Goal: Task Accomplishment & Management: Use online tool/utility

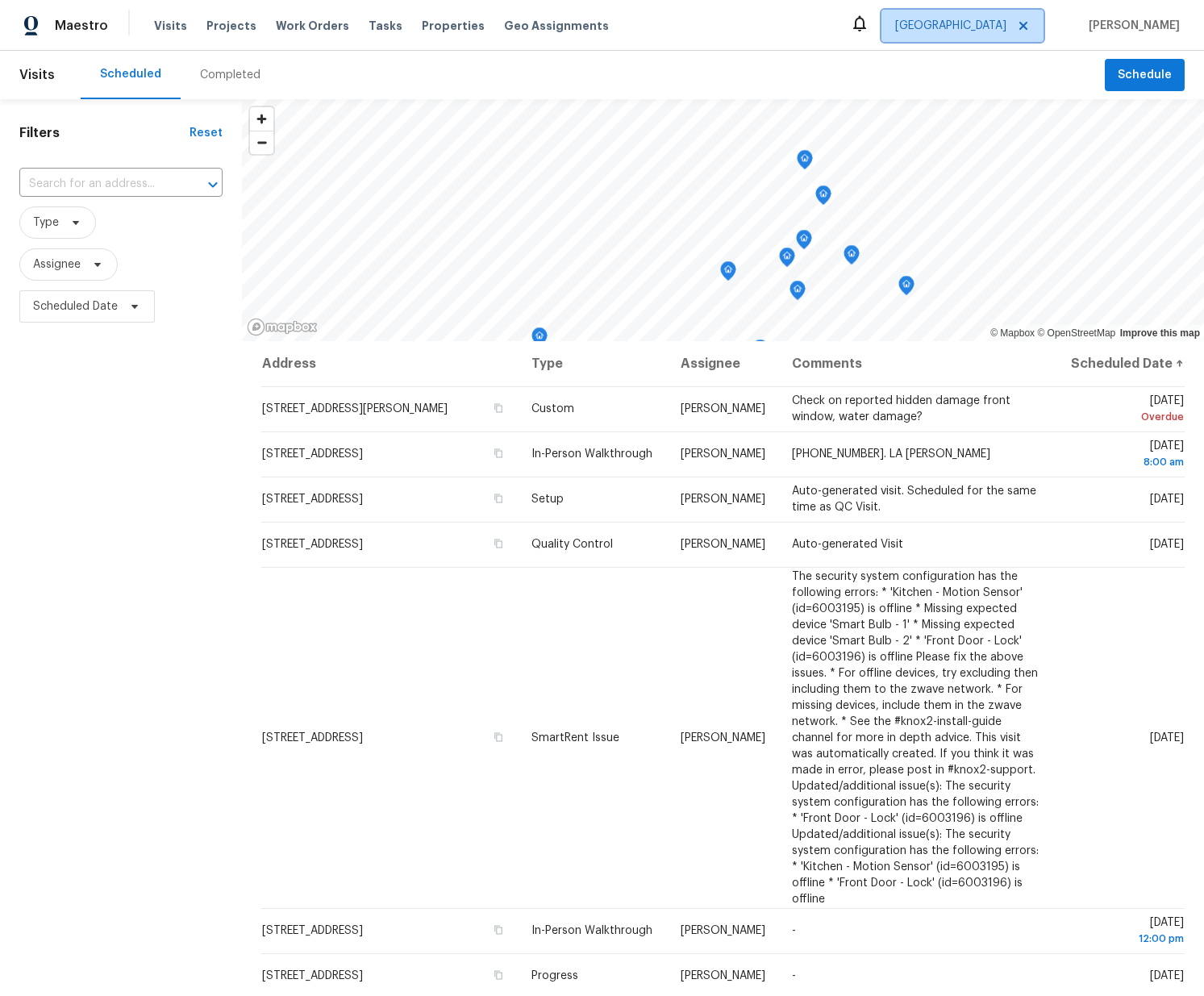
click at [971, 27] on span "Sacramento" at bounding box center [950, 26] width 111 height 16
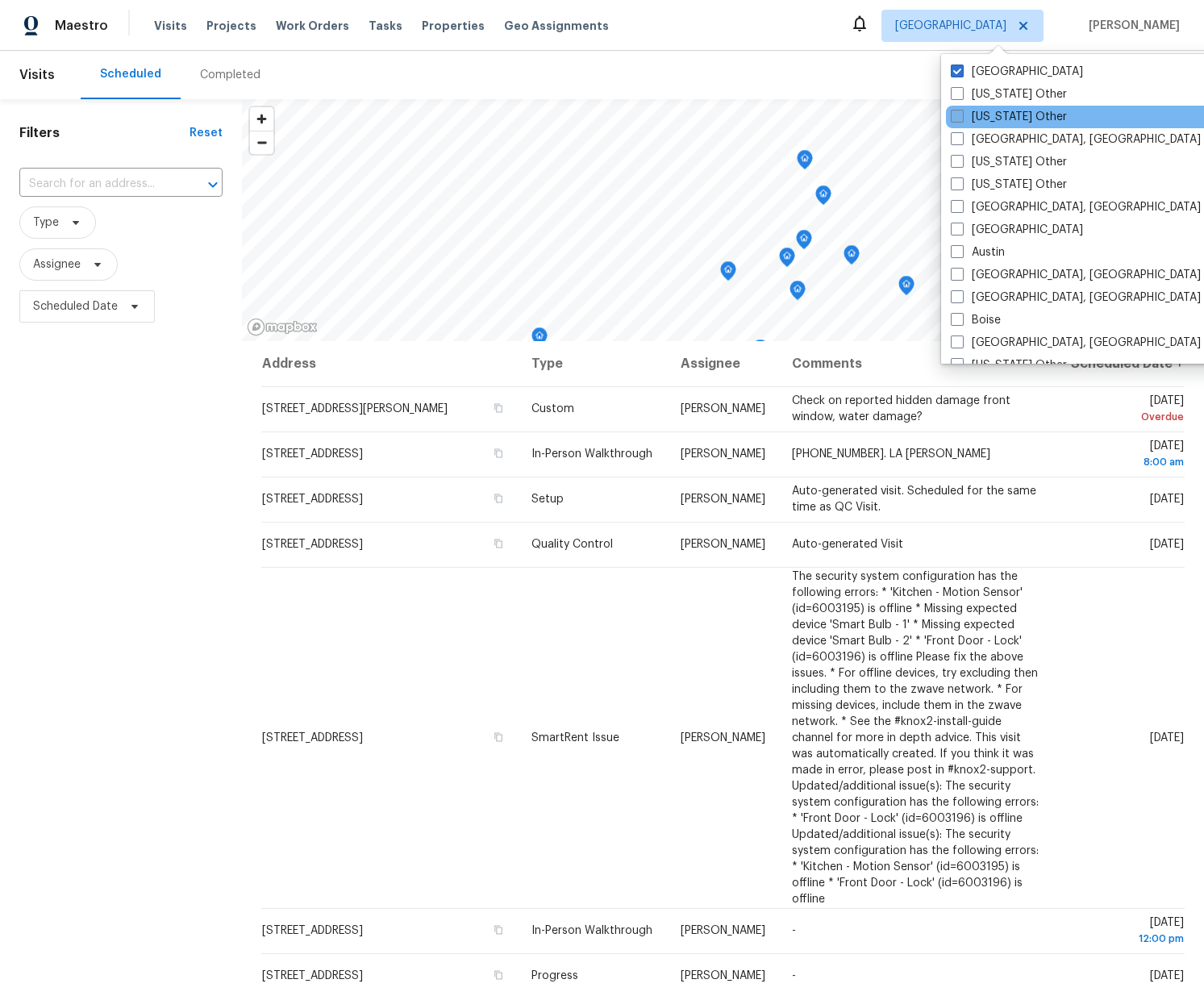
drag, startPoint x: 977, startPoint y: 90, endPoint x: 987, endPoint y: 114, distance: 26.0
click at [980, 91] on label "Alabama Other" at bounding box center [1009, 94] width 116 height 16
click at [961, 91] on input "Alabama Other" at bounding box center [955, 91] width 10 height 10
checkbox input "true"
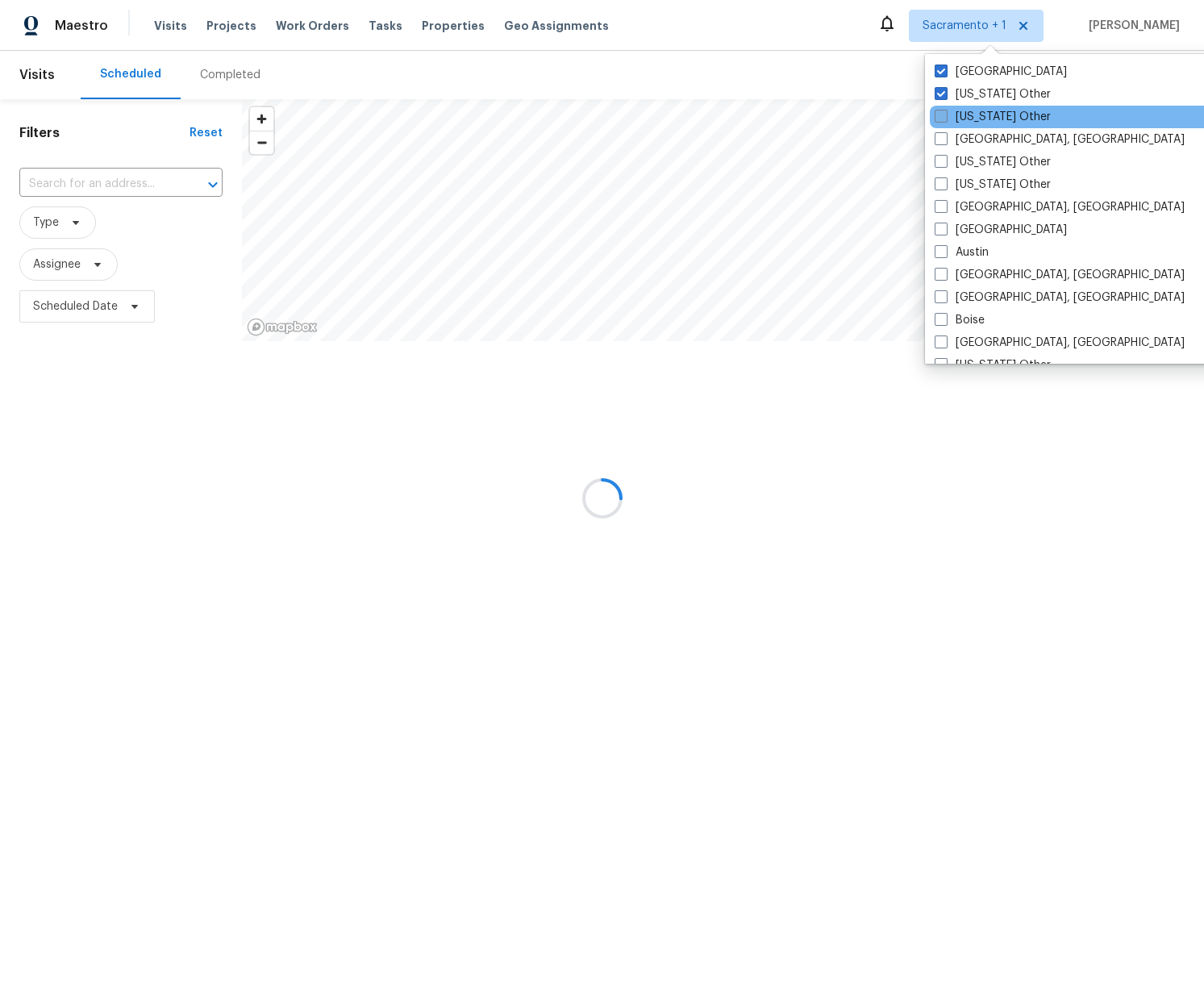
drag, startPoint x: 985, startPoint y: 114, endPoint x: 987, endPoint y: 122, distance: 8.2
click at [986, 115] on label "Alaska Other" at bounding box center [992, 117] width 116 height 16
click at [945, 115] on input "Alaska Other" at bounding box center [939, 114] width 10 height 10
checkbox input "true"
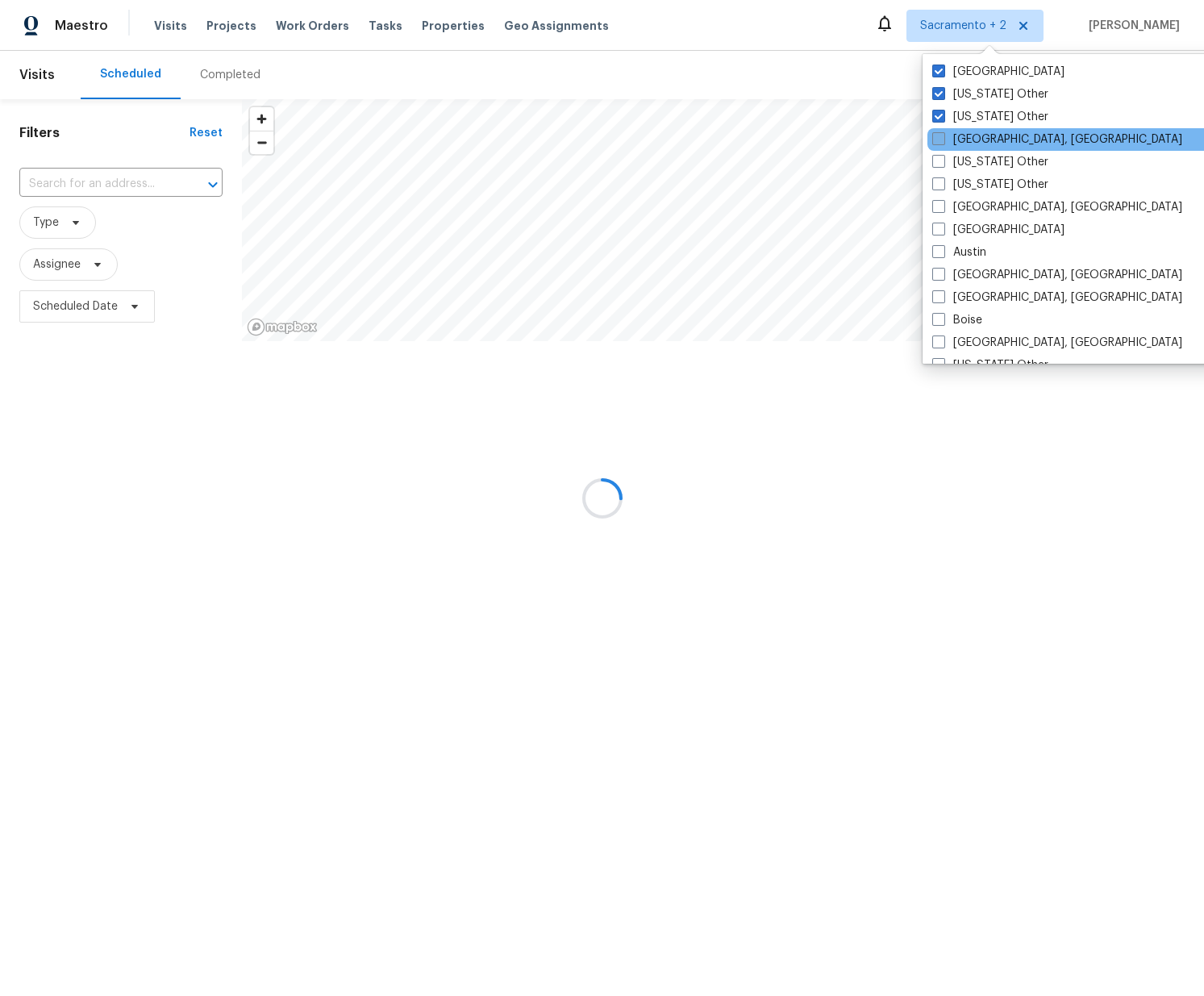
click at [989, 142] on label "Albuquerque, NM" at bounding box center [1056, 139] width 250 height 16
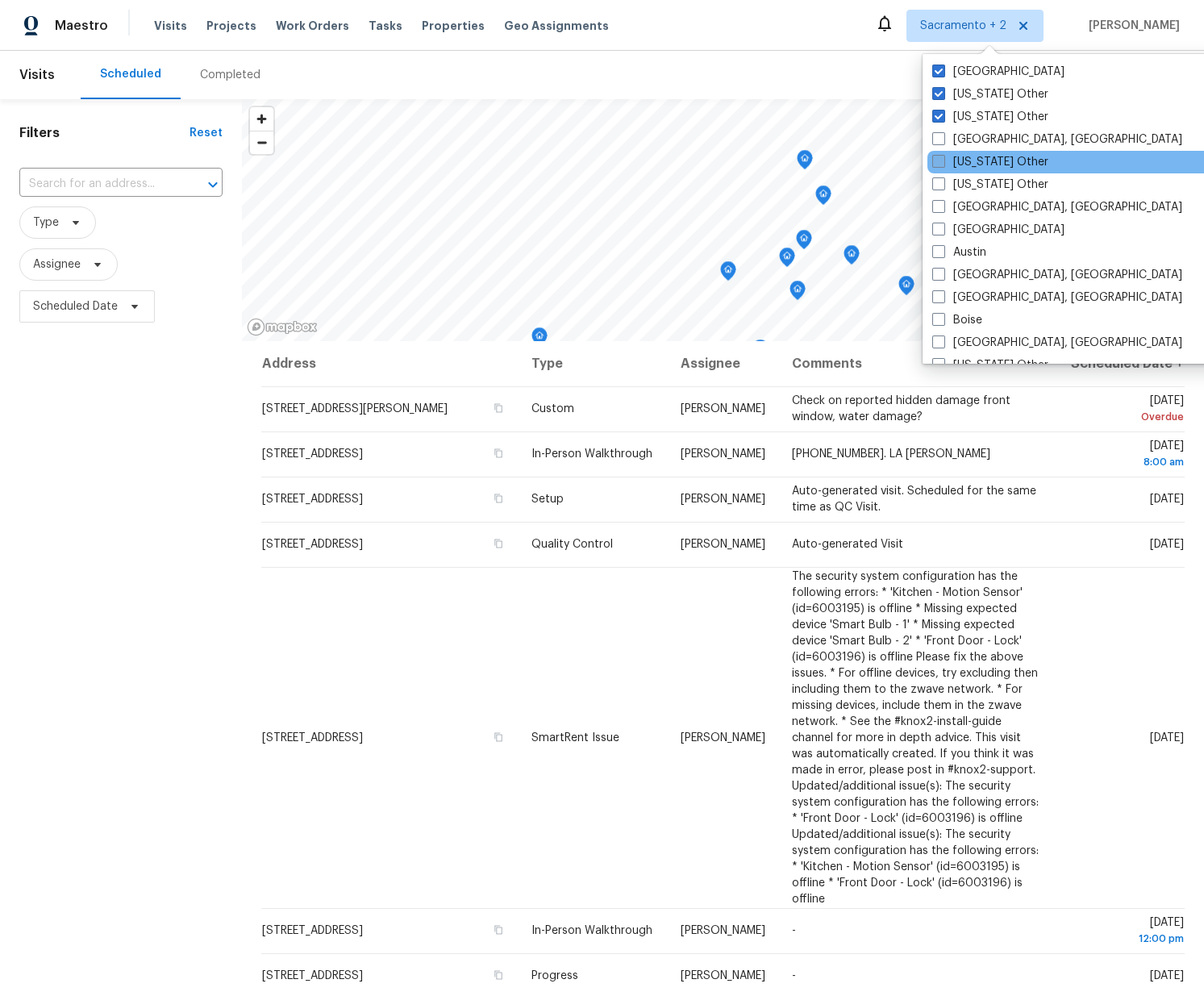
click at [981, 164] on label "Arizona Other" at bounding box center [990, 161] width 116 height 16
click at [942, 164] on input "Arizona Other" at bounding box center [936, 158] width 10 height 10
checkbox input "true"
drag, startPoint x: 963, startPoint y: 180, endPoint x: 970, endPoint y: 165, distance: 16.6
click at [964, 180] on label "Arkansas Other" at bounding box center [990, 184] width 116 height 16
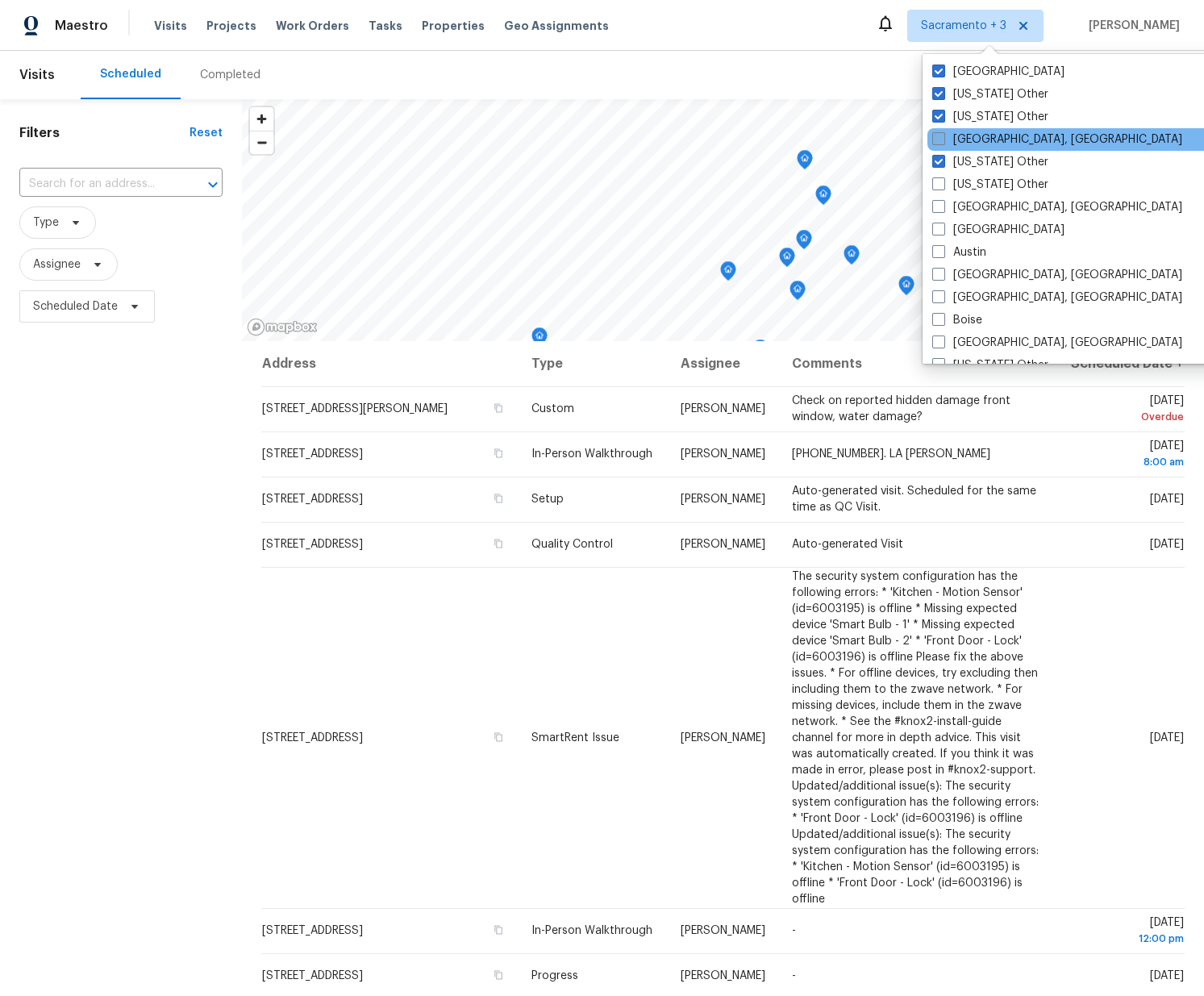
click at [977, 136] on label "Albuquerque, NM" at bounding box center [1056, 139] width 250 height 16
click at [942, 136] on input "Albuquerque, NM" at bounding box center [936, 137] width 10 height 10
checkbox input "true"
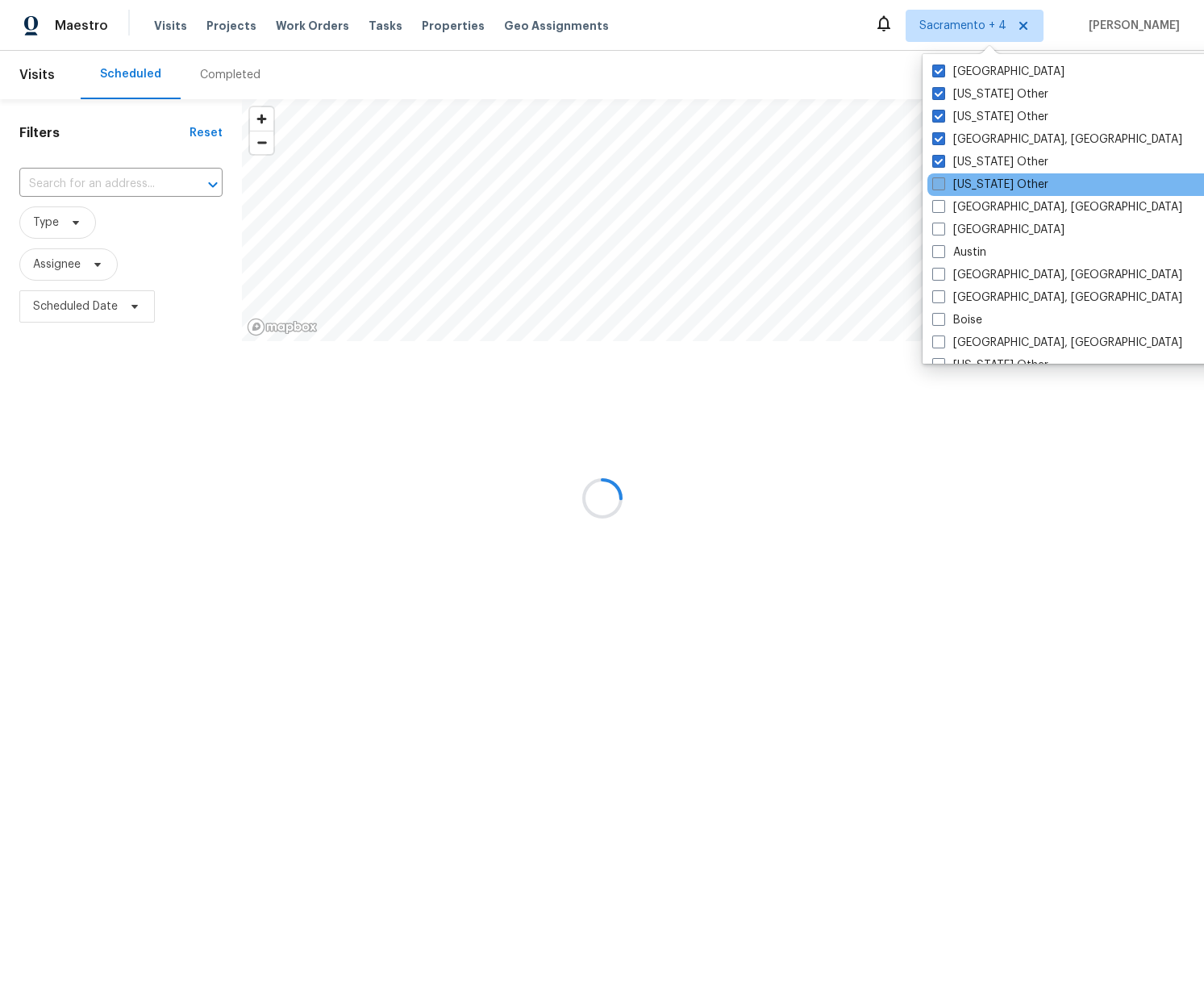
click at [974, 191] on label "Arkansas Other" at bounding box center [990, 184] width 116 height 16
click at [942, 187] on input "Arkansas Other" at bounding box center [936, 181] width 10 height 10
checkbox input "true"
click at [970, 210] on label "Asheville, NC" at bounding box center [1056, 207] width 250 height 16
click at [942, 210] on input "Asheville, NC" at bounding box center [936, 204] width 10 height 10
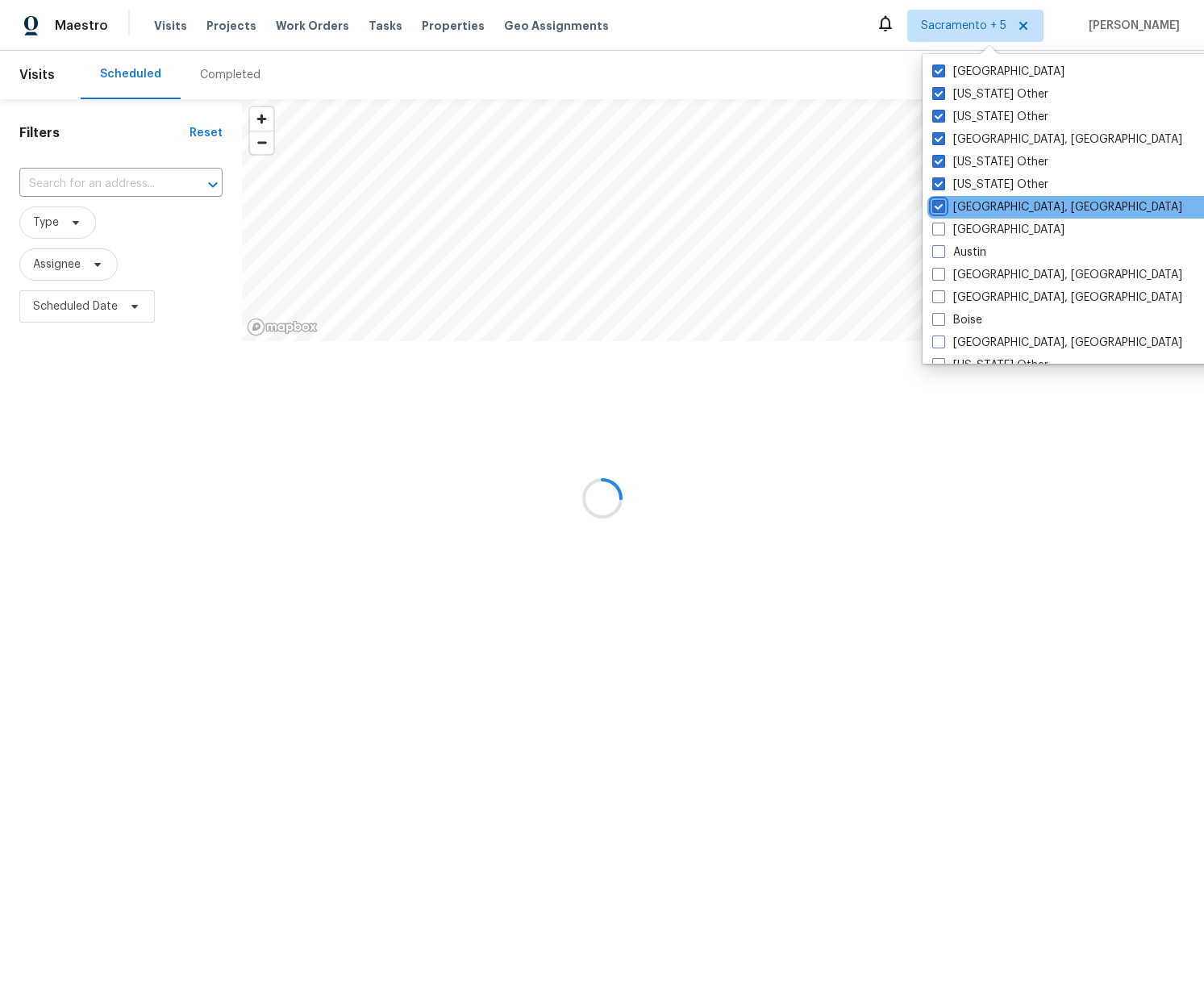
checkbox input "true"
click at [963, 232] on label "Atlanta" at bounding box center [997, 230] width 132 height 16
click at [942, 232] on input "Atlanta" at bounding box center [936, 227] width 10 height 10
checkbox input "true"
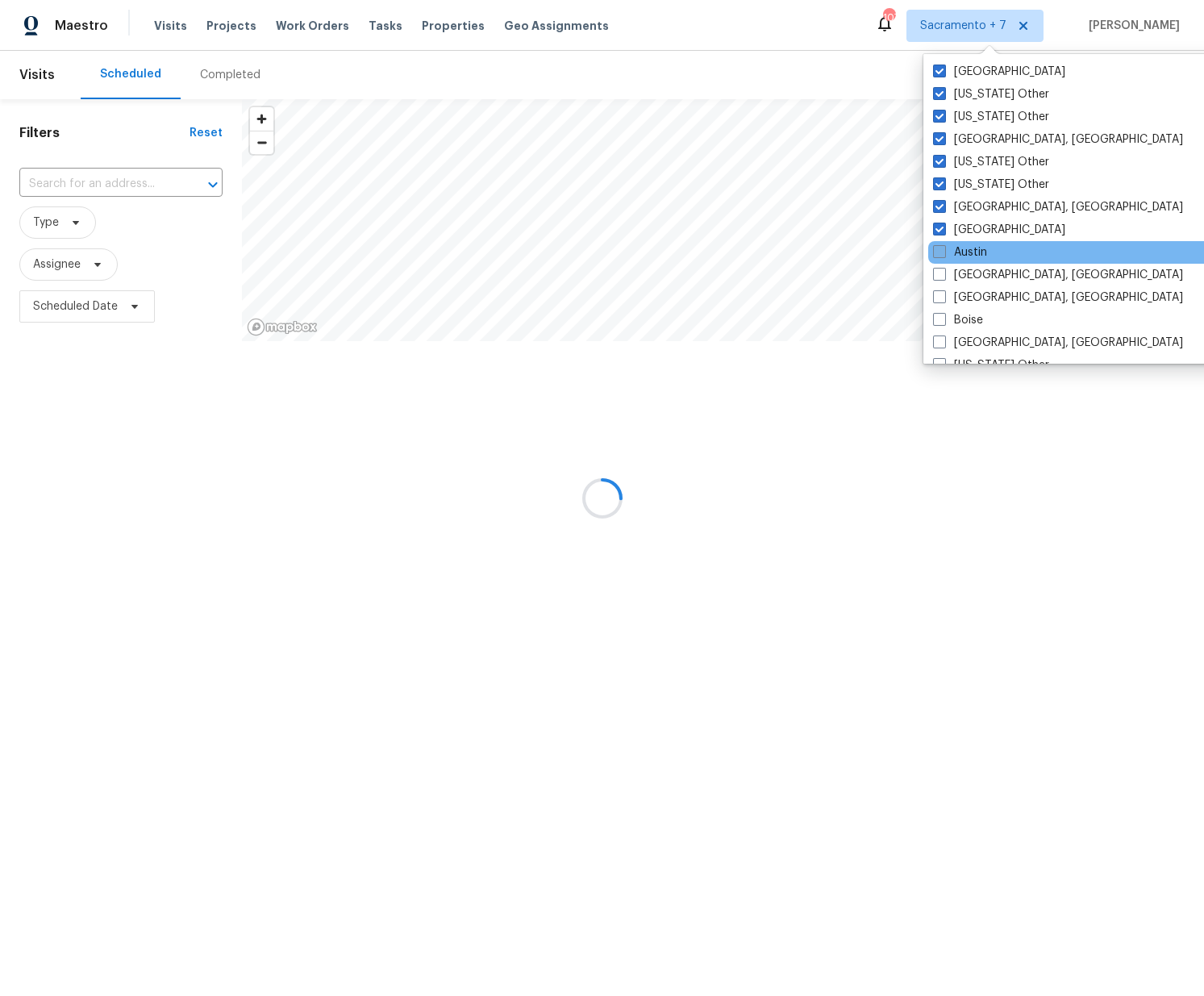
click at [964, 258] on label "Austin" at bounding box center [959, 252] width 54 height 16
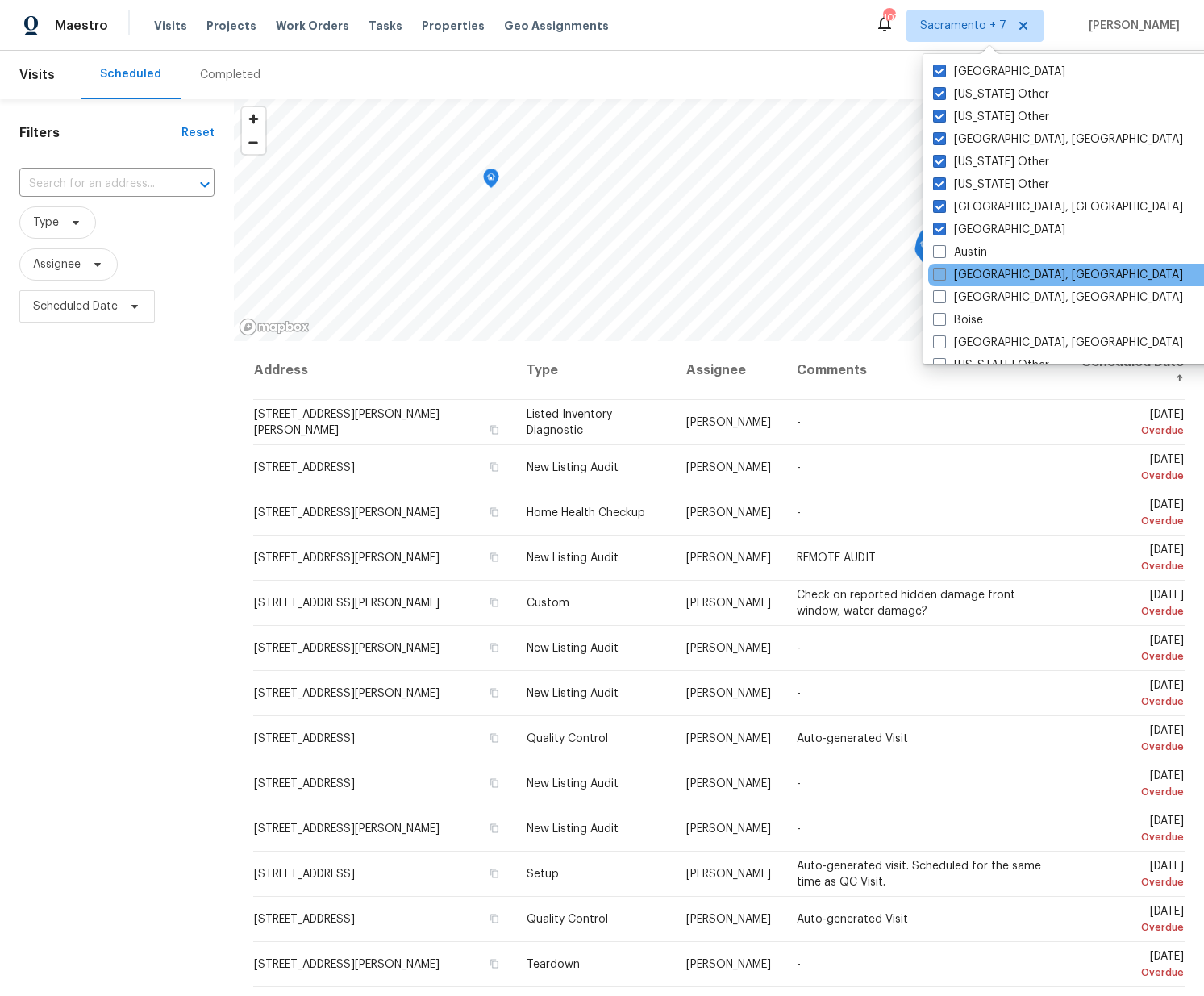
click at [964, 277] on label "Baltimore, MD" at bounding box center [1057, 274] width 250 height 16
click at [943, 277] on input "Baltimore, MD" at bounding box center [937, 271] width 10 height 10
checkbox input "true"
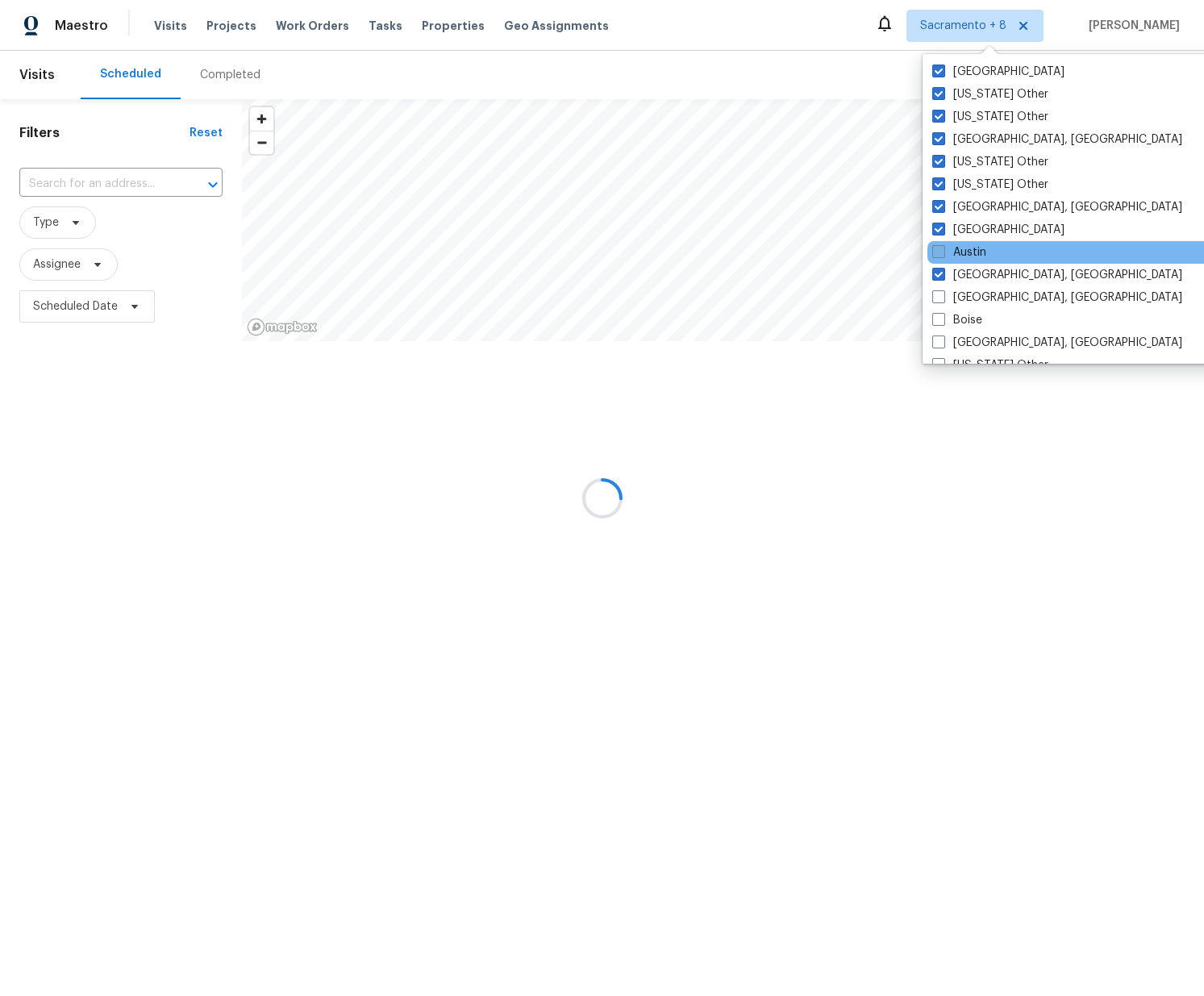
click at [948, 252] on label "Austin" at bounding box center [958, 252] width 54 height 16
click at [942, 252] on input "Austin" at bounding box center [936, 249] width 10 height 10
checkbox input "true"
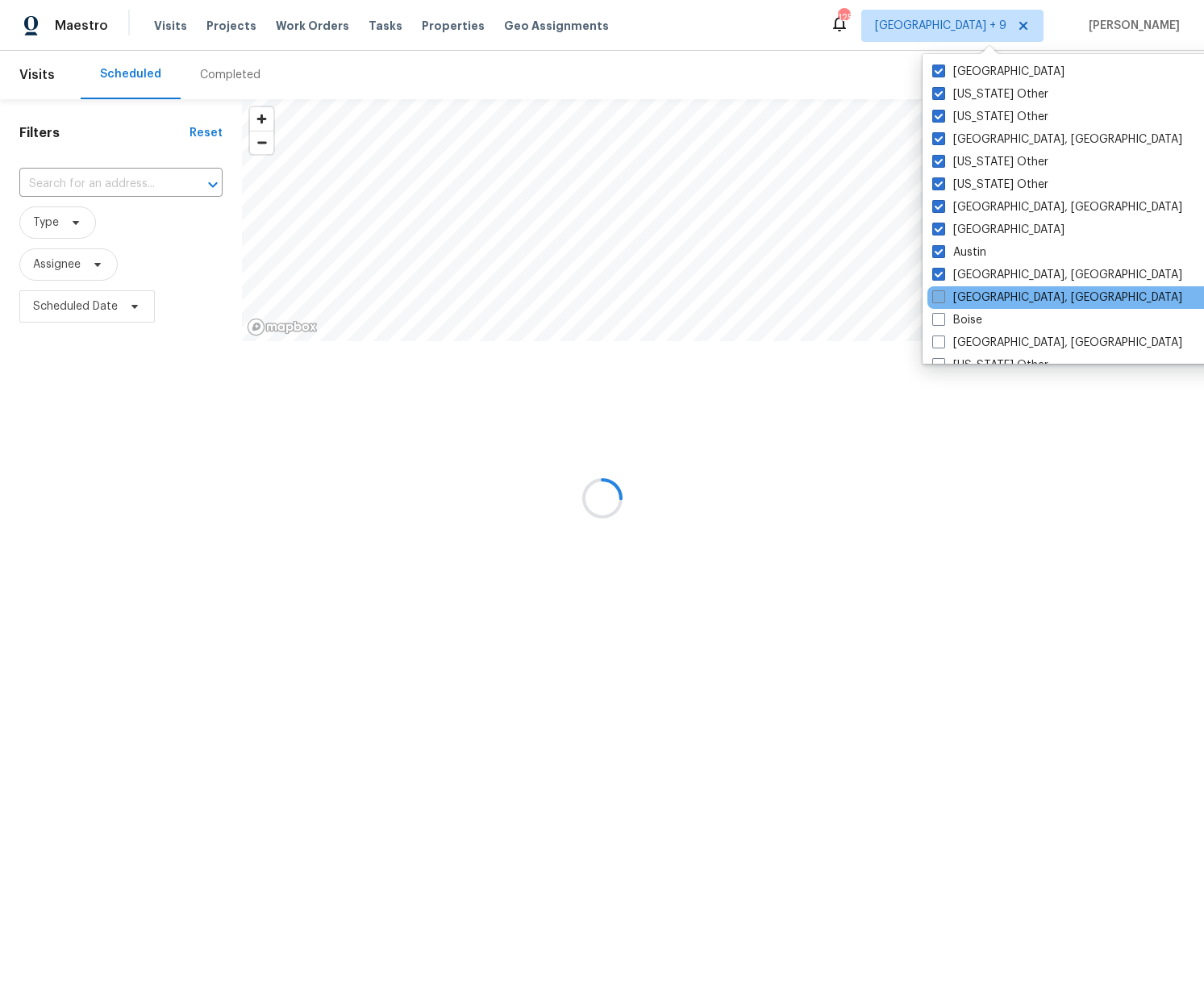
click at [948, 295] on label "Birmingham, AL" at bounding box center [1056, 297] width 250 height 16
click at [942, 295] on input "Birmingham, AL" at bounding box center [936, 294] width 10 height 10
checkbox input "true"
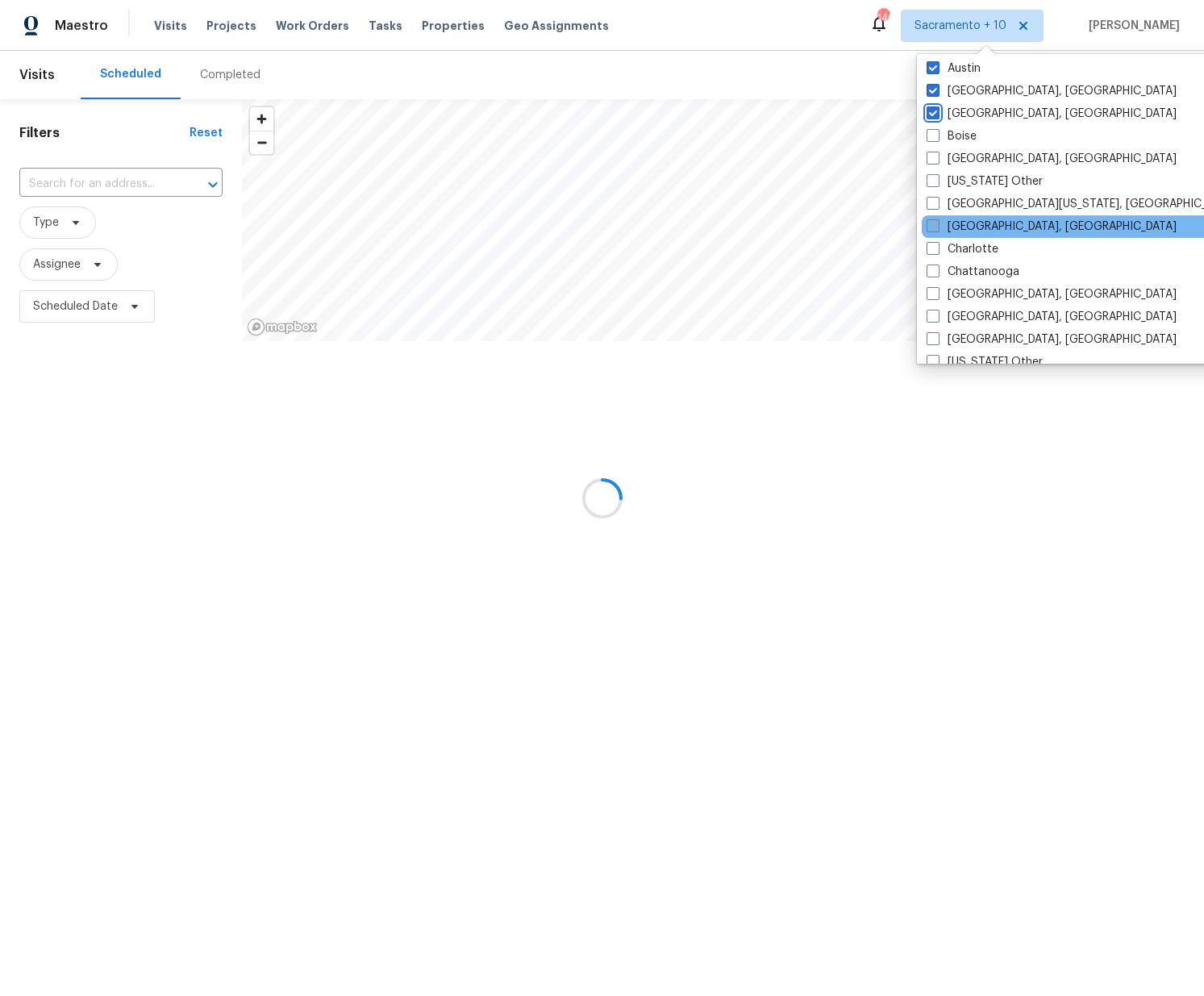
scroll to position [207, 0]
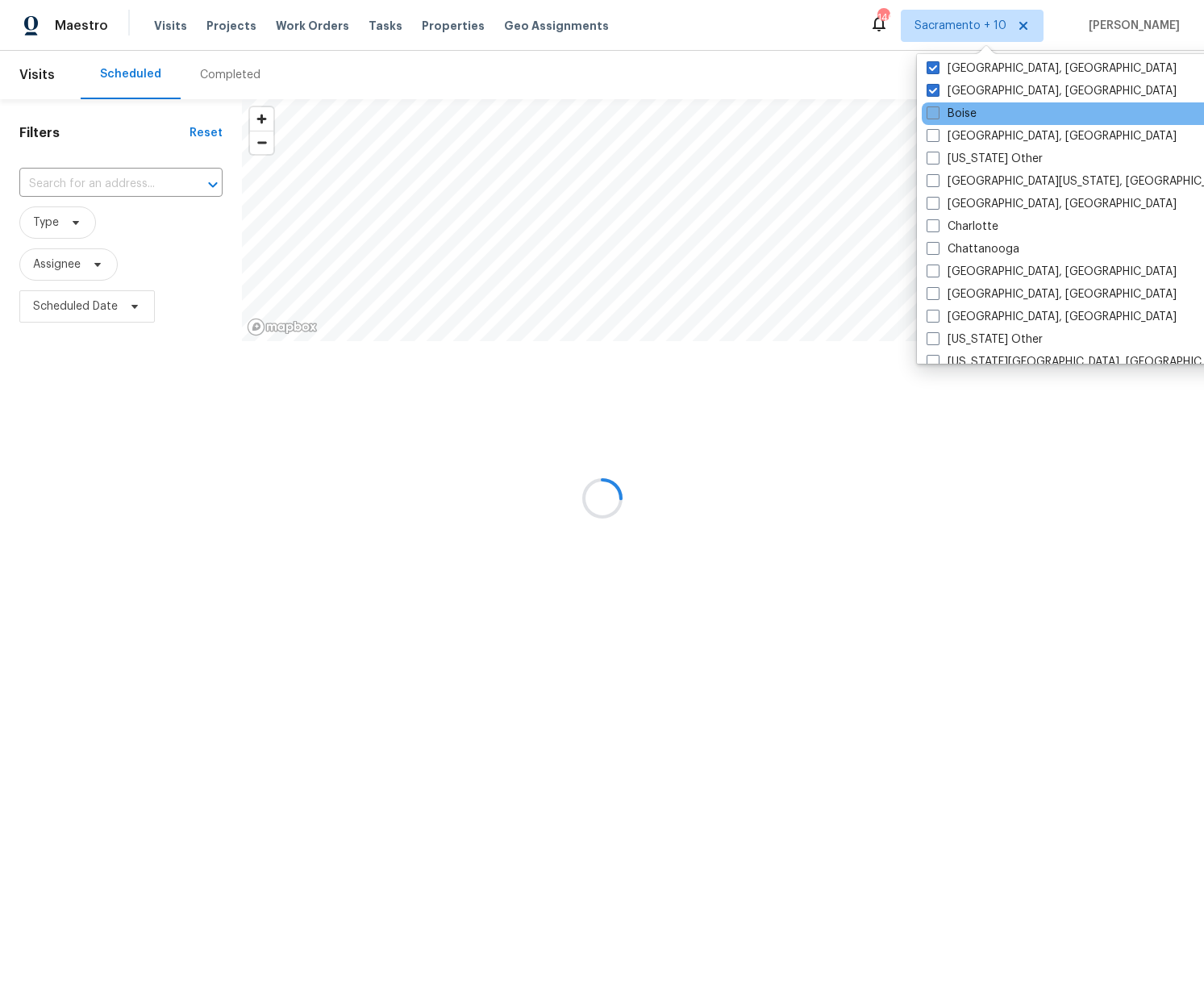
click at [948, 116] on label "Boise" at bounding box center [951, 113] width 50 height 16
click at [937, 116] on input "Boise" at bounding box center [931, 110] width 10 height 10
checkbox input "true"
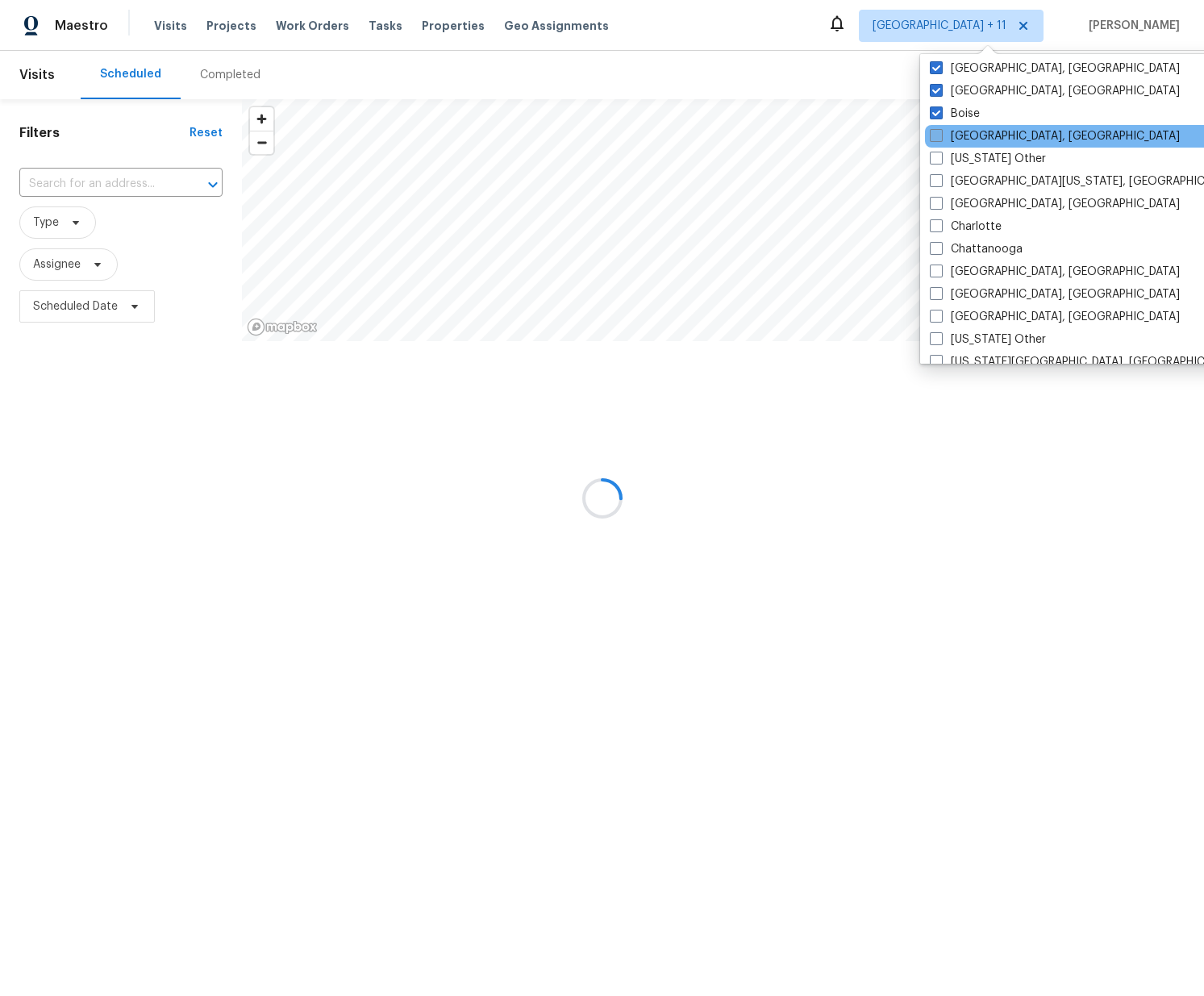
click at [955, 140] on label "Boston, MA" at bounding box center [1054, 136] width 250 height 16
click at [940, 138] on input "Boston, MA" at bounding box center [935, 133] width 10 height 10
checkbox input "true"
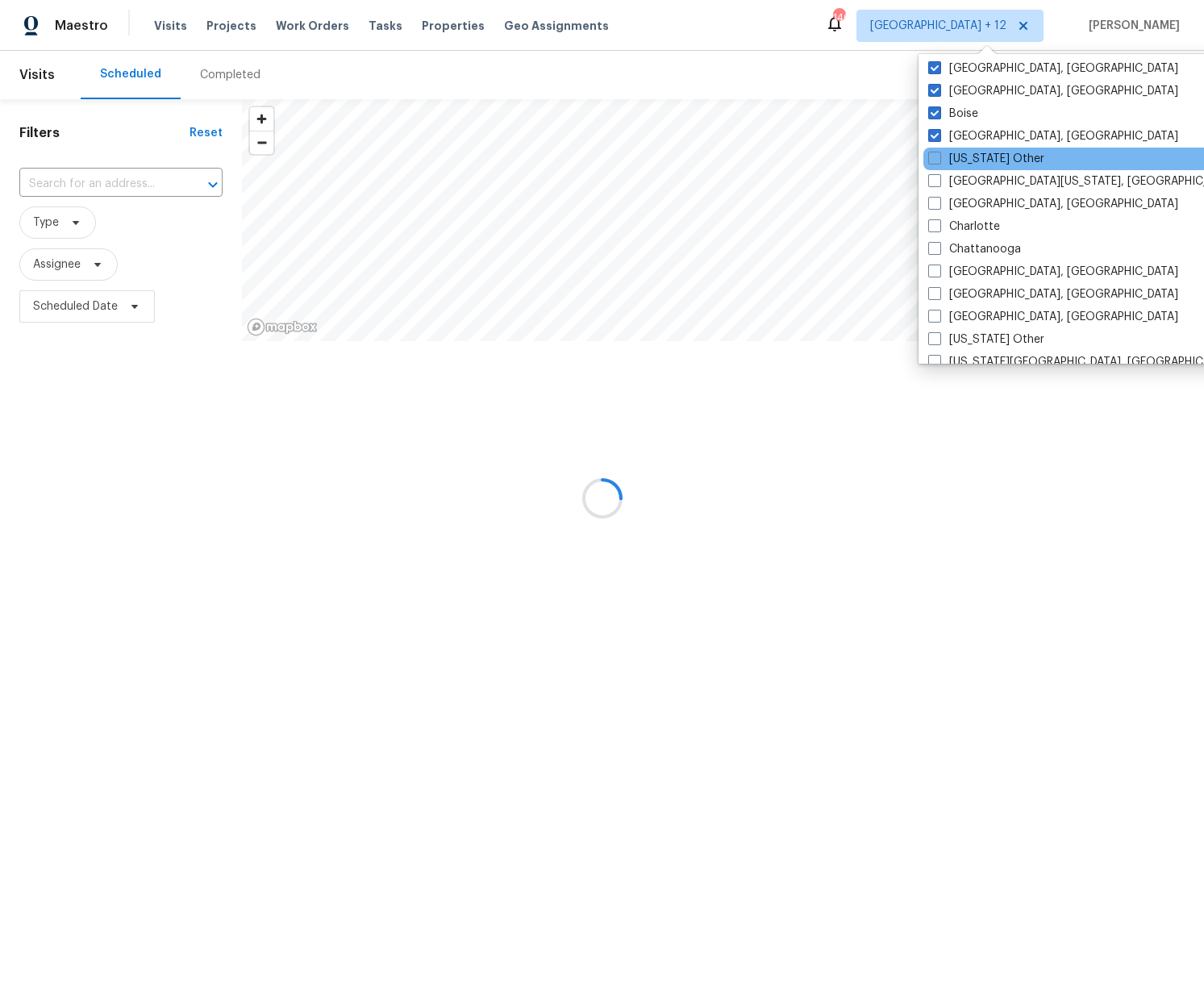
click at [956, 170] on div "Central California, CA" at bounding box center [1085, 181] width 324 height 23
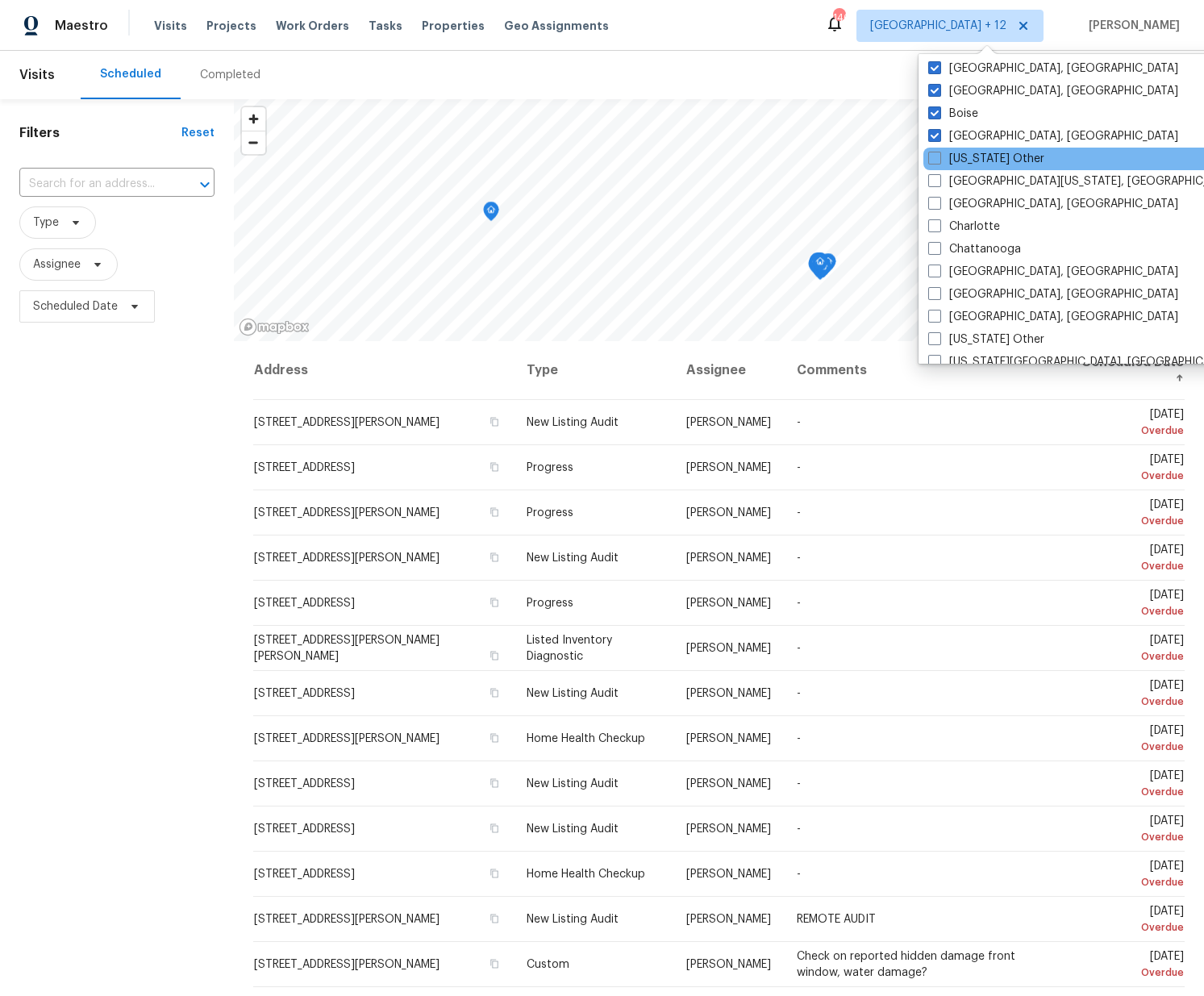
drag, startPoint x: 954, startPoint y: 152, endPoint x: 954, endPoint y: 168, distance: 16.0
click at [954, 153] on label "California Other" at bounding box center [986, 158] width 116 height 16
click at [938, 153] on input "California Other" at bounding box center [933, 156] width 10 height 10
checkbox input "true"
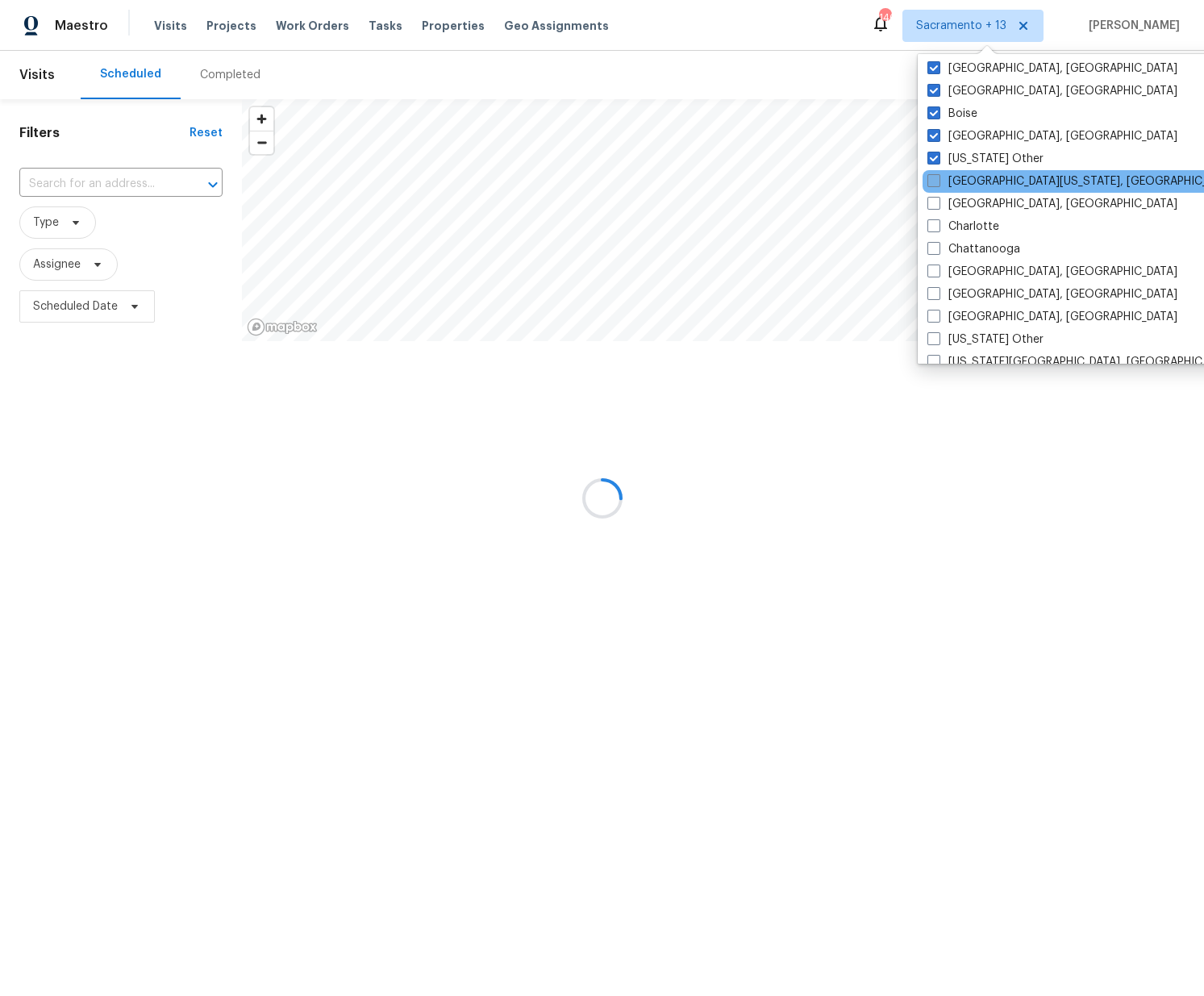
click at [952, 182] on label "Central California, CA" at bounding box center [1082, 181] width 310 height 16
click at [937, 182] on input "Central California, CA" at bounding box center [932, 178] width 10 height 10
checkbox input "true"
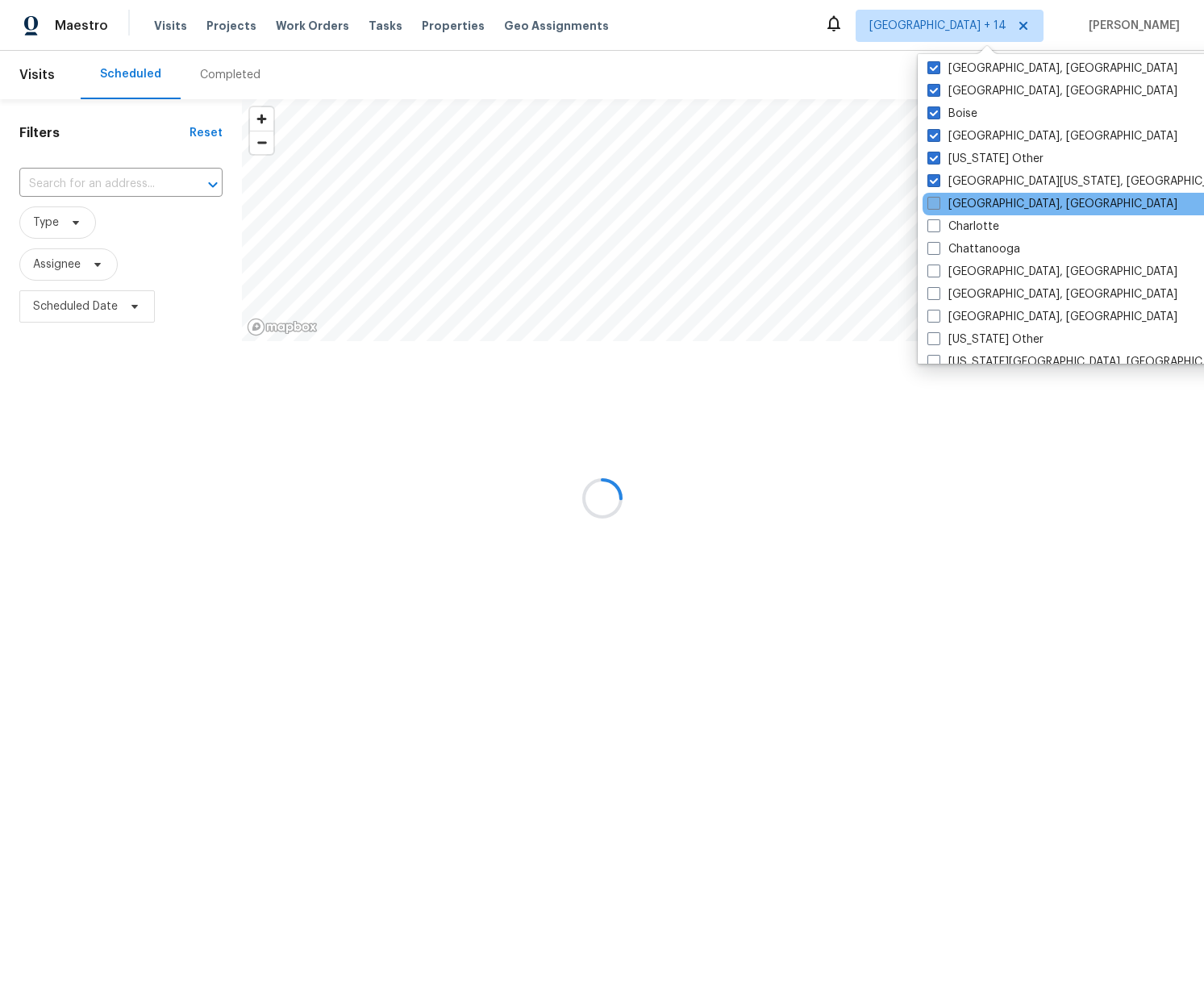
click at [953, 201] on label "Charleston, SC" at bounding box center [1051, 204] width 250 height 16
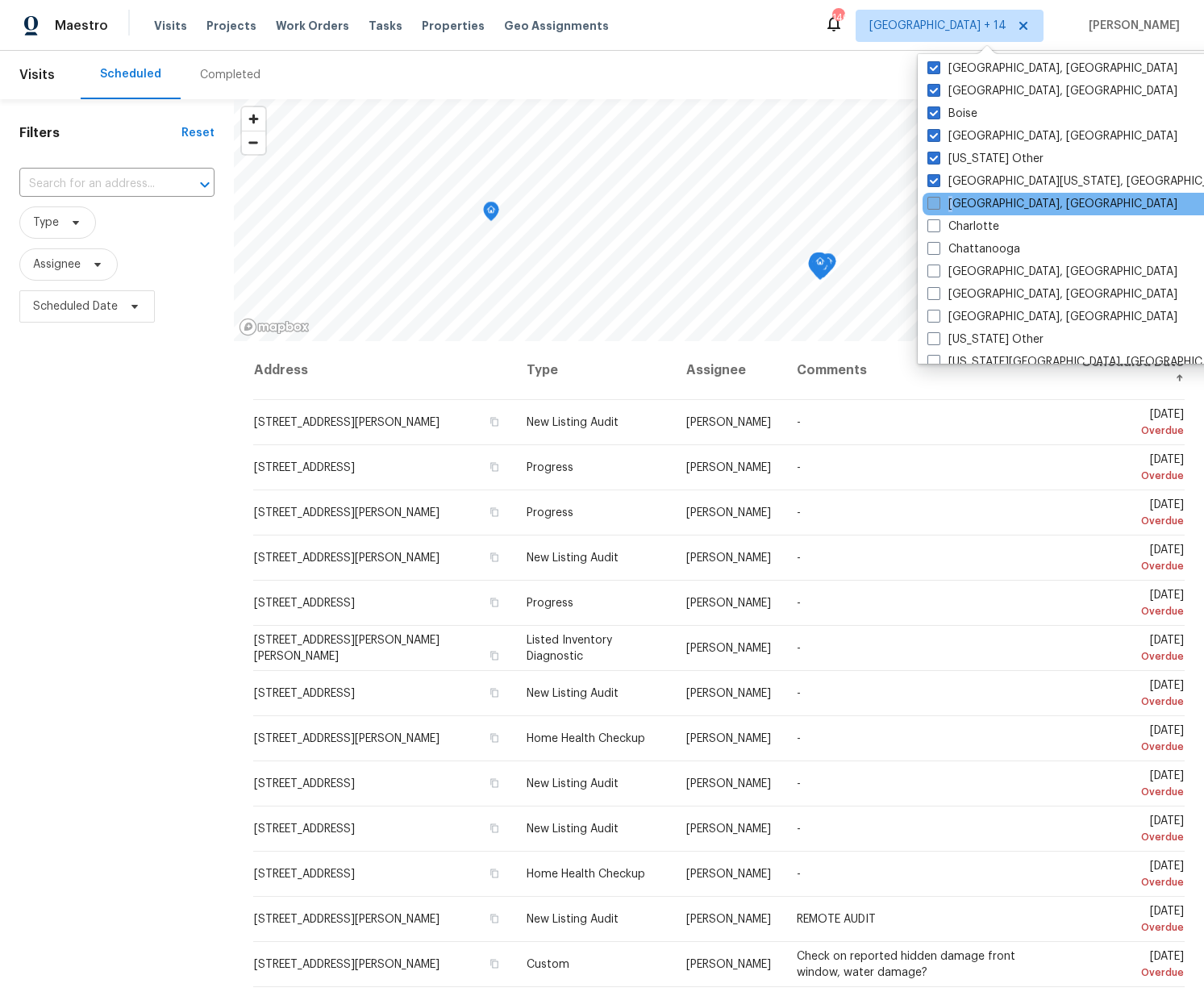
click at [931, 205] on span at bounding box center [934, 203] width 13 height 13
click at [931, 205] on input "Charleston, SC" at bounding box center [932, 201] width 10 height 10
checkbox input "true"
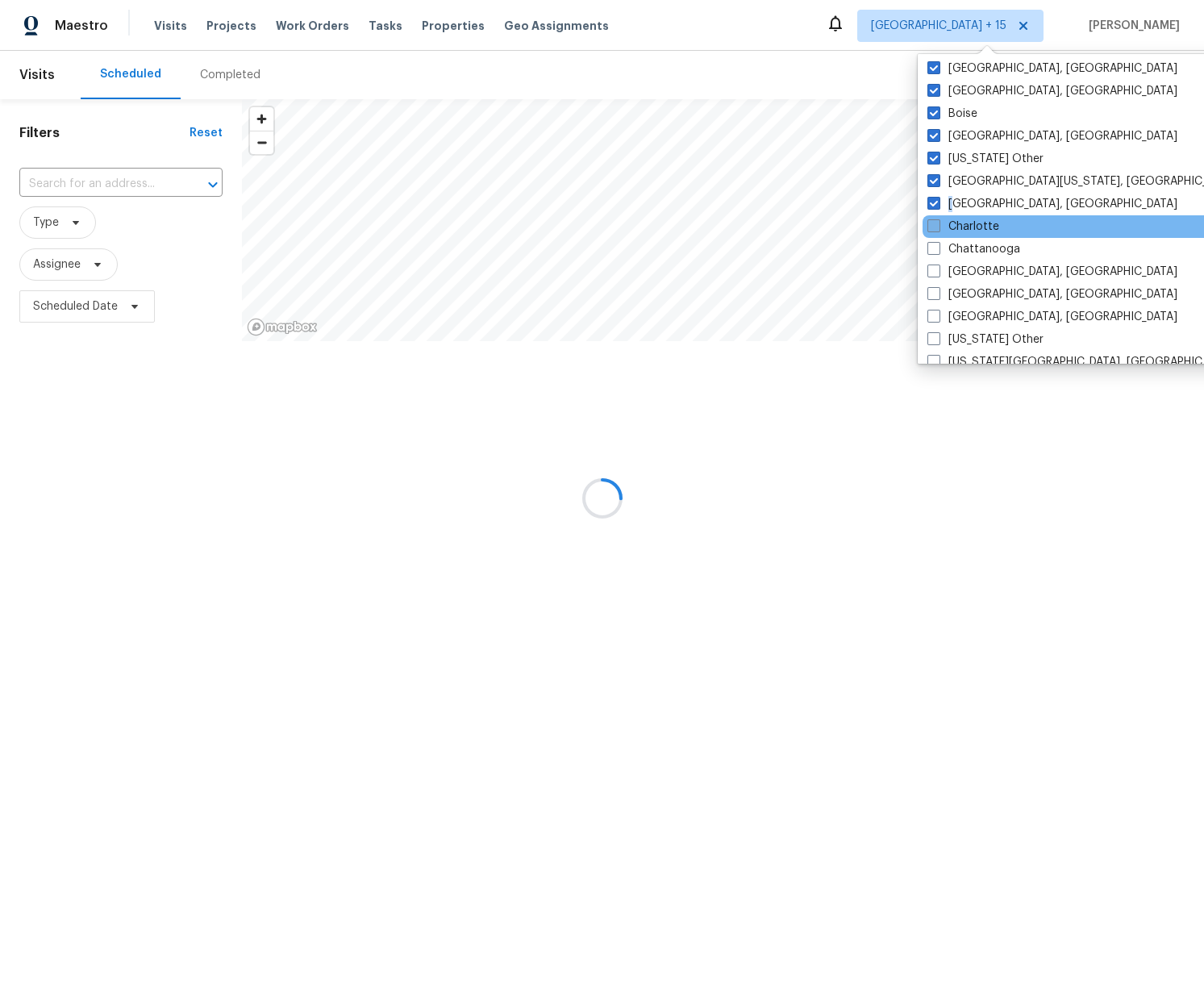
click at [932, 226] on span at bounding box center [934, 226] width 13 height 13
click at [932, 226] on input "Charlotte" at bounding box center [932, 223] width 10 height 10
checkbox input "true"
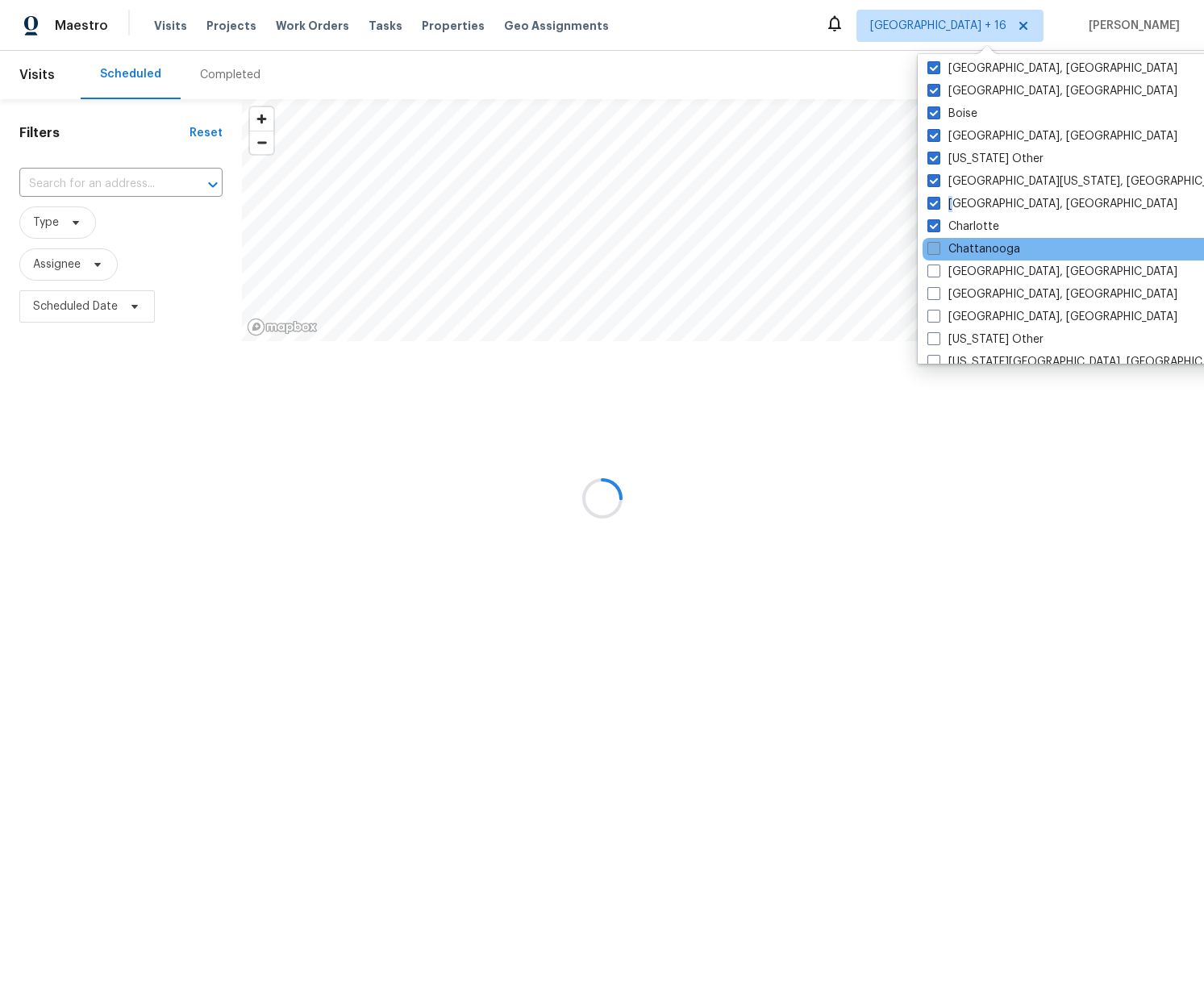
click at [935, 249] on span at bounding box center [934, 249] width 13 height 13
click at [935, 249] on input "Chattanooga" at bounding box center [932, 246] width 10 height 10
checkbox input "true"
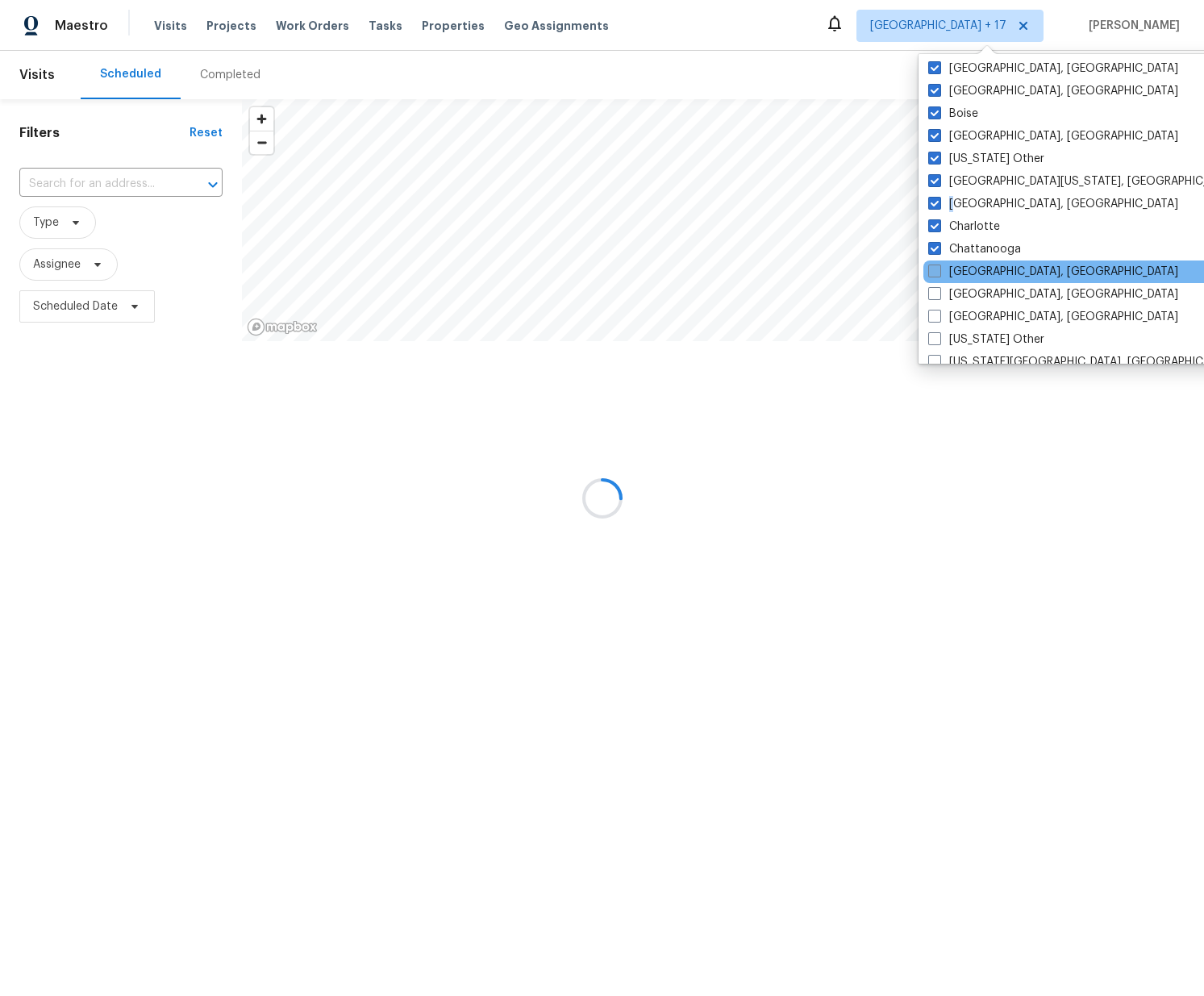
click at [938, 268] on span at bounding box center [935, 271] width 13 height 13
click at [938, 268] on input "Chicago, IL" at bounding box center [933, 268] width 10 height 10
checkbox input "true"
click at [935, 289] on span at bounding box center [934, 294] width 13 height 13
click at [935, 289] on input "Cincinnati, OH" at bounding box center [932, 291] width 10 height 10
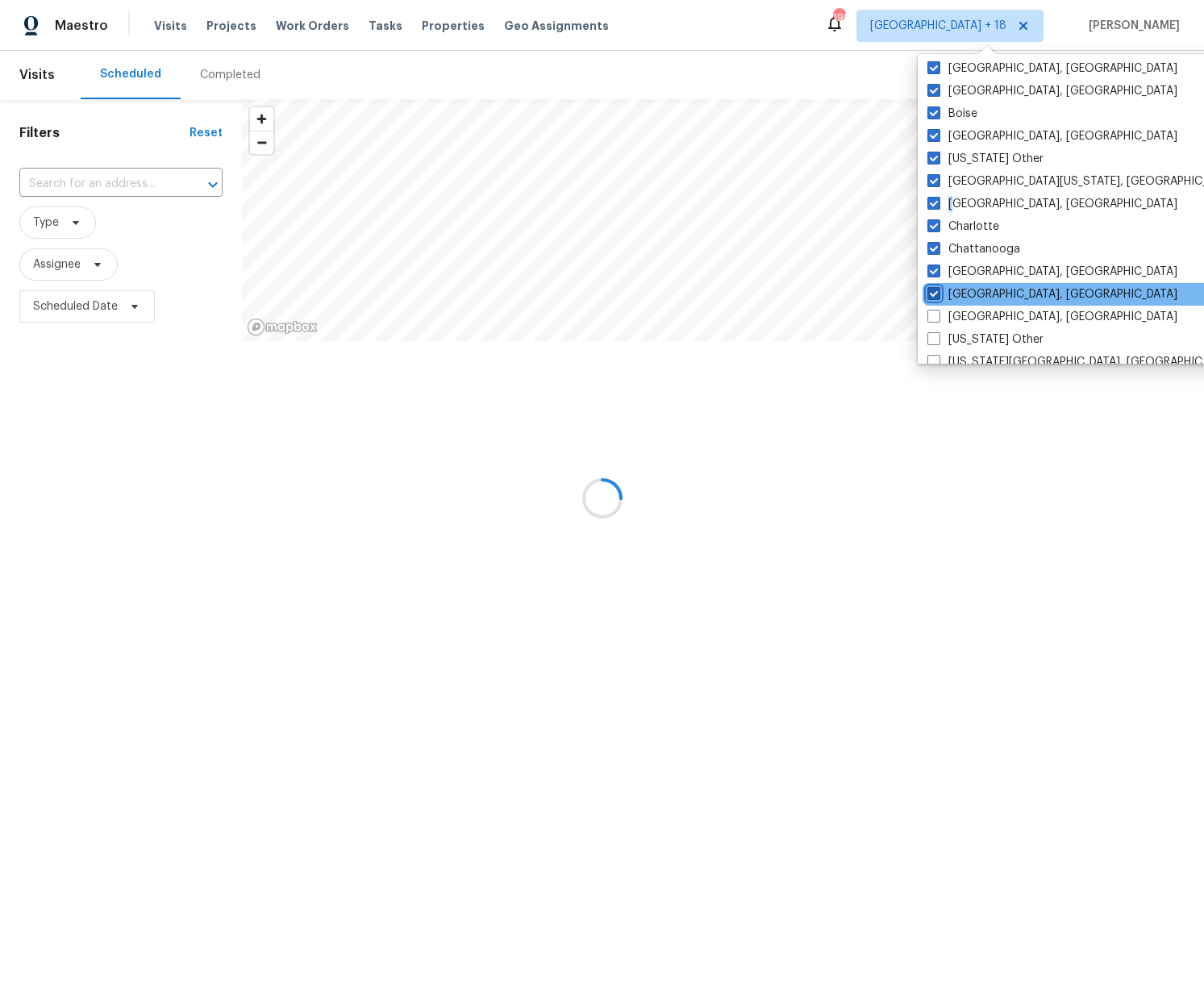
checkbox input "true"
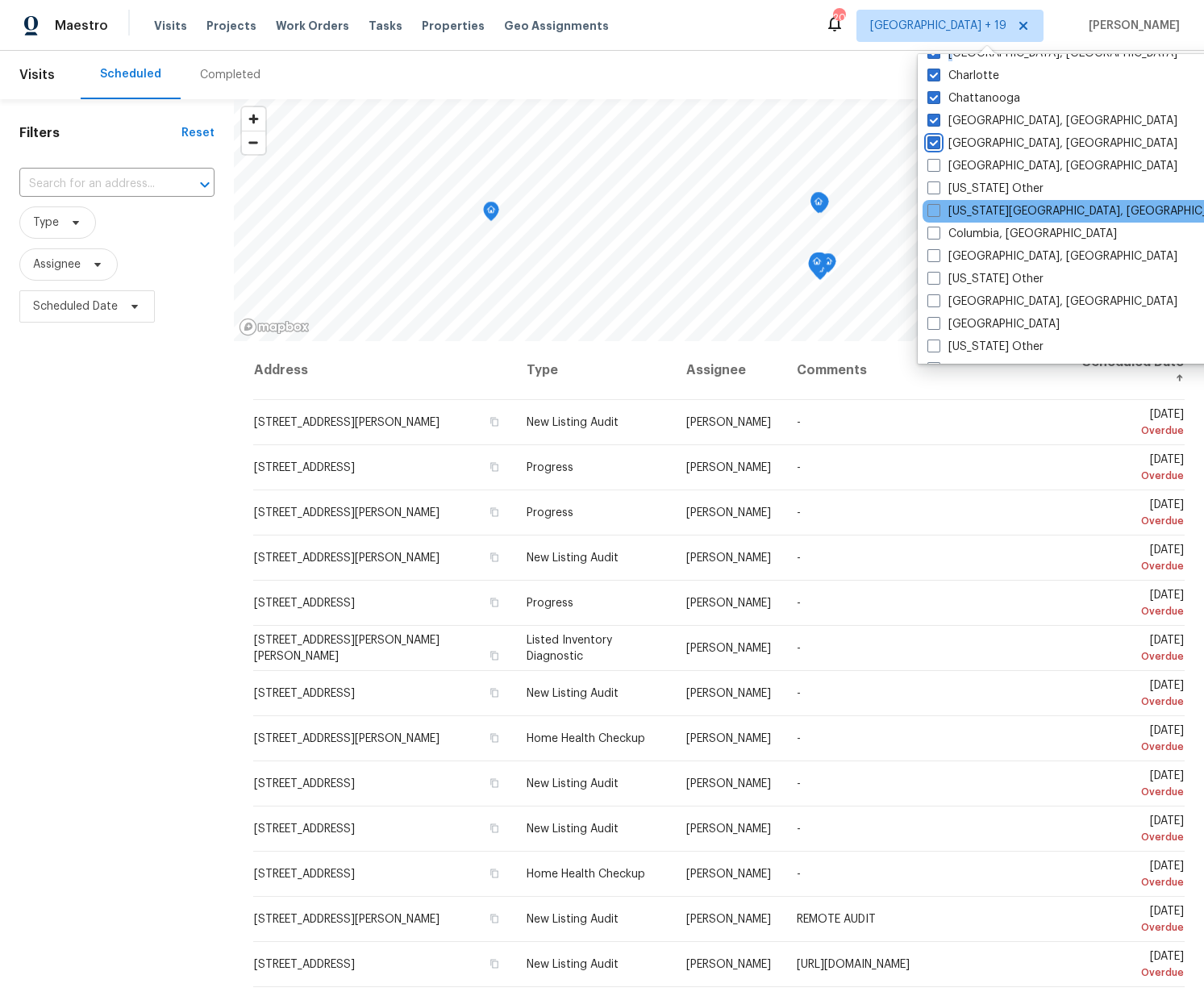
scroll to position [360, 0]
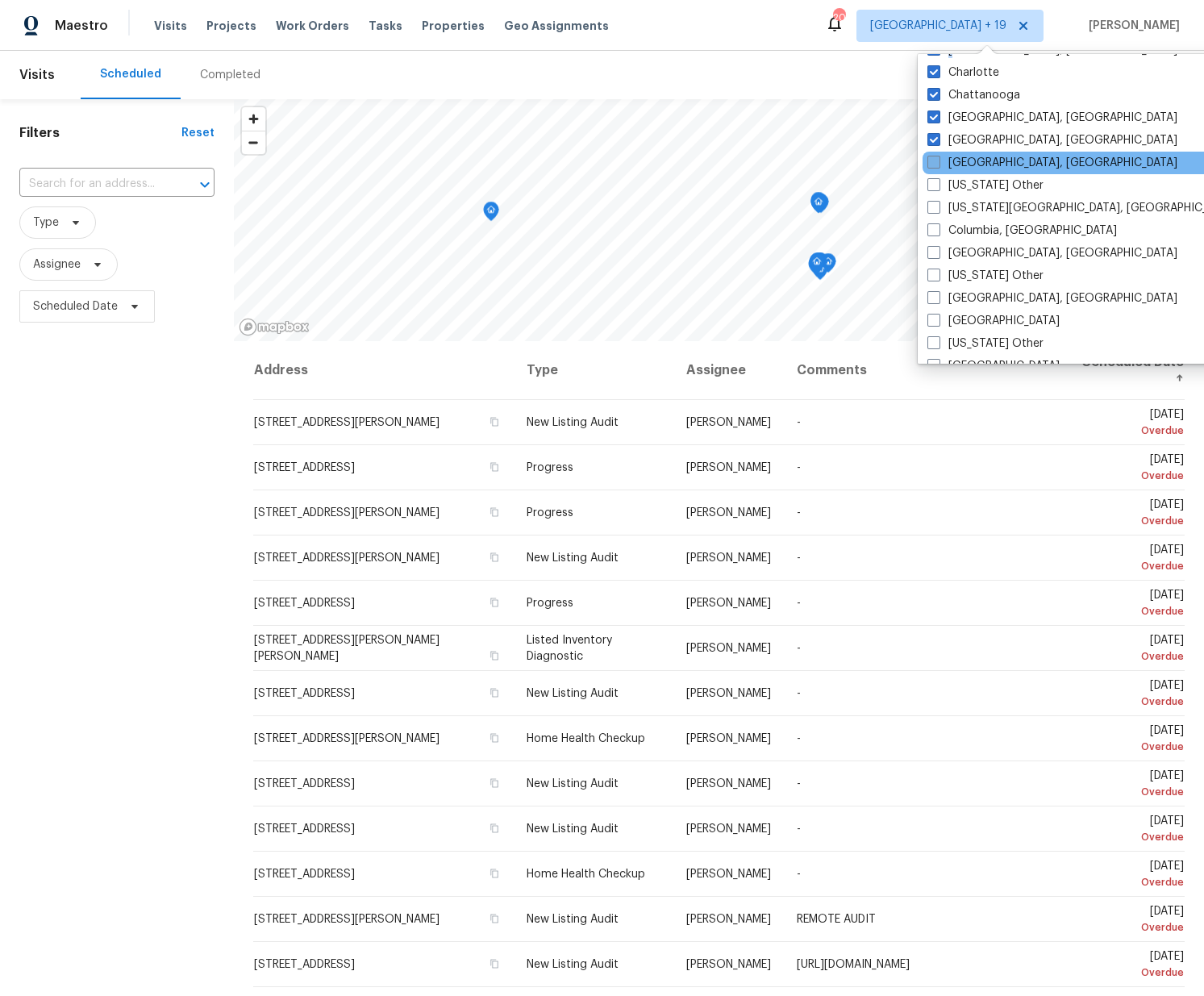
click at [932, 165] on span at bounding box center [934, 162] width 13 height 13
click at [932, 165] on input "Cleveland, OH" at bounding box center [932, 159] width 10 height 10
checkbox input "true"
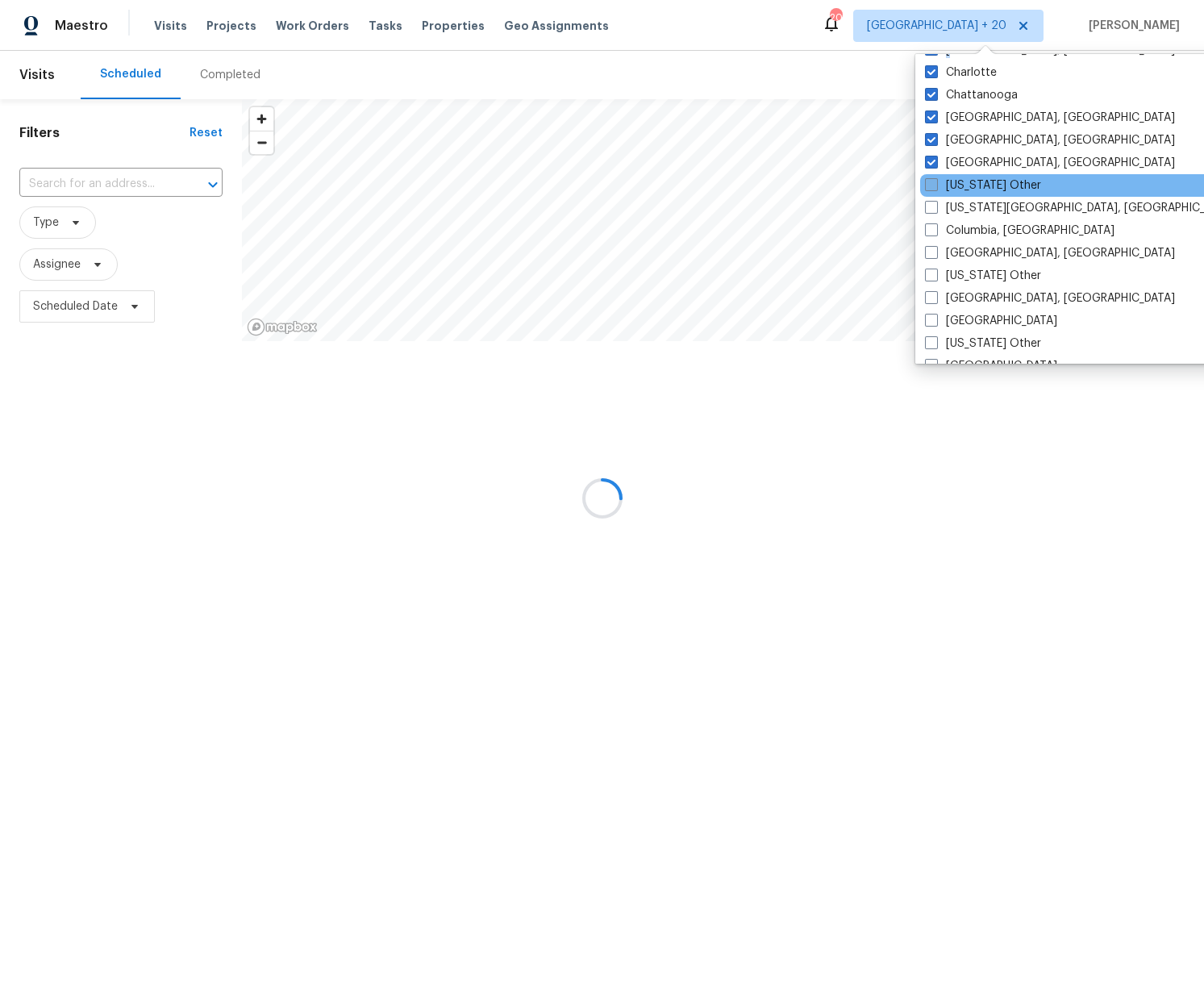
click at [934, 186] on span at bounding box center [932, 185] width 13 height 13
click at [934, 186] on input "Colorado Other" at bounding box center [930, 182] width 10 height 10
checkbox input "true"
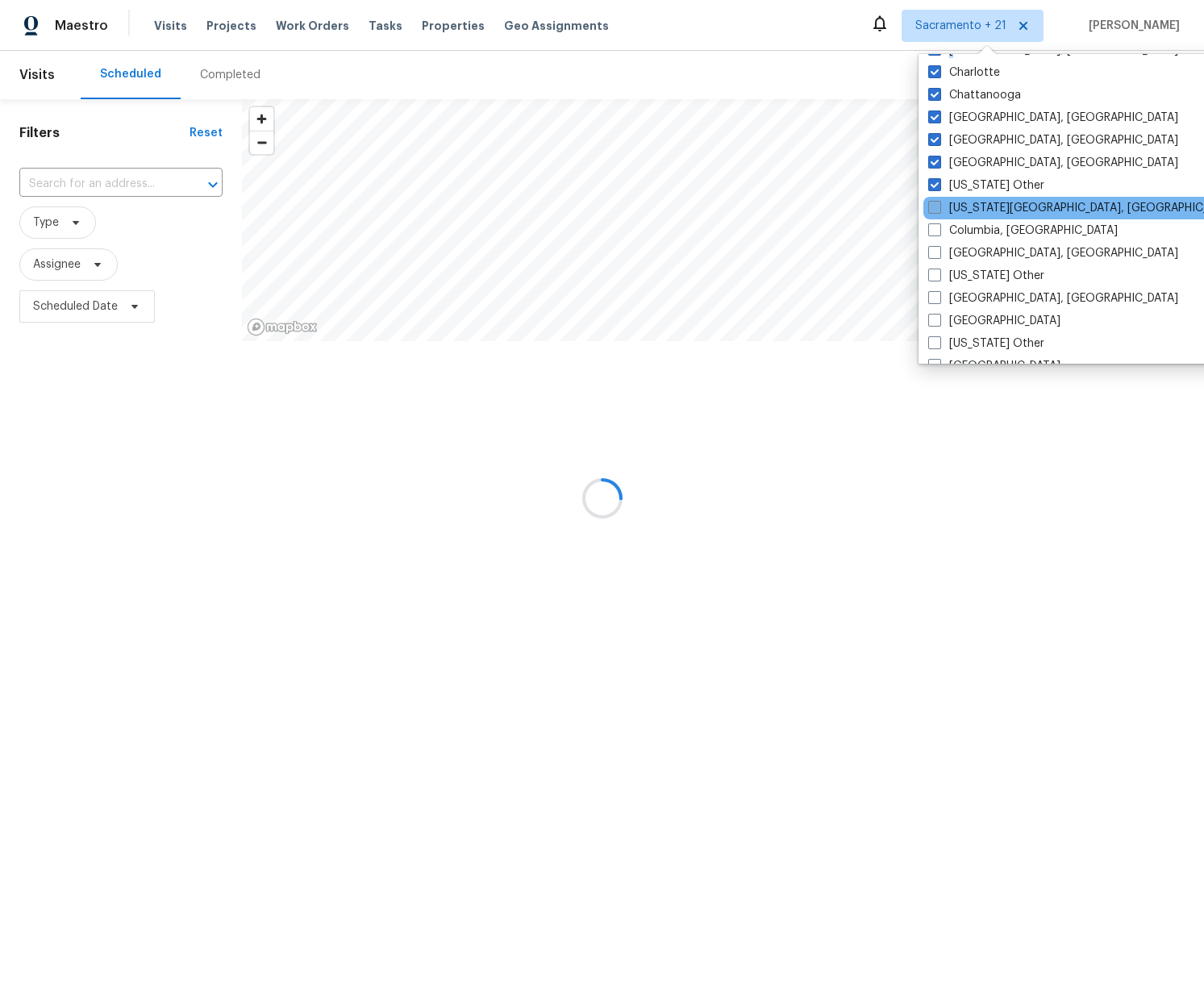
click at [932, 207] on span at bounding box center [935, 208] width 13 height 13
click at [932, 207] on input "Colorado Springs, CO" at bounding box center [933, 205] width 10 height 10
checkbox input "true"
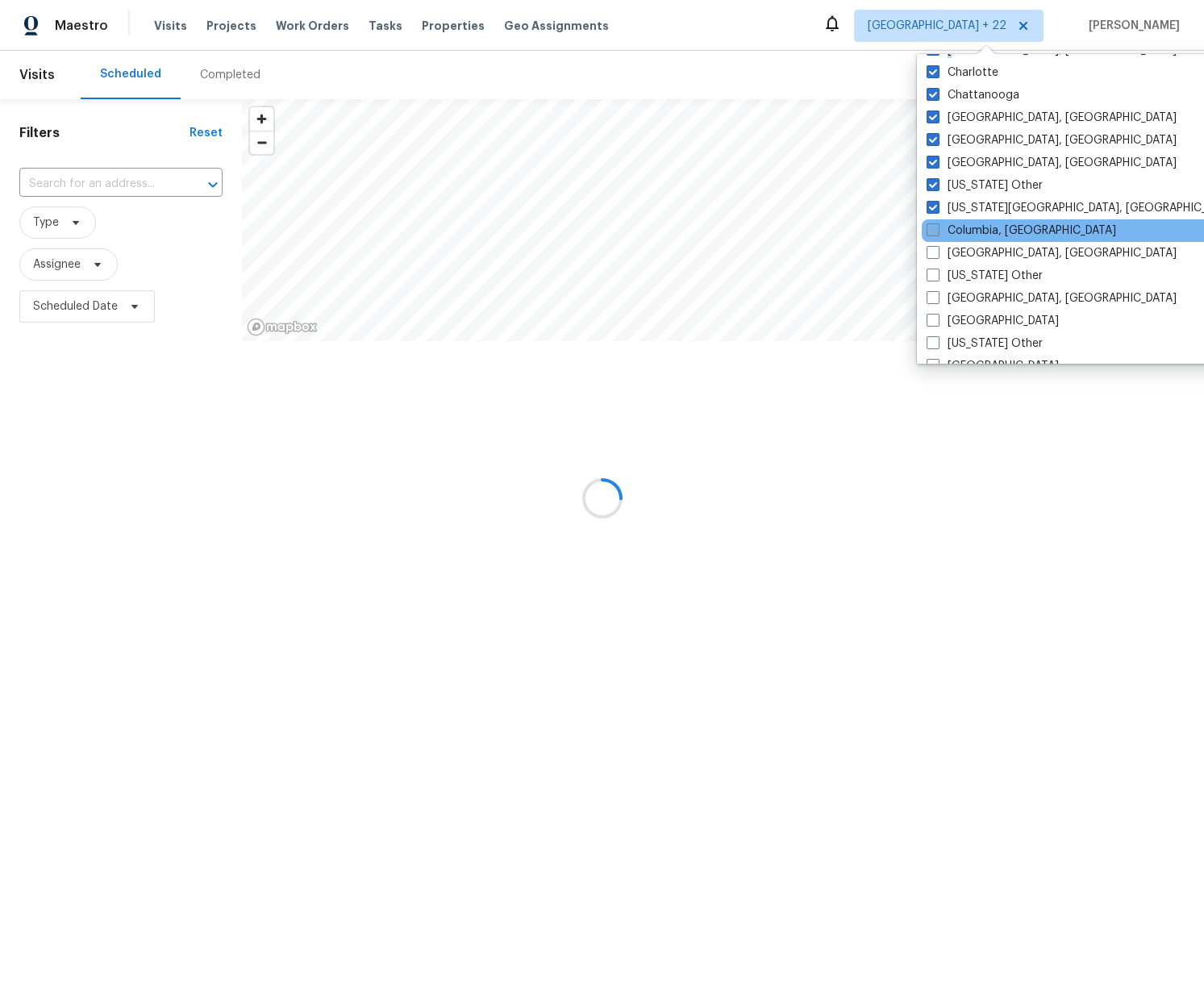
click at [935, 226] on span at bounding box center [933, 230] width 13 height 13
click at [935, 226] on input "Columbia, SC" at bounding box center [931, 228] width 10 height 10
checkbox input "true"
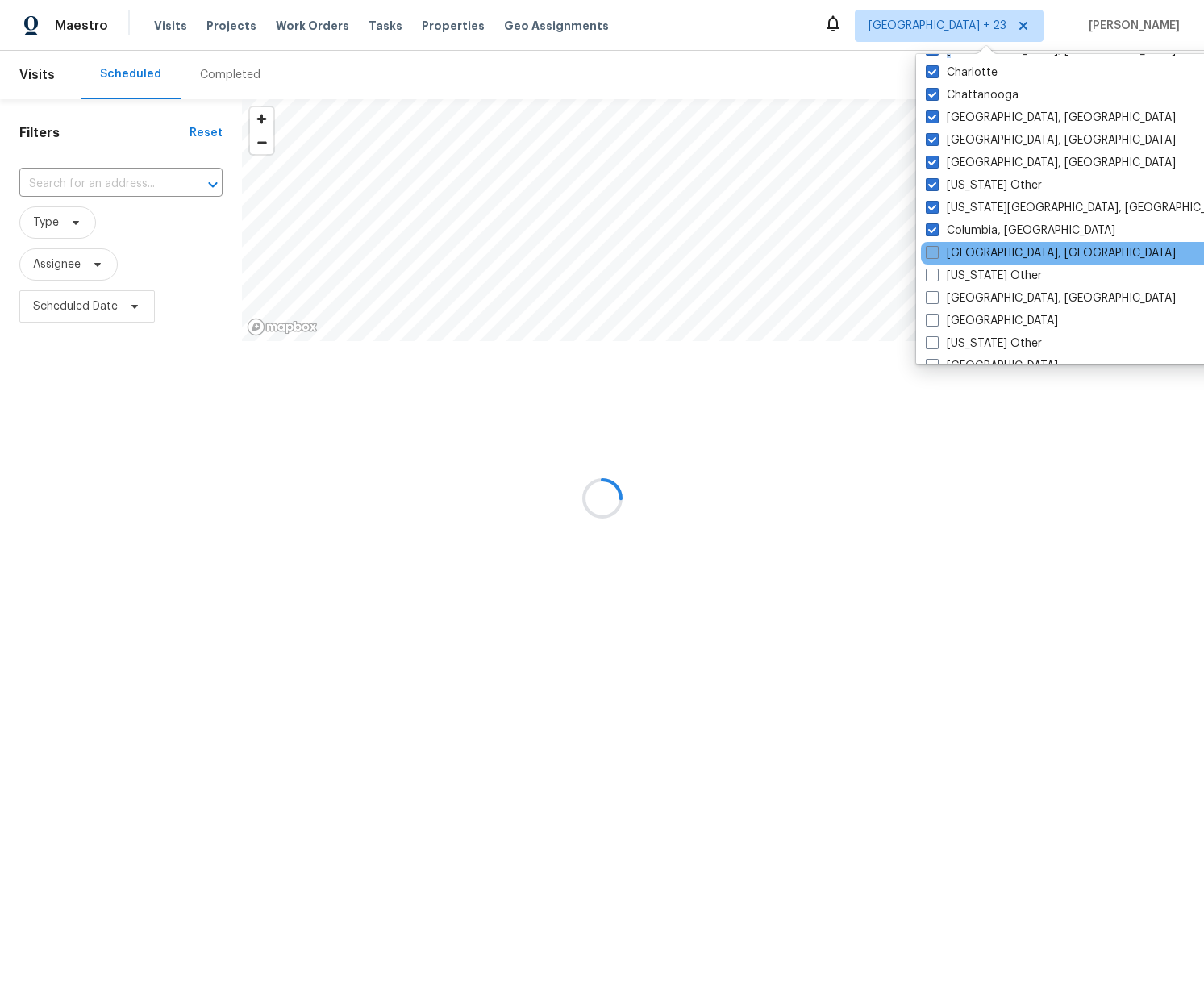
click at [935, 247] on span at bounding box center [933, 252] width 13 height 13
click at [935, 247] on input "Columbus, OH" at bounding box center [931, 249] width 10 height 10
checkbox input "true"
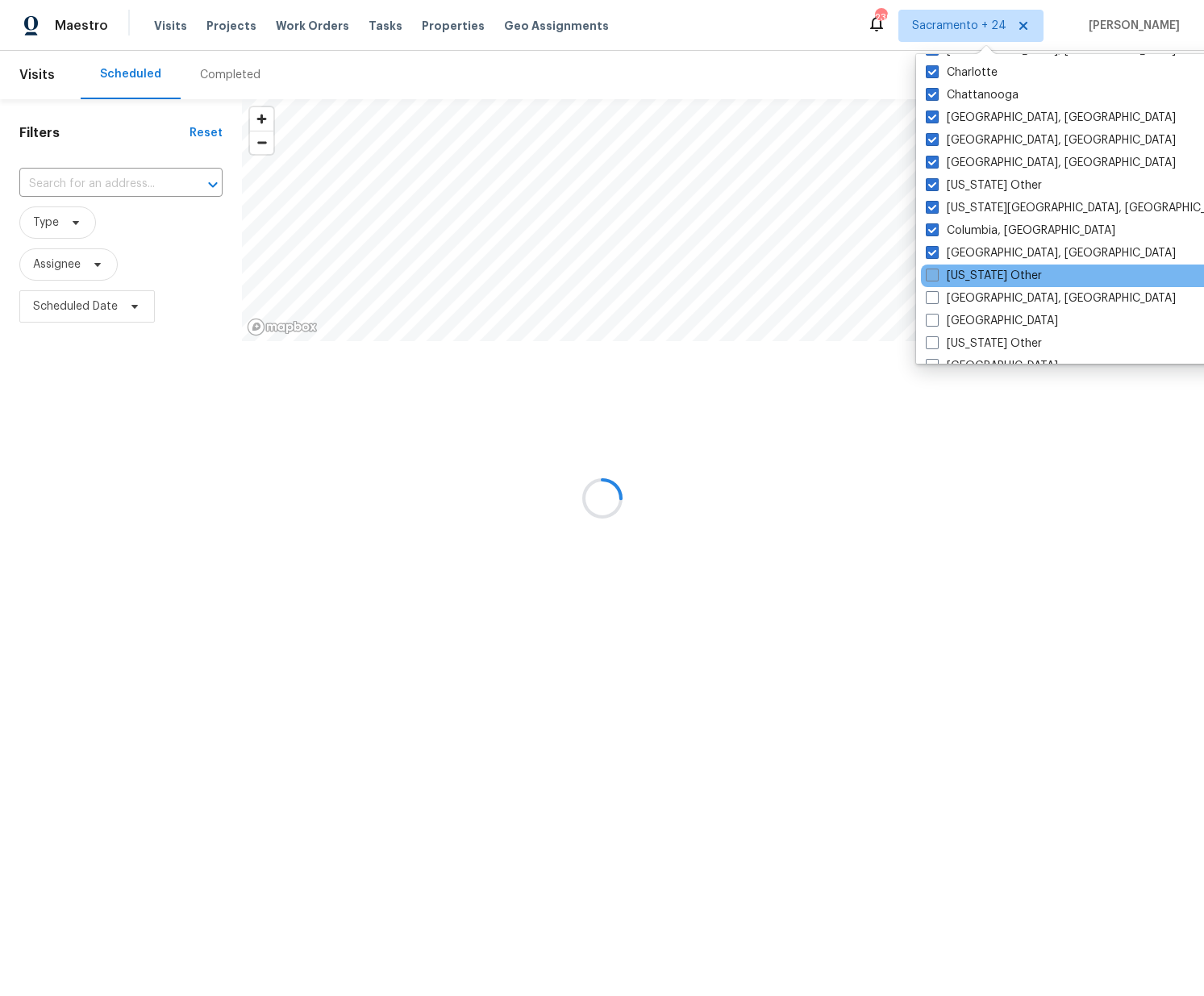
click at [938, 271] on label "Connecticut Other" at bounding box center [984, 275] width 116 height 16
click at [936, 271] on input "Connecticut Other" at bounding box center [931, 272] width 10 height 10
checkbox input "true"
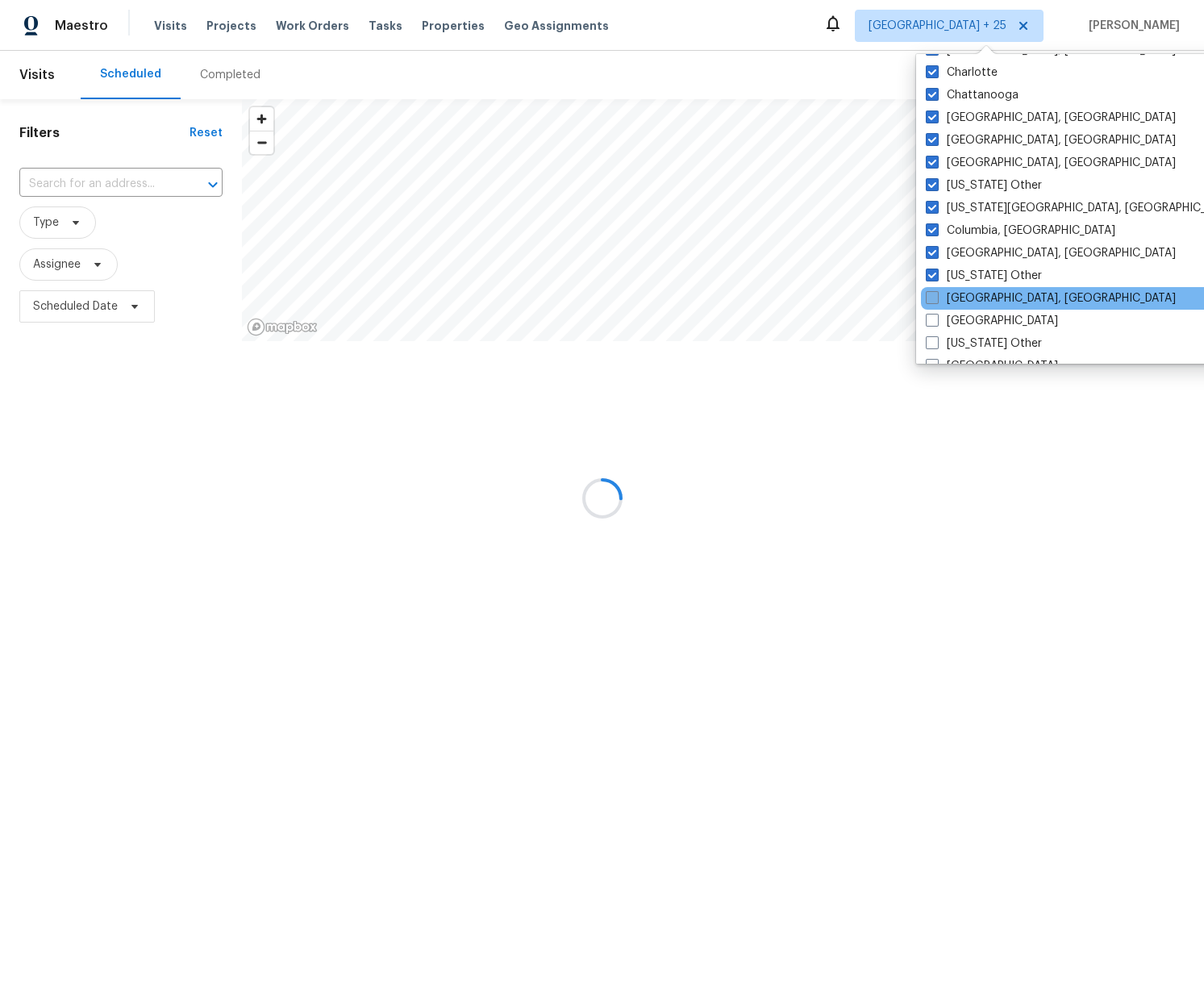
click at [938, 304] on label "Corpus Christi, TX" at bounding box center [1050, 298] width 250 height 16
click at [936, 301] on input "Corpus Christi, TX" at bounding box center [931, 295] width 10 height 10
checkbox input "true"
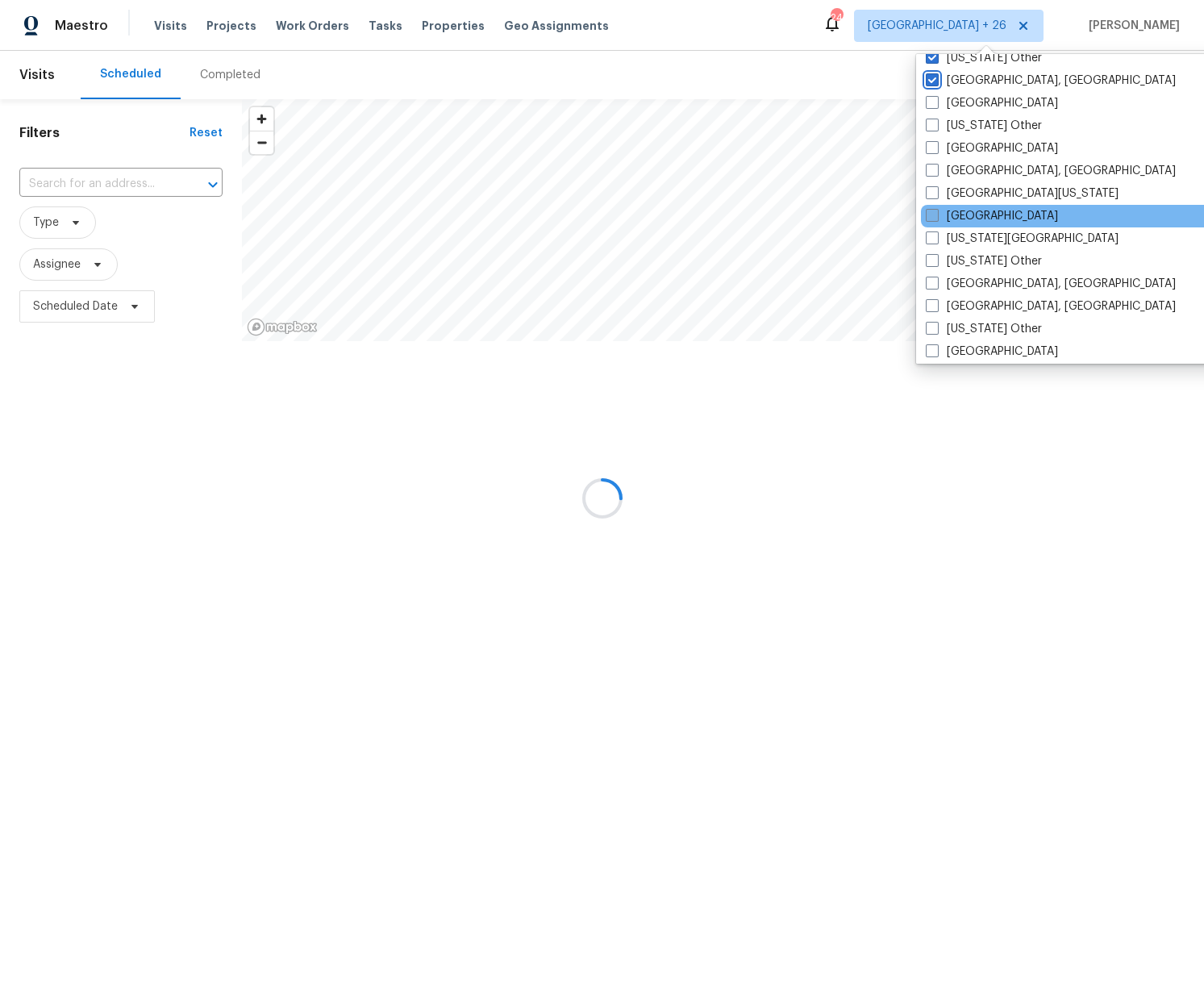
scroll to position [584, 0]
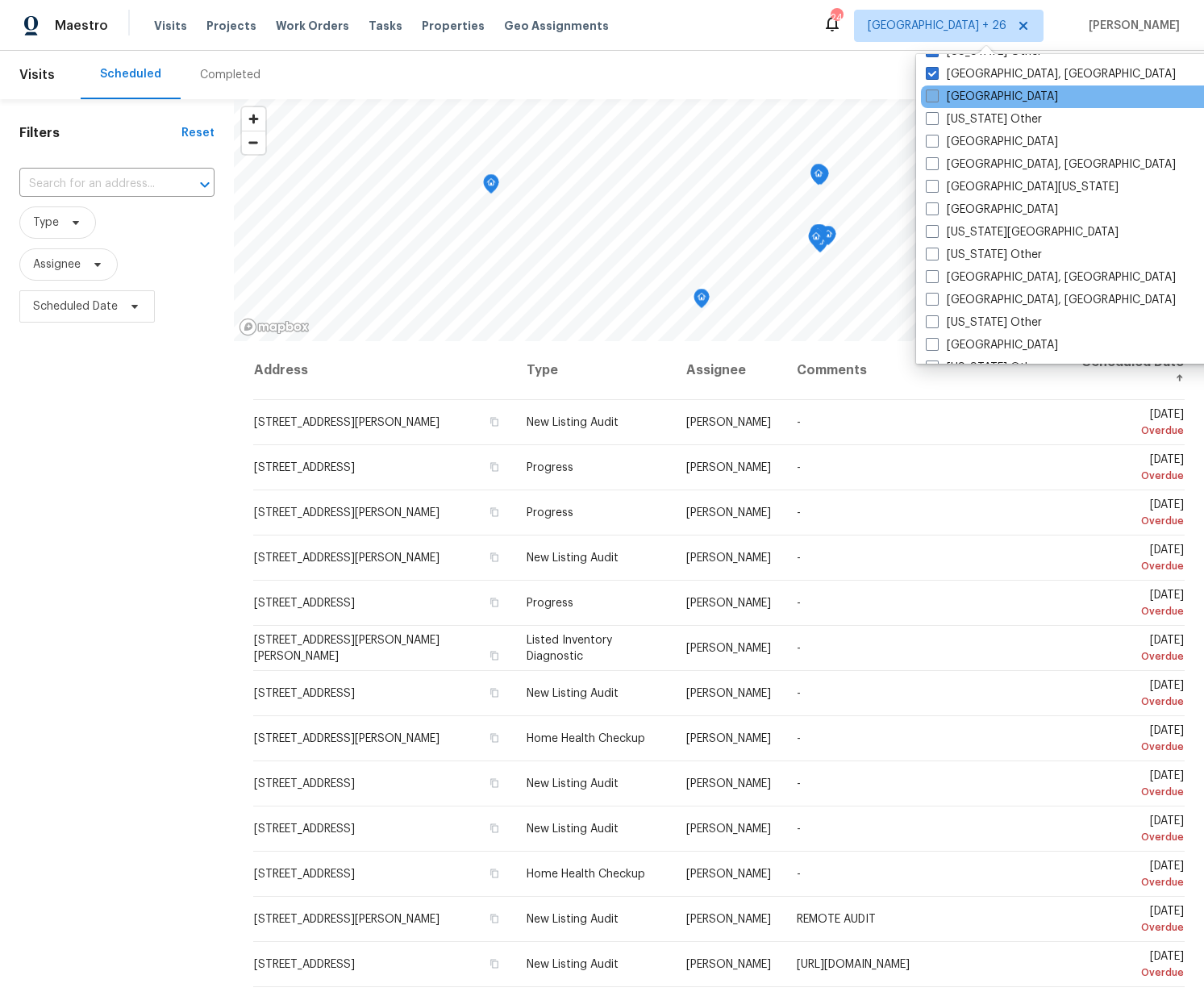
click at [939, 101] on label "Dallas" at bounding box center [991, 96] width 132 height 16
click at [936, 100] on input "Dallas" at bounding box center [931, 93] width 10 height 10
checkbox input "true"
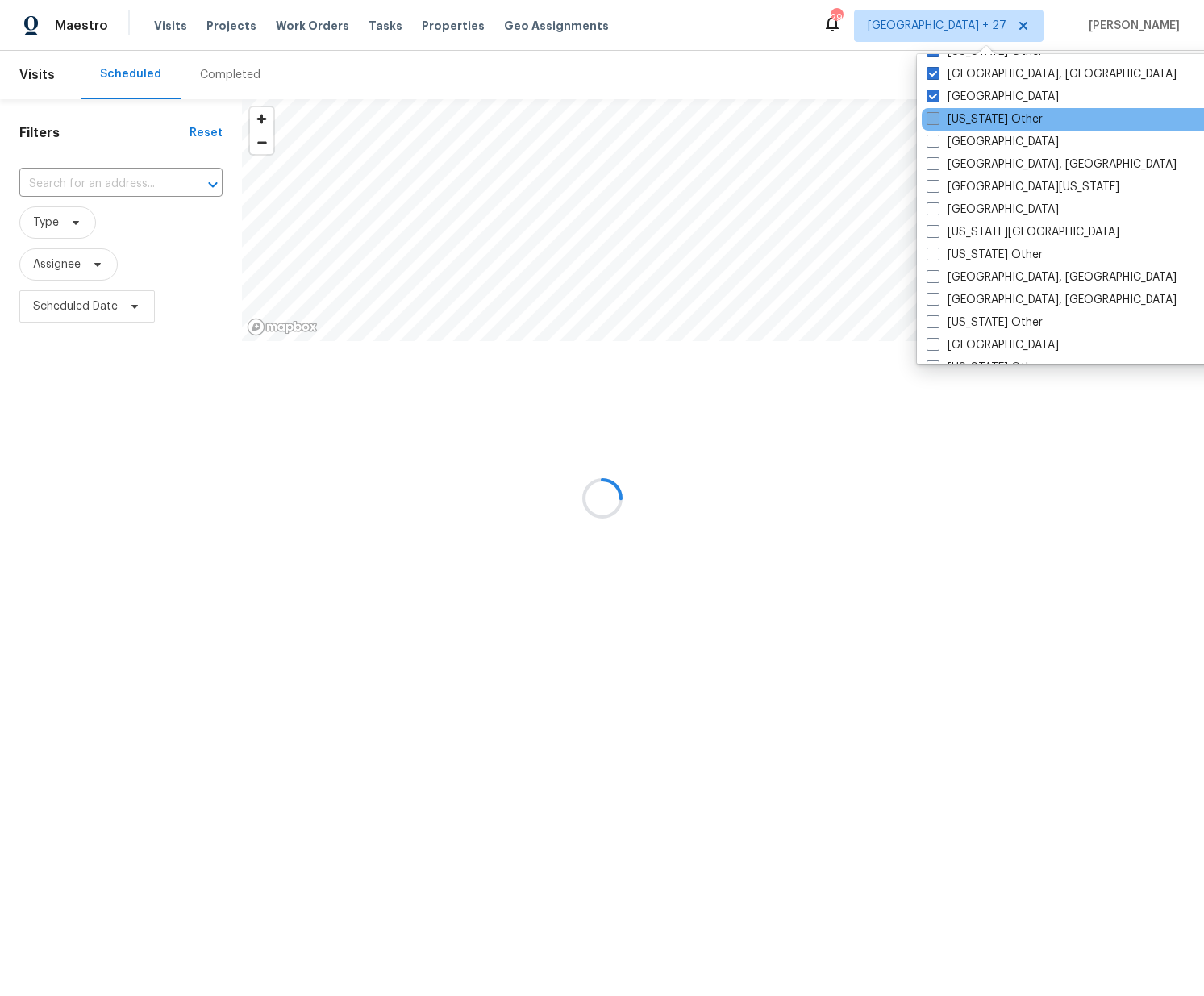
drag, startPoint x: 931, startPoint y: 117, endPoint x: 932, endPoint y: 129, distance: 12.0
click at [931, 117] on span at bounding box center [933, 119] width 13 height 13
click at [931, 117] on input "Delaware Other" at bounding box center [931, 116] width 10 height 10
checkbox input "true"
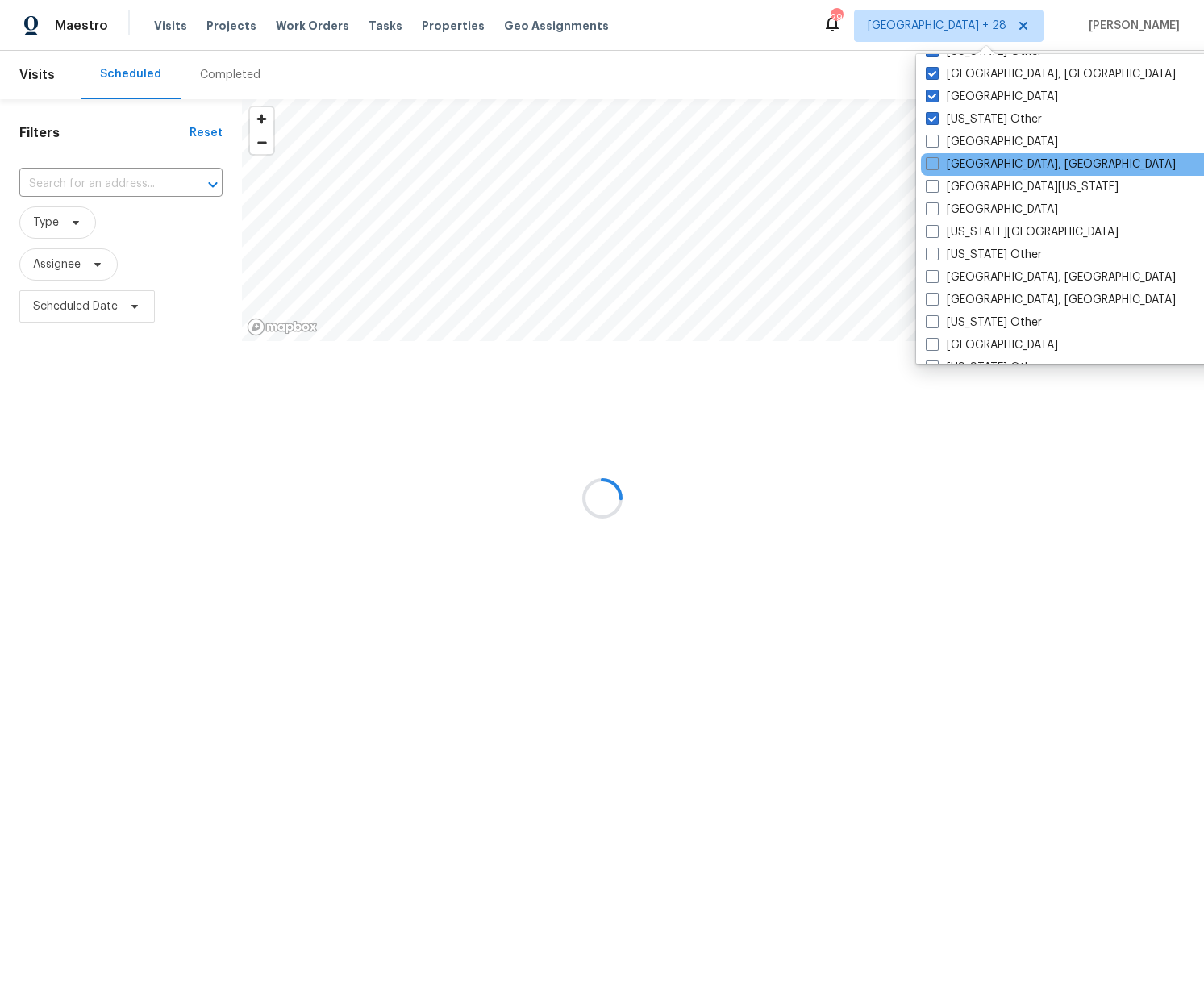
drag, startPoint x: 930, startPoint y: 141, endPoint x: 941, endPoint y: 153, distance: 16.3
click at [931, 141] on span at bounding box center [933, 141] width 13 height 13
click at [931, 141] on input "Denver" at bounding box center [931, 138] width 10 height 10
checkbox input "true"
click at [935, 165] on span at bounding box center [933, 164] width 13 height 13
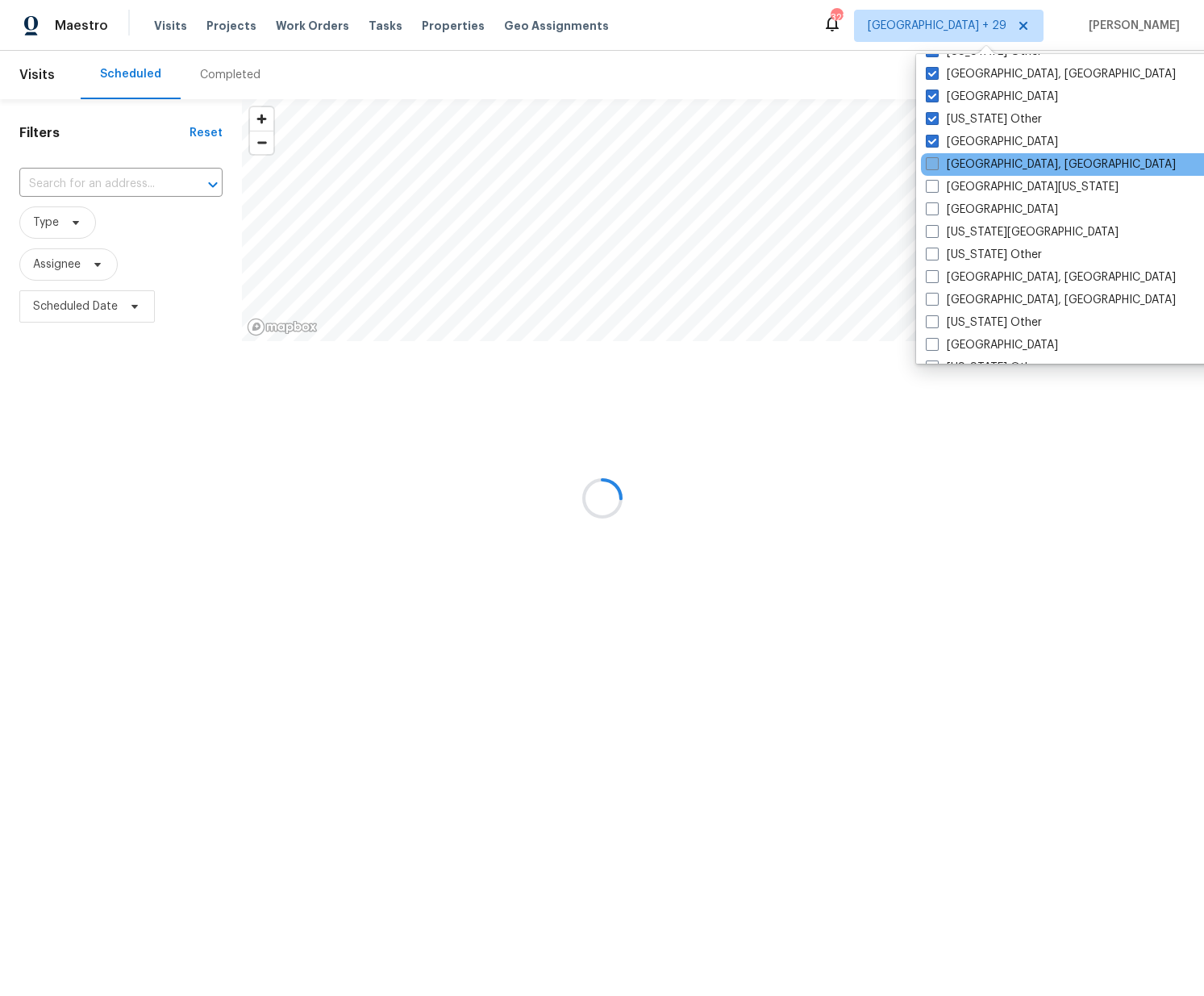
click at [935, 165] on input "Detroit, MI" at bounding box center [931, 161] width 10 height 10
checkbox input "true"
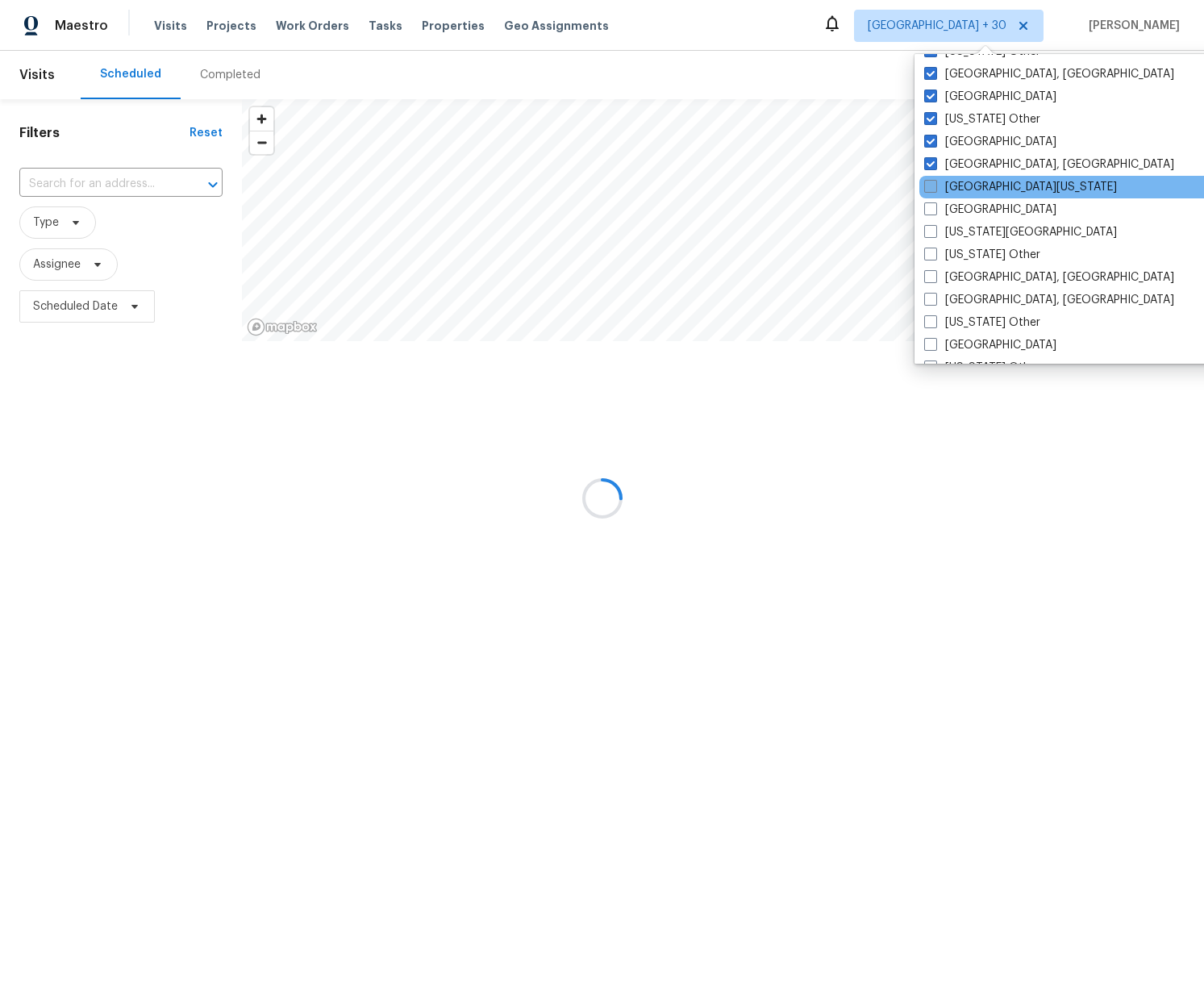
click at [933, 186] on span at bounding box center [931, 187] width 13 height 13
click at [933, 186] on input "East Texas" at bounding box center [929, 184] width 10 height 10
checkbox input "true"
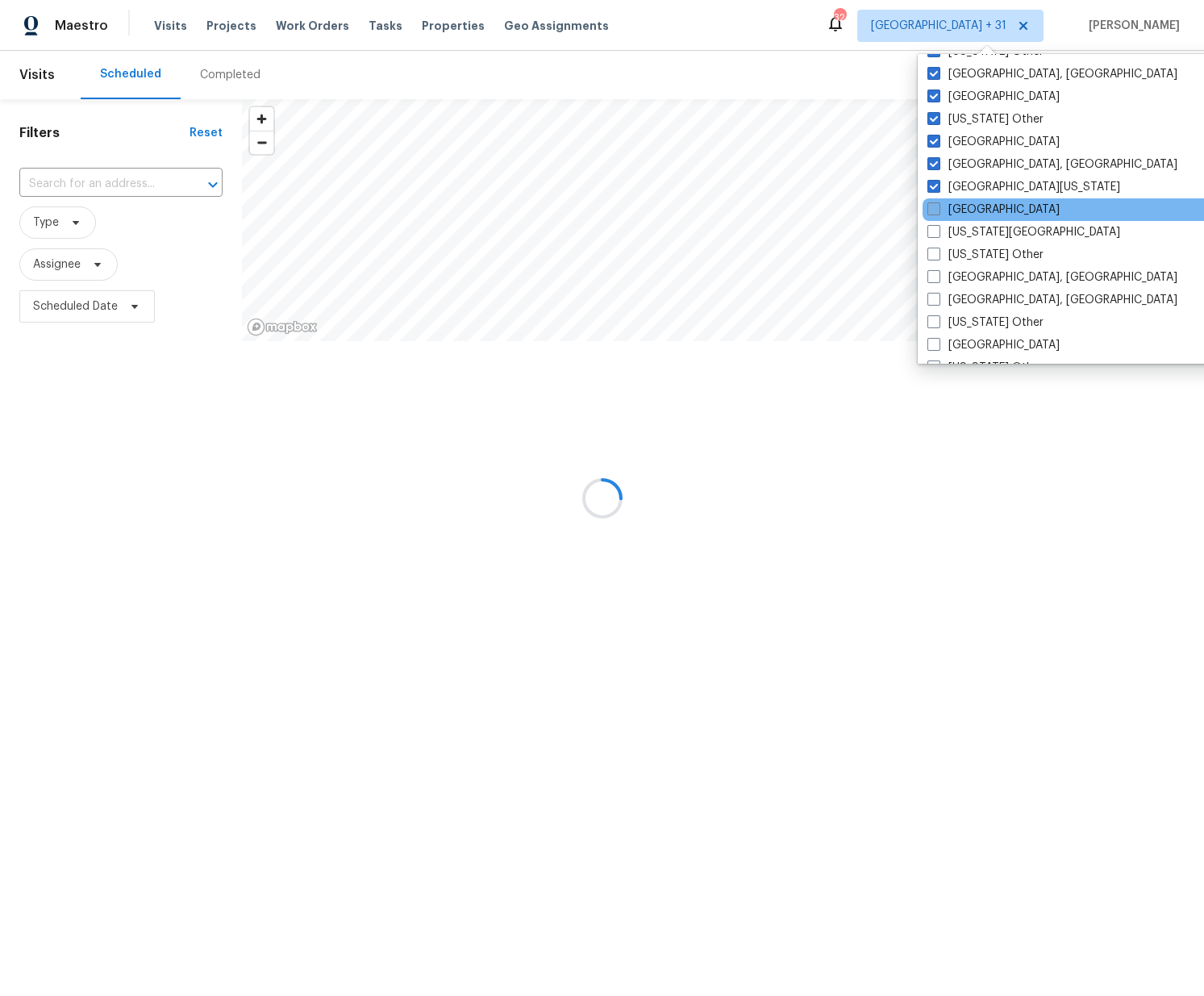
click at [935, 204] on span at bounding box center [934, 209] width 13 height 13
click at [935, 204] on input "El Paso" at bounding box center [932, 206] width 10 height 10
checkbox input "true"
click at [935, 229] on span at bounding box center [933, 231] width 13 height 13
click at [935, 229] on input "Florida Panhandle" at bounding box center [931, 229] width 10 height 10
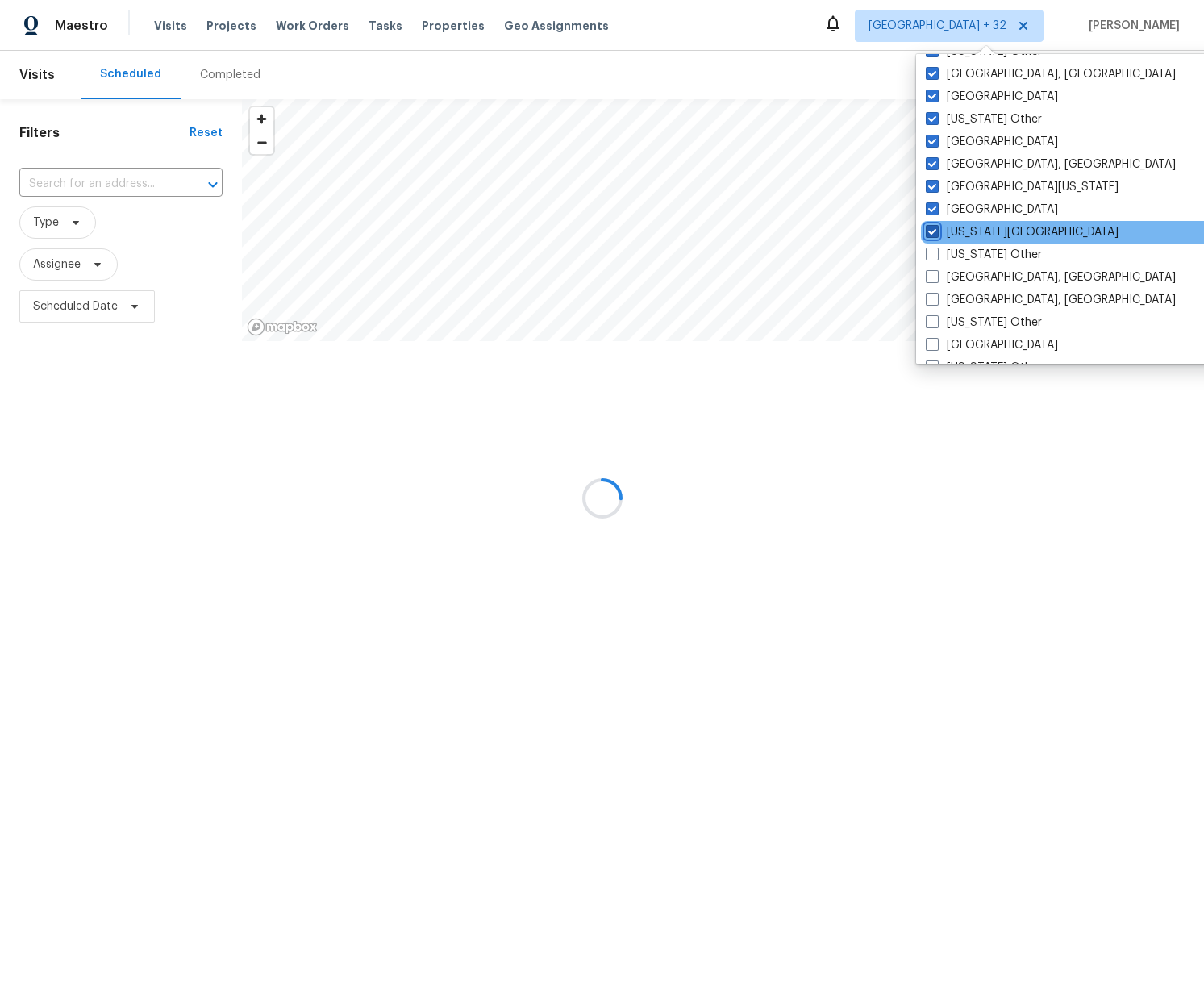
checkbox input "true"
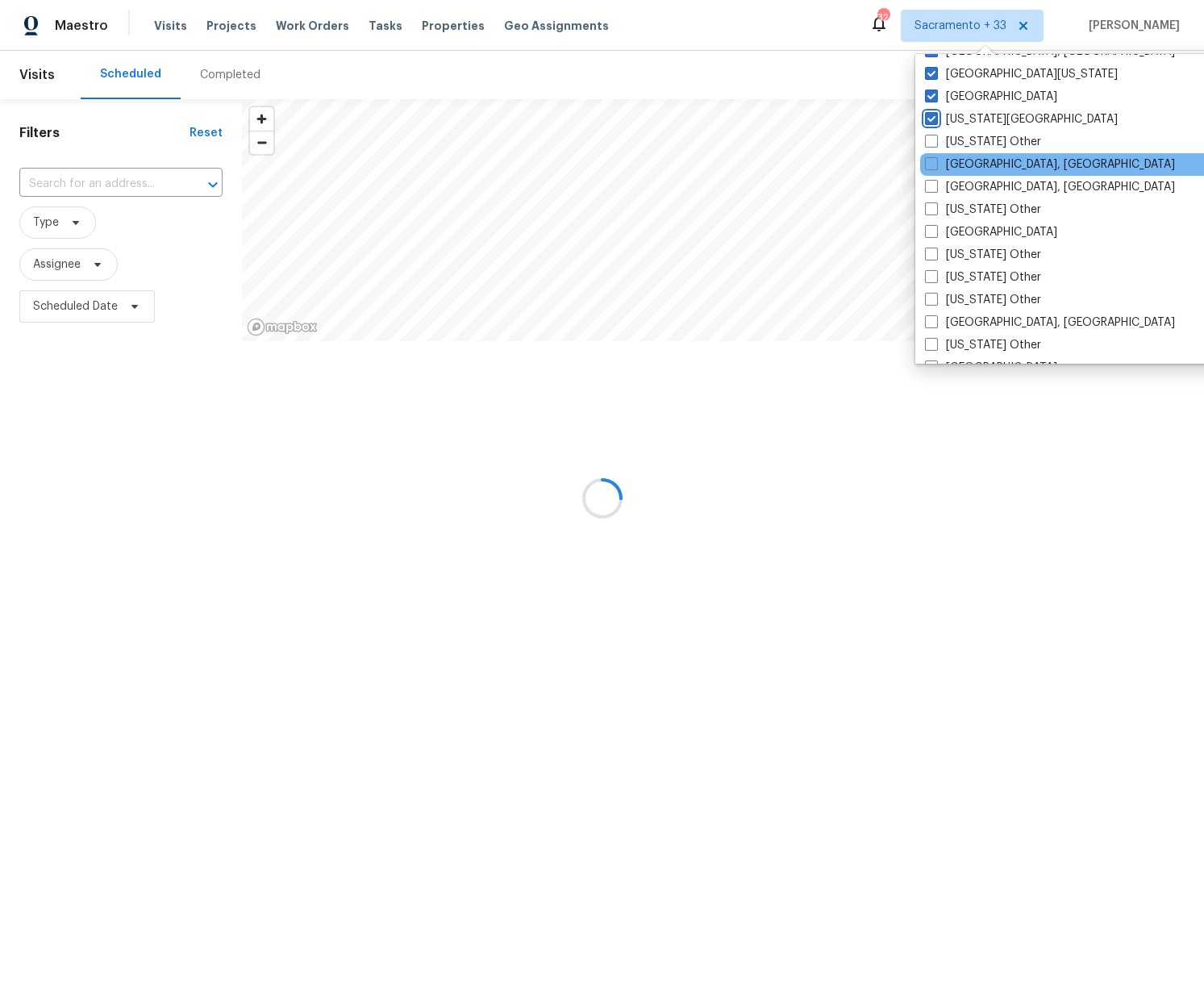
scroll to position [698, 0]
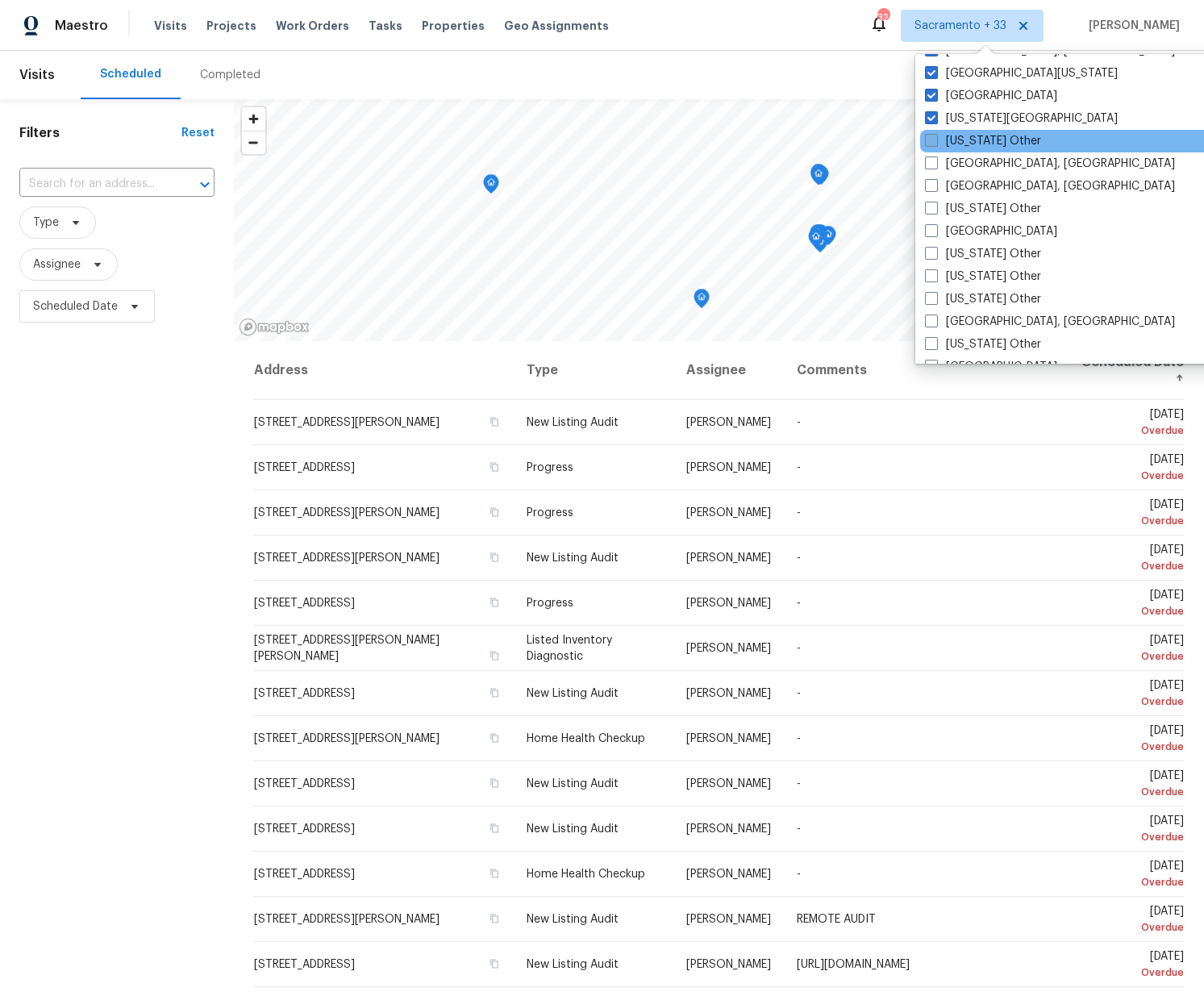
click at [936, 139] on span at bounding box center [932, 140] width 13 height 13
click at [935, 139] on input "Georgia Other" at bounding box center [930, 138] width 10 height 10
checkbox input "true"
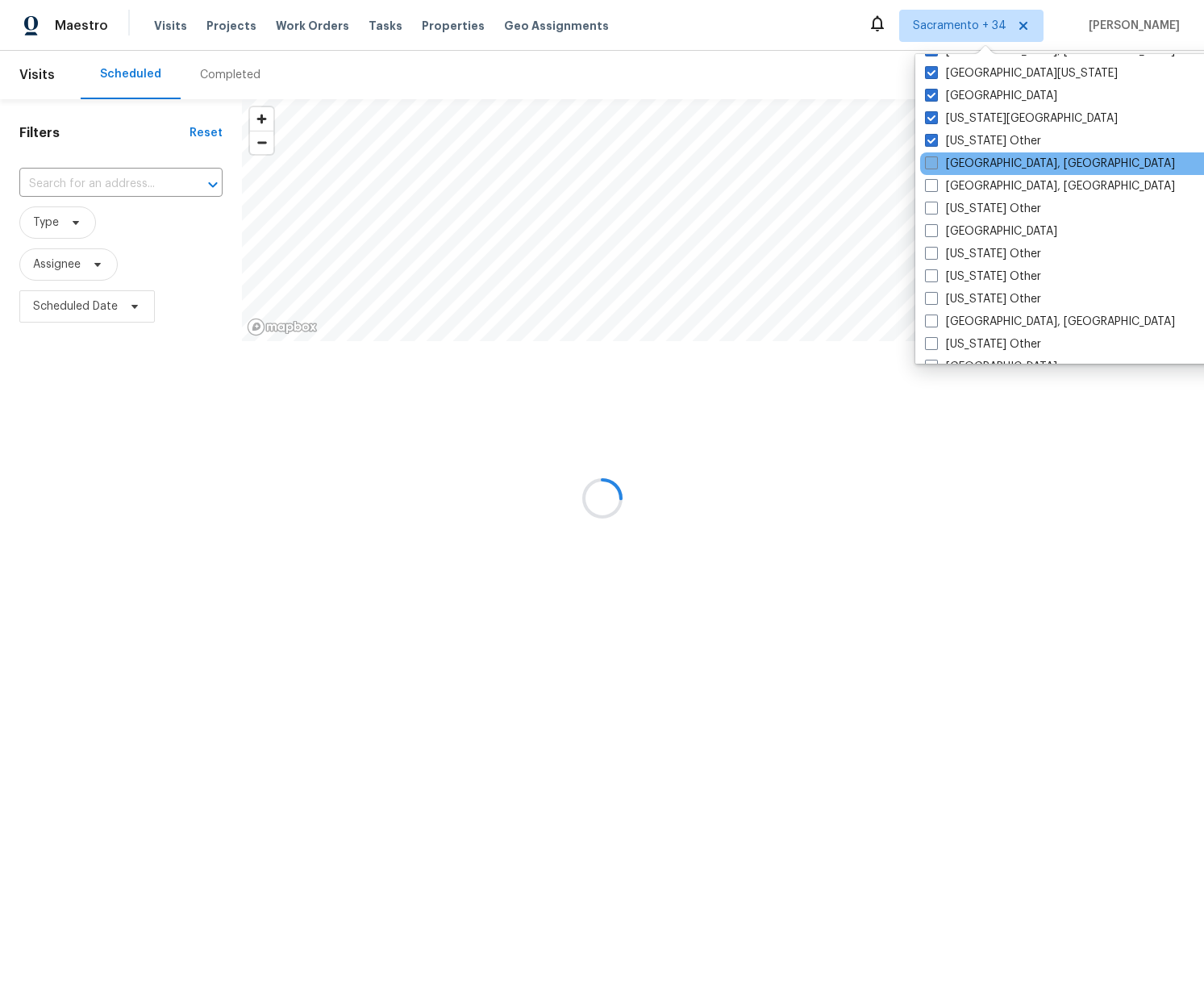
click at [934, 166] on span at bounding box center [932, 163] width 13 height 13
click at [934, 166] on input "Greensboro, NC" at bounding box center [930, 160] width 10 height 10
checkbox input "true"
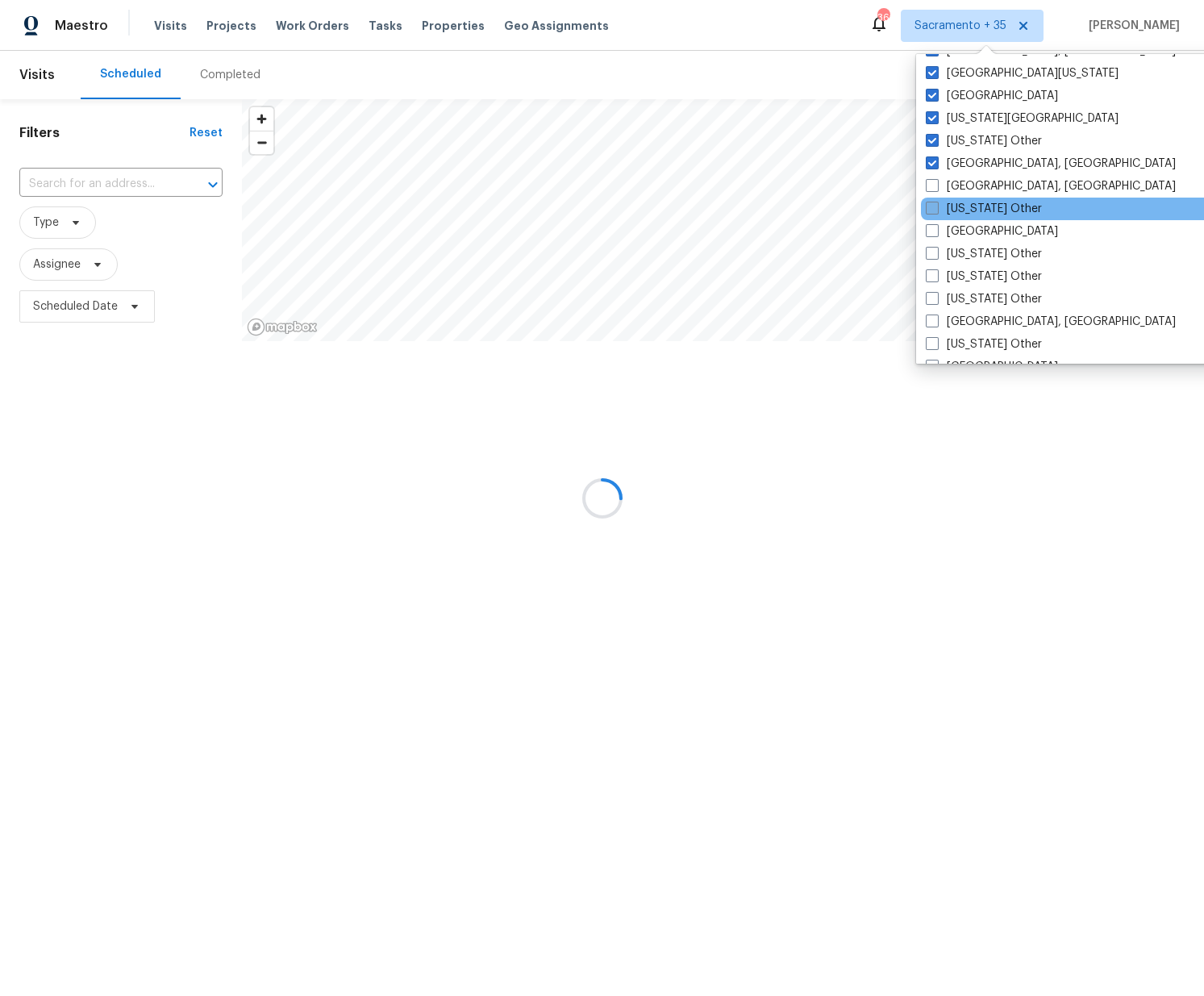
drag, startPoint x: 930, startPoint y: 187, endPoint x: 930, endPoint y: 207, distance: 20.0
click at [929, 189] on span at bounding box center [933, 186] width 13 height 13
click at [929, 189] on input "Greenville, SC" at bounding box center [931, 183] width 10 height 10
checkbox input "true"
click at [930, 217] on div "Hawaii Other" at bounding box center [1083, 209] width 324 height 23
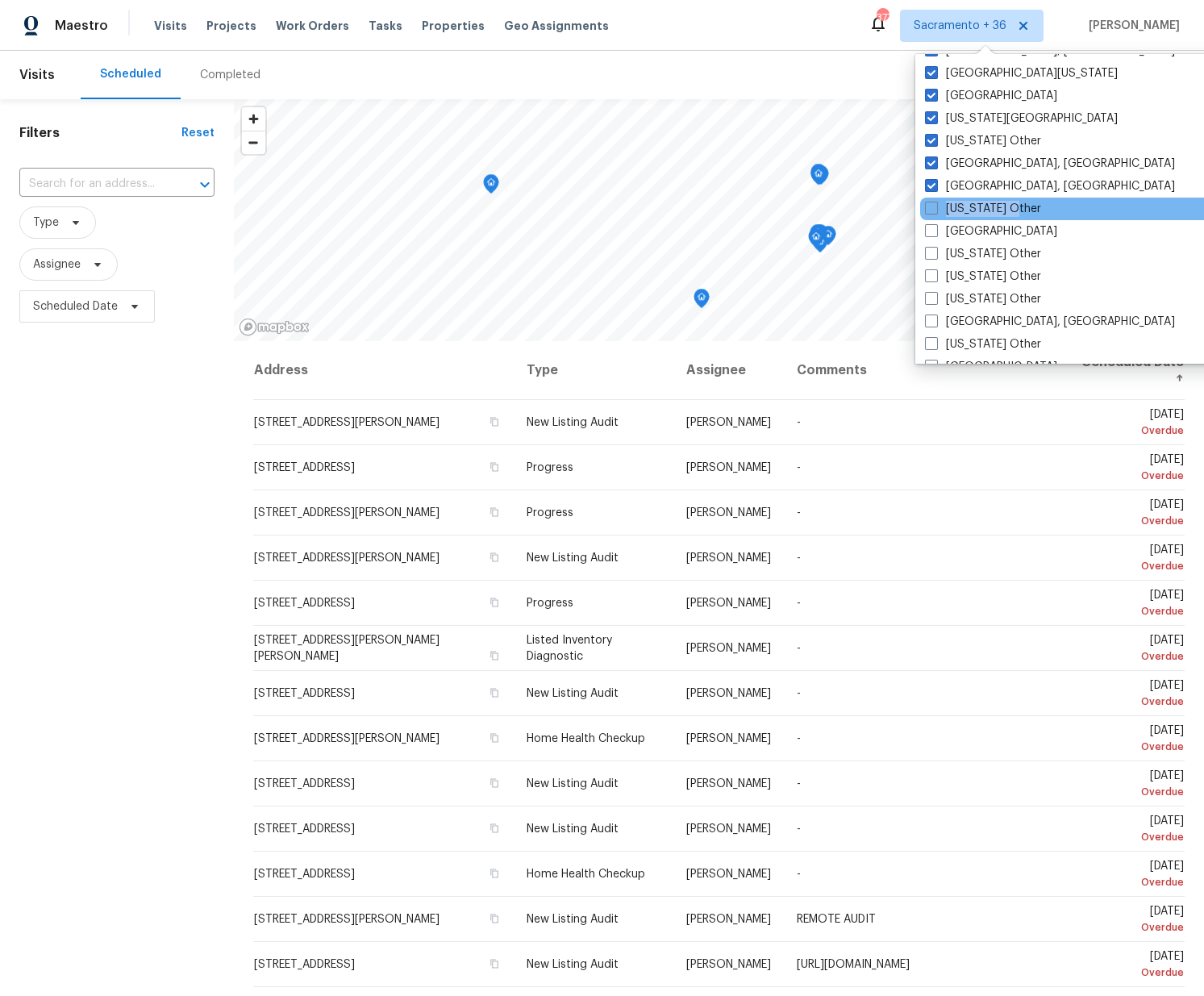
click at [937, 214] on label "Hawaii Other" at bounding box center [983, 209] width 116 height 16
click at [935, 212] on input "Hawaii Other" at bounding box center [930, 206] width 10 height 10
checkbox input "true"
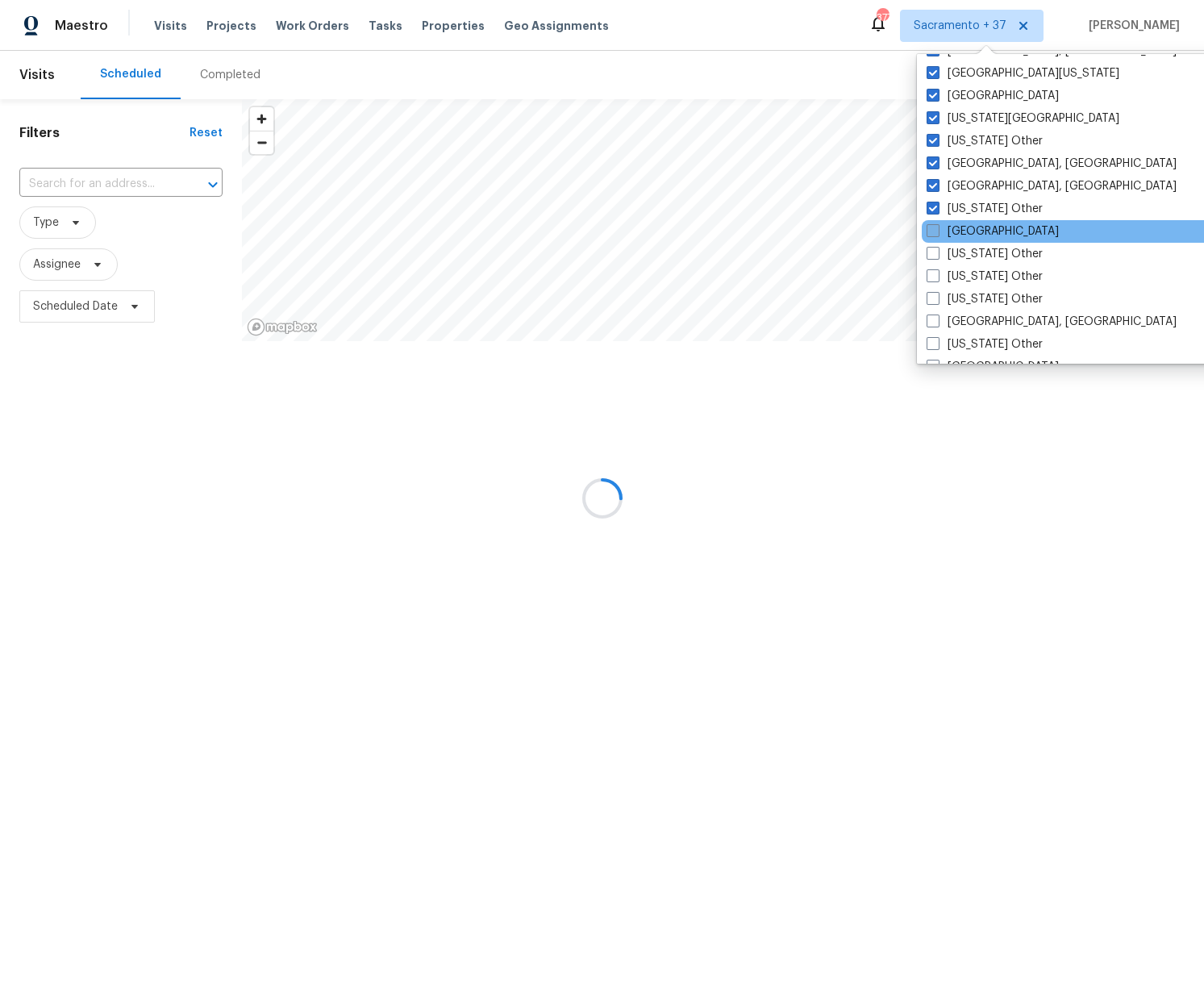
click at [933, 233] on span at bounding box center [933, 231] width 13 height 13
click at [933, 233] on input "Houston" at bounding box center [931, 228] width 10 height 10
checkbox input "true"
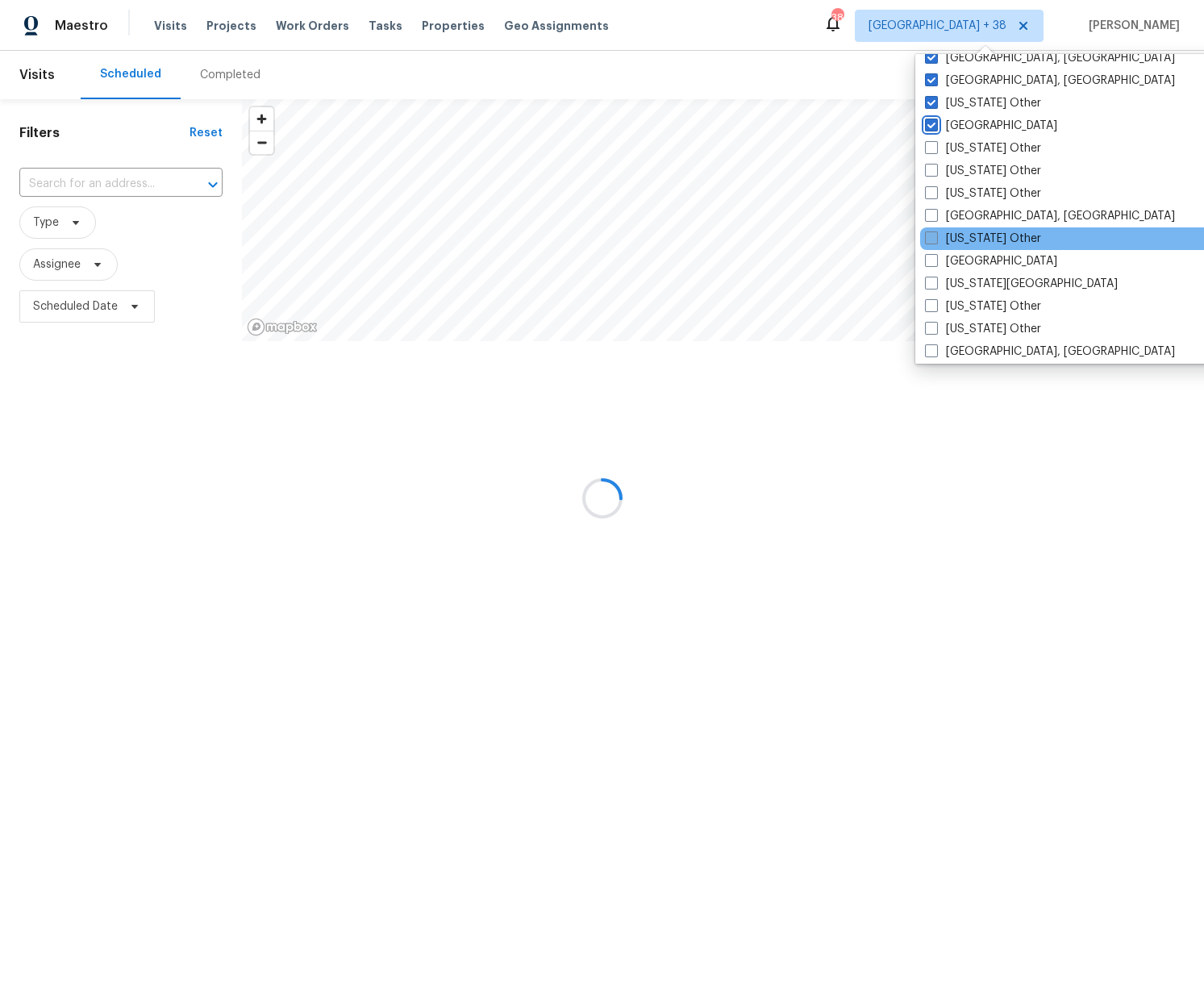
scroll to position [818, 0]
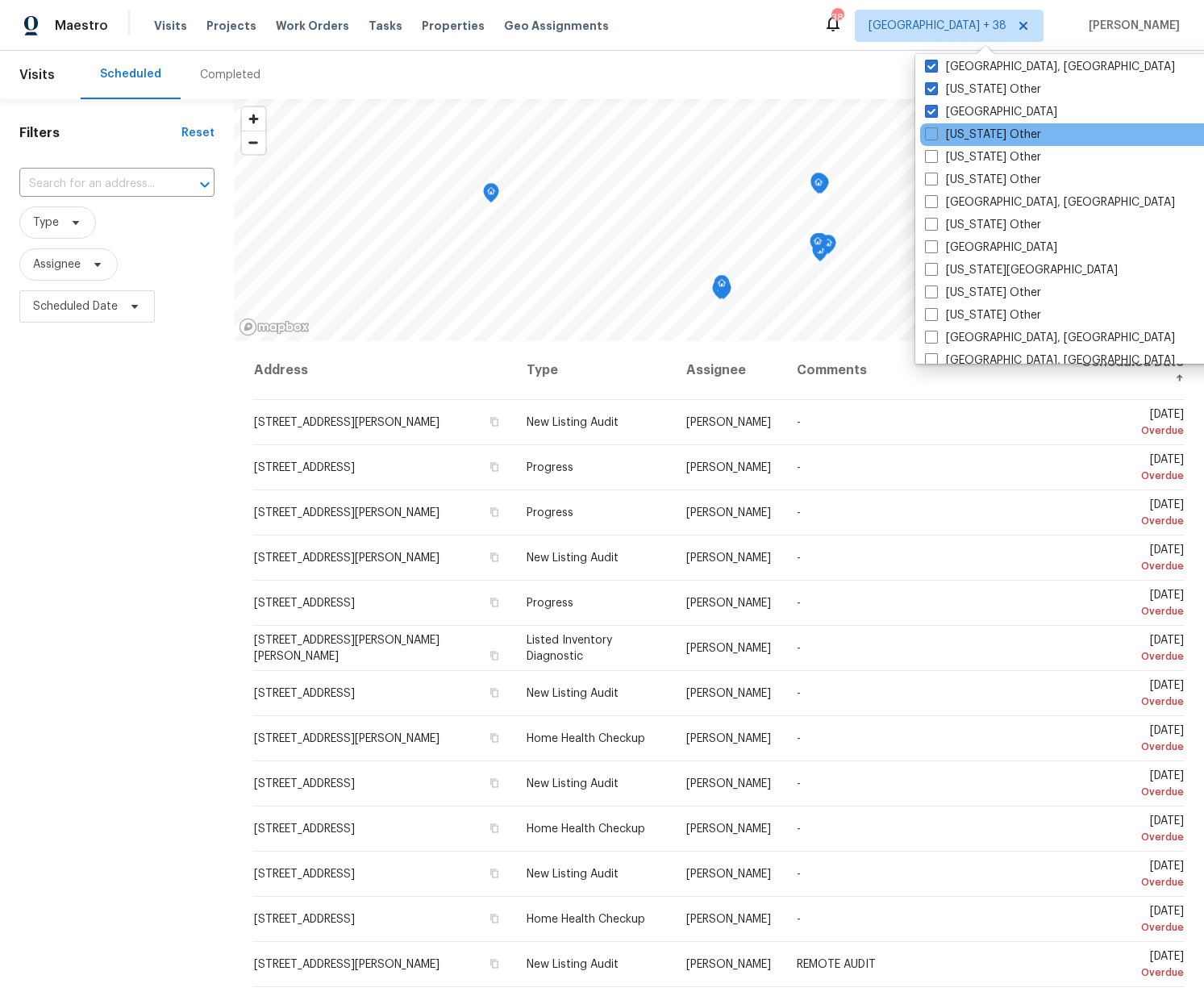
click at [936, 142] on label "Idaho Other" at bounding box center [983, 134] width 116 height 16
click at [935, 137] on input "Idaho Other" at bounding box center [930, 131] width 10 height 10
checkbox input "true"
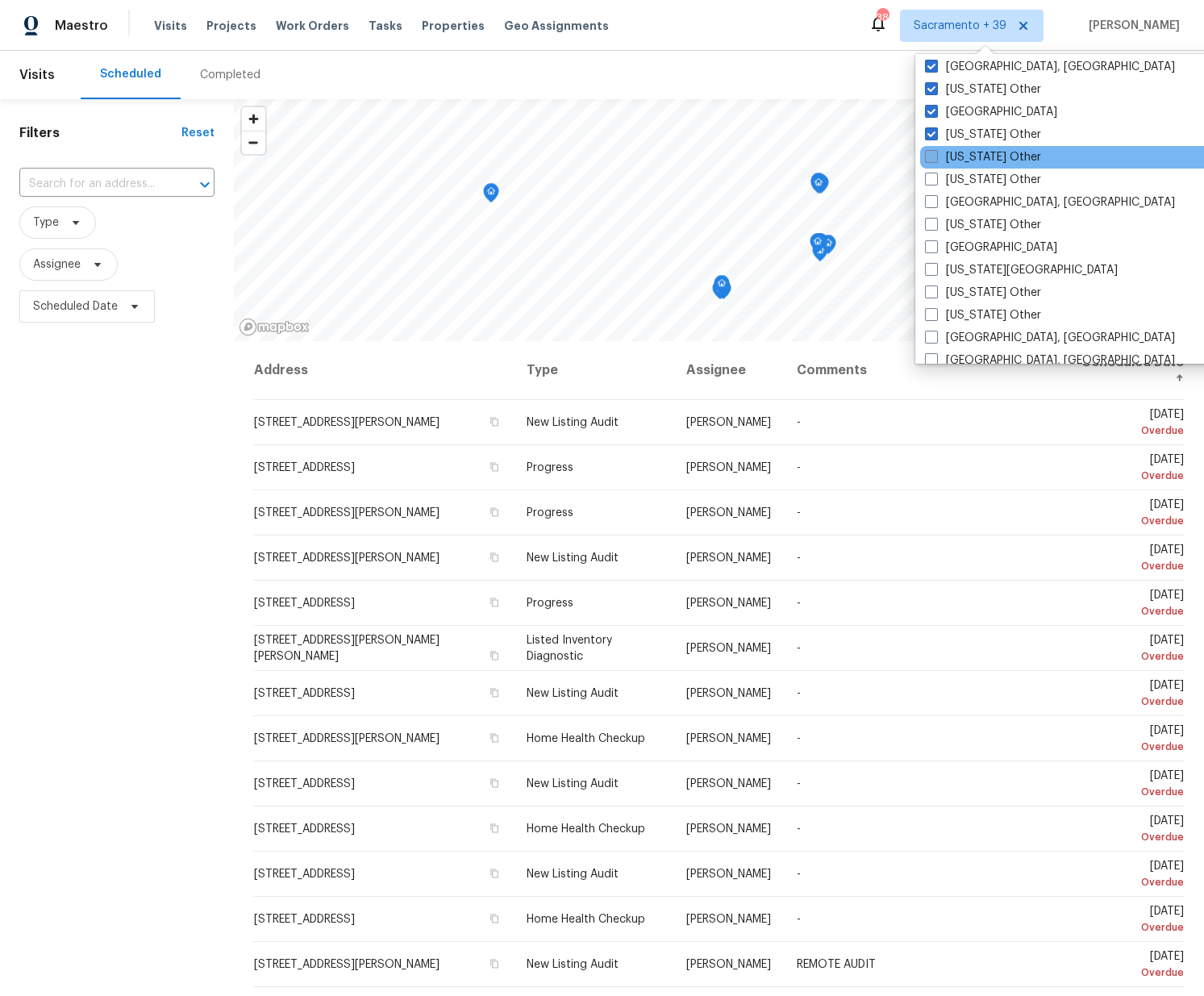
click at [932, 158] on span at bounding box center [932, 157] width 13 height 13
click at [932, 158] on input "Illinois Other" at bounding box center [930, 154] width 10 height 10
checkbox input "true"
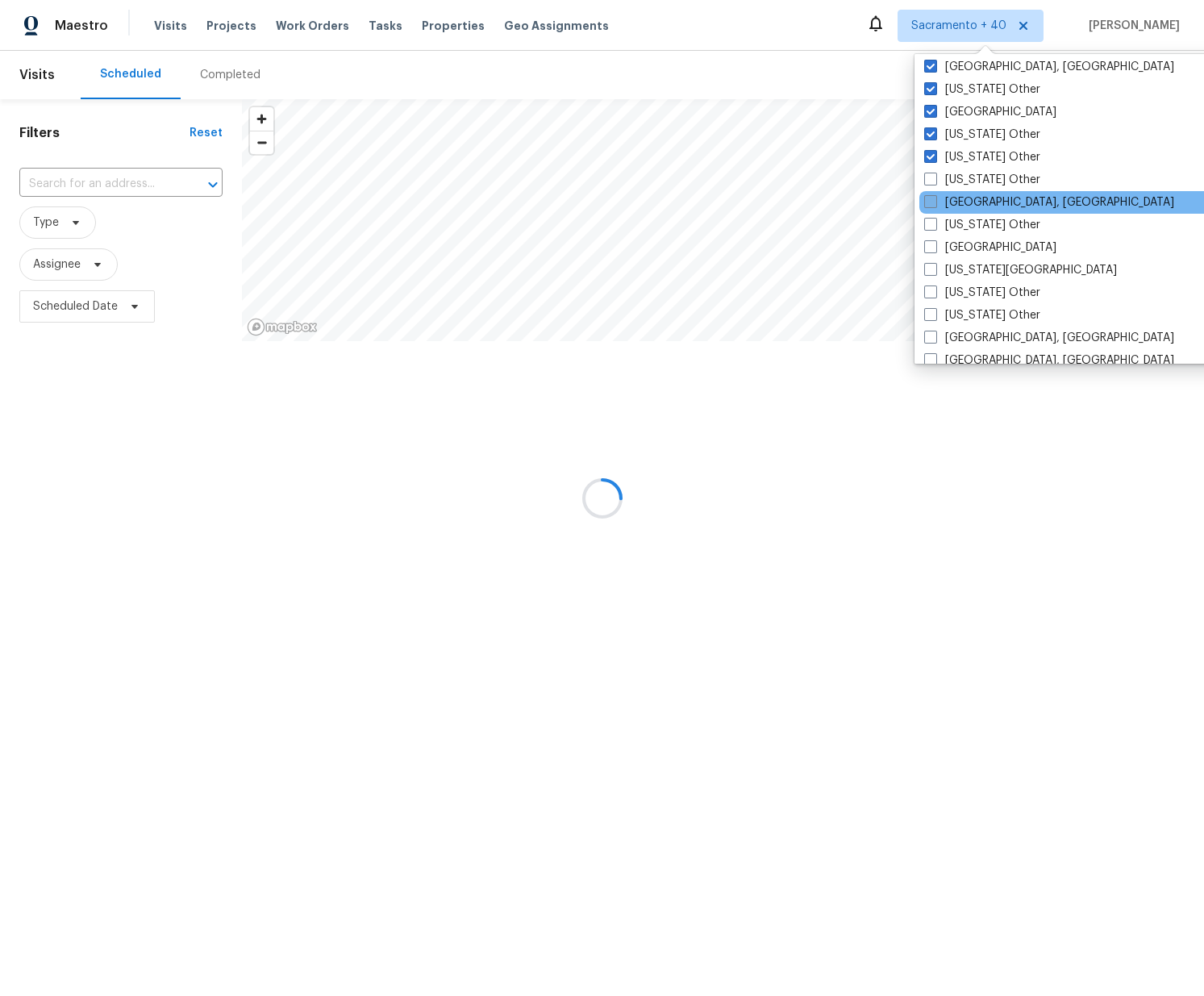
drag, startPoint x: 931, startPoint y: 185, endPoint x: 930, endPoint y: 203, distance: 18.0
click at [931, 185] on span at bounding box center [931, 179] width 13 height 13
click at [931, 182] on input "Indiana Other" at bounding box center [929, 176] width 10 height 10
checkbox input "true"
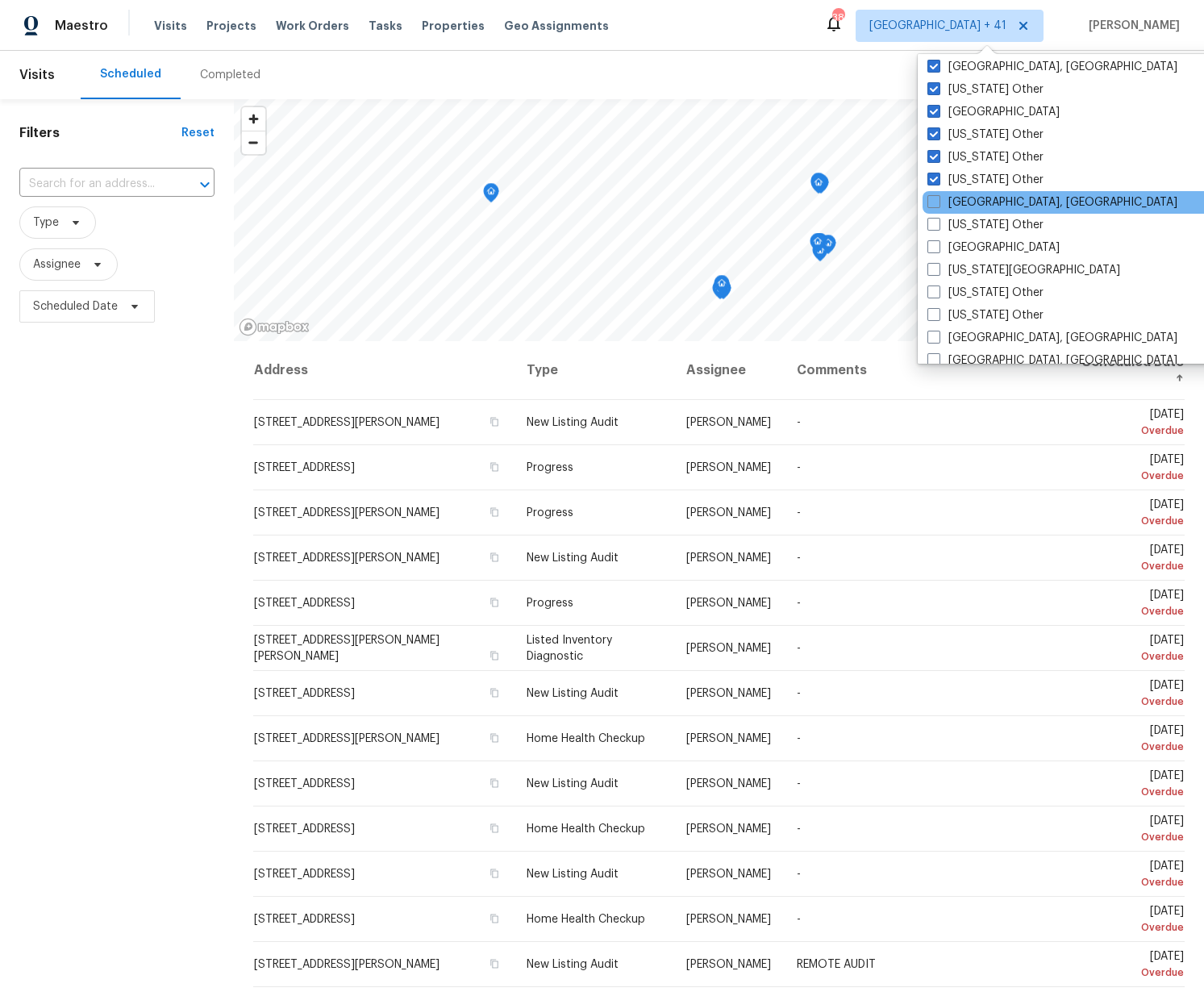
drag, startPoint x: 936, startPoint y: 202, endPoint x: 935, endPoint y: 212, distance: 10.0
click at [936, 207] on span at bounding box center [934, 202] width 13 height 13
click at [936, 205] on input "Indianapolis, IN" at bounding box center [932, 199] width 10 height 10
checkbox input "true"
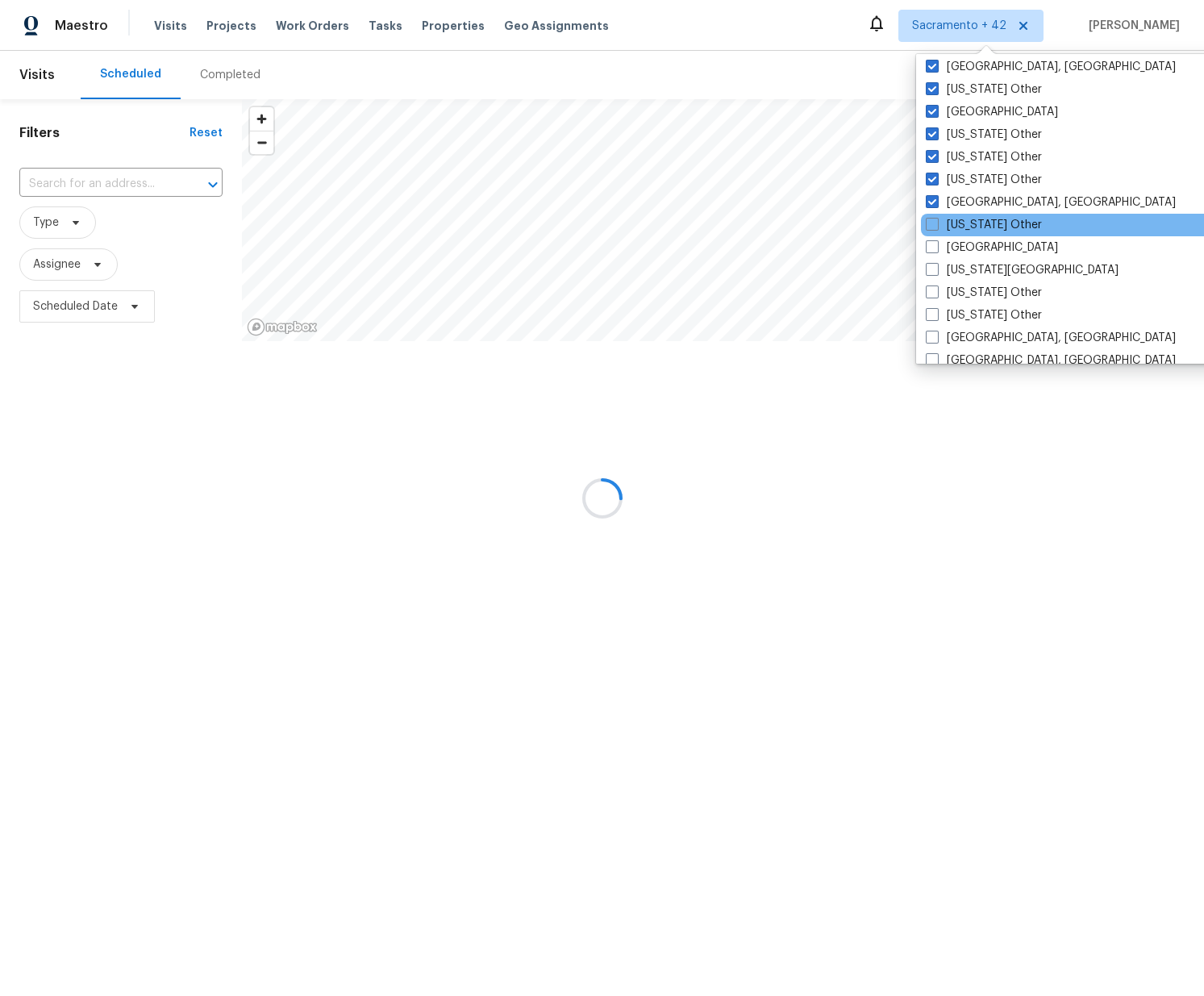
click at [935, 232] on label "Iowa Other" at bounding box center [984, 225] width 116 height 16
click at [935, 228] on input "Iowa Other" at bounding box center [931, 222] width 10 height 10
checkbox input "true"
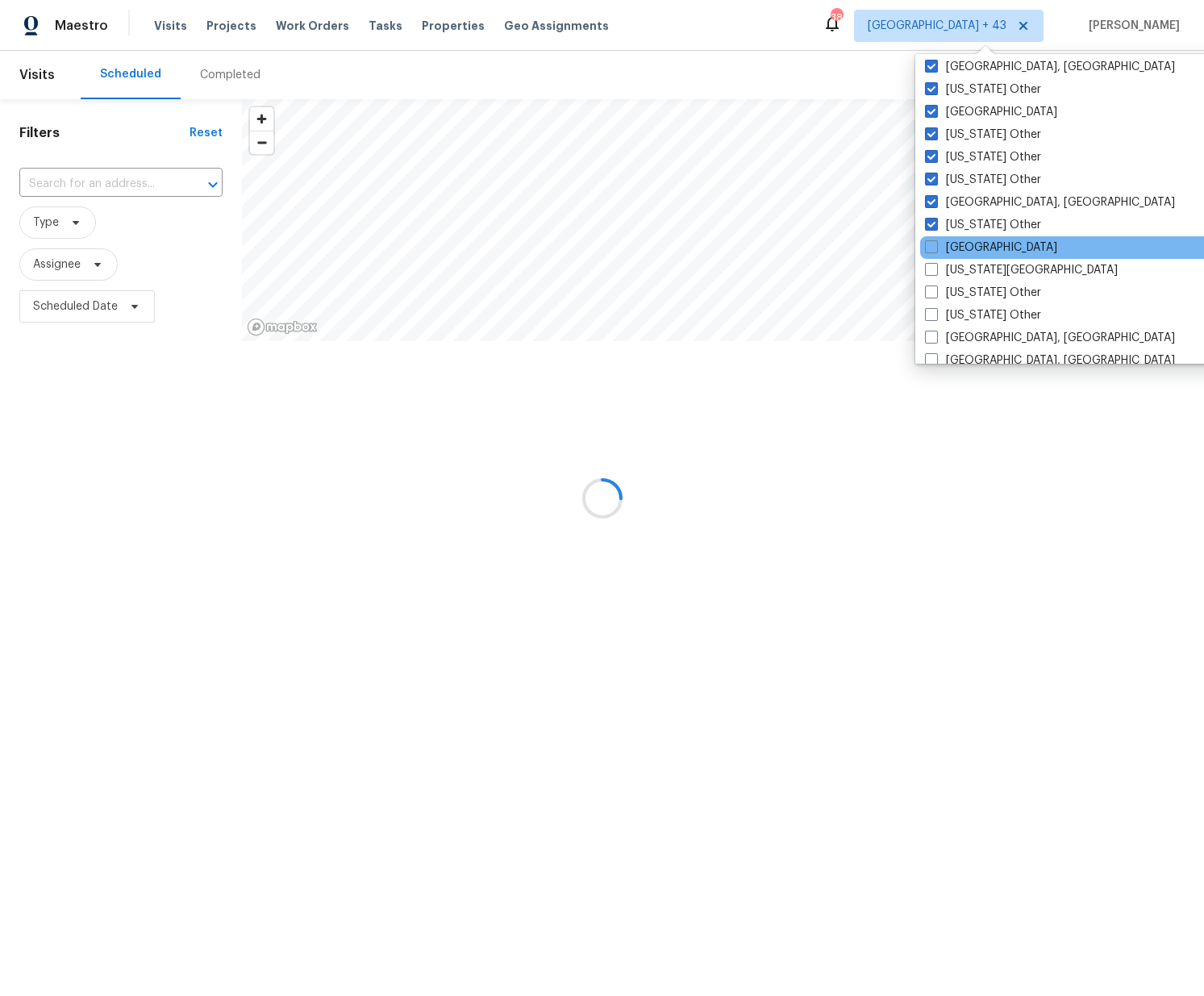
click at [933, 255] on div "Jacksonville" at bounding box center [1083, 248] width 324 height 23
click at [933, 267] on span at bounding box center [932, 269] width 13 height 13
click at [933, 267] on input "Kansas City" at bounding box center [930, 267] width 10 height 10
checkbox input "true"
click at [938, 245] on label "Jacksonville" at bounding box center [991, 247] width 132 height 16
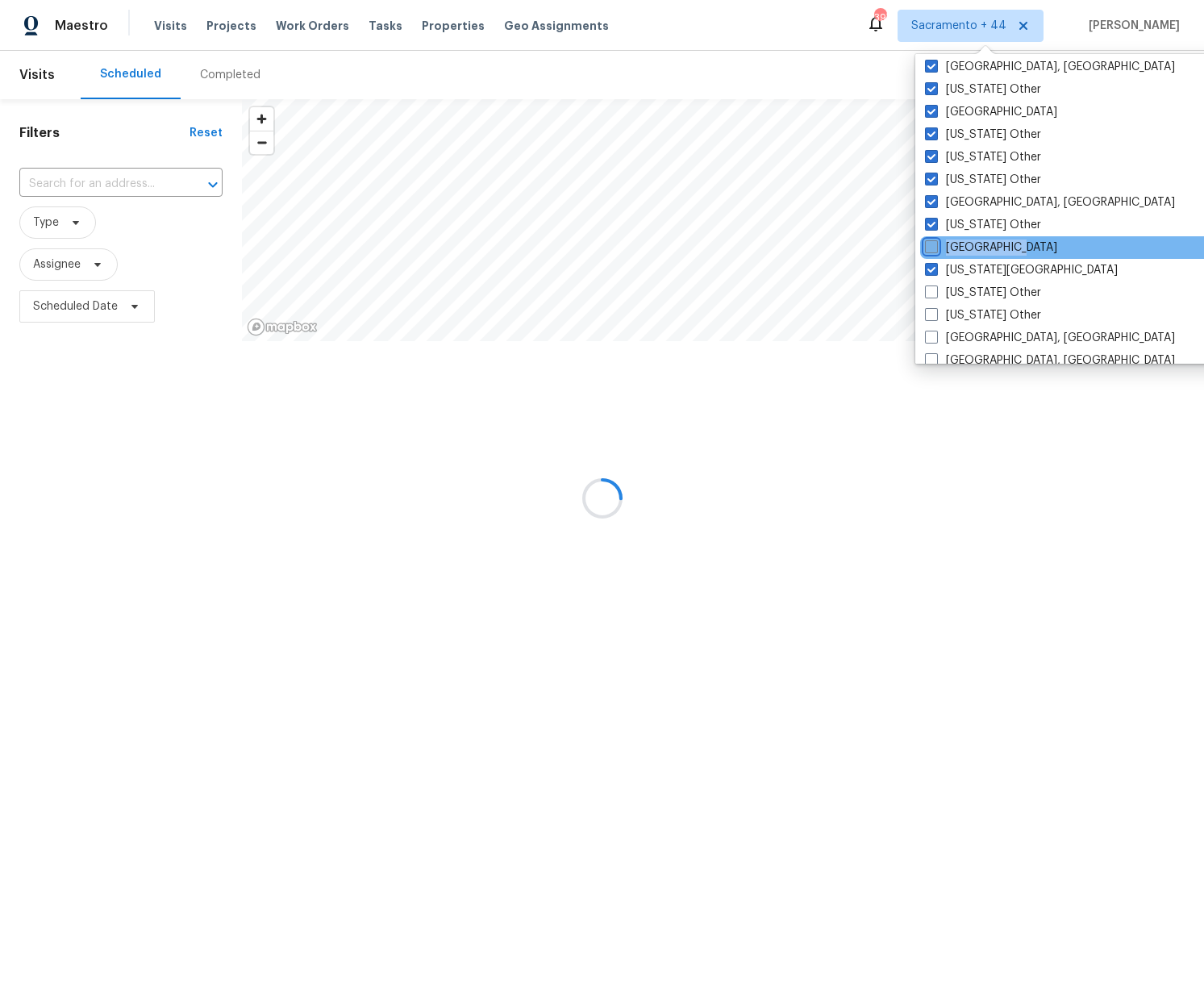
click at [935, 245] on input "Jacksonville" at bounding box center [930, 244] width 10 height 10
checkbox input "true"
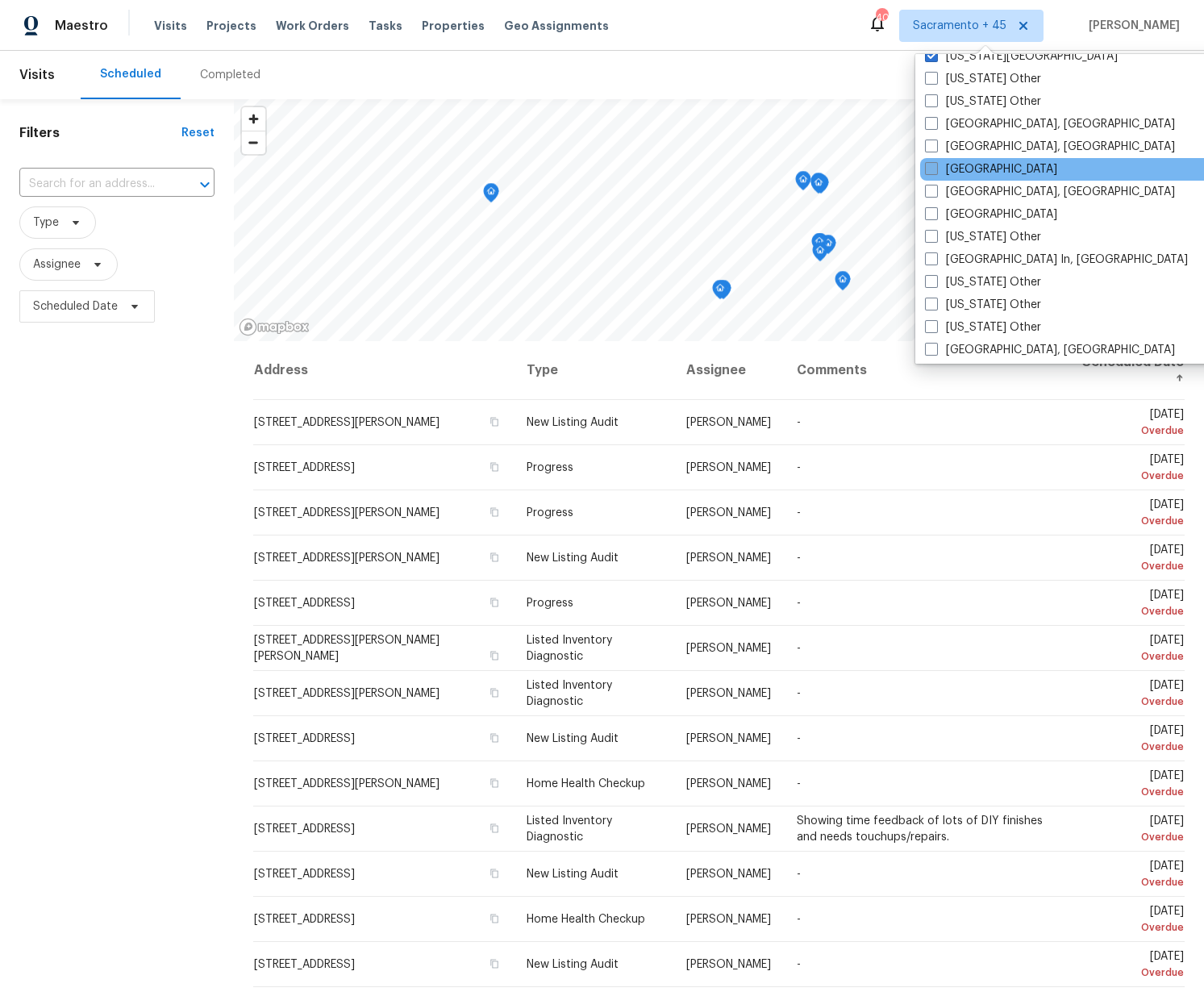
scroll to position [1011, 0]
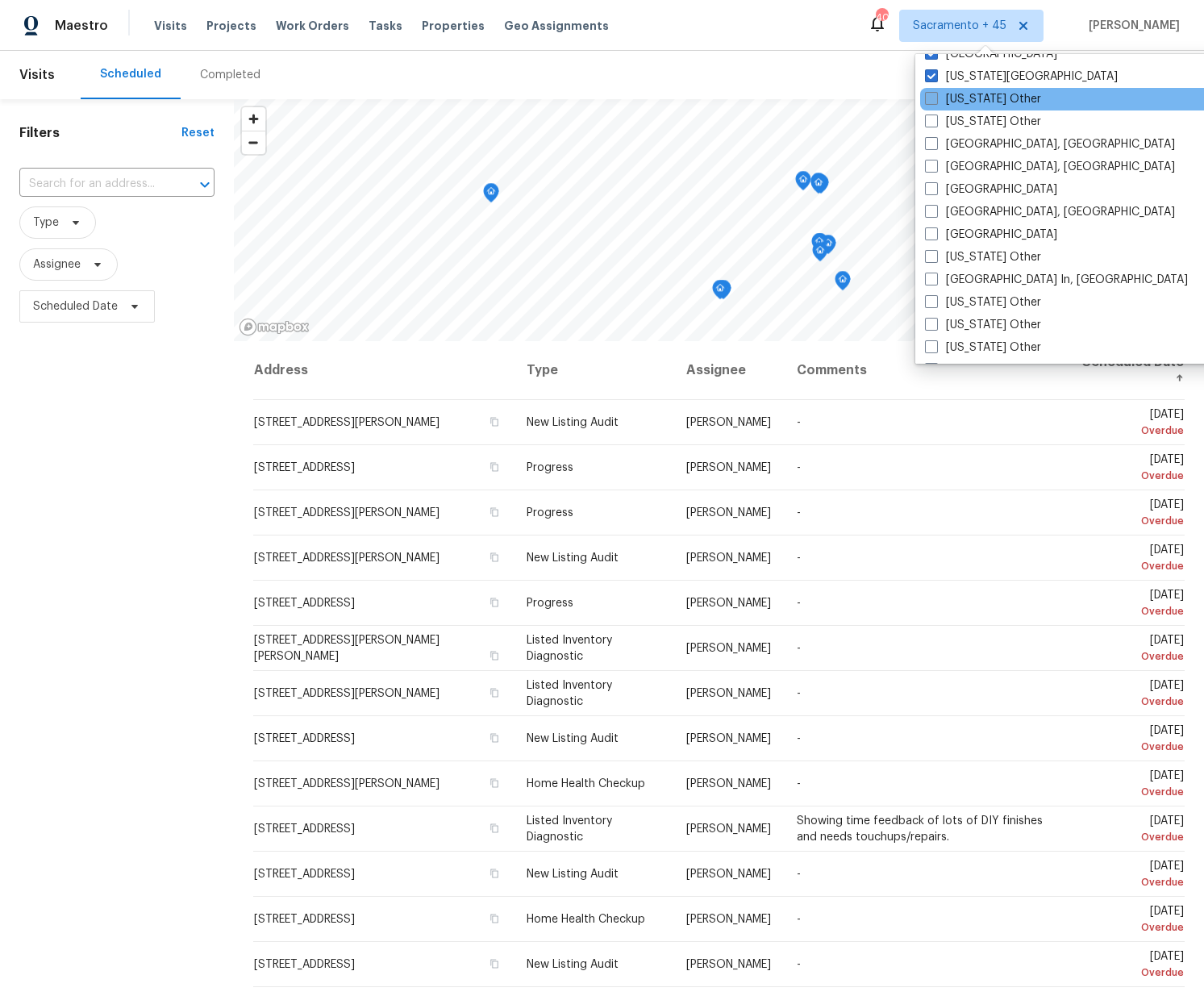
click at [936, 95] on span at bounding box center [932, 99] width 13 height 13
click at [935, 95] on input "Kansas Other" at bounding box center [930, 96] width 10 height 10
checkbox input "true"
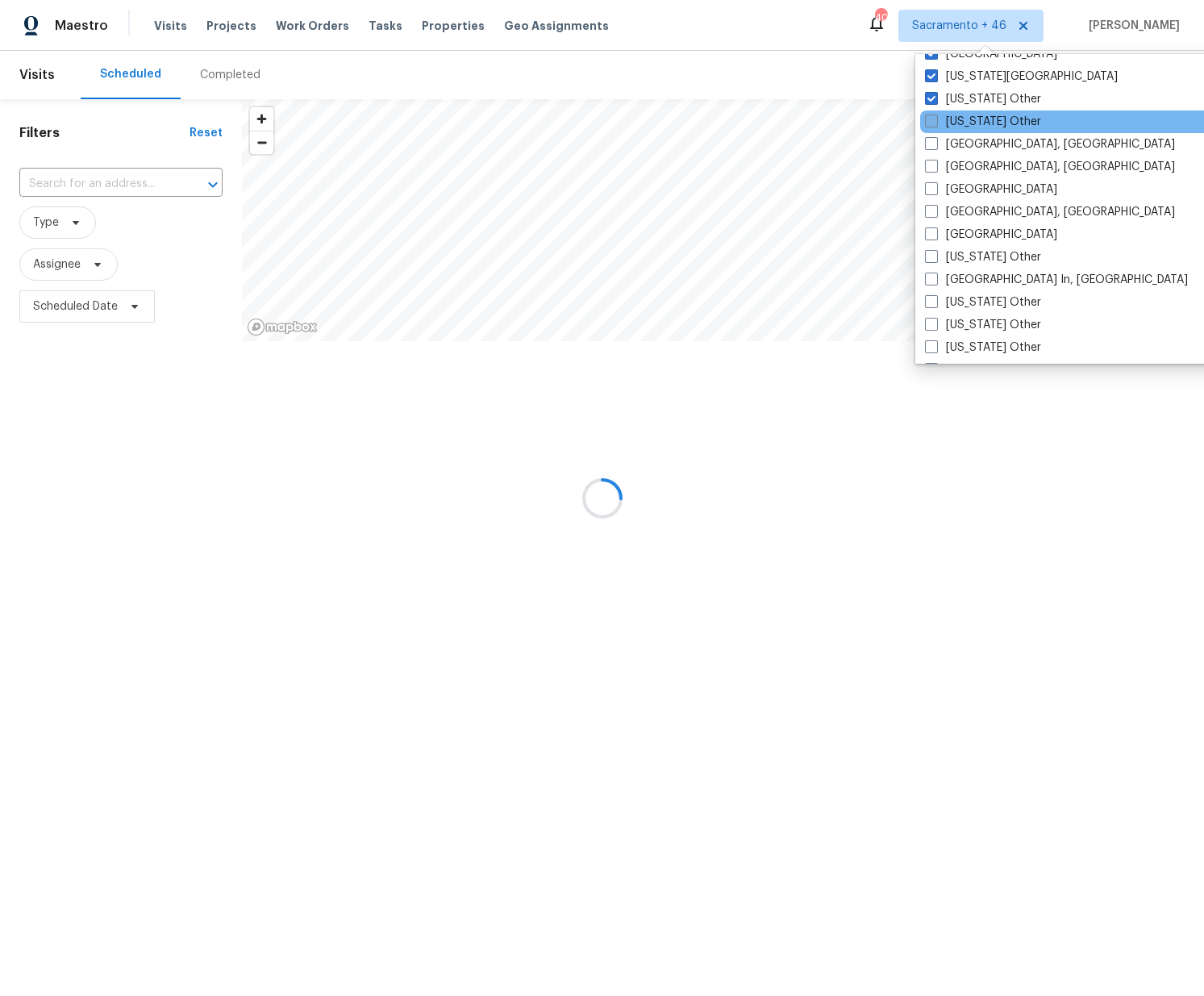
click at [935, 122] on span at bounding box center [932, 121] width 13 height 13
click at [935, 122] on input "Kentucky Other" at bounding box center [930, 119] width 10 height 10
checkbox input "true"
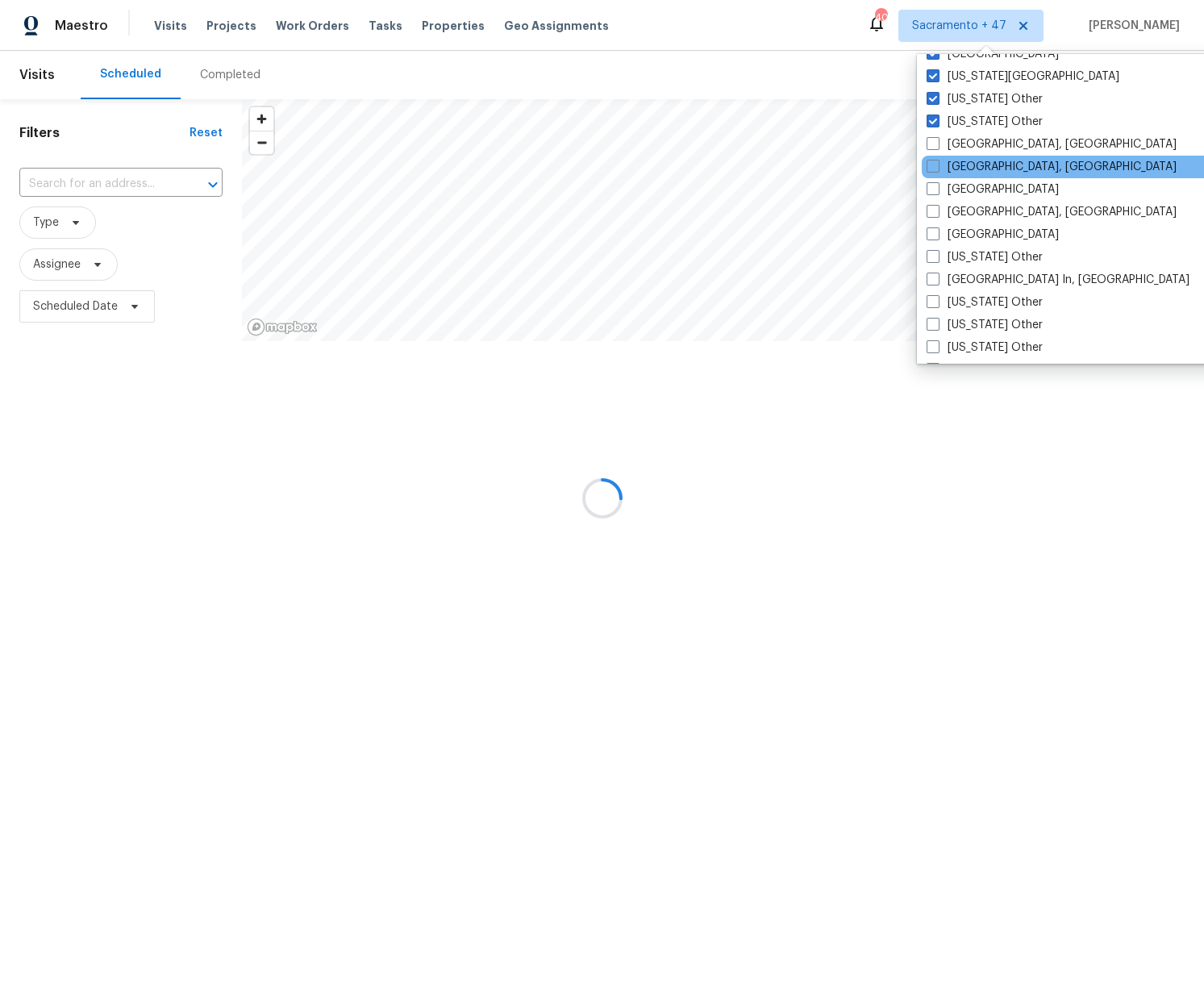
drag, startPoint x: 933, startPoint y: 142, endPoint x: 932, endPoint y: 157, distance: 15.0
click at [933, 143] on span at bounding box center [933, 143] width 13 height 13
click at [933, 143] on input "Killeen, TX" at bounding box center [931, 141] width 10 height 10
checkbox input "true"
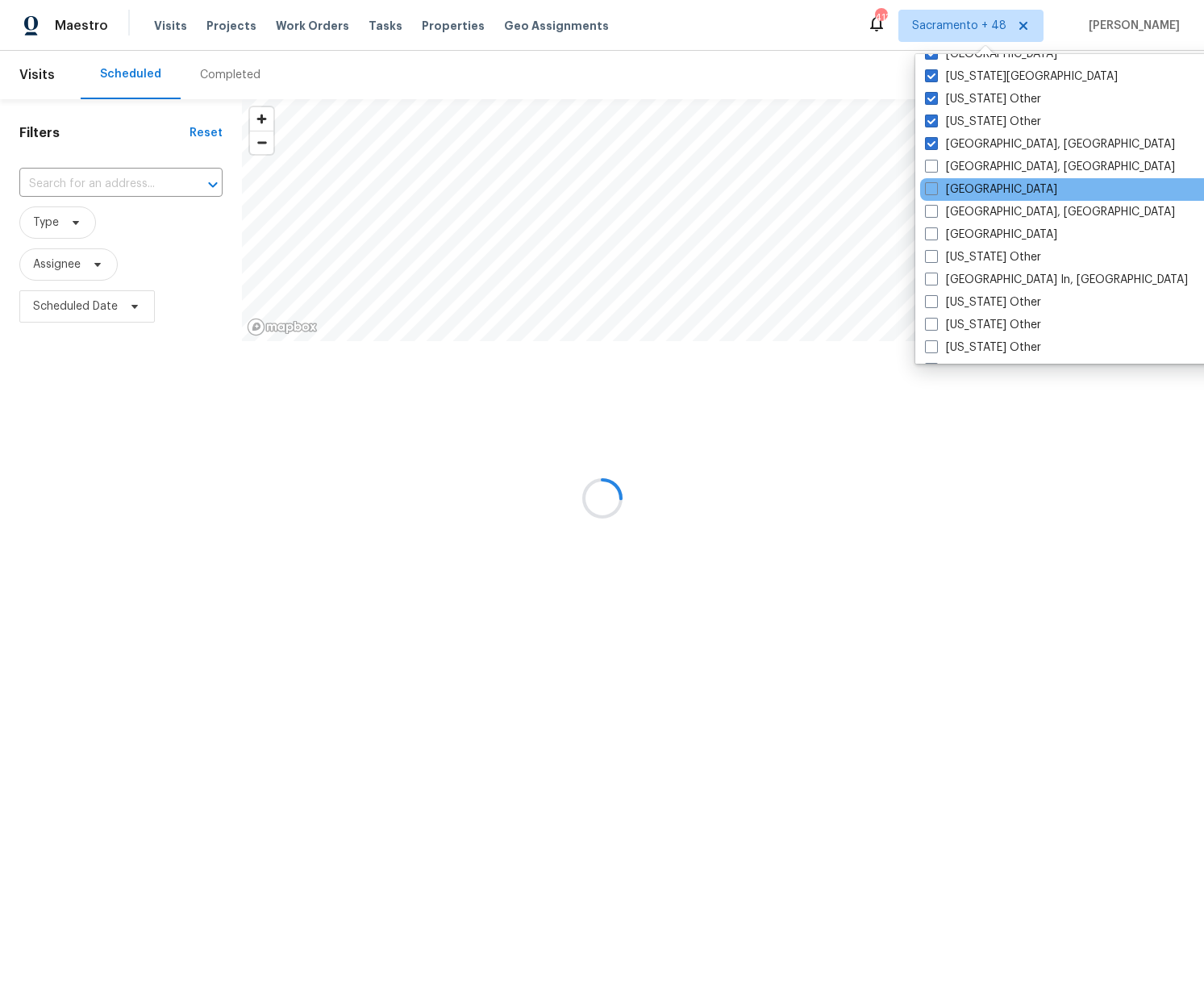
click at [930, 174] on label "Knoxville, TN" at bounding box center [1049, 166] width 250 height 16
click at [930, 169] on input "Knoxville, TN" at bounding box center [930, 163] width 10 height 10
checkbox input "true"
click at [928, 195] on label "Las Vegas" at bounding box center [991, 189] width 132 height 16
click at [928, 192] on input "Las Vegas" at bounding box center [930, 186] width 10 height 10
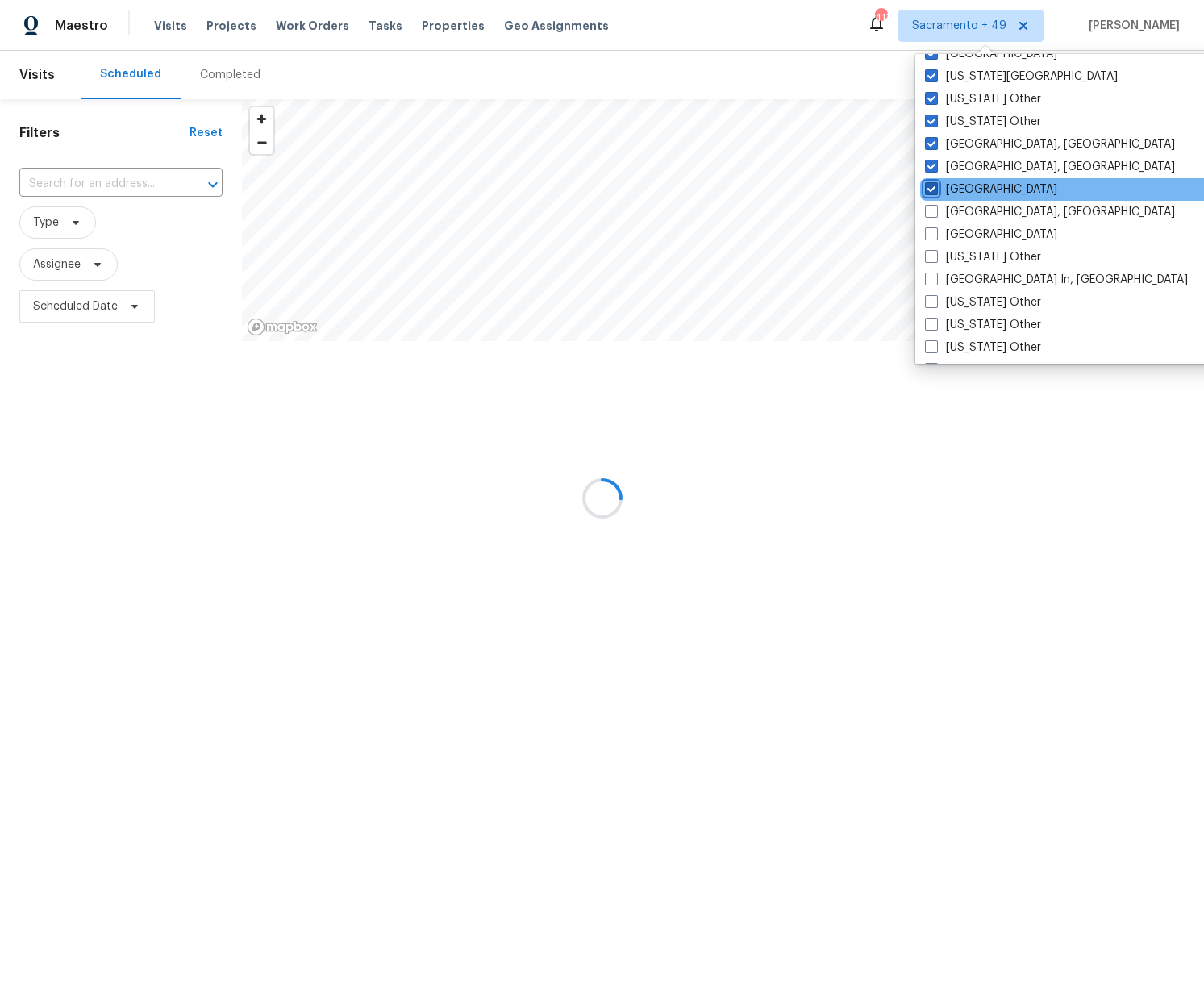
checkbox input "true"
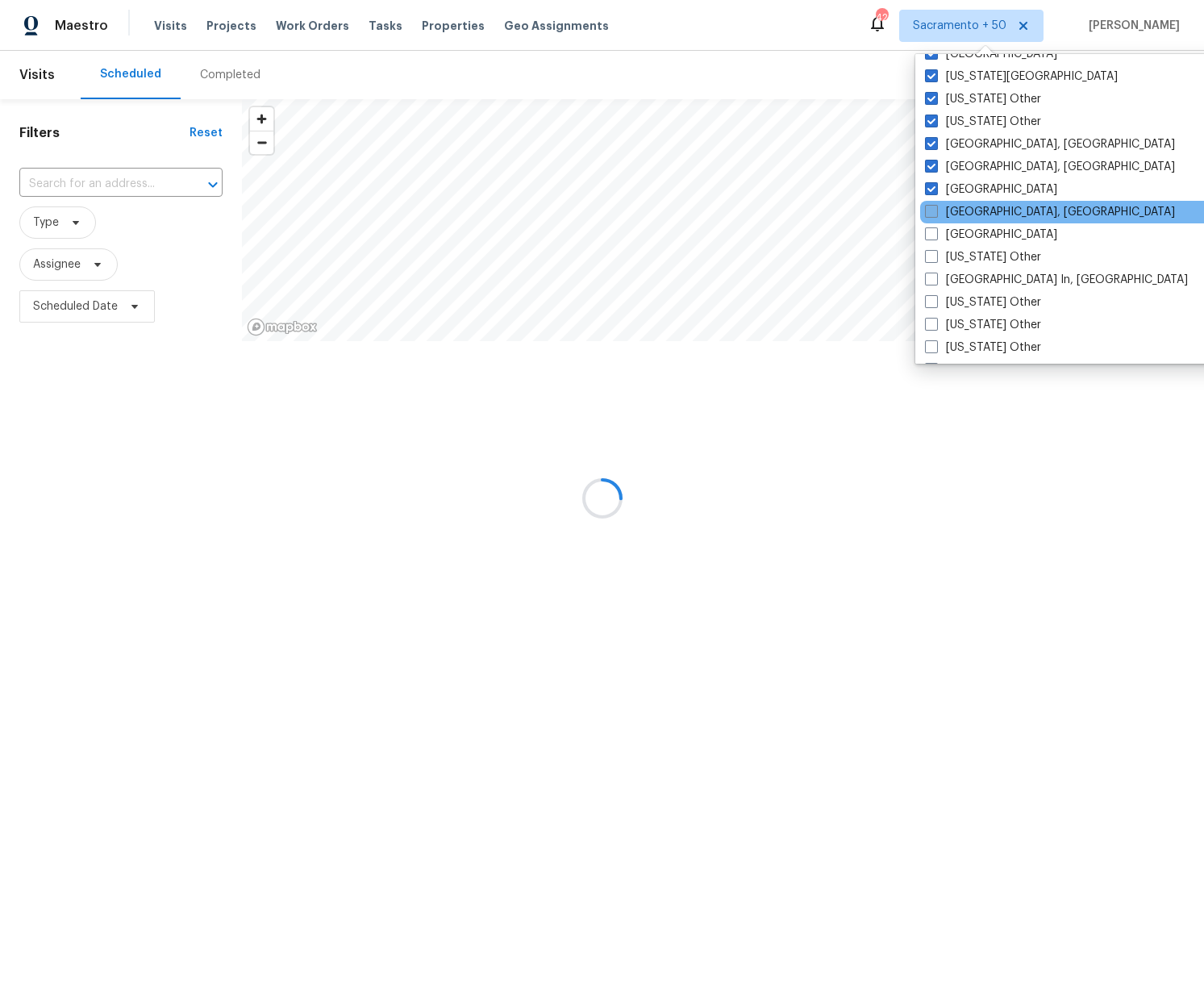
click at [932, 208] on span at bounding box center [932, 212] width 13 height 13
click at [932, 208] on input "Little Rock, AR" at bounding box center [930, 209] width 10 height 10
checkbox input "true"
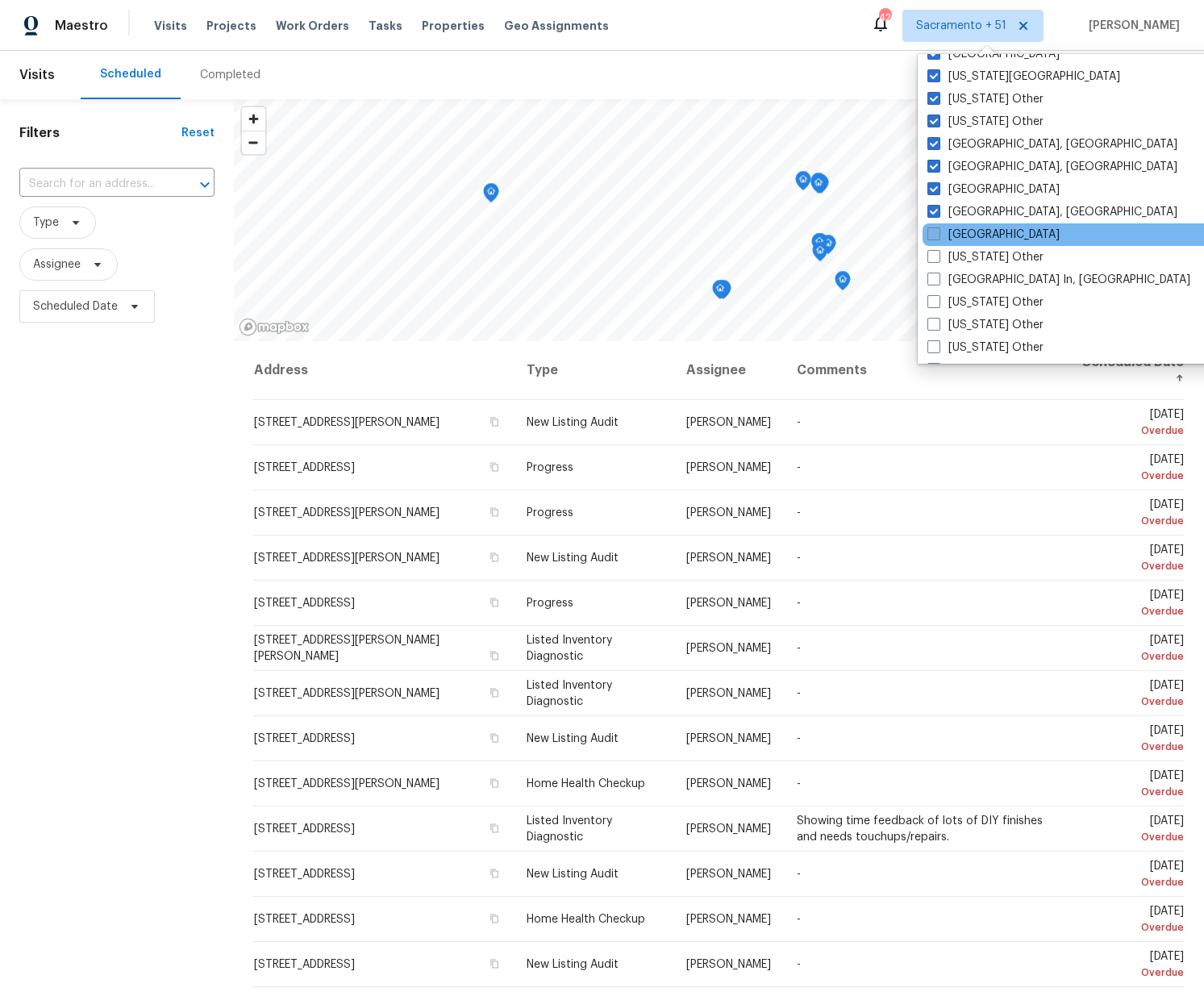
drag, startPoint x: 935, startPoint y: 234, endPoint x: 938, endPoint y: 249, distance: 15.3
click at [936, 236] on span at bounding box center [934, 234] width 13 height 13
click at [936, 236] on input "Los Angeles" at bounding box center [932, 231] width 10 height 10
checkbox input "true"
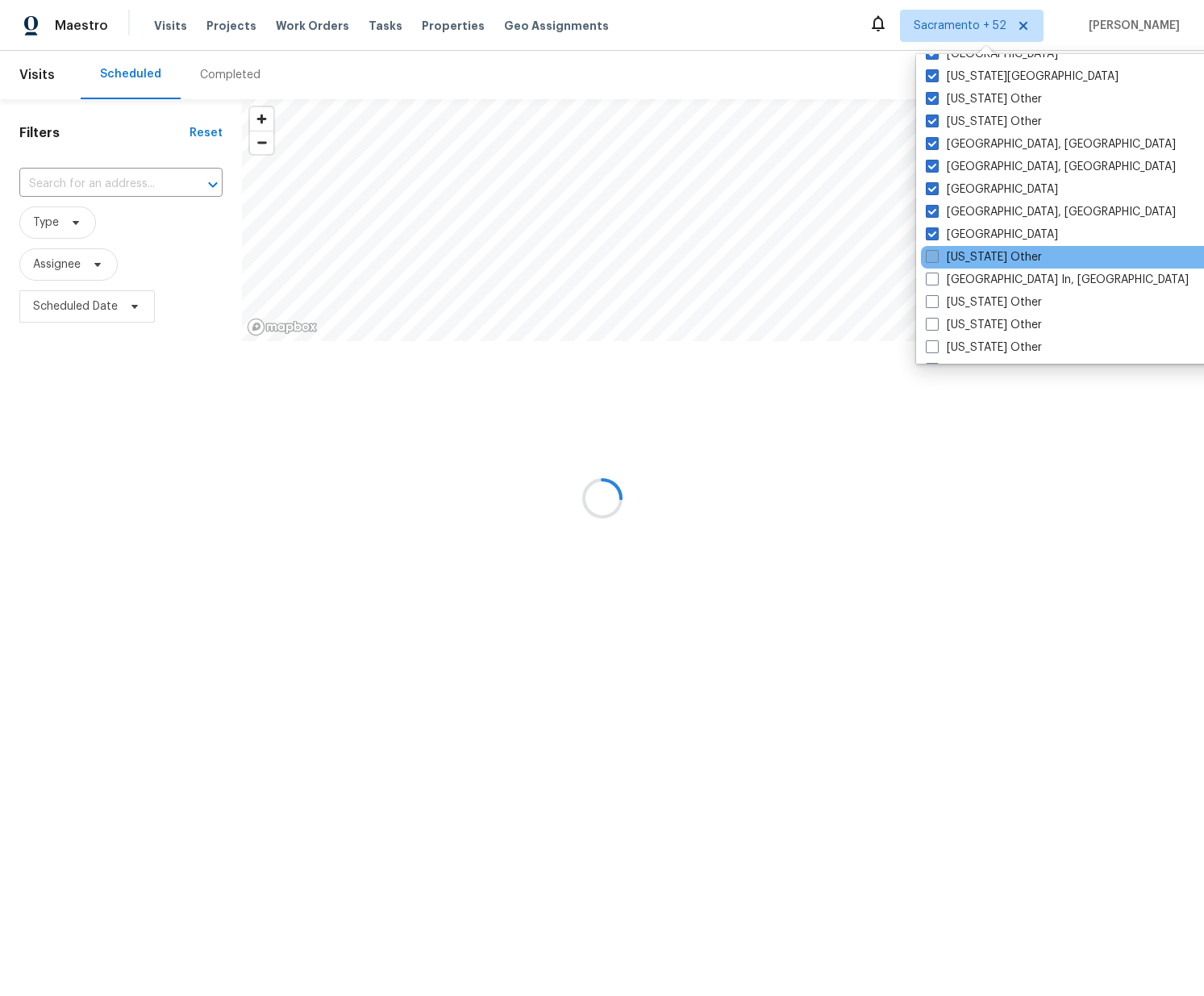
click at [937, 256] on span at bounding box center [933, 256] width 13 height 13
click at [936, 256] on input "Louisiana Other" at bounding box center [931, 254] width 10 height 10
checkbox input "true"
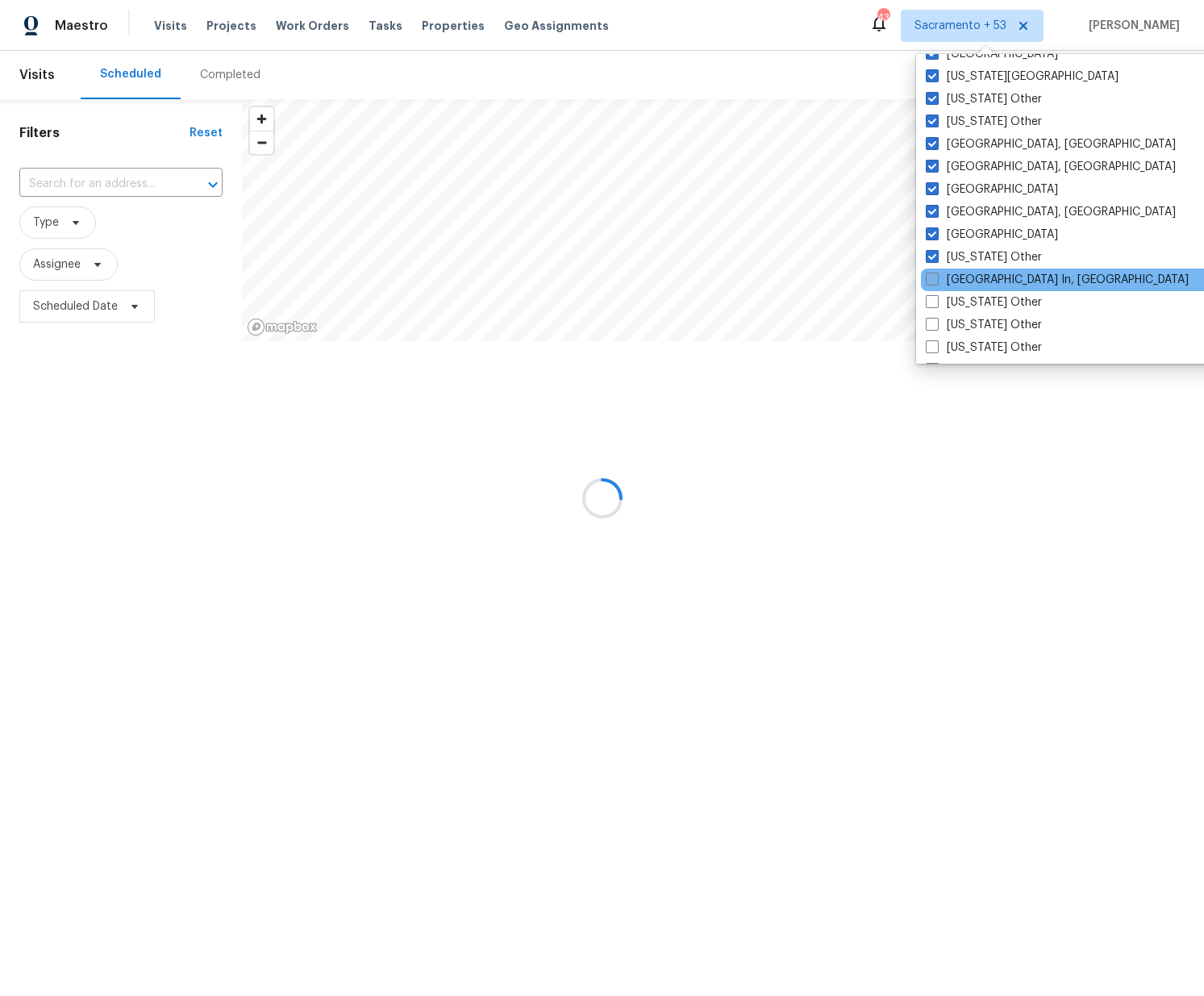
drag, startPoint x: 932, startPoint y: 282, endPoint x: 935, endPoint y: 291, distance: 9.5
click at [932, 283] on span at bounding box center [933, 279] width 13 height 13
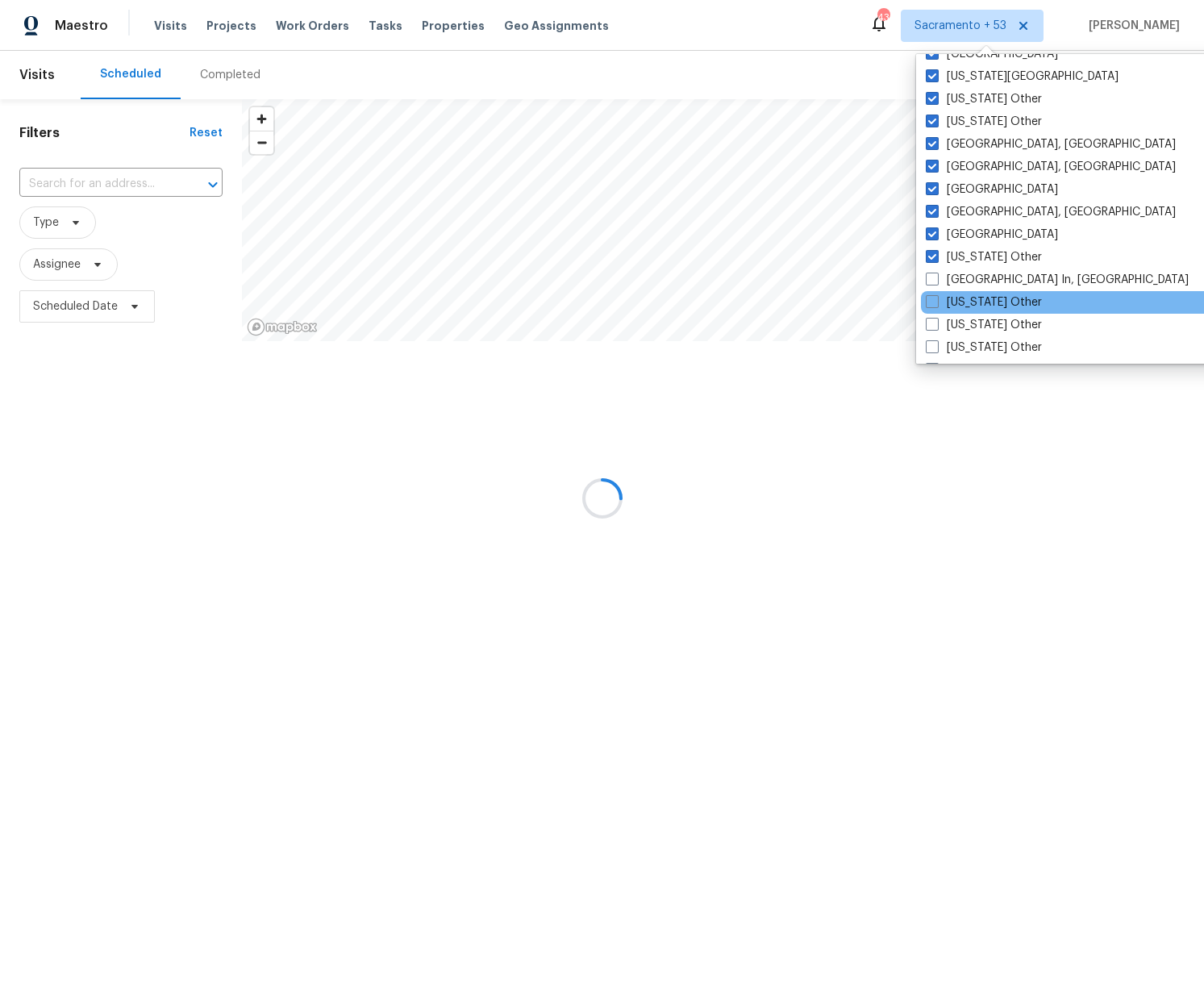
click at [932, 282] on input "Louisville In, KY" at bounding box center [931, 276] width 10 height 10
checkbox input "true"
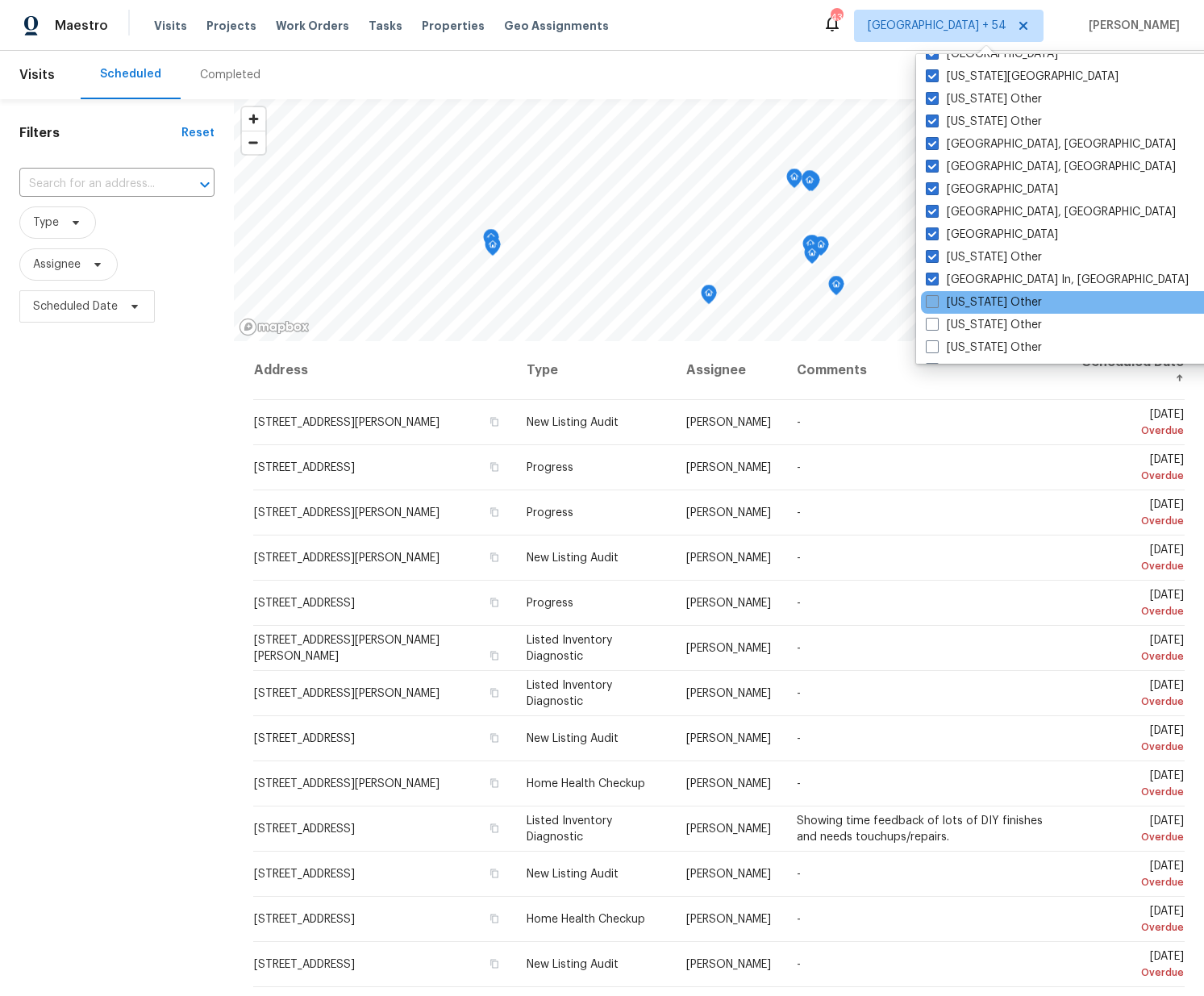
click at [935, 304] on span at bounding box center [933, 302] width 13 height 13
click at [935, 304] on input "Maine Other" at bounding box center [931, 299] width 10 height 10
checkbox input "true"
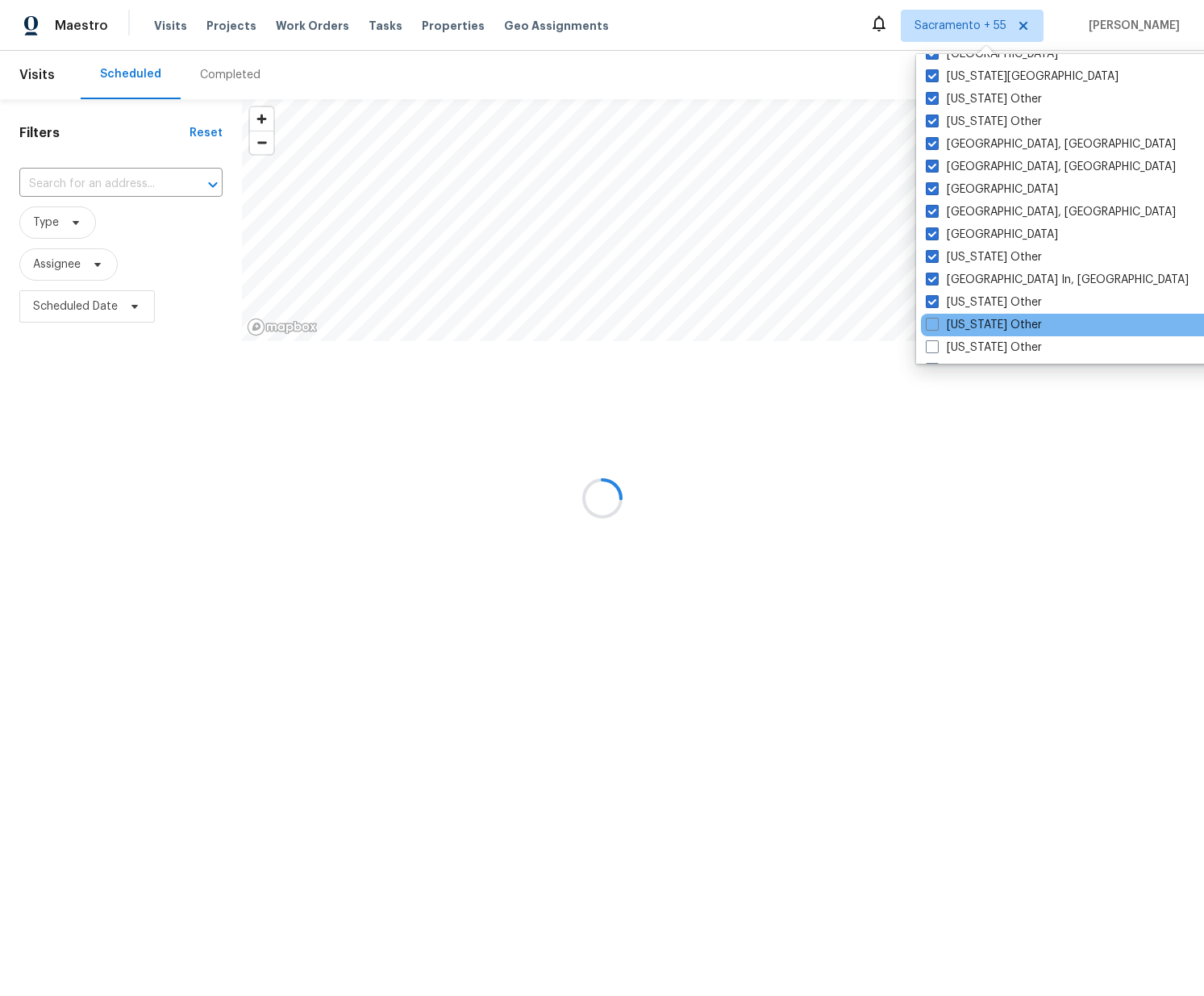
drag, startPoint x: 935, startPoint y: 320, endPoint x: 933, endPoint y: 335, distance: 15.1
click at [935, 320] on span at bounding box center [933, 324] width 13 height 13
click at [935, 320] on input "Maryland Other" at bounding box center [931, 322] width 10 height 10
checkbox input "true"
drag, startPoint x: 933, startPoint y: 342, endPoint x: 934, endPoint y: 332, distance: 10.0
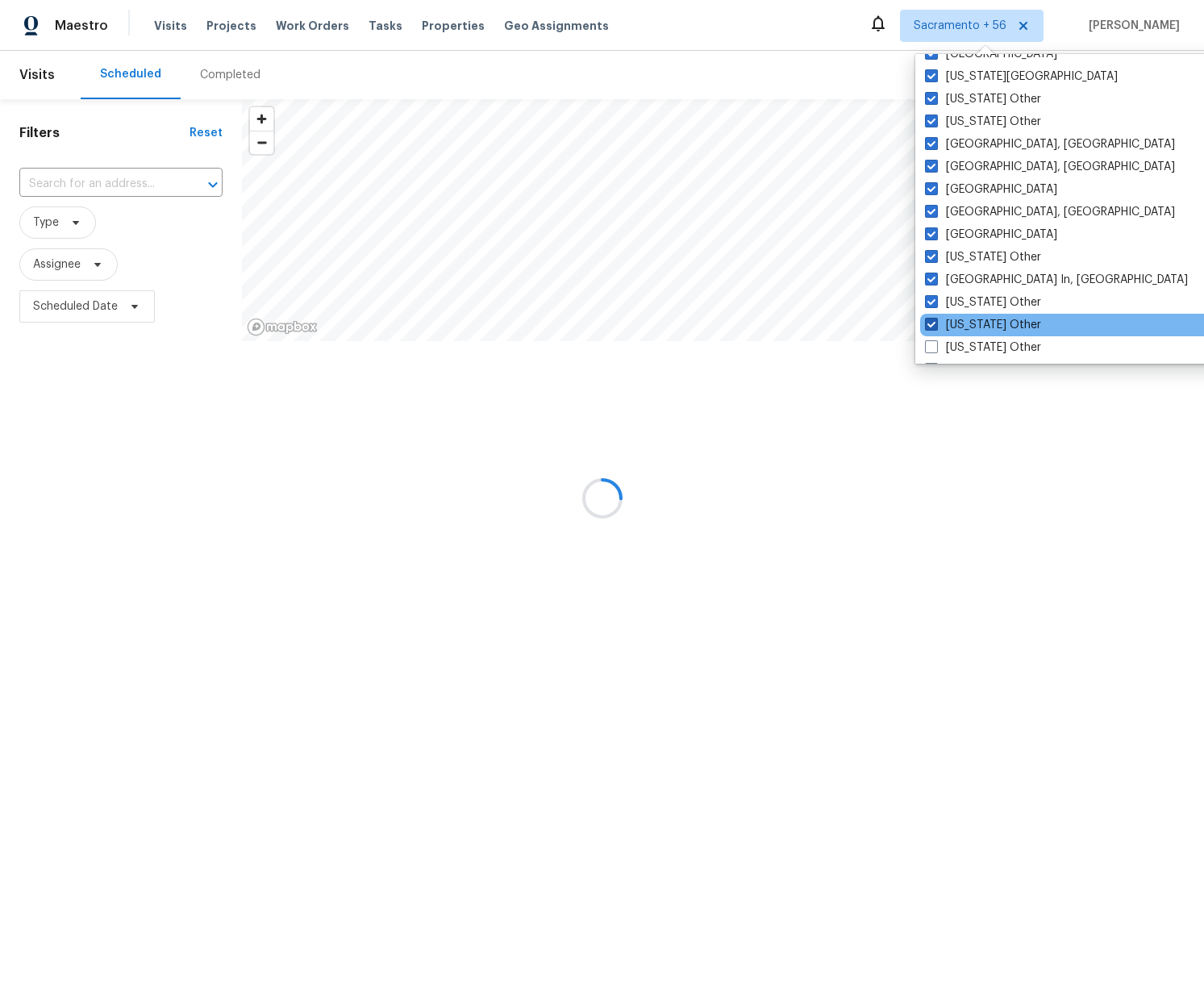
click at [934, 342] on span at bounding box center [932, 347] width 13 height 13
click at [934, 342] on input "Massachusetts Other" at bounding box center [930, 344] width 10 height 10
checkbox input "true"
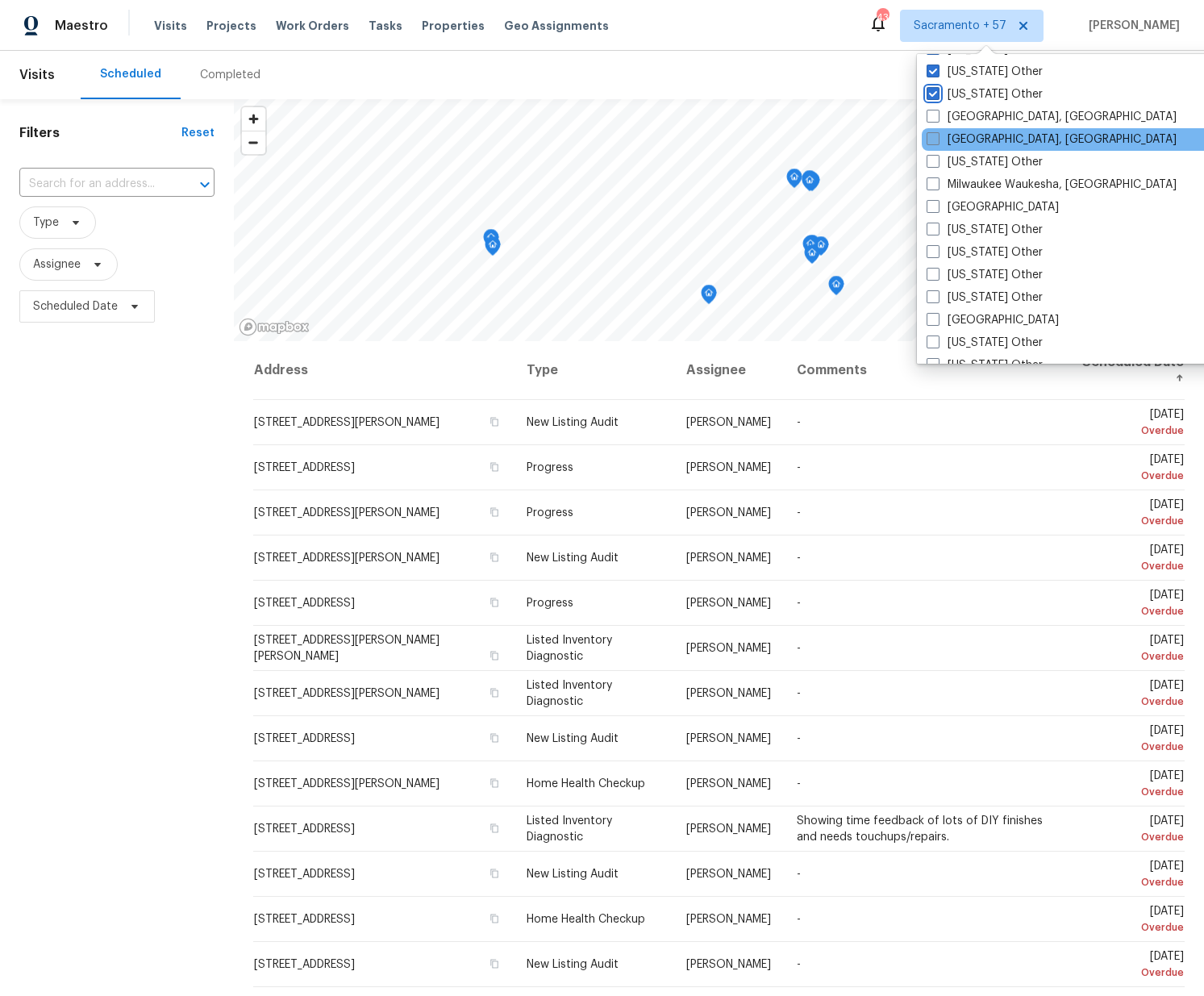
scroll to position [1271, 0]
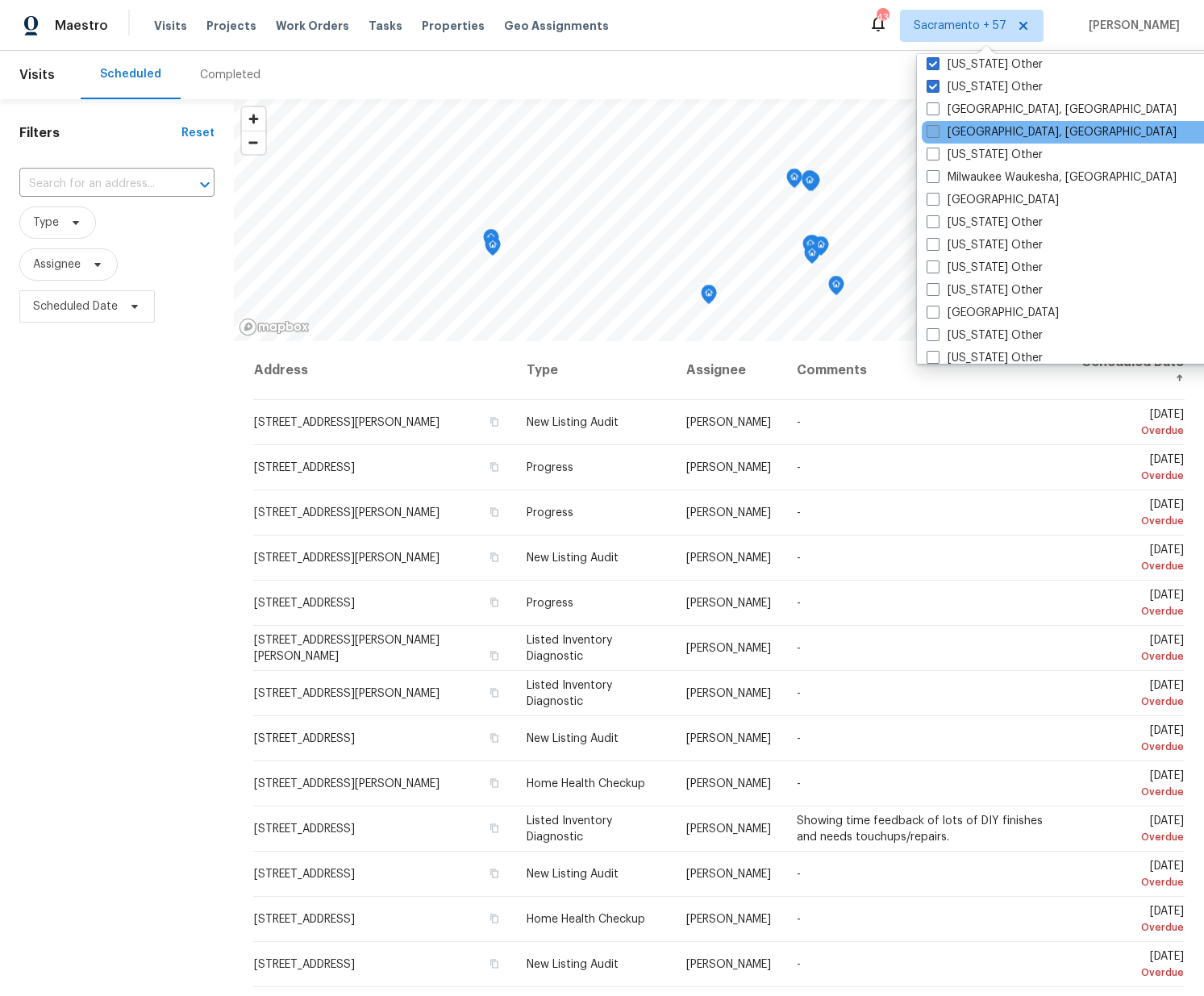
drag, startPoint x: 934, startPoint y: 112, endPoint x: 937, endPoint y: 128, distance: 16.3
click at [934, 113] on span at bounding box center [933, 109] width 13 height 13
click at [934, 112] on input "Memphis, TN" at bounding box center [931, 106] width 10 height 10
checkbox input "true"
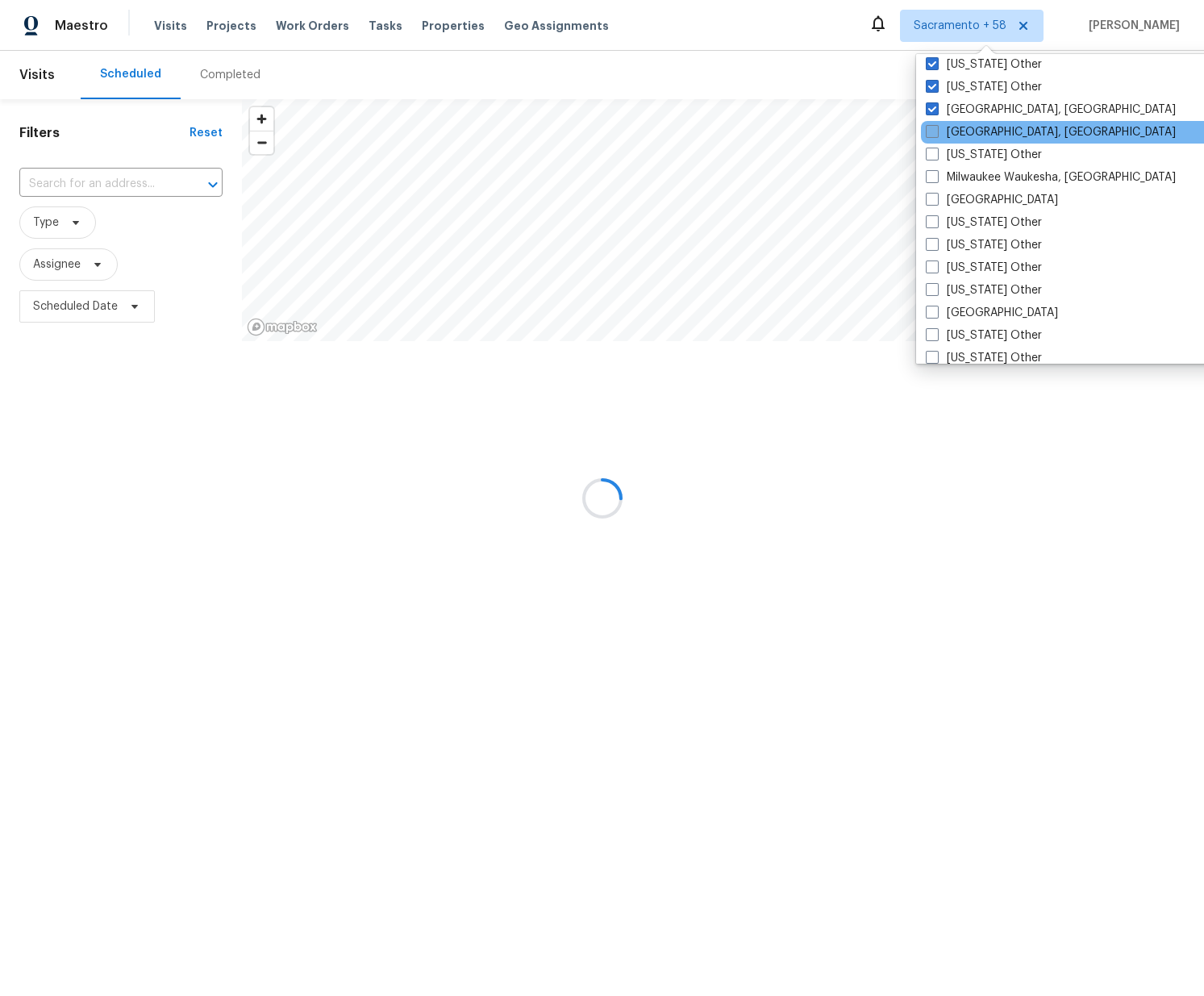
click at [937, 136] on span at bounding box center [933, 132] width 13 height 13
click at [936, 135] on input "Miami, FL" at bounding box center [931, 129] width 10 height 10
checkbox input "true"
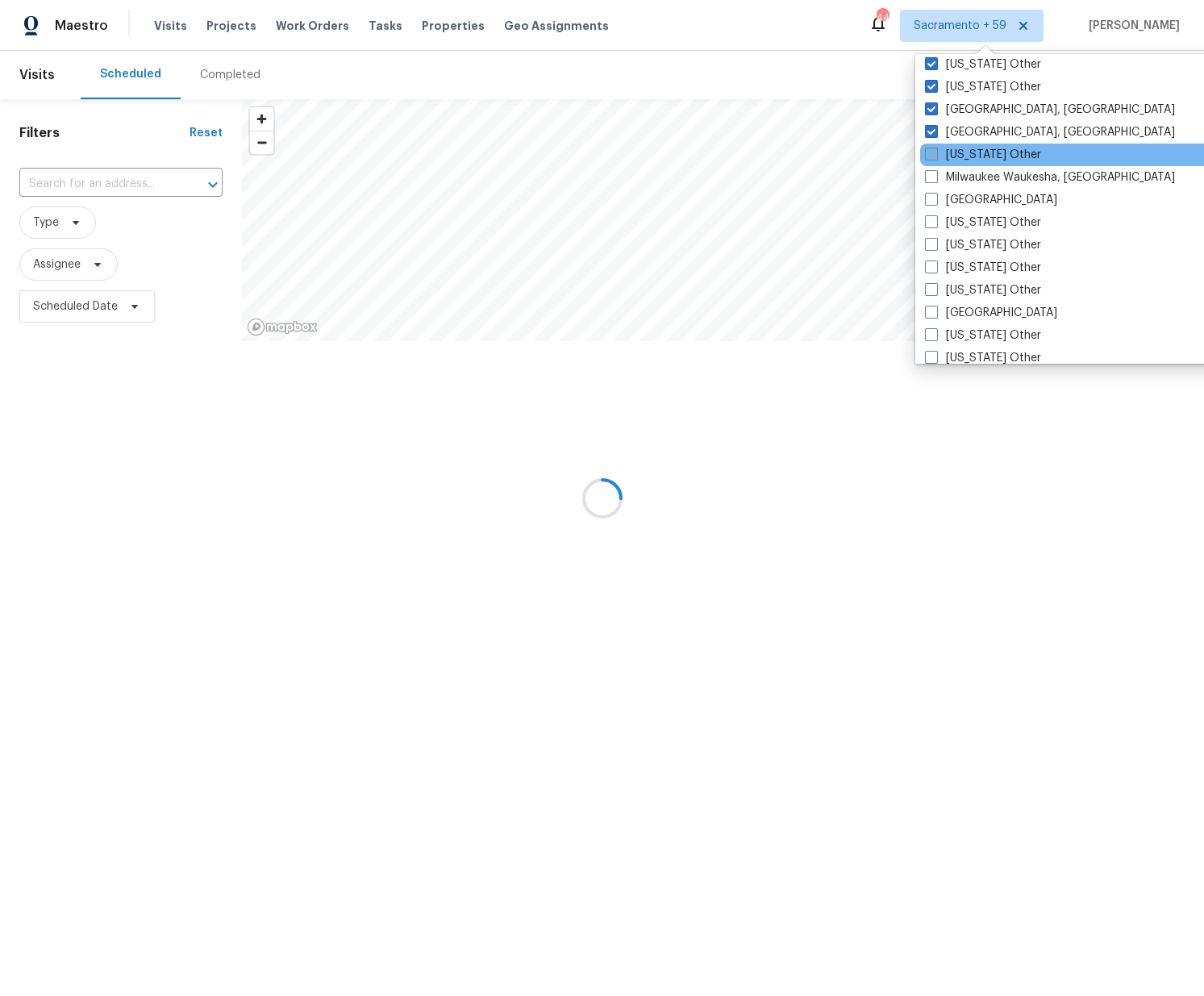
click at [932, 160] on label "Michigan Other" at bounding box center [983, 155] width 116 height 16
click at [932, 157] on input "Michigan Other" at bounding box center [930, 152] width 10 height 10
checkbox input "true"
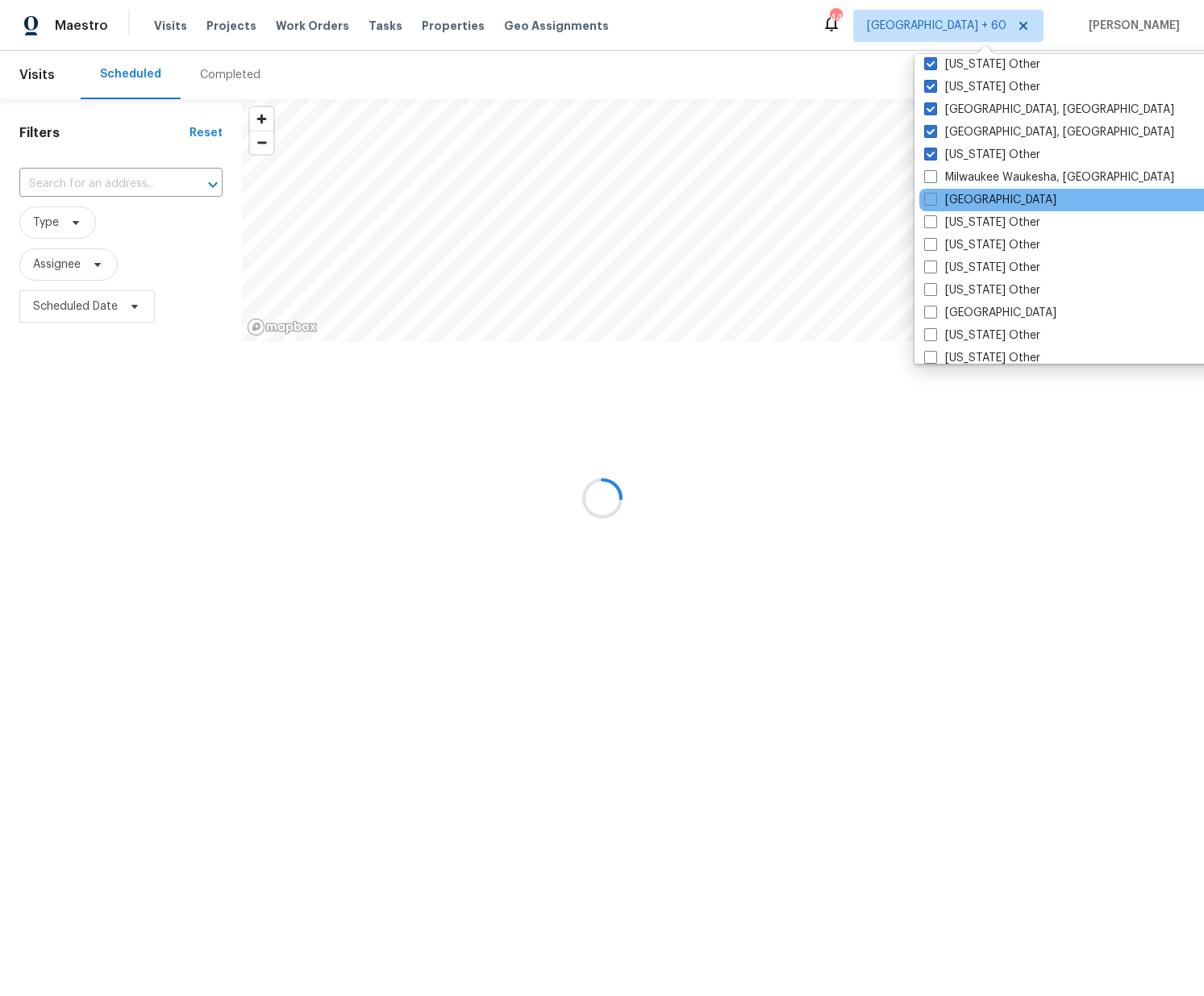
drag, startPoint x: 929, startPoint y: 175, endPoint x: 928, endPoint y: 188, distance: 13.0
click at [929, 176] on span at bounding box center [931, 176] width 13 height 13
click at [929, 176] on input "Milwaukee Waukesha, WI" at bounding box center [929, 174] width 10 height 10
checkbox input "true"
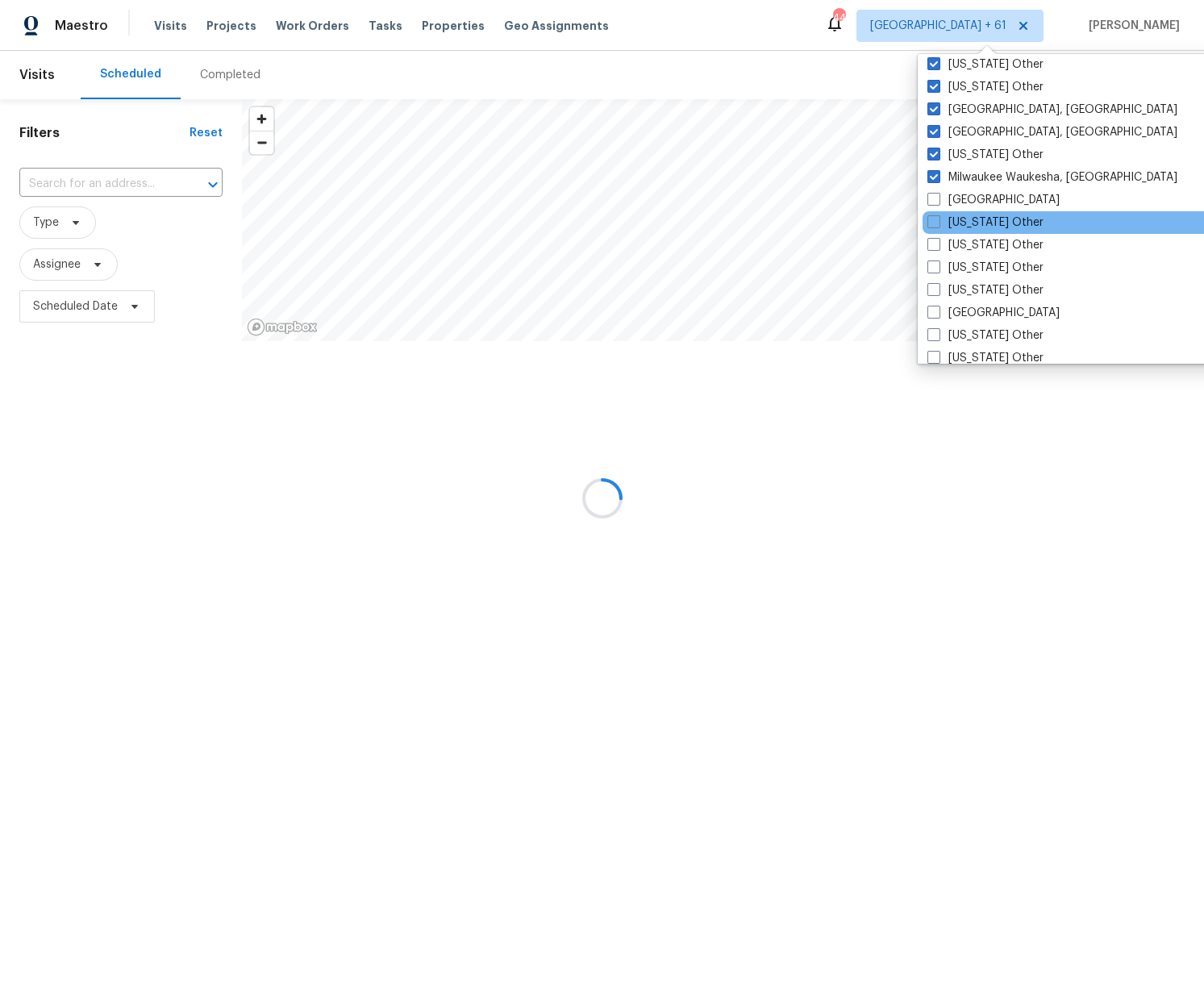
click at [928, 205] on span at bounding box center [934, 199] width 13 height 13
click at [928, 202] on input "Minneapolis" at bounding box center [932, 196] width 10 height 10
checkbox input "true"
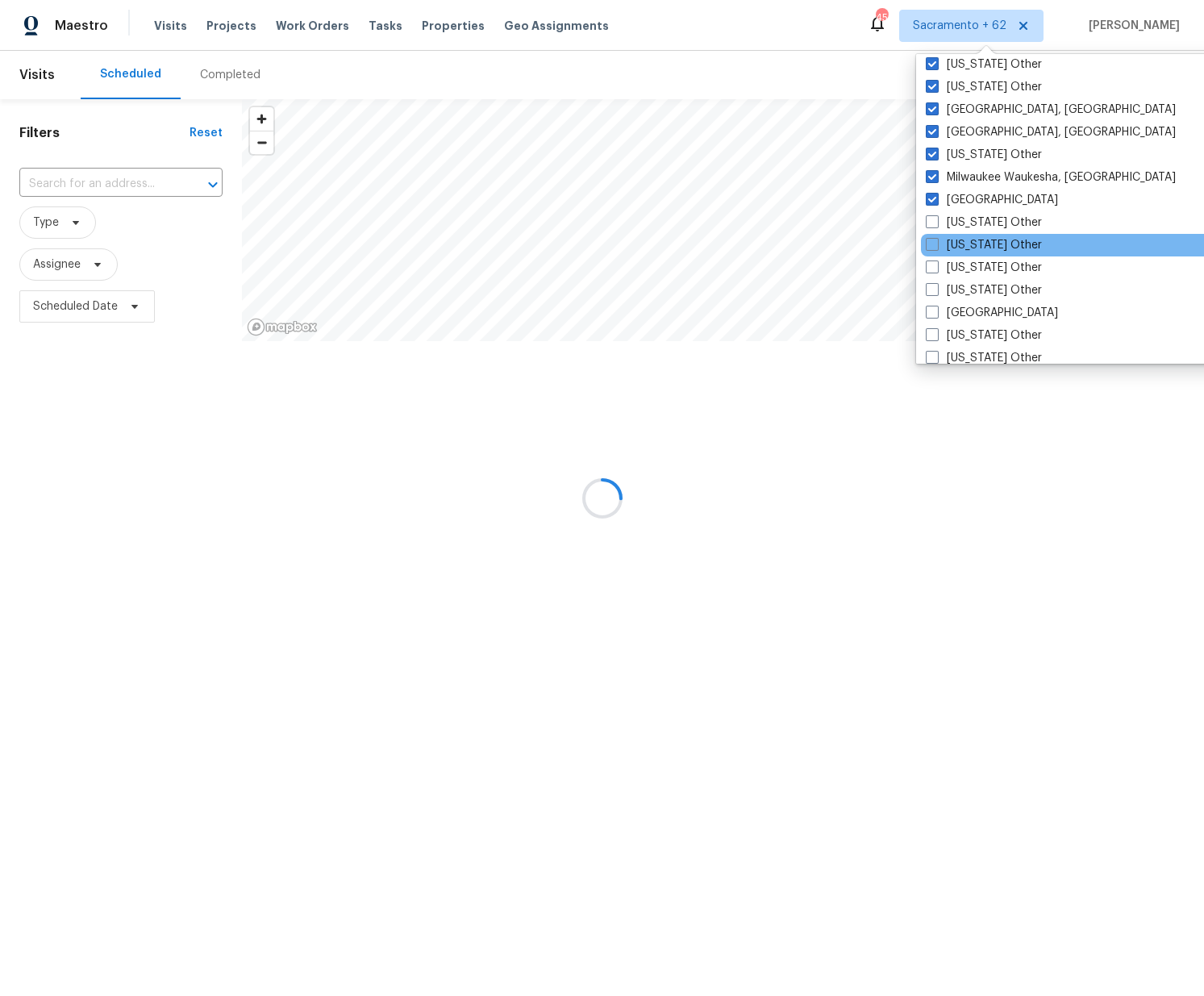
drag, startPoint x: 932, startPoint y: 220, endPoint x: 935, endPoint y: 234, distance: 14.3
click at [932, 220] on span at bounding box center [933, 222] width 13 height 13
click at [932, 220] on input "Minnesota Other" at bounding box center [931, 219] width 10 height 10
checkbox input "true"
click at [935, 250] on label "Mississippi Other" at bounding box center [983, 245] width 116 height 16
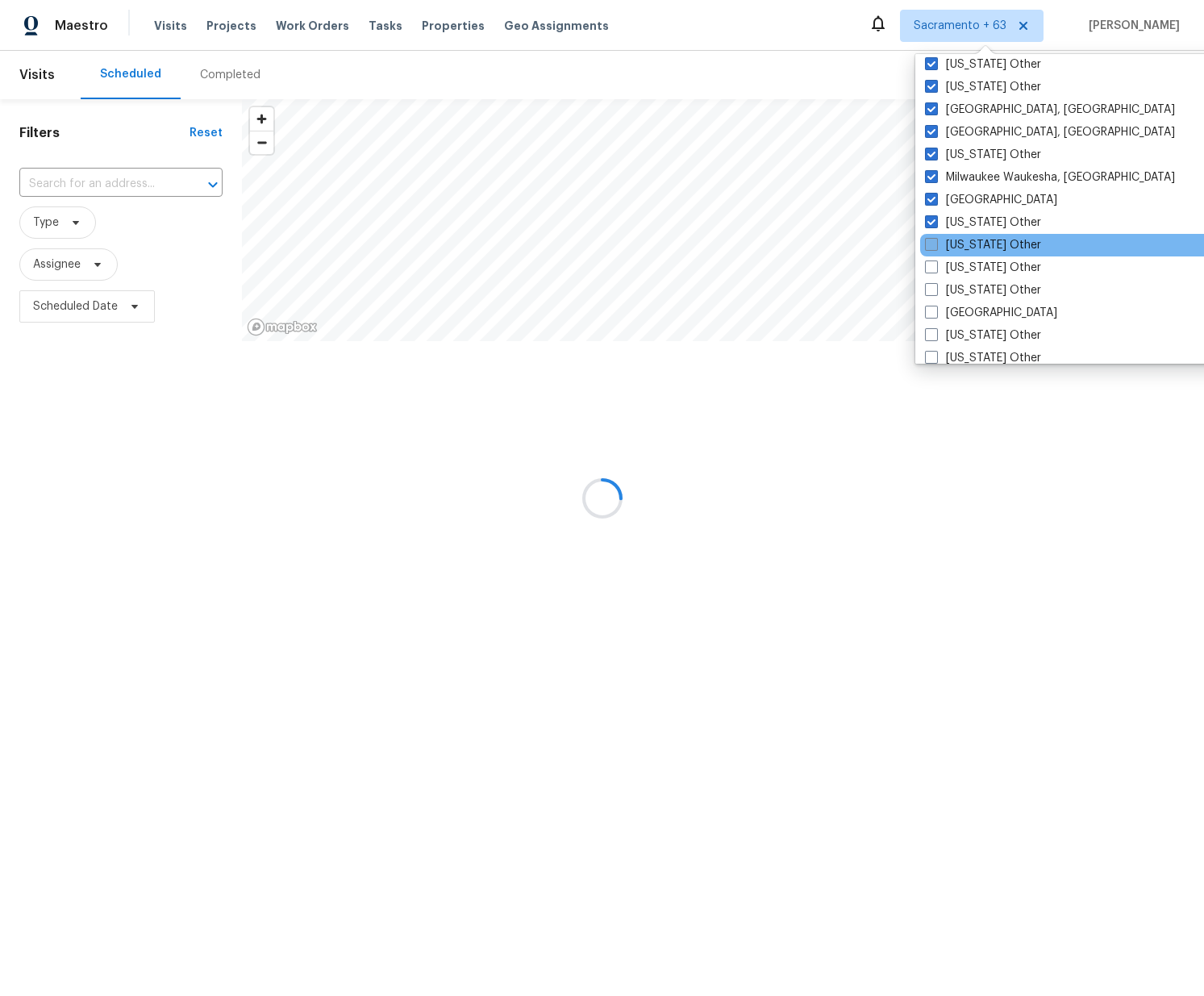
click at [935, 248] on input "Mississippi Other" at bounding box center [930, 242] width 10 height 10
checkbox input "true"
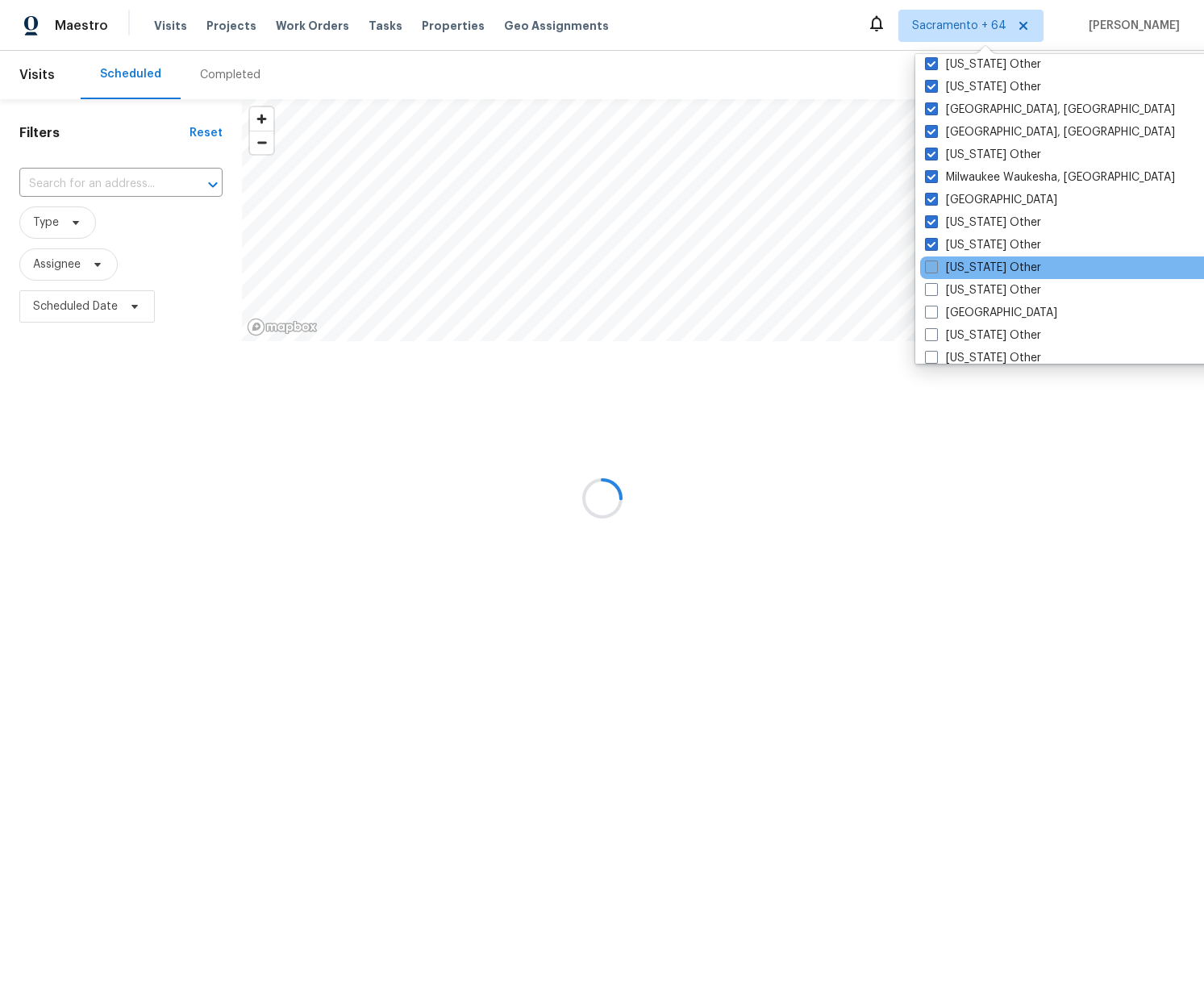
click at [934, 266] on span at bounding box center [932, 267] width 13 height 13
click at [934, 266] on input "Missouri Other" at bounding box center [930, 265] width 10 height 10
checkbox input "true"
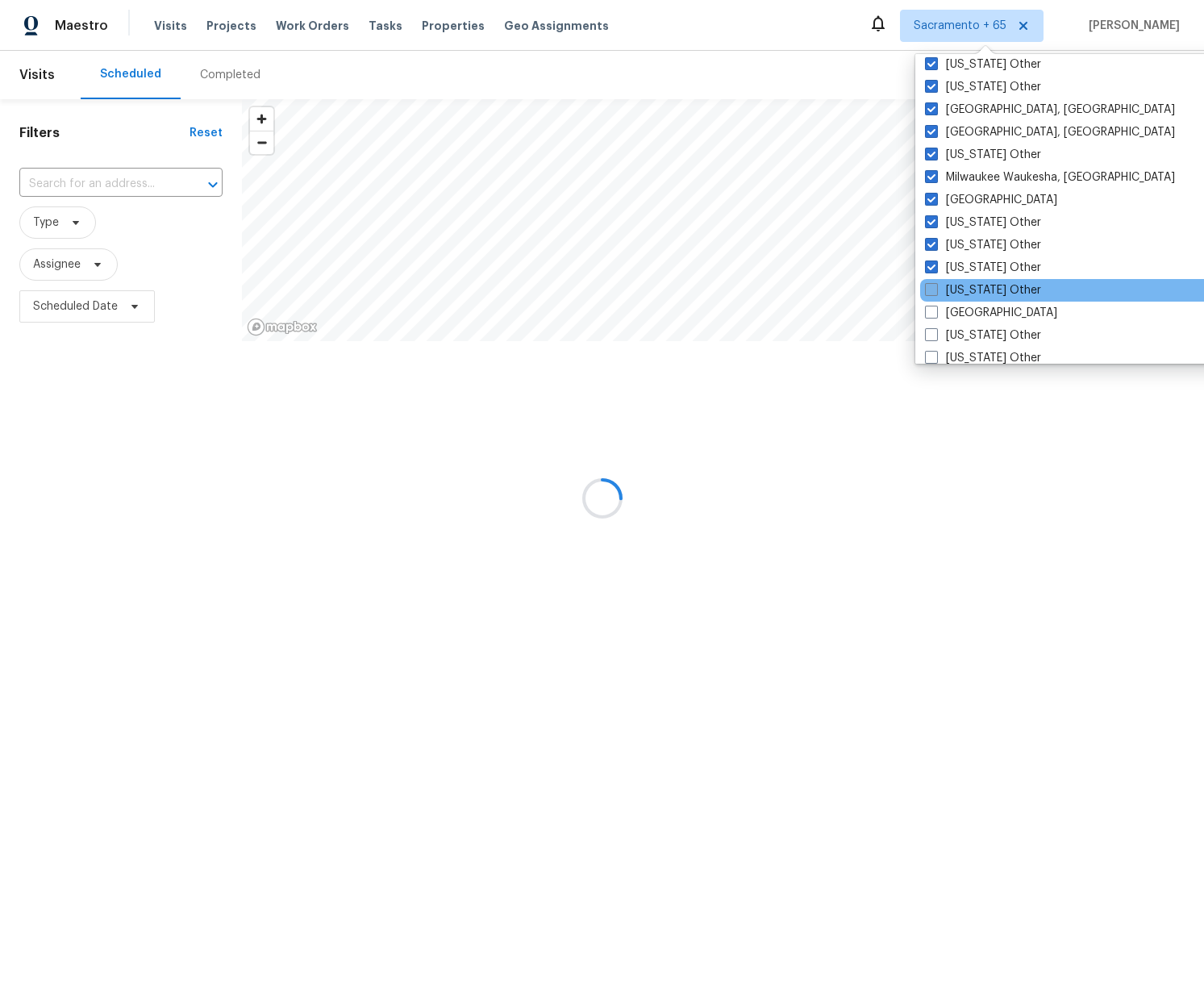
click at [934, 287] on span at bounding box center [932, 289] width 13 height 13
click at [934, 287] on input "Montana Other" at bounding box center [930, 286] width 10 height 10
checkbox input "true"
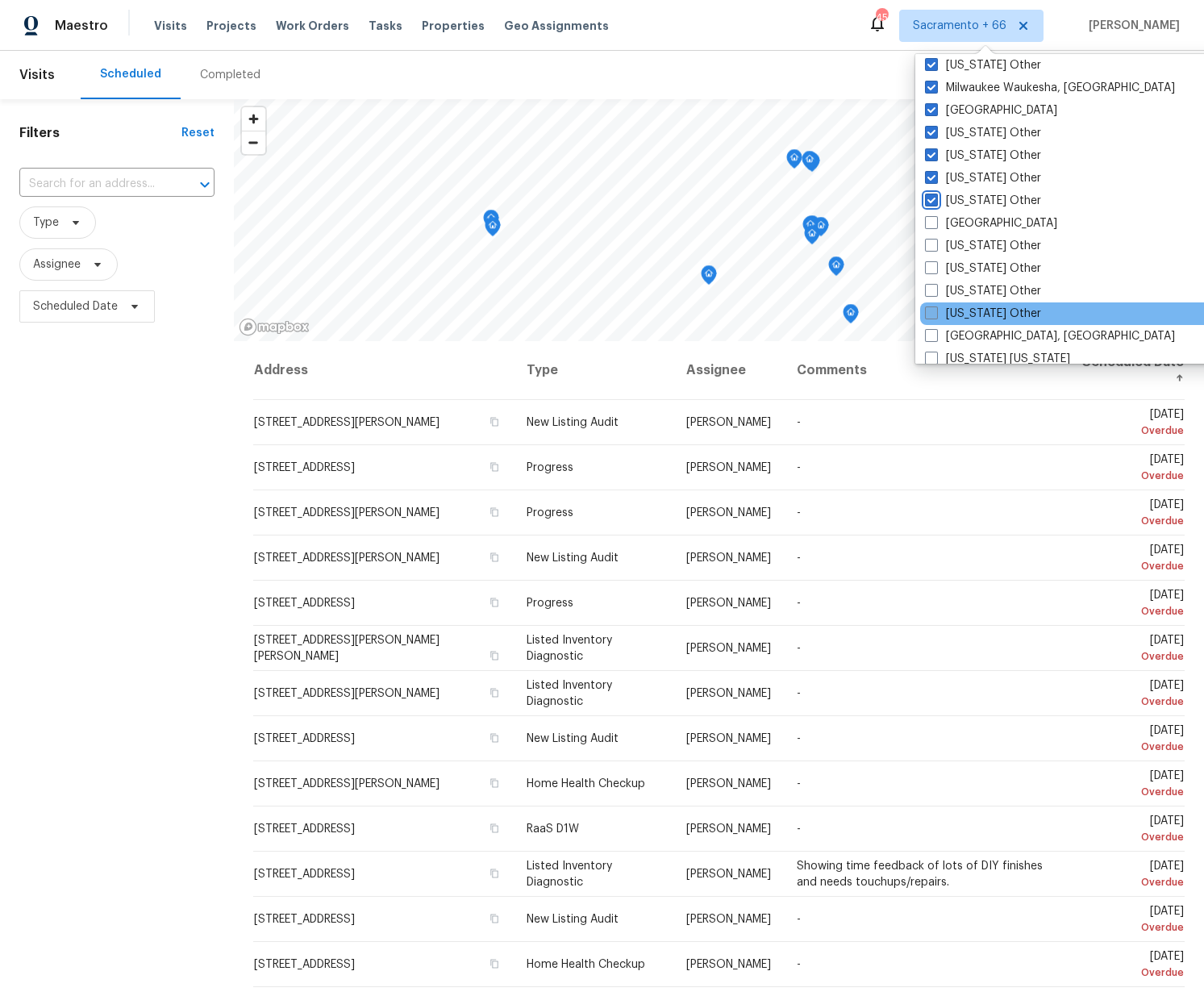
scroll to position [1397, 0]
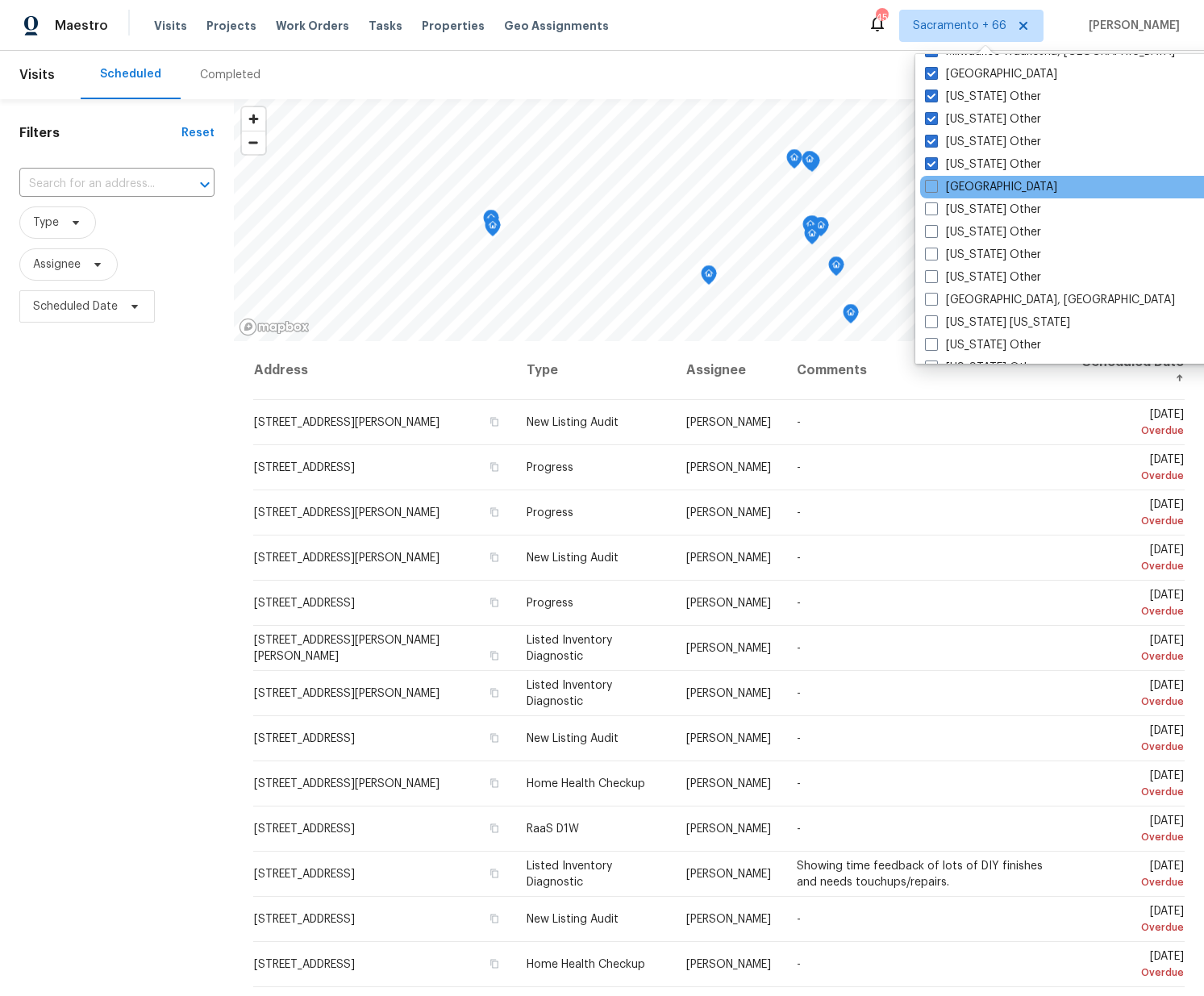
click at [936, 194] on label "Nashville" at bounding box center [991, 187] width 132 height 16
click at [935, 190] on input "Nashville" at bounding box center [930, 184] width 10 height 10
checkbox input "true"
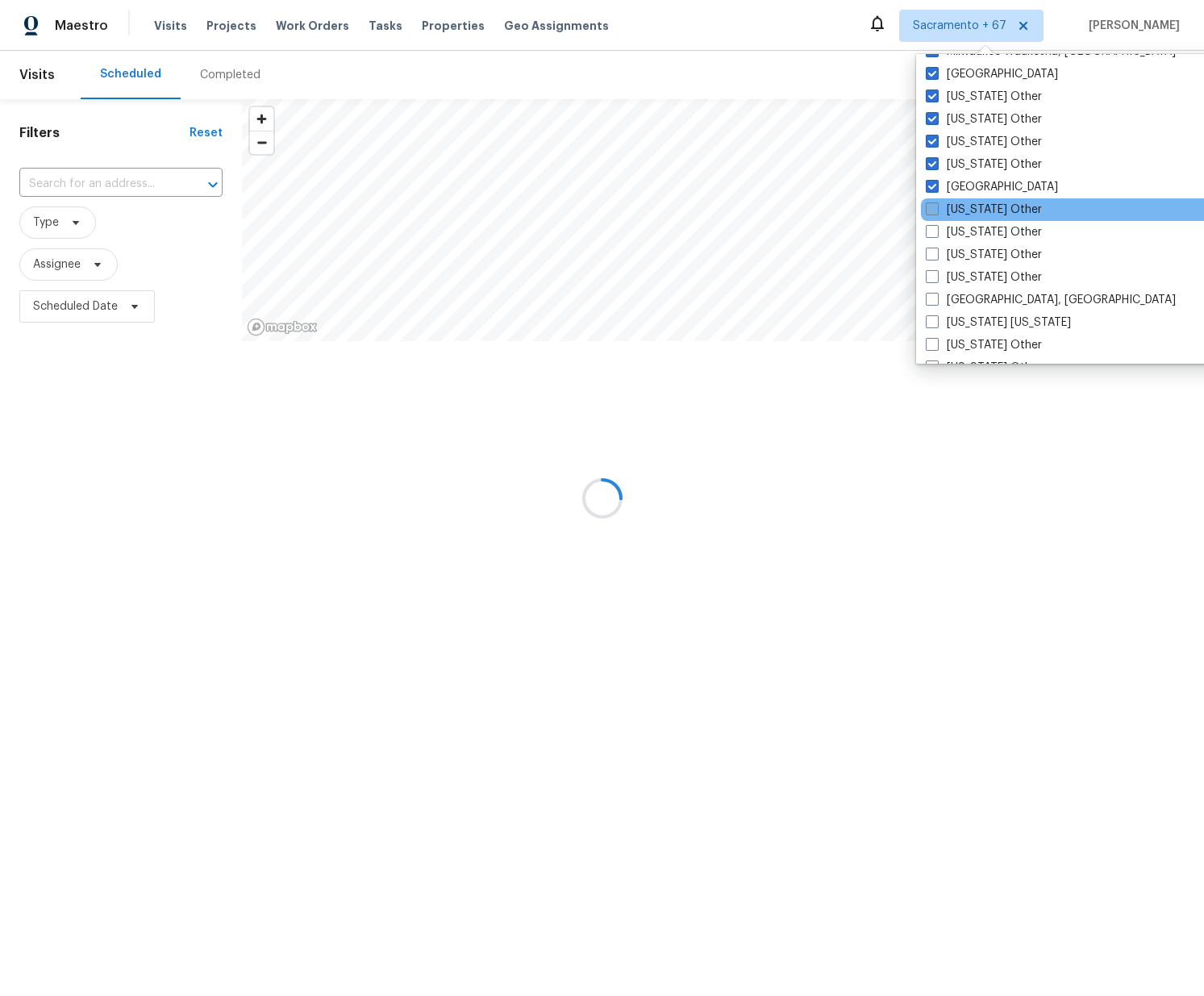
drag, startPoint x: 932, startPoint y: 209, endPoint x: 936, endPoint y: 229, distance: 20.4
click at [933, 212] on span at bounding box center [933, 209] width 13 height 13
click at [933, 212] on input "Nebraska Other" at bounding box center [931, 206] width 10 height 10
checkbox input "true"
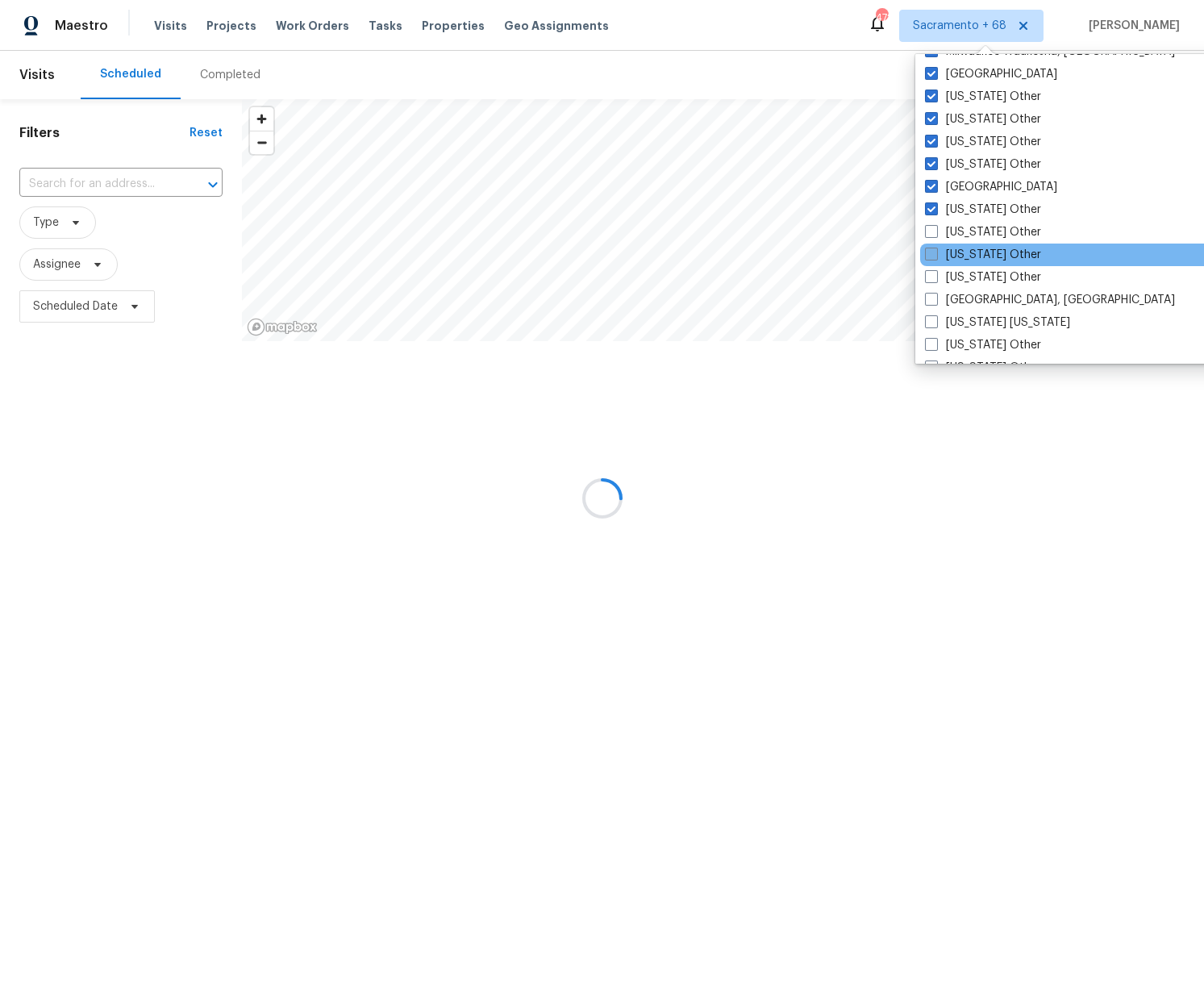
drag, startPoint x: 935, startPoint y: 234, endPoint x: 928, endPoint y: 255, distance: 22.1
click at [934, 238] on span at bounding box center [932, 231] width 13 height 13
click at [934, 234] on input "Nevada Other" at bounding box center [930, 229] width 10 height 10
checkbox input "true"
click at [927, 263] on div "New Hampshire Other" at bounding box center [1083, 255] width 324 height 23
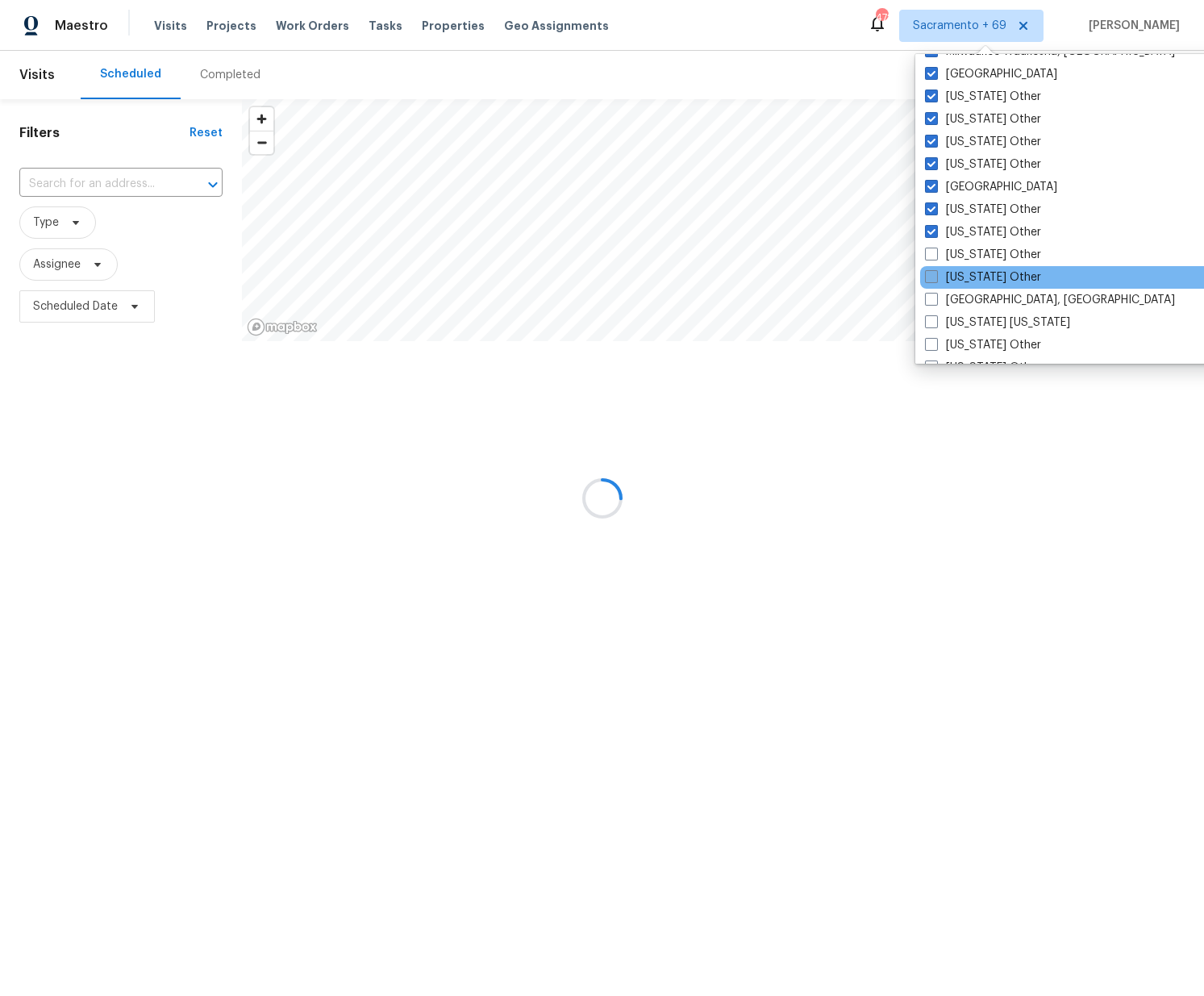
click at [932, 283] on label "New Mexico Other" at bounding box center [983, 277] width 116 height 16
click at [932, 280] on input "New Mexico Other" at bounding box center [930, 274] width 10 height 10
checkbox input "true"
drag, startPoint x: 935, startPoint y: 259, endPoint x: 934, endPoint y: 283, distance: 24.0
click at [935, 259] on span at bounding box center [933, 254] width 13 height 13
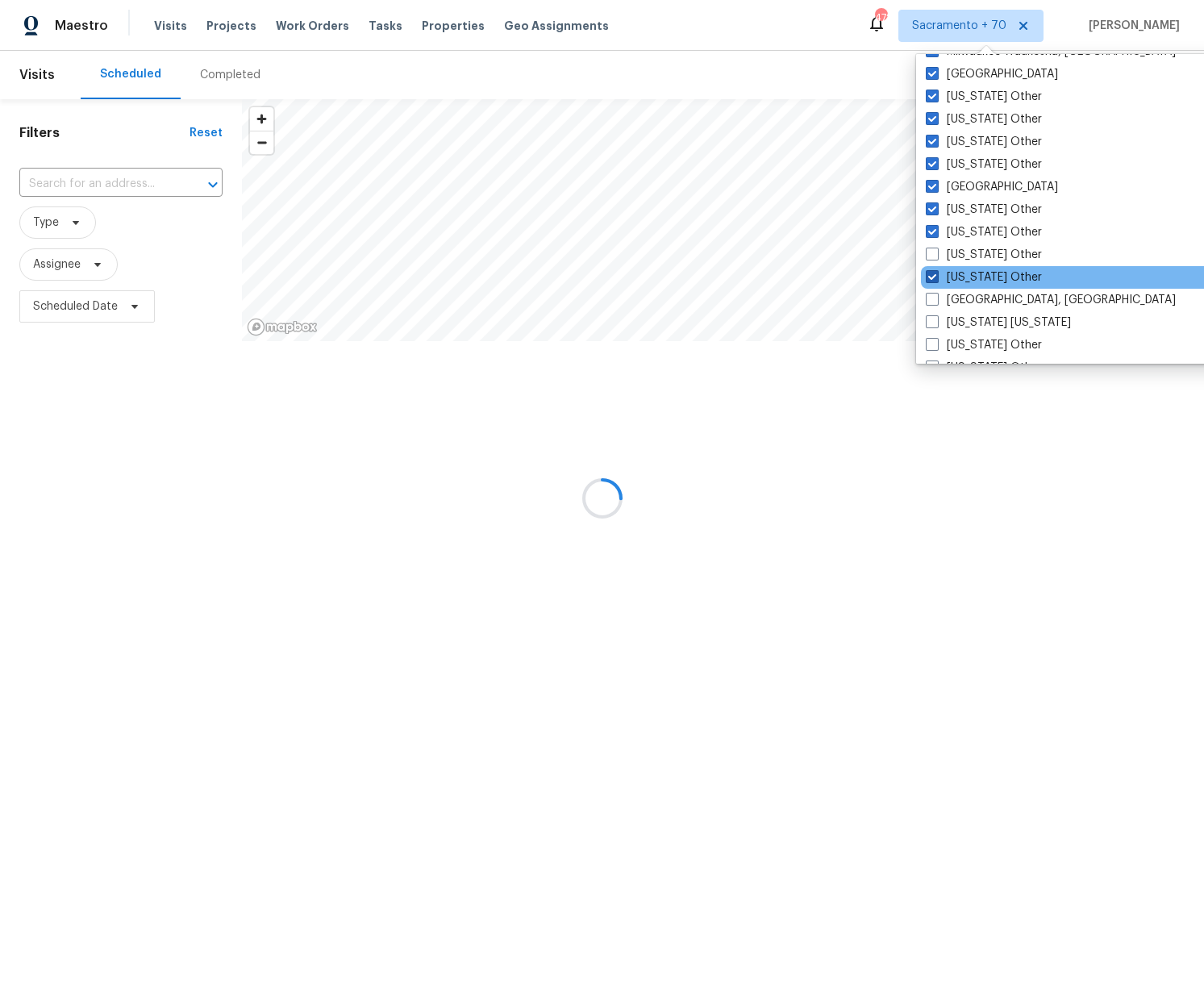
click at [935, 257] on input "New Hampshire Other" at bounding box center [931, 251] width 10 height 10
checkbox input "true"
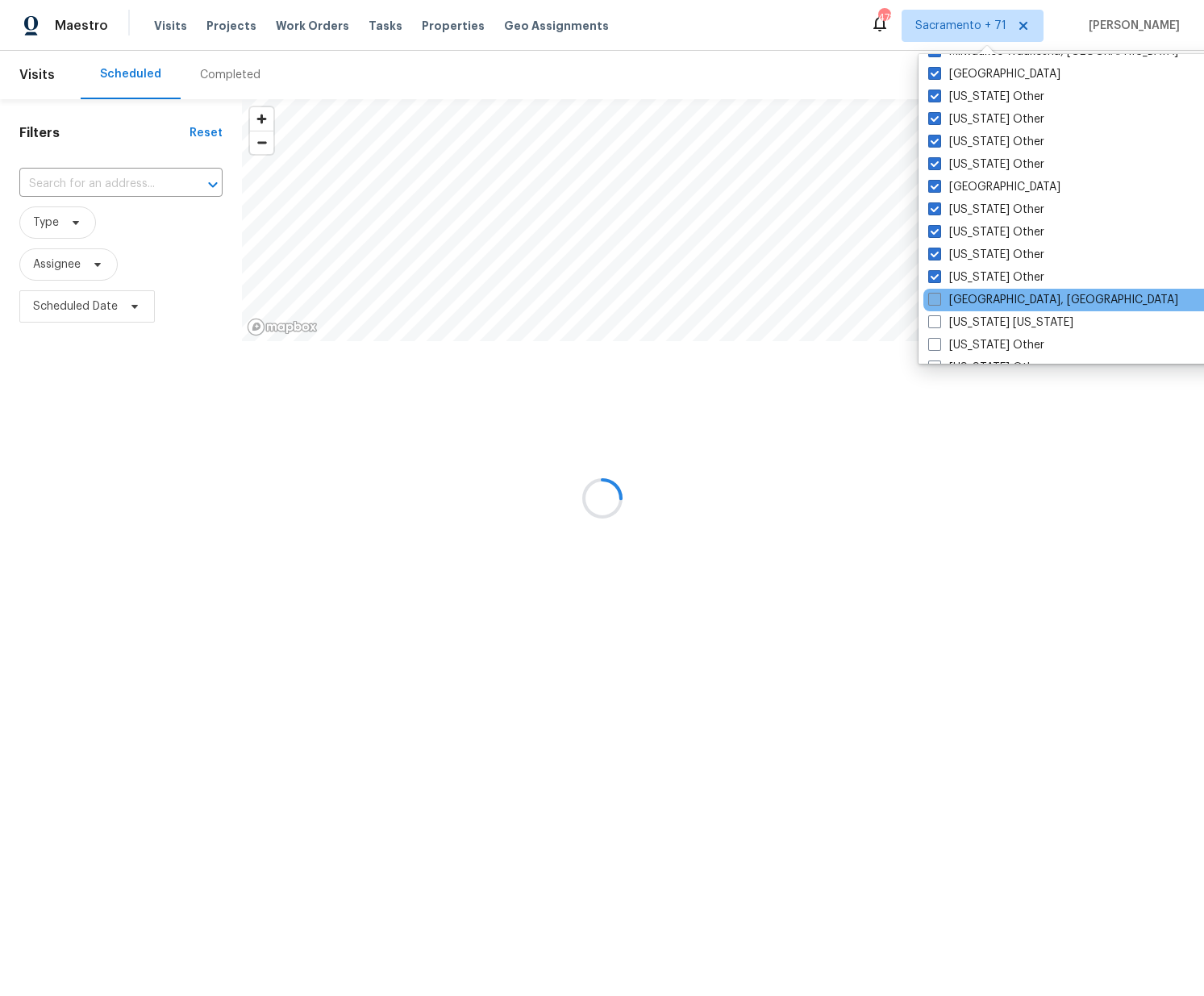
click at [934, 307] on label "New Orleans, LA" at bounding box center [1052, 300] width 250 height 16
click at [934, 303] on input "New Orleans, LA" at bounding box center [933, 297] width 10 height 10
checkbox input "true"
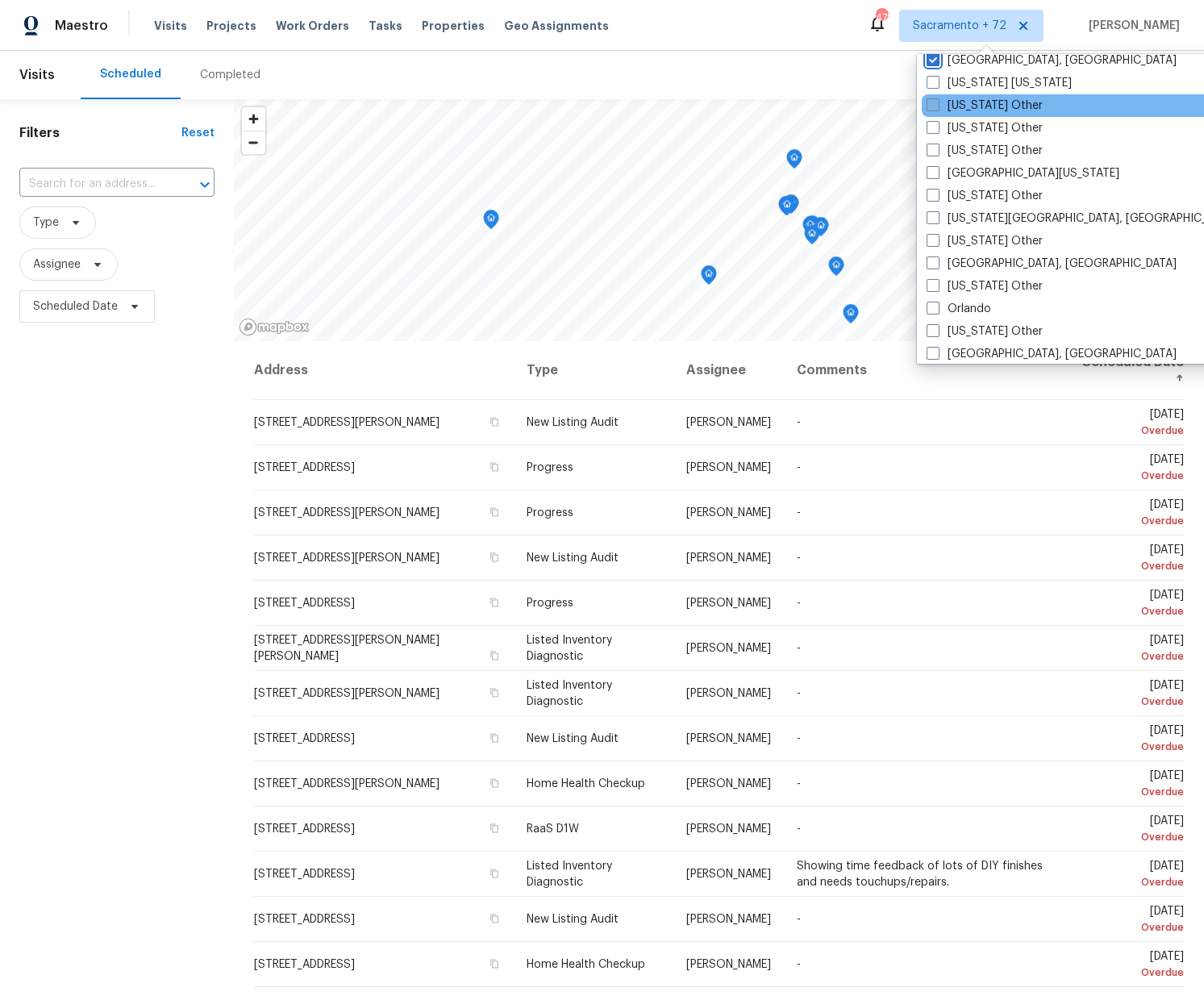
scroll to position [1642, 0]
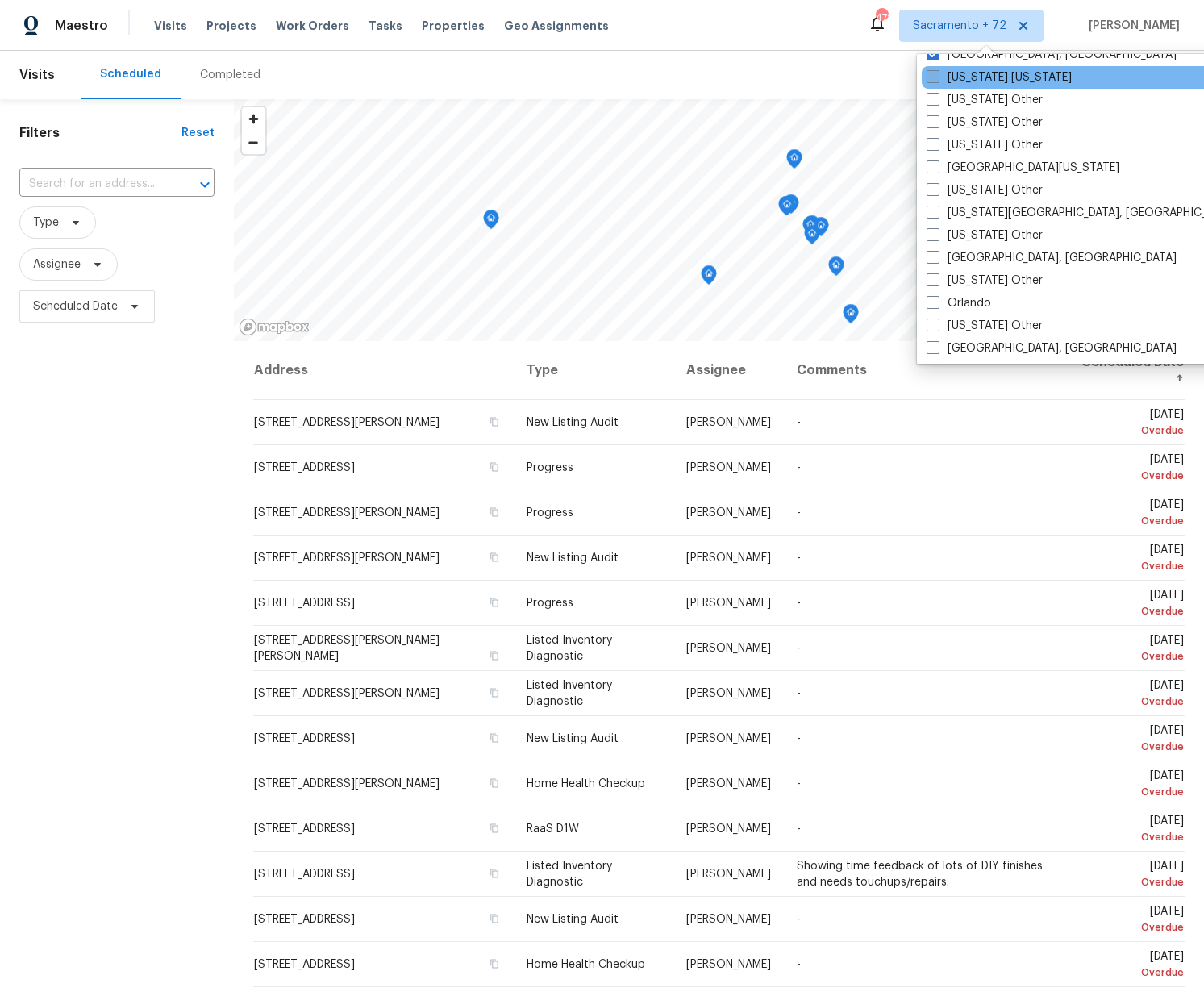
click at [937, 79] on span at bounding box center [933, 77] width 13 height 13
click at [937, 79] on input "New York New Jersey" at bounding box center [931, 74] width 10 height 10
checkbox input "true"
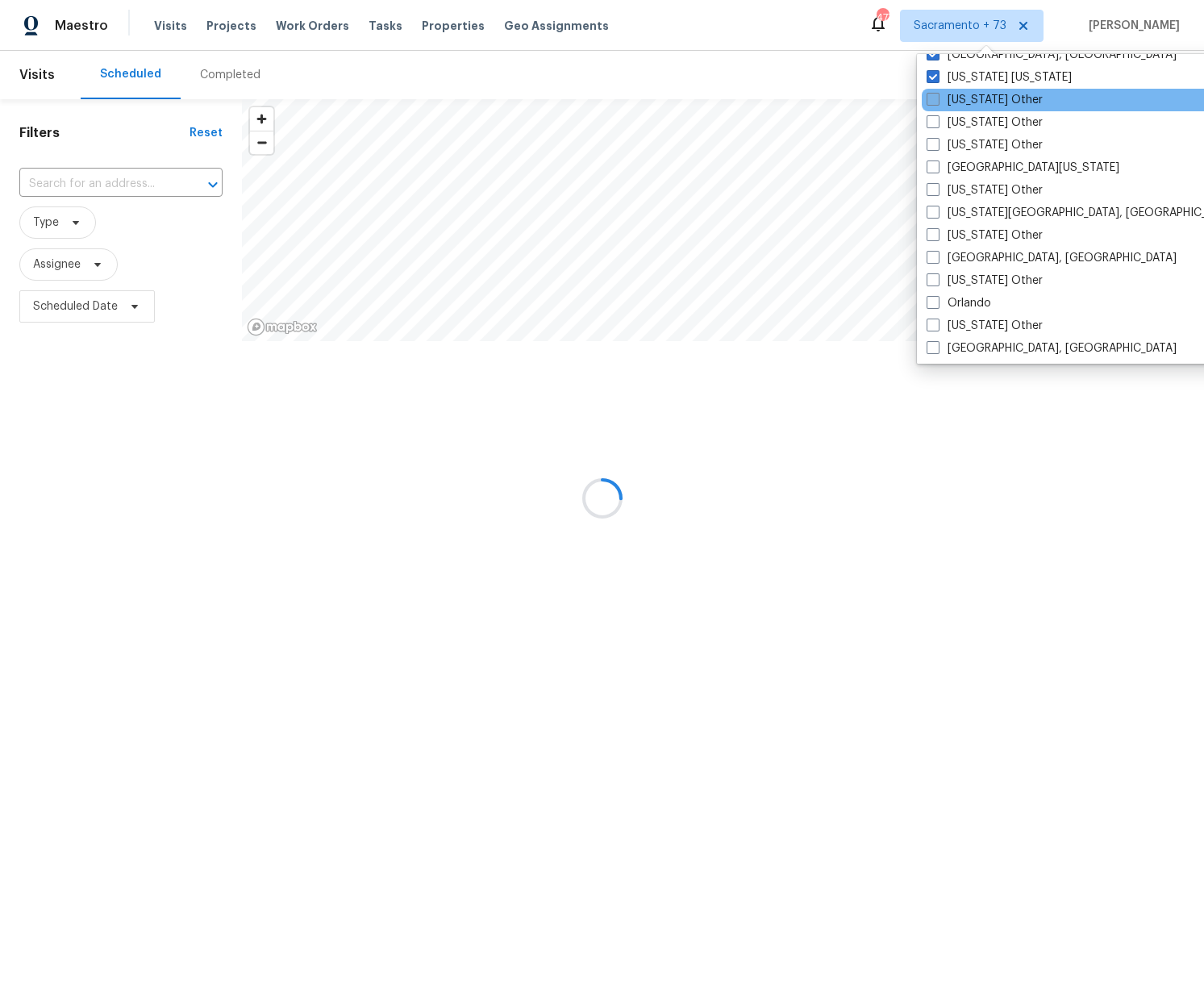
drag, startPoint x: 935, startPoint y: 101, endPoint x: 935, endPoint y: 112, distance: 11.0
click at [935, 103] on span at bounding box center [933, 100] width 13 height 13
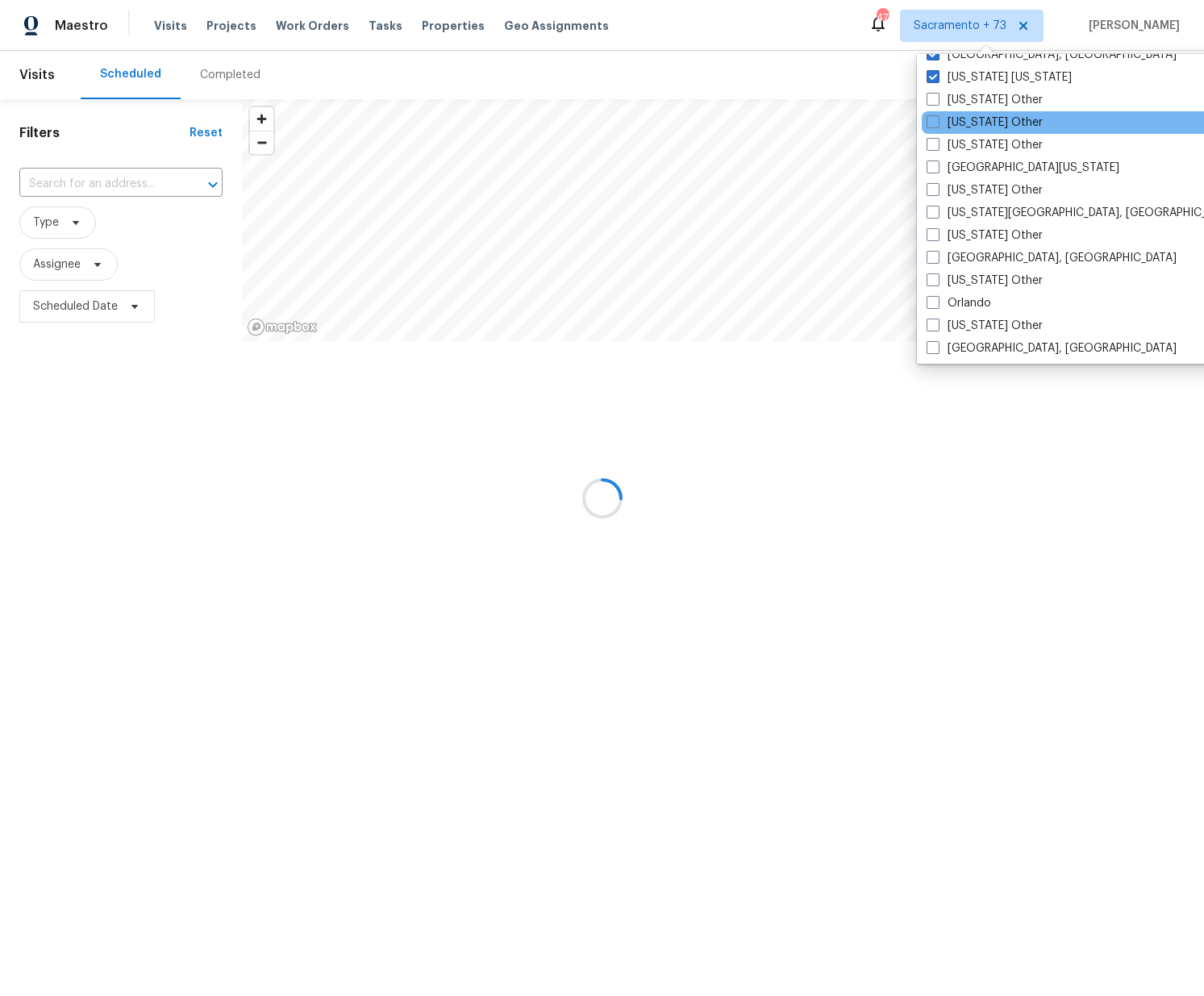
click at [935, 102] on input "New York Other" at bounding box center [931, 97] width 10 height 10
checkbox input "true"
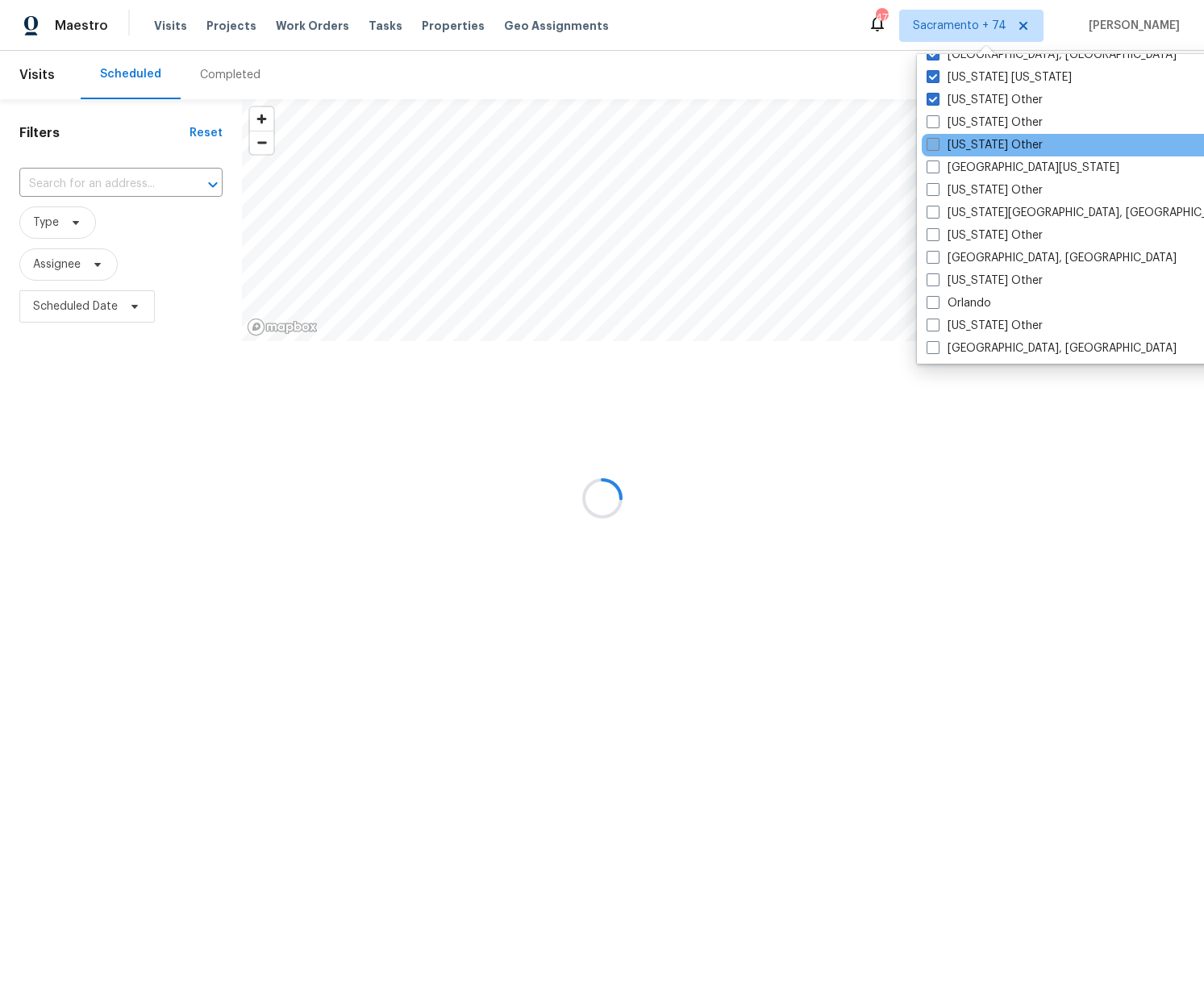
drag, startPoint x: 935, startPoint y: 124, endPoint x: 934, endPoint y: 137, distance: 13.0
click at [935, 125] on span at bounding box center [933, 122] width 13 height 13
click at [935, 125] on input "North Carolina Other" at bounding box center [931, 120] width 10 height 10
checkbox input "true"
click at [934, 151] on span at bounding box center [933, 144] width 13 height 13
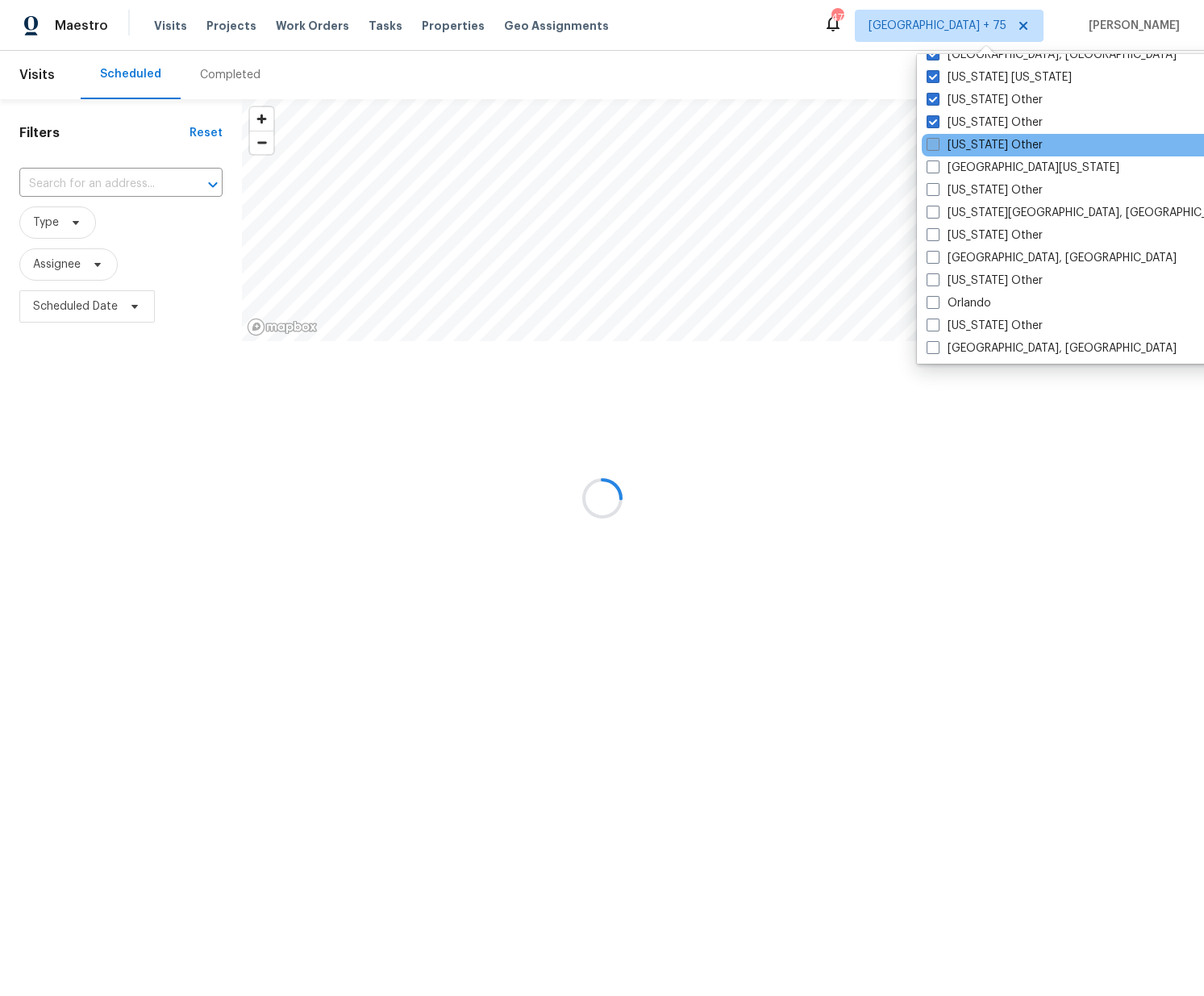
click at [934, 148] on input "North Dakota Other" at bounding box center [931, 141] width 10 height 10
checkbox input "true"
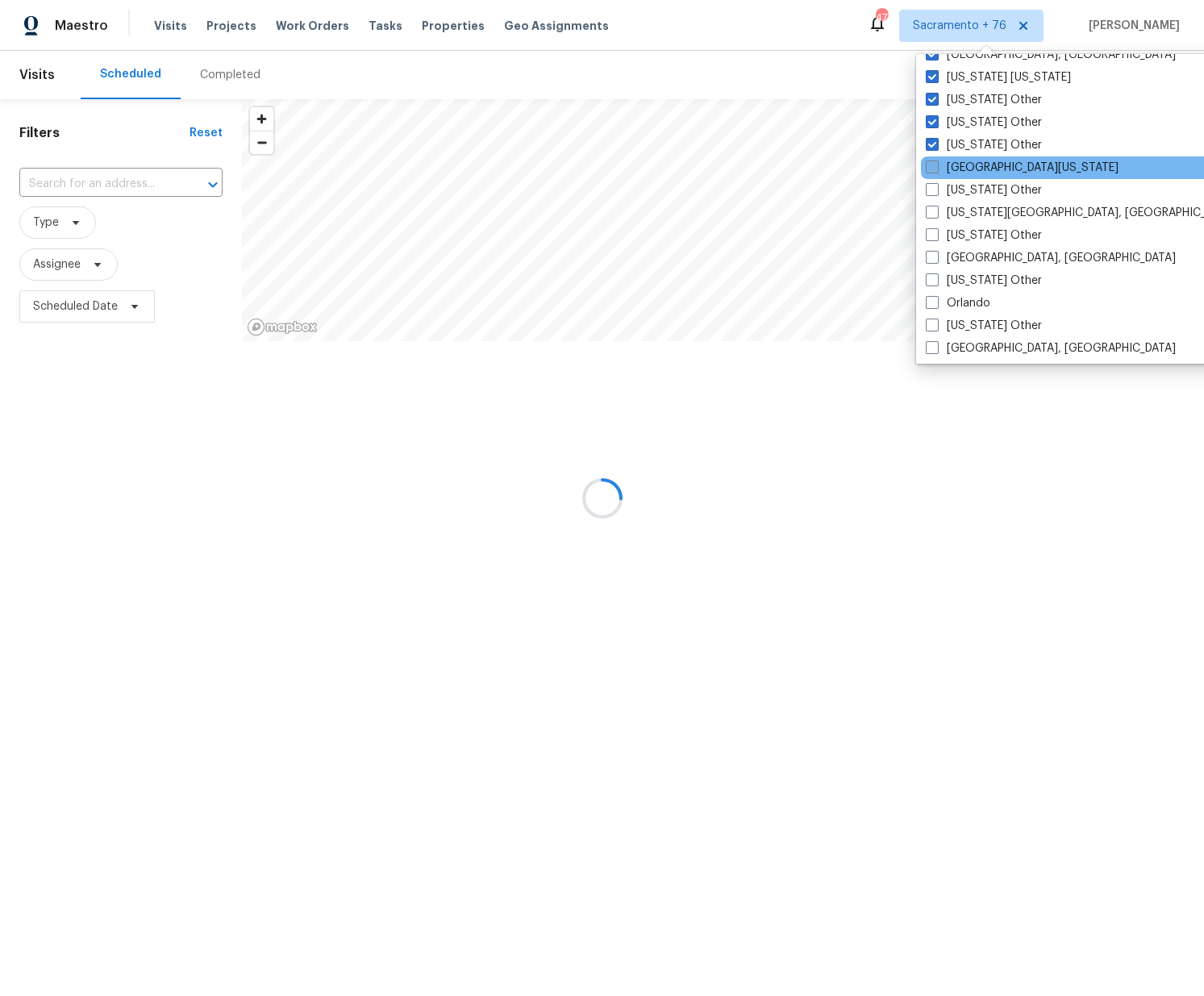
click at [933, 169] on span at bounding box center [933, 167] width 13 height 13
click at [933, 169] on input "Northern Colorado" at bounding box center [931, 164] width 10 height 10
checkbox input "true"
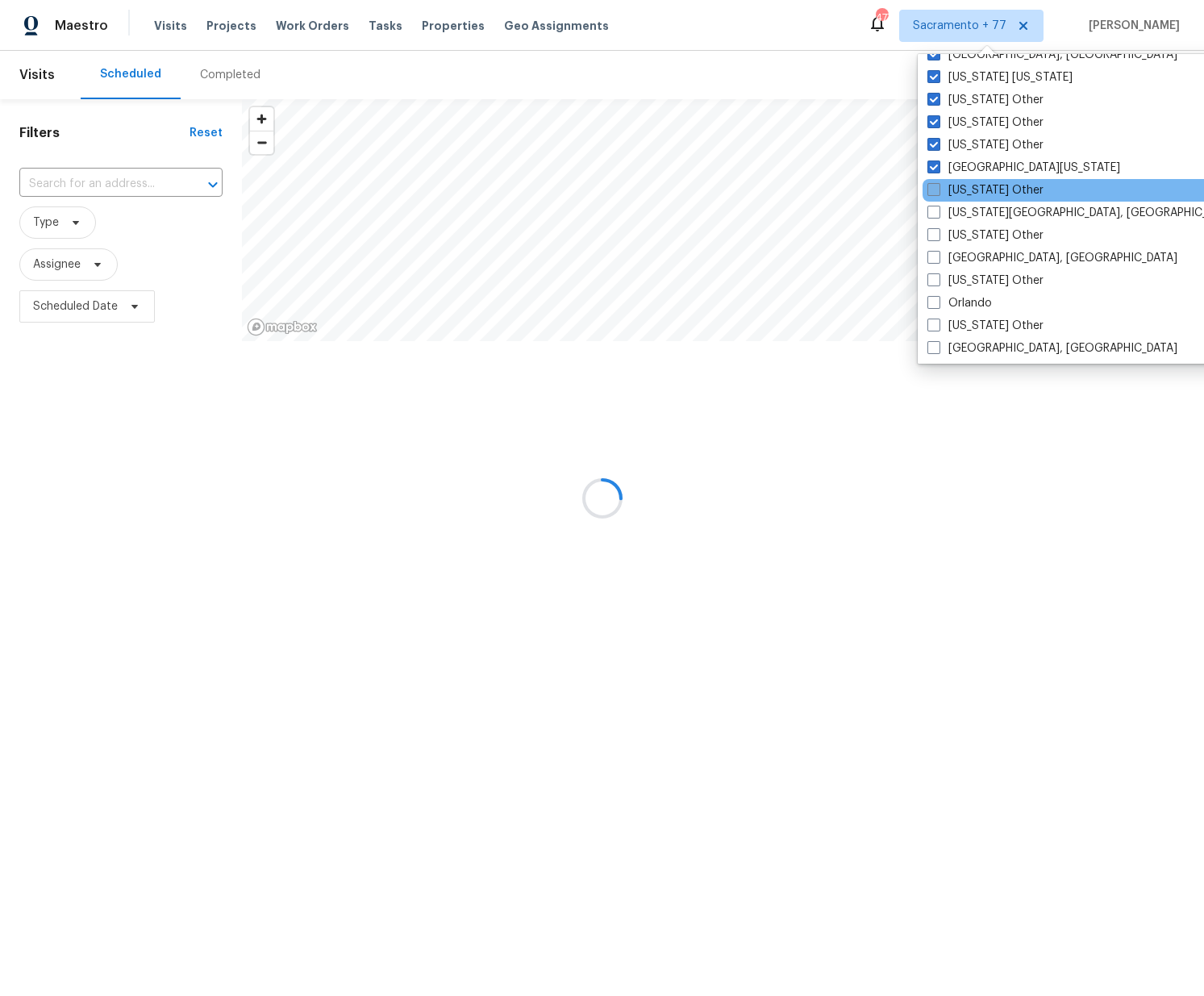
click at [934, 193] on span at bounding box center [934, 190] width 13 height 13
click at [934, 193] on input "Ohio Other" at bounding box center [932, 187] width 10 height 10
checkbox input "true"
click at [935, 212] on span at bounding box center [933, 212] width 13 height 13
click at [935, 212] on input "Oklahoma City, OK" at bounding box center [931, 210] width 10 height 10
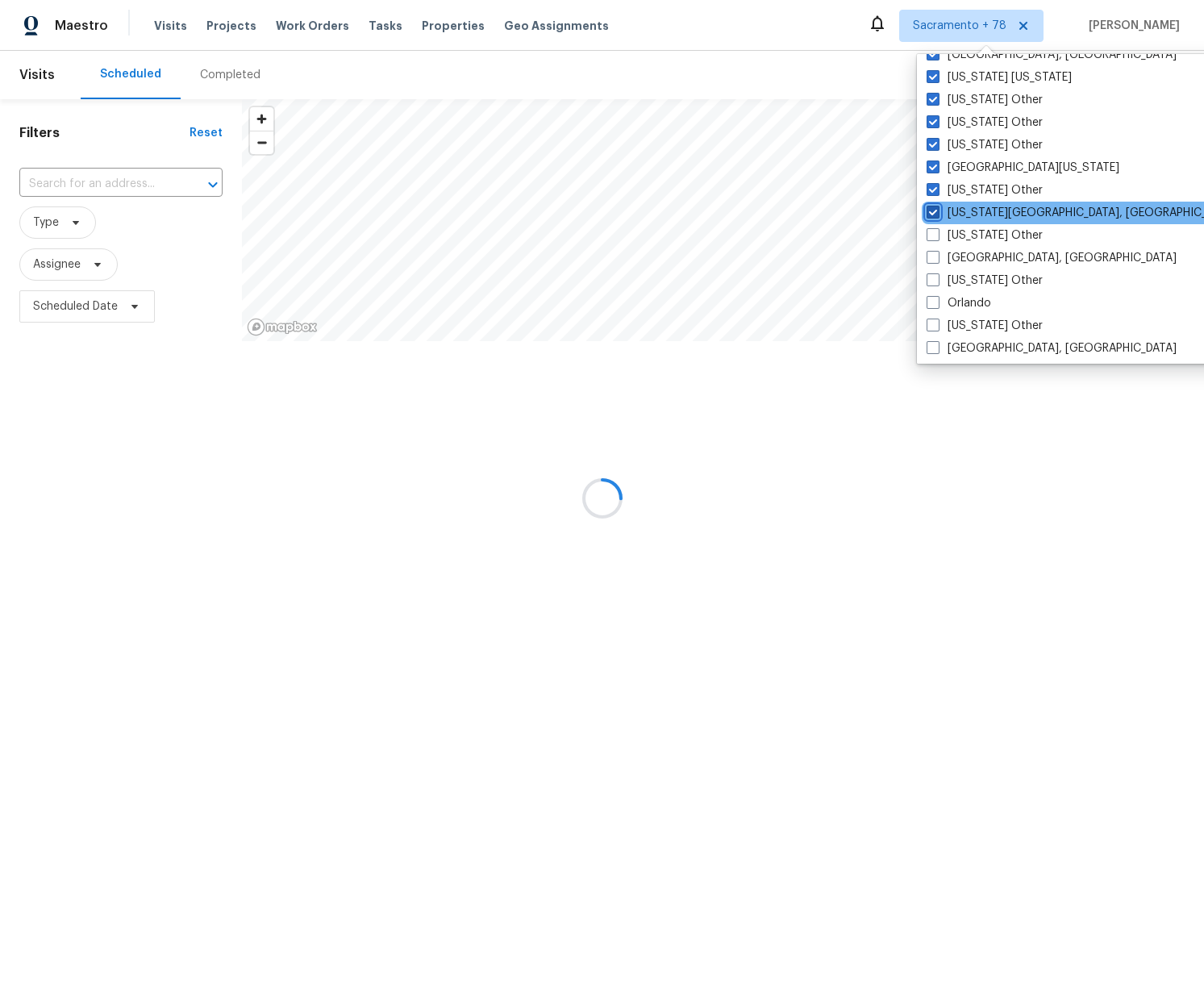
checkbox input "true"
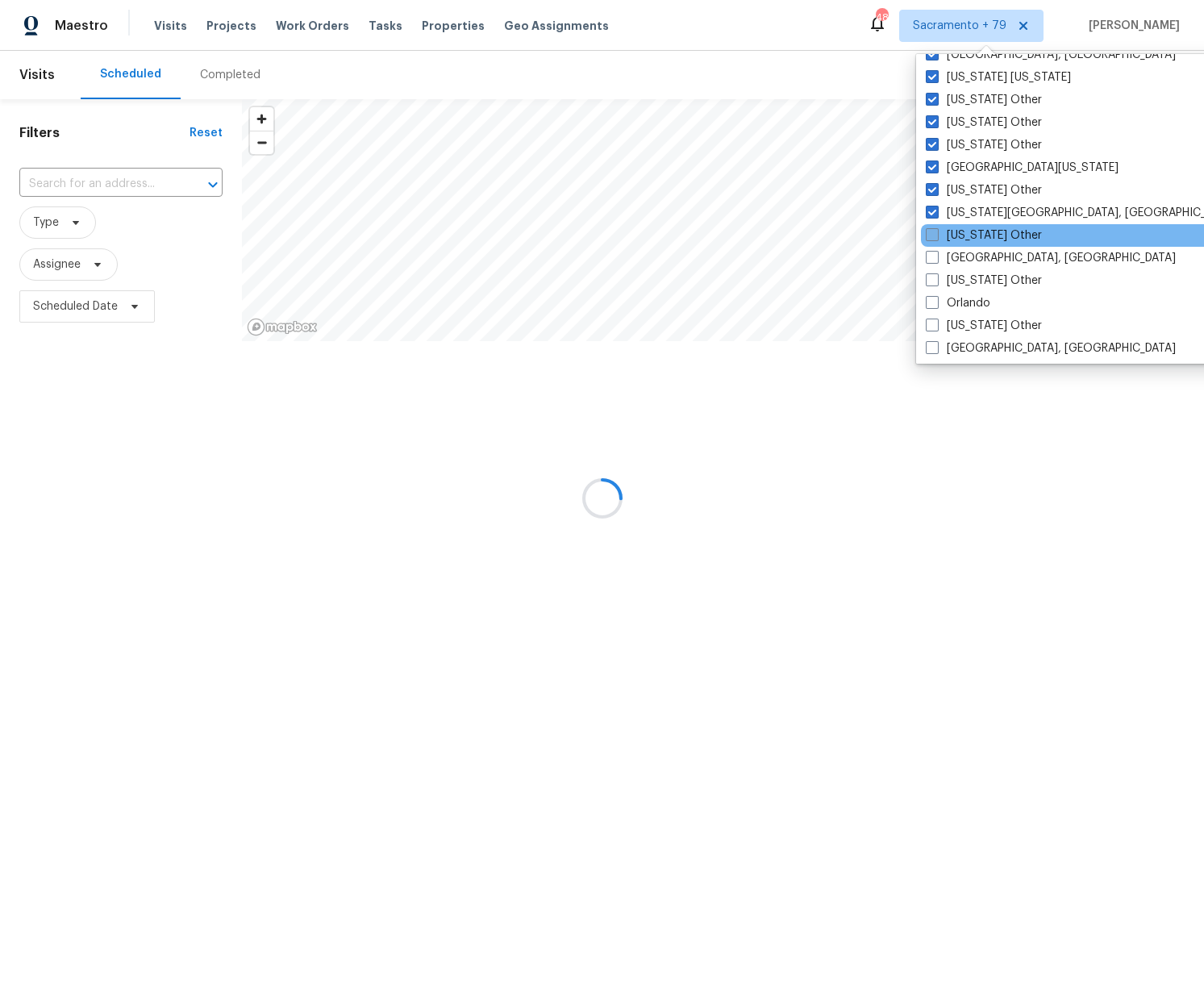
drag, startPoint x: 933, startPoint y: 239, endPoint x: 933, endPoint y: 256, distance: 17.0
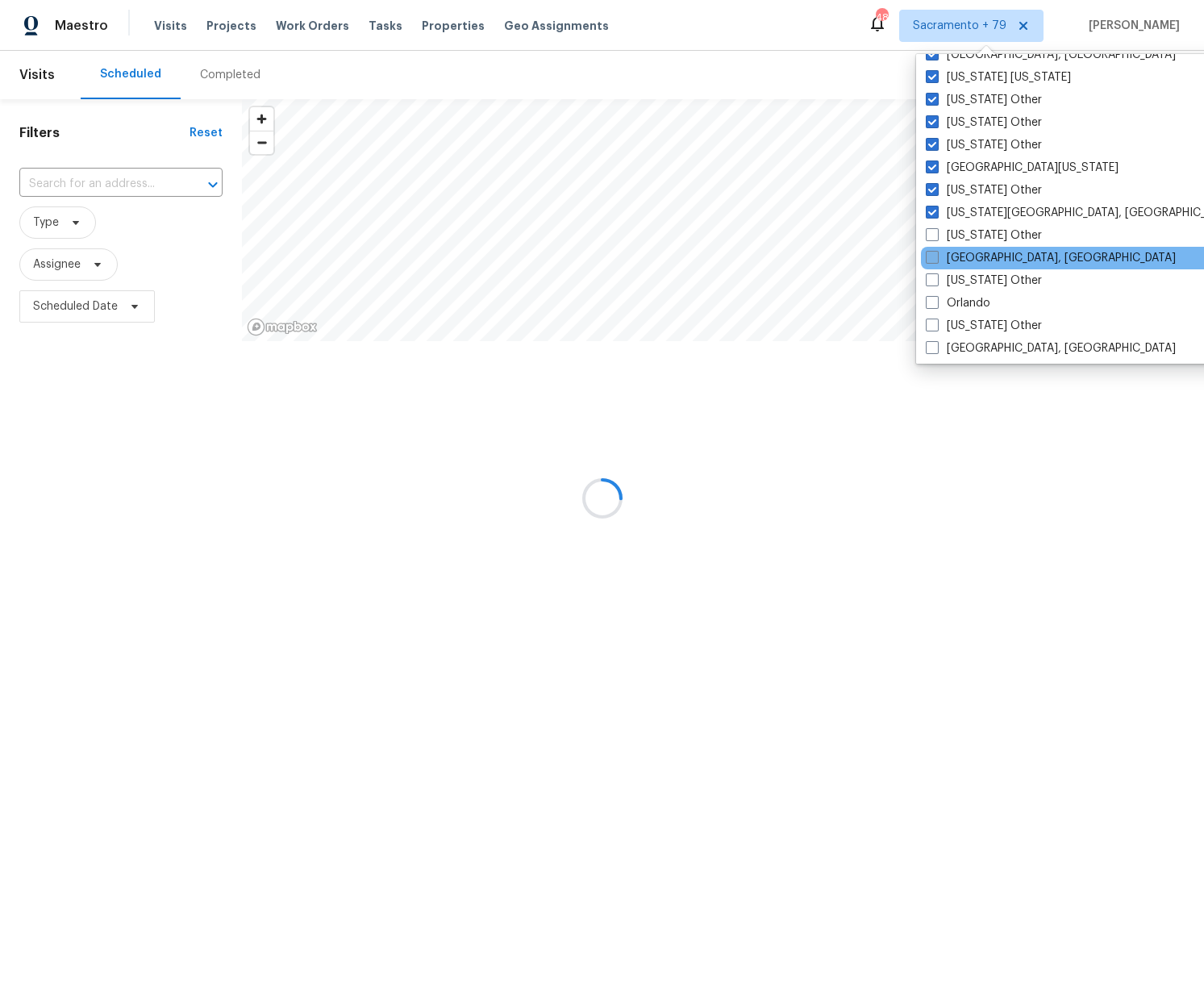
click at [934, 239] on span at bounding box center [933, 235] width 13 height 13
click at [934, 238] on input "Oklahoma Other" at bounding box center [931, 232] width 10 height 10
checkbox input "true"
click at [933, 261] on span at bounding box center [931, 257] width 13 height 13
click at [933, 261] on input "Omaha, NE" at bounding box center [929, 254] width 10 height 10
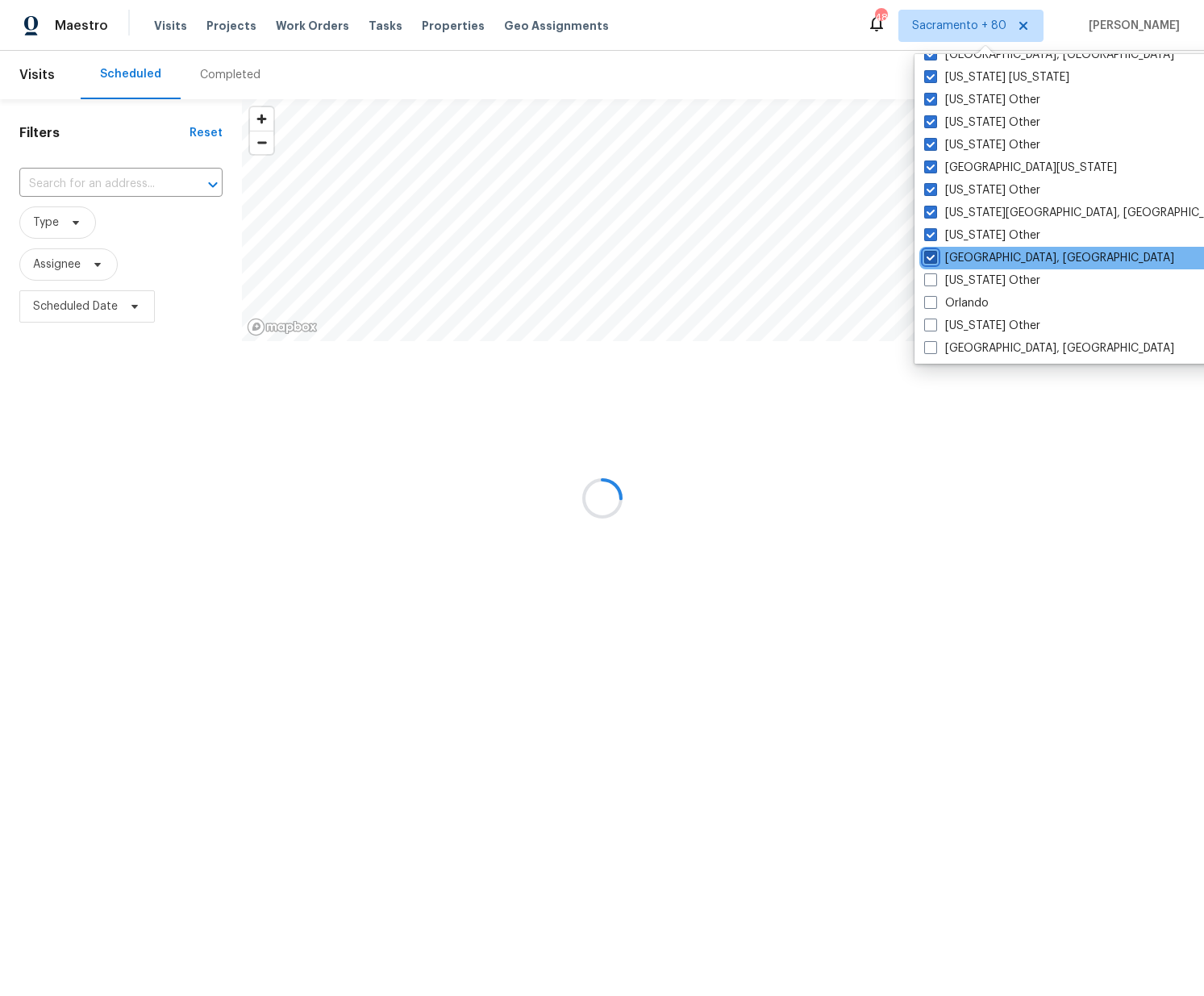
checkbox input "true"
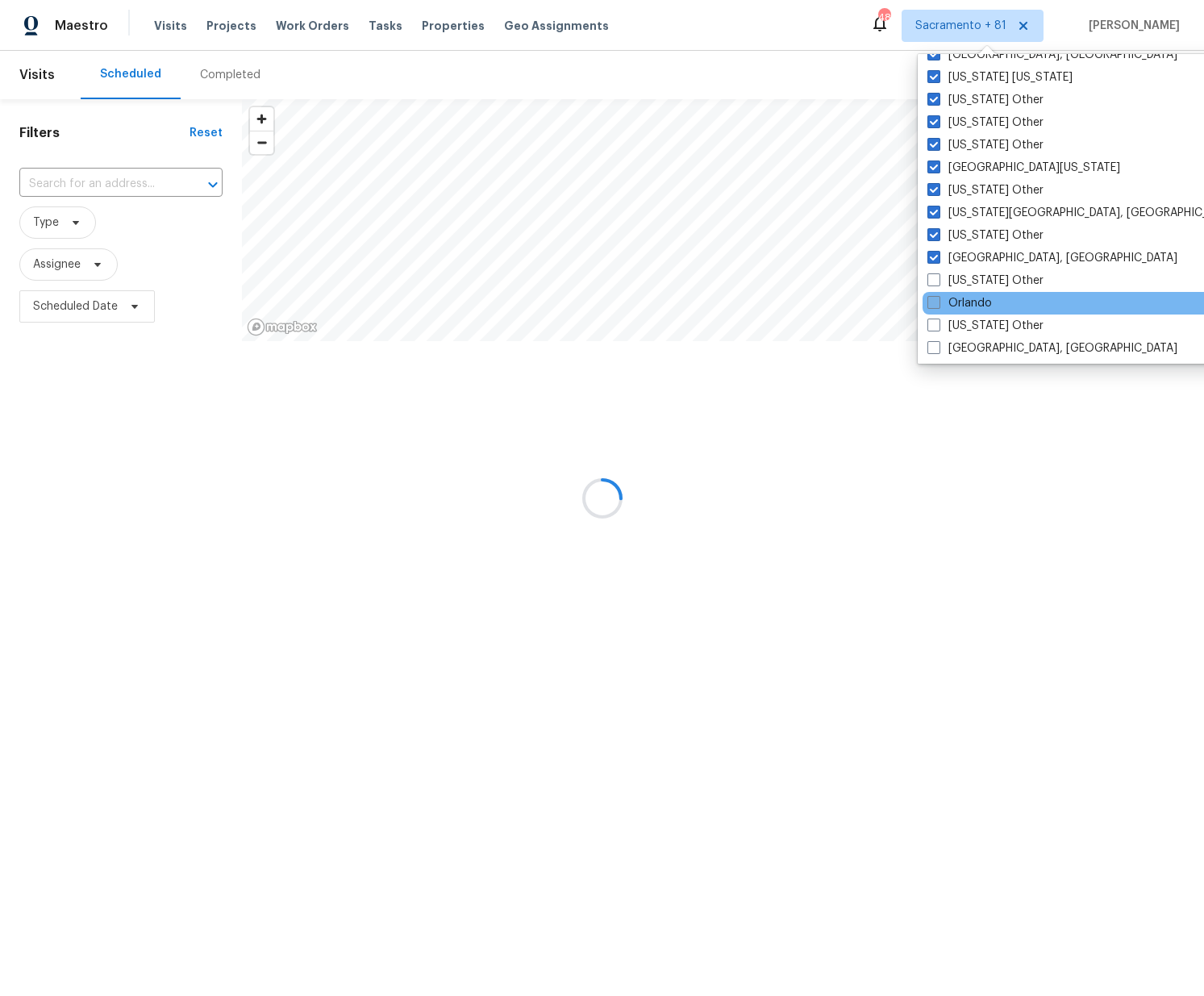
drag, startPoint x: 931, startPoint y: 283, endPoint x: 935, endPoint y: 297, distance: 14.6
click at [932, 284] on span at bounding box center [934, 280] width 13 height 13
click at [932, 283] on input "Oregon Other" at bounding box center [932, 277] width 10 height 10
checkbox input "true"
click at [935, 307] on span at bounding box center [933, 303] width 13 height 13
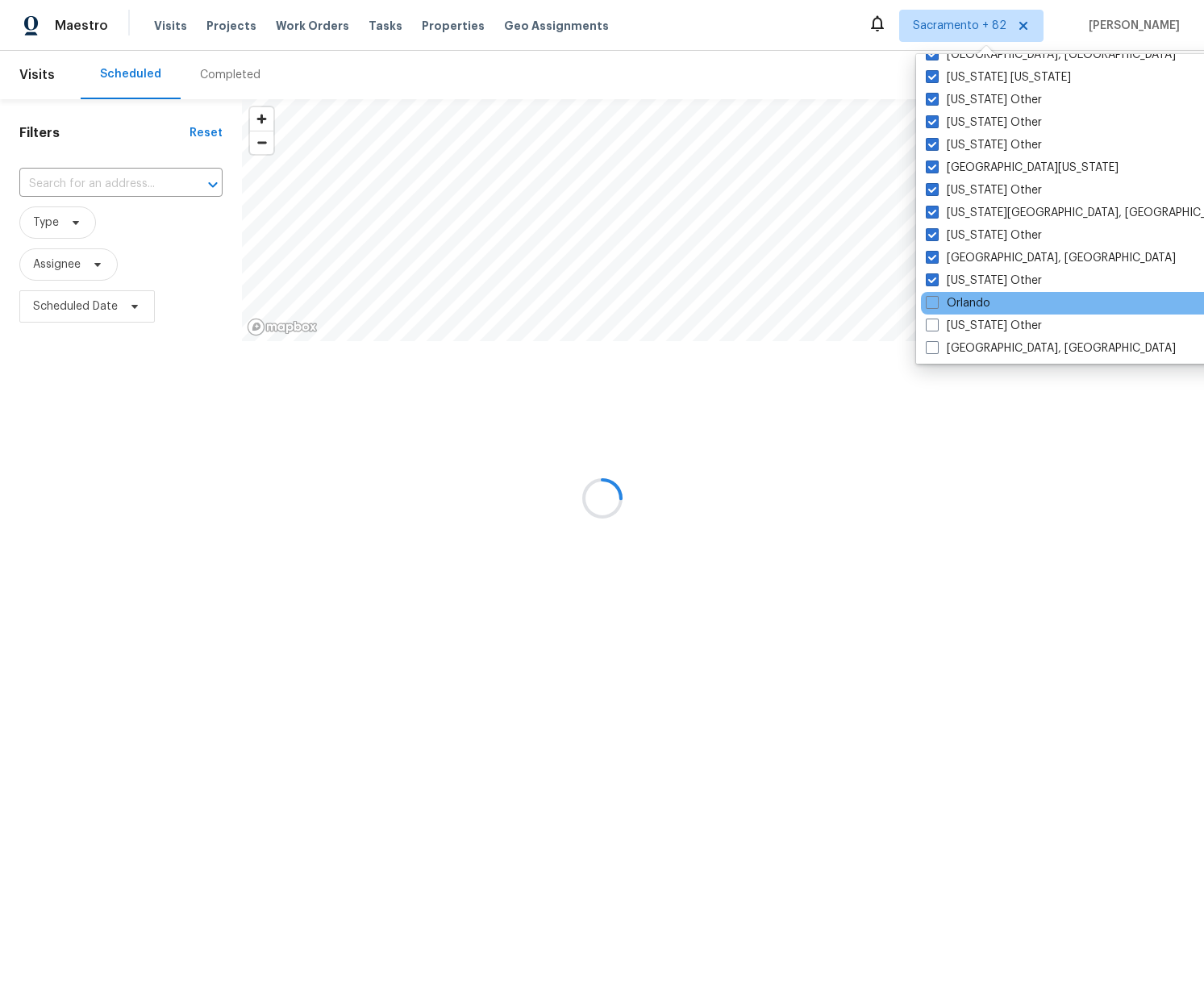
click at [935, 305] on input "Orlando" at bounding box center [931, 300] width 10 height 10
checkbox input "true"
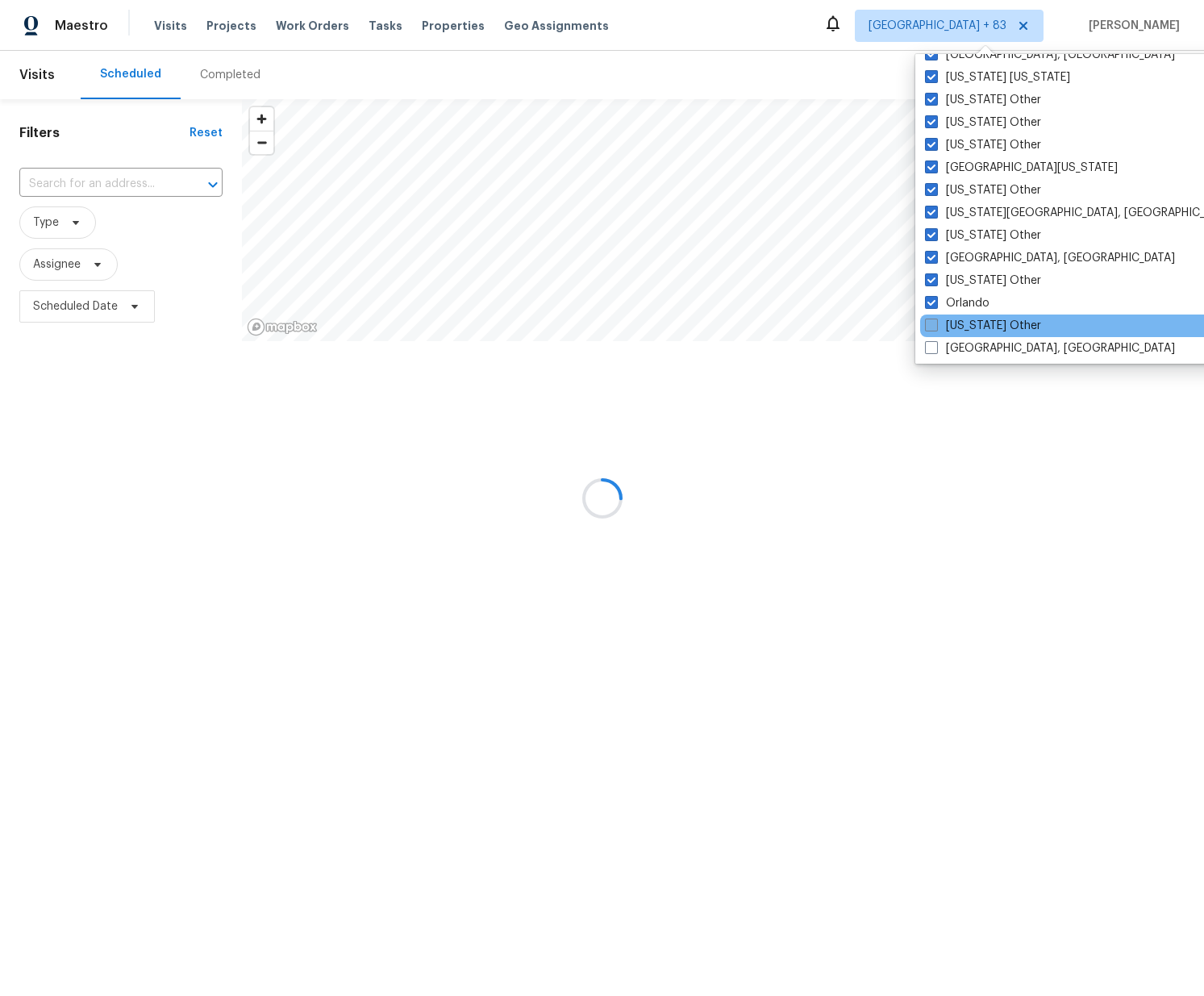
click at [936, 326] on span at bounding box center [932, 325] width 13 height 13
click at [935, 326] on input "Pennsylvania Other" at bounding box center [930, 323] width 10 height 10
checkbox input "true"
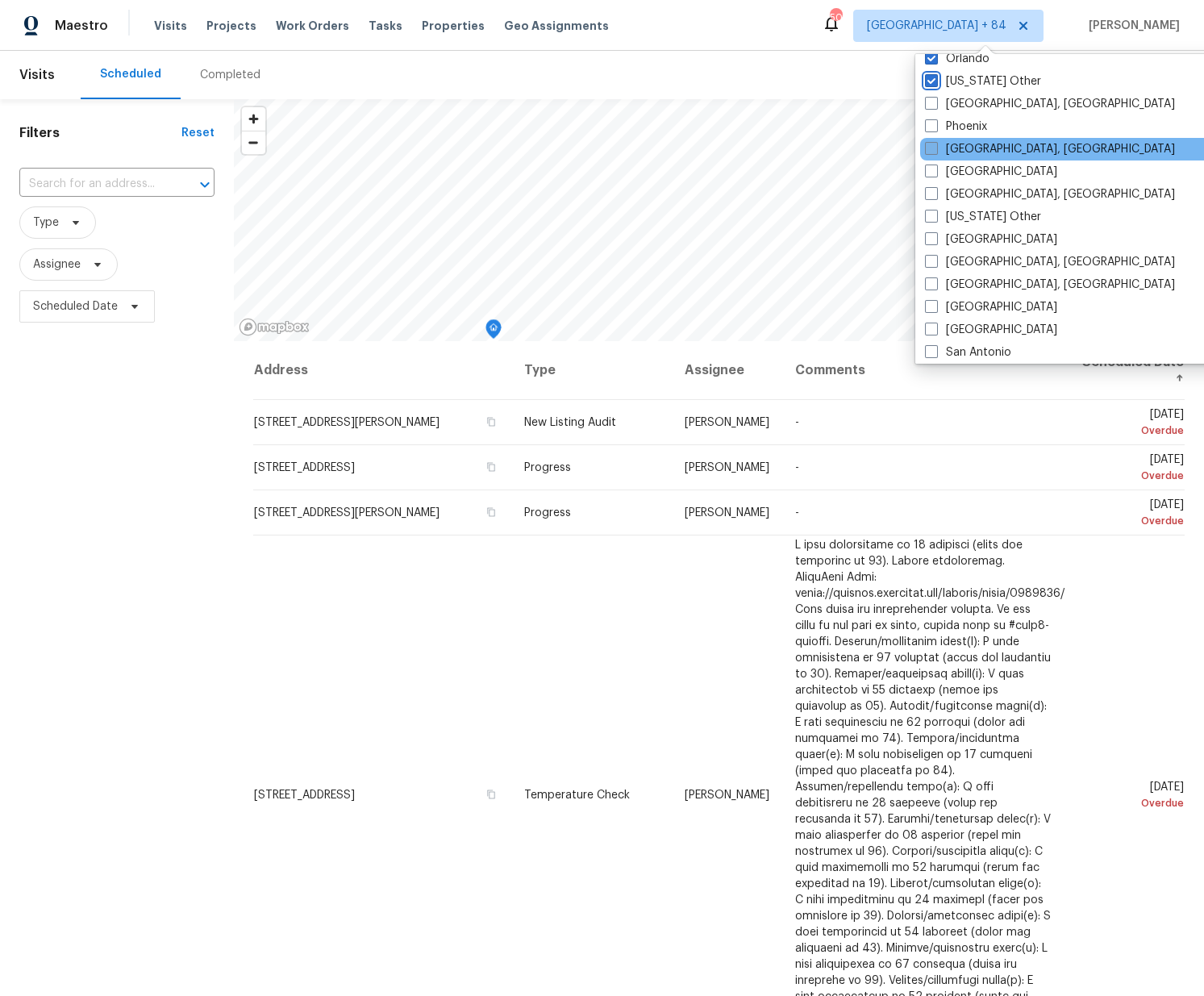
scroll to position [1903, 0]
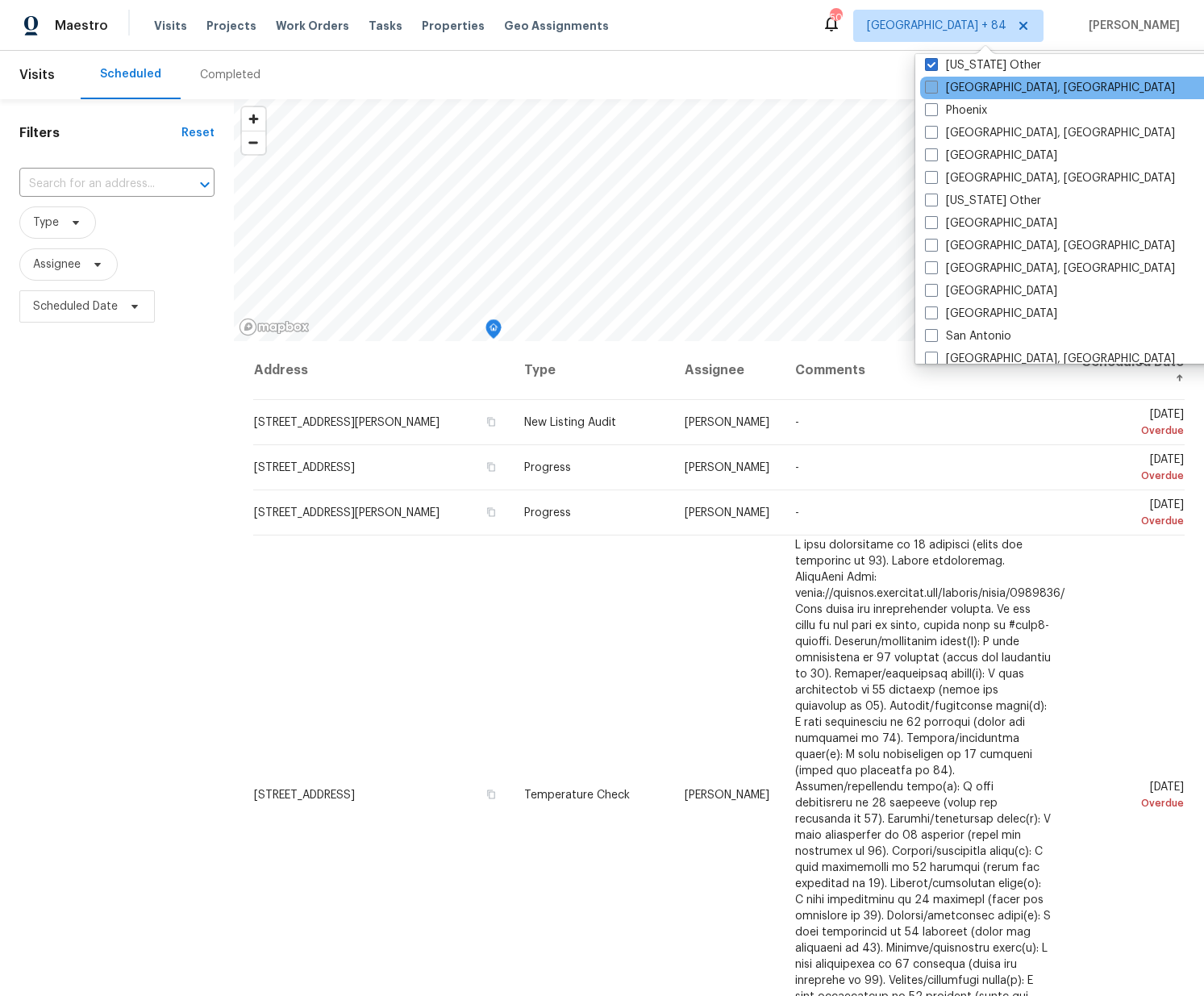
drag, startPoint x: 935, startPoint y: 88, endPoint x: 938, endPoint y: 101, distance: 13.3
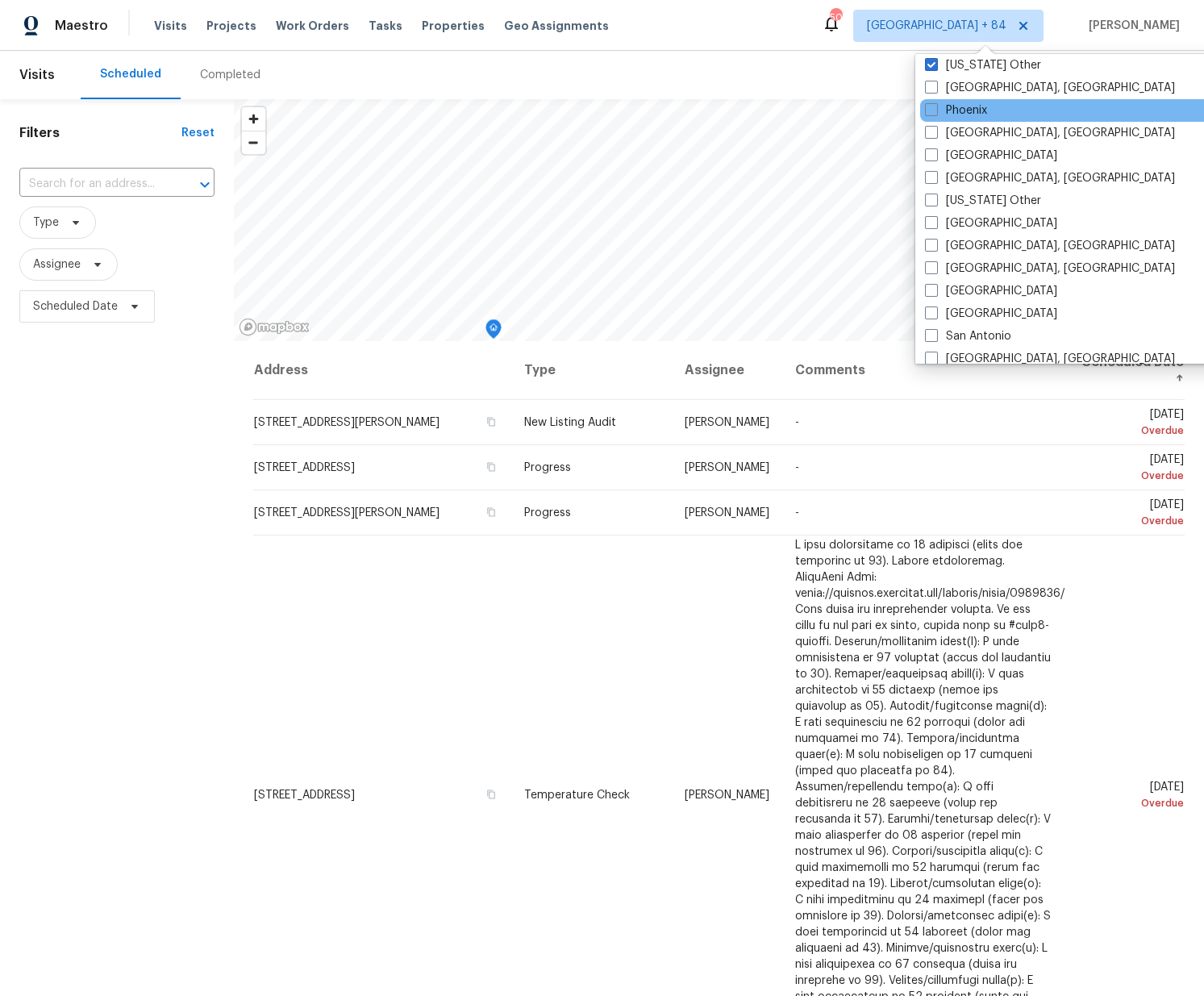
click at [936, 90] on span at bounding box center [932, 87] width 13 height 13
click at [935, 90] on input "Philadelphia, PA" at bounding box center [930, 84] width 10 height 10
checkbox input "true"
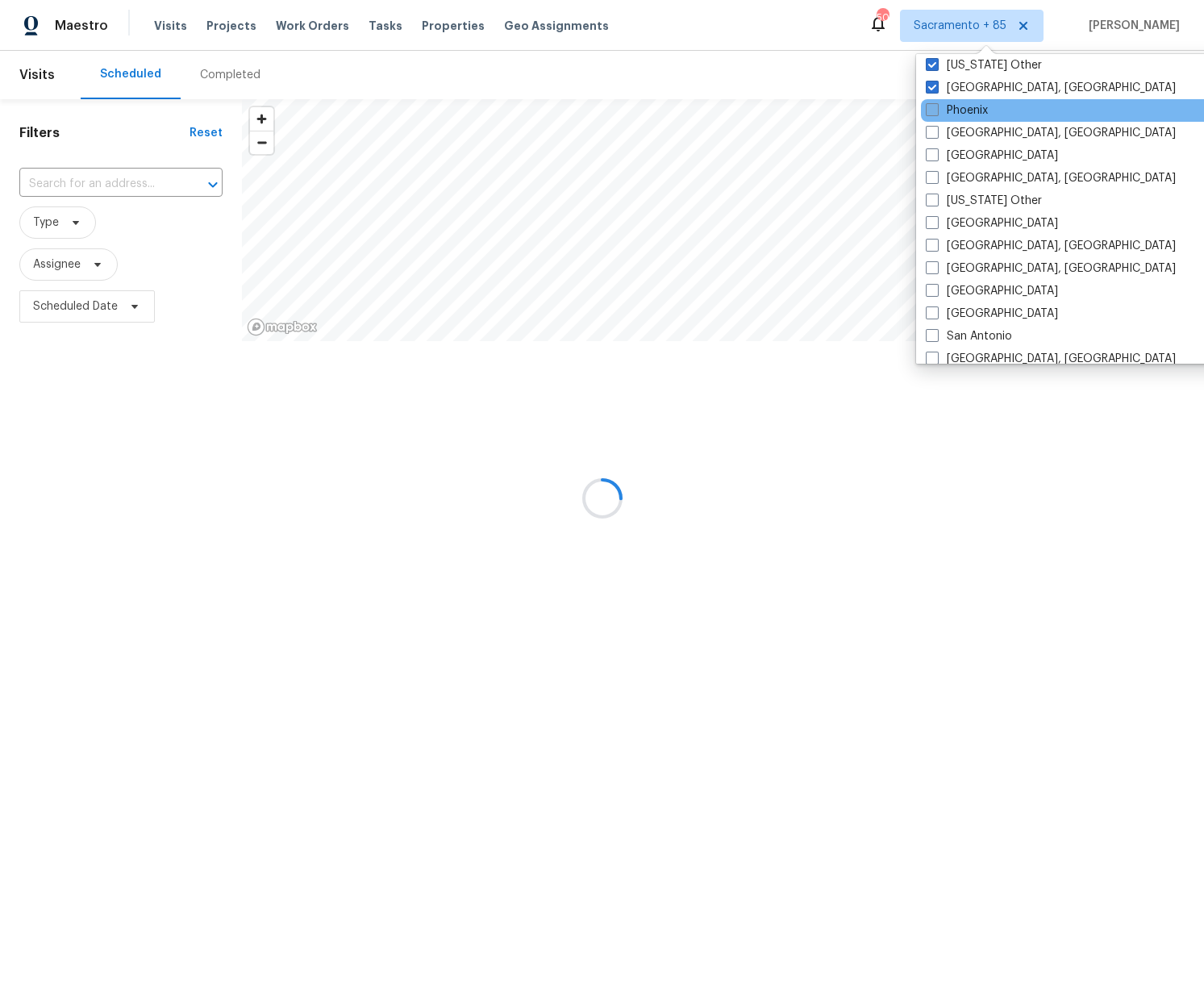
drag, startPoint x: 937, startPoint y: 109, endPoint x: 935, endPoint y: 123, distance: 14.1
click at [937, 109] on span at bounding box center [933, 110] width 13 height 13
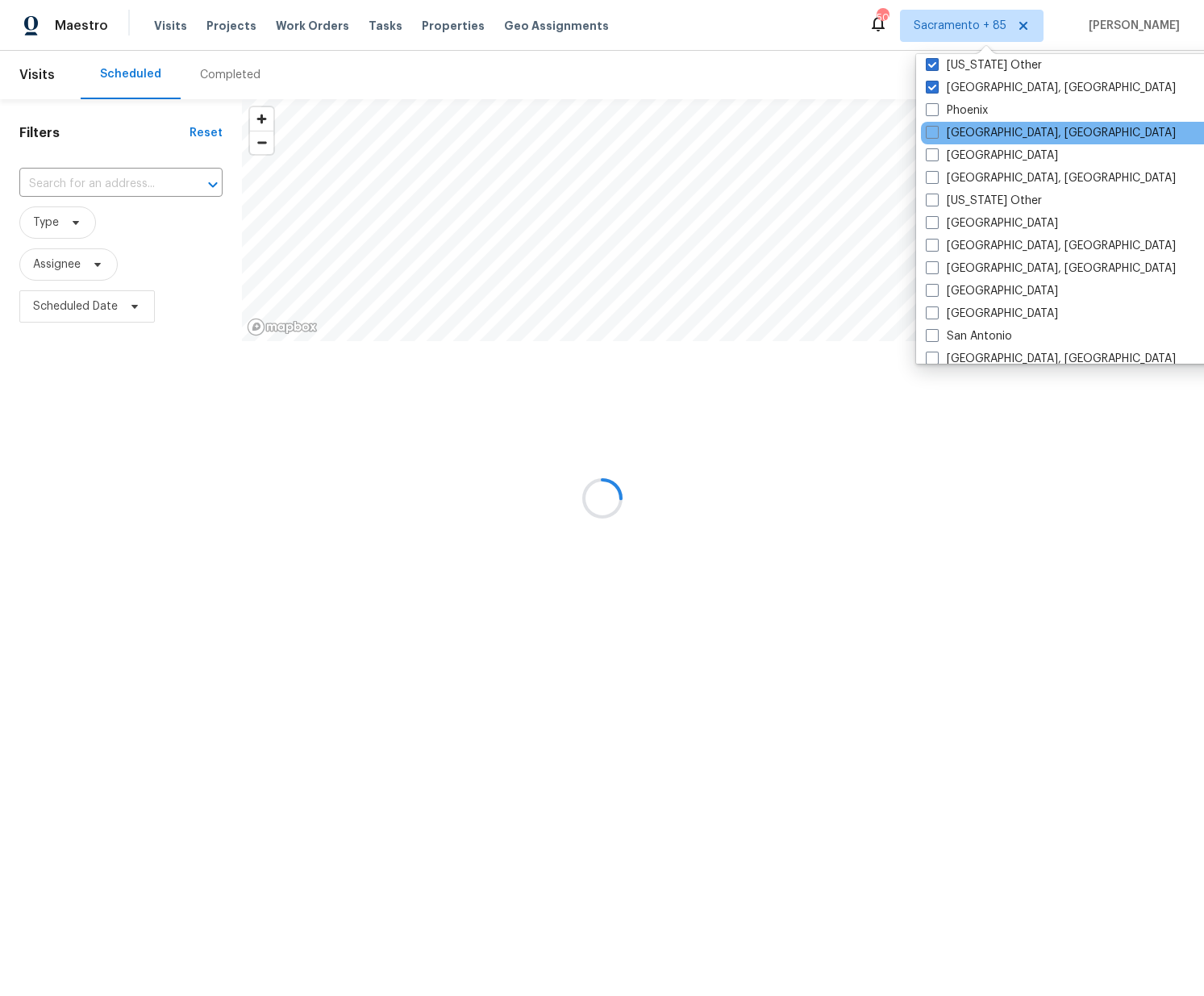
click at [936, 109] on input "Phoenix" at bounding box center [931, 107] width 10 height 10
checkbox input "true"
drag, startPoint x: 933, startPoint y: 133, endPoint x: 933, endPoint y: 142, distance: 9.0
click at [933, 136] on span at bounding box center [932, 133] width 13 height 13
click at [933, 136] on input "Pittsburgh, PA" at bounding box center [930, 130] width 10 height 10
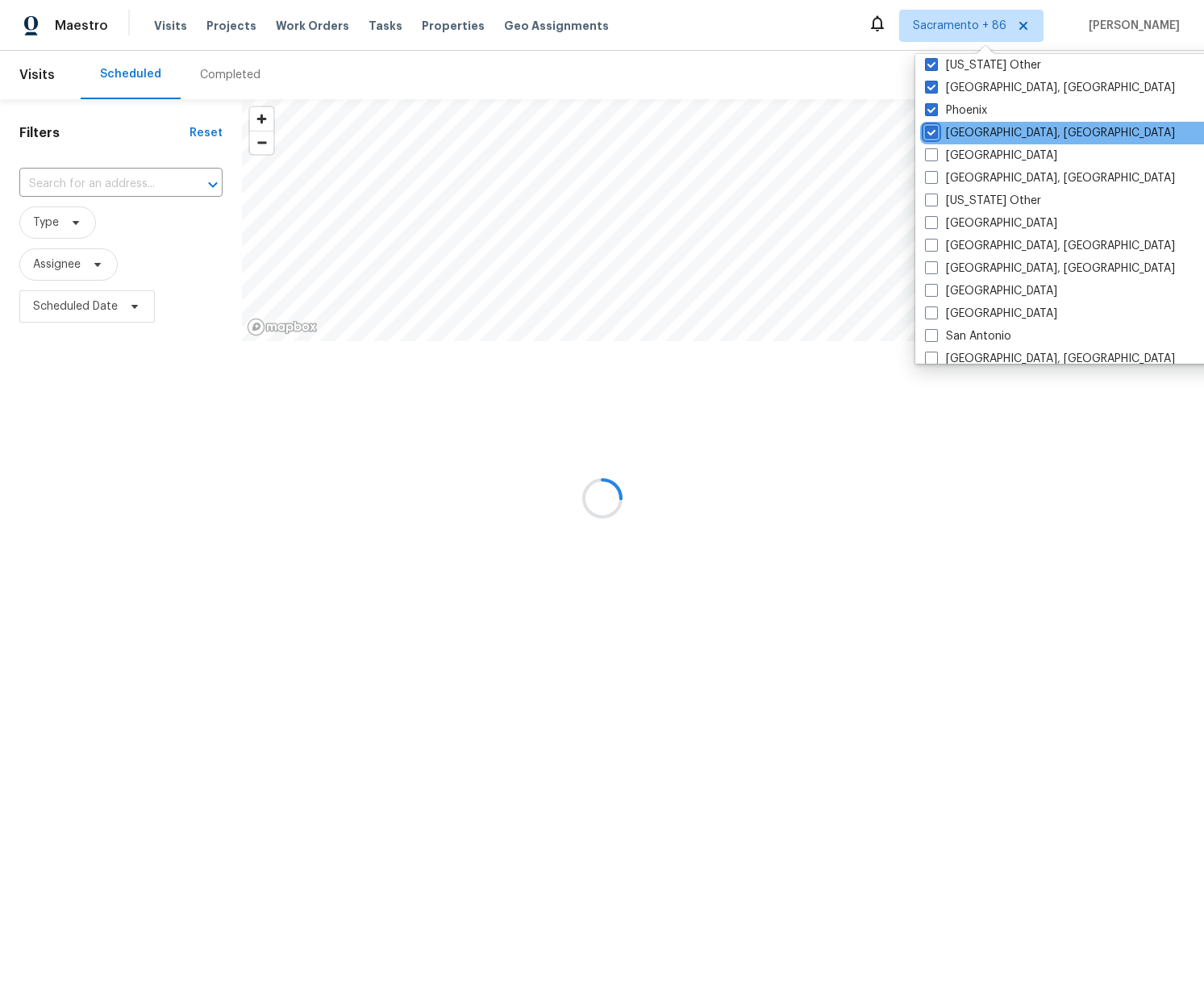
checkbox input "true"
drag, startPoint x: 932, startPoint y: 155, endPoint x: 931, endPoint y: 165, distance: 10.0
click at [932, 160] on span at bounding box center [933, 155] width 13 height 13
click at [932, 158] on input "Portland" at bounding box center [931, 153] width 10 height 10
checkbox input "true"
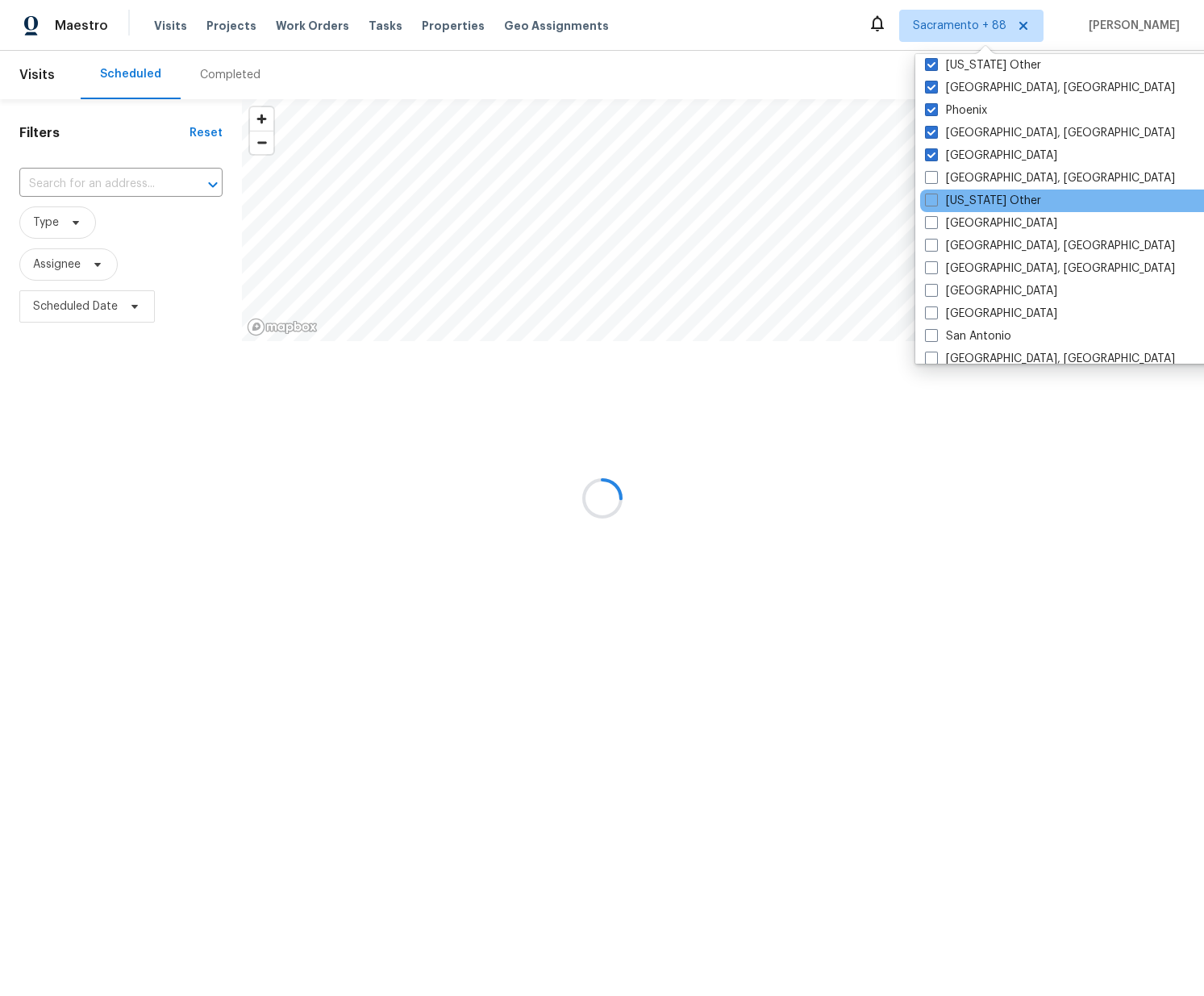
drag, startPoint x: 930, startPoint y: 180, endPoint x: 930, endPoint y: 191, distance: 11.0
click at [930, 180] on span at bounding box center [932, 177] width 13 height 13
click at [930, 180] on input "Prescott, AZ" at bounding box center [930, 175] width 10 height 10
checkbox input "true"
click at [930, 199] on span at bounding box center [932, 200] width 13 height 13
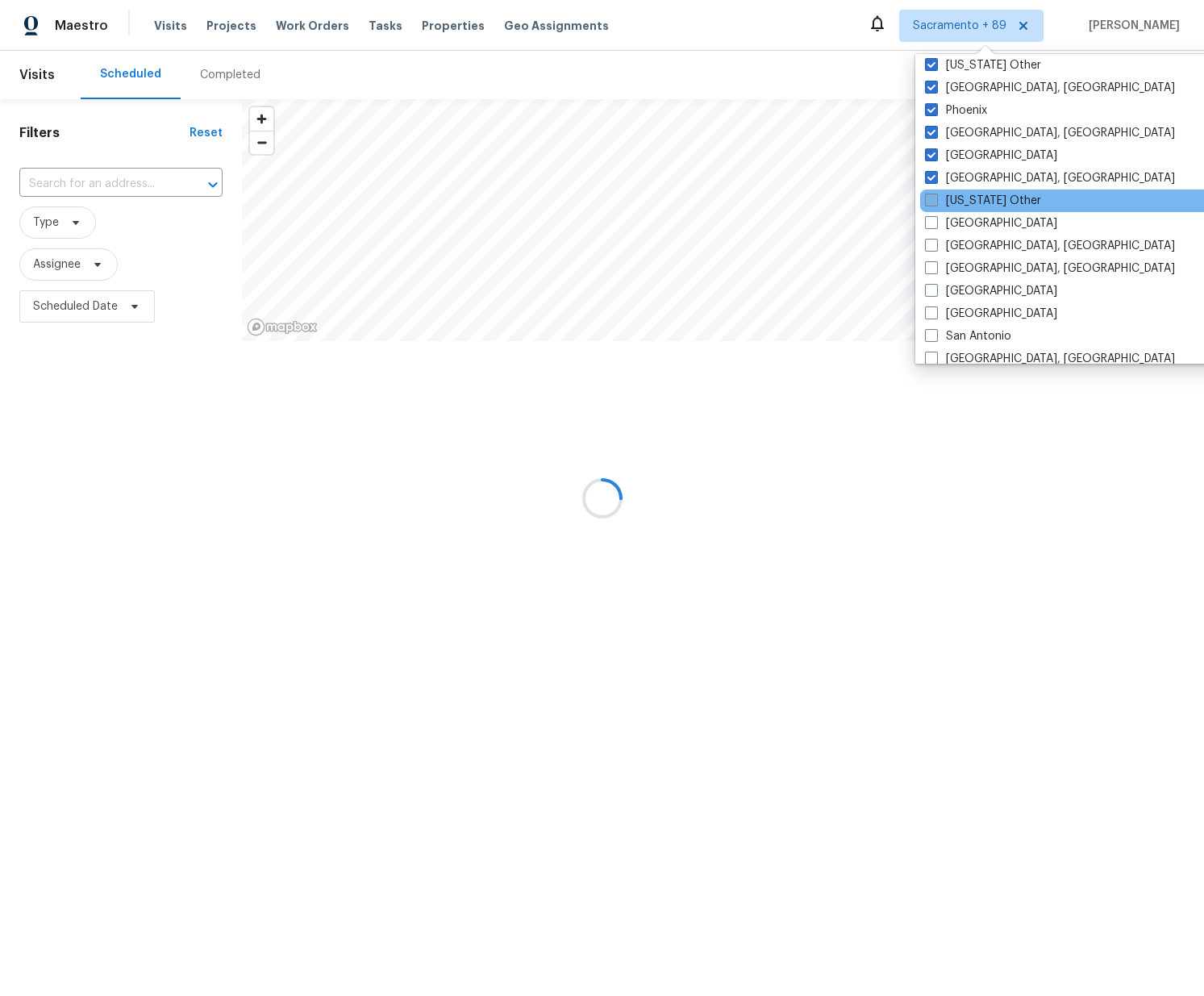
click at [930, 199] on input "Puerto Rico Other" at bounding box center [930, 197] width 10 height 10
checkbox input "true"
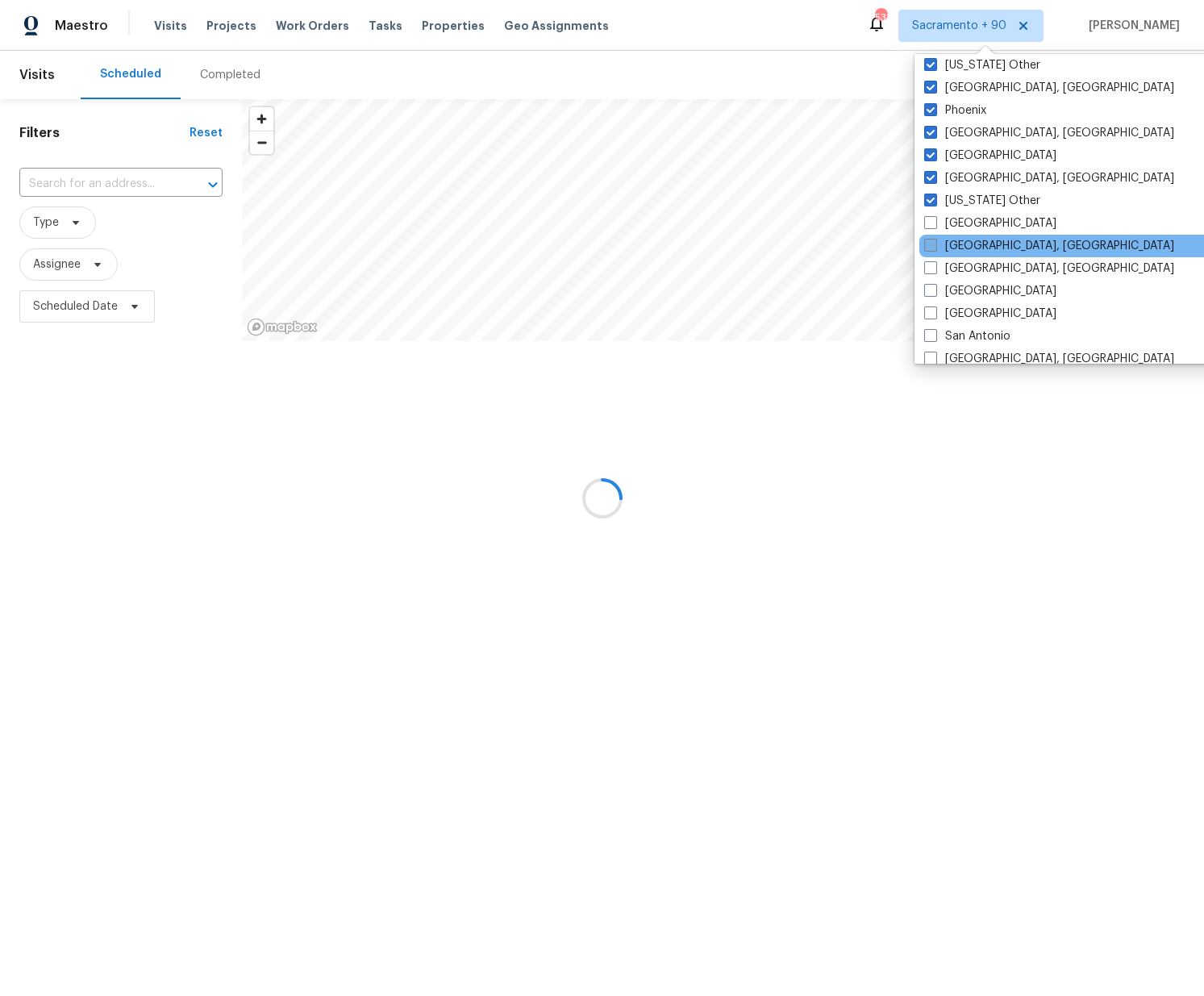
drag, startPoint x: 931, startPoint y: 220, endPoint x: 934, endPoint y: 244, distance: 24.2
click at [932, 223] on span at bounding box center [931, 223] width 13 height 13
click at [932, 223] on input "Raleigh" at bounding box center [929, 220] width 10 height 10
checkbox input "true"
drag, startPoint x: 934, startPoint y: 245, endPoint x: 933, endPoint y: 253, distance: 8.1
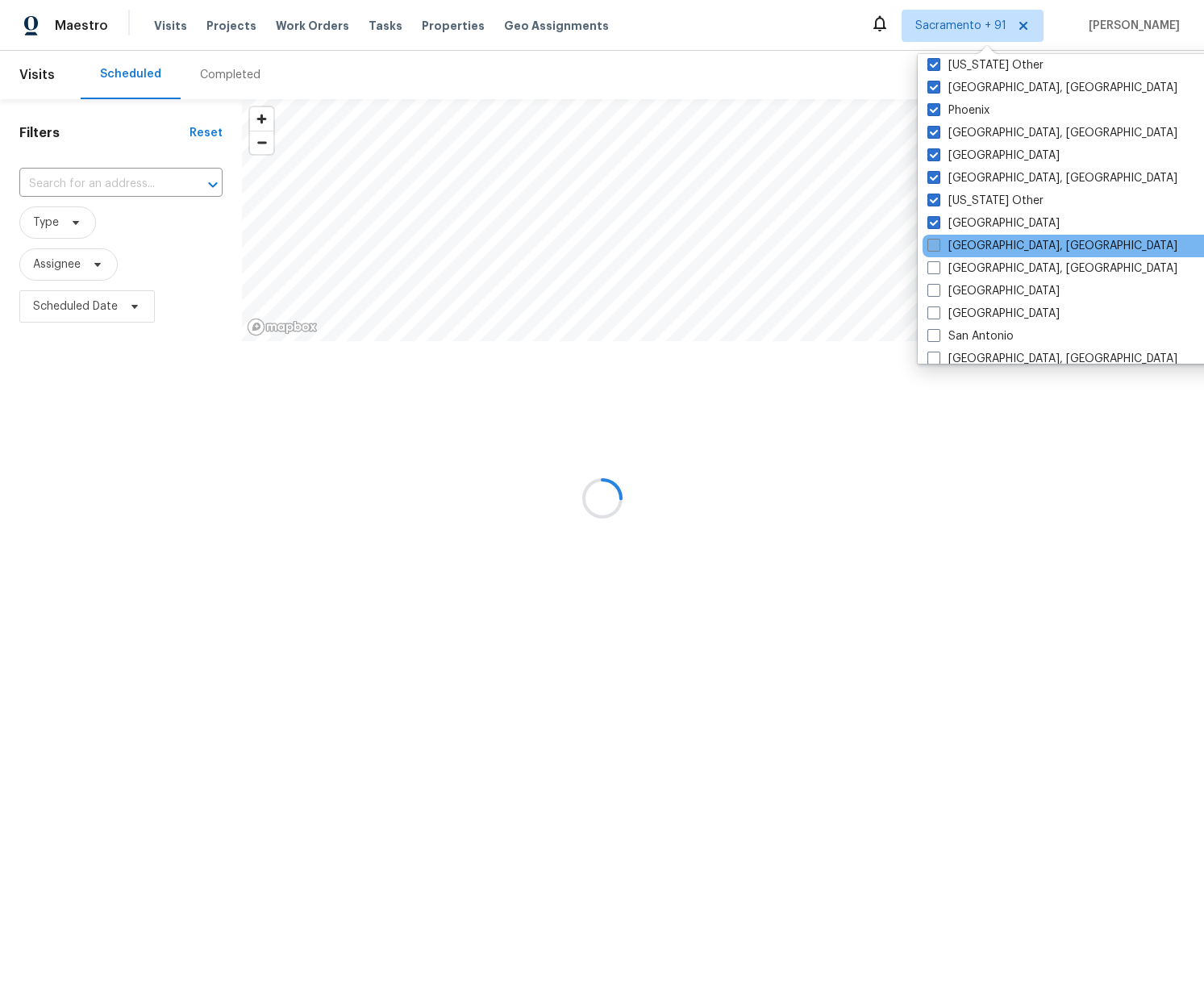
click at [934, 249] on span at bounding box center [934, 246] width 13 height 13
click at [934, 249] on input "Reno, NV" at bounding box center [932, 243] width 10 height 10
checkbox input "true"
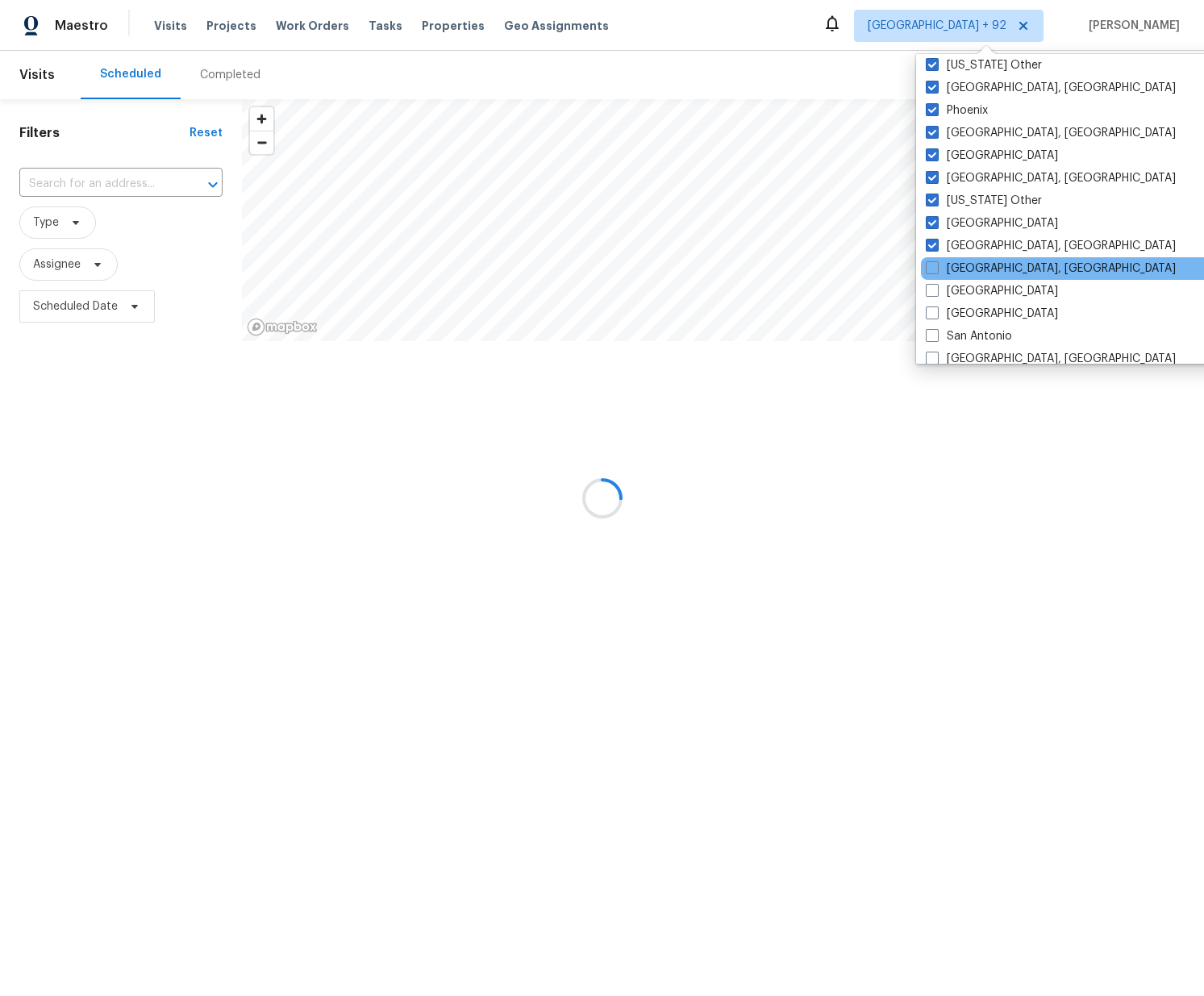
click at [935, 274] on label "Richmond, VA" at bounding box center [1050, 268] width 250 height 16
click at [935, 271] on input "Richmond, VA" at bounding box center [931, 266] width 10 height 10
checkbox input "true"
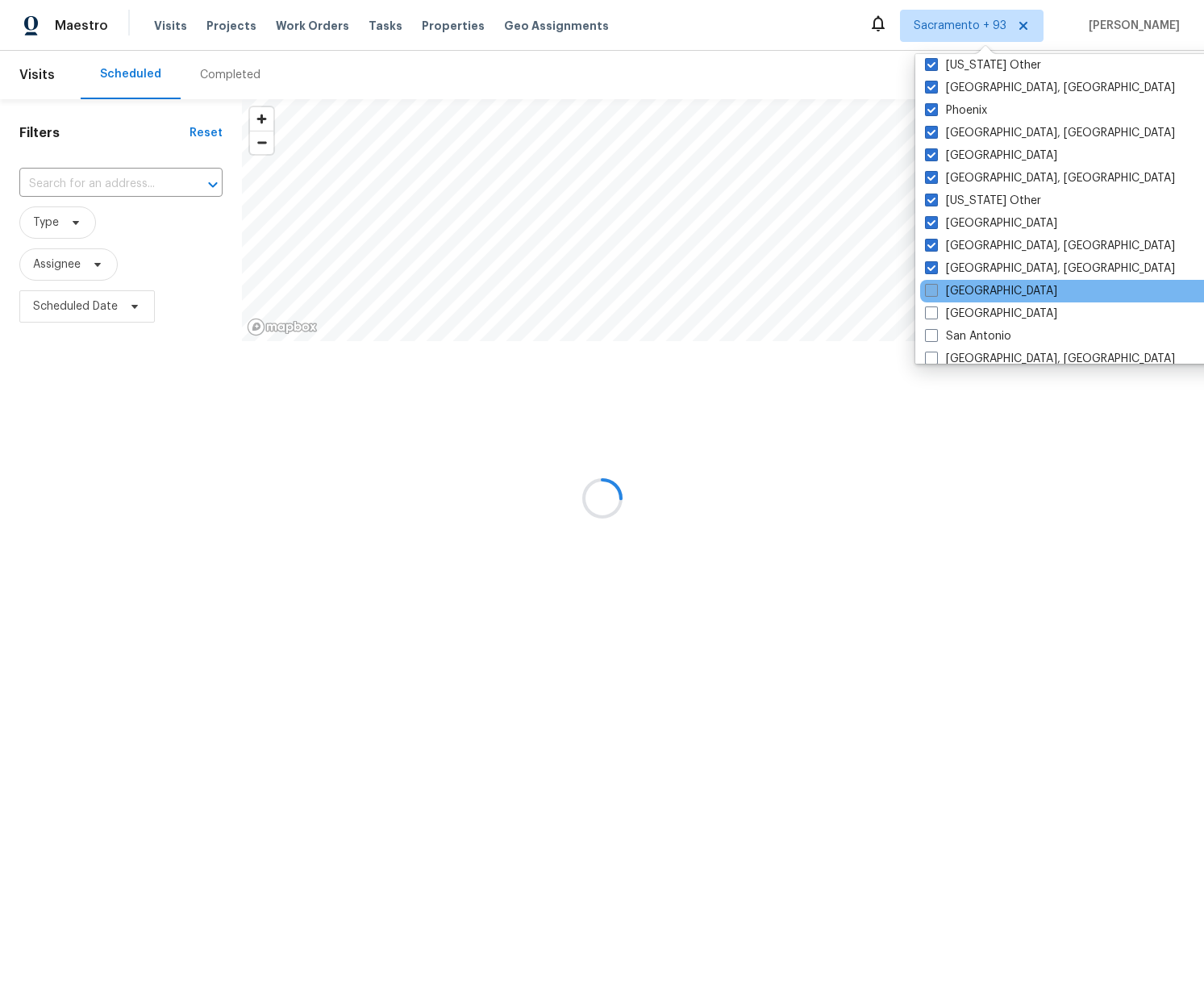
click at [932, 288] on span at bounding box center [932, 290] width 13 height 13
click at [932, 288] on input "Riverside" at bounding box center [930, 287] width 10 height 10
checkbox input "true"
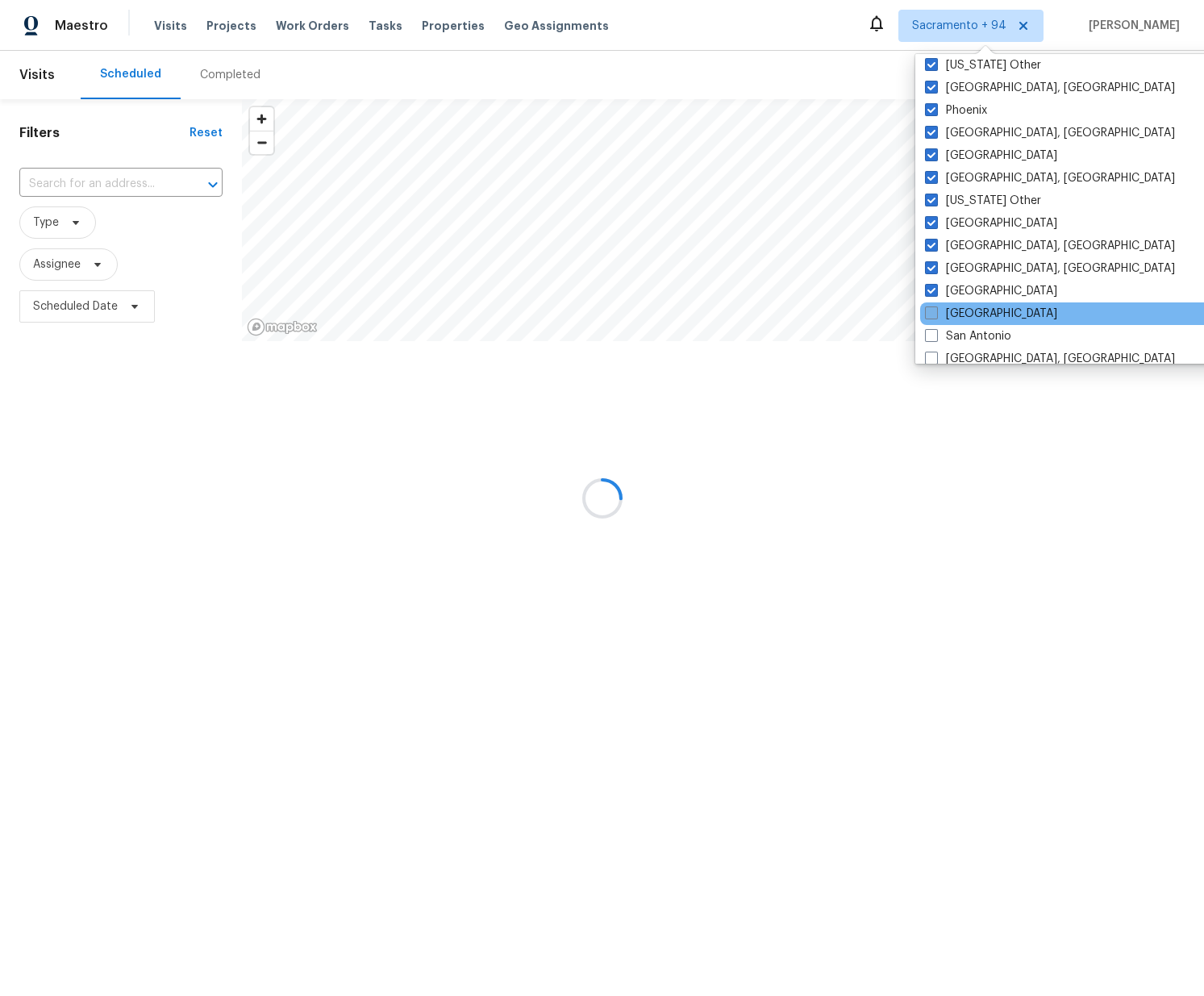
click at [933, 312] on span at bounding box center [932, 313] width 13 height 13
click at [933, 312] on input "Salt Lake City" at bounding box center [930, 310] width 10 height 10
checkbox input "true"
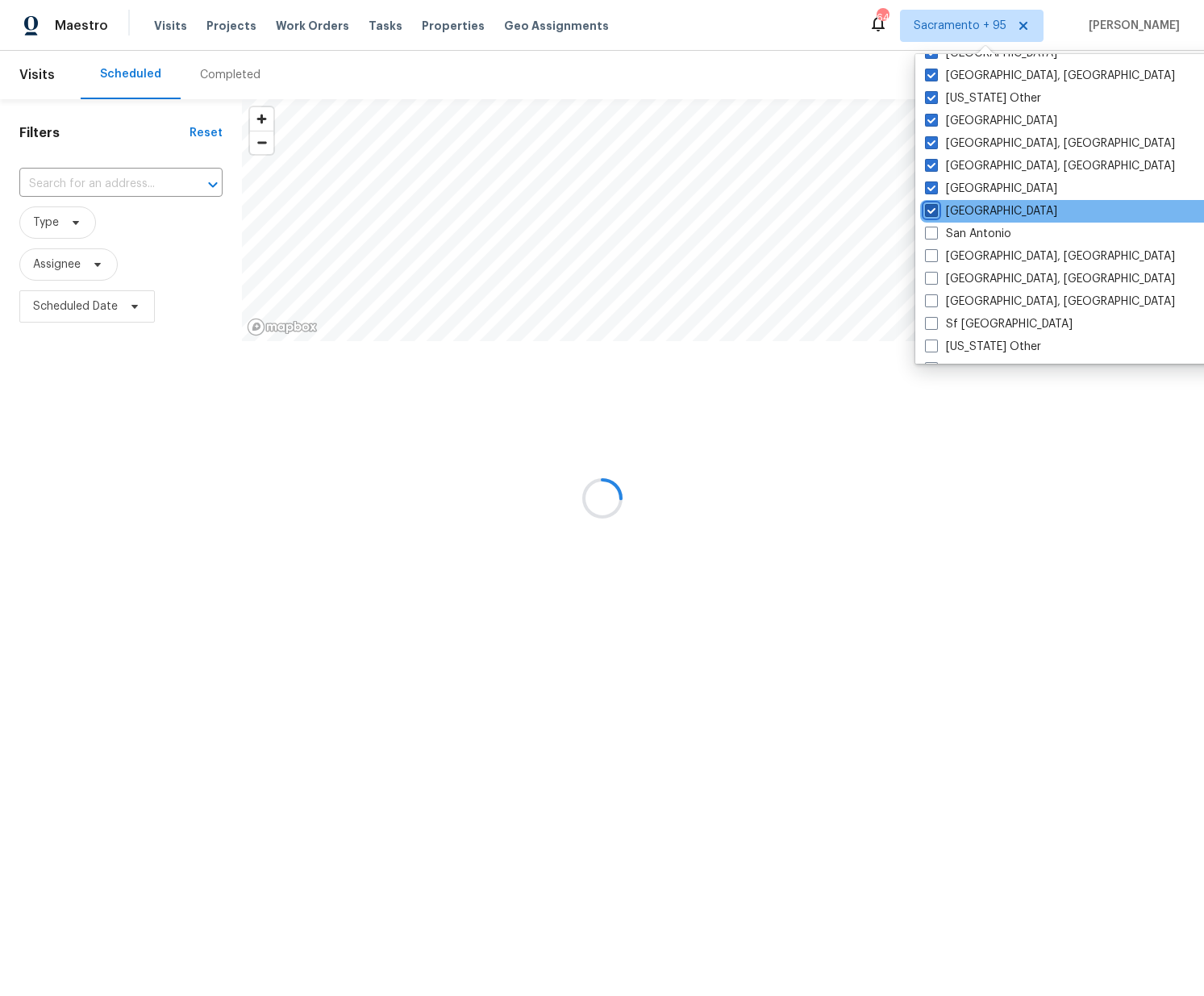
scroll to position [2016, 0]
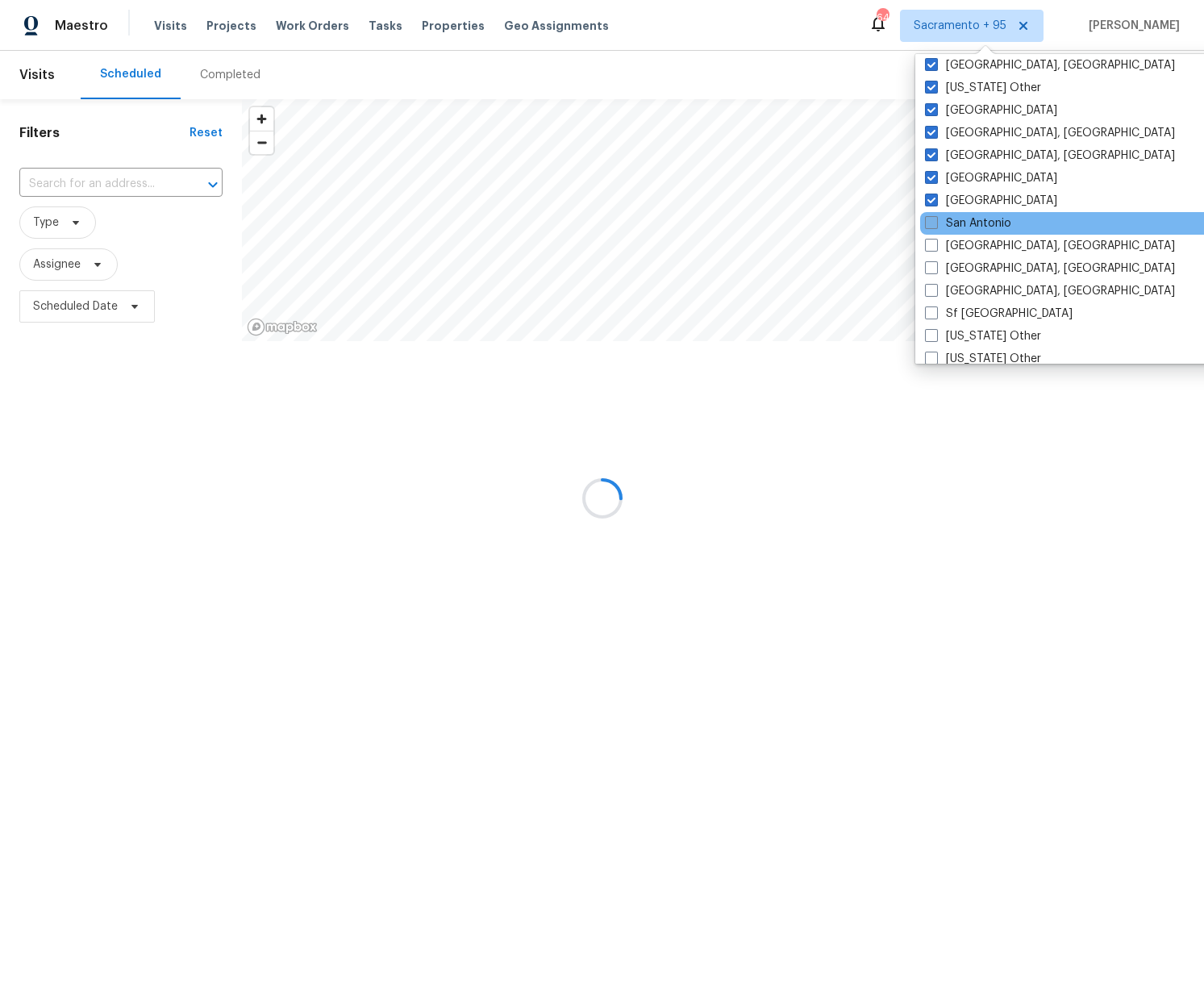
click at [935, 227] on span at bounding box center [932, 223] width 13 height 13
click at [935, 226] on input "San Antonio" at bounding box center [930, 220] width 10 height 10
checkbox input "true"
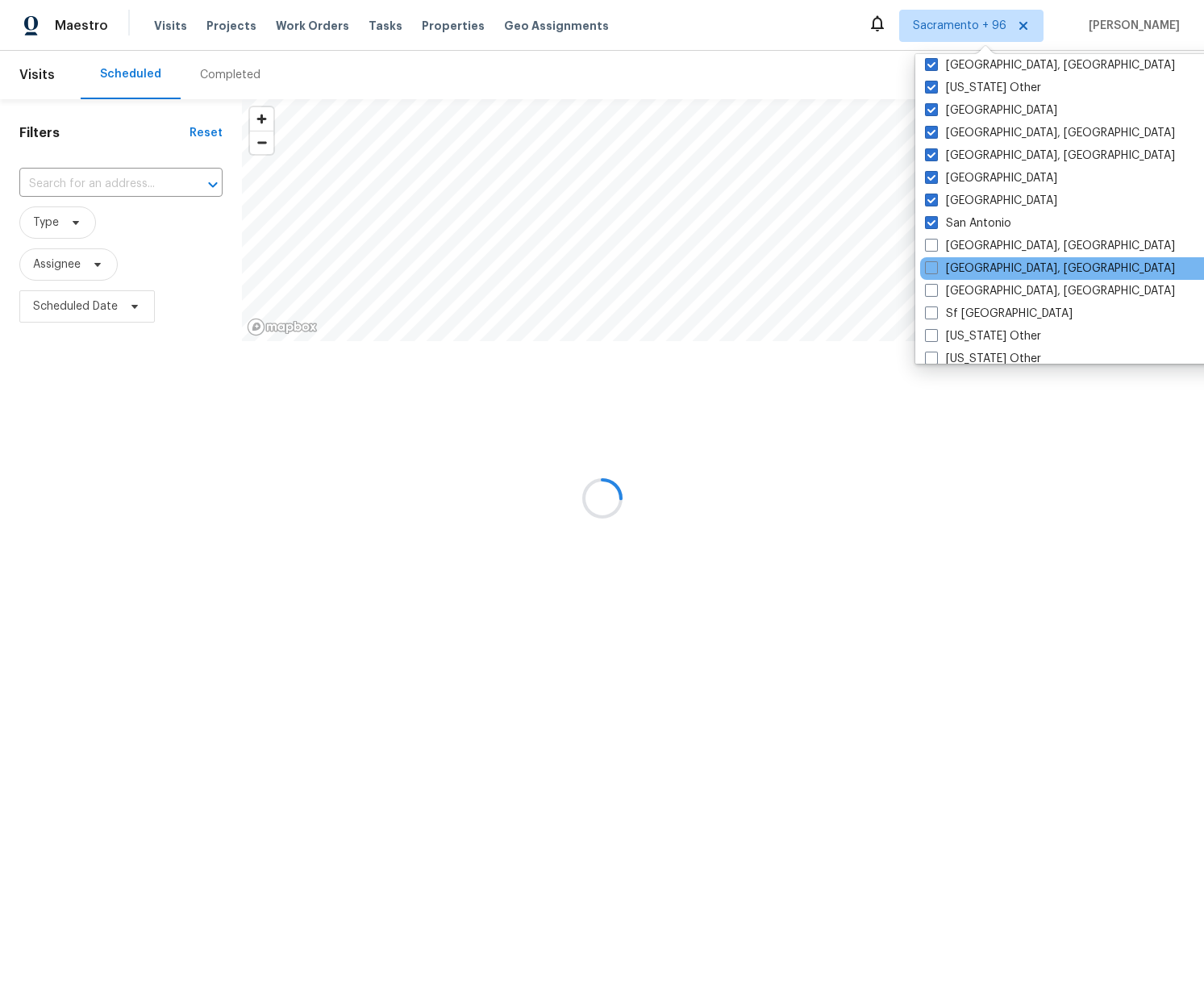
click at [932, 253] on label "San Diego, CA" at bounding box center [1049, 246] width 250 height 16
click at [932, 249] on input "San Diego, CA" at bounding box center [930, 243] width 10 height 10
checkbox input "true"
click at [931, 271] on span at bounding box center [933, 267] width 13 height 13
click at [931, 271] on input "Savannah, GA" at bounding box center [931, 266] width 10 height 10
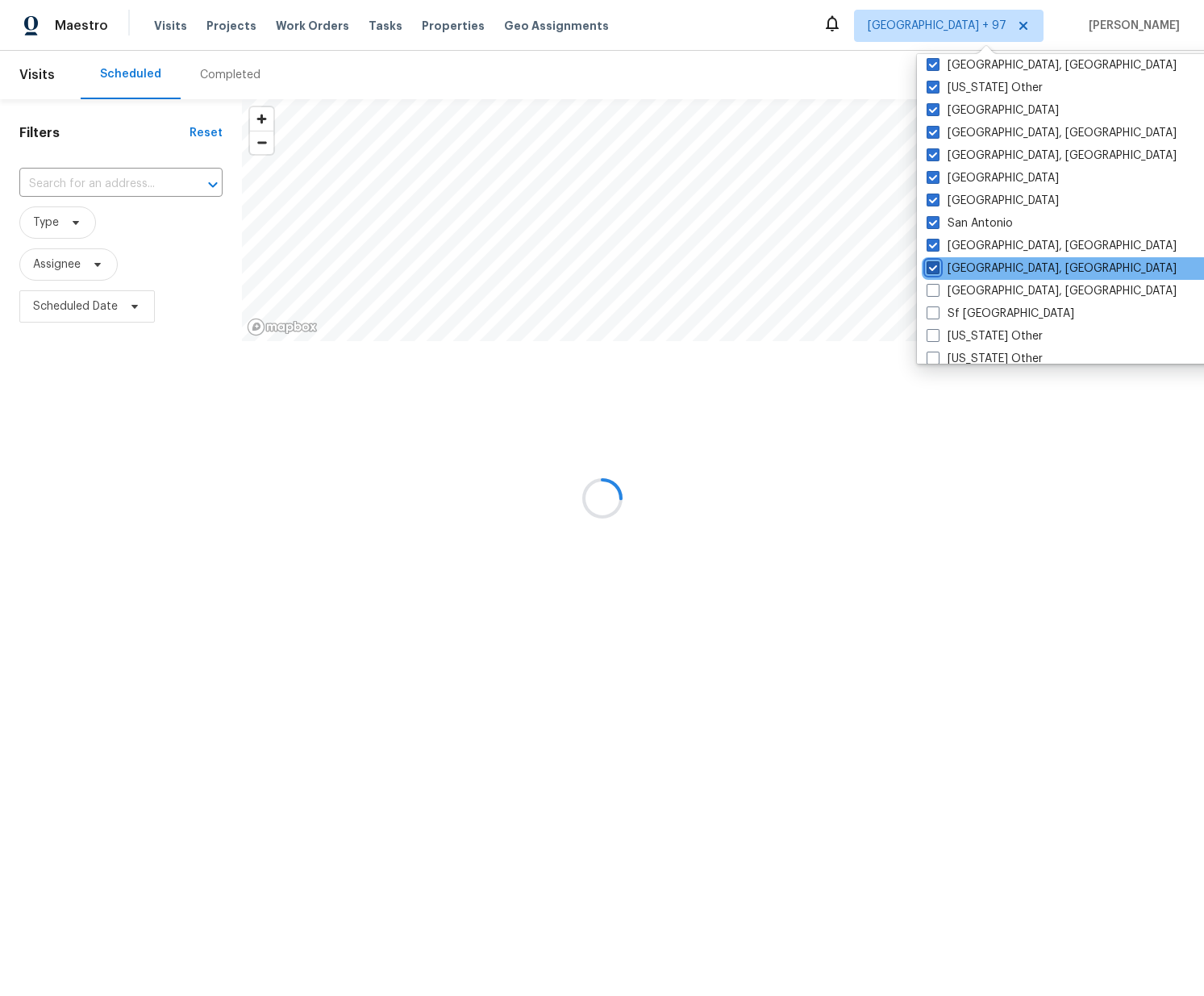
checkbox input "true"
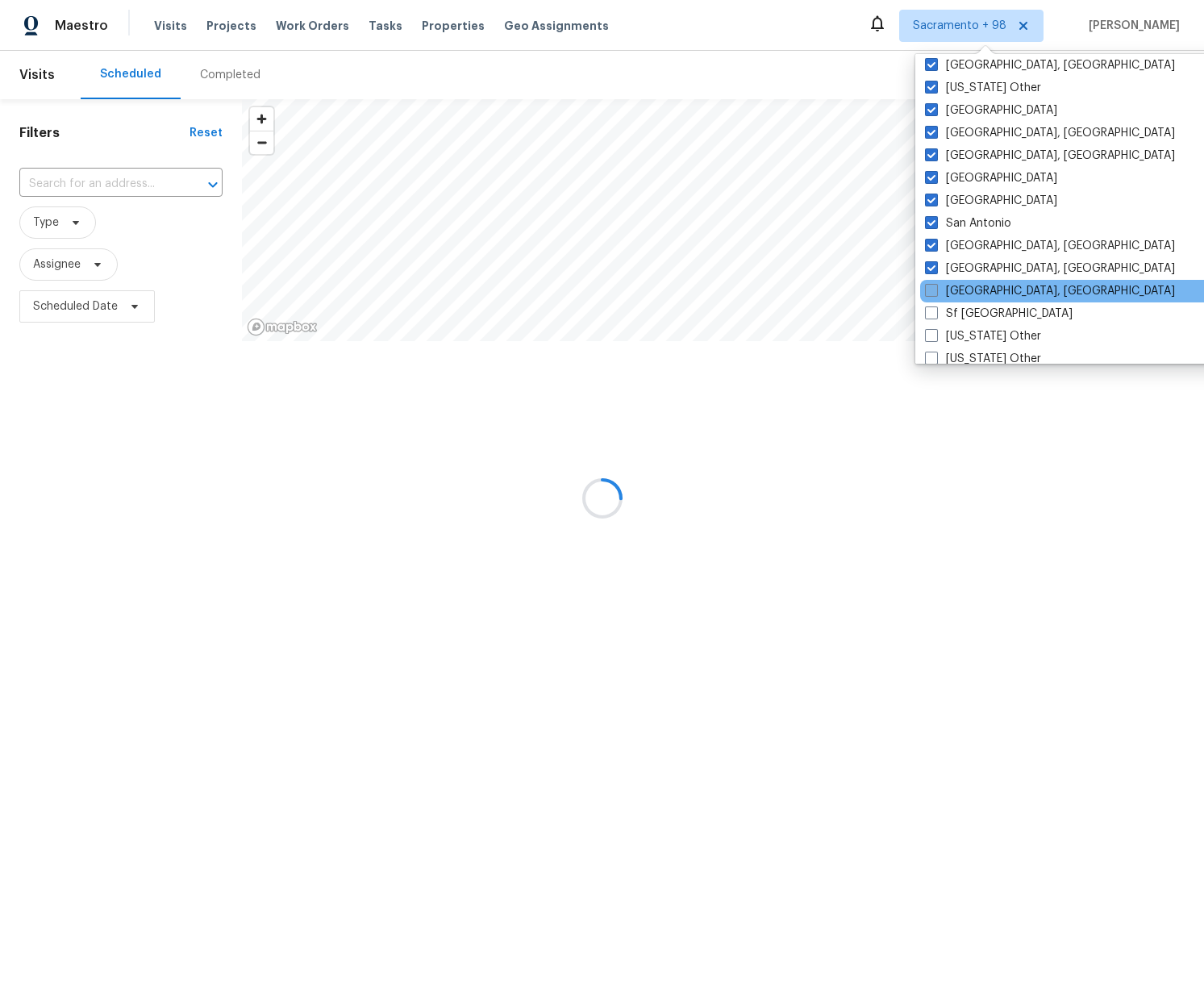
click at [932, 294] on span at bounding box center [932, 290] width 13 height 13
click at [932, 293] on input "Seattle, WA" at bounding box center [930, 287] width 10 height 10
checkbox input "true"
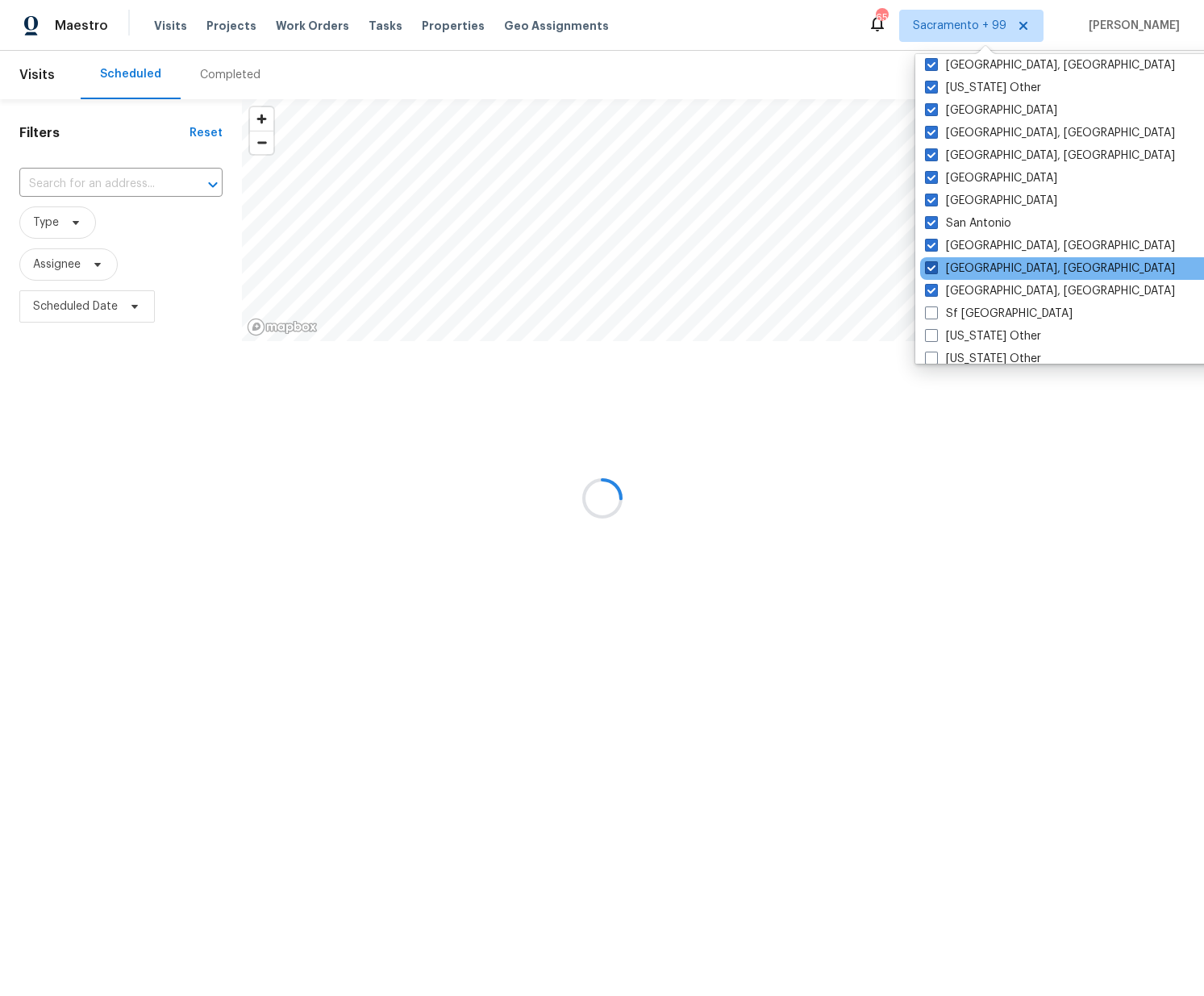
drag, startPoint x: 931, startPoint y: 312, endPoint x: 953, endPoint y: 265, distance: 51.9
click at [933, 308] on span at bounding box center [932, 313] width 13 height 13
click at [933, 308] on input "Sf Bay Area" at bounding box center [930, 310] width 10 height 10
checkbox input "true"
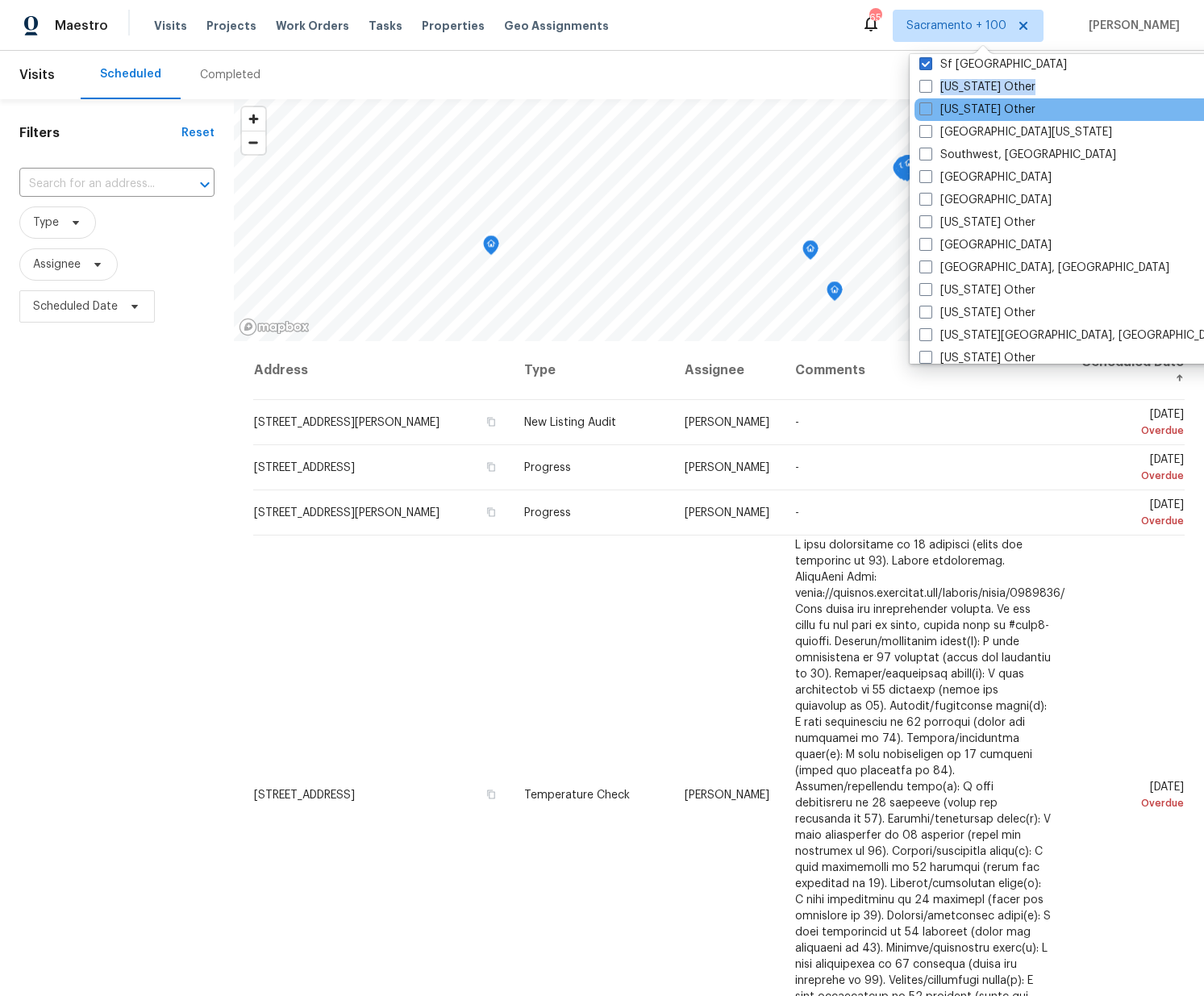
click at [933, 101] on div "Sacramento Alabama Other Alaska Other Albuquerque, NM Arizona Other Arkansas Ot…" at bounding box center [1077, 209] width 335 height 309
drag, startPoint x: 926, startPoint y: 94, endPoint x: 933, endPoint y: 105, distance: 13.0
click at [928, 95] on div "South Carolina Other" at bounding box center [1077, 89] width 324 height 23
click at [930, 109] on span at bounding box center [926, 108] width 13 height 13
click at [930, 109] on input "South Dakota Other" at bounding box center [924, 105] width 10 height 10
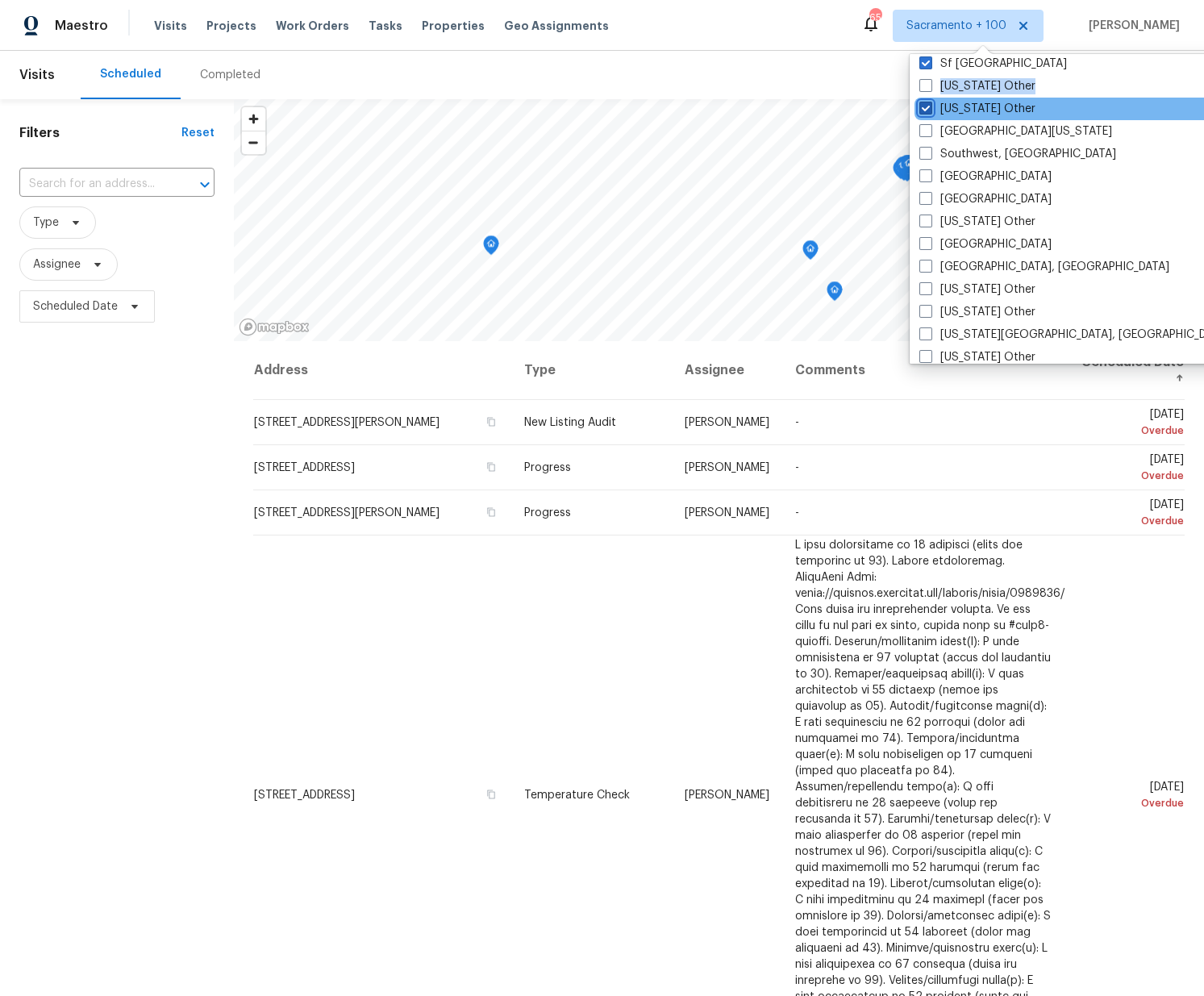
checkbox input "true"
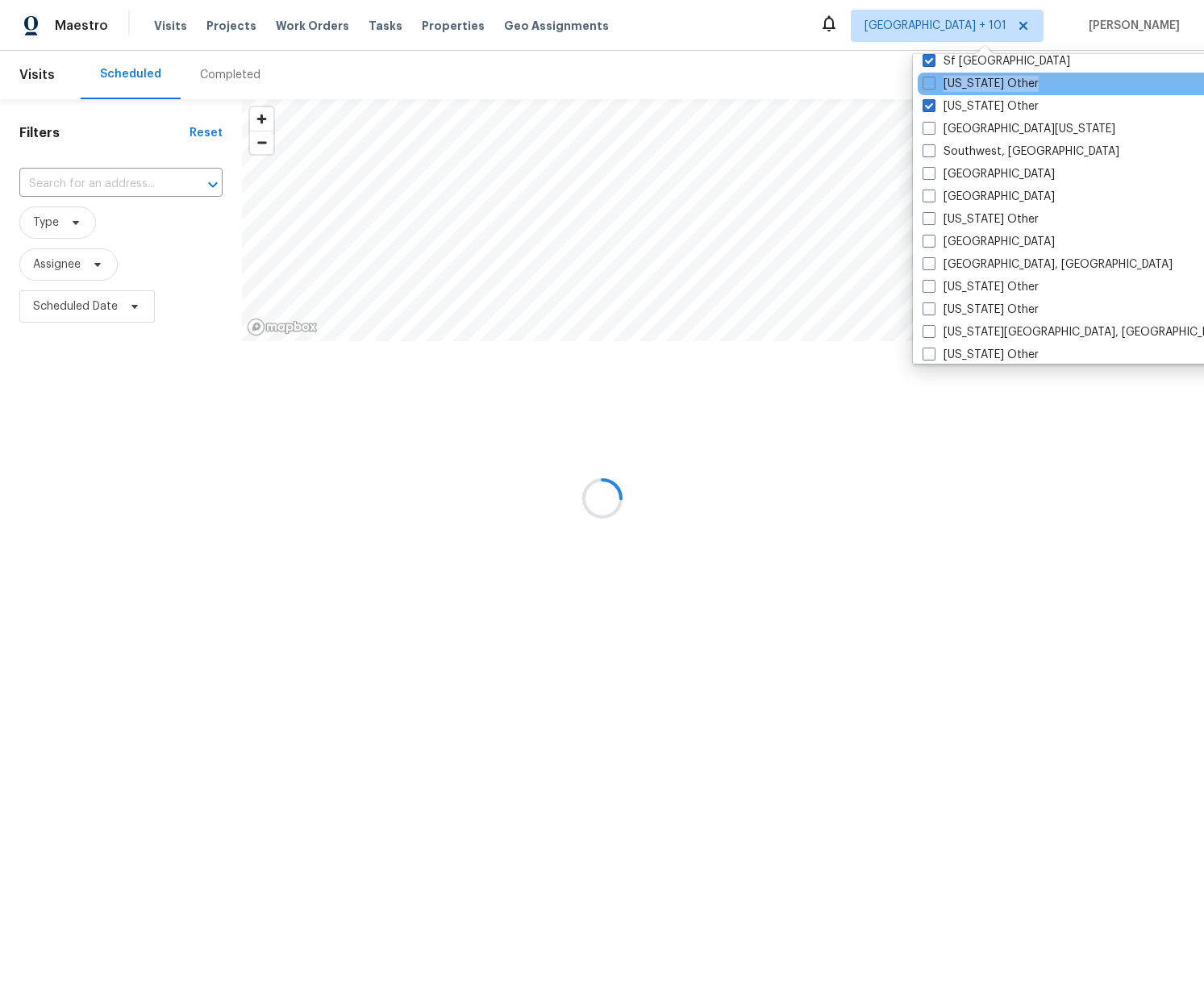
drag, startPoint x: 928, startPoint y: 82, endPoint x: 933, endPoint y: 91, distance: 10.3
click at [929, 83] on span at bounding box center [929, 83] width 13 height 13
click at [929, 83] on input "South Carolina Other" at bounding box center [927, 81] width 10 height 10
checkbox input "true"
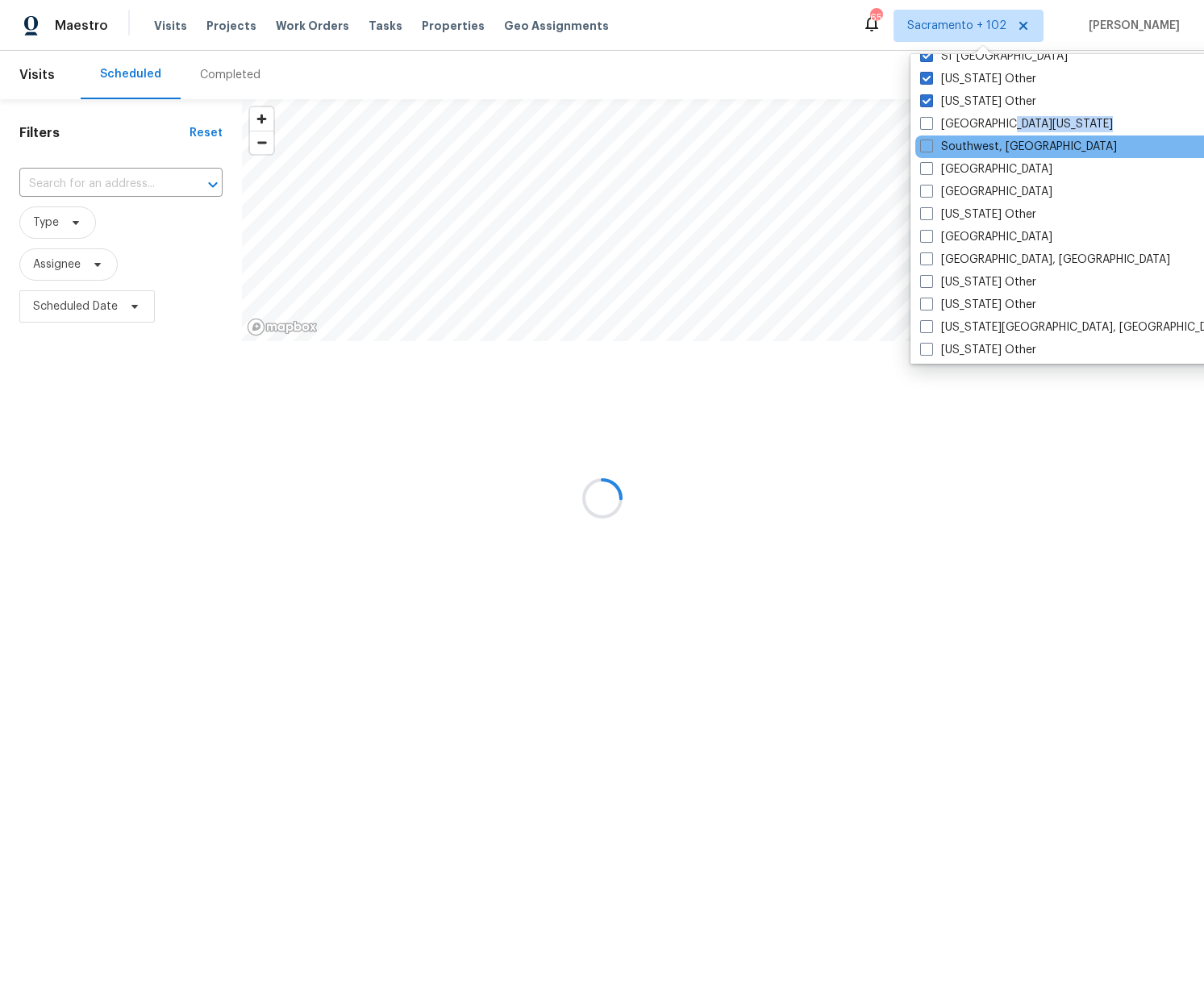
click at [931, 137] on div "Sacramento Alabama Other Alaska Other Albuquerque, NM Arizona Other Arkansas Ot…" at bounding box center [1077, 209] width 335 height 309
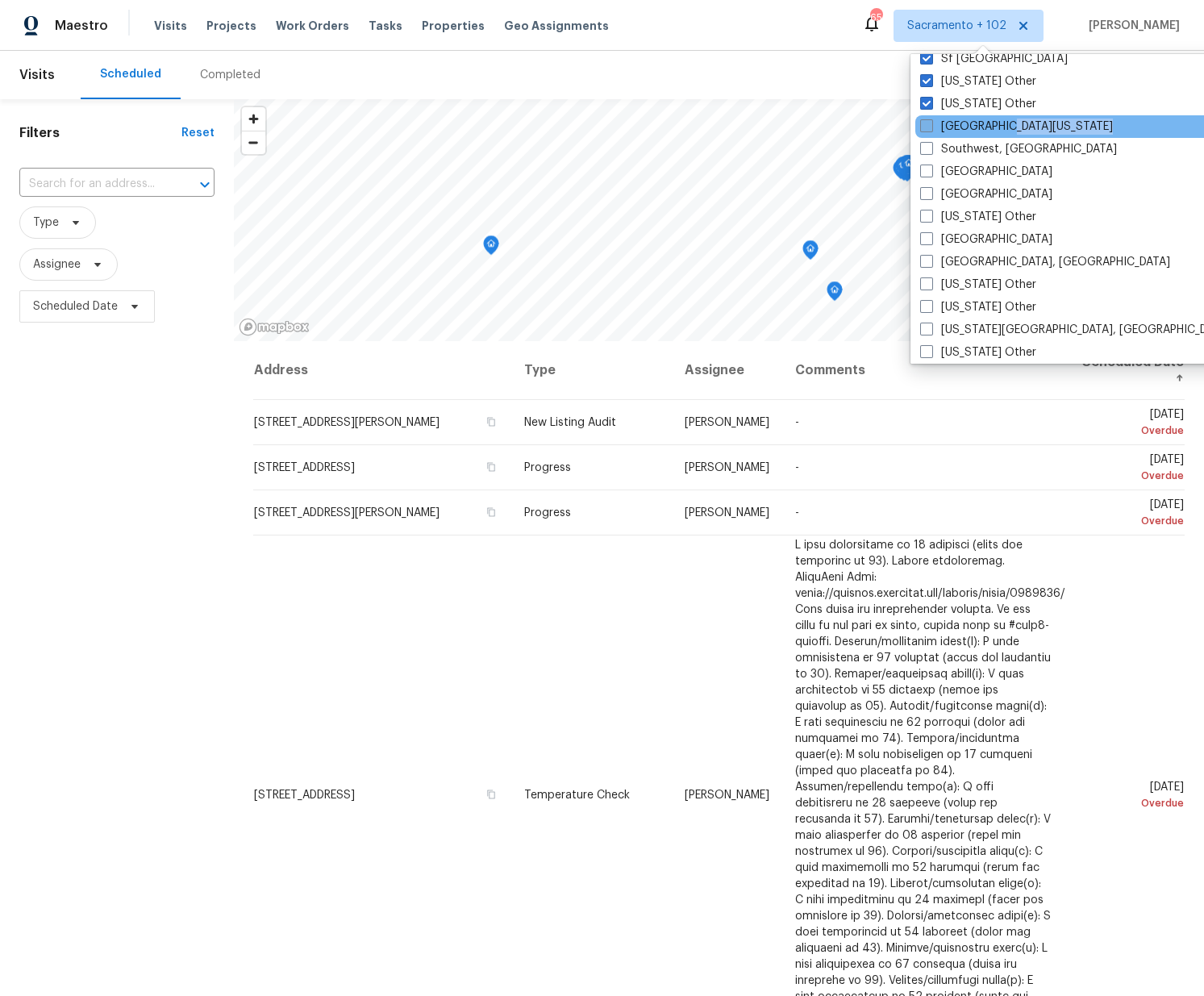
click at [929, 122] on span at bounding box center [927, 126] width 13 height 13
click at [929, 122] on input "South Texas" at bounding box center [925, 123] width 10 height 10
checkbox input "true"
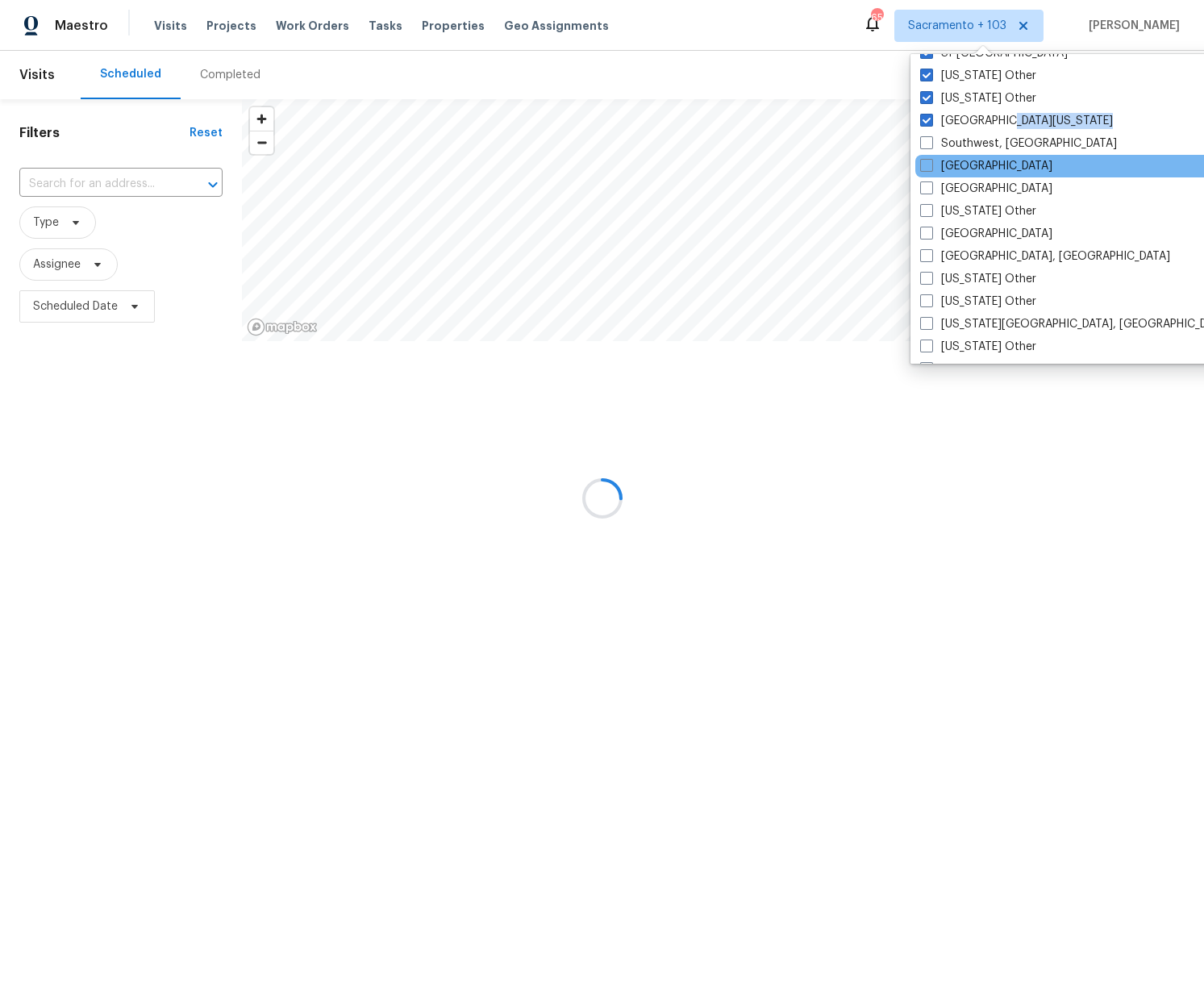
drag
click at [929, 144] on span at bounding box center [927, 143] width 13 height 13
click at [929, 144] on input "Southwest, FL" at bounding box center [925, 140] width 10 height 10
checkbox input "true"
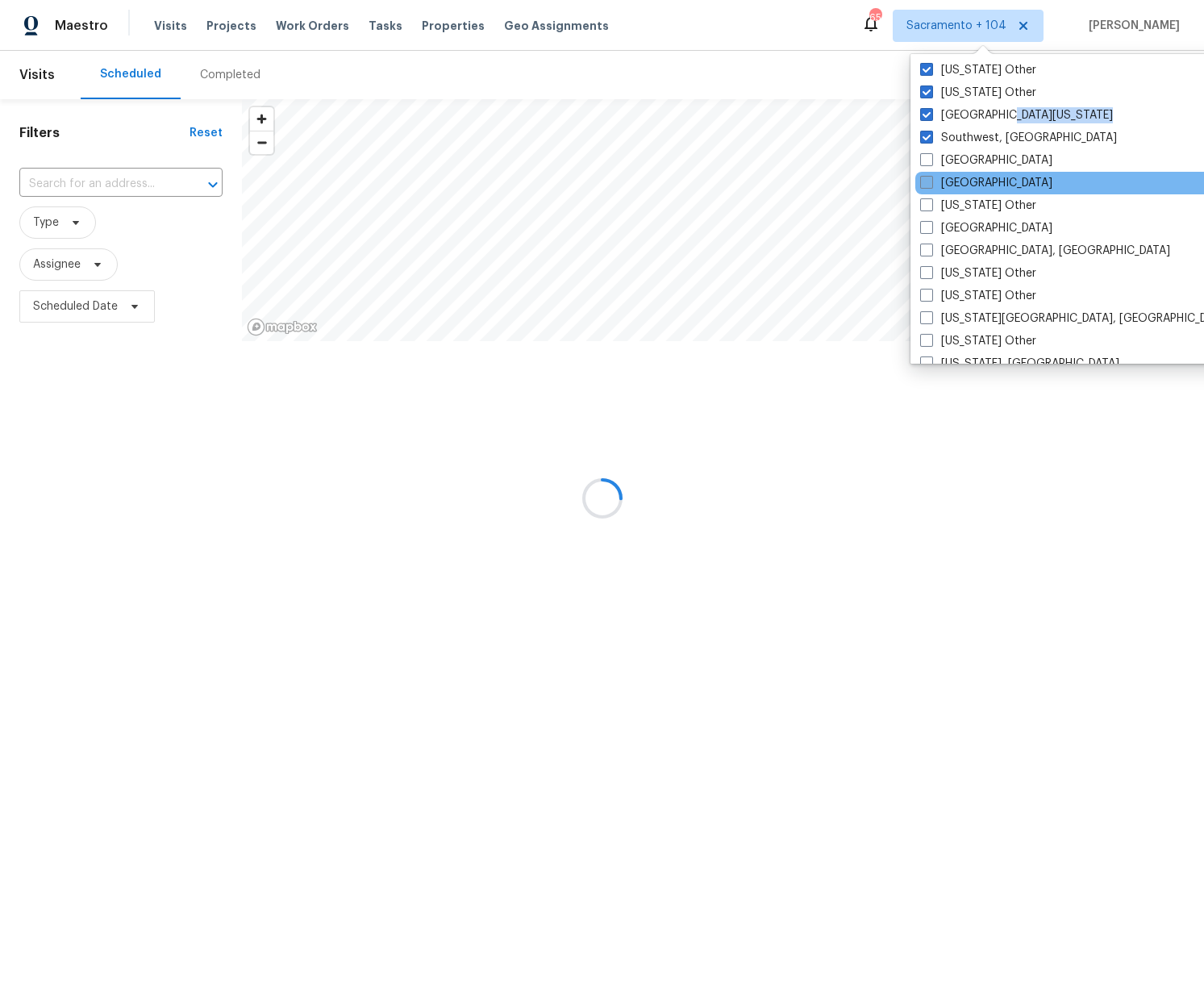
click at [926, 165] on span at bounding box center [927, 159] width 13 height 13
click at [926, 163] on input "St Louis" at bounding box center [925, 157] width 10 height 10
checkbox input "true"
click at [927, 185] on span at bounding box center [927, 181] width 13 height 13
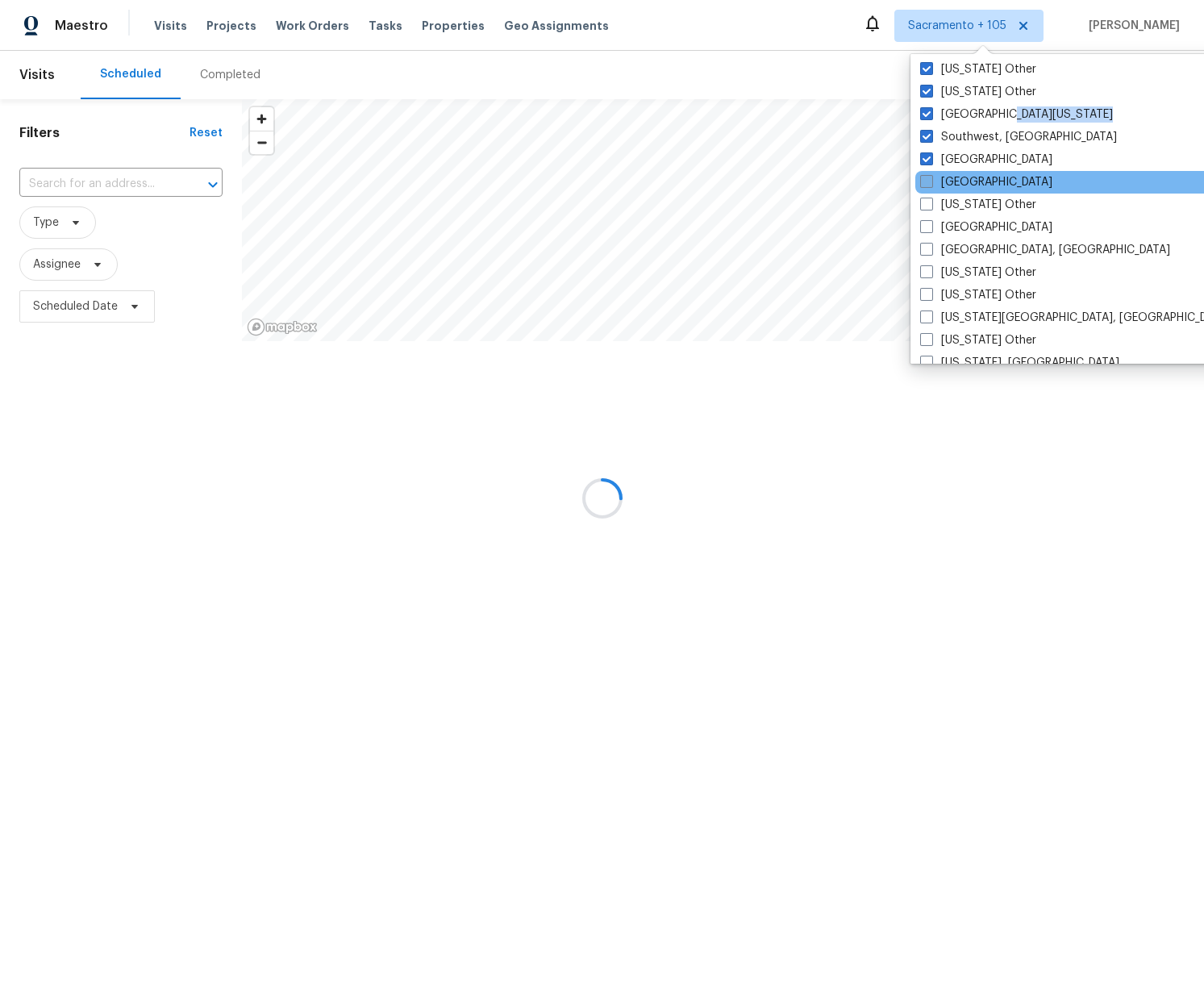
click at [927, 185] on input "Tampa" at bounding box center [925, 179] width 10 height 10
checkbox input "true"
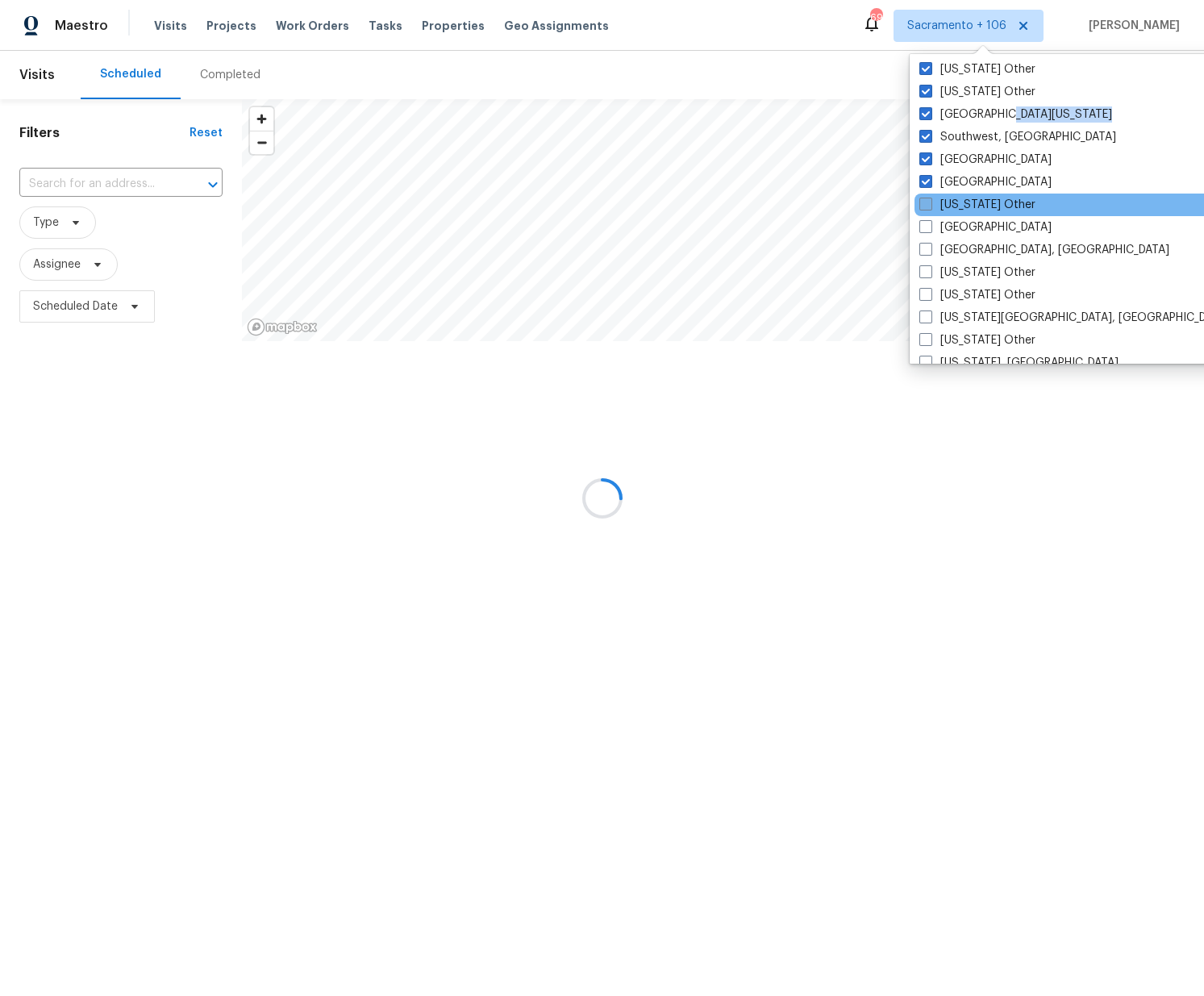
click at [930, 201] on span at bounding box center [926, 204] width 13 height 13
click at [930, 201] on input "Tennessee Other" at bounding box center [924, 201] width 10 height 10
checkbox input "true"
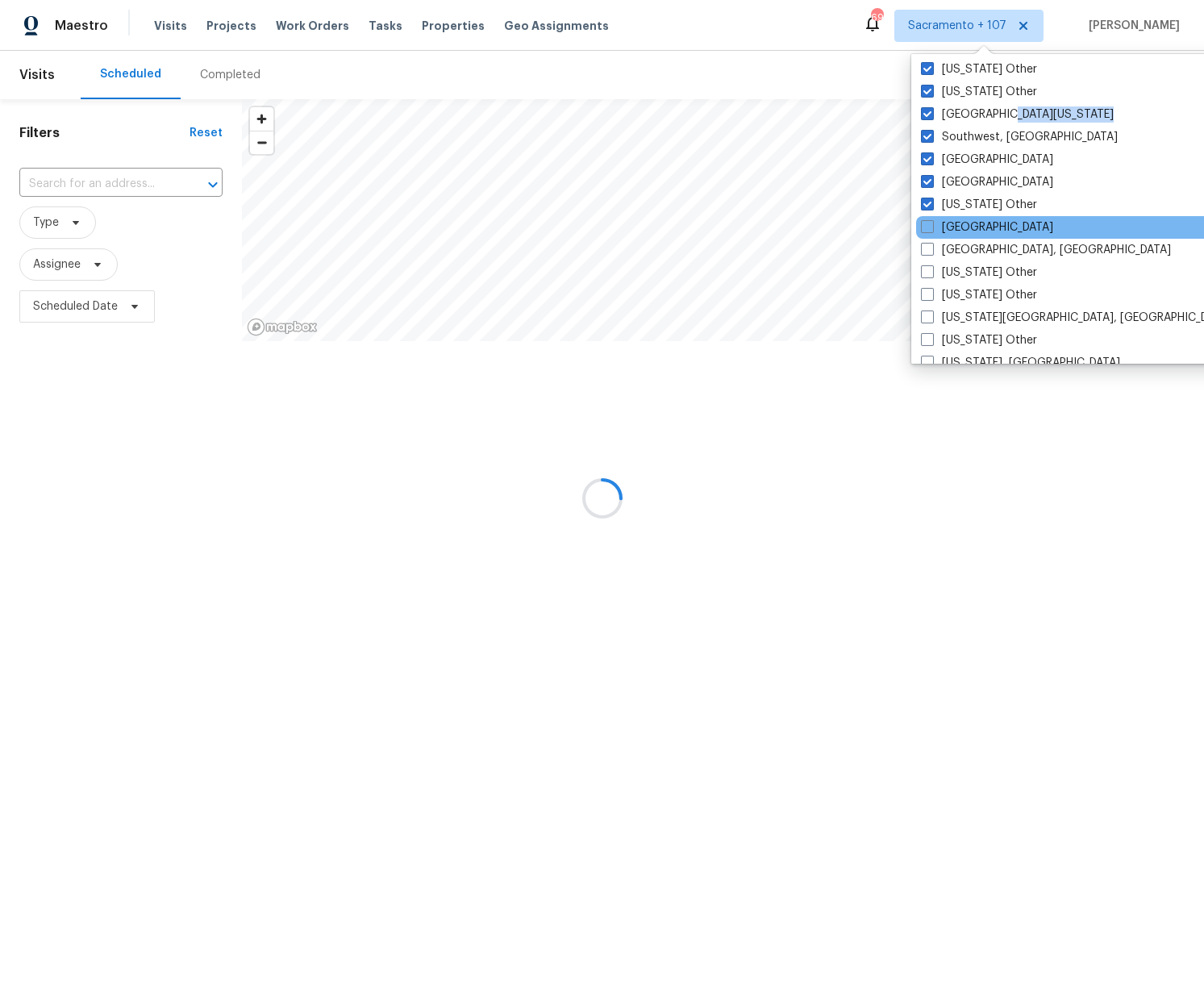
click at [929, 227] on span at bounding box center [928, 227] width 13 height 13
click at [929, 227] on input "Tucson" at bounding box center [926, 224] width 10 height 10
checkbox input "true"
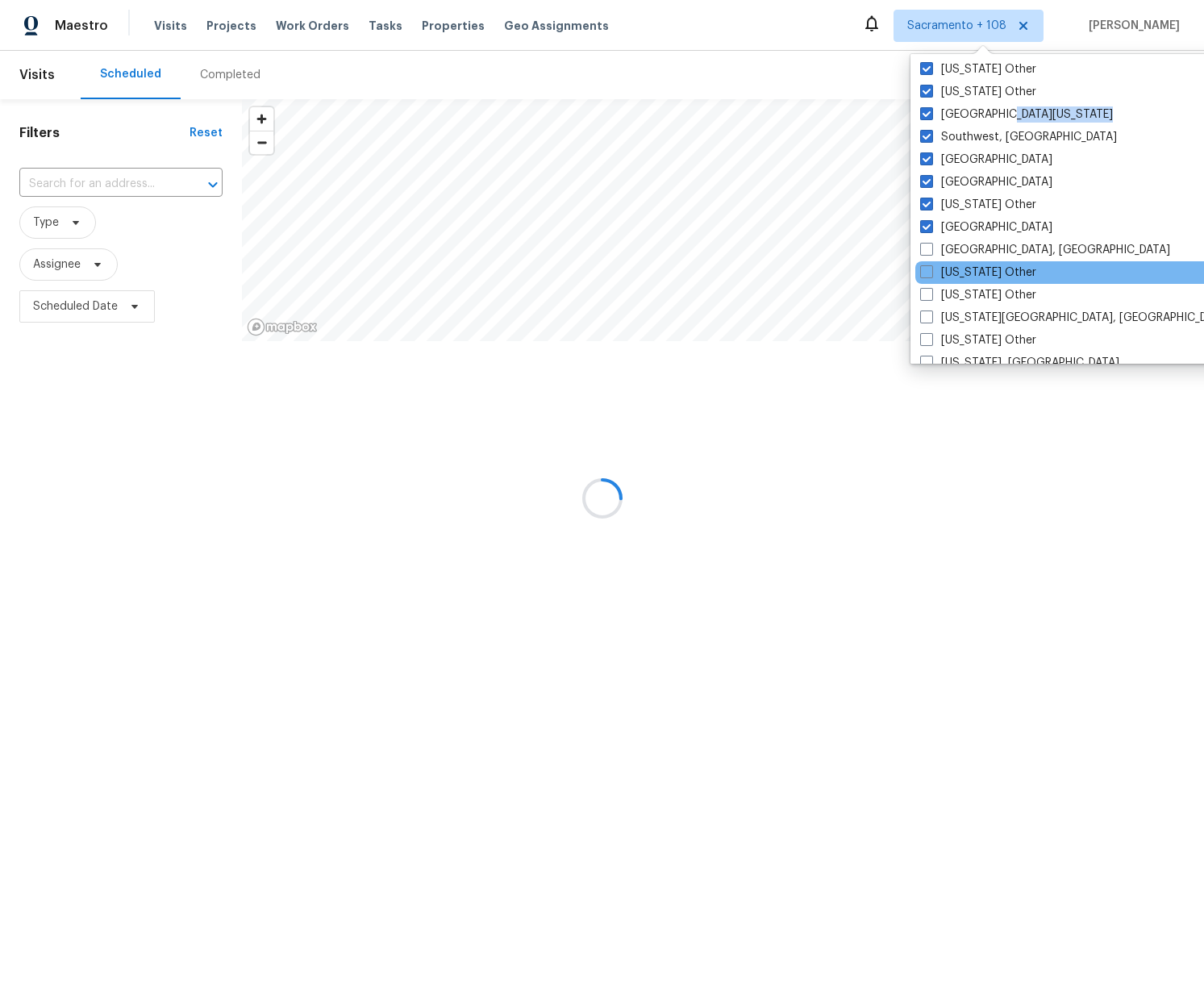
click at [926, 255] on span at bounding box center [927, 249] width 13 height 13
click at [926, 252] on input "Tulsa, OK" at bounding box center [925, 247] width 10 height 10
checkbox input "true"
click at [926, 278] on label "Utah Other" at bounding box center [977, 272] width 116 height 16
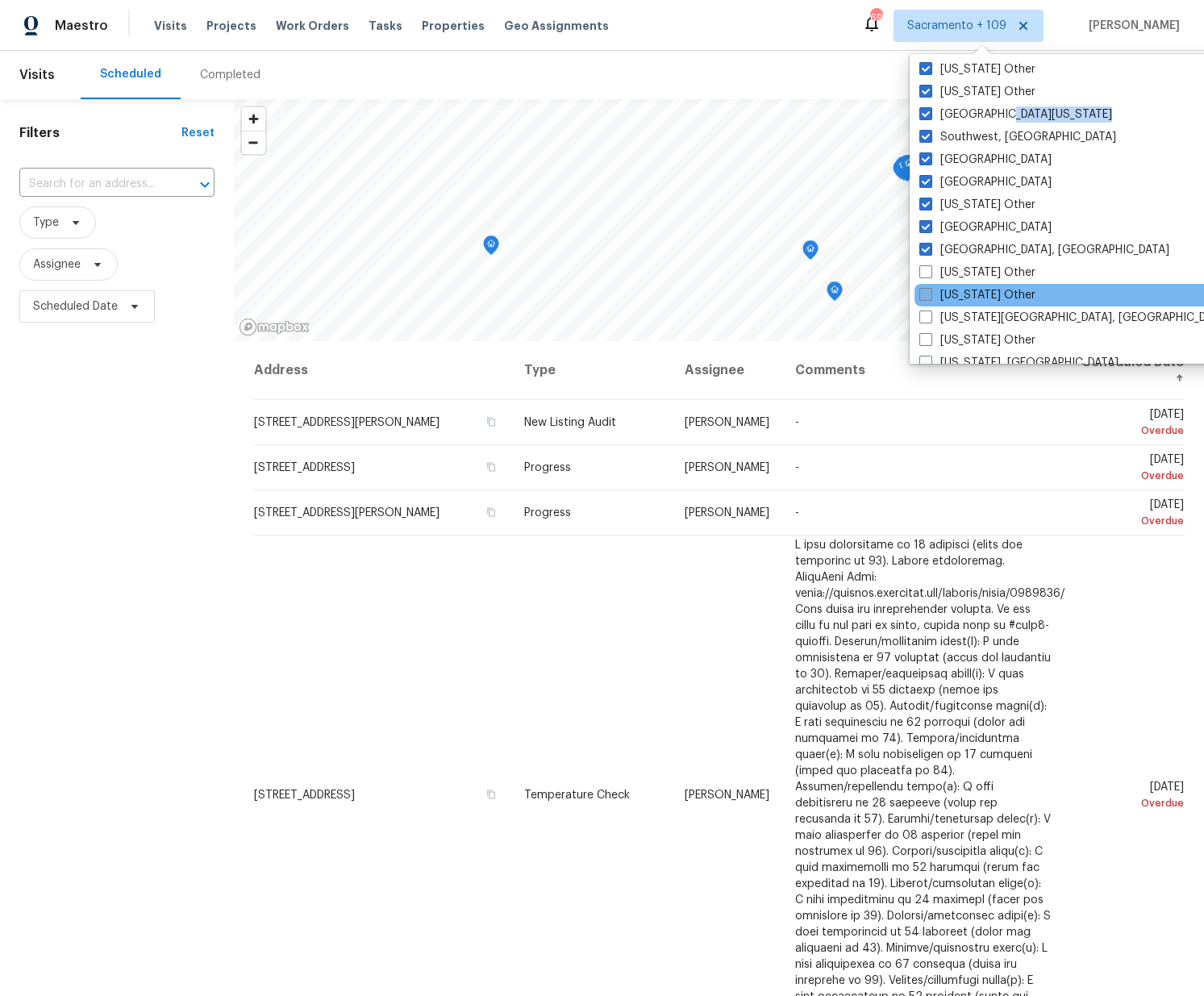
click at [926, 294] on span at bounding box center [926, 294] width 13 height 13
click at [926, 294] on input "Vermont Other" at bounding box center [924, 292] width 10 height 10
checkbox input "true"
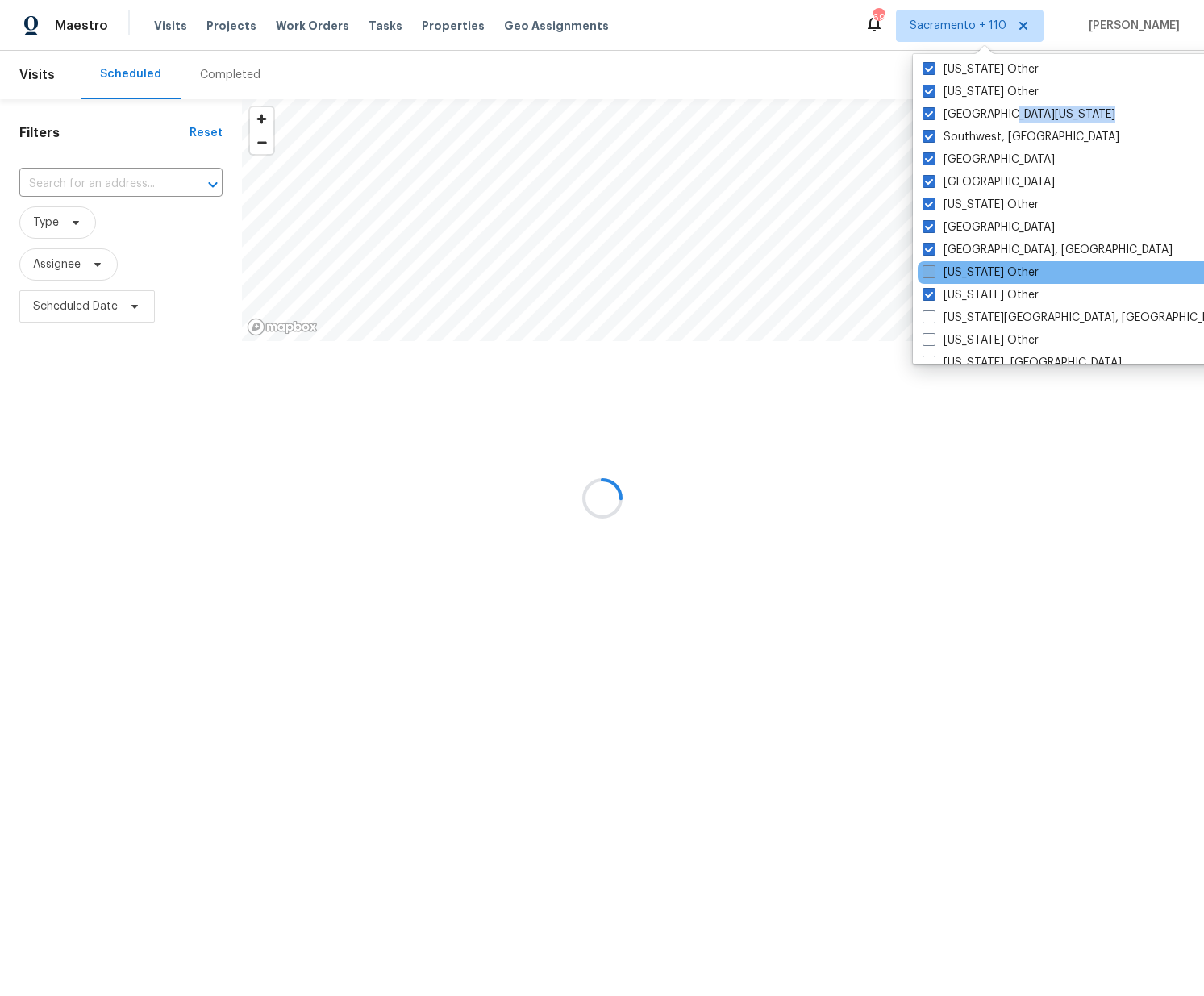
click at [930, 271] on span at bounding box center [929, 272] width 13 height 13
click at [930, 271] on input "Utah Other" at bounding box center [927, 269] width 10 height 10
checkbox input "true"
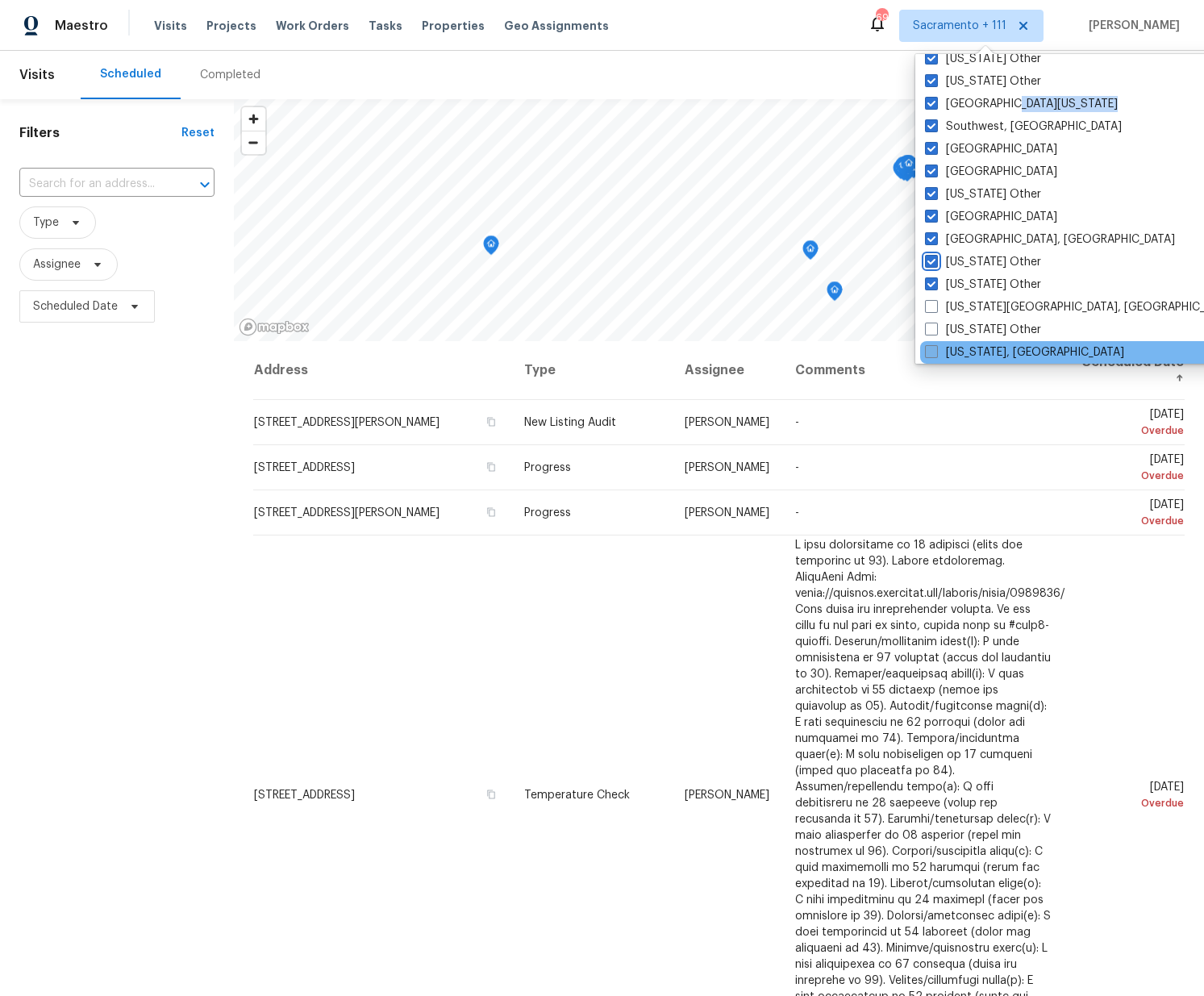
scroll to position [2435, 0]
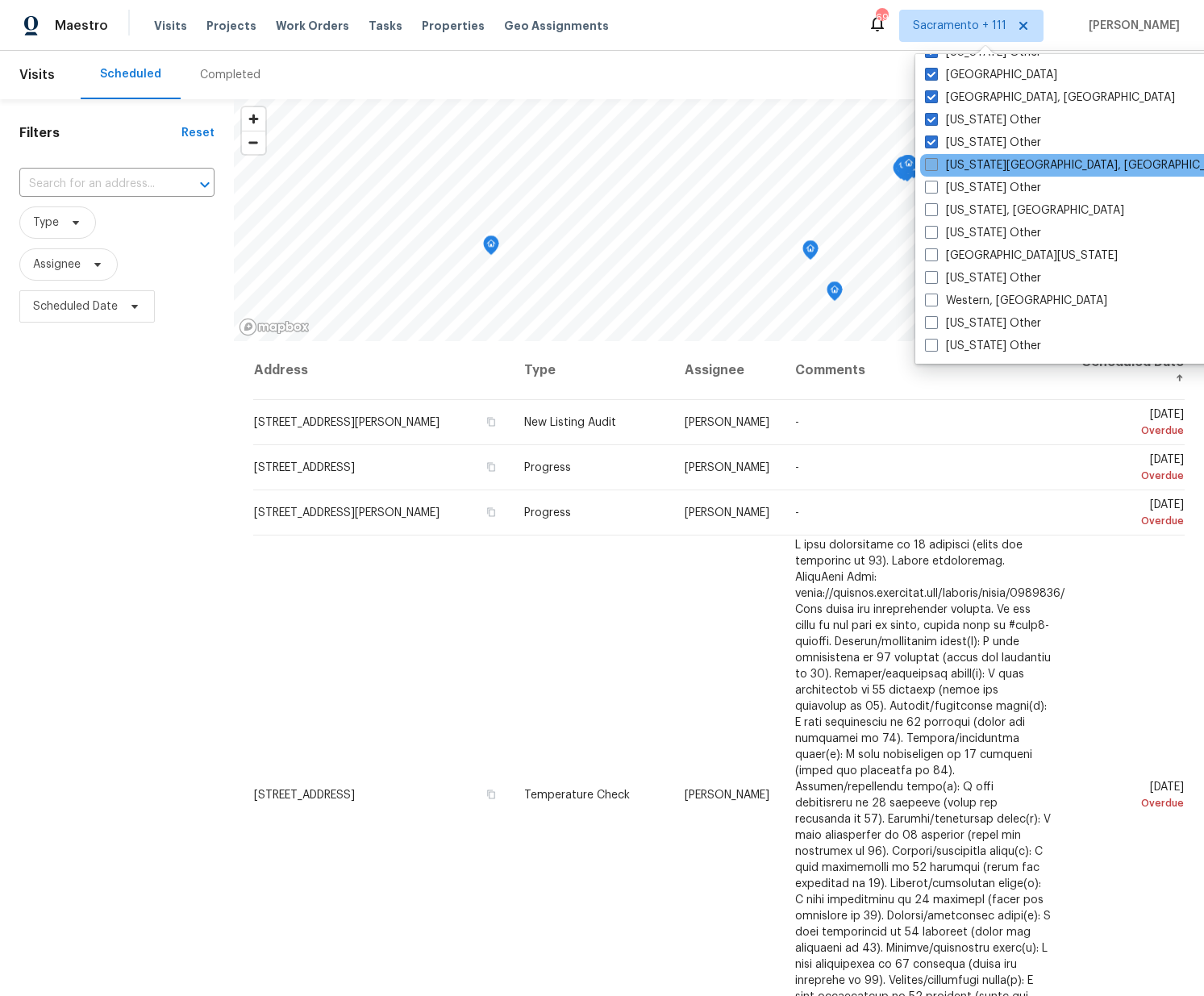
click at [937, 164] on label "Virginia Beach, VA" at bounding box center [1080, 165] width 310 height 16
click at [935, 189] on span at bounding box center [932, 187] width 13 height 13
click at [935, 189] on input "Virginia Other" at bounding box center [930, 185] width 10 height 10
checkbox input "true"
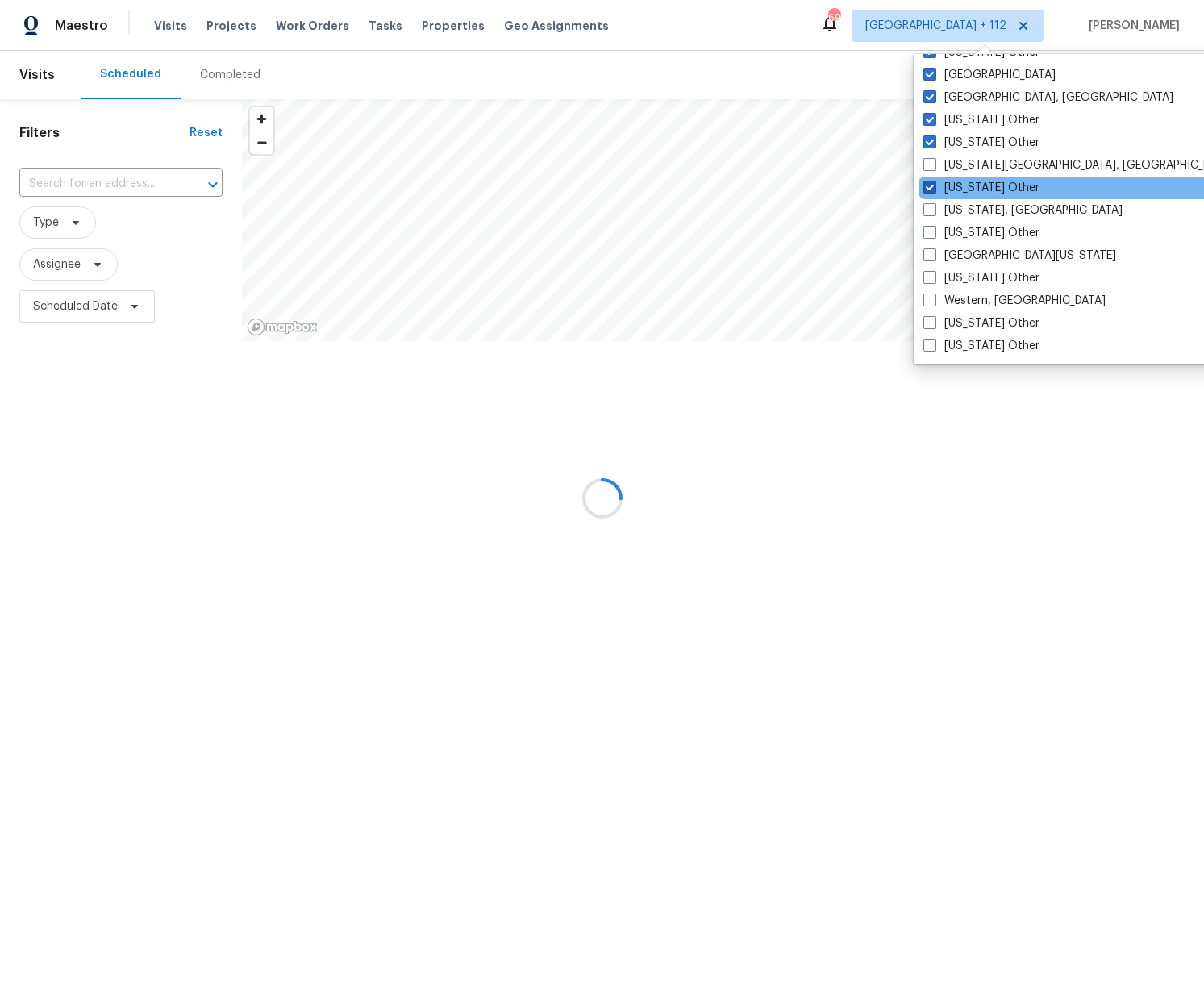
click at [932, 165] on span at bounding box center [930, 165] width 13 height 13
click at [932, 165] on input "Virginia Beach, VA" at bounding box center [928, 162] width 10 height 10
checkbox input "true"
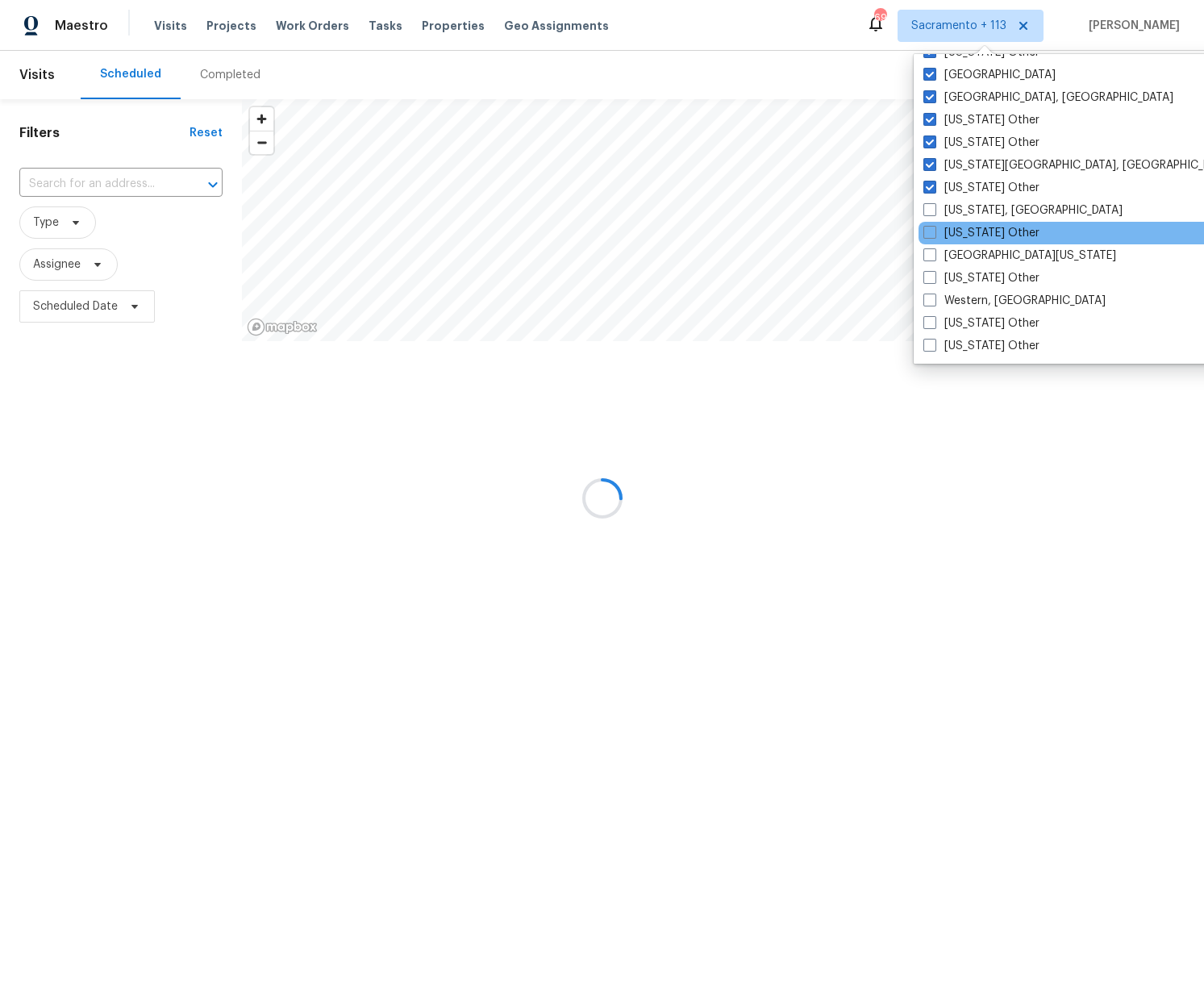
click at [926, 215] on span at bounding box center [930, 210] width 13 height 13
click at [926, 212] on input "Washington, DC" at bounding box center [928, 207] width 10 height 10
checkbox input "true"
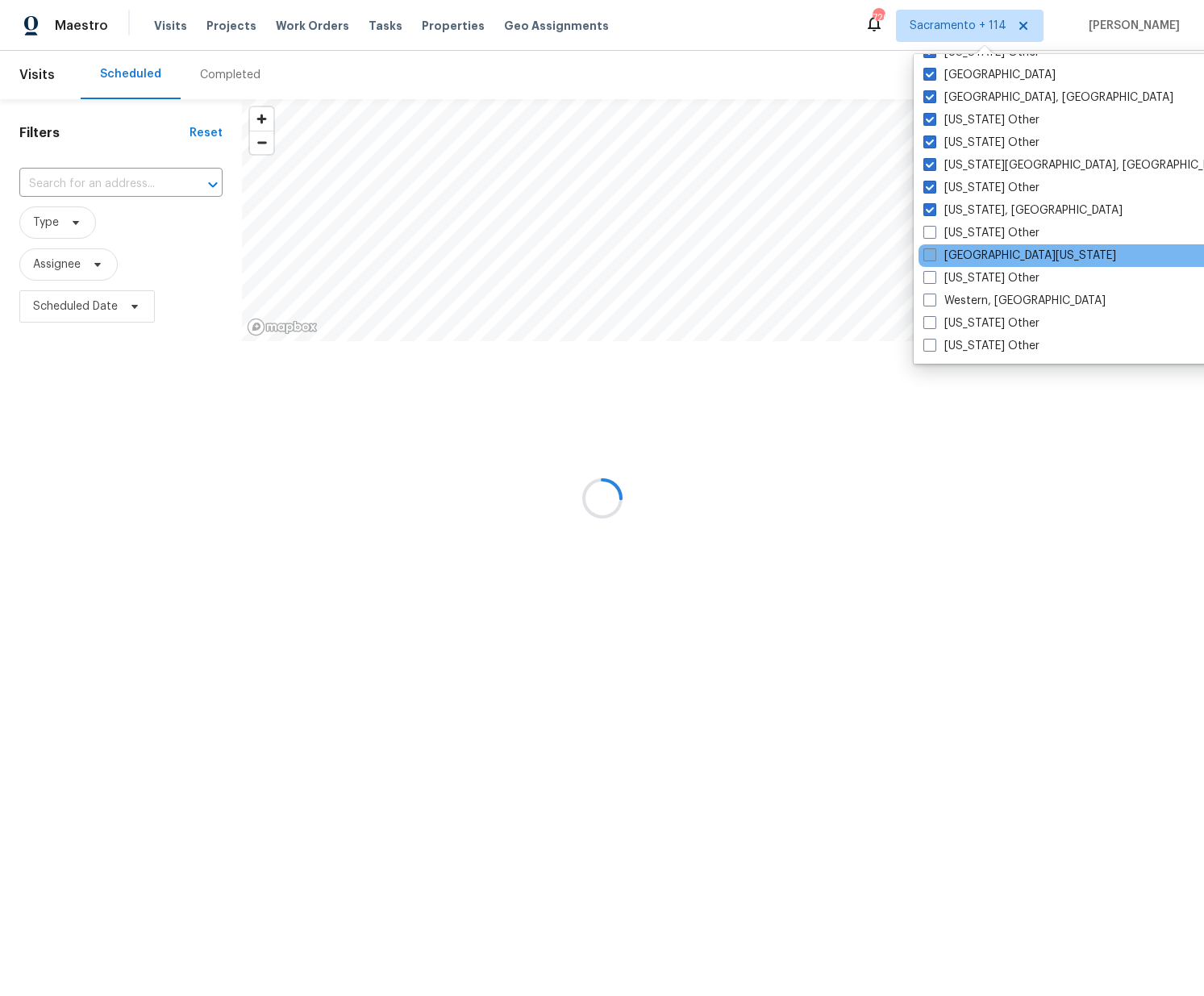
click at [928, 234] on span at bounding box center [930, 232] width 13 height 13
click at [928, 234] on input "Washington Other" at bounding box center [928, 230] width 10 height 10
checkbox input "true"
click at [931, 255] on span at bounding box center [930, 255] width 13 height 13
click at [931, 255] on input "West Texas" at bounding box center [928, 252] width 10 height 10
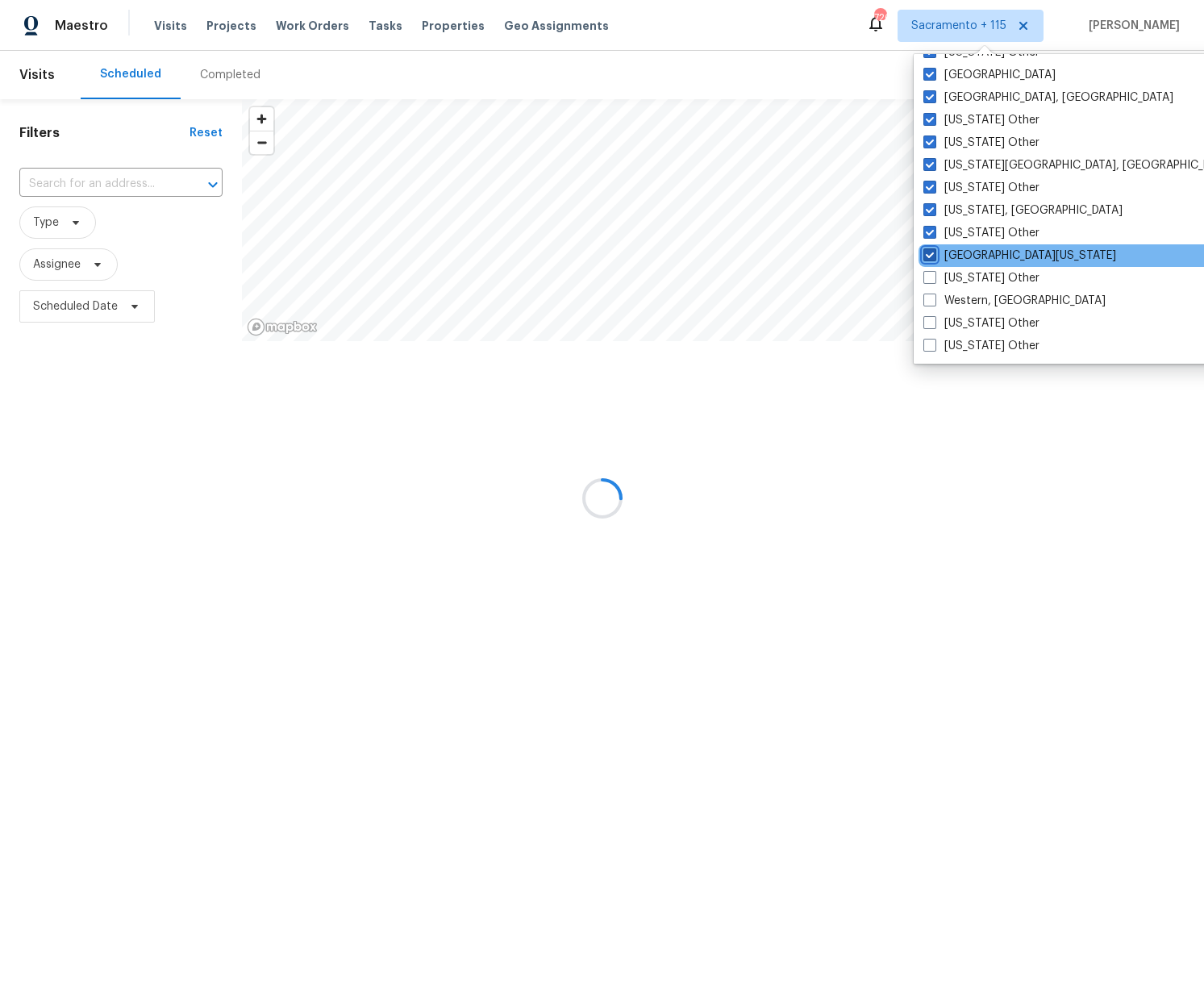
checkbox input "true"
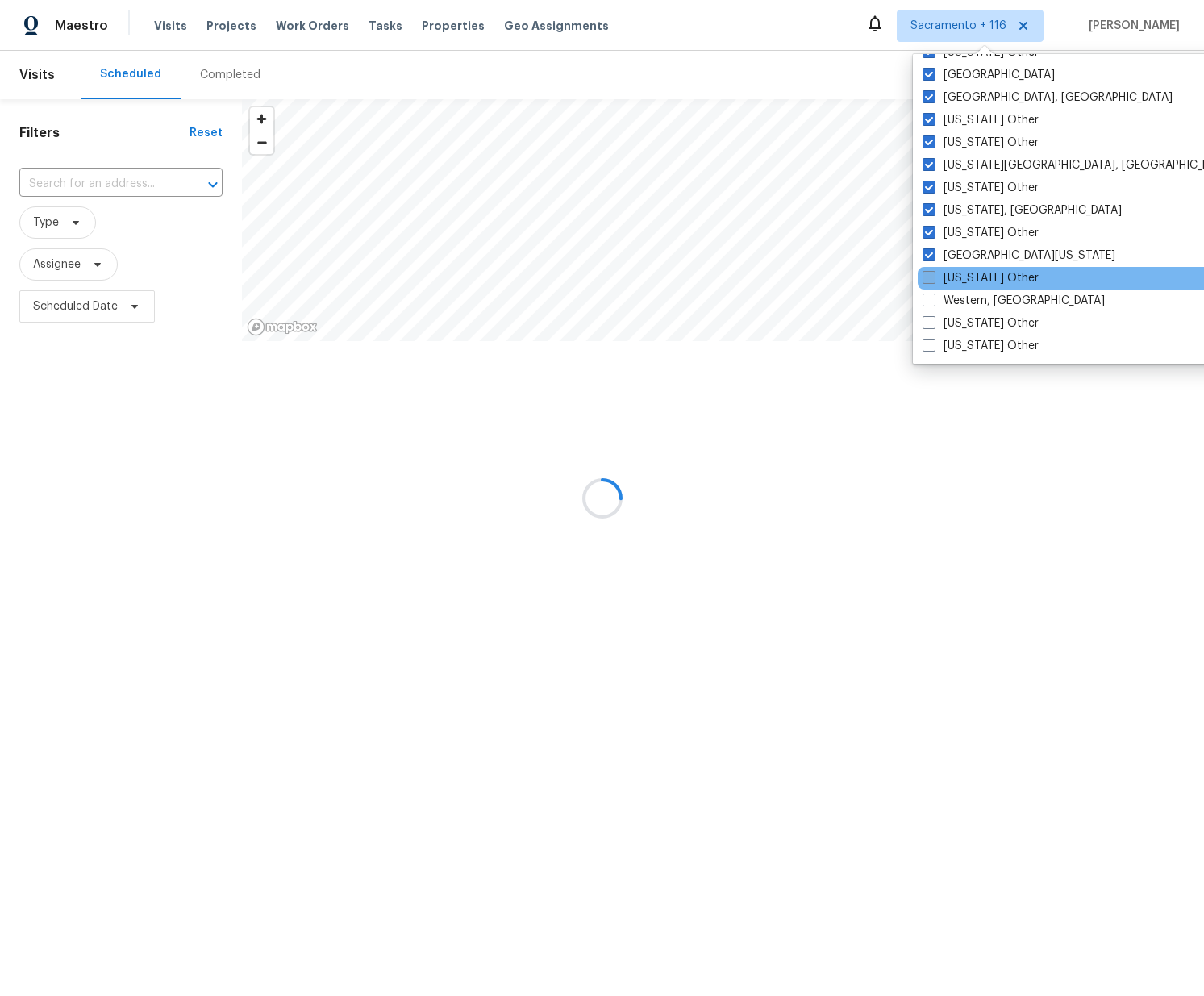
click at [931, 279] on span at bounding box center [929, 278] width 13 height 13
click at [931, 279] on input "West Virginia Other" at bounding box center [927, 275] width 10 height 10
checkbox input "true"
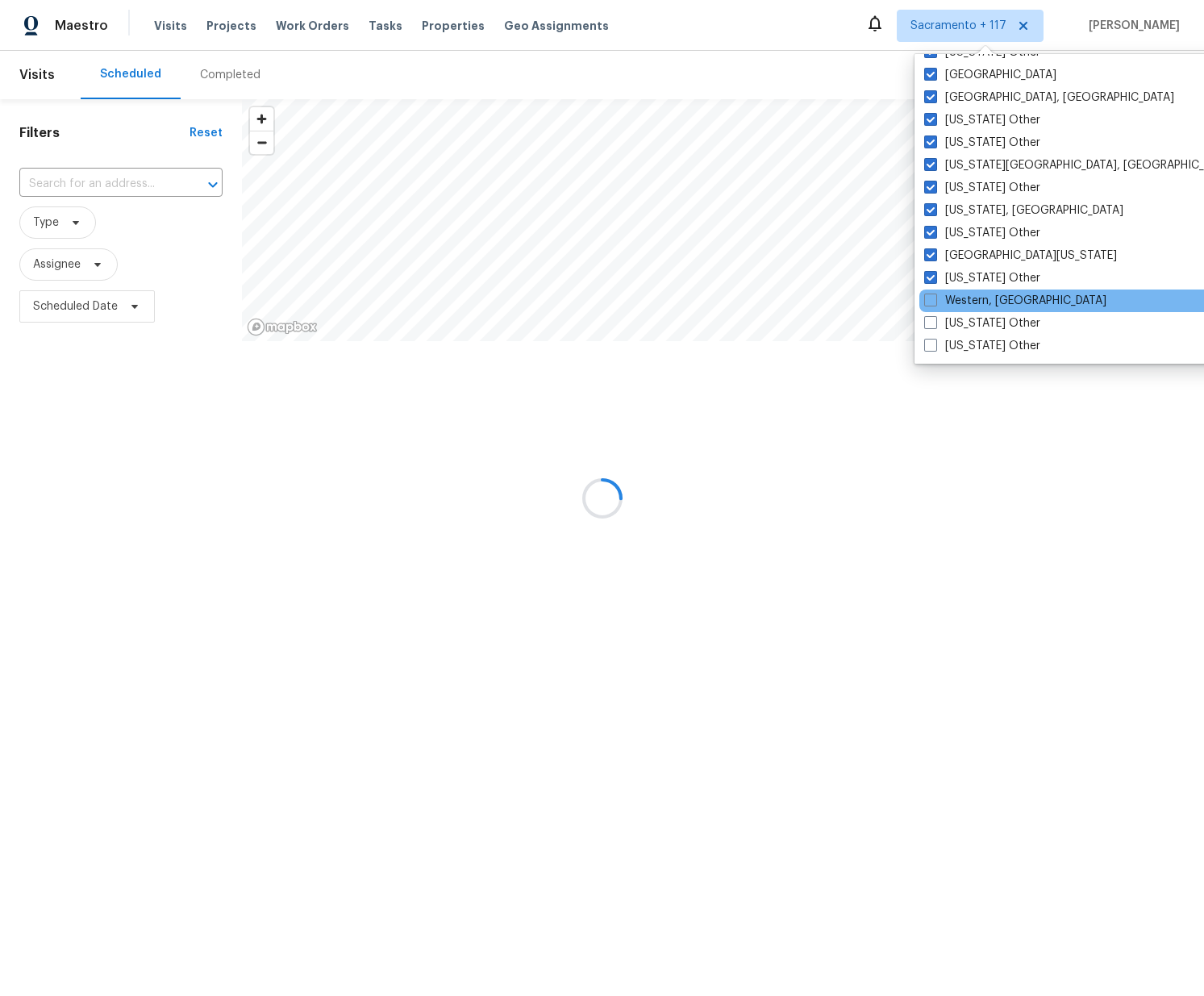
click at [932, 303] on span at bounding box center [931, 300] width 13 height 13
click at [932, 303] on input "Western, NY" at bounding box center [929, 297] width 10 height 10
checkbox input "true"
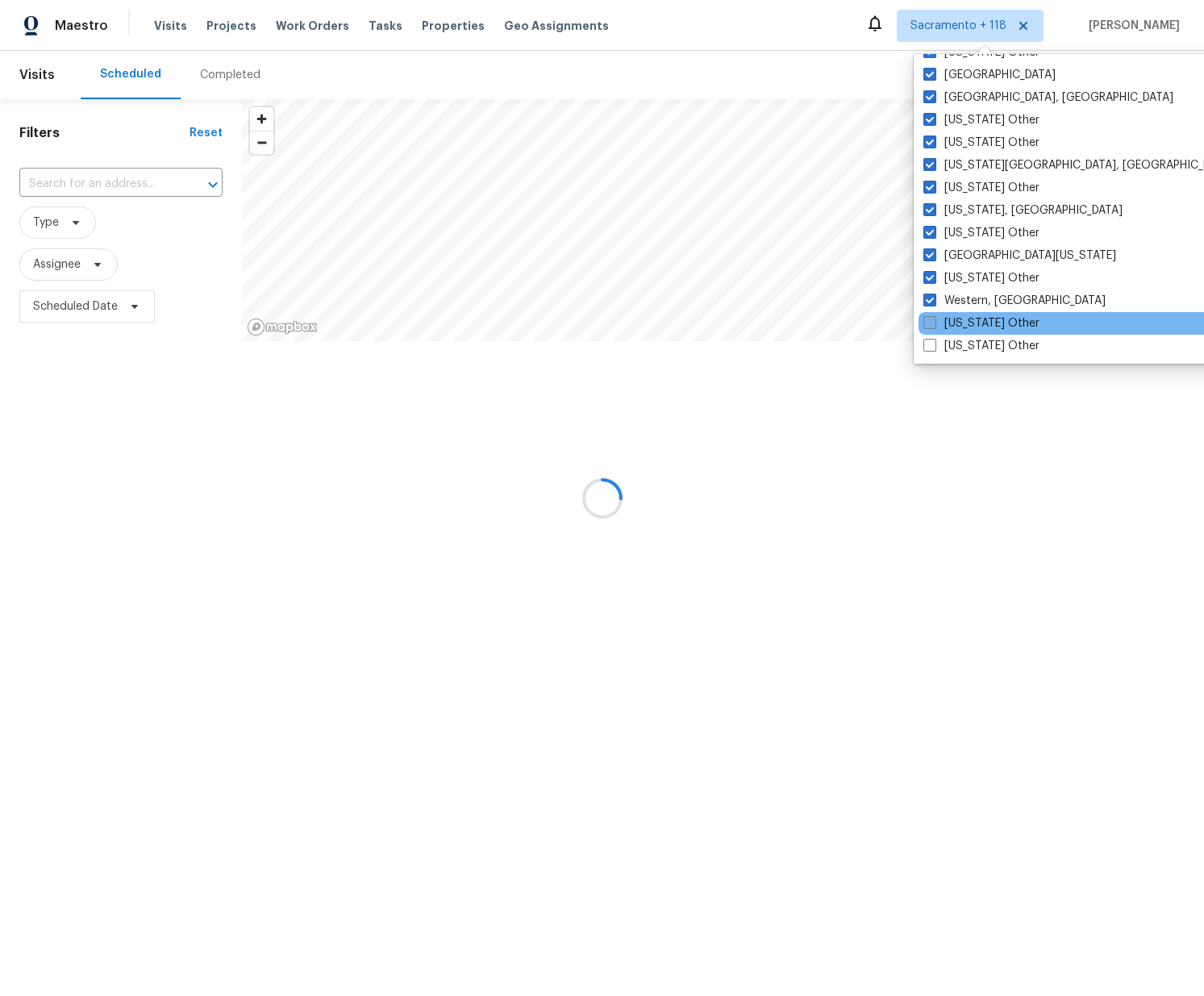
click at [931, 323] on span at bounding box center [930, 323] width 13 height 13
click at [931, 323] on input "Wisconsin Other" at bounding box center [928, 320] width 10 height 10
checkbox input "true"
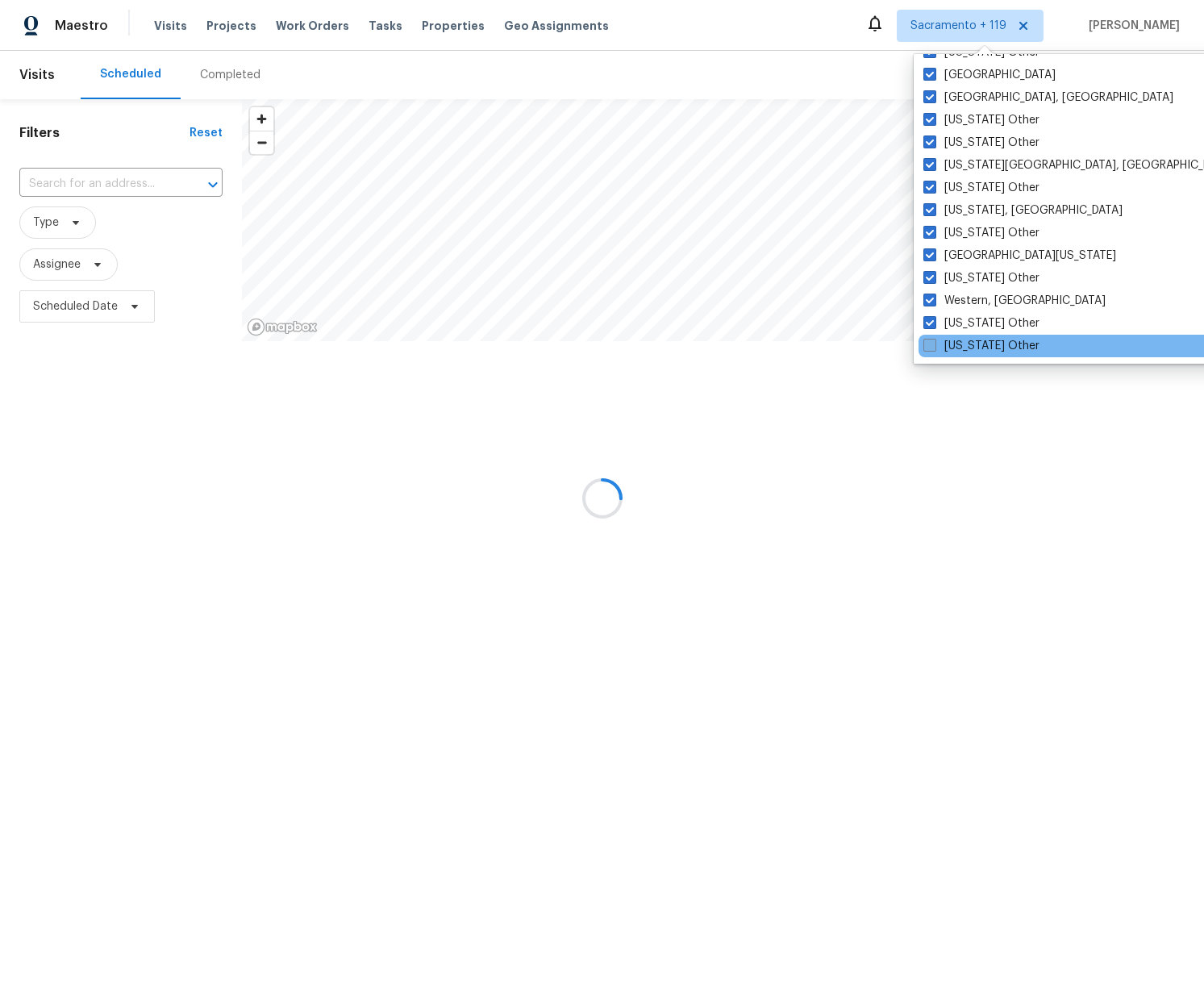
click at [931, 343] on span at bounding box center [930, 345] width 13 height 13
click at [931, 343] on input "Wyoming Other" at bounding box center [928, 342] width 10 height 10
checkbox input "true"
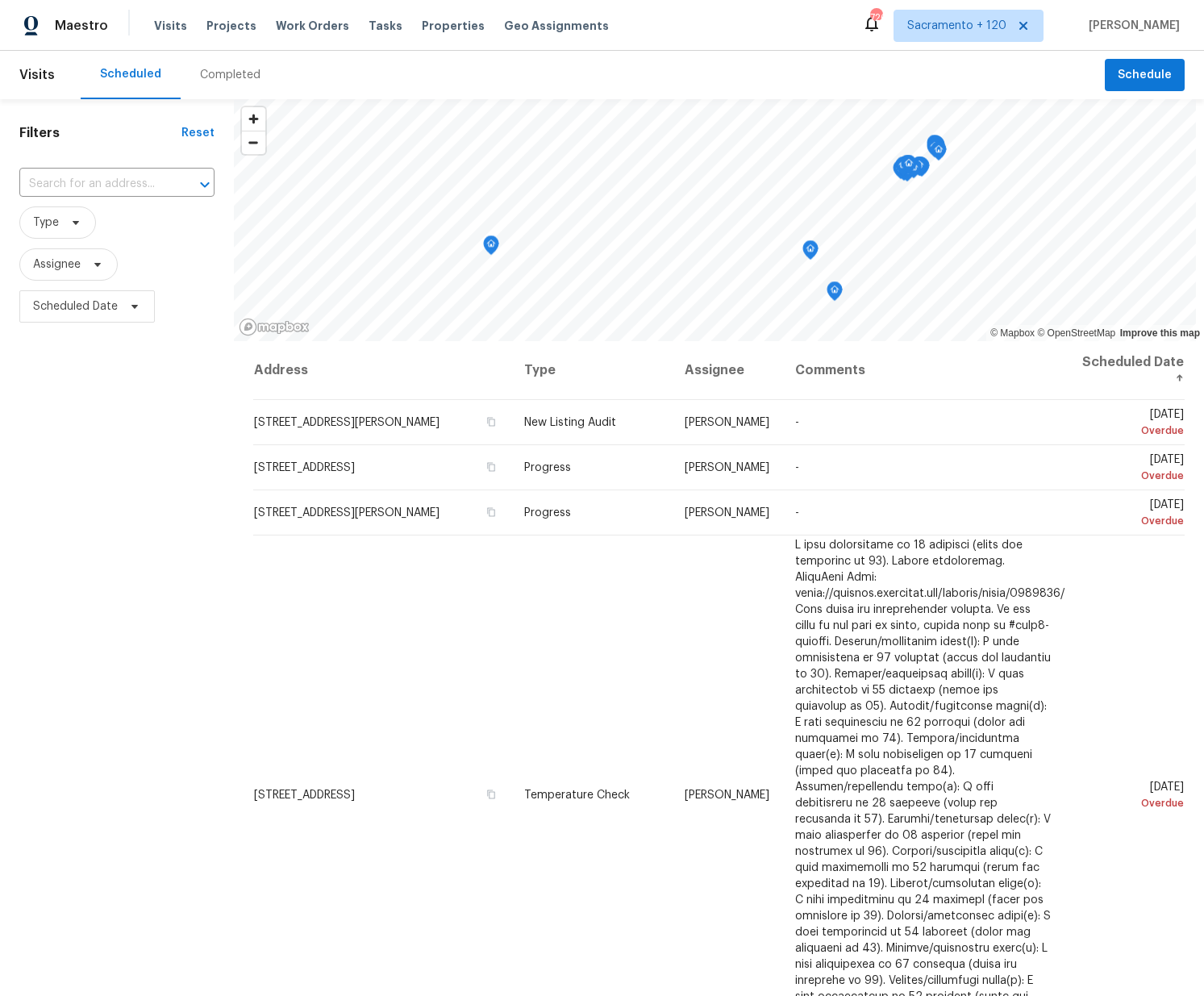
click at [405, 80] on div "Scheduled Completed" at bounding box center [592, 75] width 1024 height 48
click at [282, 19] on span "Work Orders" at bounding box center [312, 26] width 73 height 16
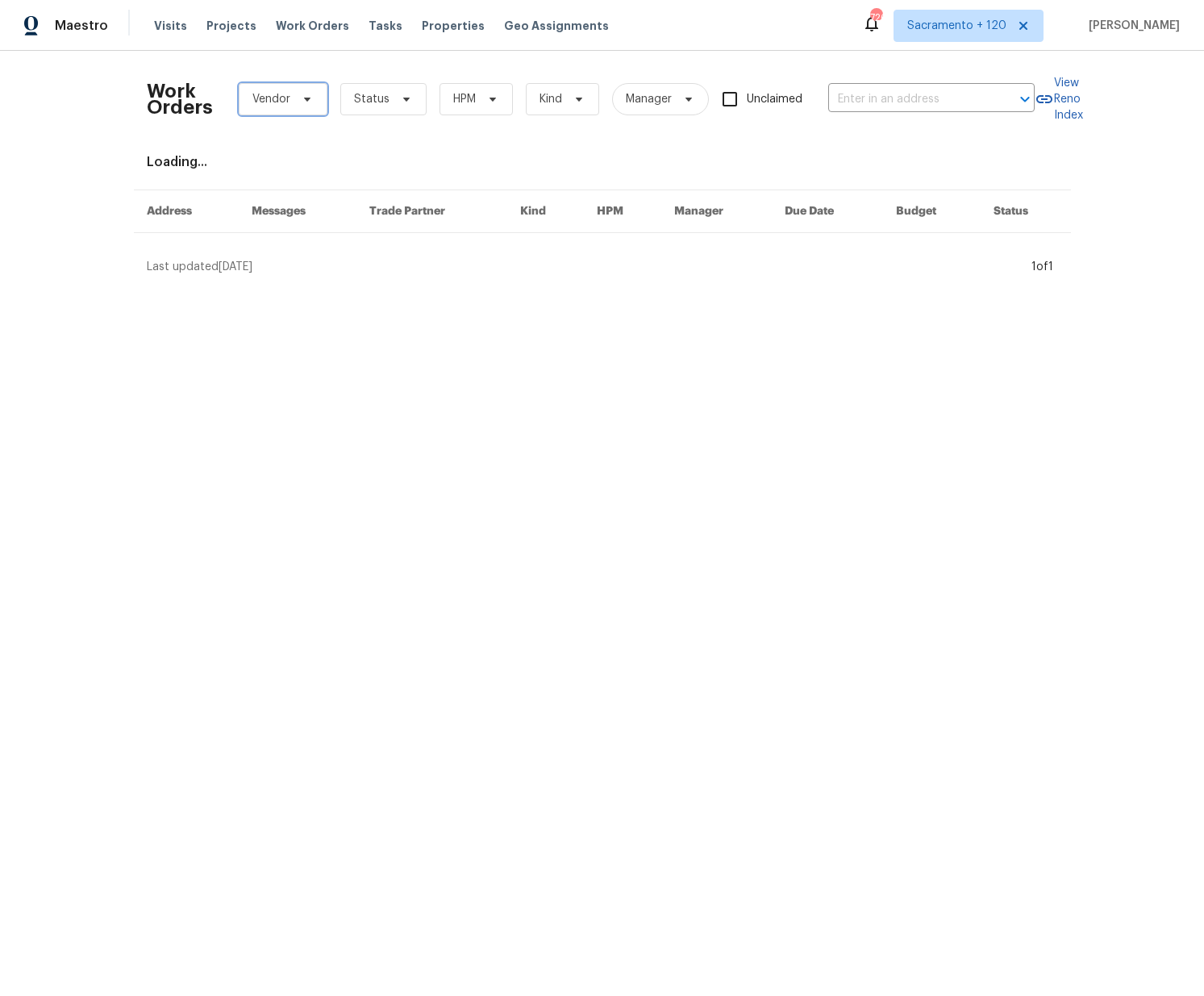
click at [289, 107] on span "Vendor" at bounding box center [283, 100] width 88 height 32
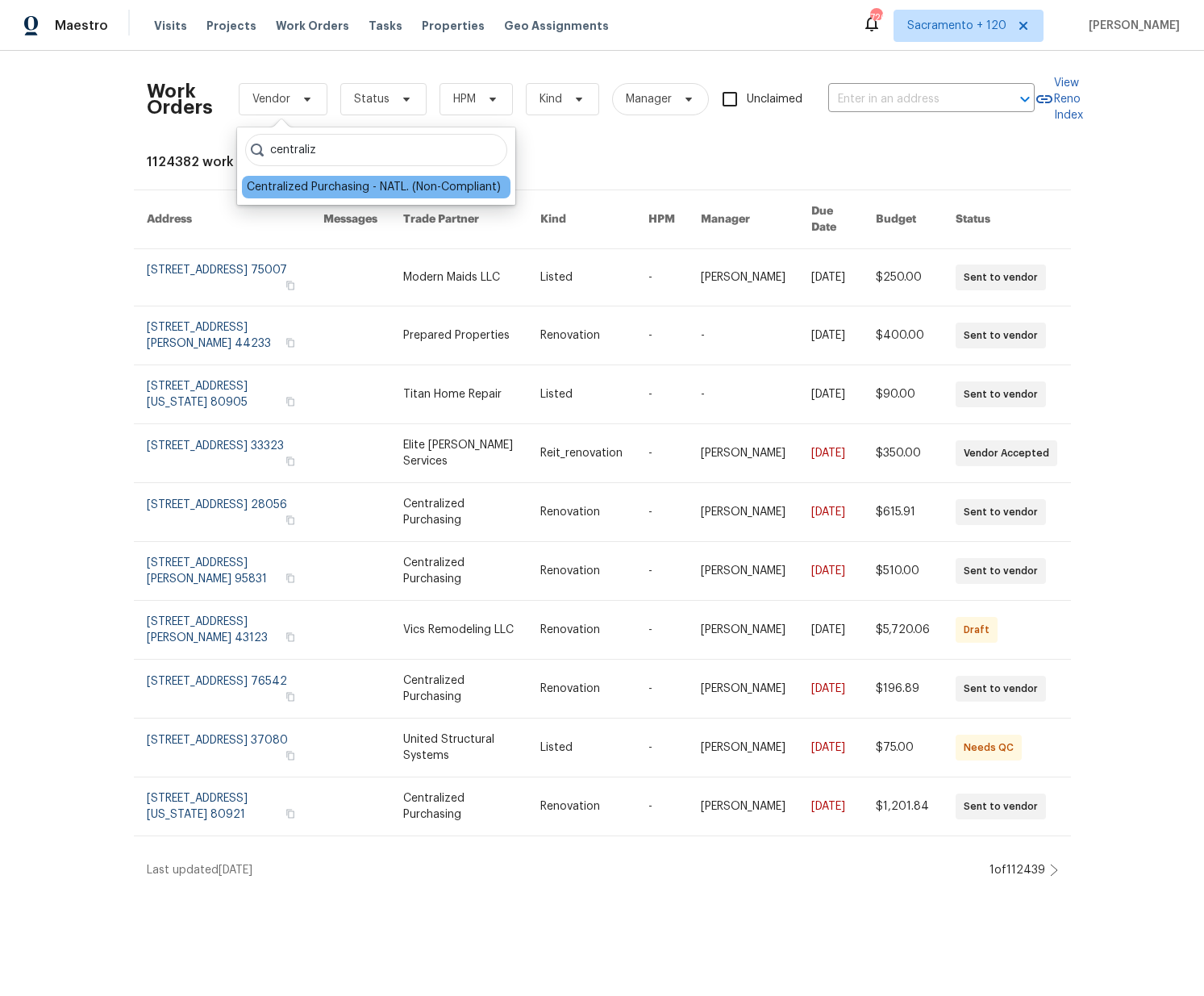
type input "centraliz"
click at [329, 177] on div "Centralized Purchasing - NATL. (Non-Compliant)" at bounding box center [376, 187] width 269 height 23
click at [358, 192] on div "Centralized Purchasing - NATL. (Non-Compliant)" at bounding box center [374, 187] width 254 height 16
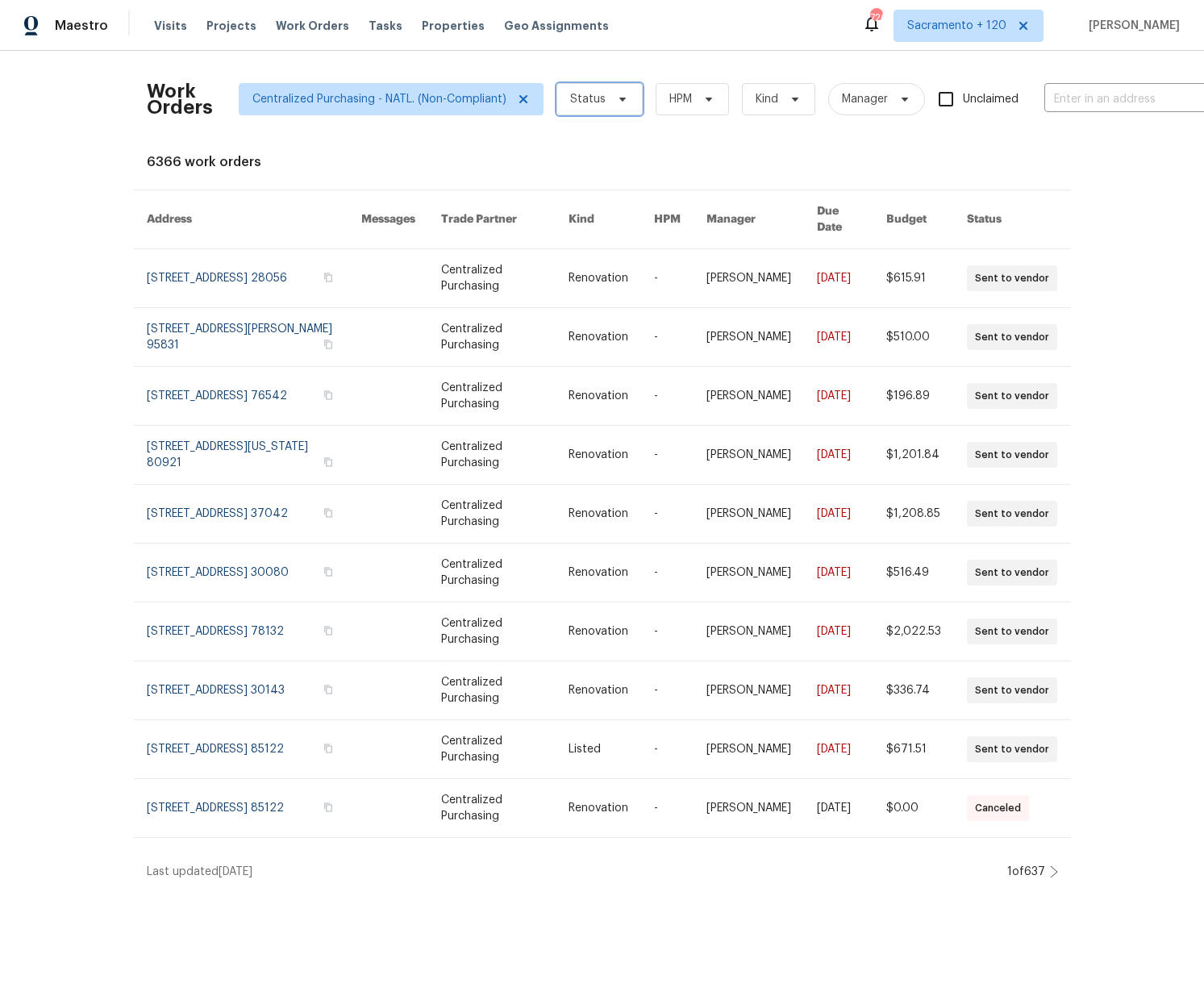
click at [602, 94] on span "Status" at bounding box center [599, 100] width 86 height 32
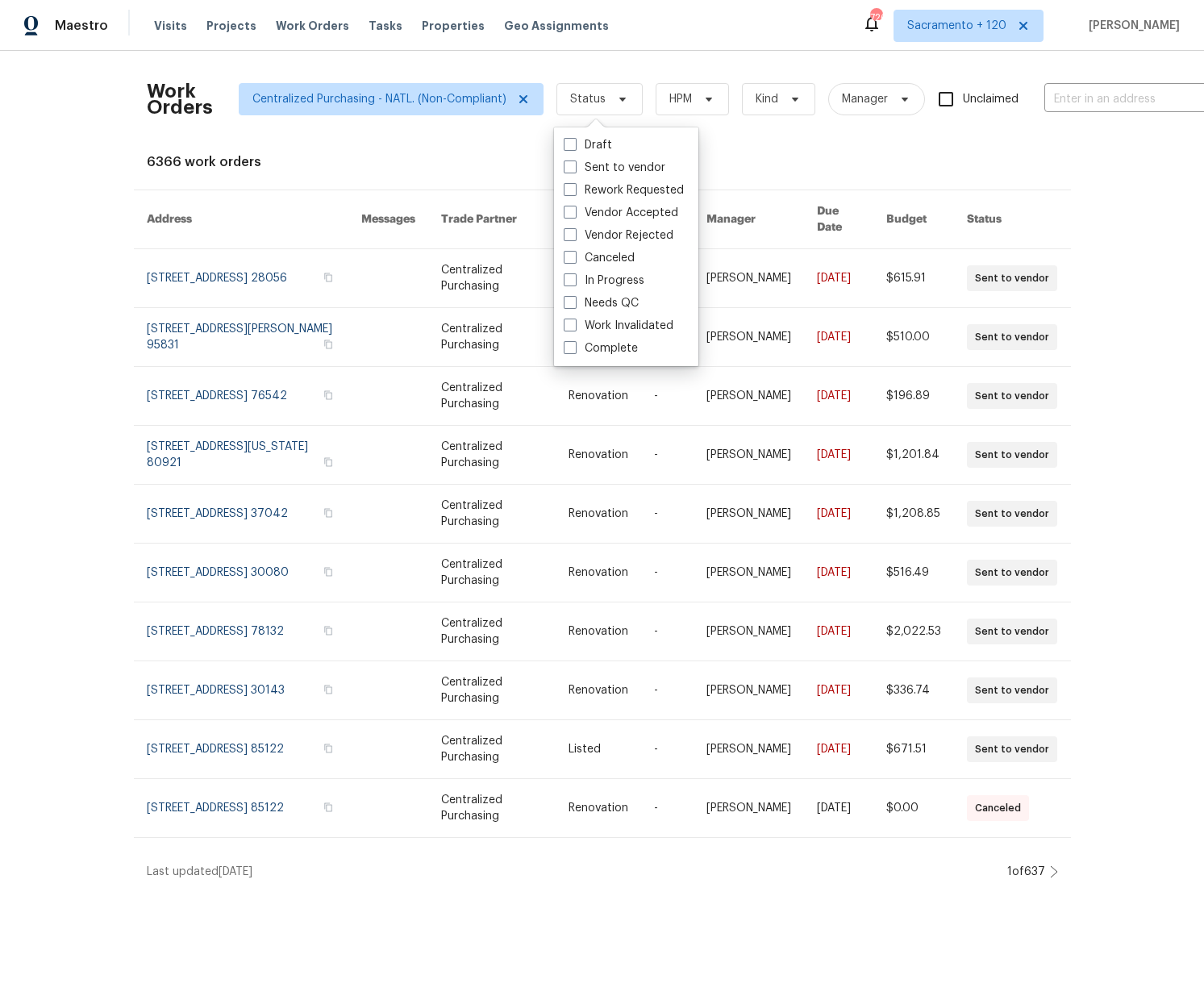
click at [584, 300] on label "Needs QC" at bounding box center [601, 303] width 75 height 16
click at [574, 300] on input "Needs QC" at bounding box center [568, 300] width 10 height 10
checkbox input "true"
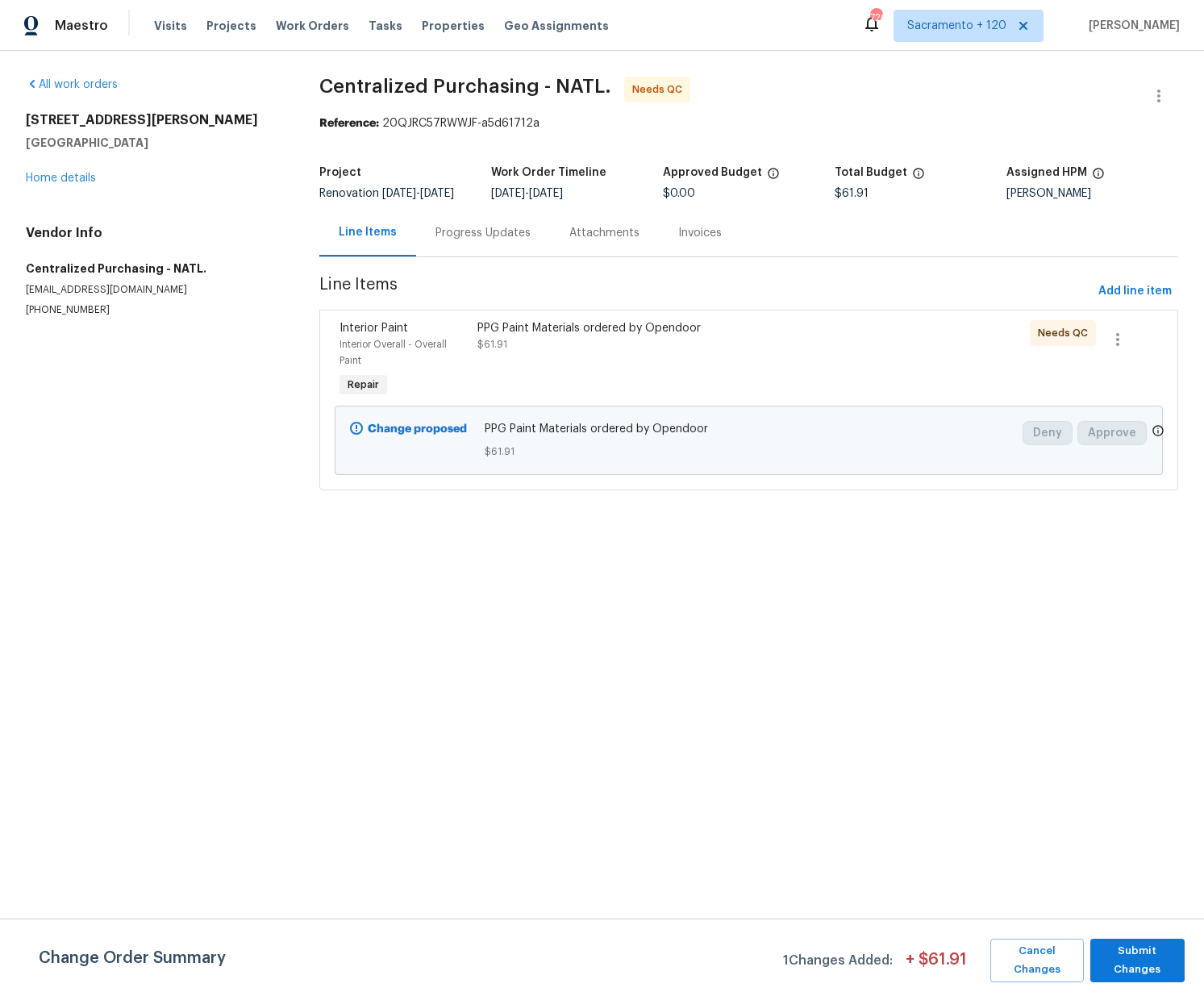
click at [563, 367] on div "PPG Paint Materials ordered by Opendoor $61.91" at bounding box center [645, 360] width 345 height 90
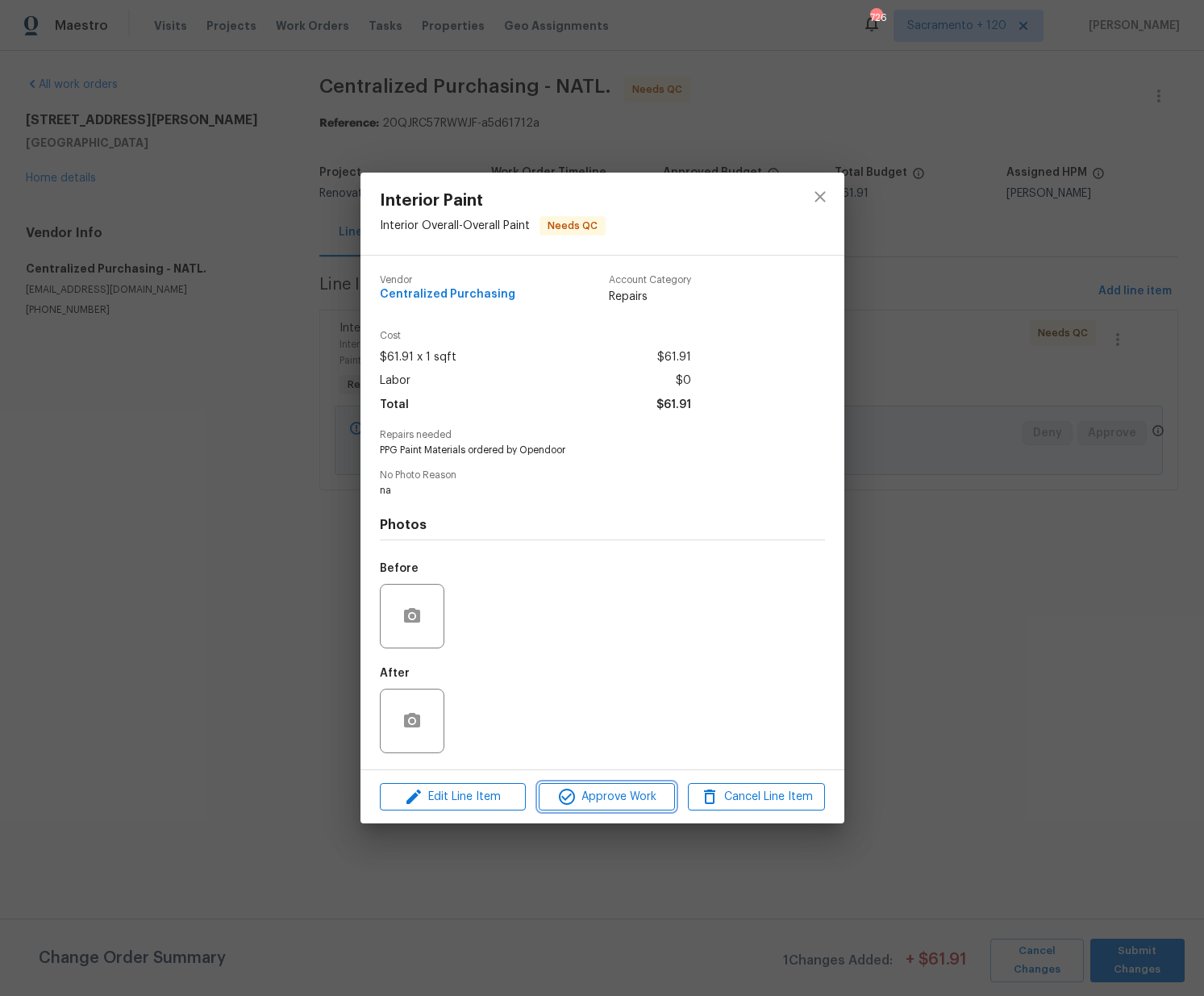
click at [636, 802] on span "Approve Work" at bounding box center [606, 796] width 126 height 20
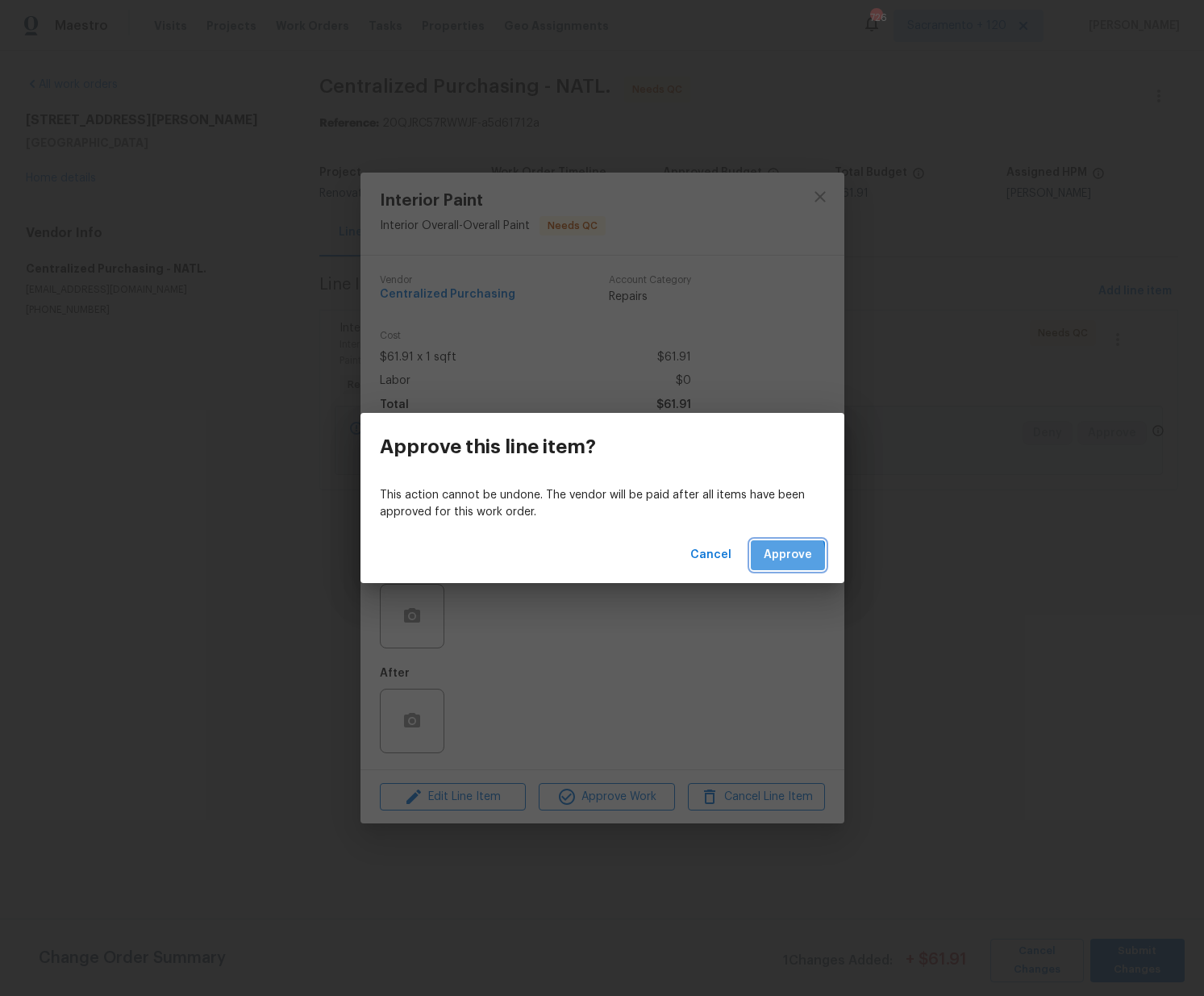
click at [756, 560] on button "Approve" at bounding box center [787, 554] width 74 height 29
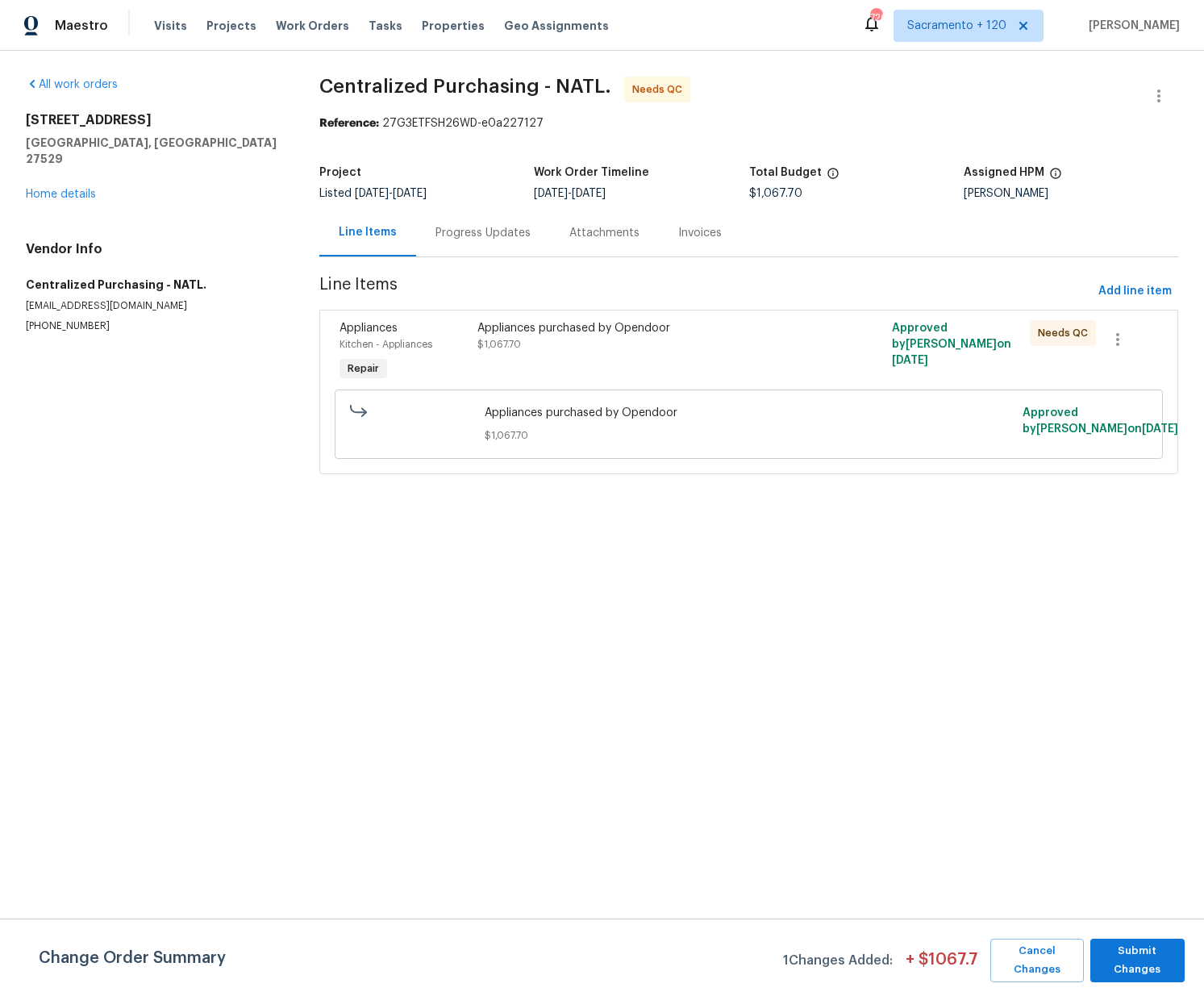
click at [550, 351] on div "Appliances purchased by Opendoor $1,067.70" at bounding box center [645, 336] width 336 height 32
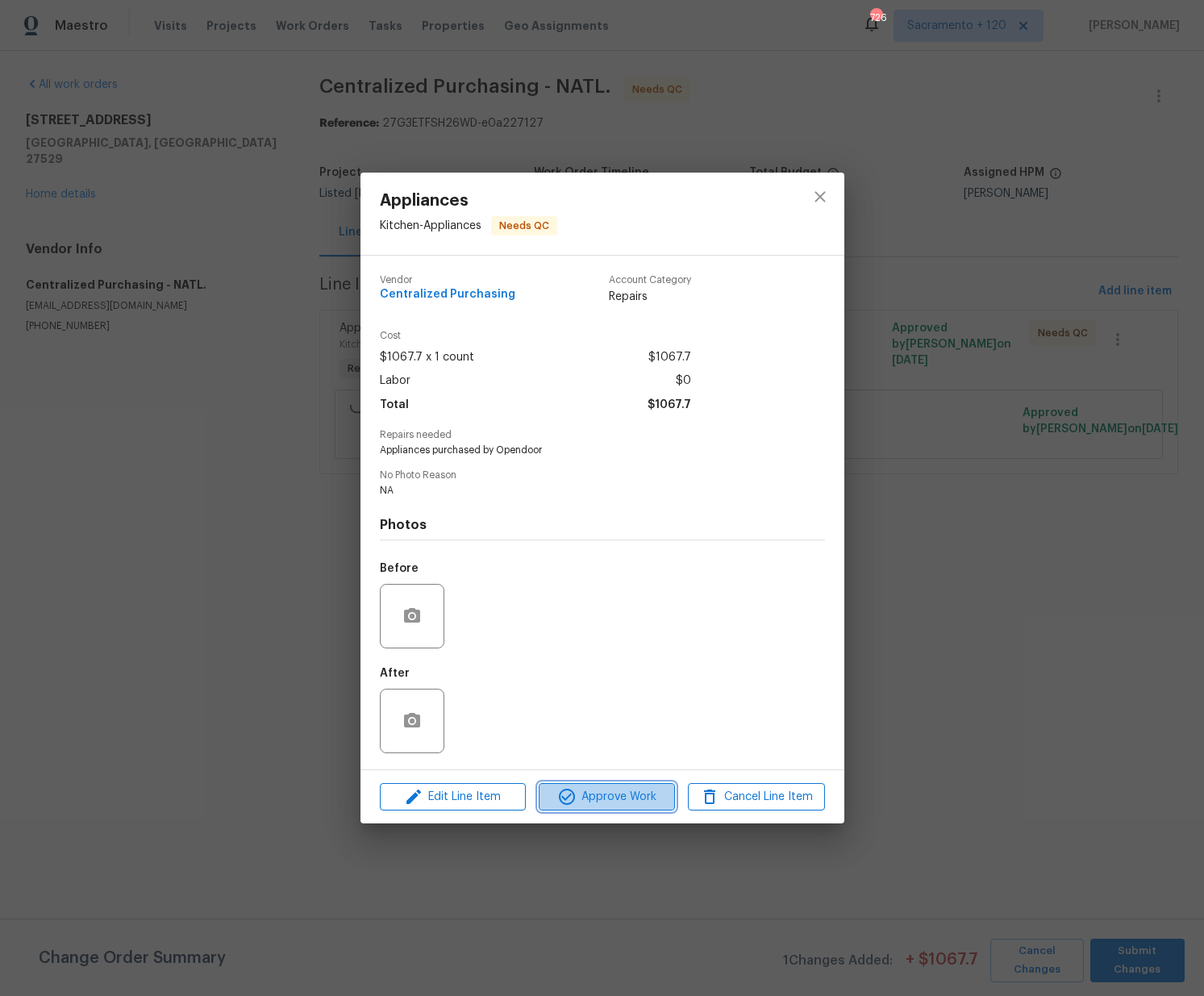
click at [599, 799] on span "Approve Work" at bounding box center [606, 796] width 126 height 20
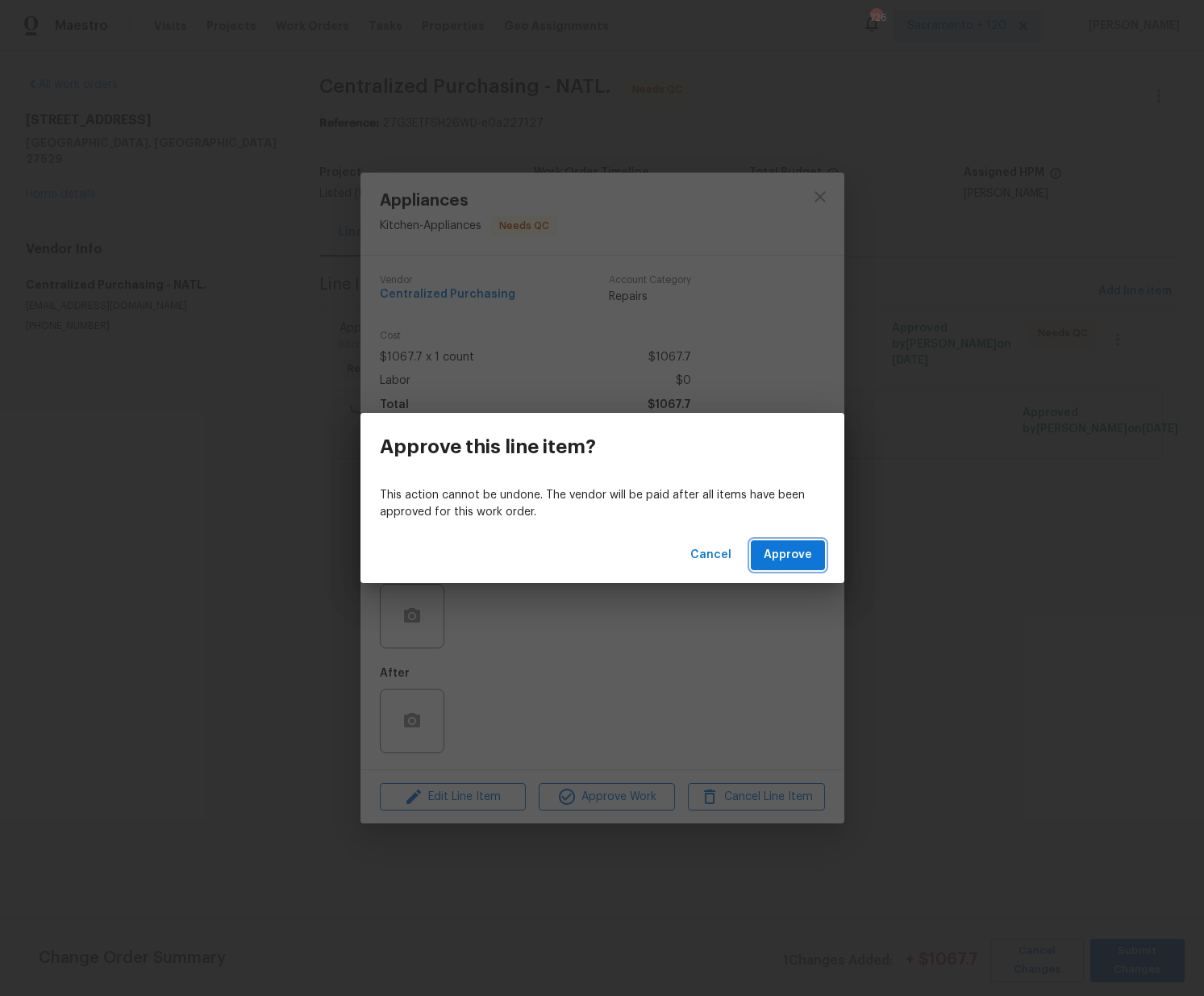
click at [792, 559] on span "Approve" at bounding box center [787, 555] width 48 height 20
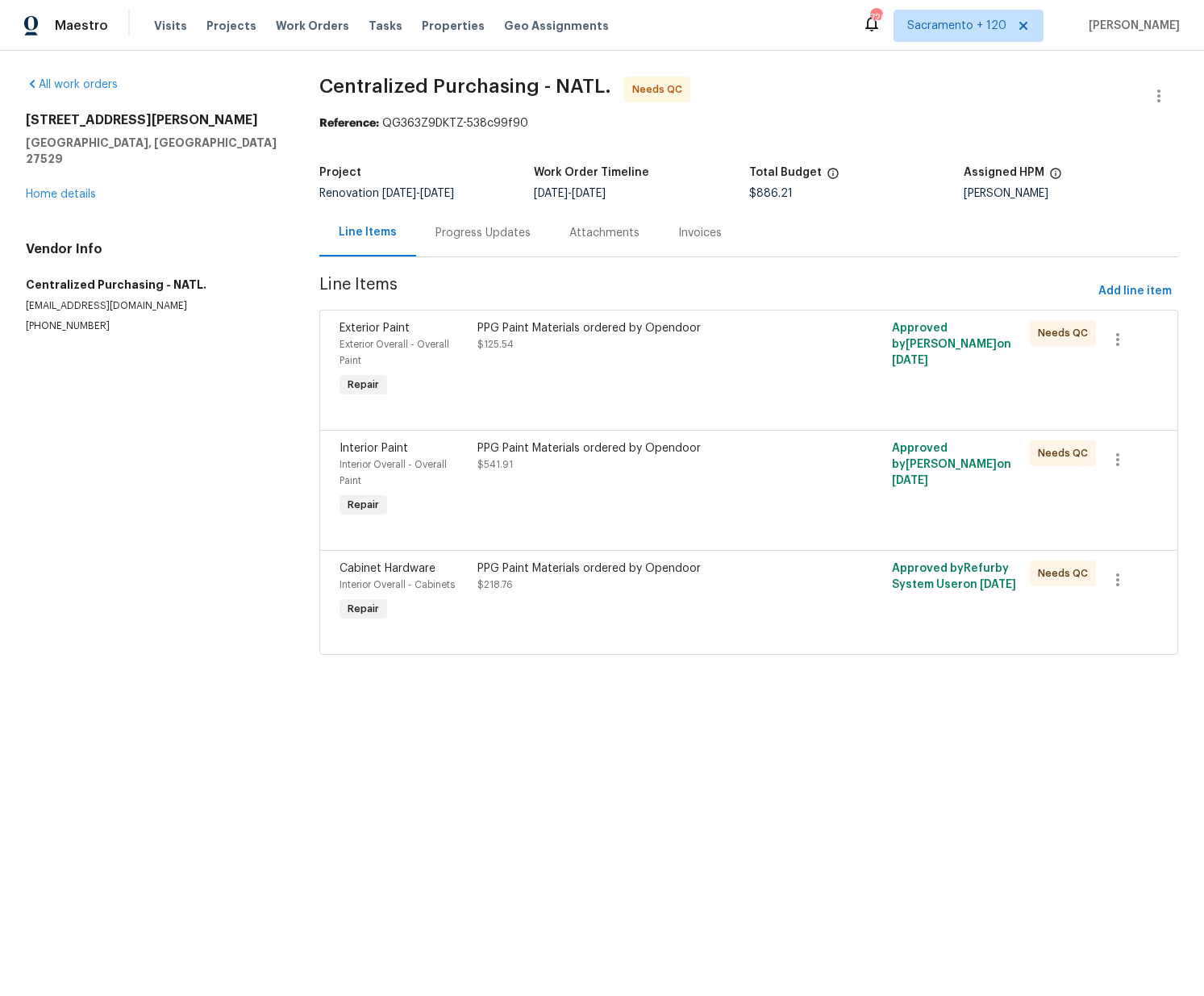
click at [587, 399] on div "PPG Paint Materials ordered by Opendoor $125.54" at bounding box center [645, 360] width 345 height 90
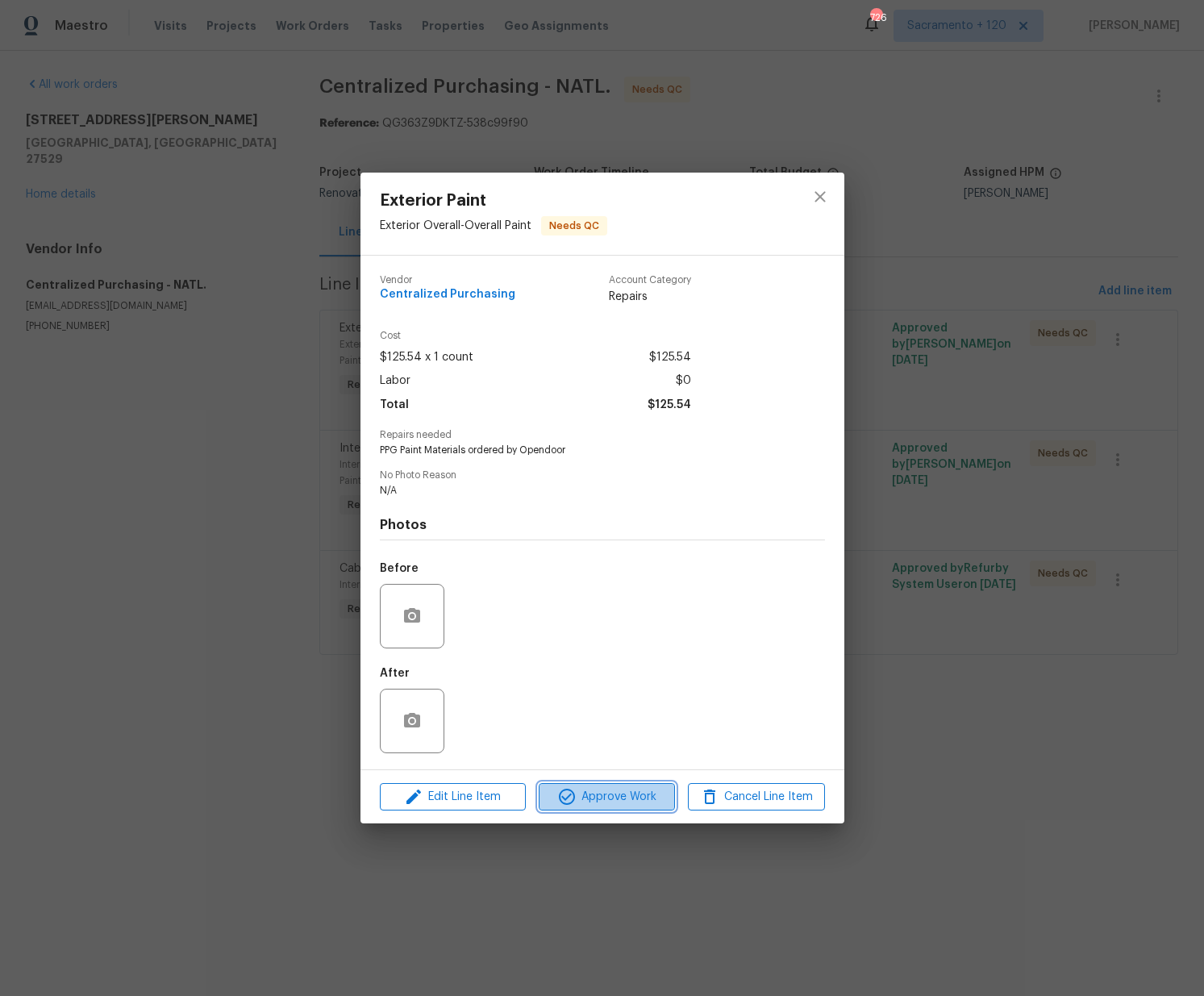
click at [640, 796] on span "Approve Work" at bounding box center [606, 796] width 126 height 20
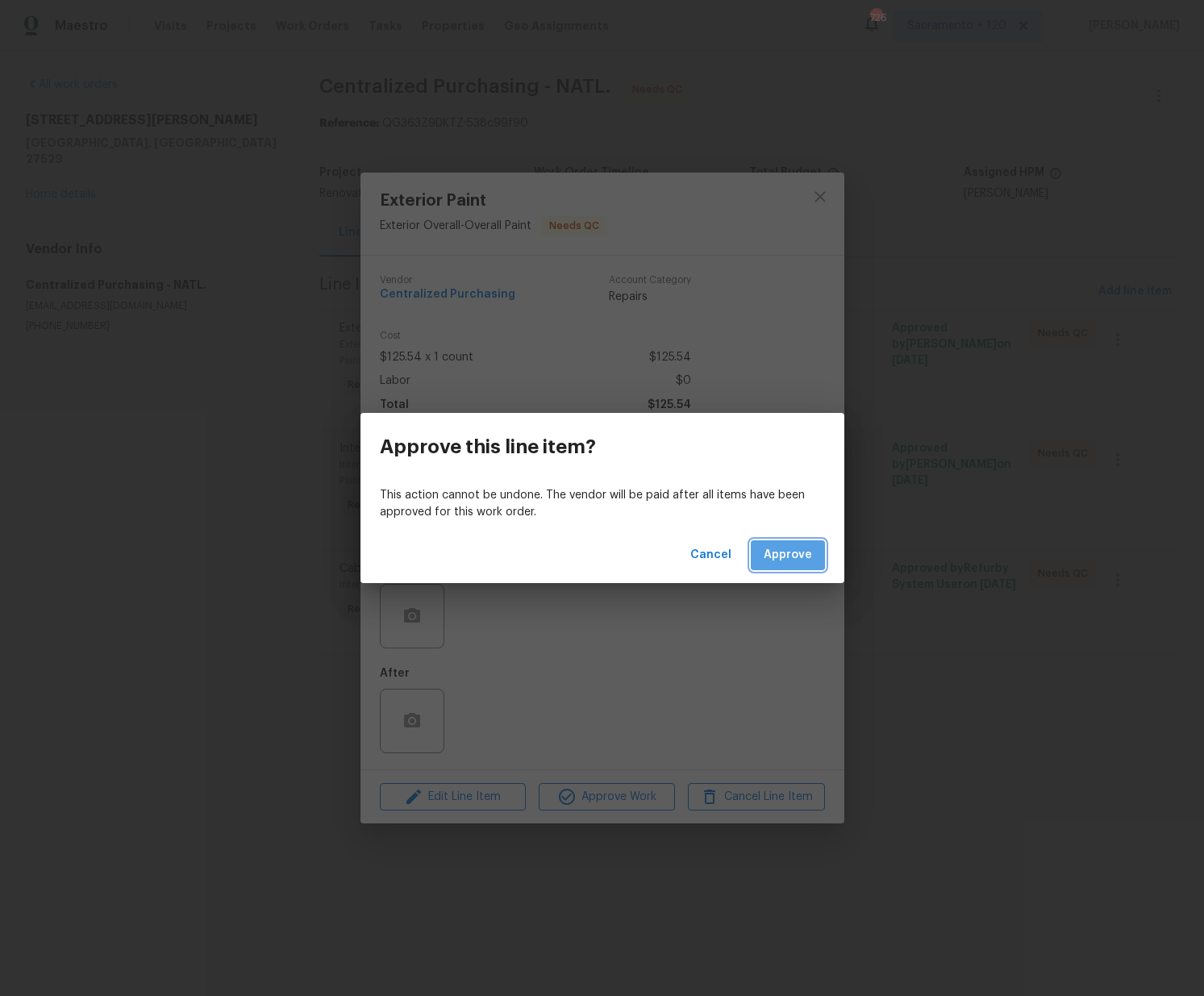
click at [787, 550] on span "Approve" at bounding box center [787, 555] width 48 height 20
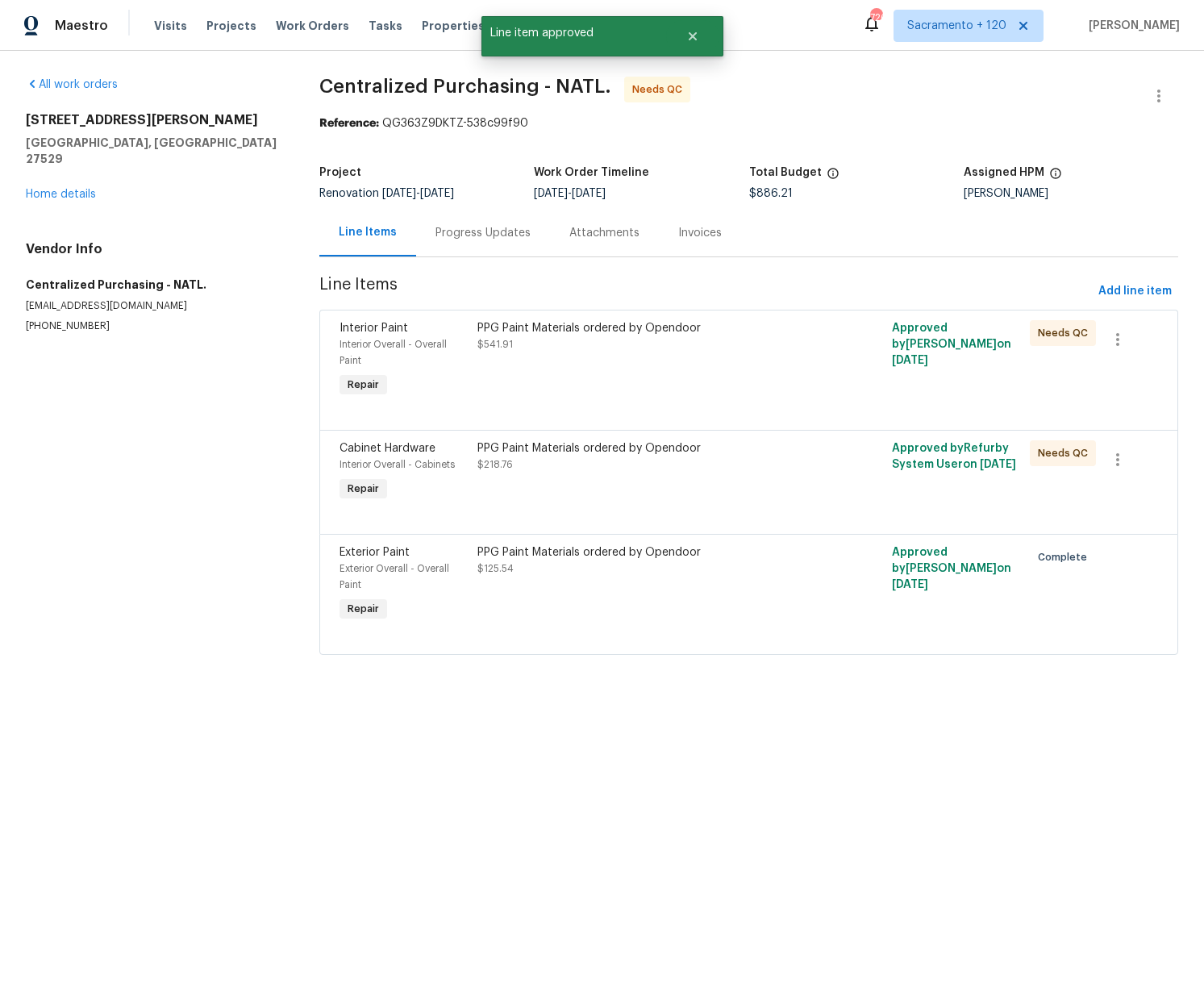
click at [554, 399] on div "PPG Paint Materials ordered by Opendoor $541.91" at bounding box center [645, 360] width 345 height 90
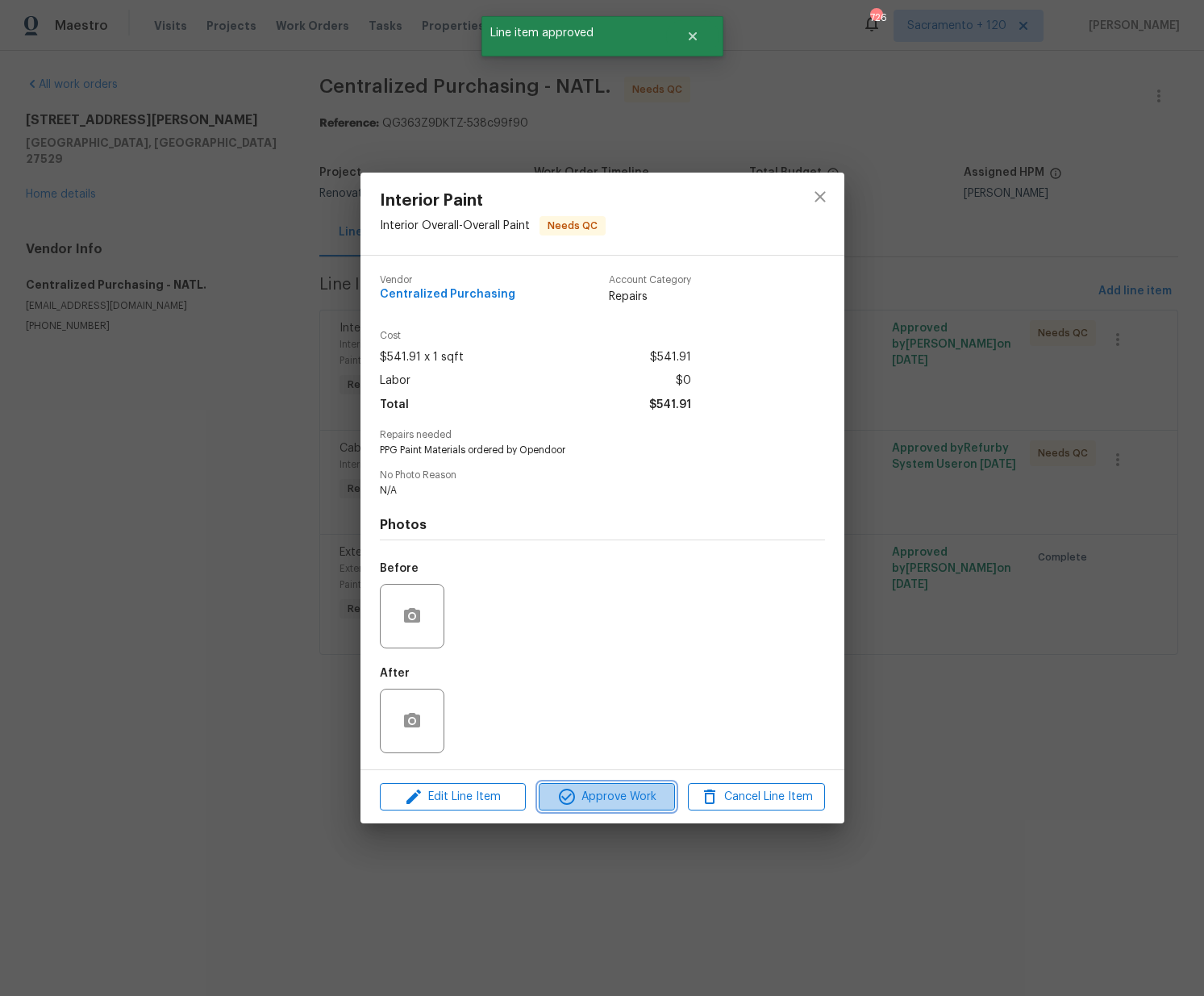
click at [577, 803] on span "Approve Work" at bounding box center [606, 796] width 126 height 20
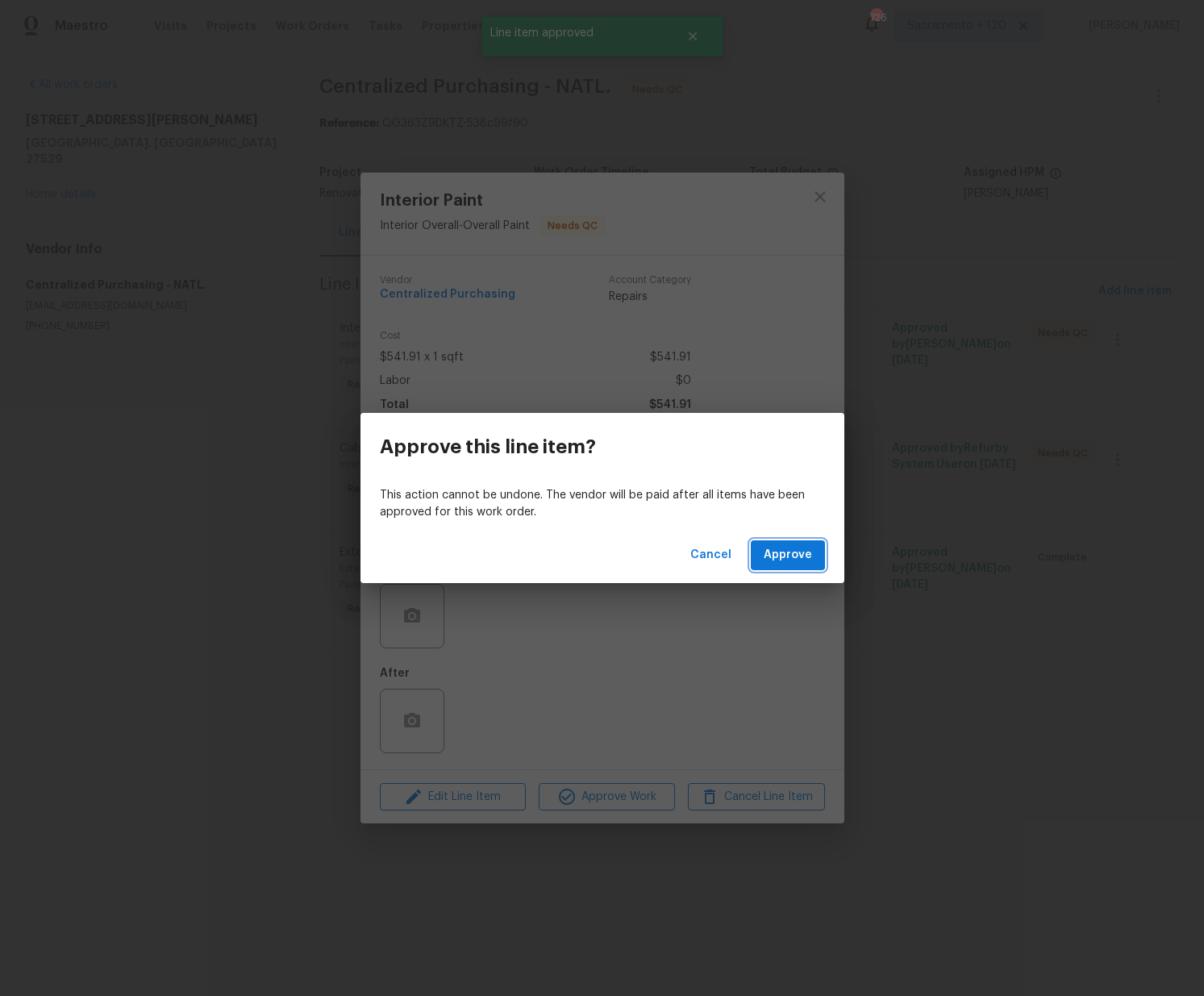
drag, startPoint x: 803, startPoint y: 550, endPoint x: 792, endPoint y: 546, distance: 11.7
click at [803, 550] on span "Approve" at bounding box center [787, 555] width 48 height 20
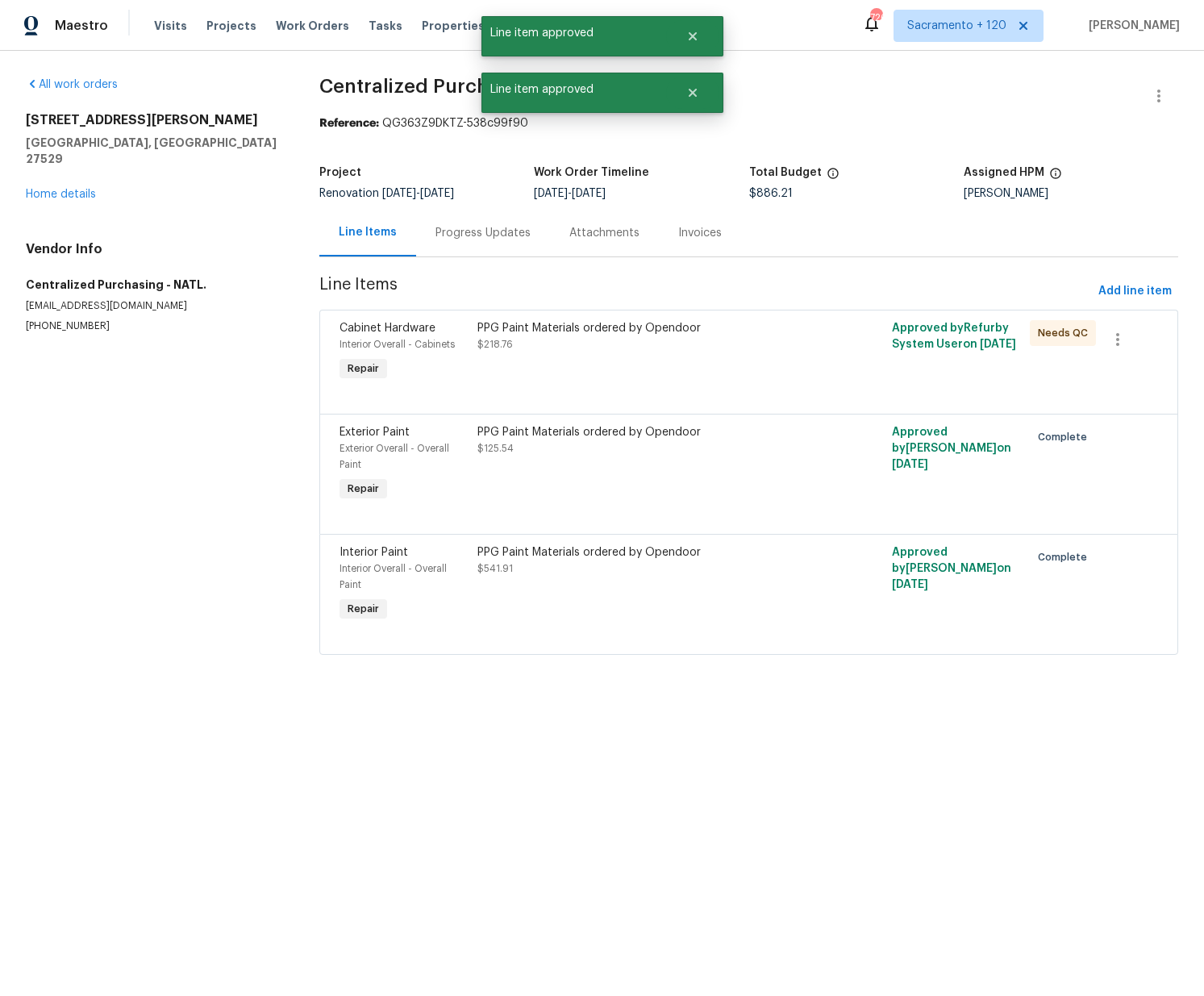
click at [582, 389] on div at bounding box center [749, 394] width 819 height 19
click at [587, 380] on div "PPG Paint Materials ordered by Opendoor $218.76" at bounding box center [645, 352] width 345 height 74
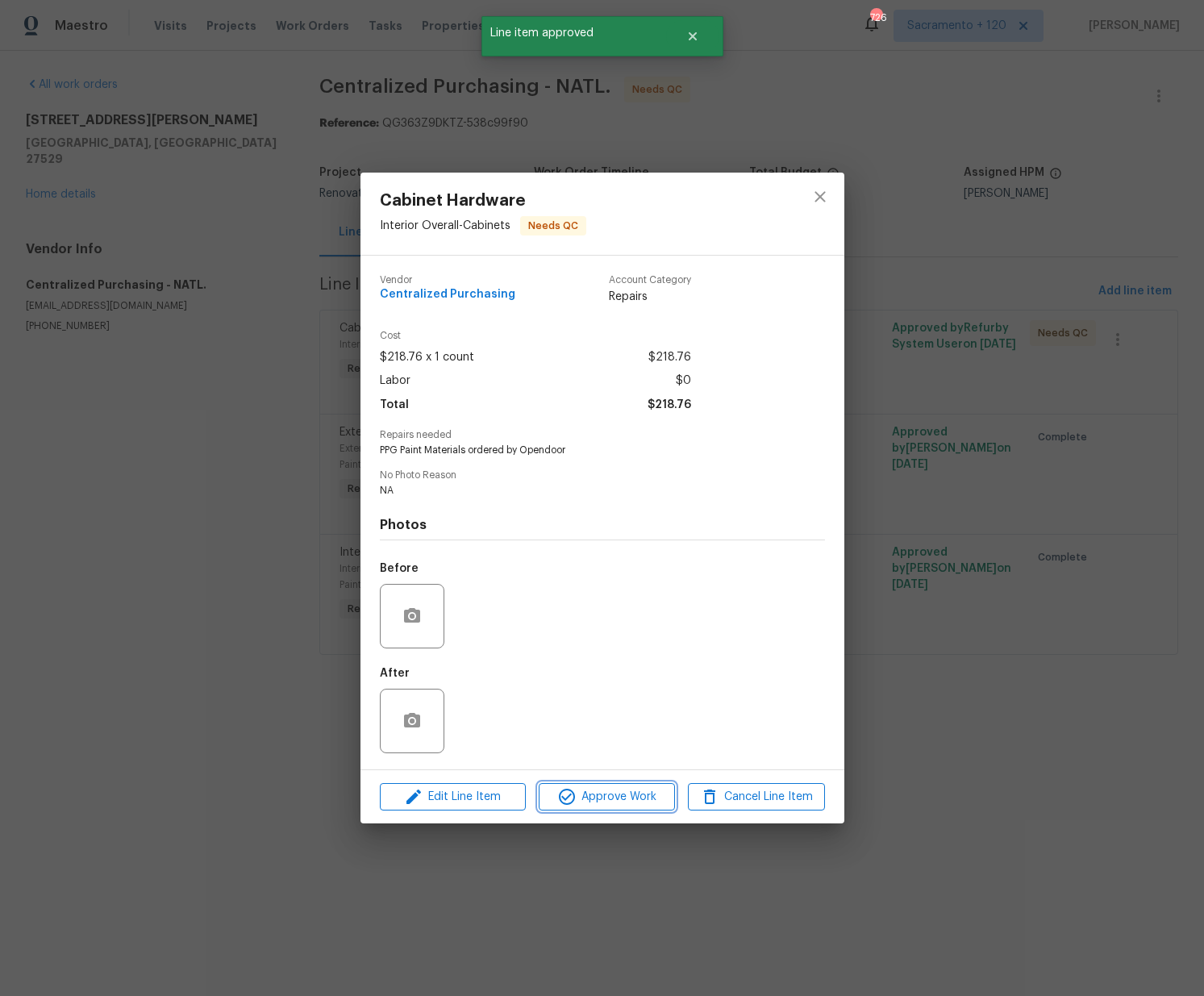
click at [649, 797] on span "Approve Work" at bounding box center [606, 796] width 126 height 20
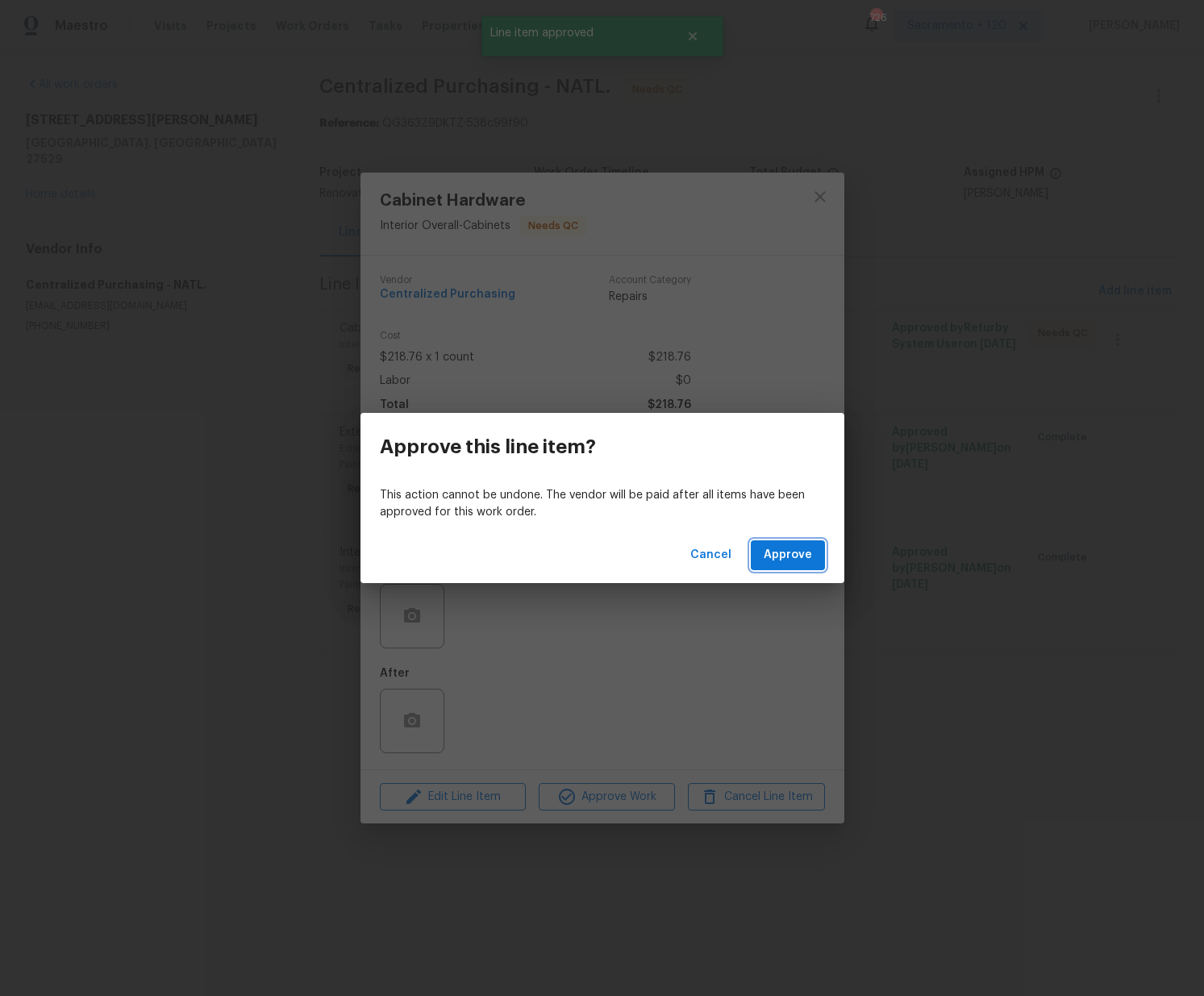
click at [803, 553] on span "Approve" at bounding box center [787, 555] width 48 height 20
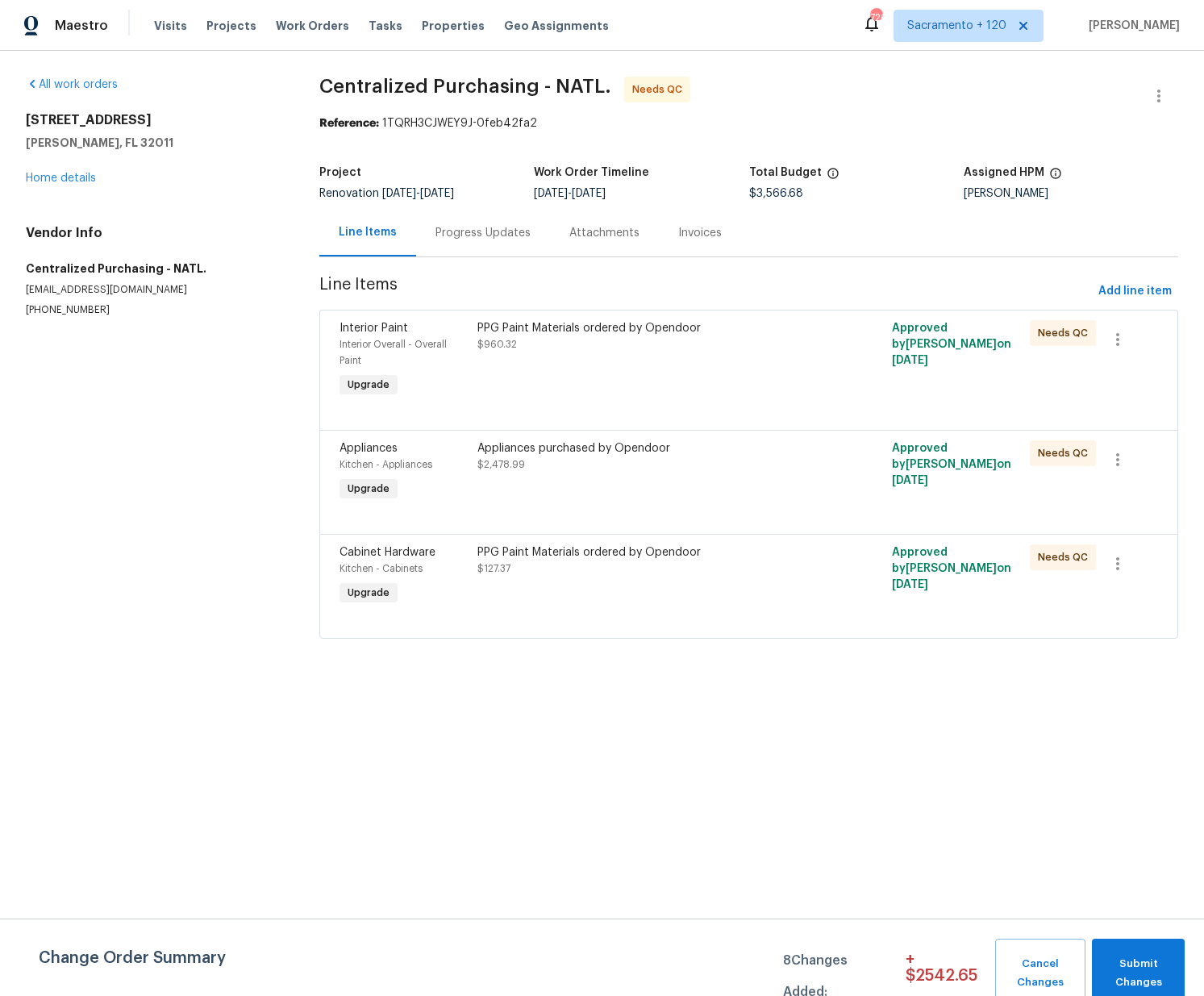
click at [583, 402] on div at bounding box center [749, 410] width 819 height 19
click at [587, 378] on div "PPG Paint Materials ordered by Opendoor $960.32" at bounding box center [645, 360] width 345 height 90
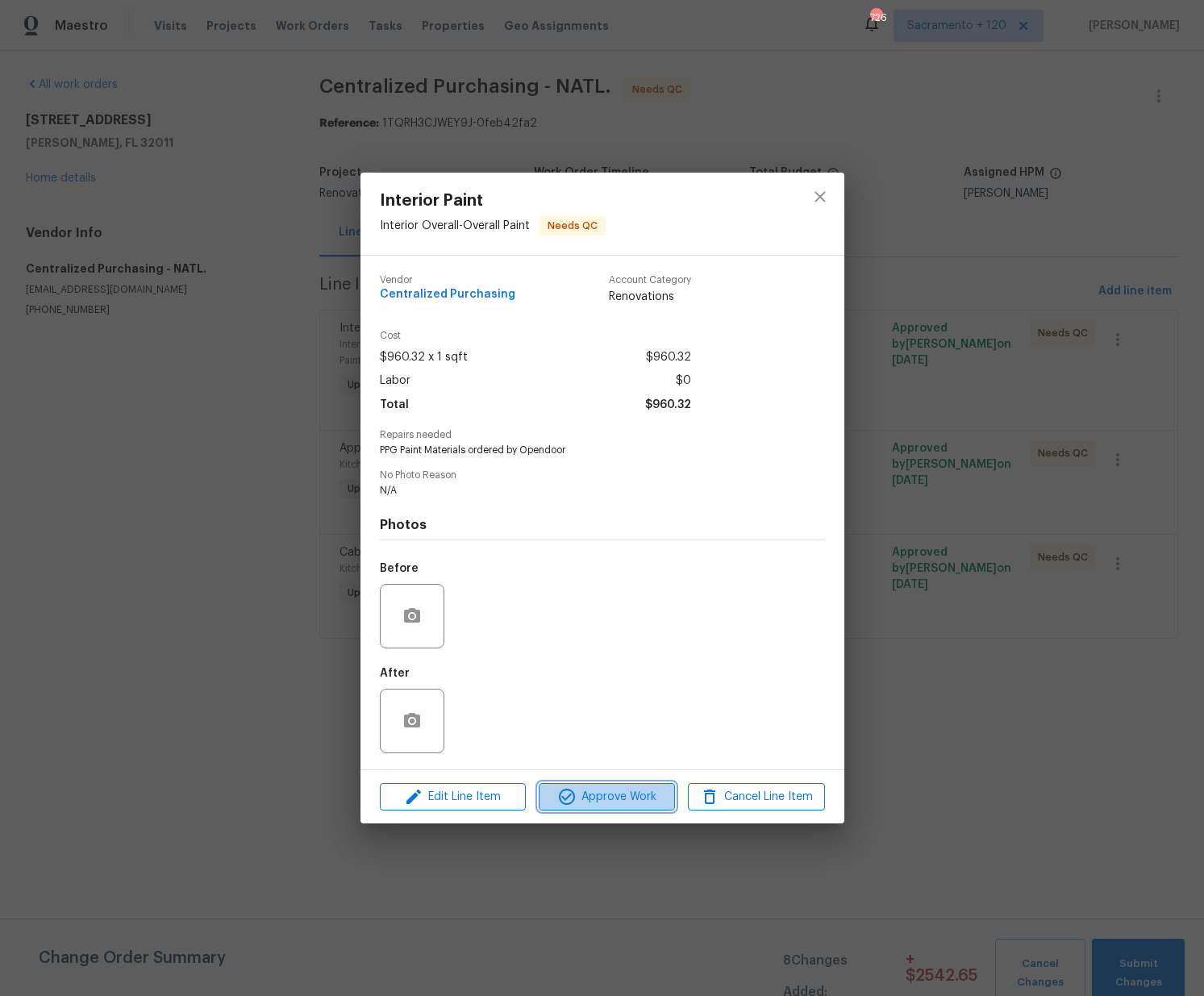
click at [589, 800] on span "Approve Work" at bounding box center [606, 796] width 126 height 20
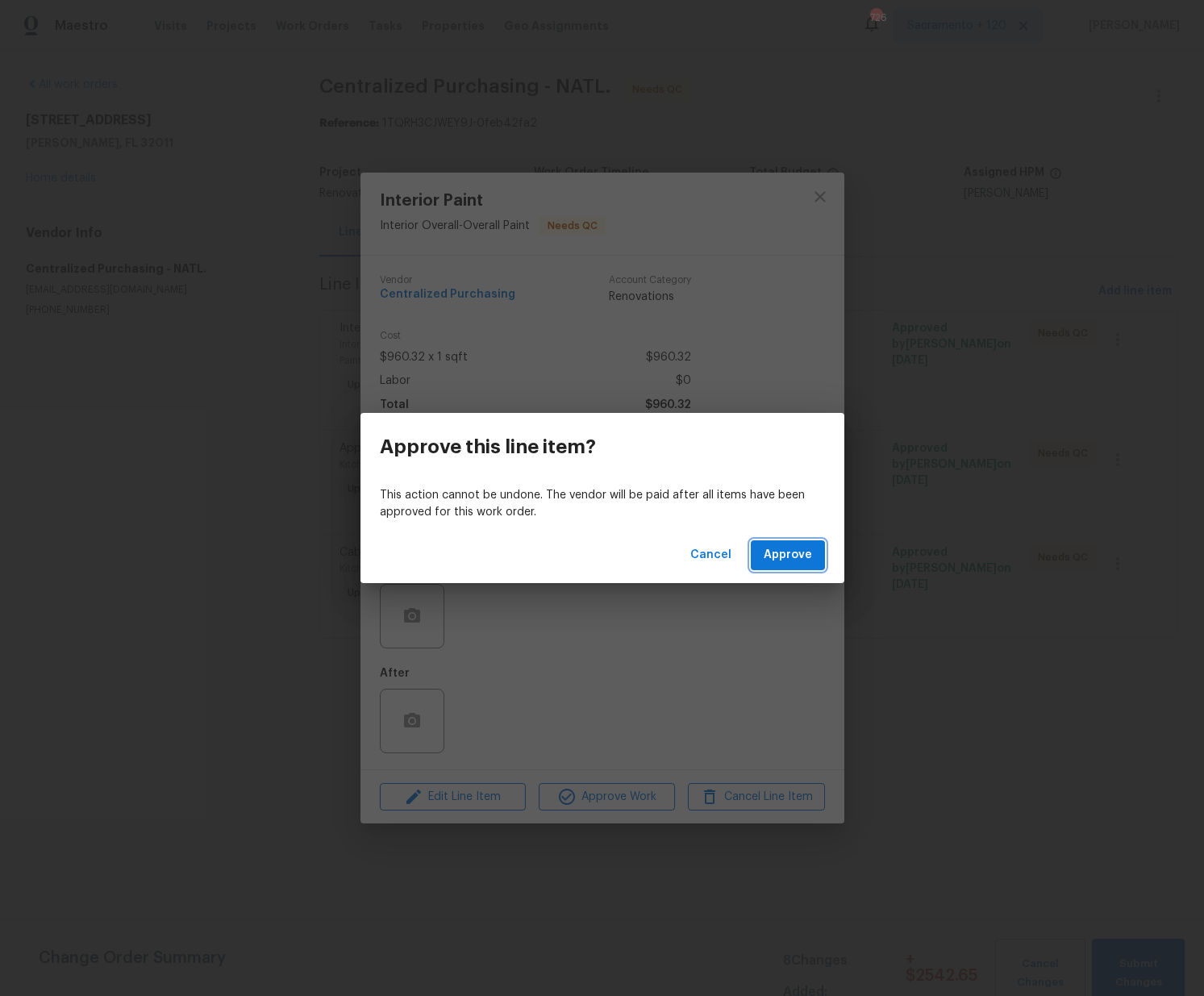
click at [790, 544] on button "Approve" at bounding box center [787, 554] width 74 height 29
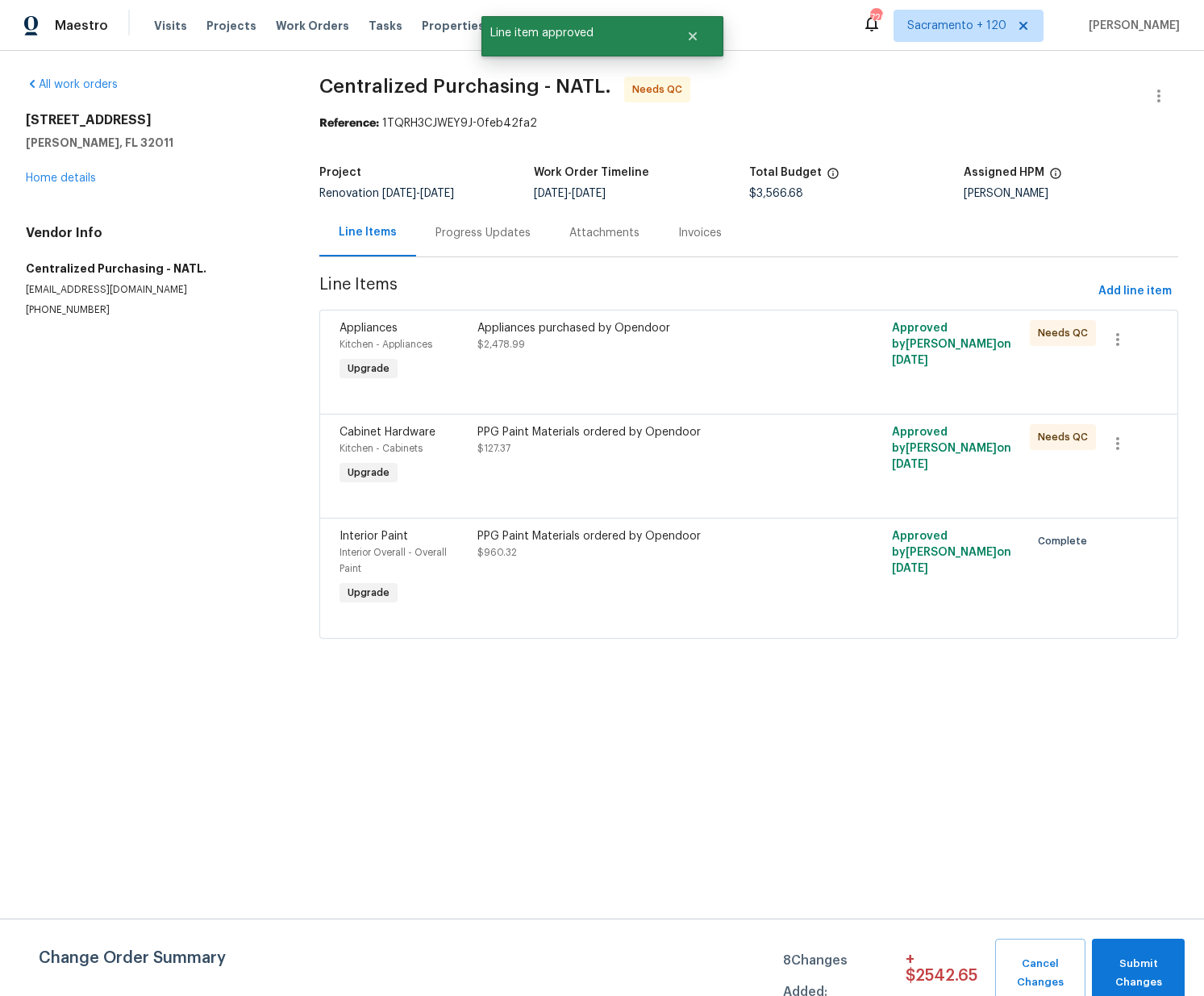
click at [580, 378] on div "Appliances purchased by Opendoor $2,478.99" at bounding box center [645, 352] width 345 height 74
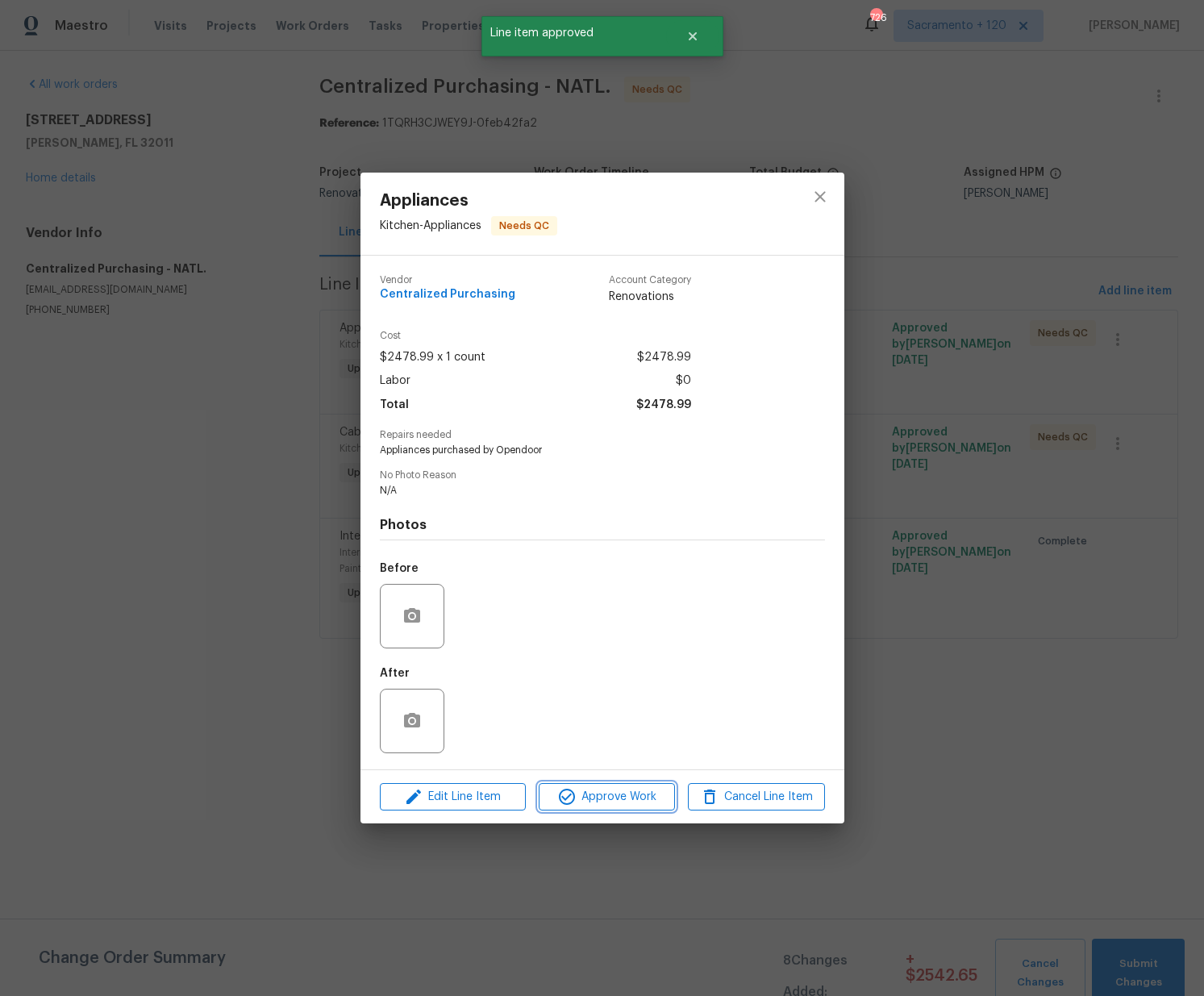
click at [616, 789] on span "Approve Work" at bounding box center [606, 796] width 126 height 20
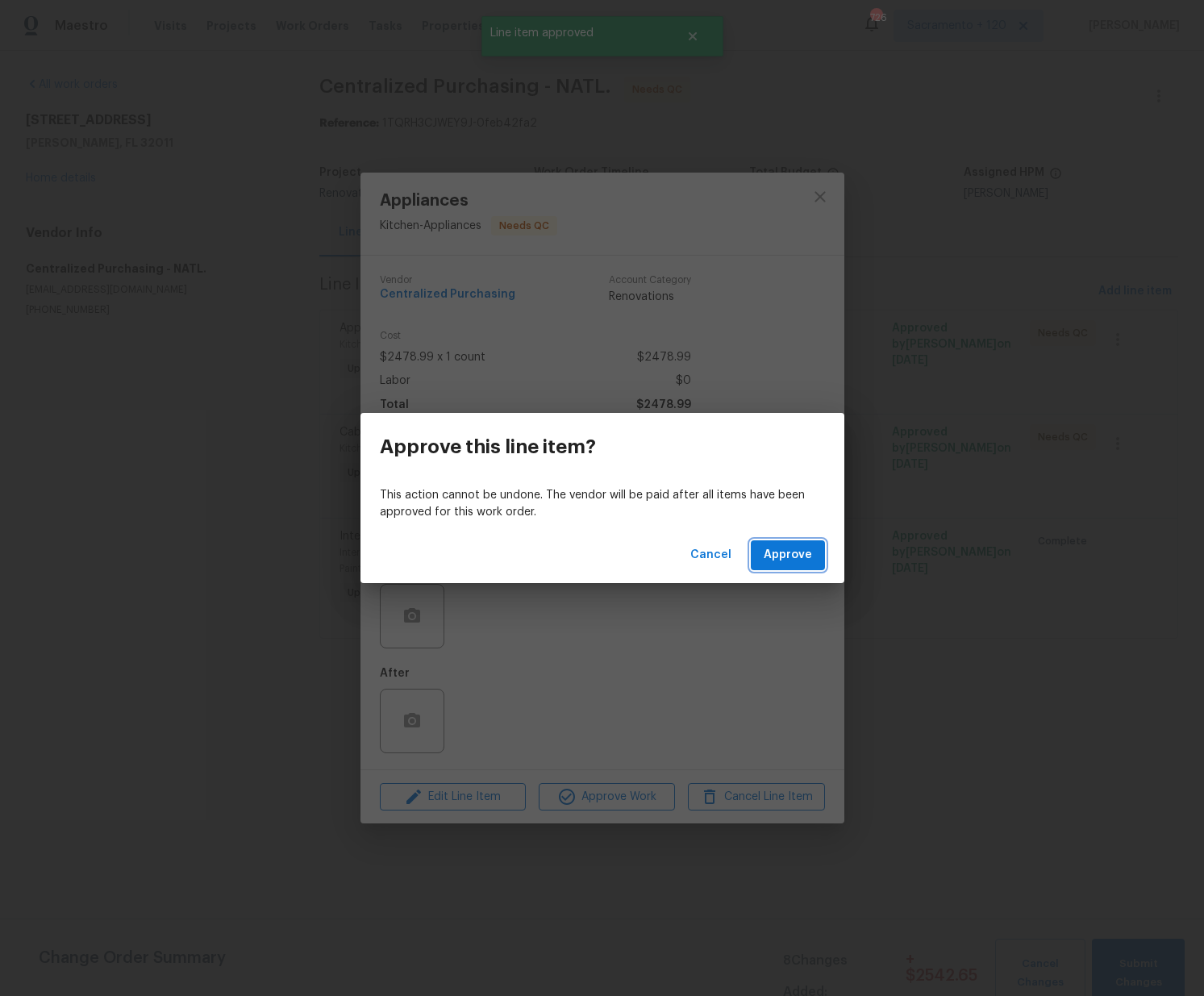
click at [769, 551] on span "Approve" at bounding box center [787, 555] width 48 height 20
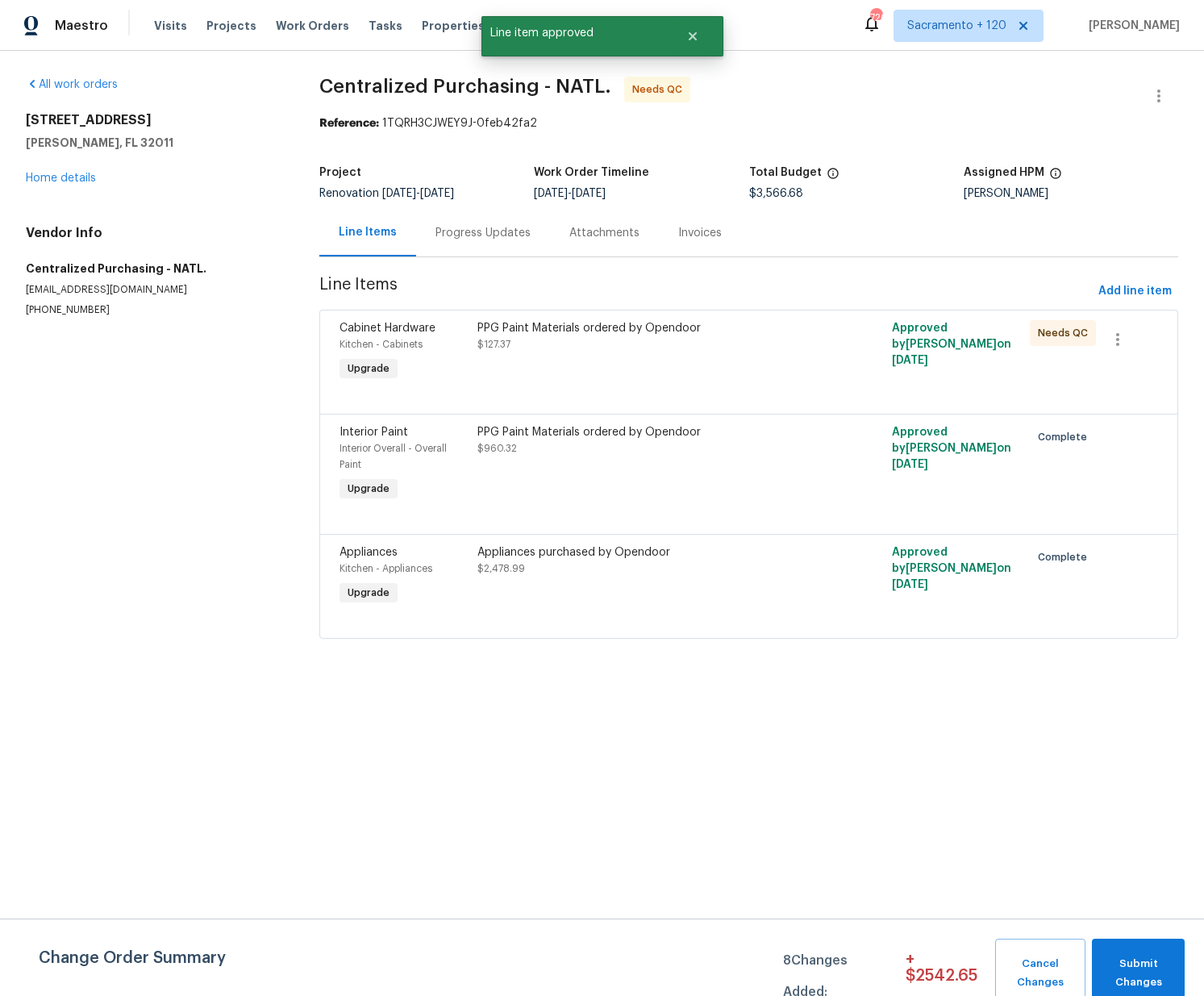
click at [621, 390] on div at bounding box center [749, 394] width 819 height 19
click at [612, 380] on div "PPG Paint Materials ordered by Opendoor $127.37" at bounding box center [645, 352] width 345 height 74
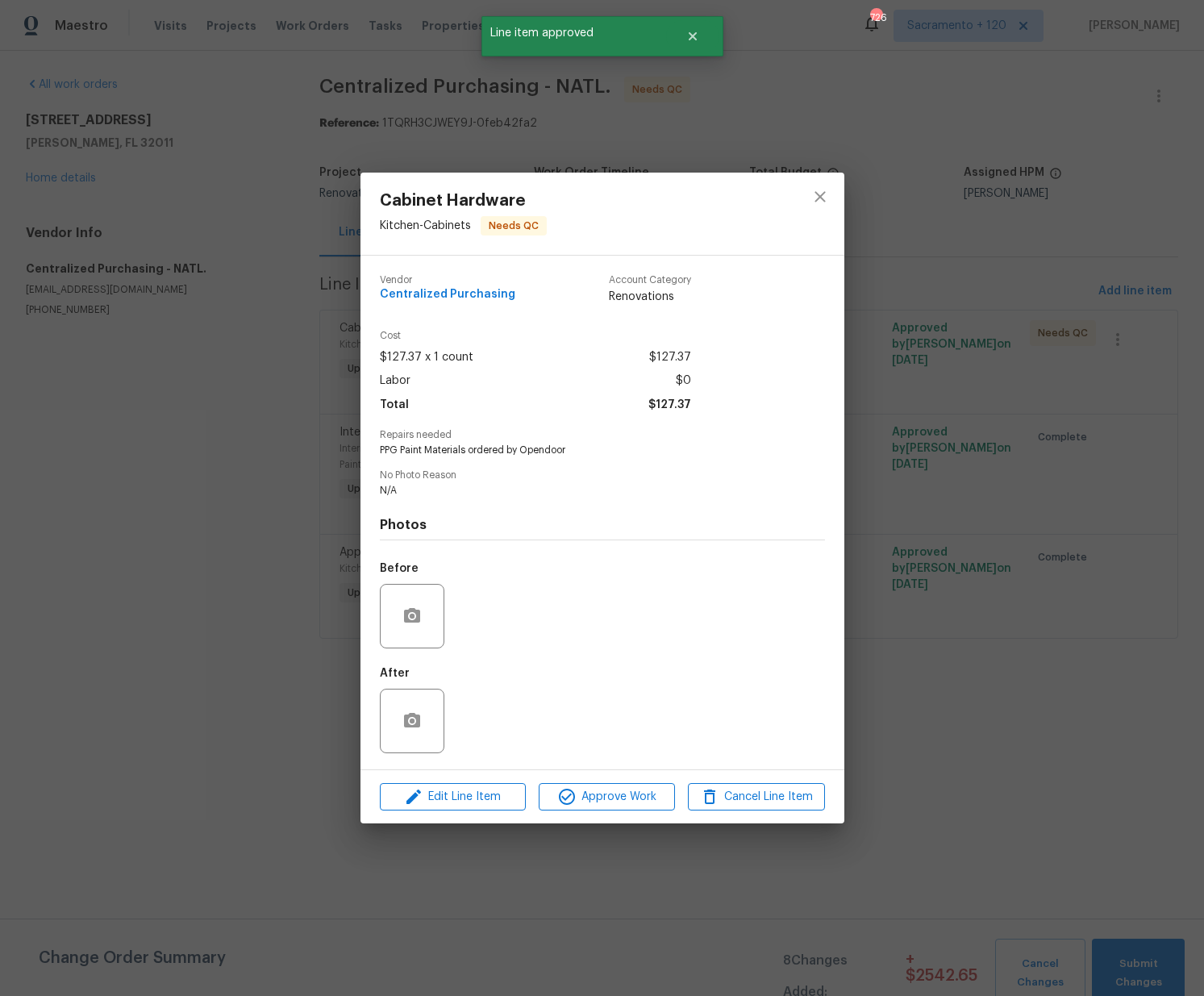
click at [651, 780] on div "Edit Line Item Approve Work Cancel Line Item" at bounding box center [602, 797] width 484 height 54
click at [641, 792] on span "Approve Work" at bounding box center [606, 796] width 126 height 20
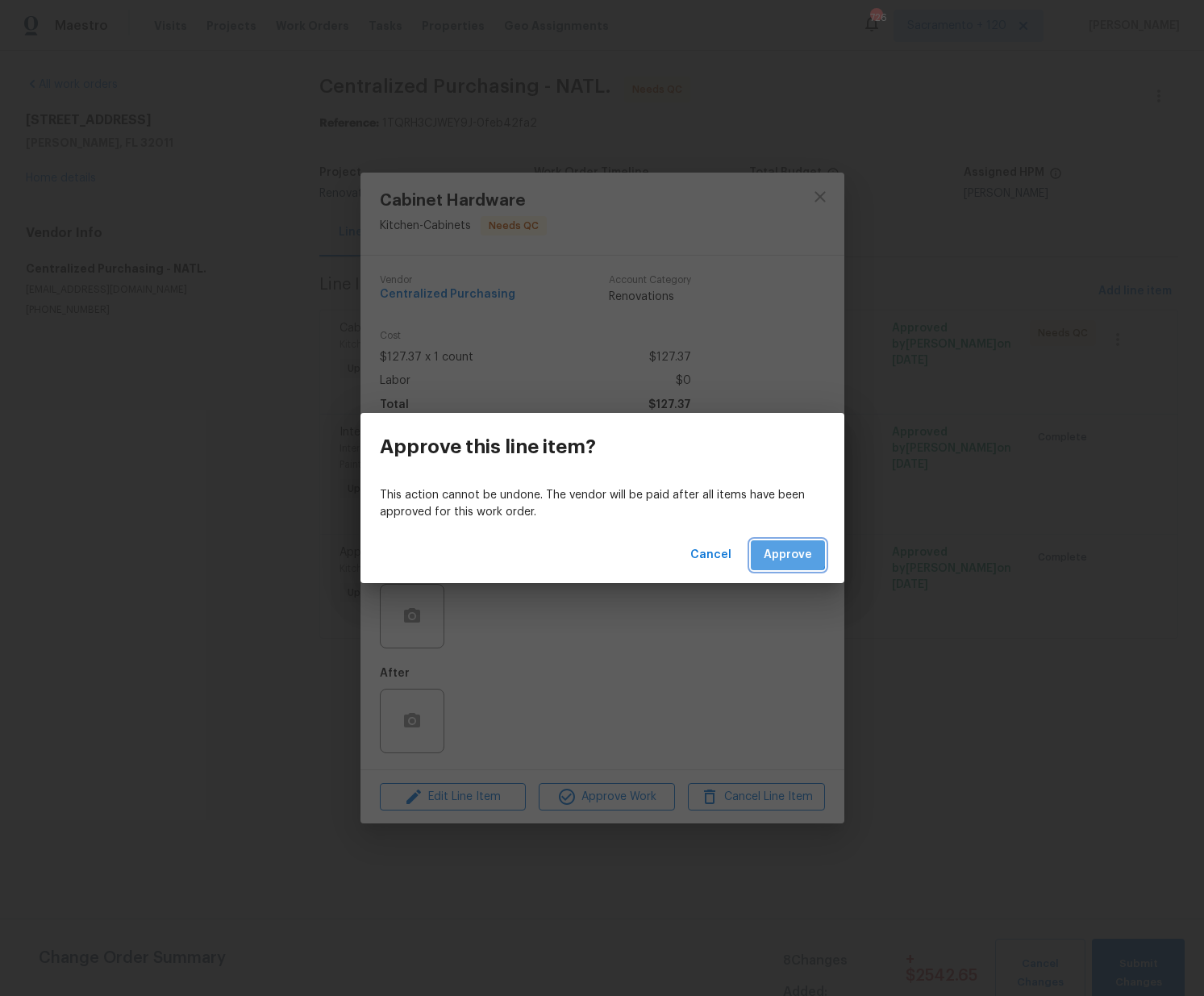
click at [776, 547] on span "Approve" at bounding box center [787, 555] width 48 height 20
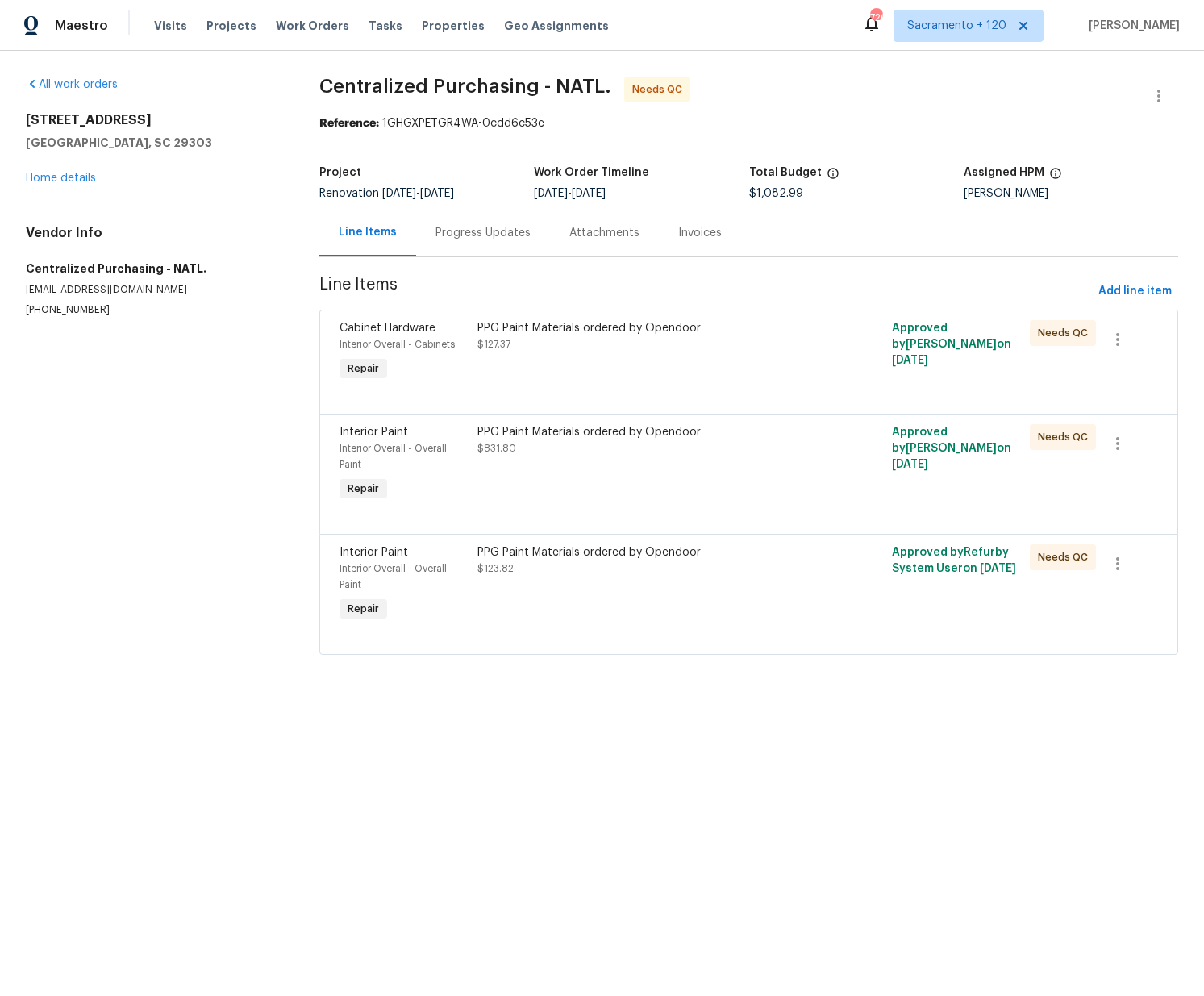
click at [565, 379] on div "PPG Paint Materials ordered by Opendoor $127.37" at bounding box center [645, 352] width 345 height 74
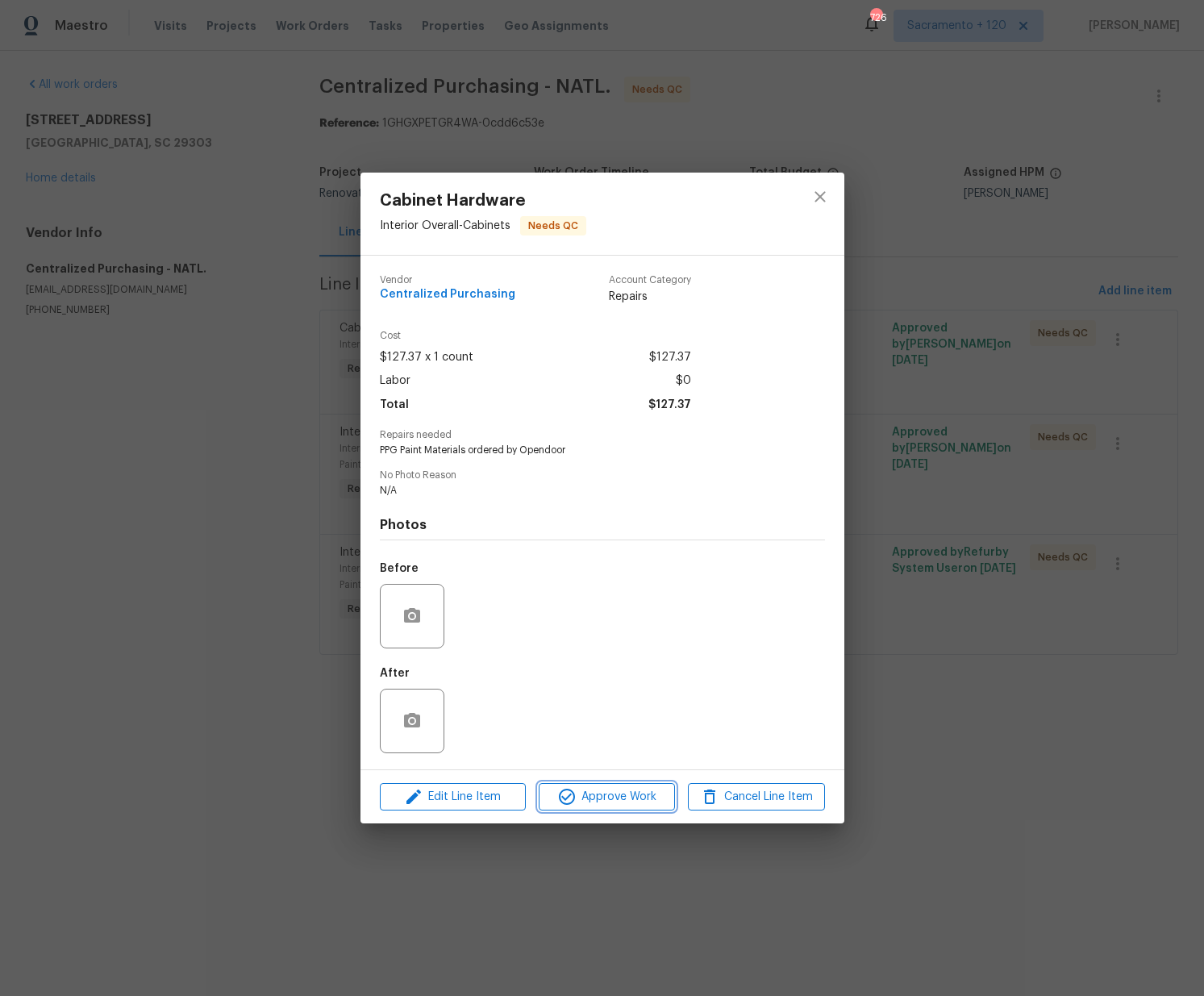
click at [595, 792] on span "Approve Work" at bounding box center [606, 796] width 126 height 20
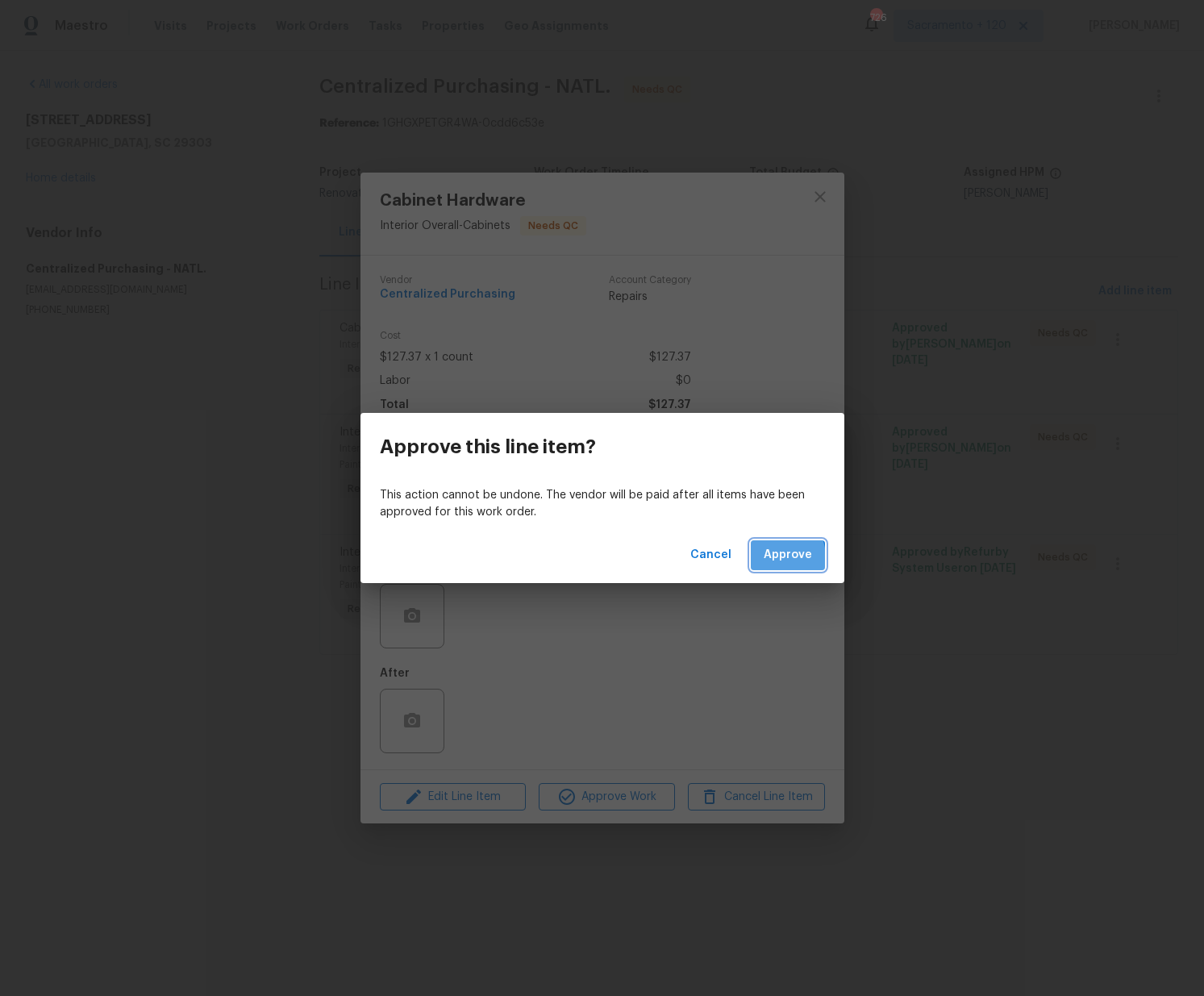
click at [766, 558] on span "Approve" at bounding box center [787, 555] width 48 height 20
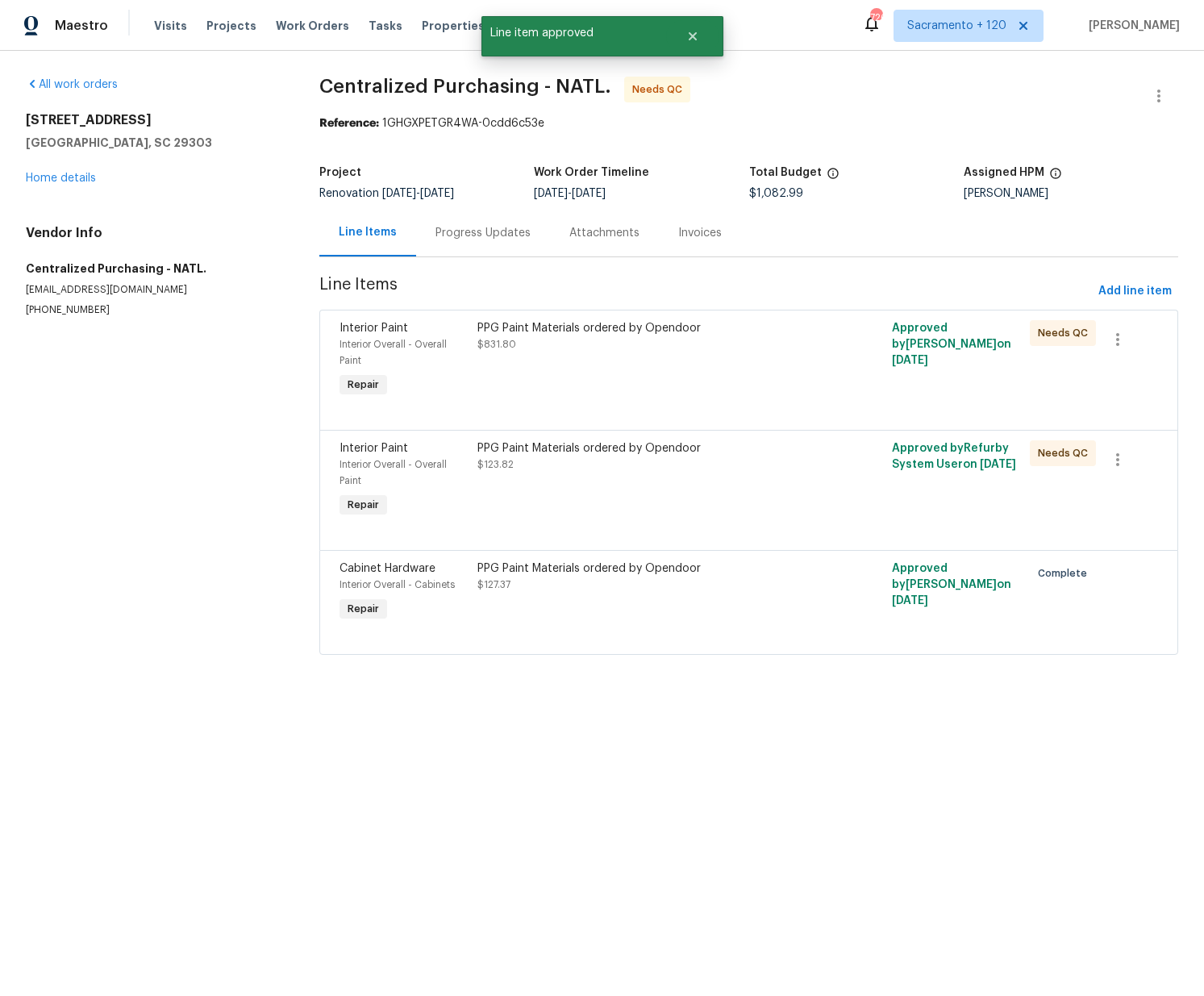
click at [569, 389] on div "PPG Paint Materials ordered by Opendoor $831.80" at bounding box center [645, 360] width 345 height 90
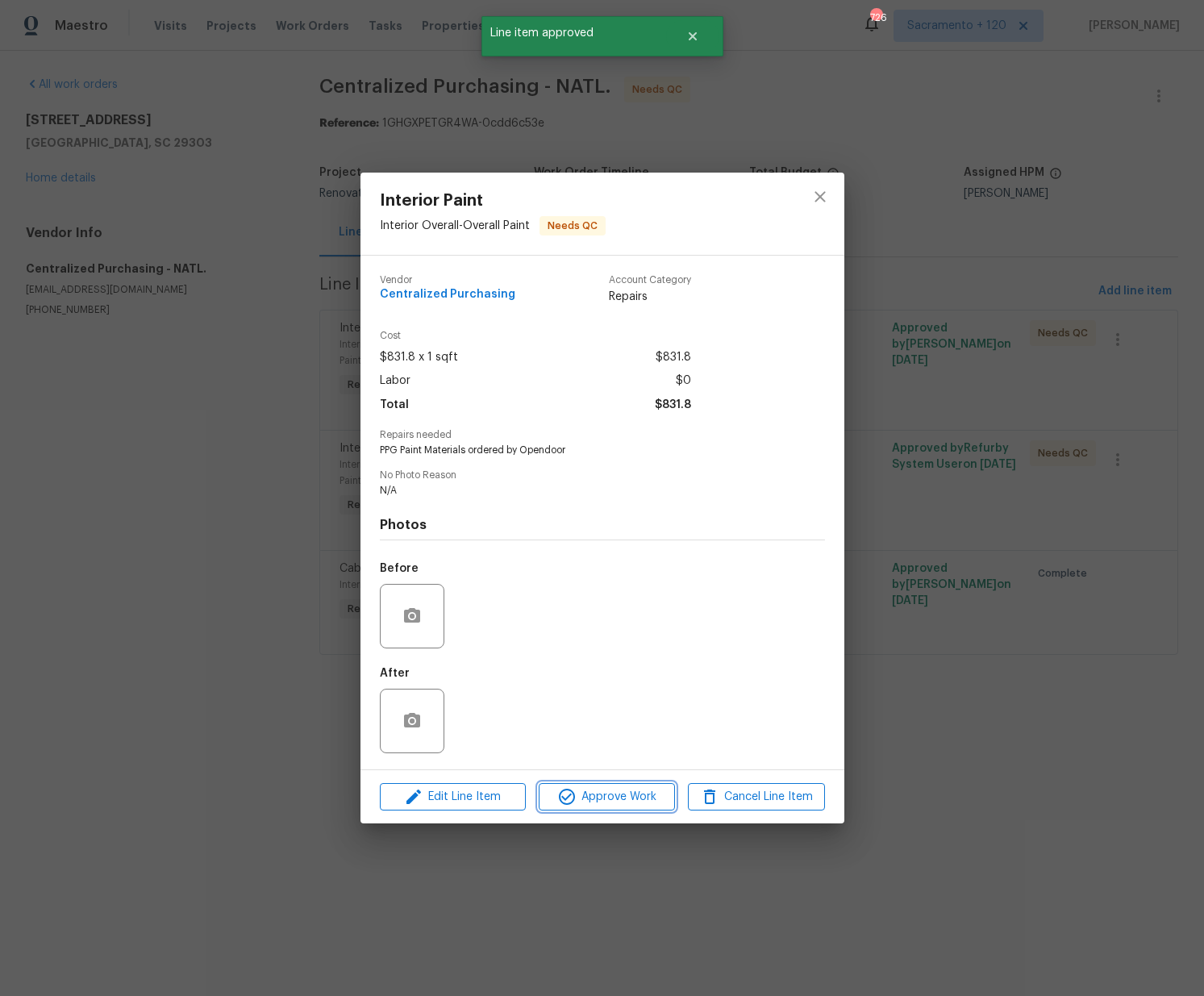
click at [625, 785] on button "Approve Work" at bounding box center [607, 797] width 137 height 28
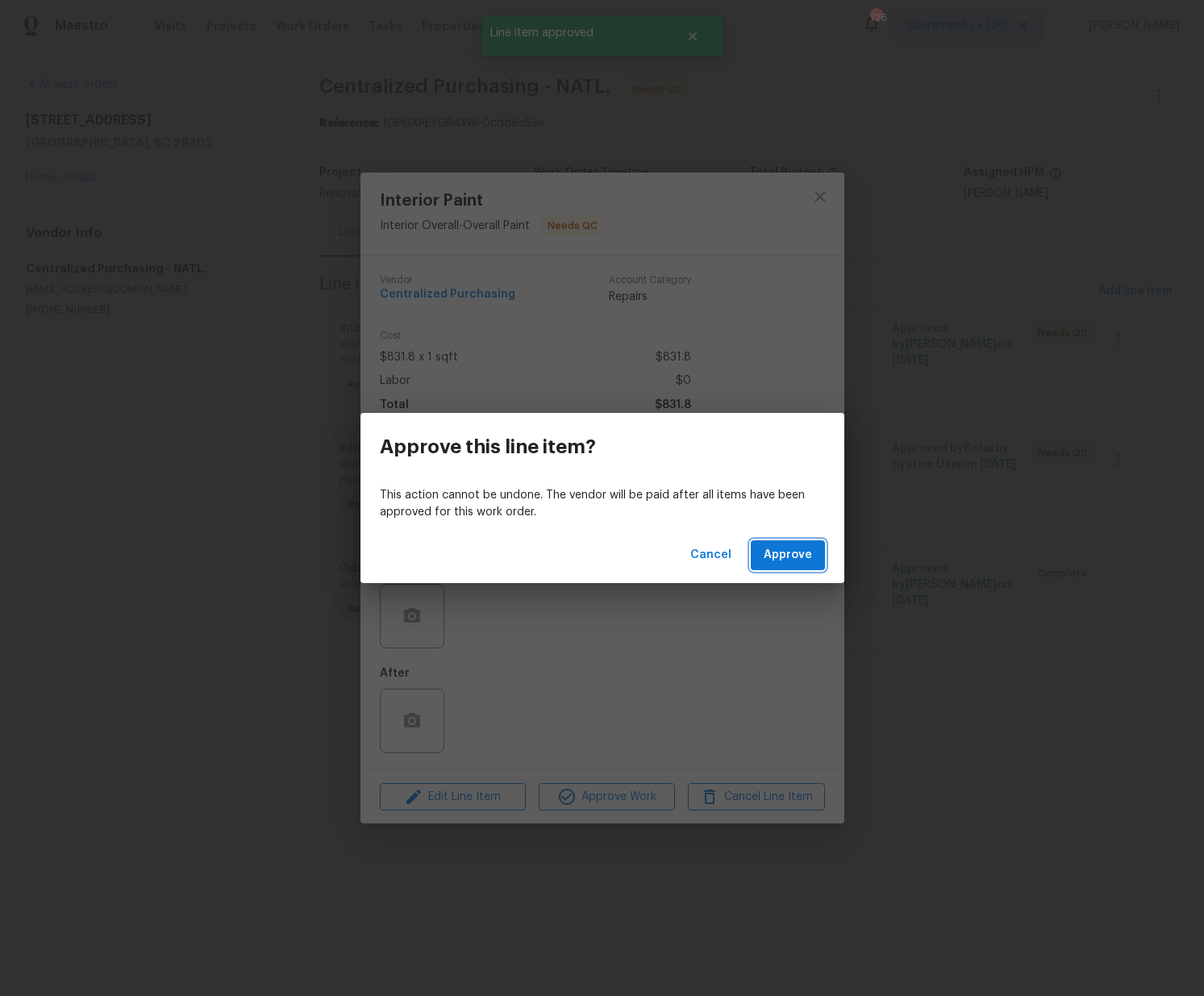
click at [779, 560] on span "Approve" at bounding box center [787, 555] width 48 height 20
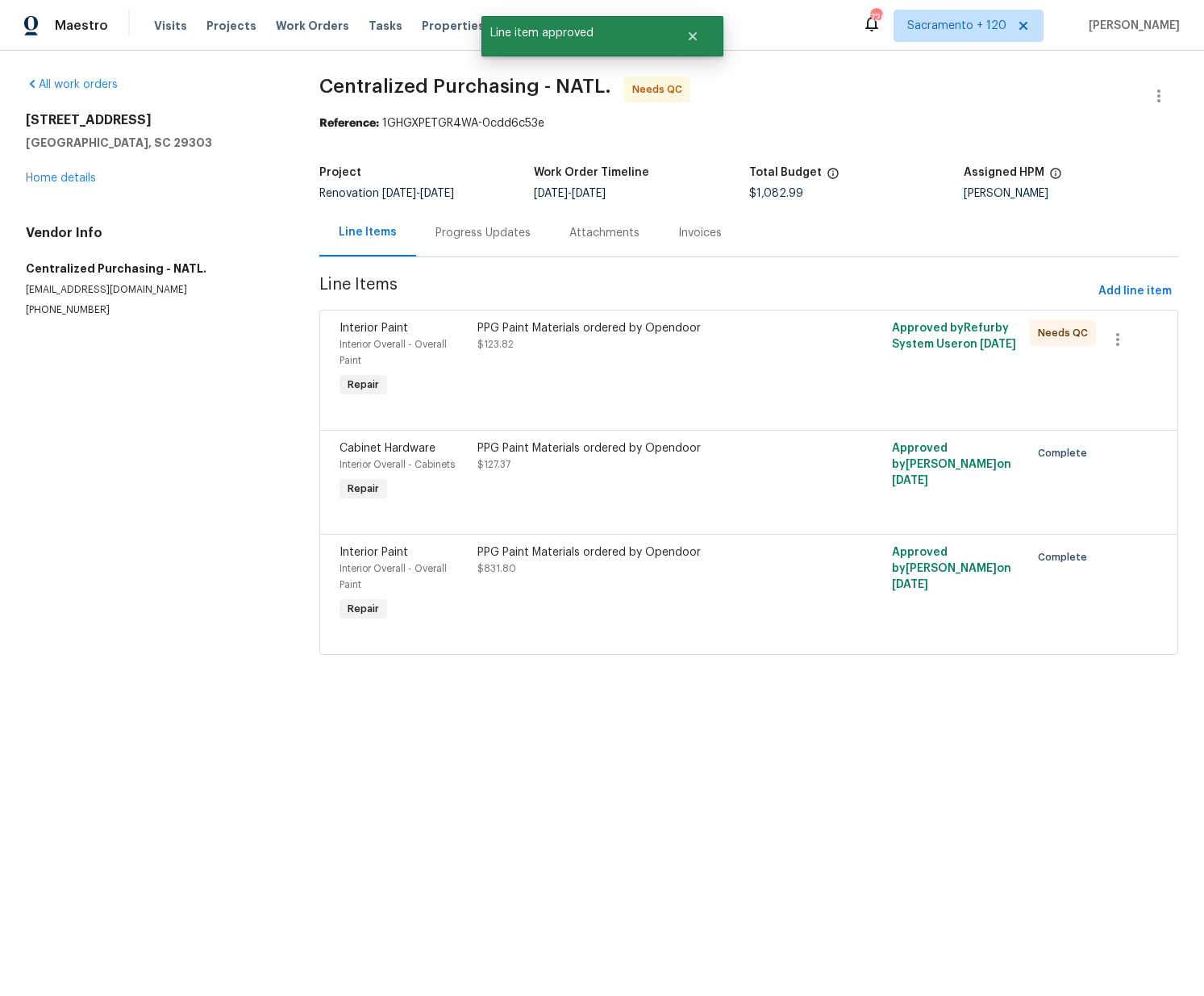
click at [550, 384] on div "PPG Paint Materials ordered by Opendoor $123.82" at bounding box center [645, 360] width 345 height 90
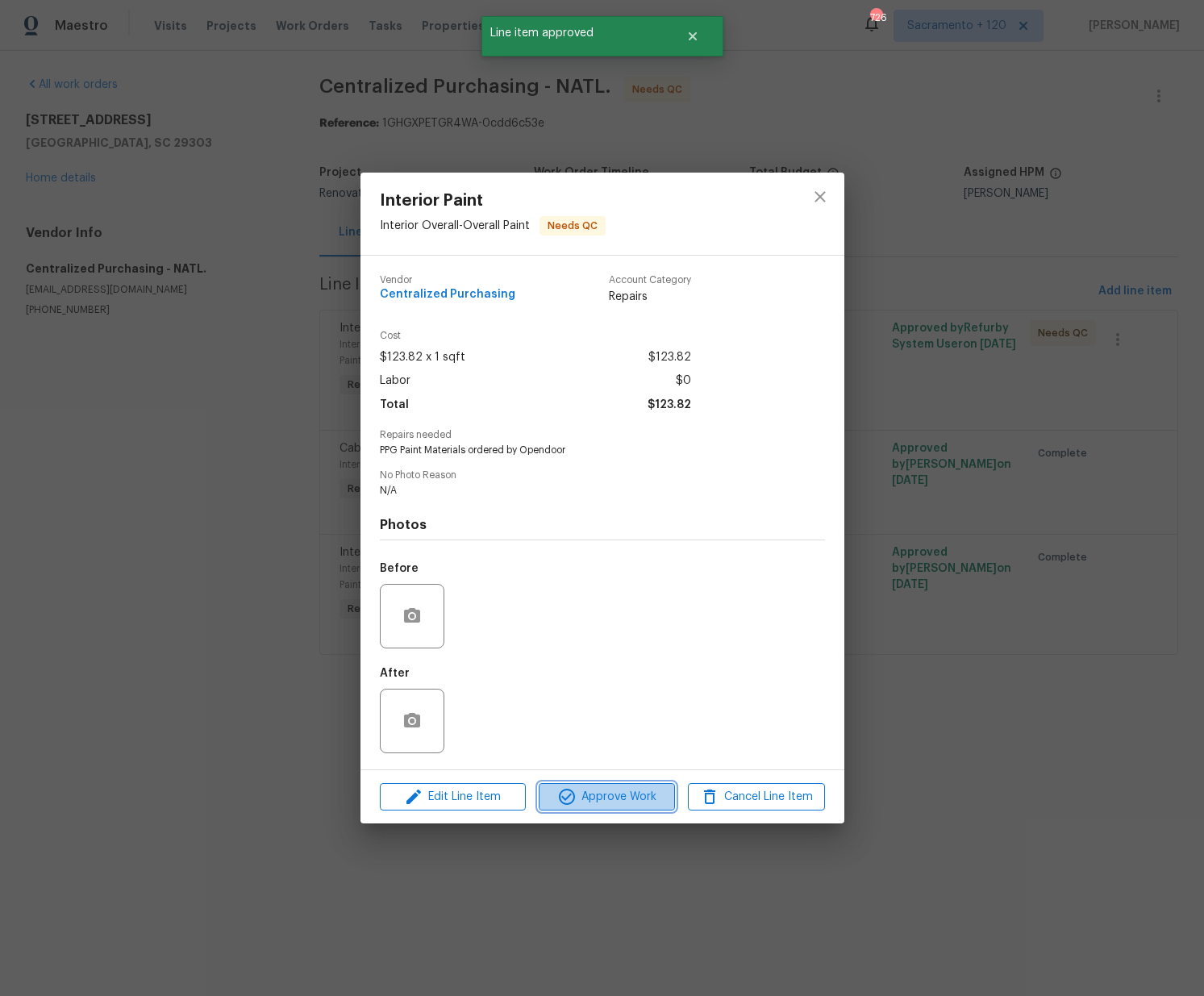
click at [623, 802] on span "Approve Work" at bounding box center [606, 796] width 126 height 20
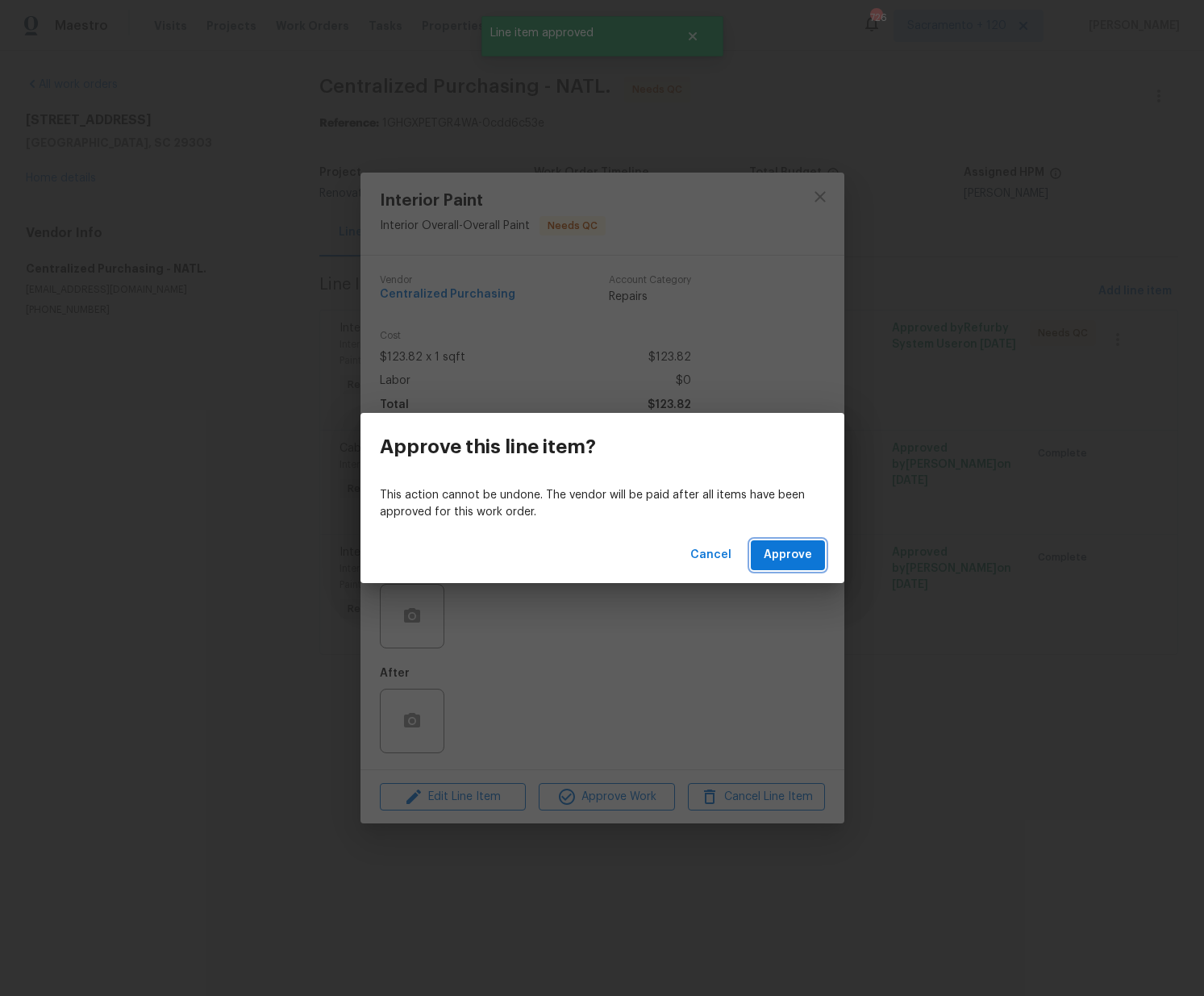
click at [798, 560] on span "Approve" at bounding box center [787, 555] width 48 height 20
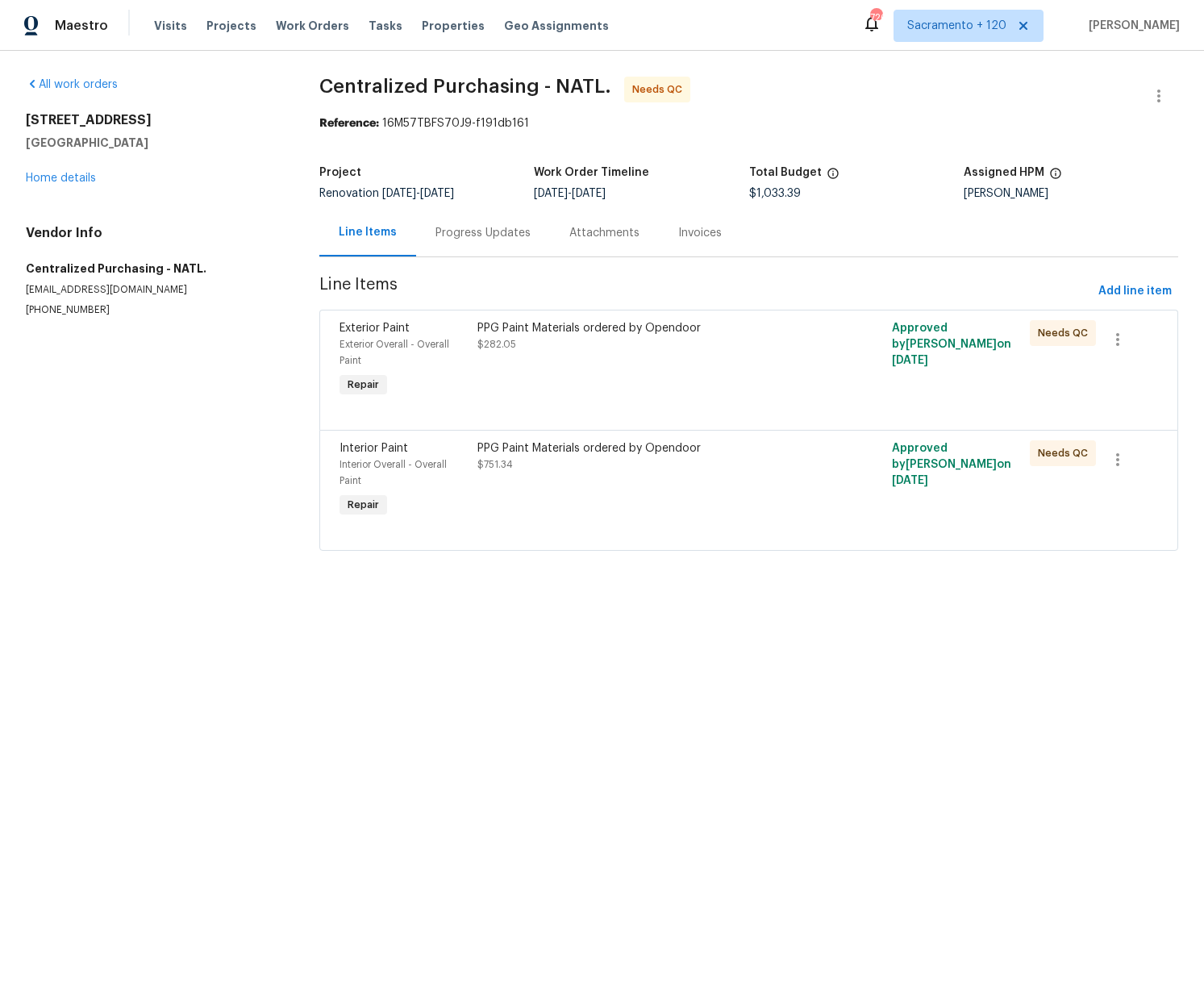
click at [639, 389] on div "PPG Paint Materials ordered by Opendoor $282.05" at bounding box center [645, 360] width 345 height 90
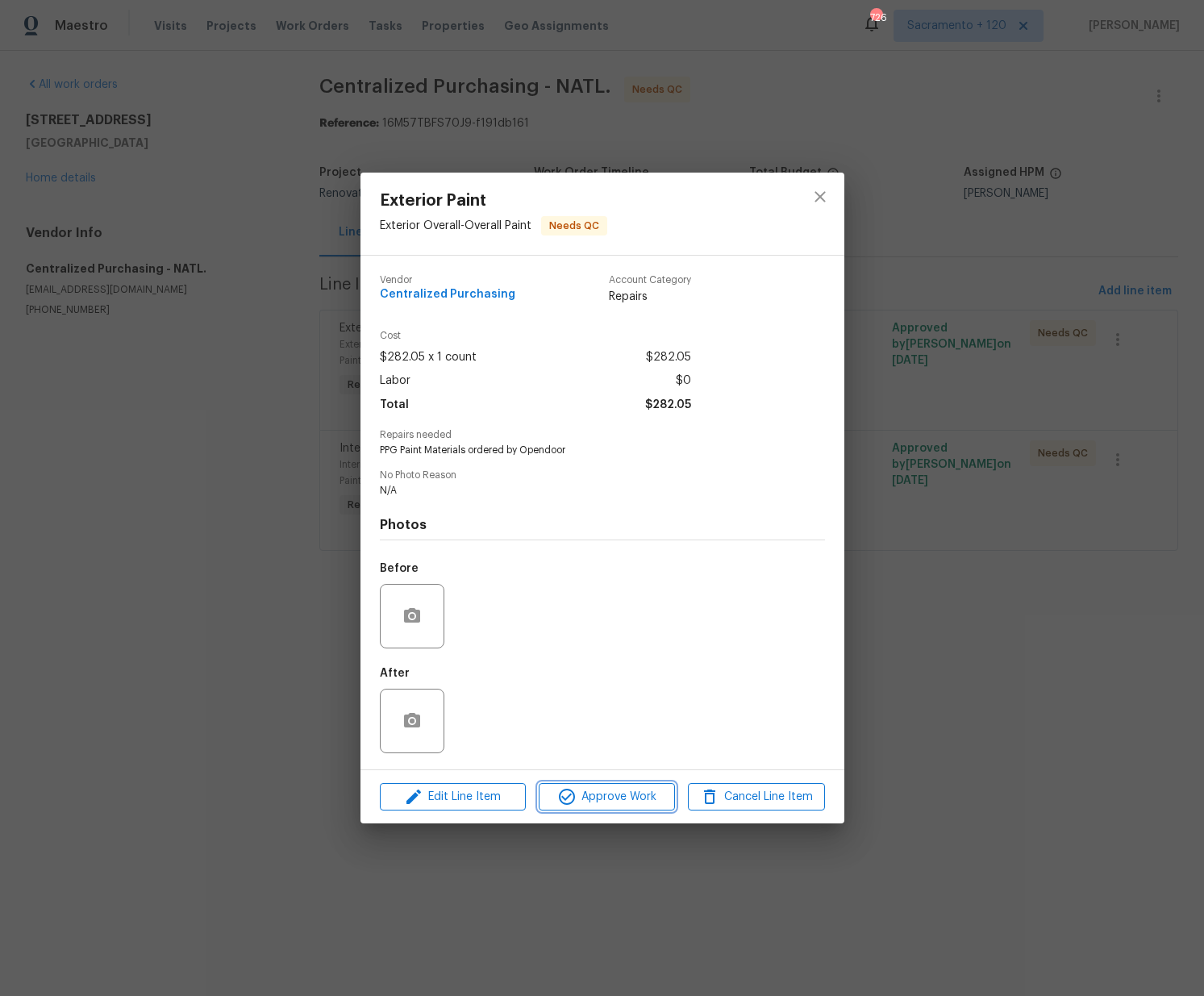
click at [625, 798] on span "Approve Work" at bounding box center [606, 796] width 126 height 20
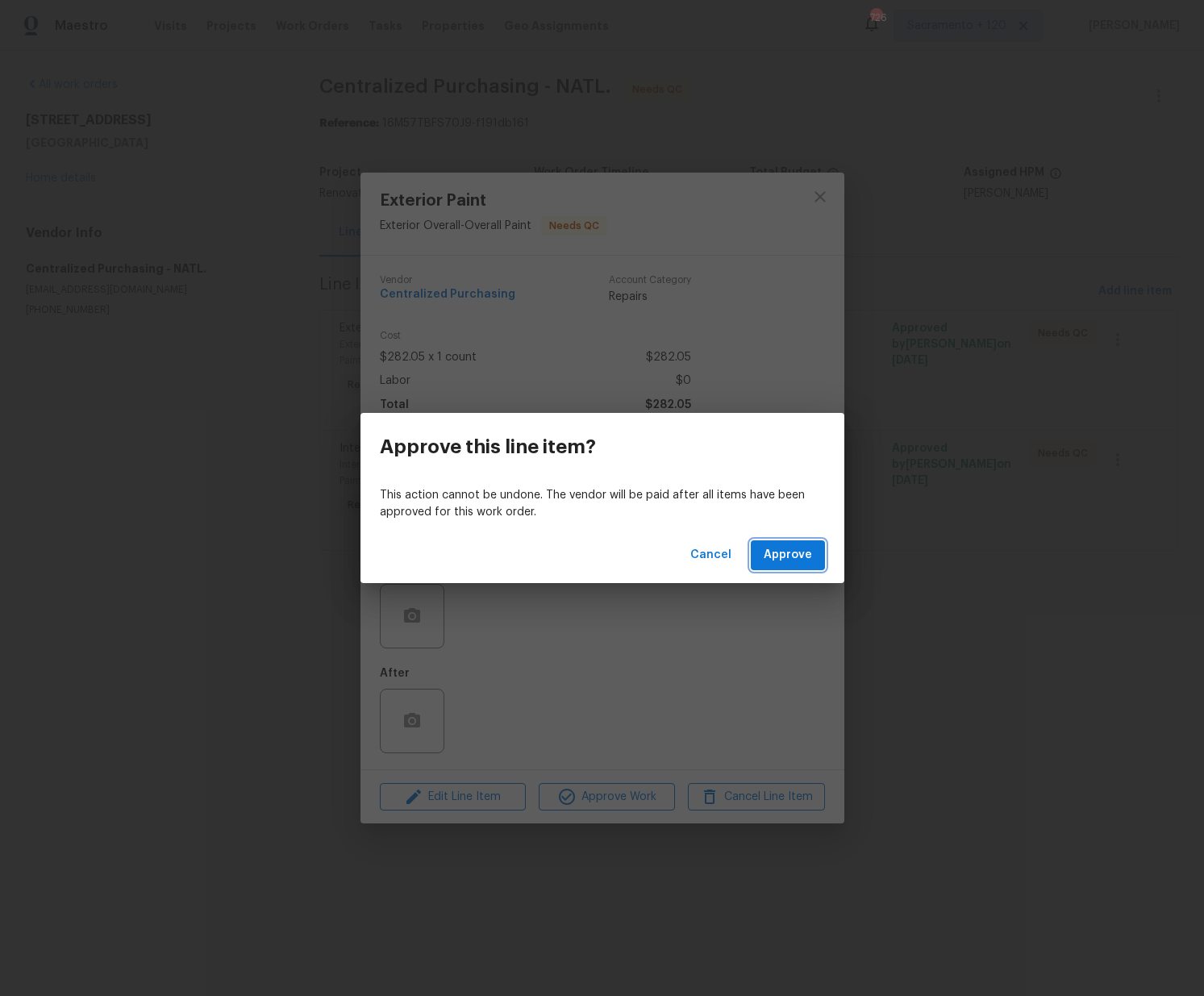
click at [803, 563] on span "Approve" at bounding box center [787, 555] width 48 height 20
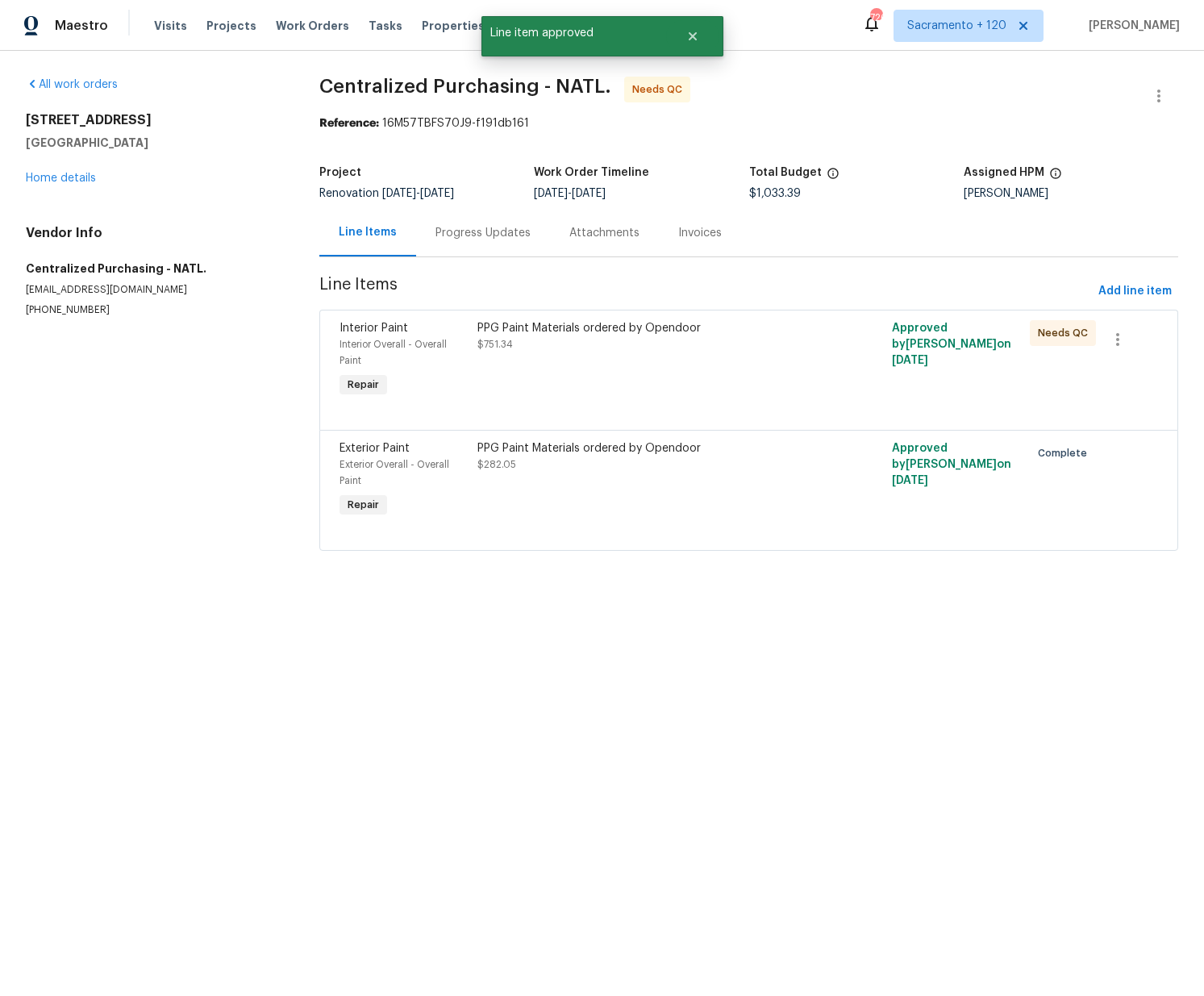
click at [590, 399] on div "PPG Paint Materials ordered by Opendoor $751.34" at bounding box center [645, 360] width 345 height 90
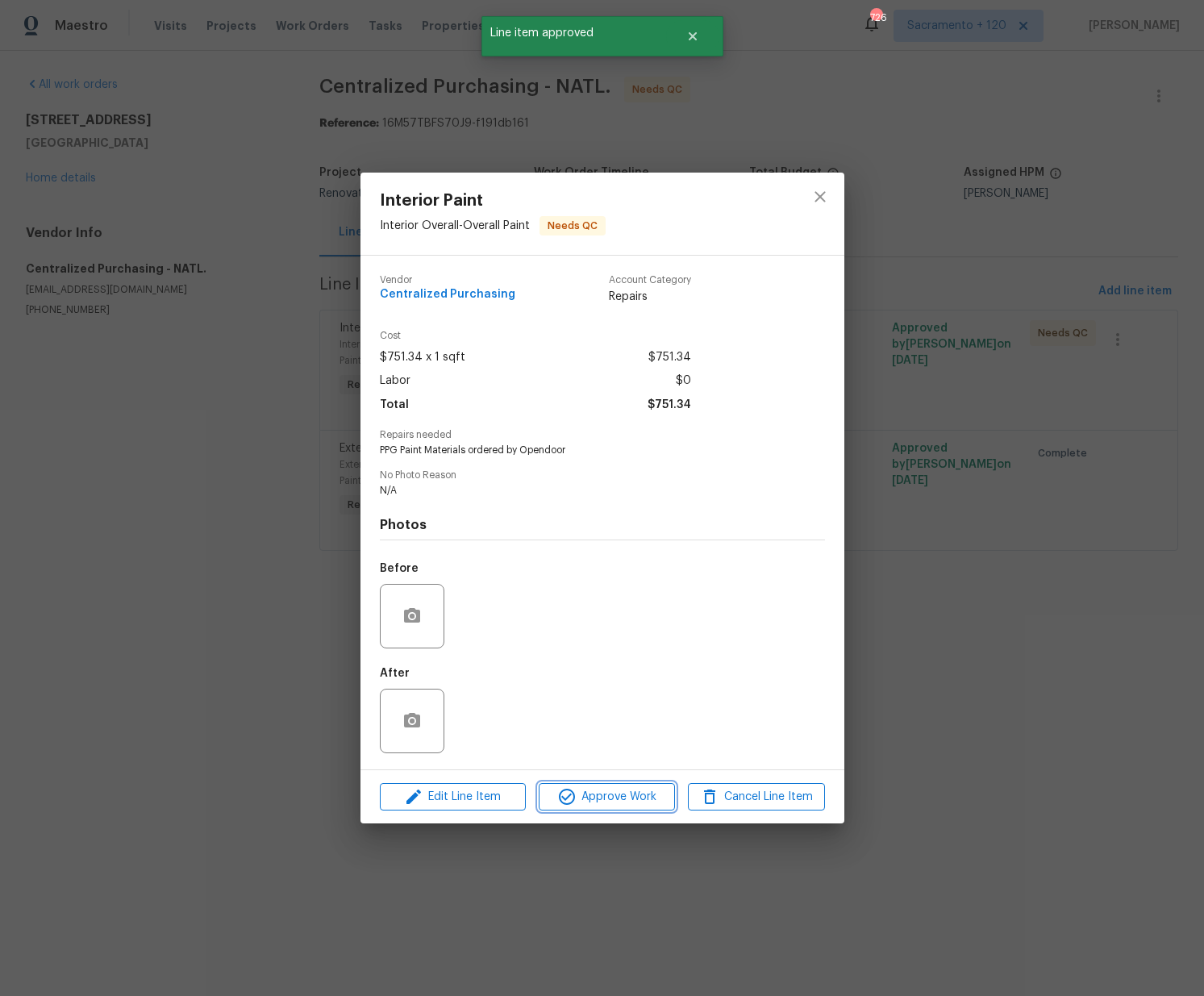
click at [625, 802] on span "Approve Work" at bounding box center [606, 796] width 126 height 20
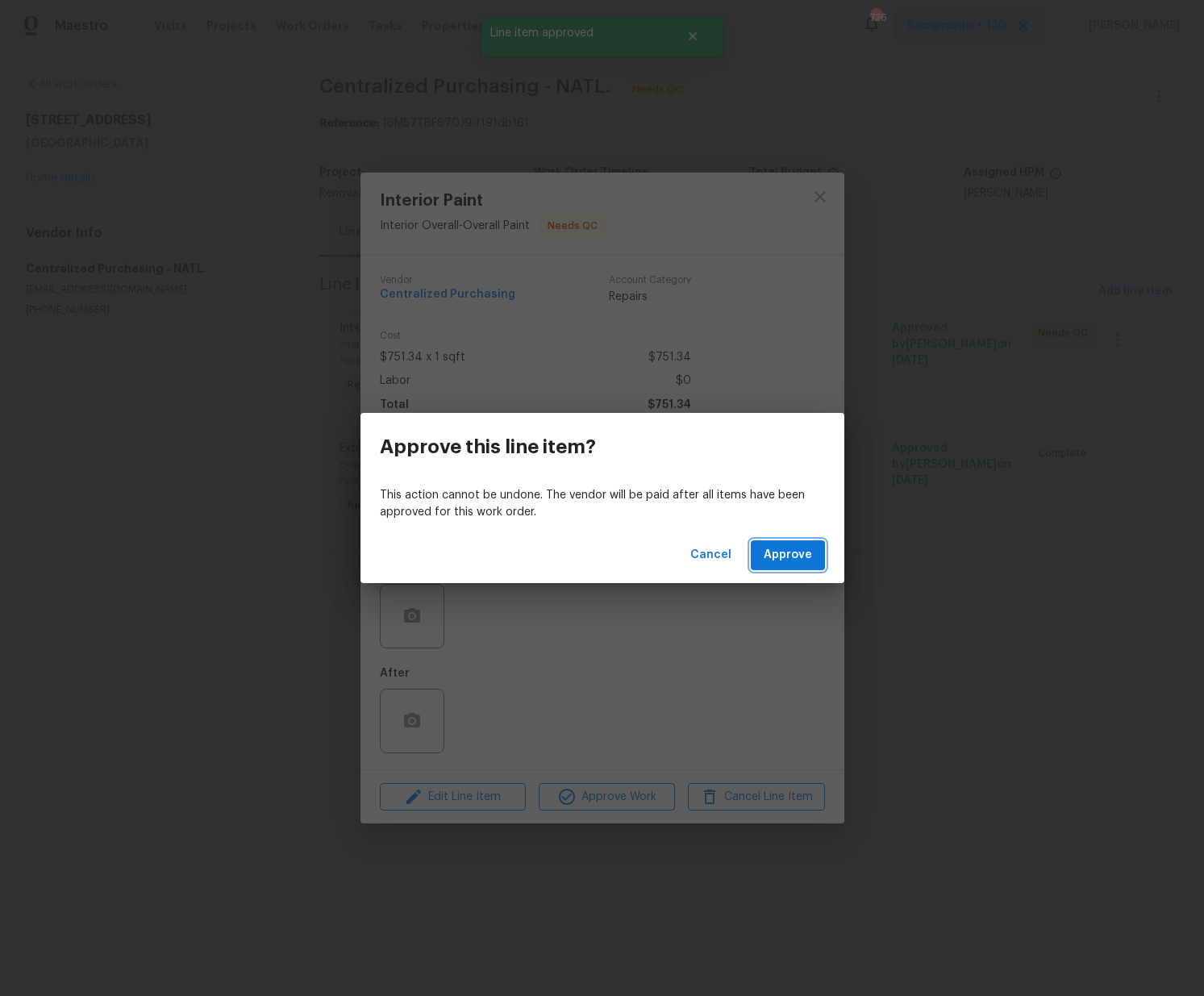
click at [787, 547] on span "Approve" at bounding box center [787, 555] width 48 height 20
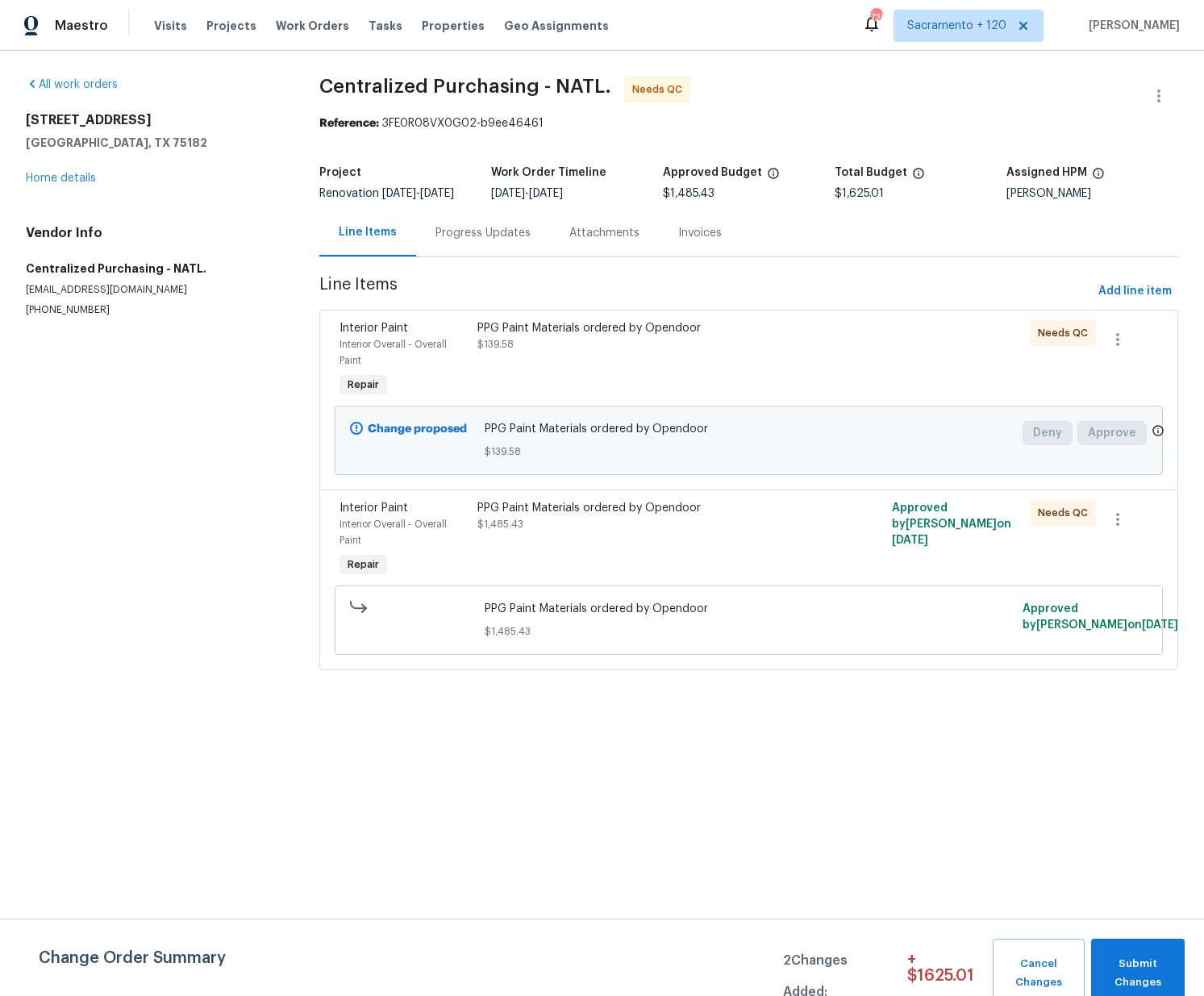
click at [622, 352] on div "PPG Paint Materials ordered by Opendoor $139.58" at bounding box center [645, 336] width 336 height 32
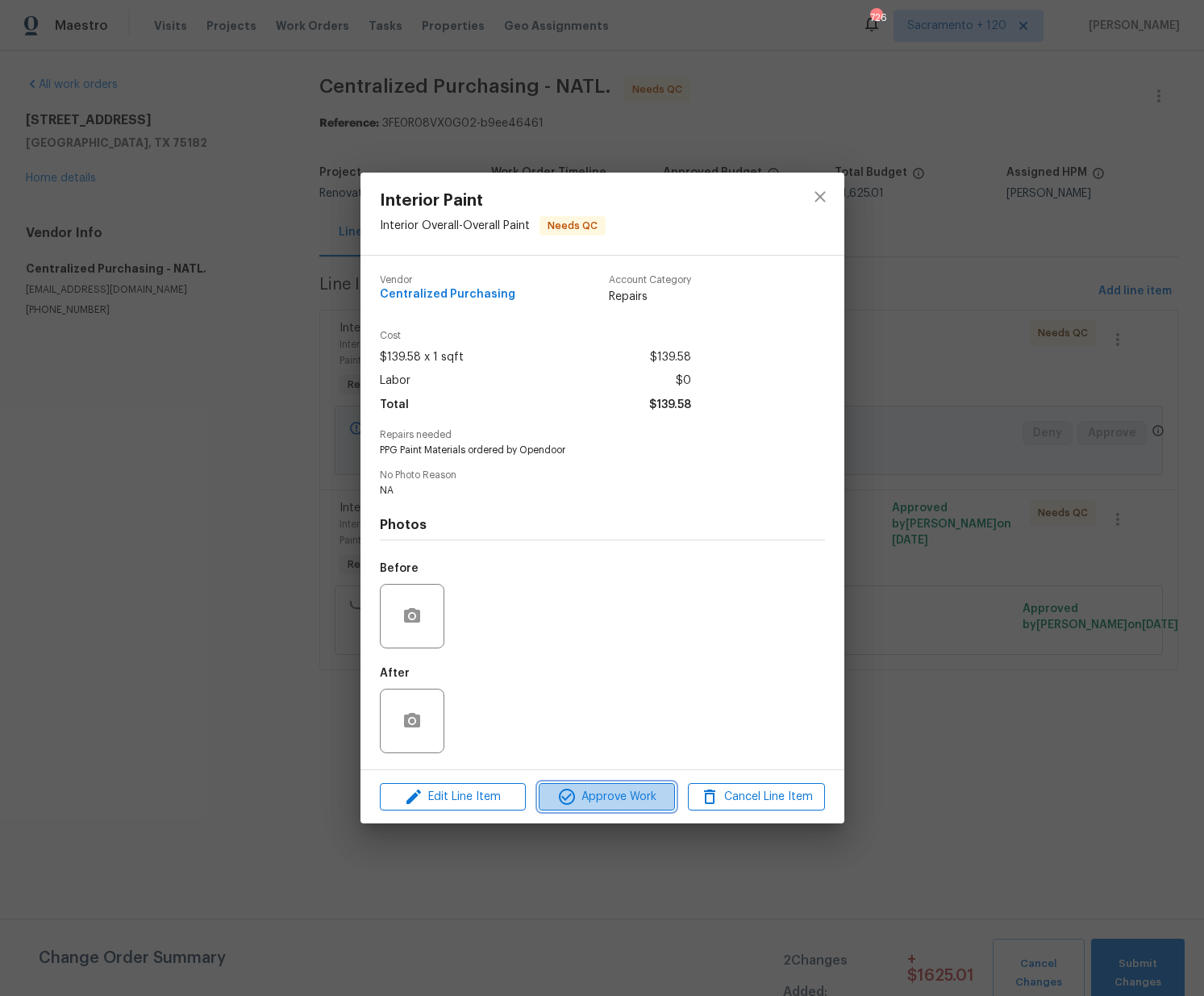
click at [642, 808] on button "Approve Work" at bounding box center [607, 797] width 137 height 28
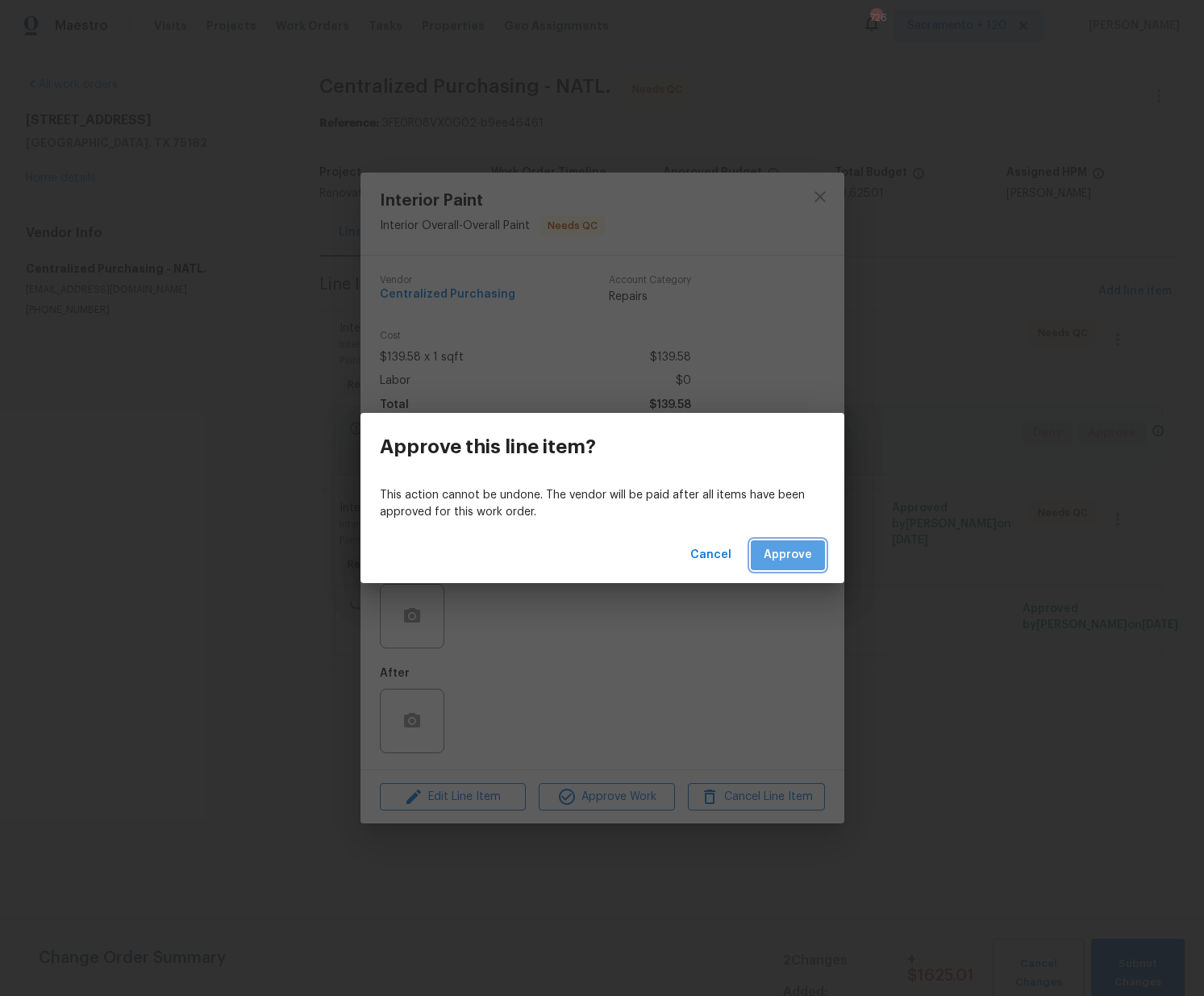
drag, startPoint x: 819, startPoint y: 542, endPoint x: 819, endPoint y: 551, distance: 9.0
click at [822, 544] on button "Approve" at bounding box center [787, 554] width 74 height 29
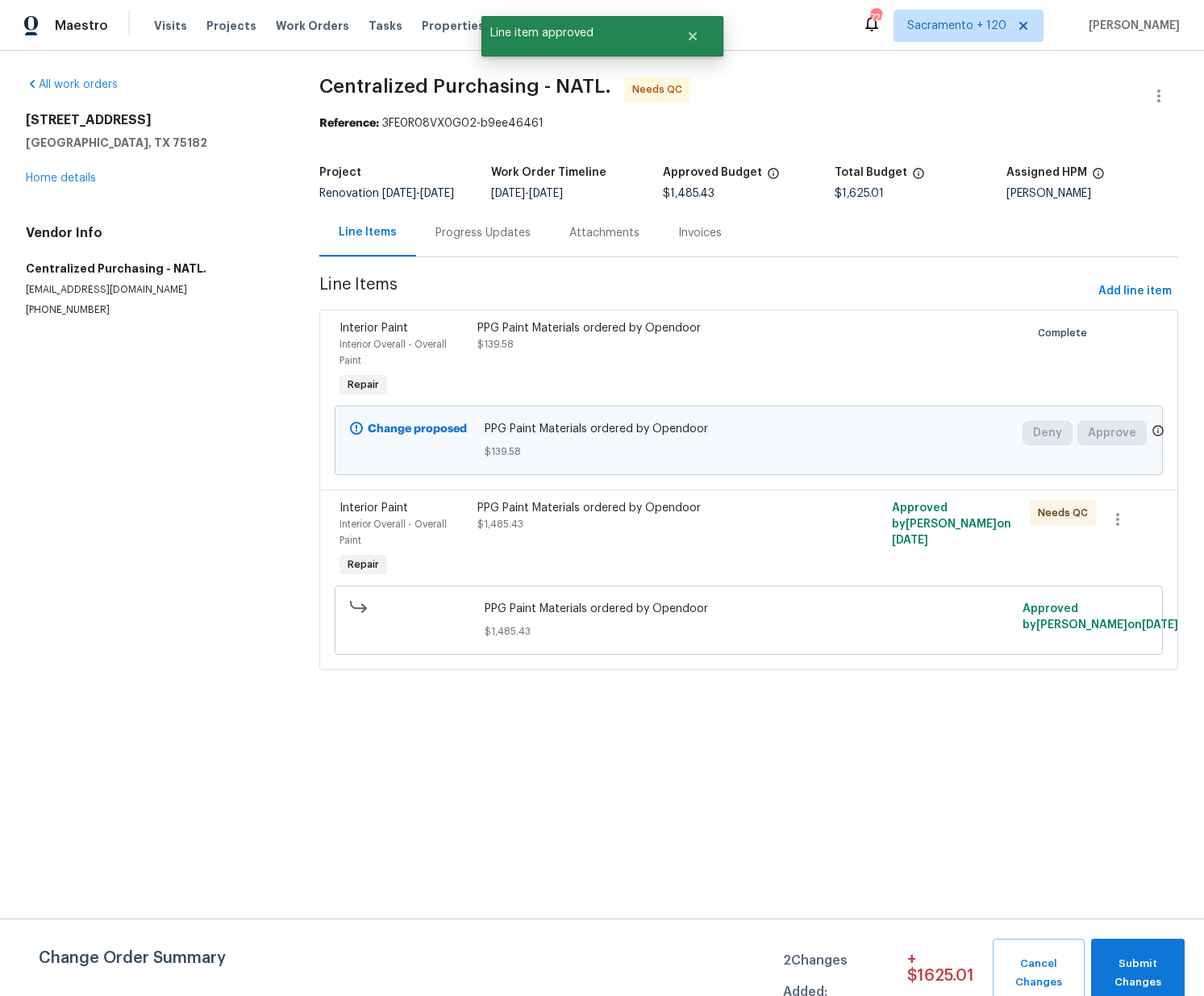
click at [646, 582] on div "PPG Paint Materials ordered by Opendoor $1,485.43" at bounding box center [645, 540] width 345 height 90
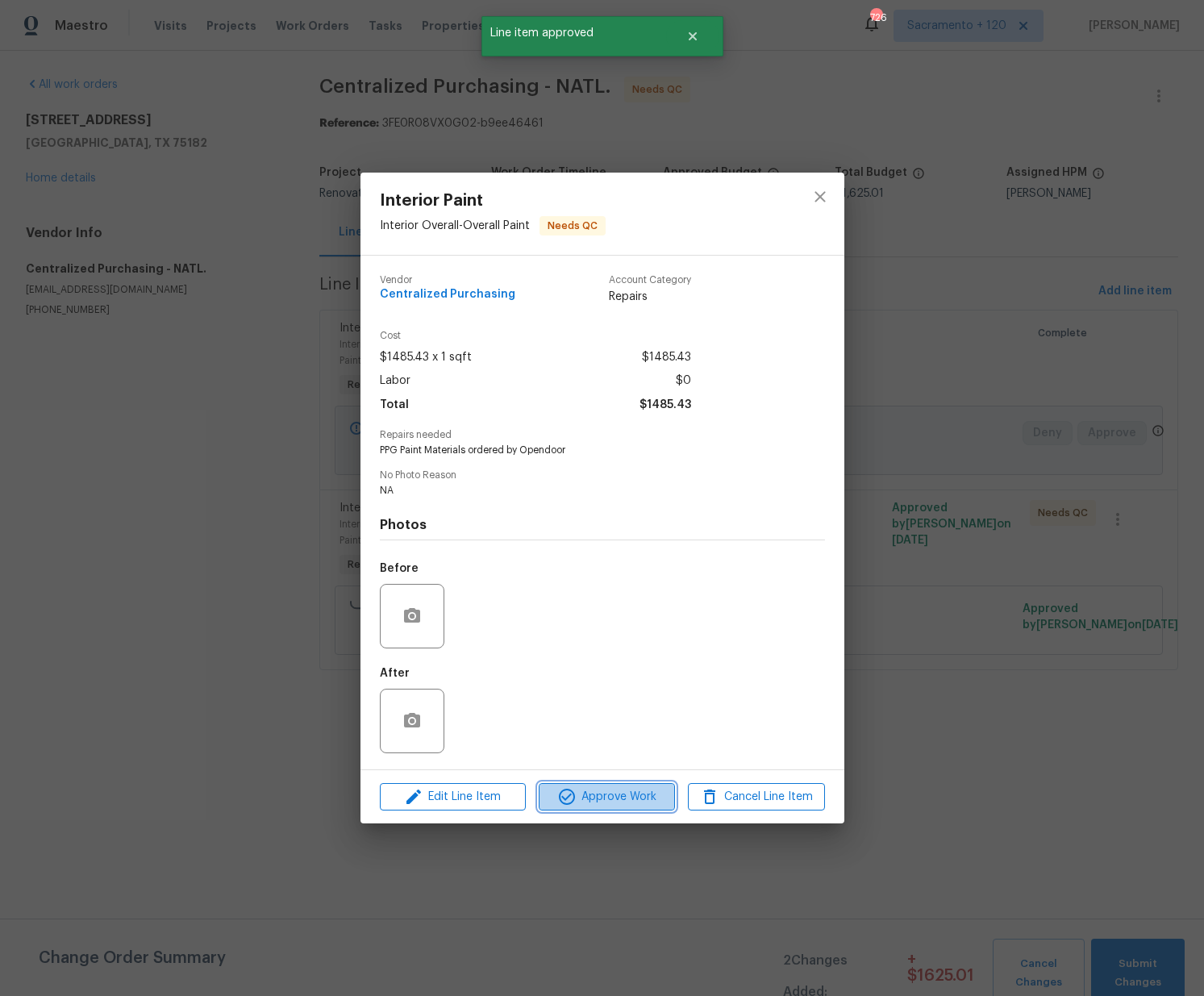
click at [642, 792] on span "Approve Work" at bounding box center [606, 796] width 126 height 20
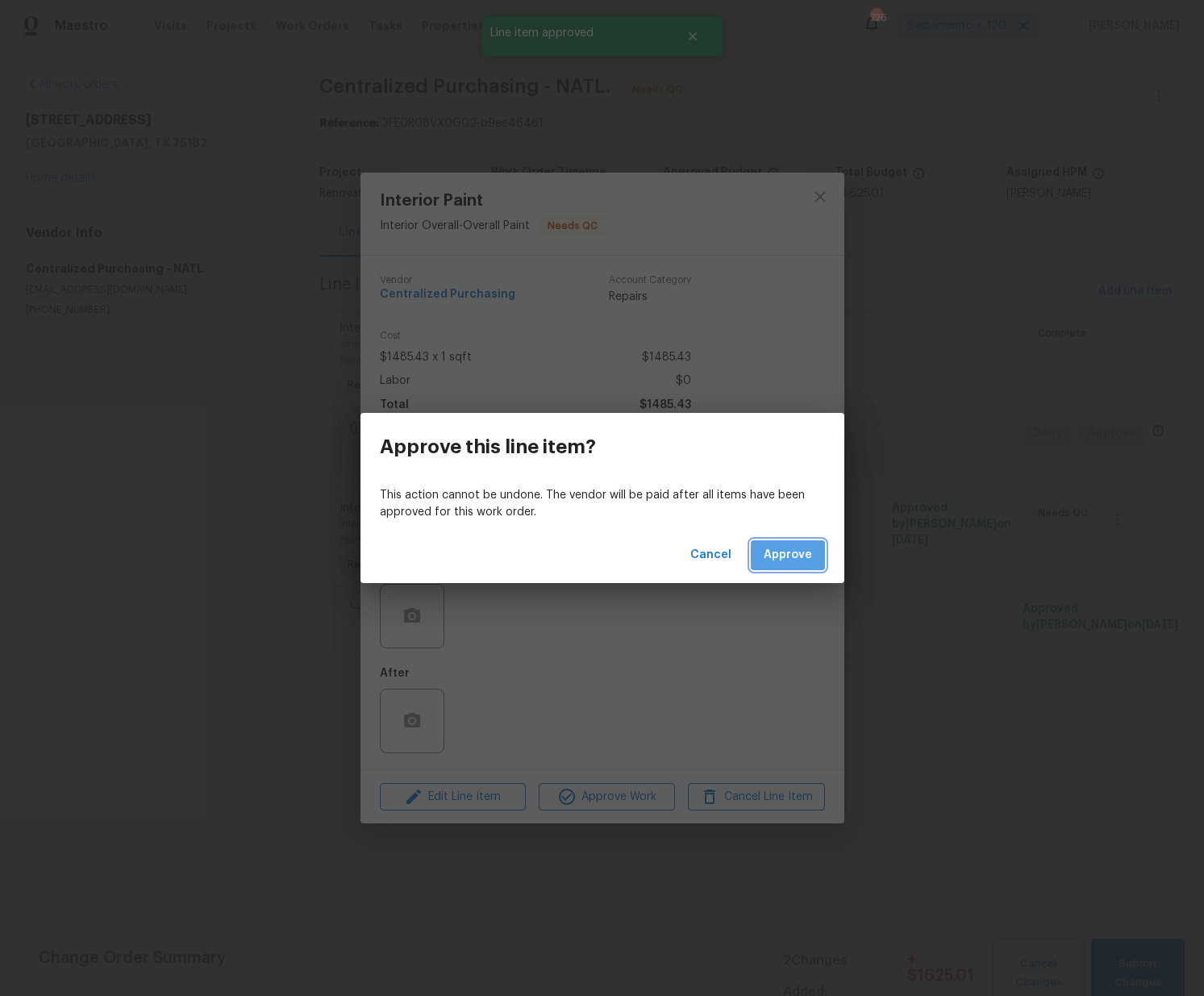
click at [802, 554] on span "Approve" at bounding box center [787, 555] width 48 height 20
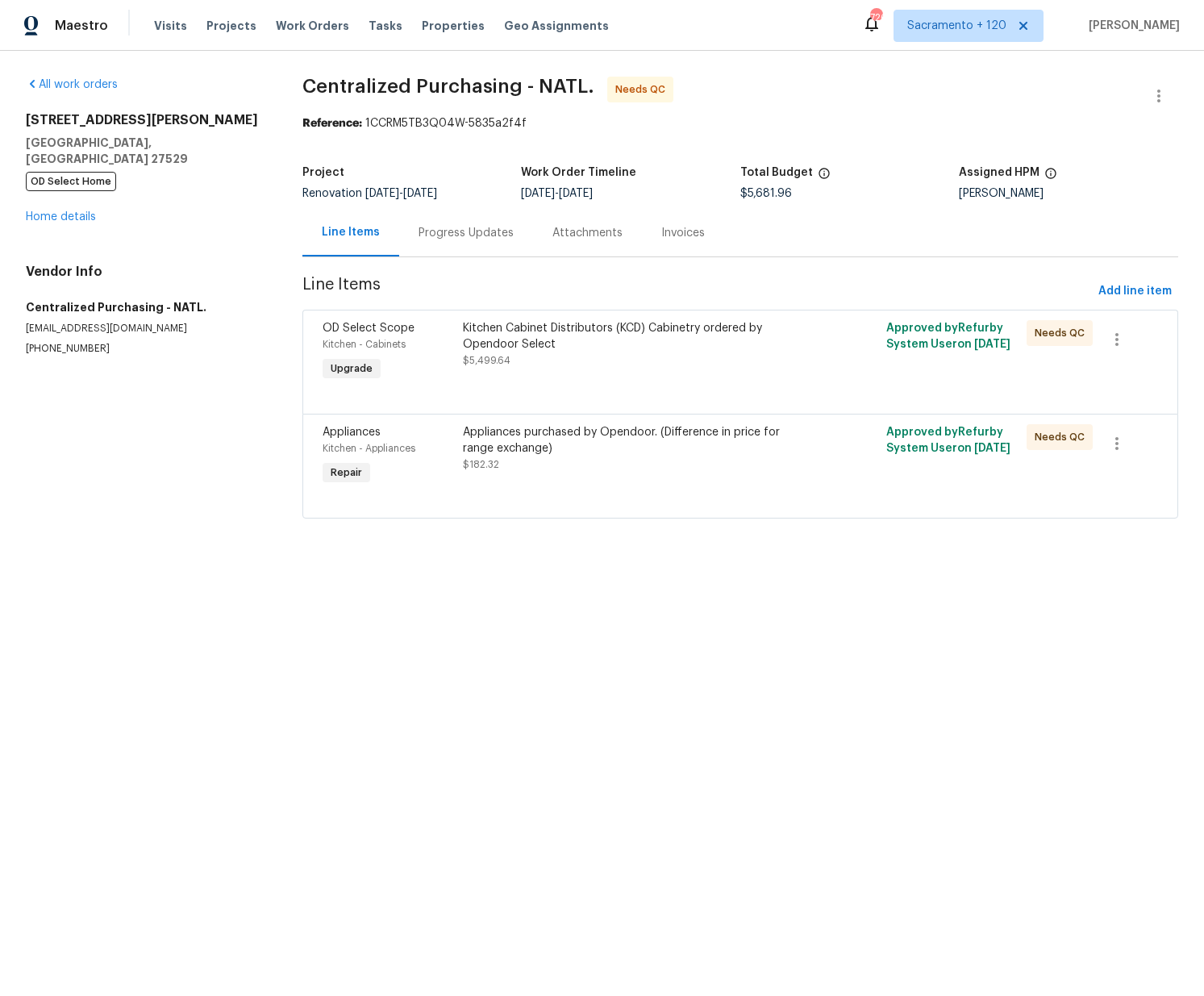
click at [702, 397] on div at bounding box center [740, 394] width 835 height 19
click at [698, 369] on div "Kitchen Cabinet Distributors (KCD) Cabinetry ordered by Opendoor Select $5,499.…" at bounding box center [634, 352] width 352 height 74
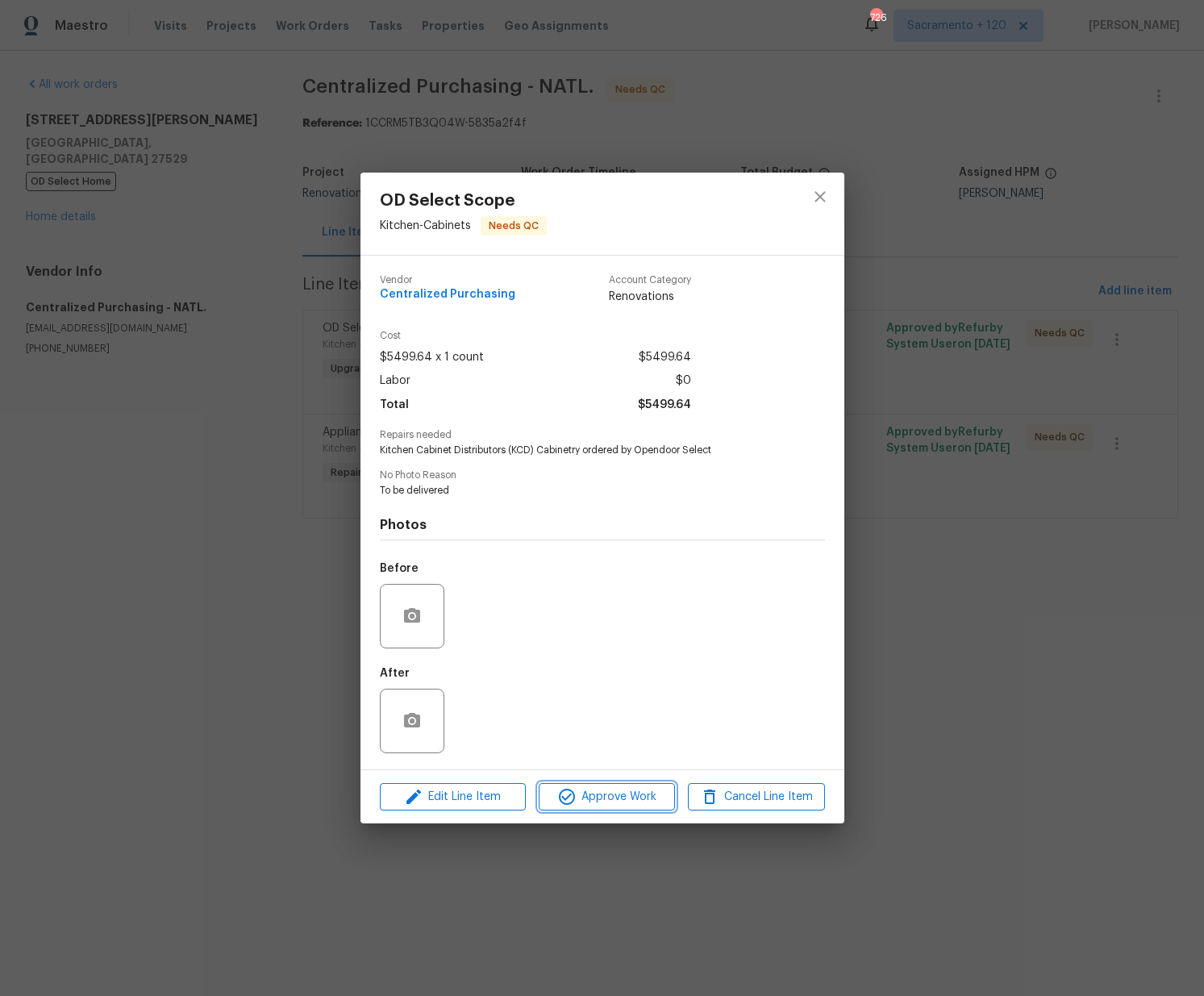
click at [603, 792] on span "Approve Work" at bounding box center [606, 796] width 126 height 20
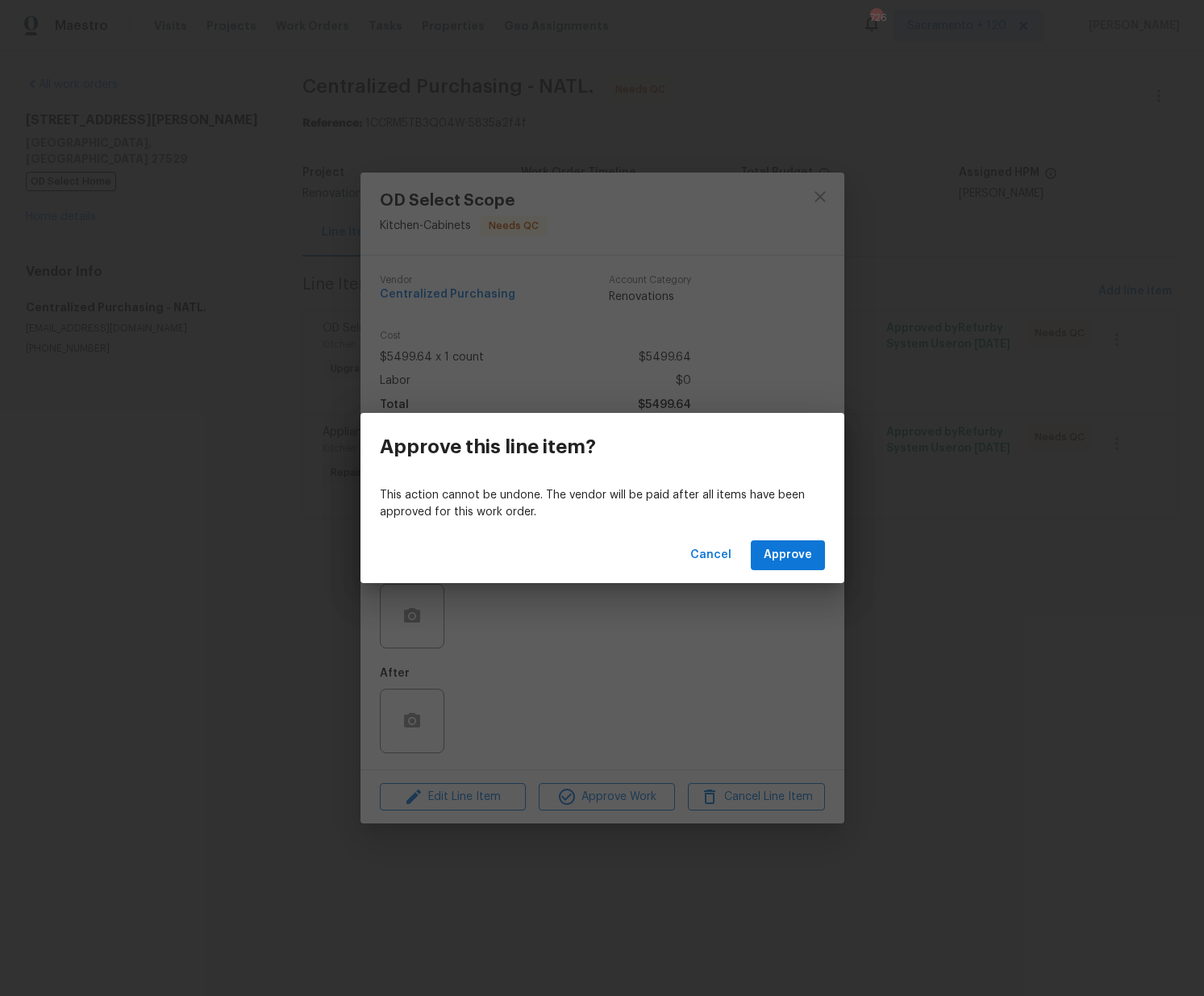
click at [787, 540] on div "Cancel Approve" at bounding box center [602, 555] width 484 height 56
click at [787, 545] on span "Approve" at bounding box center [787, 555] width 48 height 20
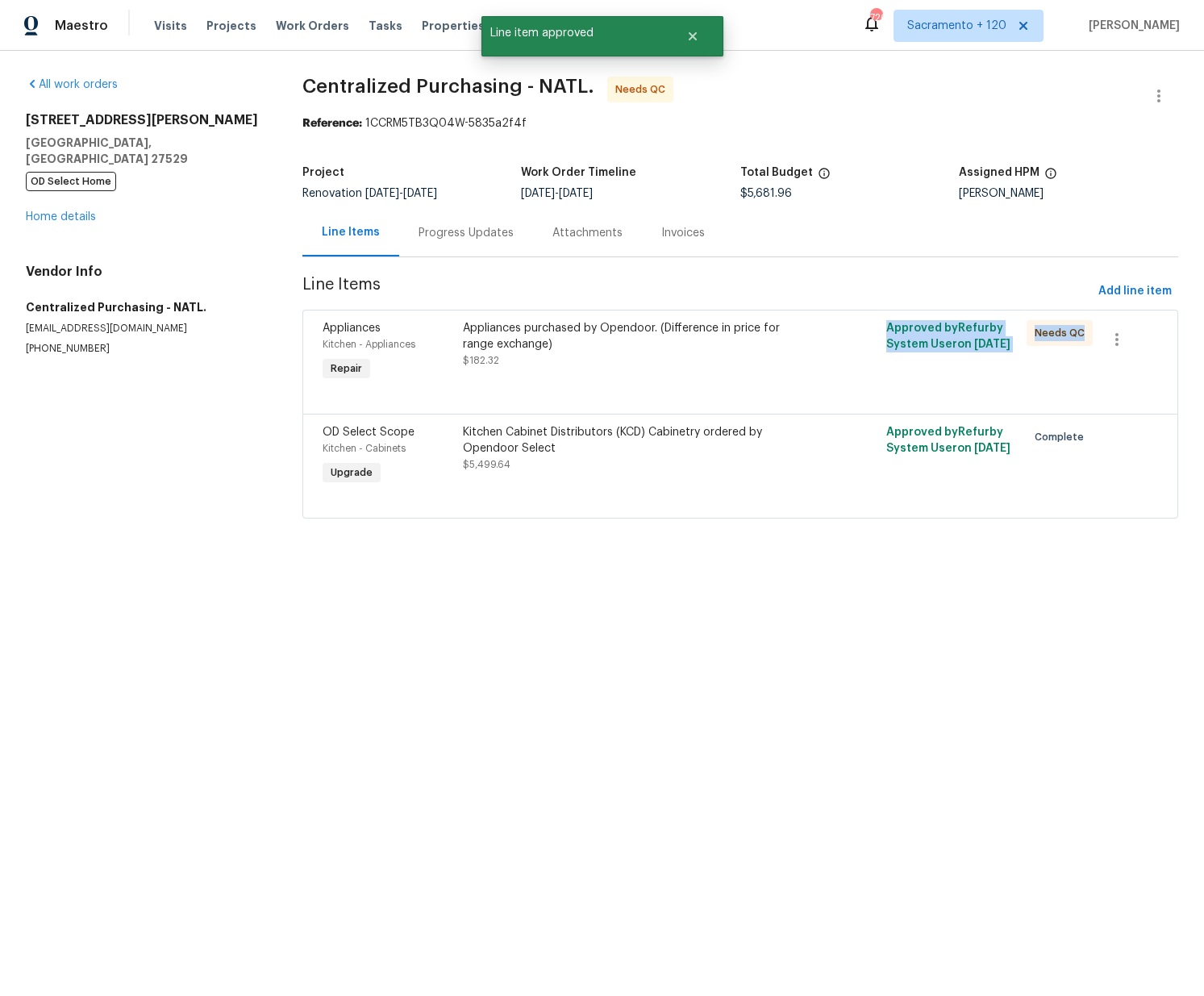
click at [602, 384] on div "Appliances Kitchen - Appliances Repair Appliances purchased by Opendoor. (Diffe…" at bounding box center [740, 361] width 876 height 104
click at [607, 374] on div "Appliances purchased by Opendoor. (Difference in price for range exchange) $182…" at bounding box center [634, 352] width 352 height 74
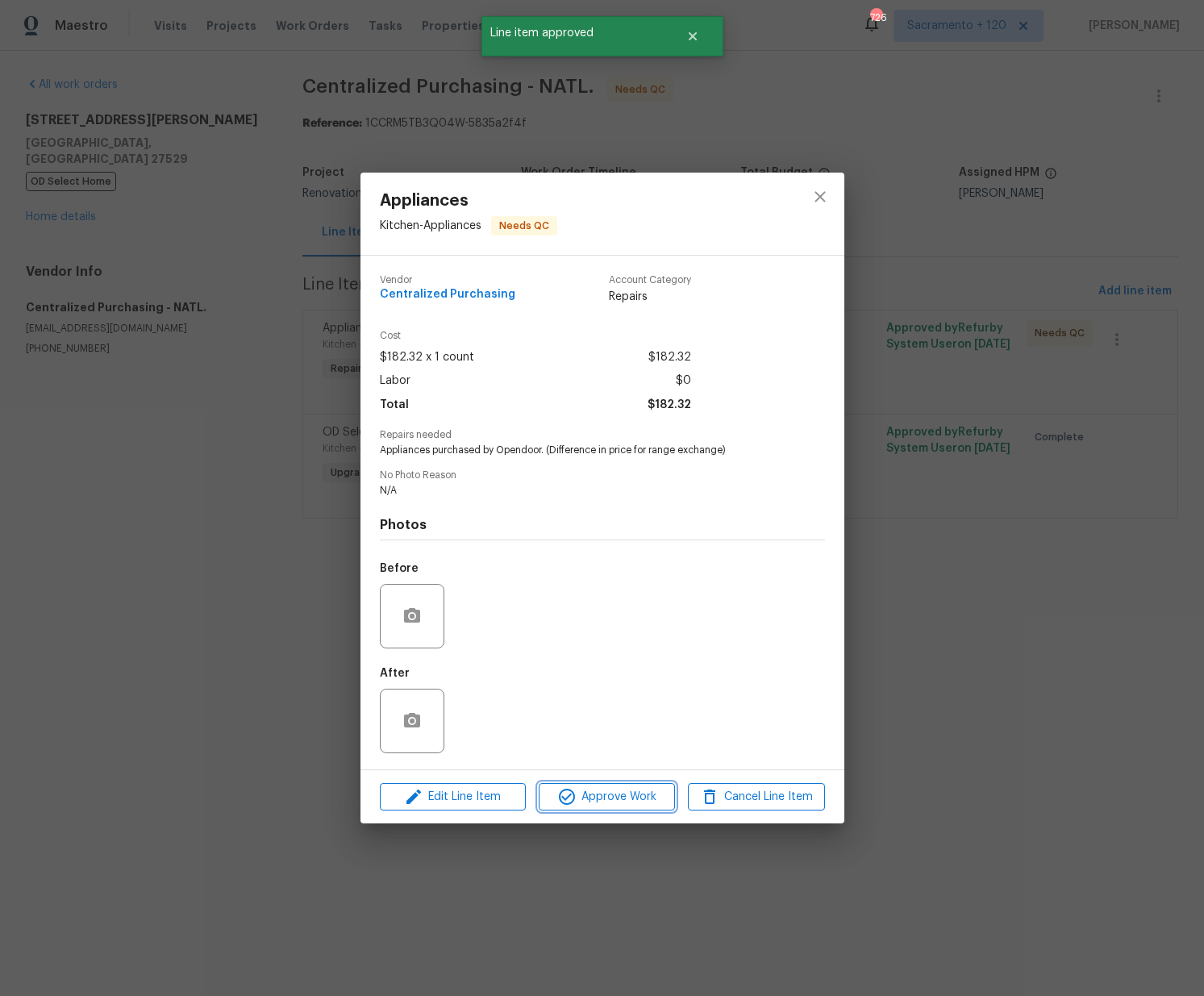
click at [611, 794] on span "Approve Work" at bounding box center [606, 796] width 126 height 20
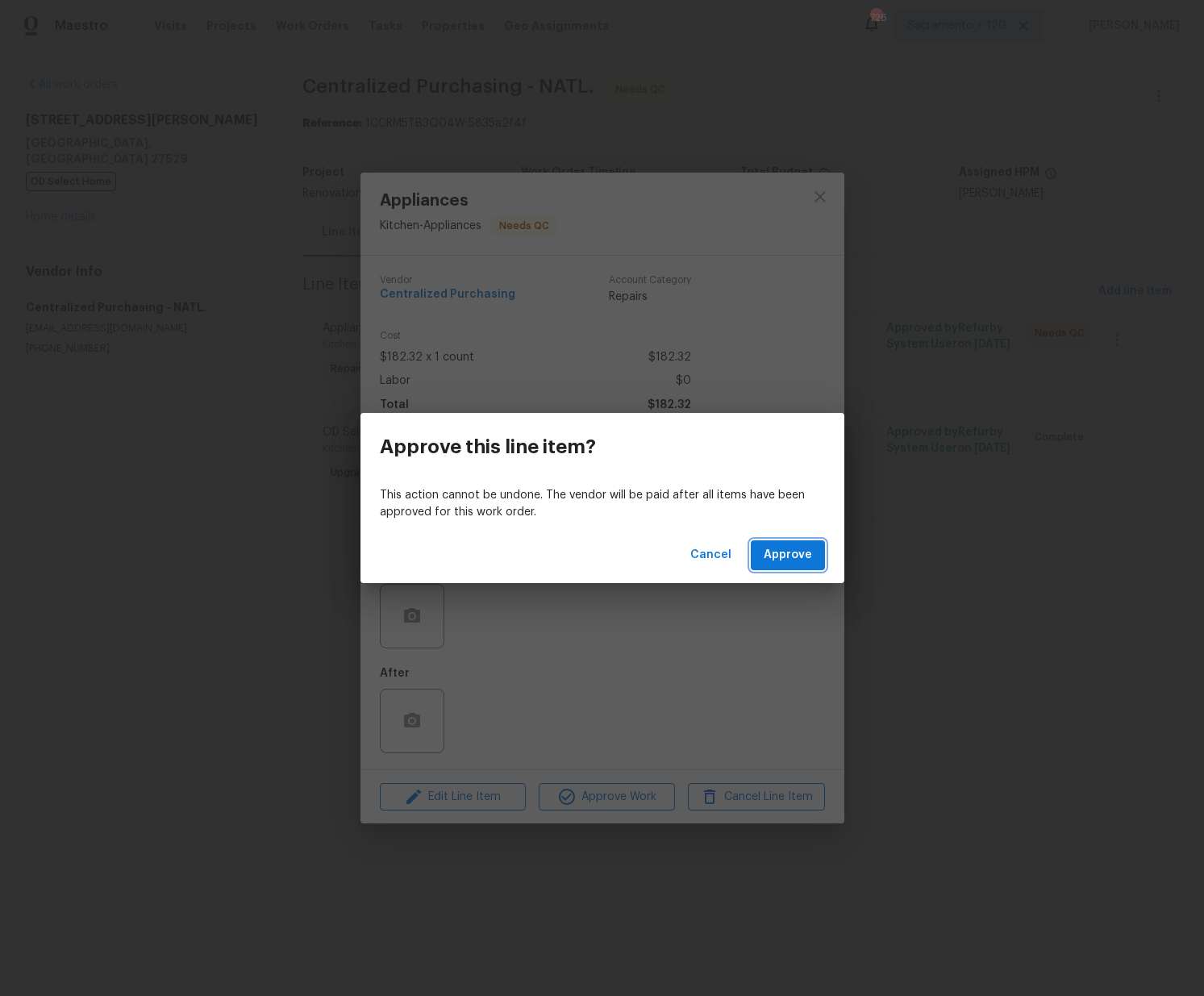
click at [772, 555] on span "Approve" at bounding box center [787, 555] width 48 height 20
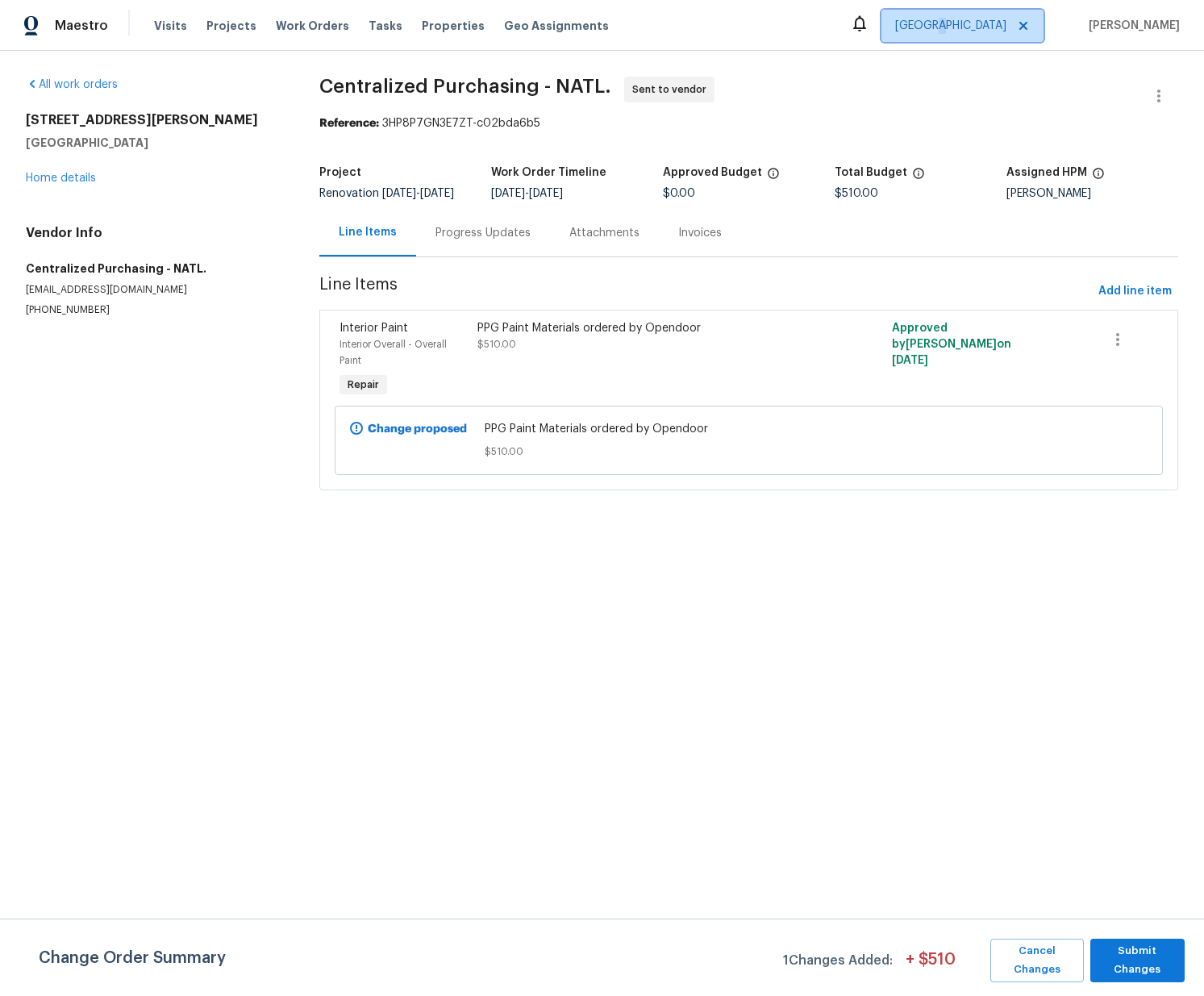
click at [997, 28] on span "Sacramento" at bounding box center [950, 26] width 111 height 16
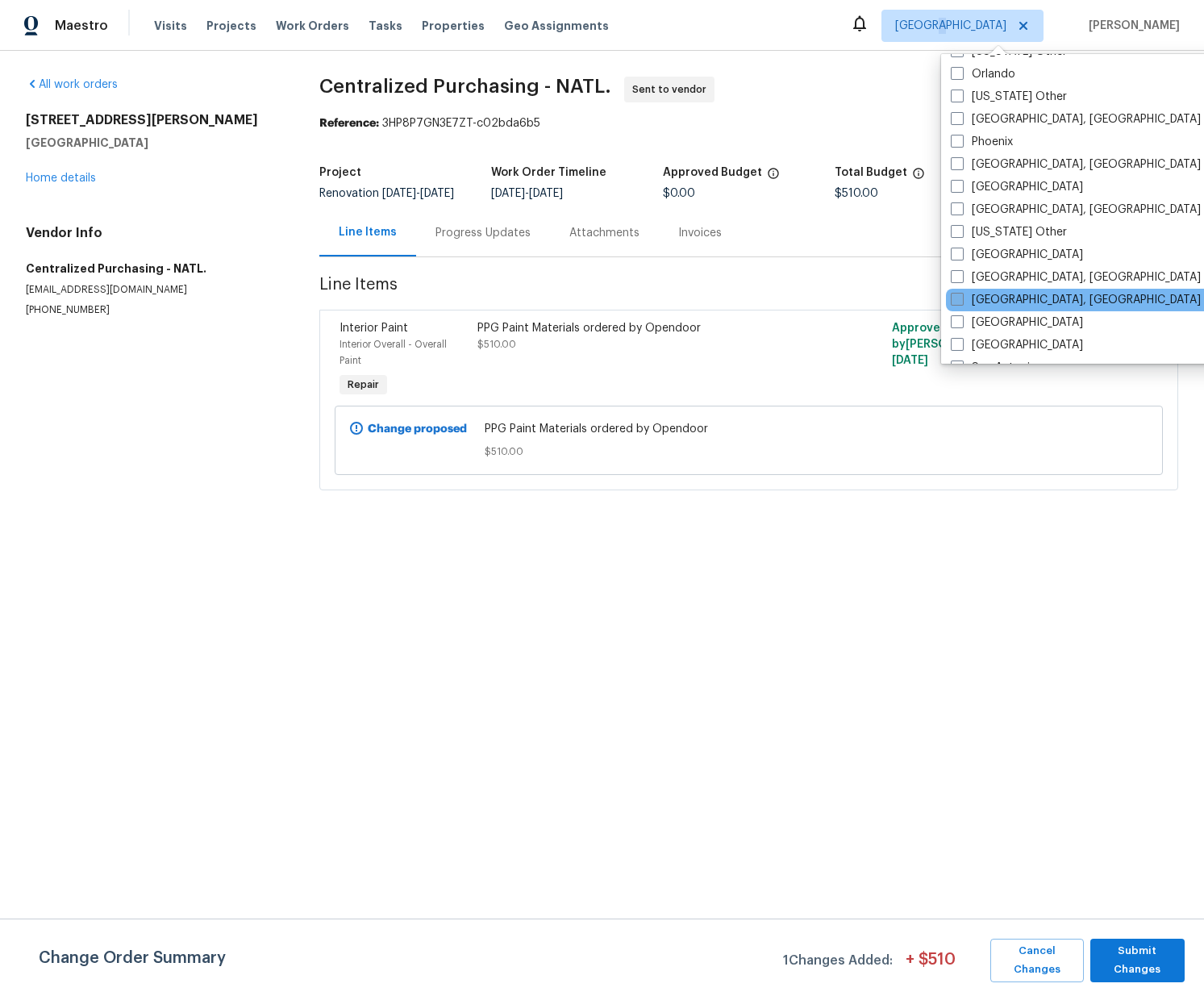
scroll to position [1840, 0]
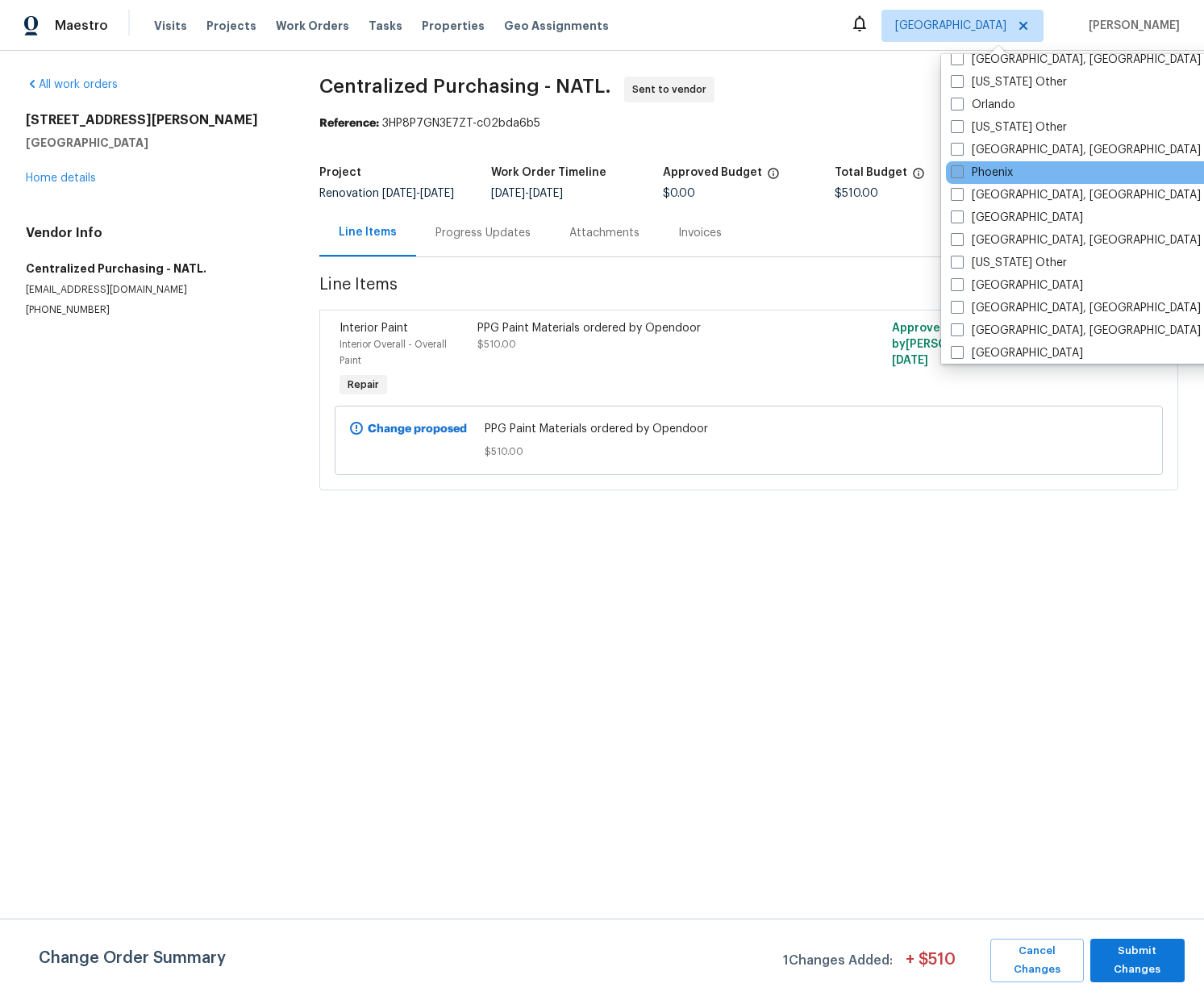
click at [980, 176] on label "Phoenix" at bounding box center [981, 172] width 62 height 16
click at [961, 175] on input "Phoenix" at bounding box center [955, 169] width 10 height 10
checkbox input "true"
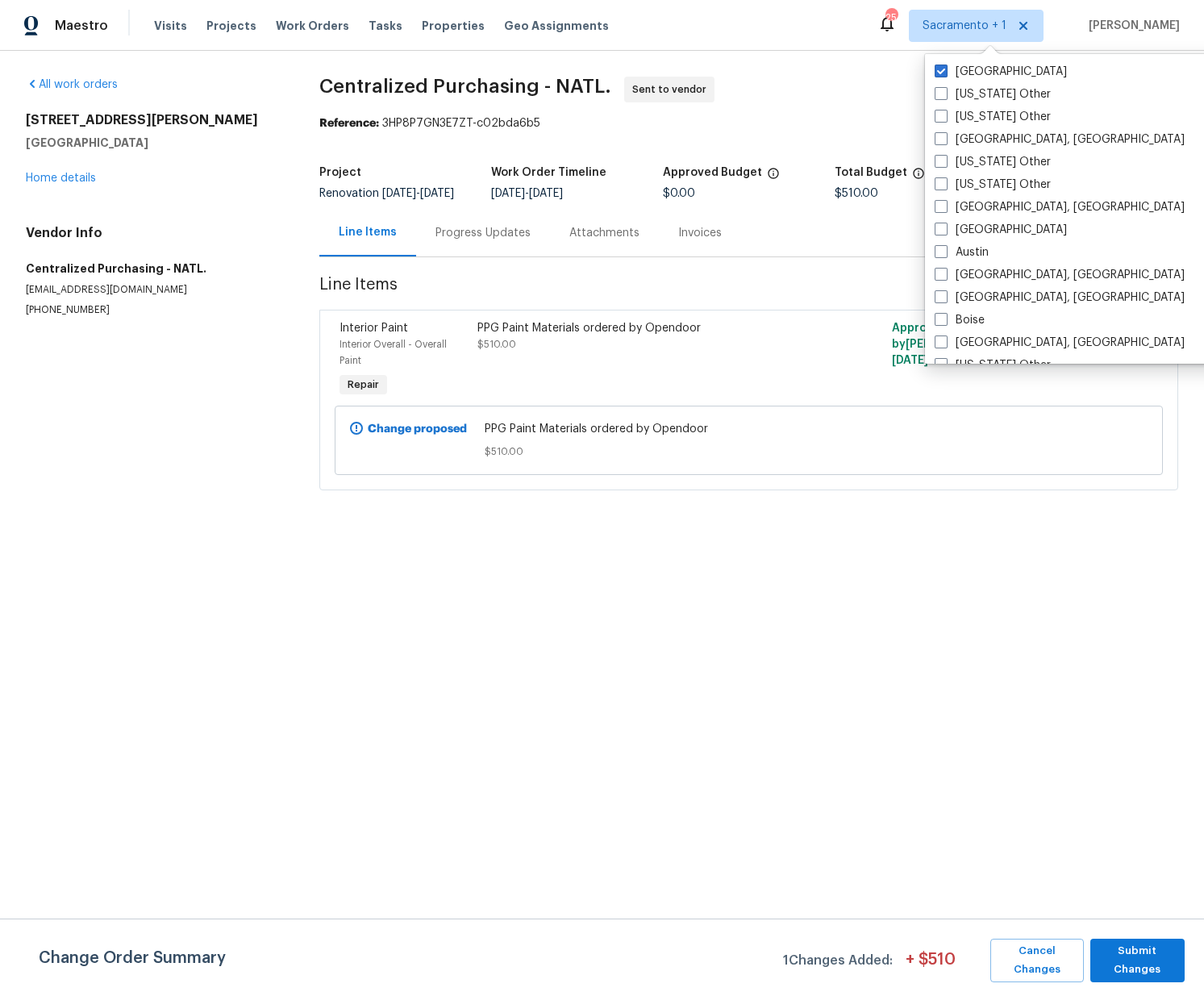
drag, startPoint x: 971, startPoint y: 76, endPoint x: 938, endPoint y: 73, distance: 33.1
click at [972, 76] on label "Sacramento" at bounding box center [1000, 71] width 132 height 16
click at [945, 74] on input "Sacramento" at bounding box center [939, 68] width 10 height 10
checkbox input "false"
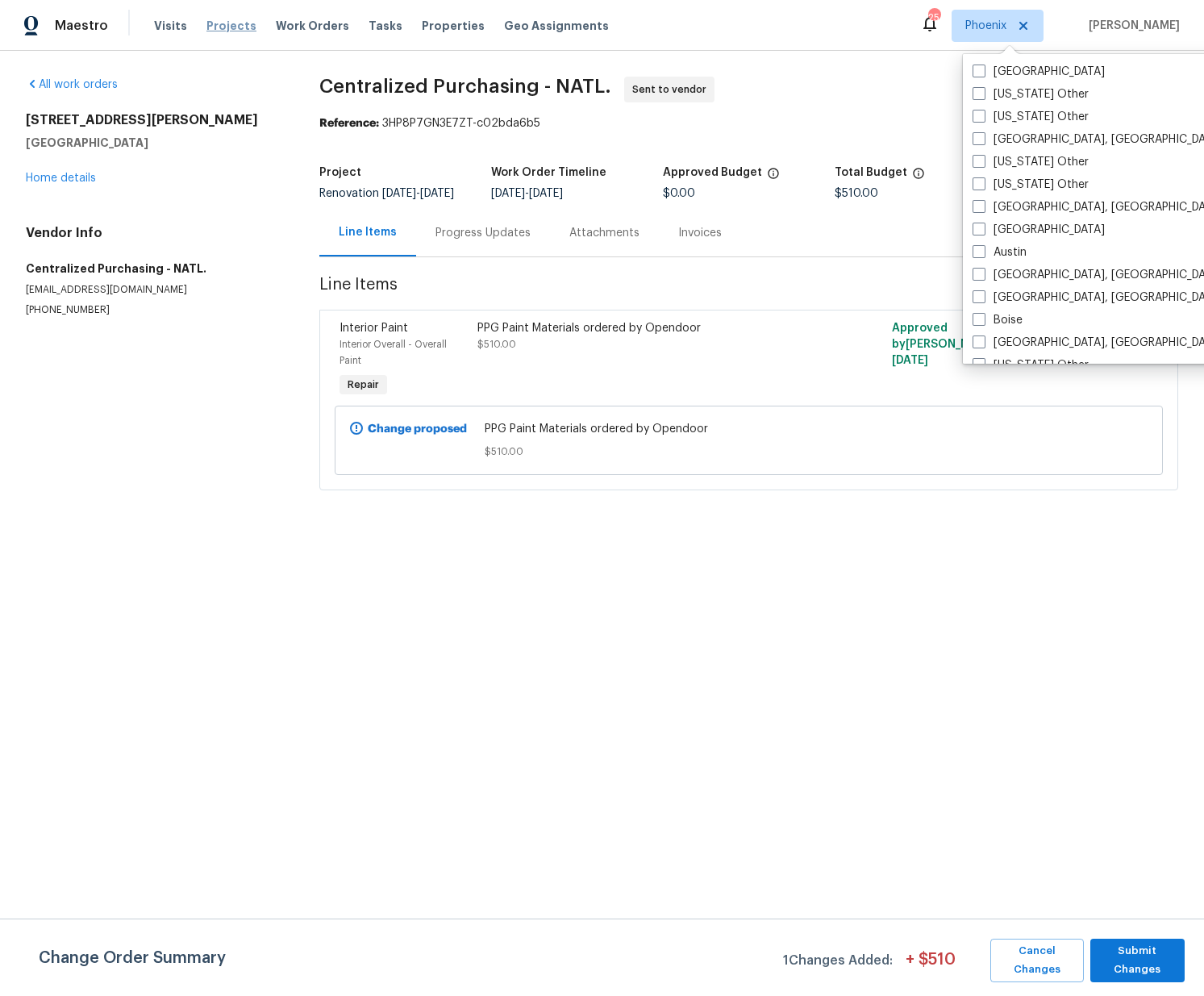
click at [218, 22] on span "Projects" at bounding box center [232, 26] width 50 height 16
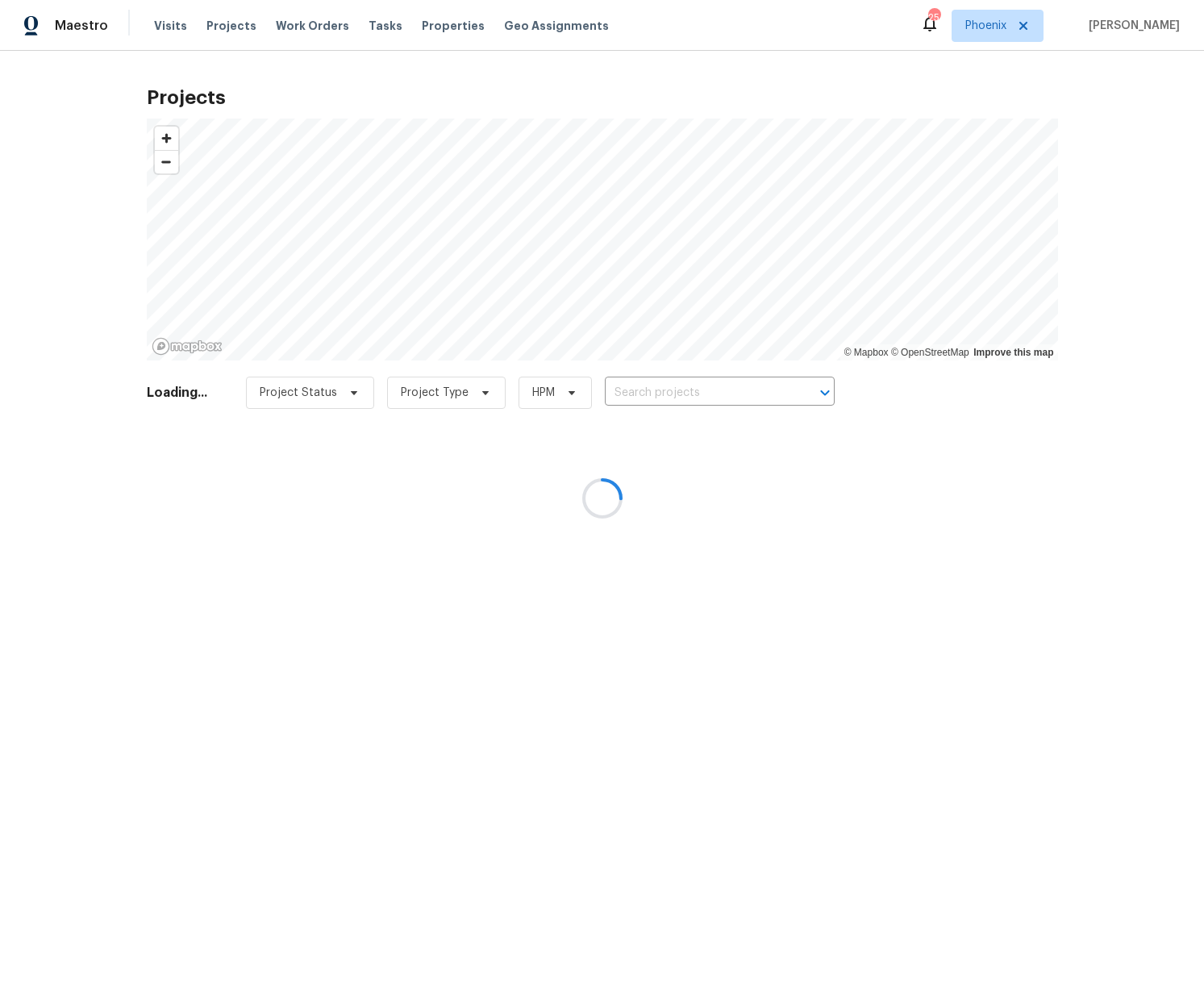
click at [687, 396] on div at bounding box center [602, 498] width 1204 height 996
click at [673, 382] on div at bounding box center [602, 498] width 1204 height 996
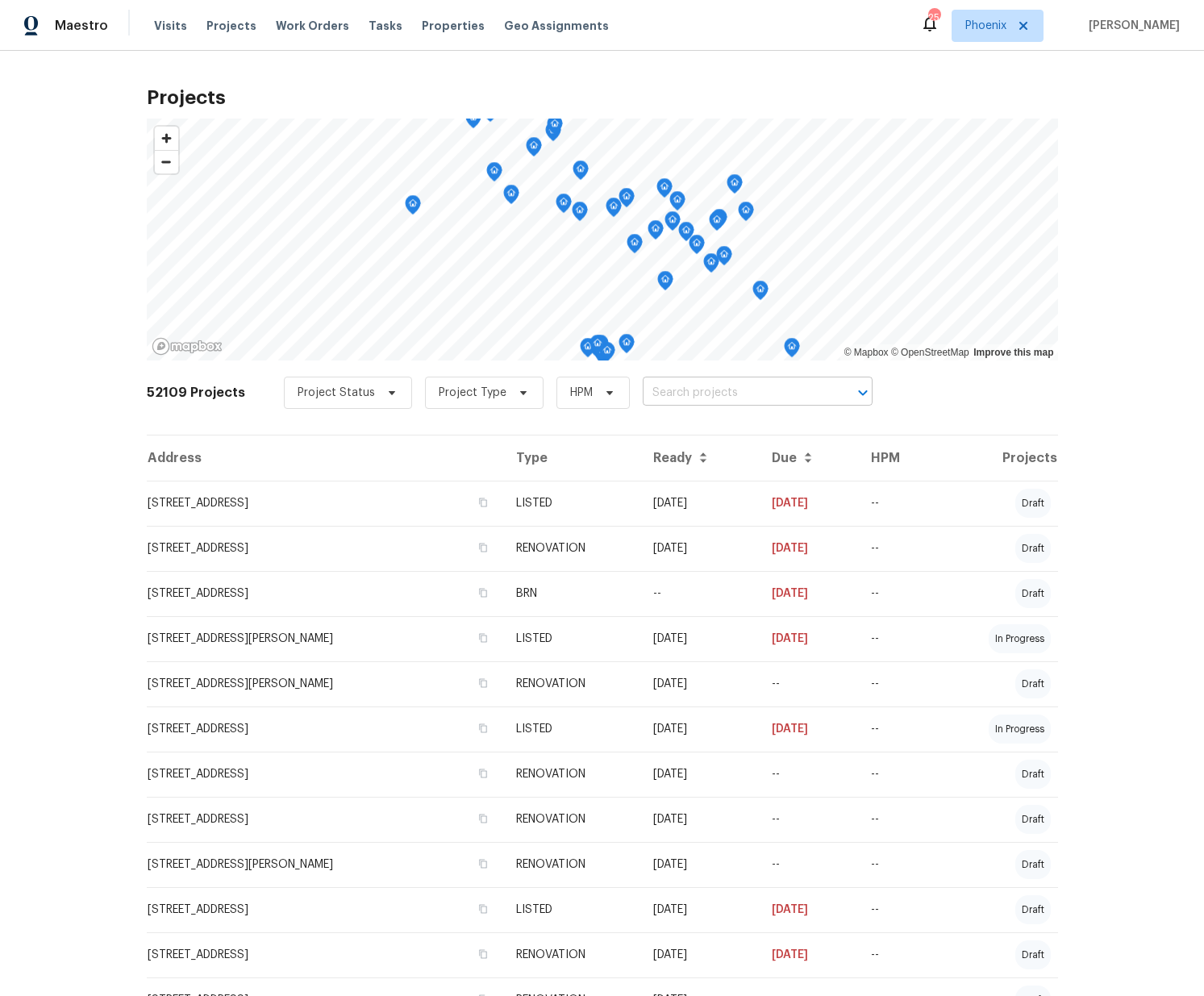
click at [669, 390] on input "text" at bounding box center [734, 393] width 185 height 25
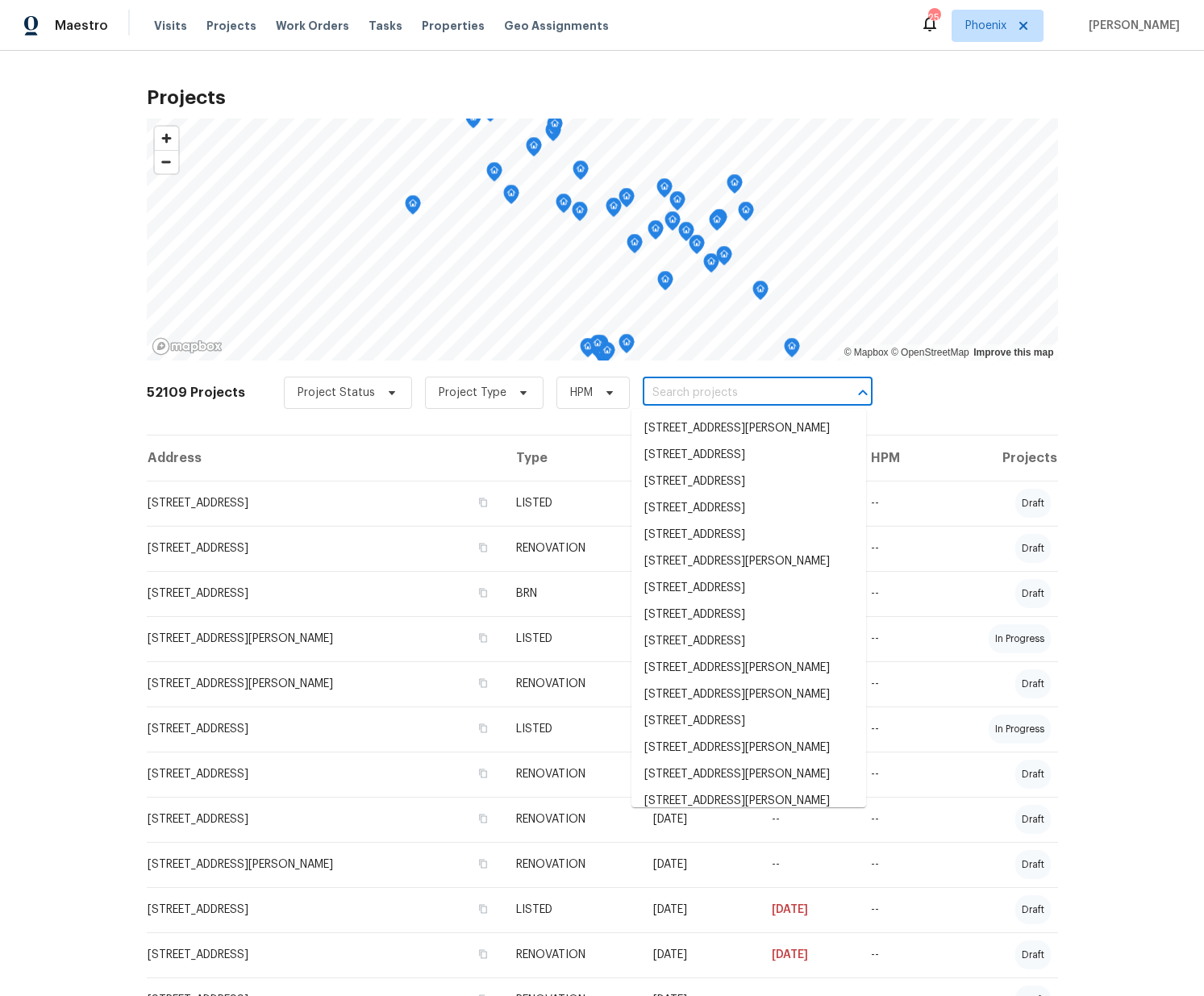
paste input "3489 e Azalea Dr Gilbert Az"
type input "3489 e Azalea Dr Gilbert Az"
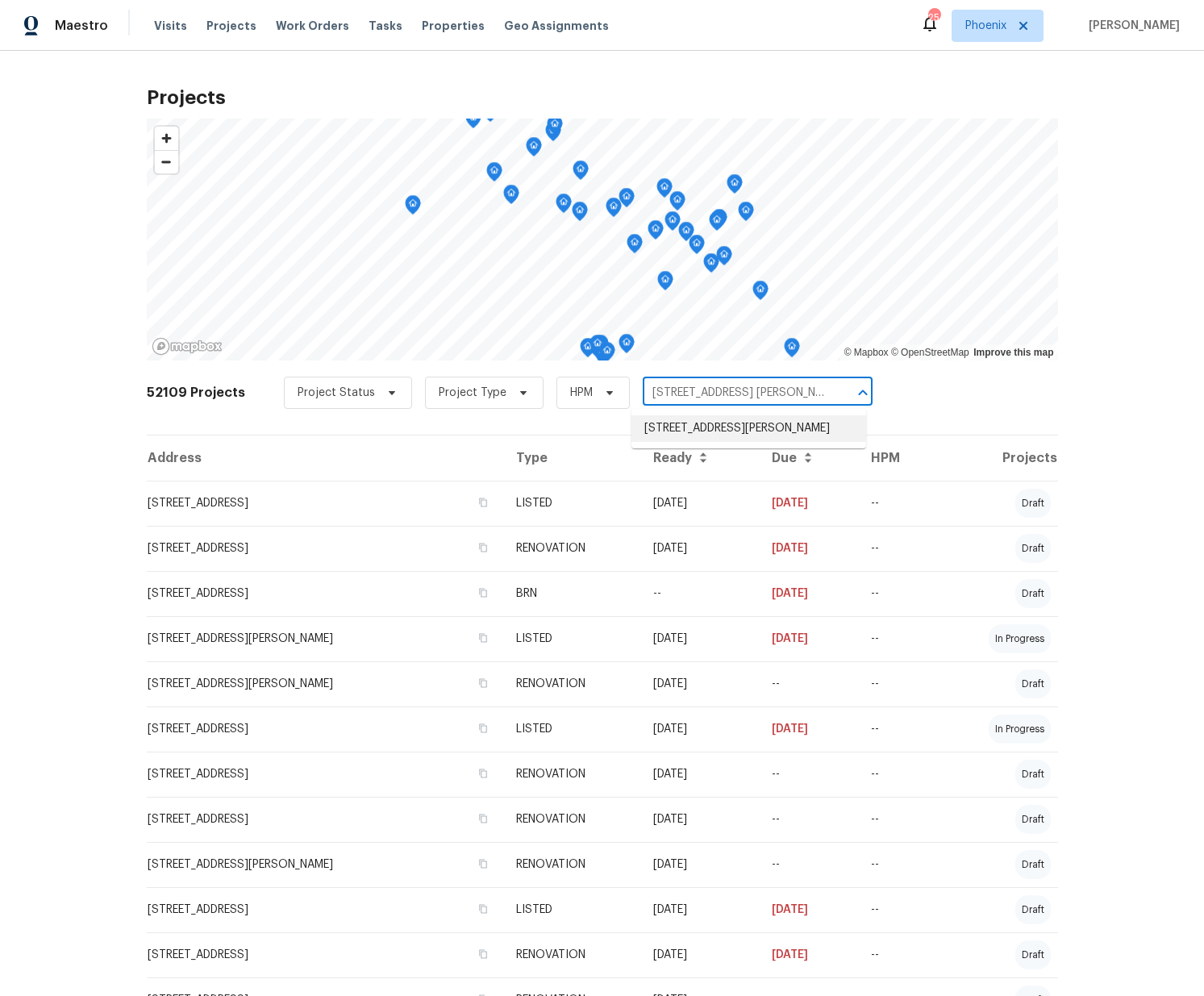
click at [666, 429] on li "3489 E Azalea Dr, Gilbert, AZ 85298" at bounding box center [748, 429] width 234 height 27
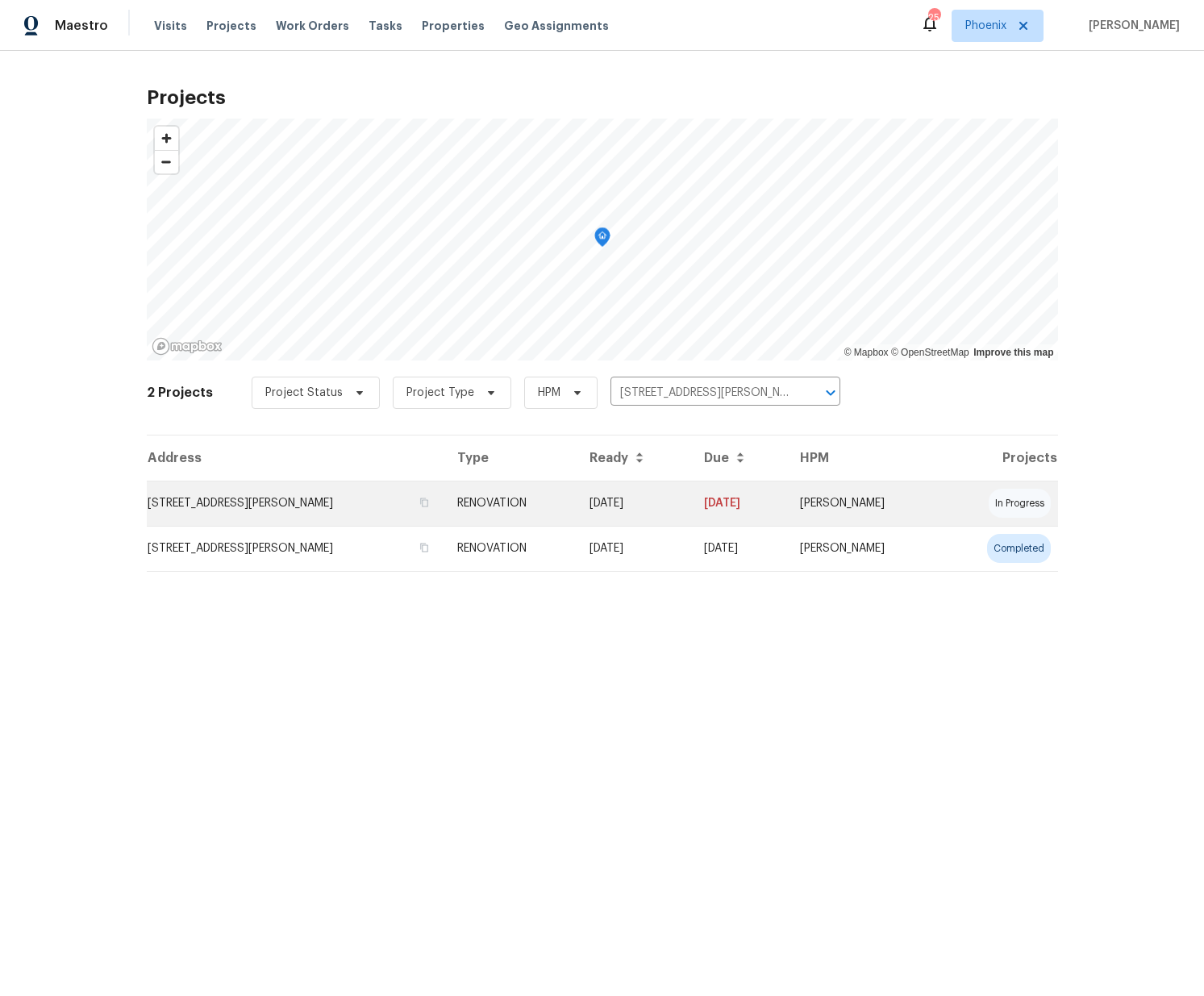
click at [311, 502] on td "3489 E Azalea Dr, Gilbert, AZ 85298" at bounding box center [296, 504] width 298 height 46
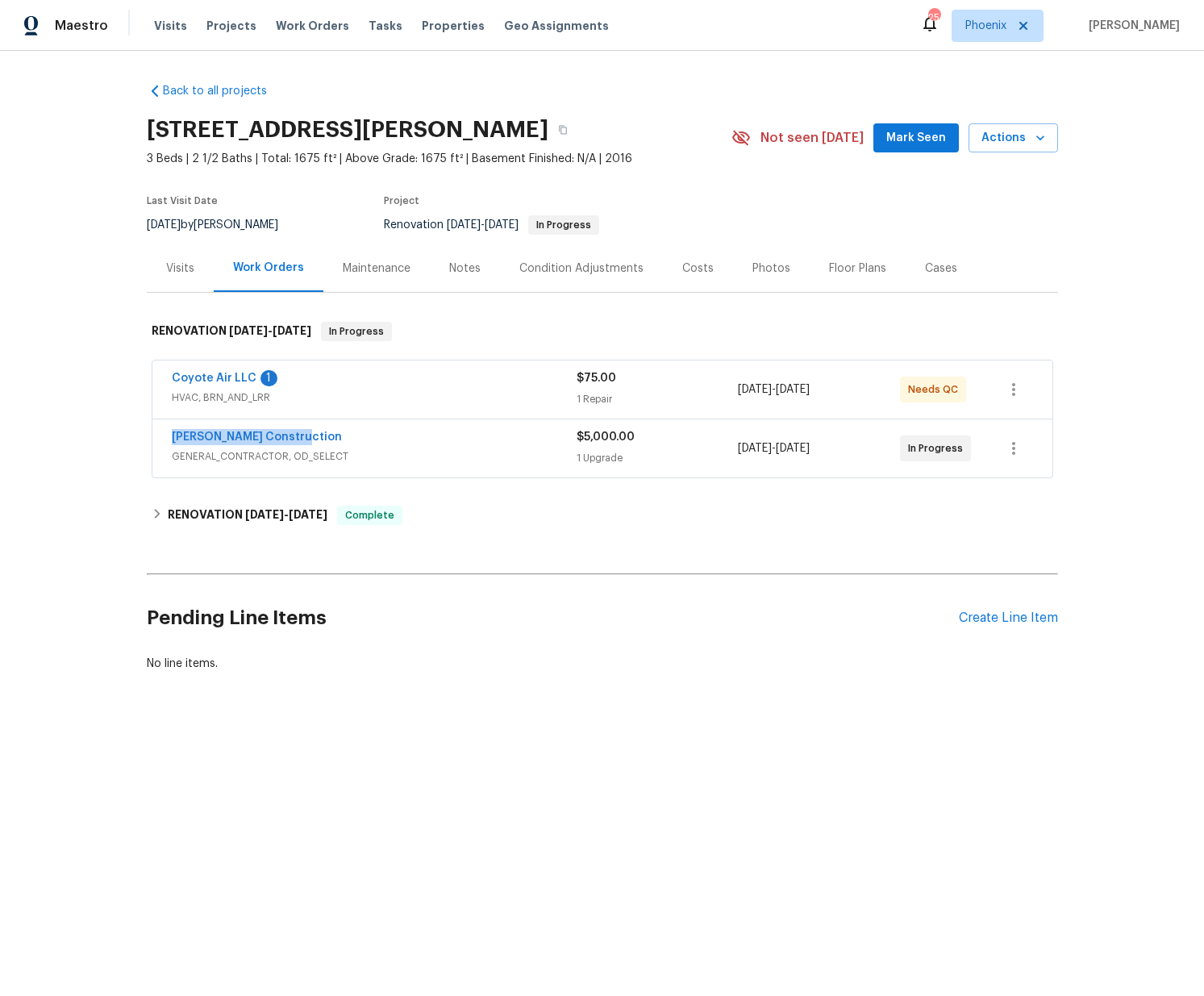
drag, startPoint x: 310, startPoint y: 436, endPoint x: 173, endPoint y: 429, distance: 137.2
click at [160, 437] on div "Strasser Construction GENERAL_CONTRACTOR, OD_SELECT $5,000.00 1 Upgrade 10/1/20…" at bounding box center [602, 448] width 899 height 58
copy link "Strasser Construction"
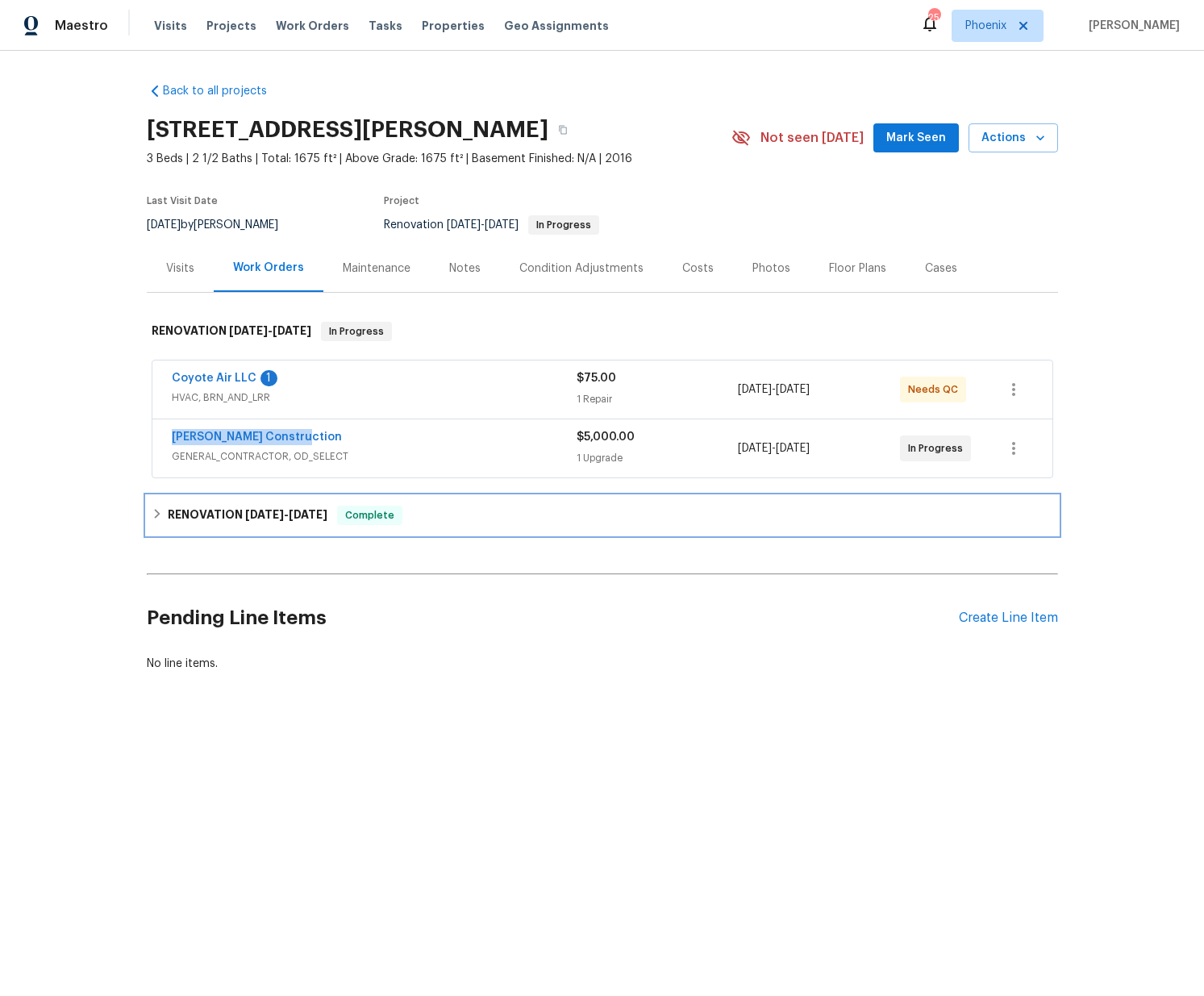
click at [235, 514] on h6 "RENOVATION 9/26/25 - 10/2/25" at bounding box center [248, 515] width 159 height 19
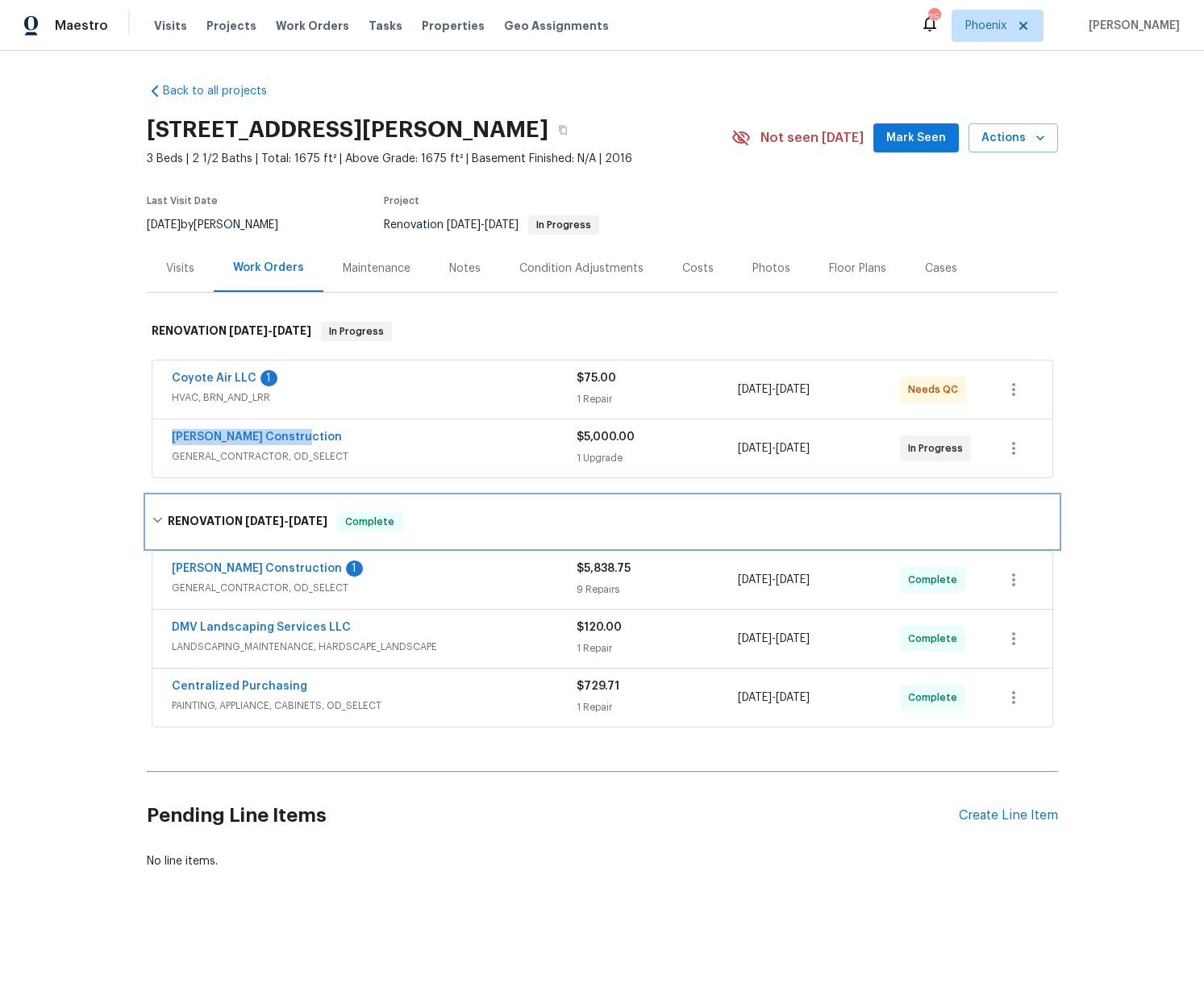
click at [235, 515] on h6 "RENOVATION 9/26/25 - 10/2/25" at bounding box center [248, 522] width 159 height 19
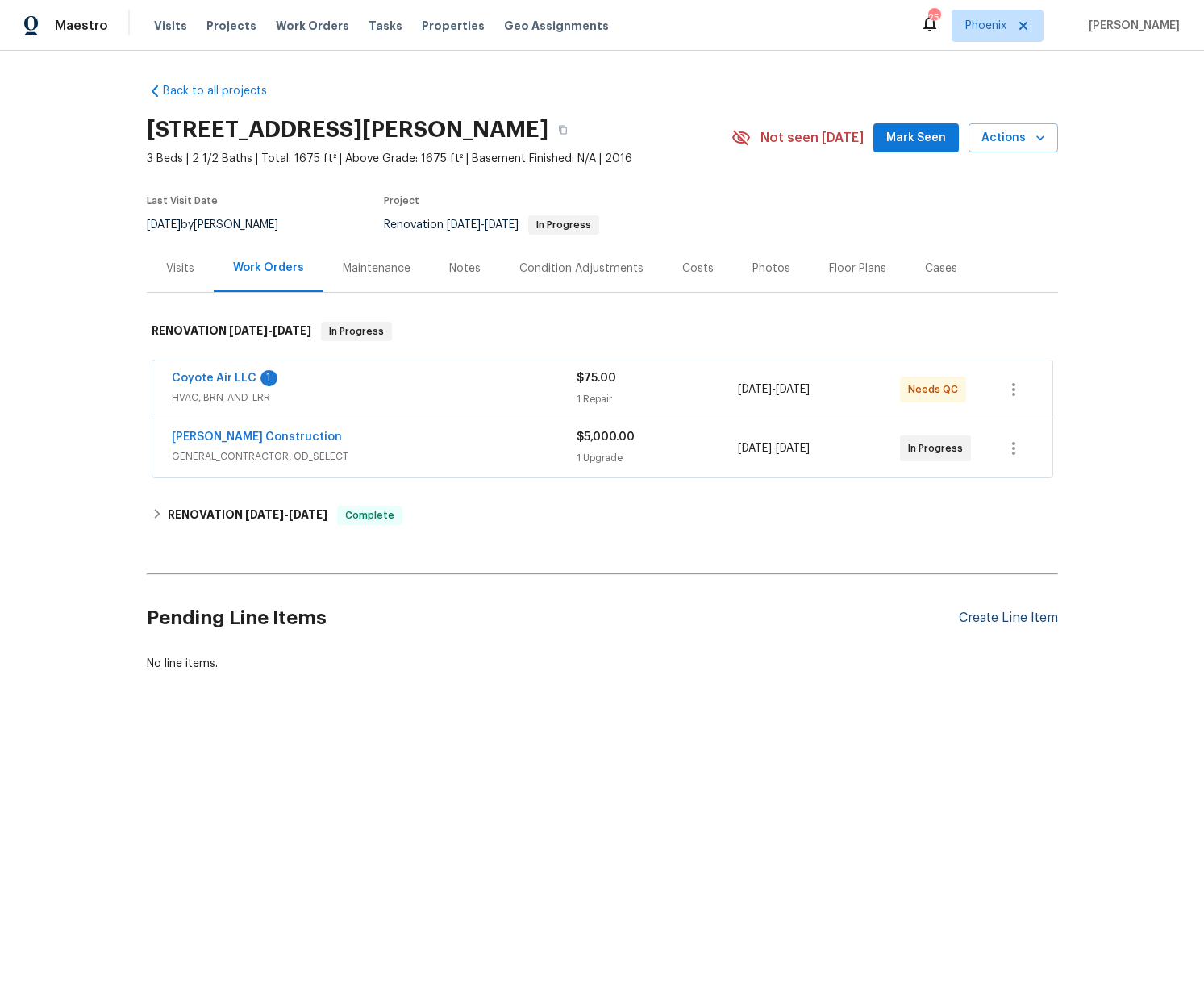
click at [985, 619] on div "Create Line Item" at bounding box center [1008, 618] width 100 height 15
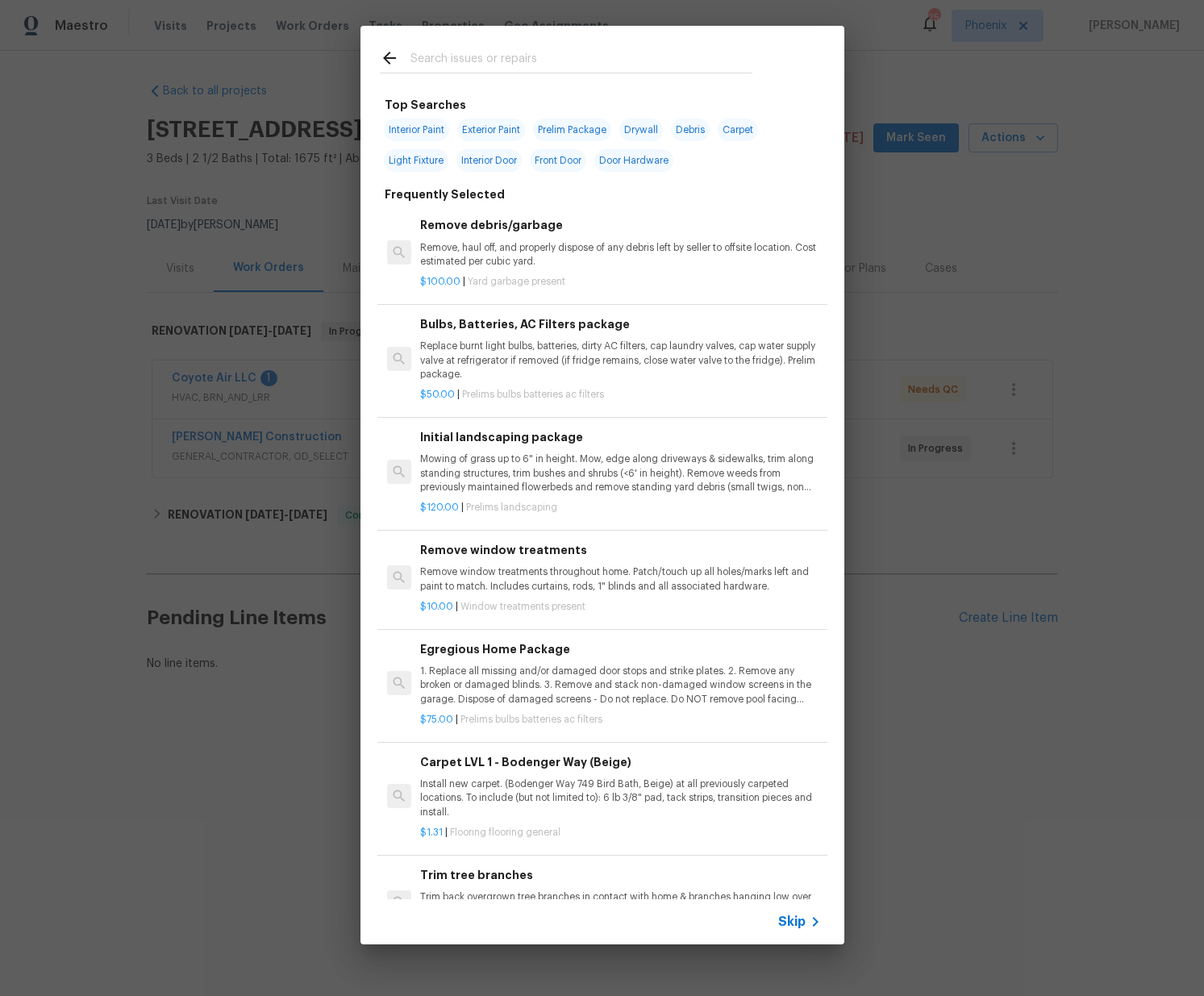
click at [527, 51] on input "text" at bounding box center [582, 60] width 342 height 24
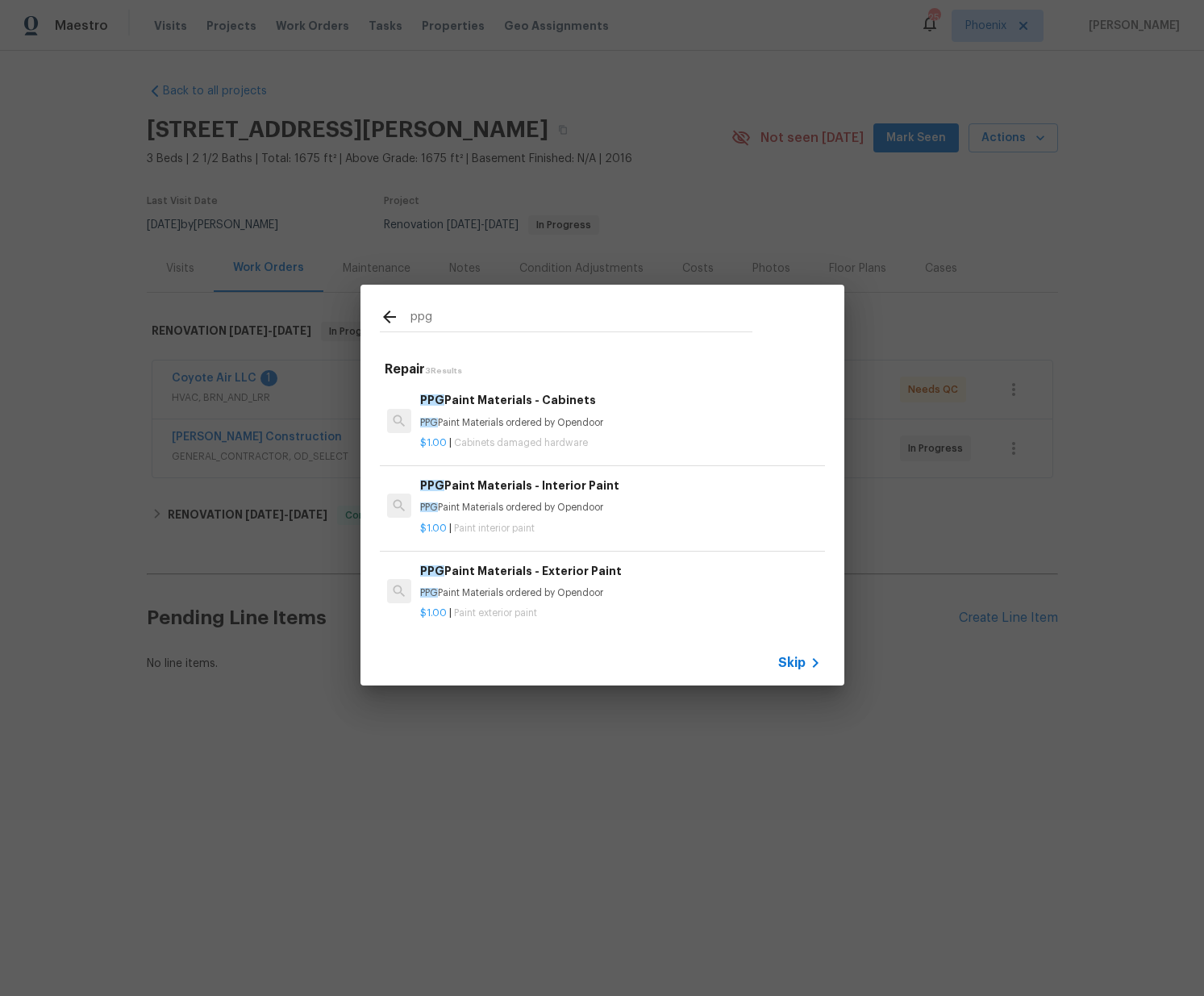
scroll to position [1, 0]
type input "ppg"
click at [535, 519] on div "$1.00 | Paint interior paint" at bounding box center [621, 524] width 400 height 20
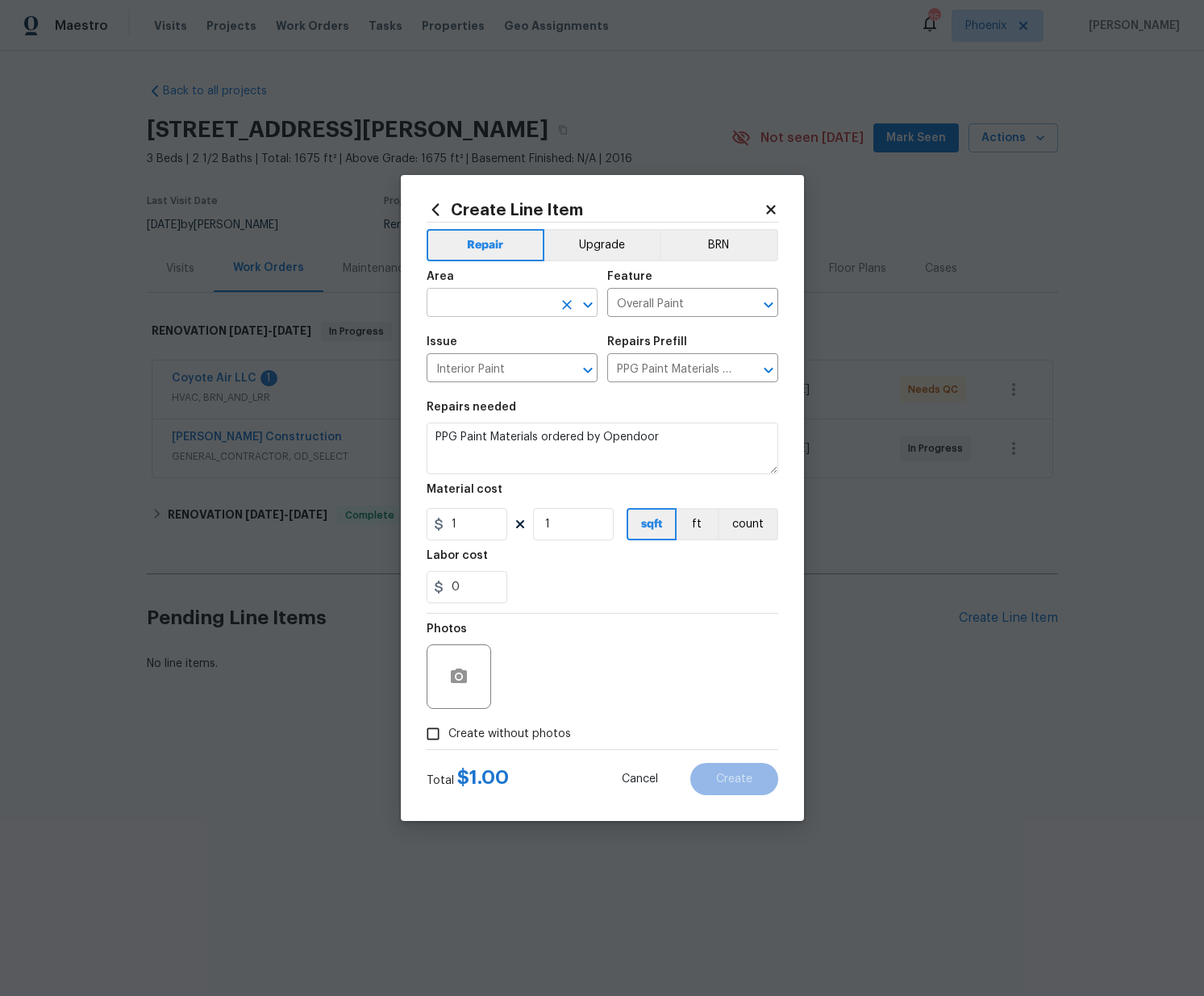
click at [491, 309] on input "text" at bounding box center [490, 304] width 126 height 25
click at [499, 361] on li "Interior Overall" at bounding box center [512, 366] width 171 height 27
type input "Interior Overall"
drag, startPoint x: 402, startPoint y: 507, endPoint x: 458, endPoint y: 573, distance: 86.6
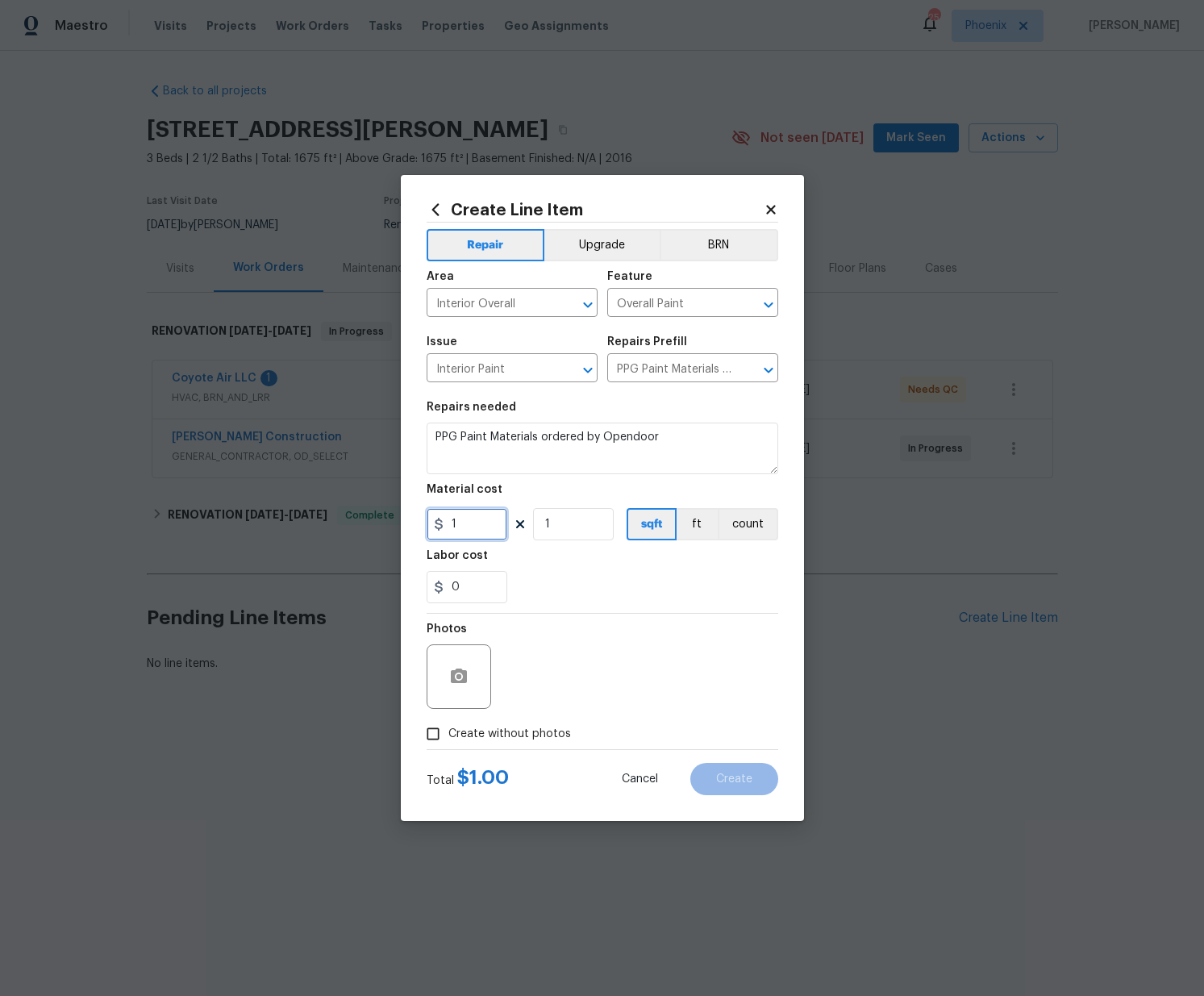
click at [402, 507] on div "Create Line Item Repair Upgrade BRN Area Interior Overall ​ Feature Overall Pai…" at bounding box center [602, 497] width 403 height 646
paste input "90.21"
type input "190.21"
click at [522, 731] on span "Create without photos" at bounding box center [509, 734] width 122 height 17
click at [449, 731] on input "Create without photos" at bounding box center [433, 733] width 30 height 30
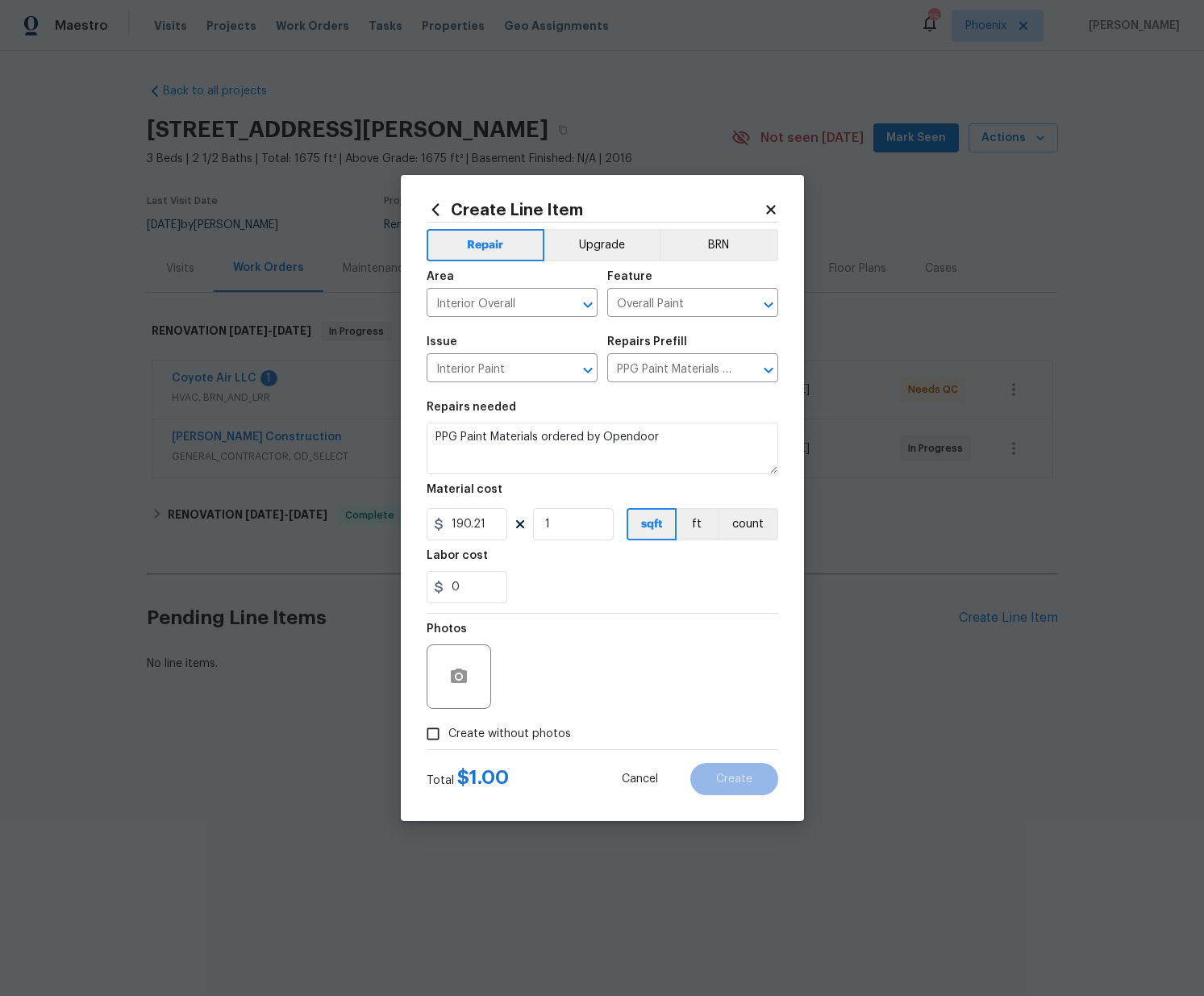
checkbox input "true"
click at [536, 686] on textarea at bounding box center [640, 676] width 274 height 65
type textarea "N/A"
click at [735, 780] on span "Create" at bounding box center [734, 779] width 36 height 12
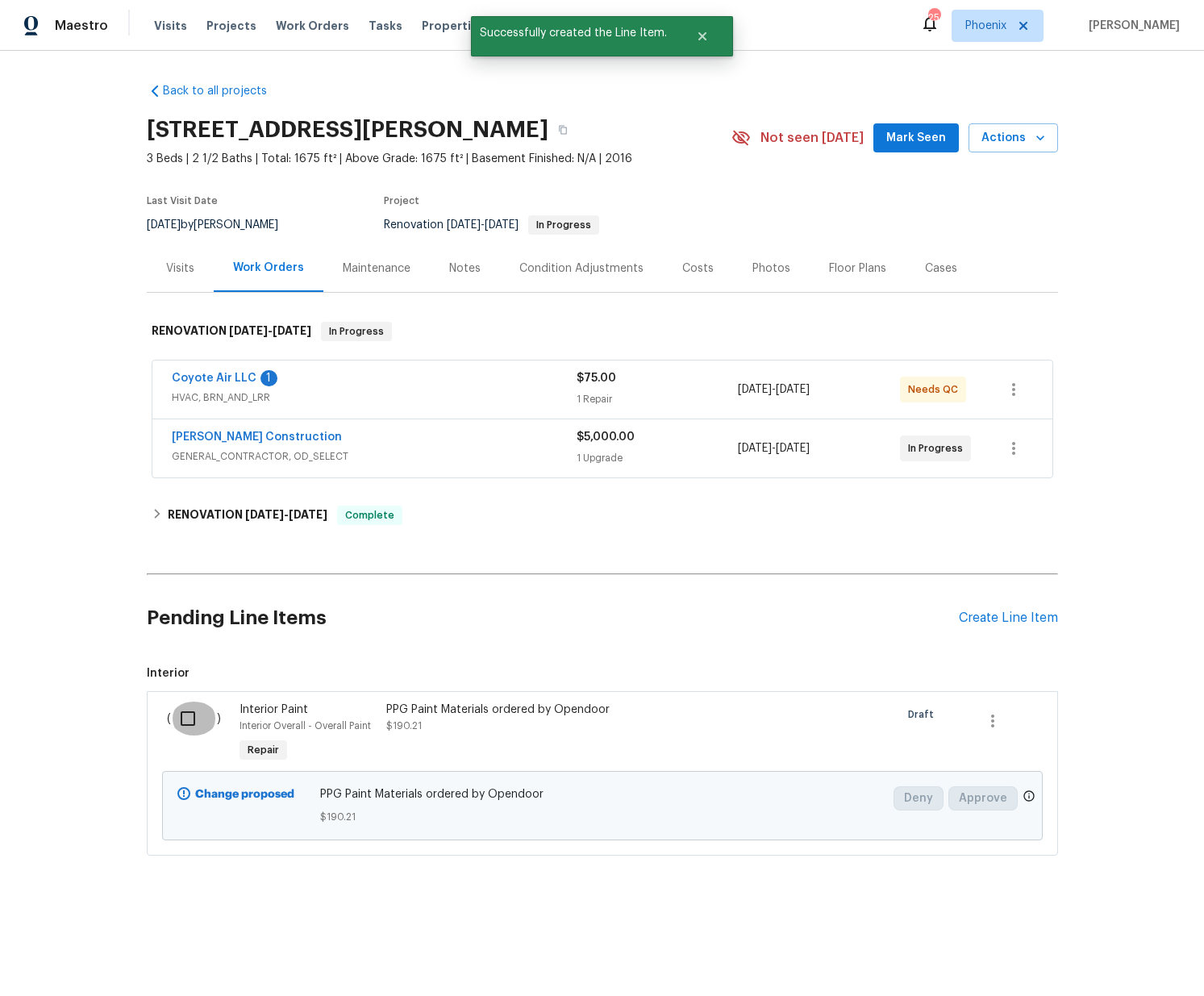
drag, startPoint x: 180, startPoint y: 722, endPoint x: 384, endPoint y: 708, distance: 204.5
click at [180, 722] on input "checkbox" at bounding box center [194, 718] width 46 height 34
checkbox input "true"
click at [1107, 965] on button "Create Work Order" at bounding box center [1111, 955] width 133 height 29
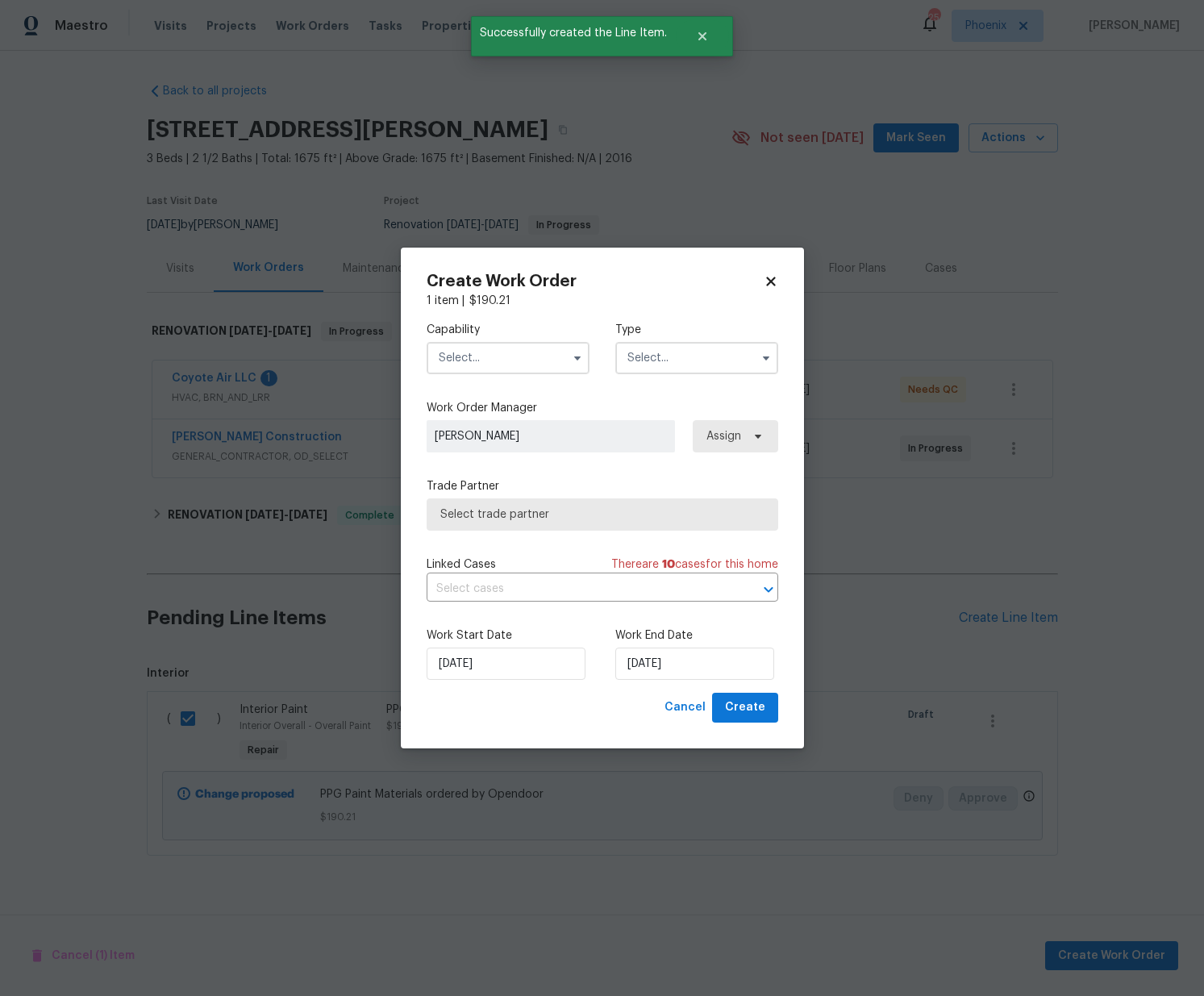
click at [528, 353] on input "text" at bounding box center [509, 358] width 163 height 32
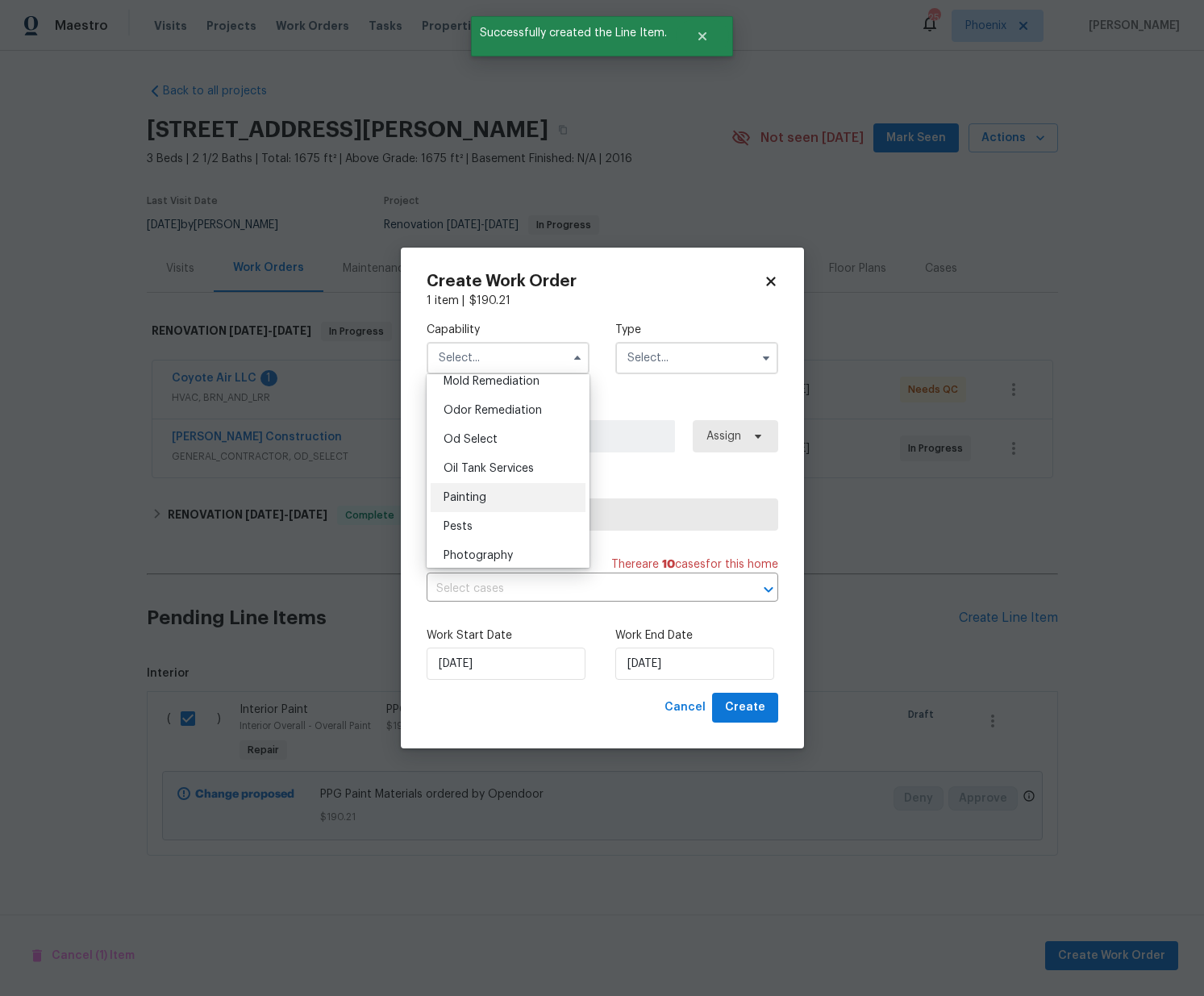
scroll to position [1252, 0]
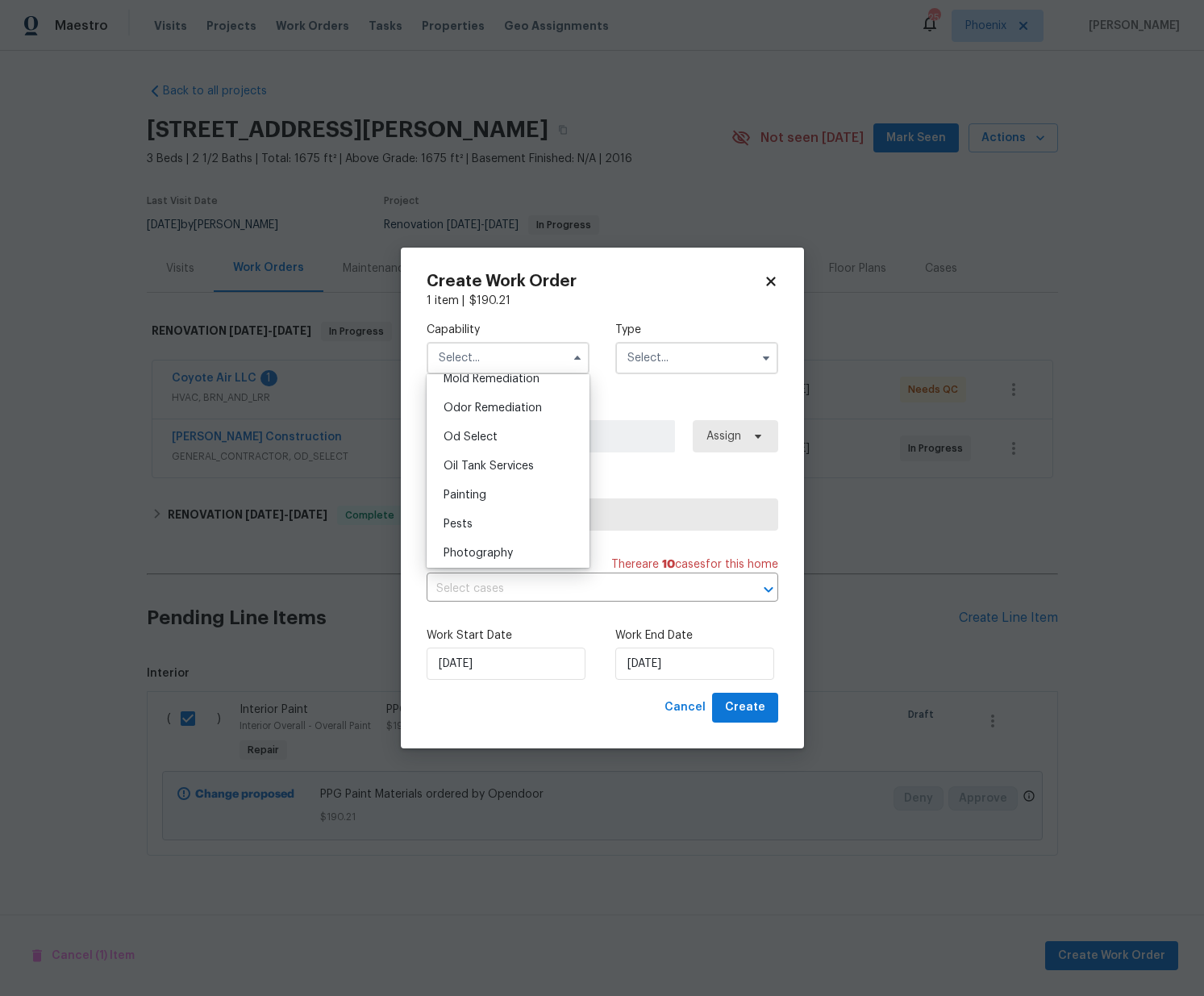
drag, startPoint x: 502, startPoint y: 490, endPoint x: 535, endPoint y: 459, distance: 45.3
click at [502, 489] on div "Painting" at bounding box center [508, 495] width 155 height 29
type input "Painting"
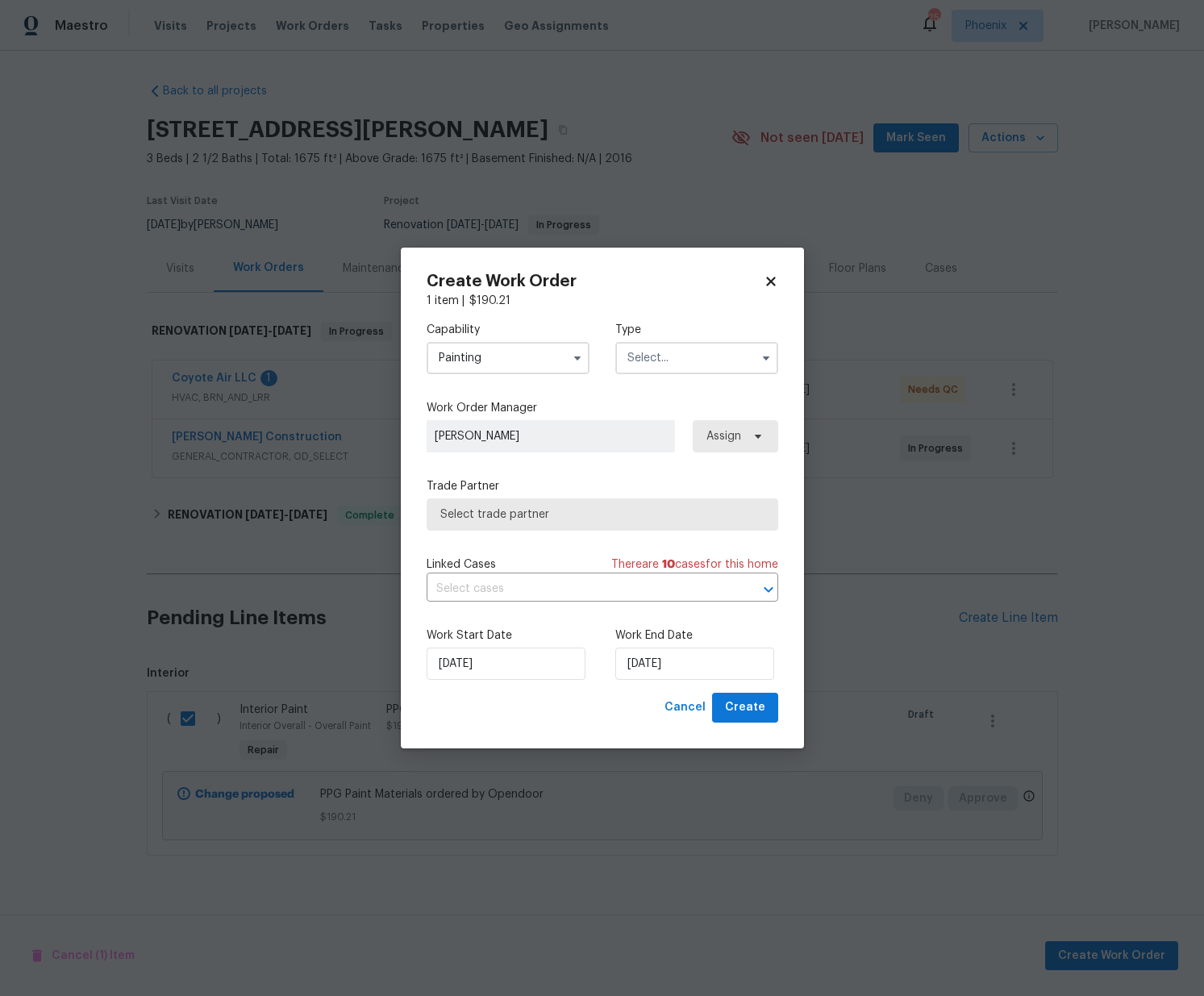
drag, startPoint x: 669, startPoint y: 340, endPoint x: 670, endPoint y: 373, distance: 33.0
click at [669, 340] on div "Type" at bounding box center [696, 347] width 163 height 52
click at [667, 373] on input "text" at bounding box center [696, 358] width 163 height 32
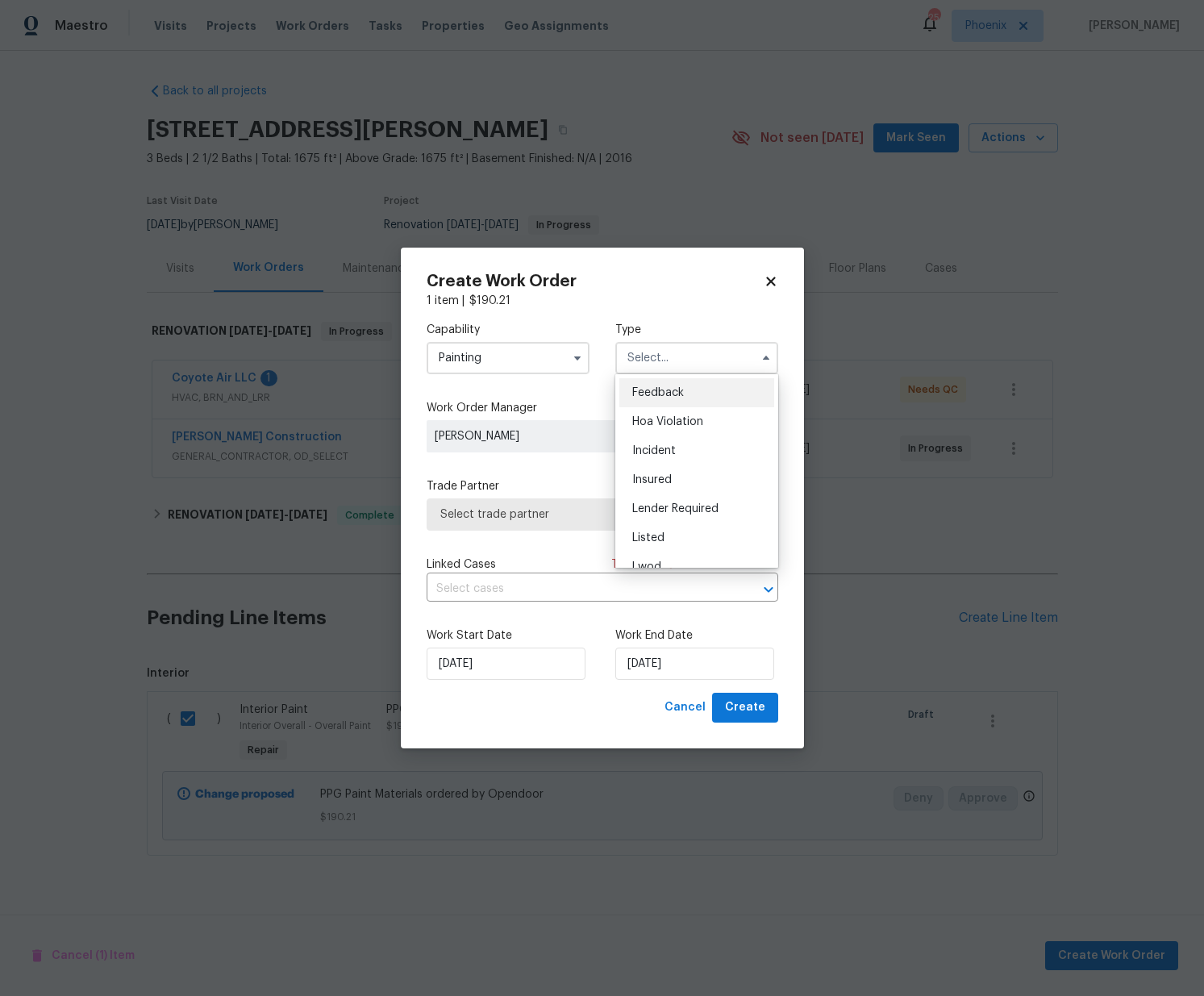
scroll to position [192, 0]
click at [695, 467] on div "Renovation" at bounding box center [696, 462] width 155 height 29
type input "Renovation"
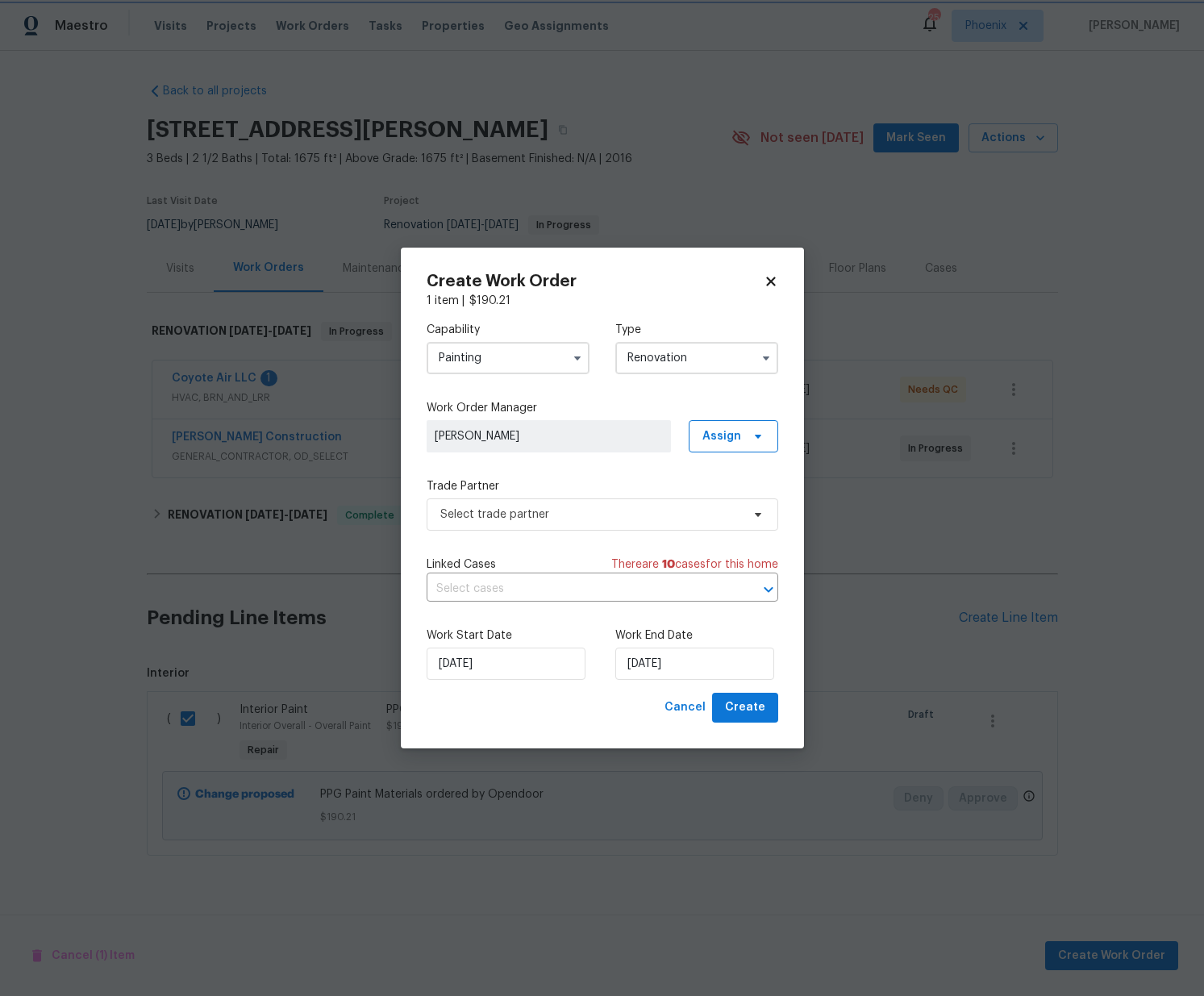
scroll to position [0, 0]
click at [728, 434] on span "Assign" at bounding box center [721, 435] width 39 height 16
click at [718, 507] on div "Assign to me" at bounding box center [736, 505] width 70 height 16
click at [617, 513] on span "Select trade partner" at bounding box center [590, 514] width 301 height 16
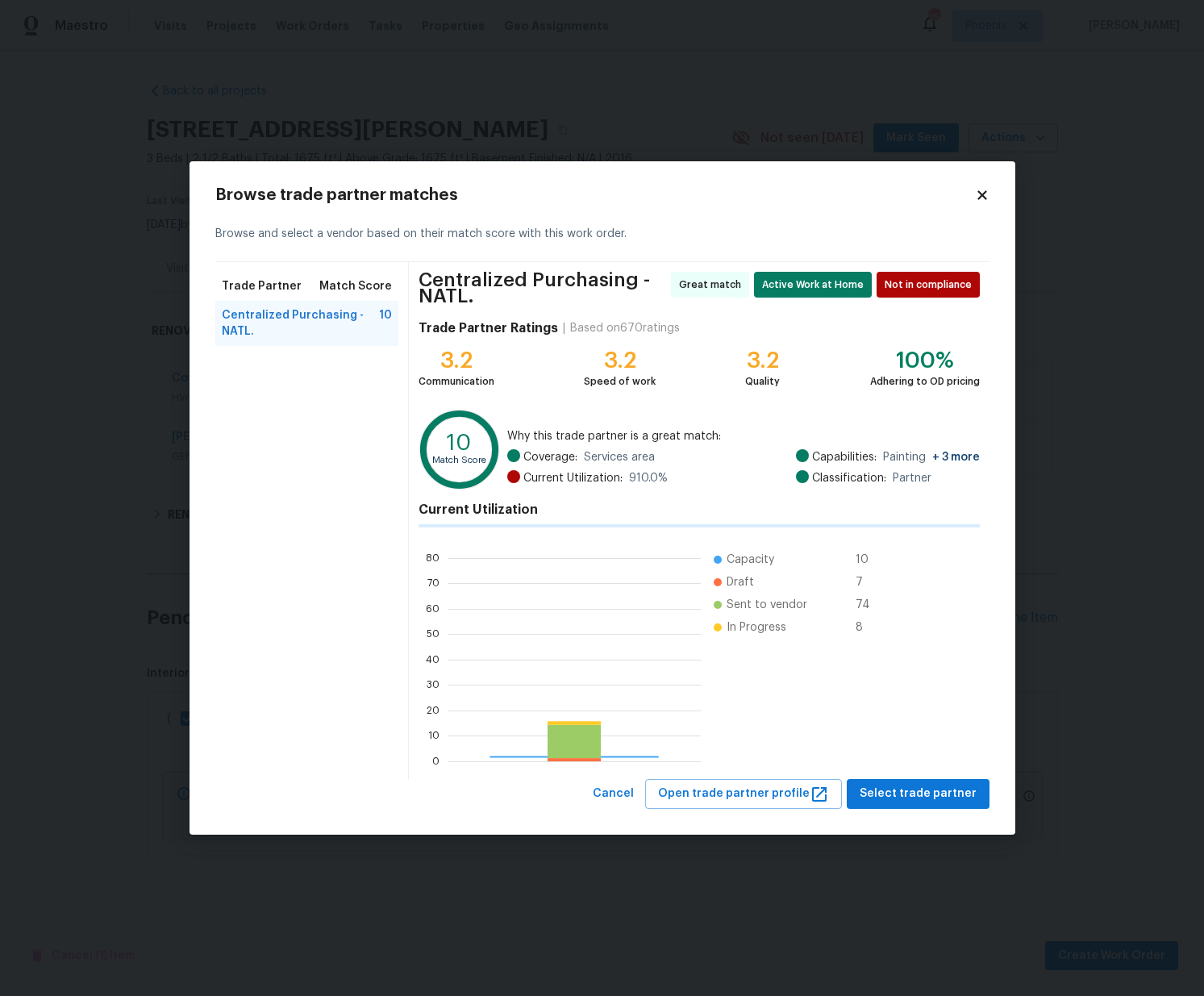
scroll to position [226, 253]
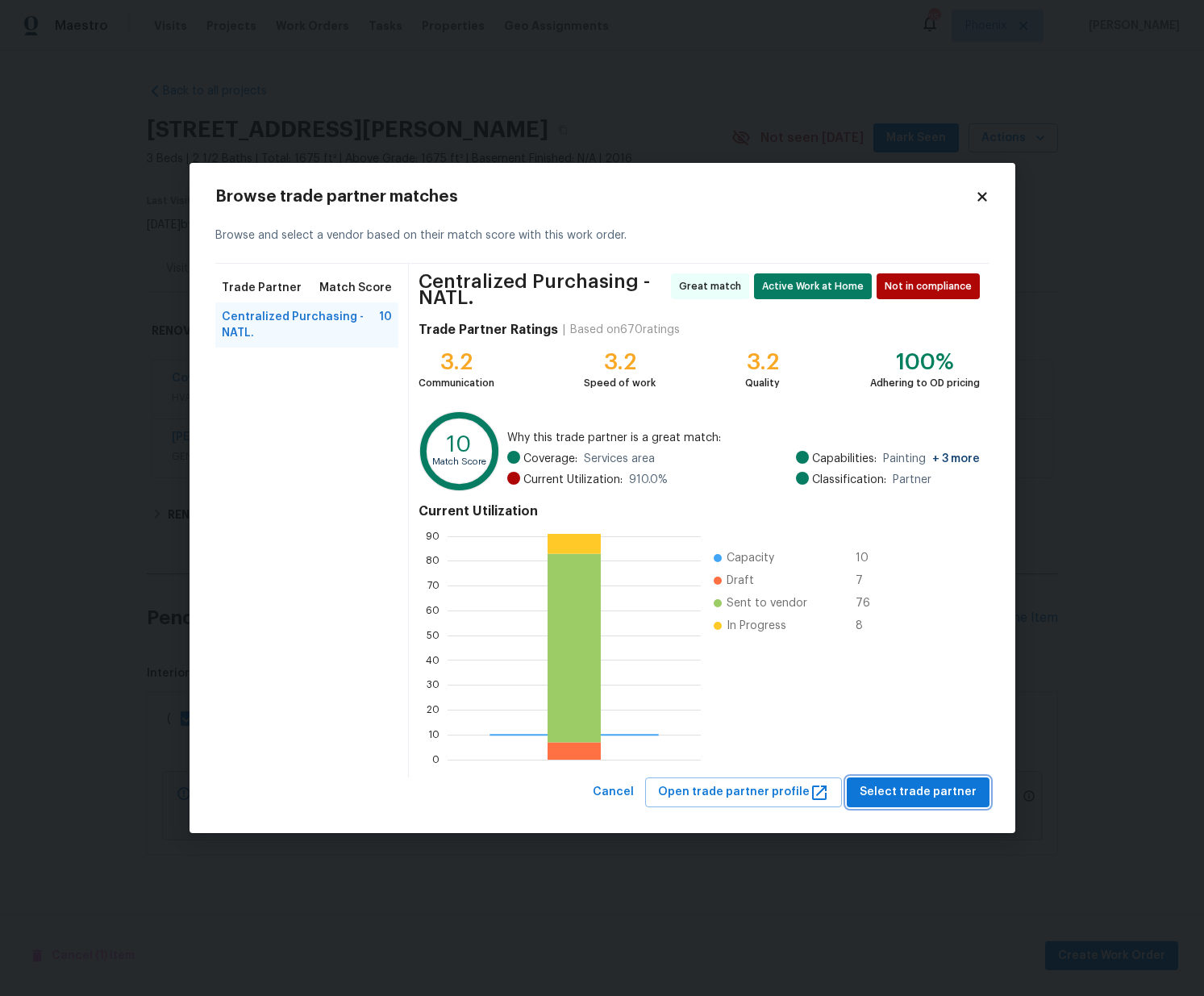
click at [925, 802] on button "Select trade partner" at bounding box center [917, 791] width 142 height 29
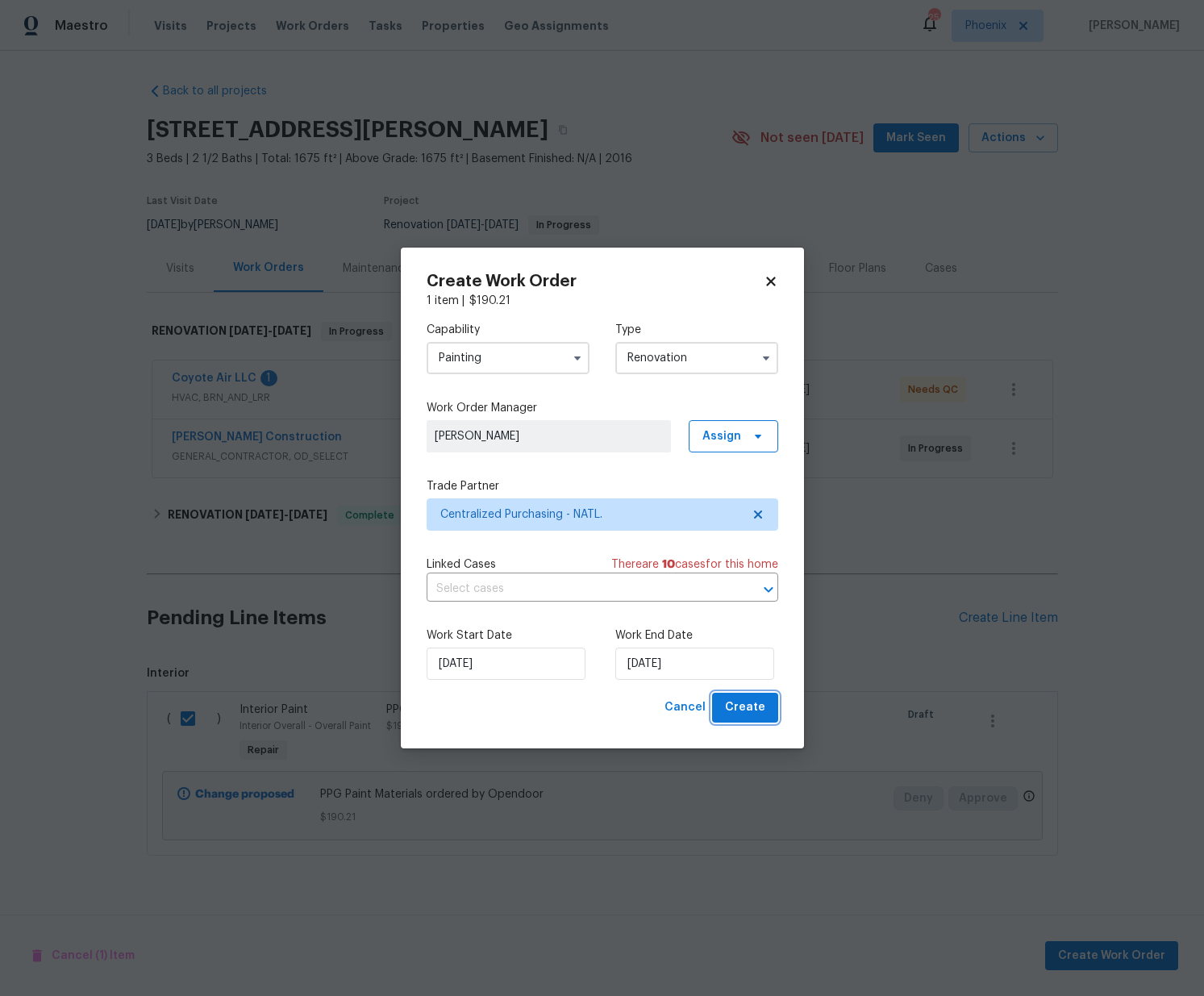
click at [763, 715] on span "Create" at bounding box center [745, 707] width 40 height 20
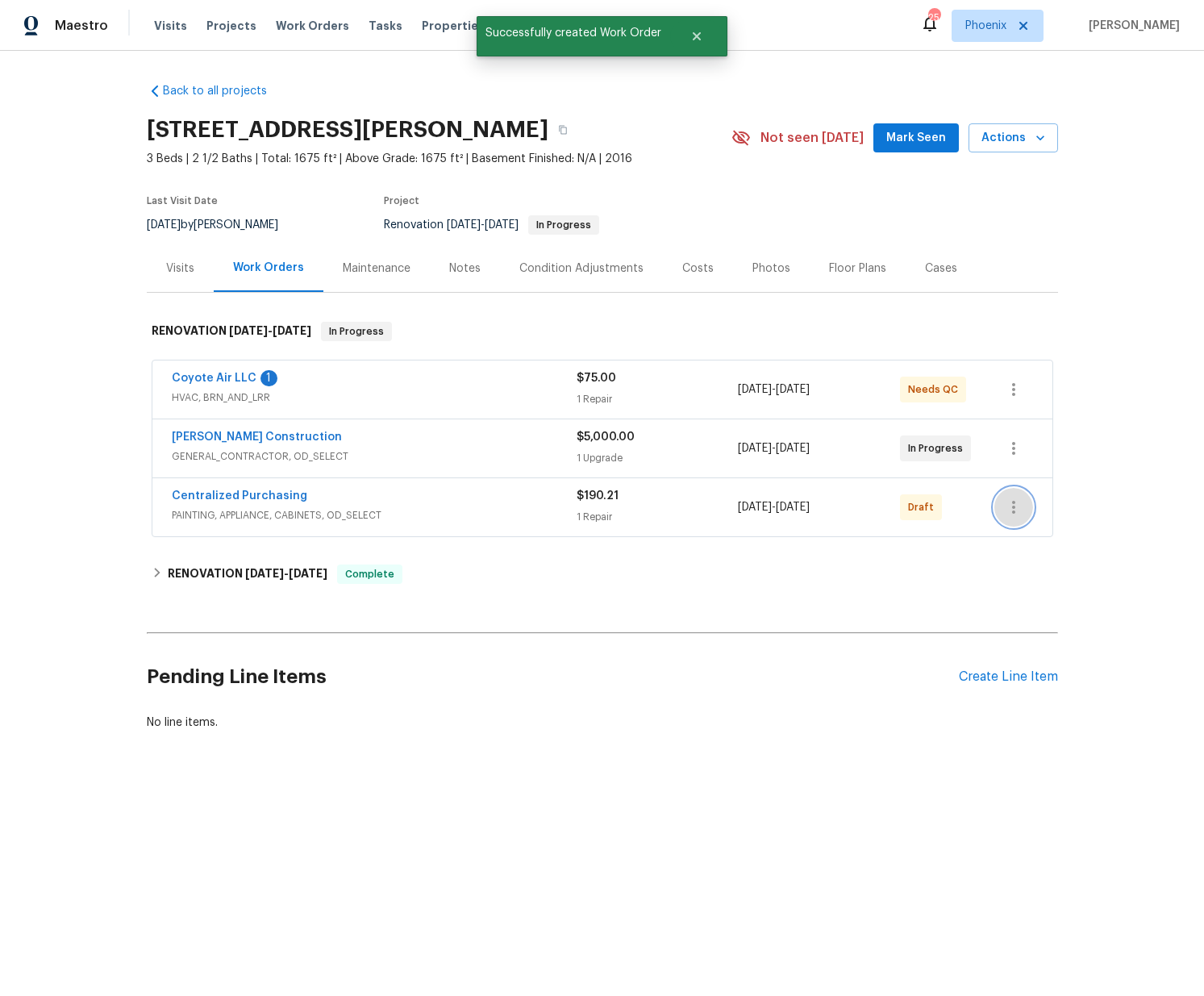
click at [1024, 512] on button "button" at bounding box center [1013, 507] width 39 height 39
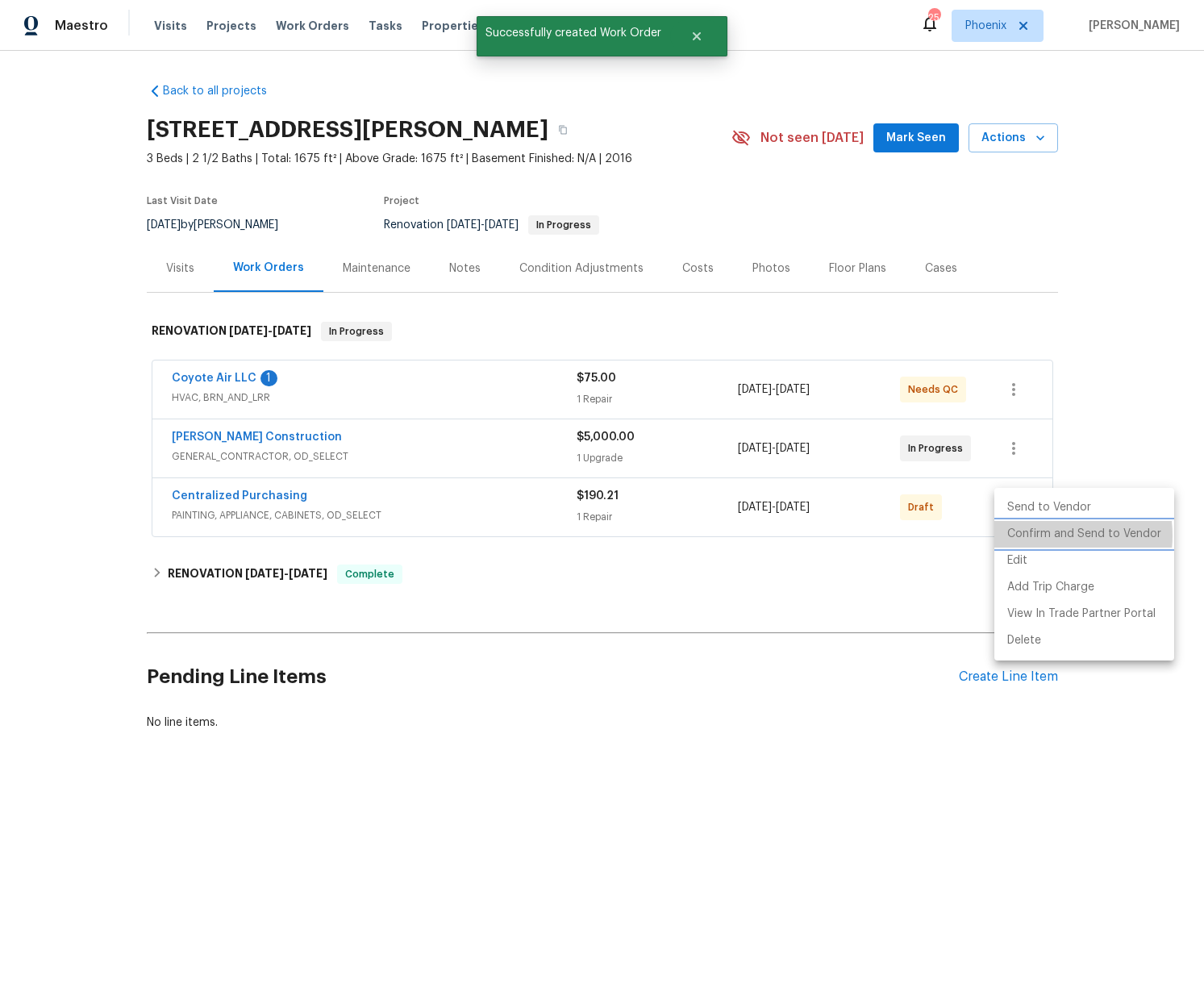
drag, startPoint x: 1047, startPoint y: 535, endPoint x: 1032, endPoint y: 536, distance: 15.0
click at [1047, 535] on li "Confirm and Send to Vendor" at bounding box center [1084, 534] width 180 height 27
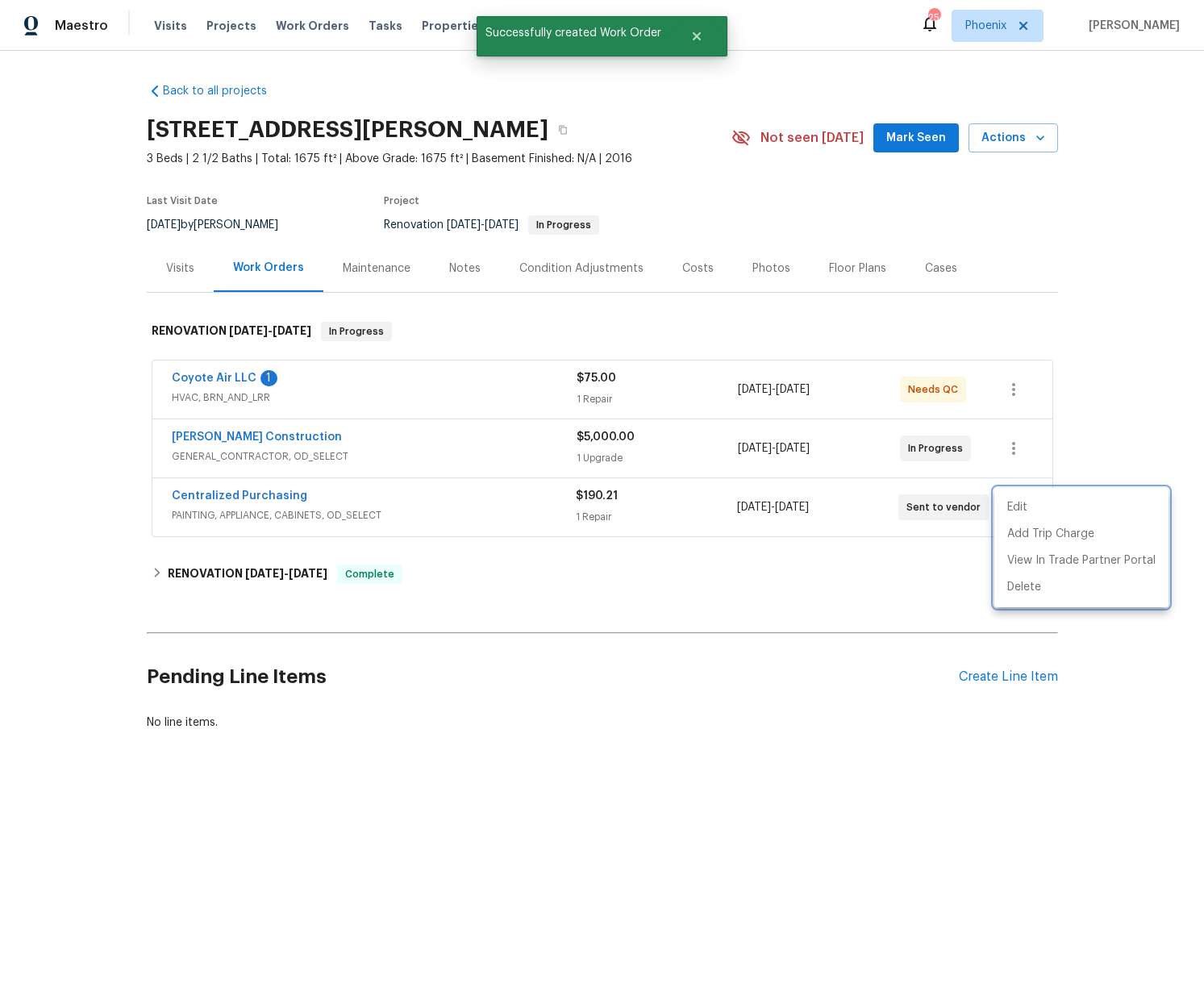
click at [541, 497] on div at bounding box center [602, 498] width 1204 height 996
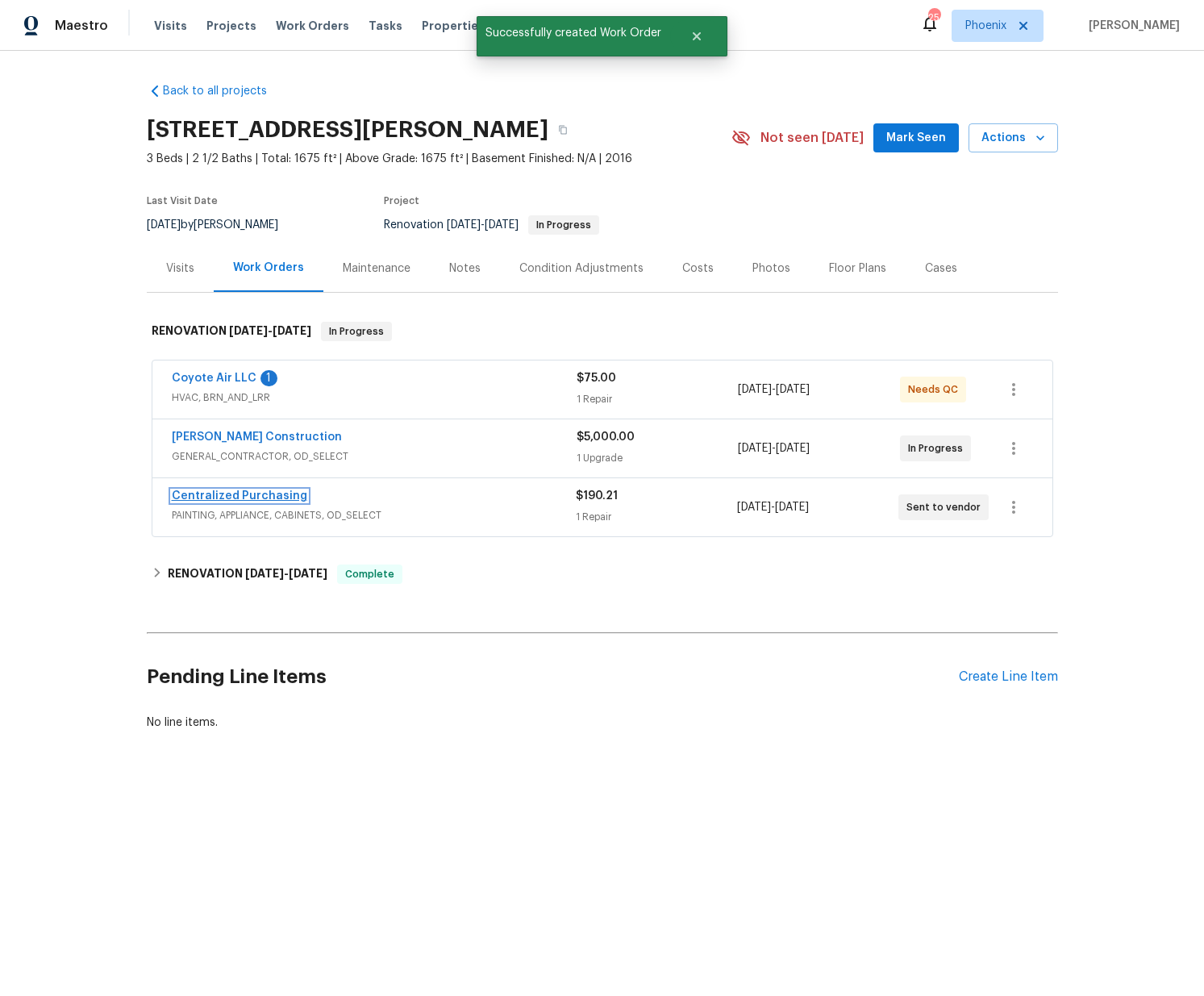
click at [250, 495] on link "Centralized Purchasing" at bounding box center [239, 496] width 136 height 11
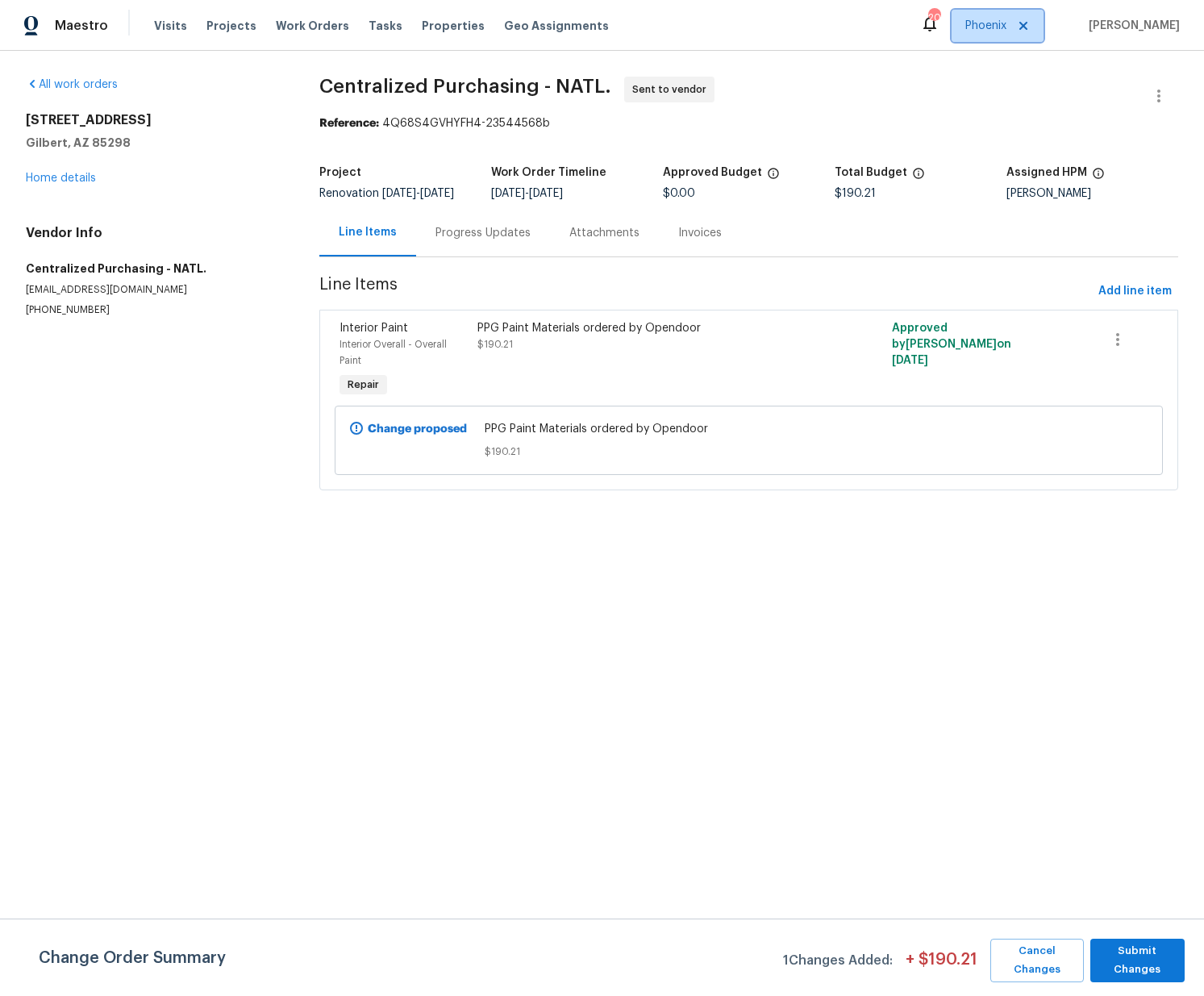
click at [1004, 22] on span "Phoenix" at bounding box center [985, 26] width 41 height 16
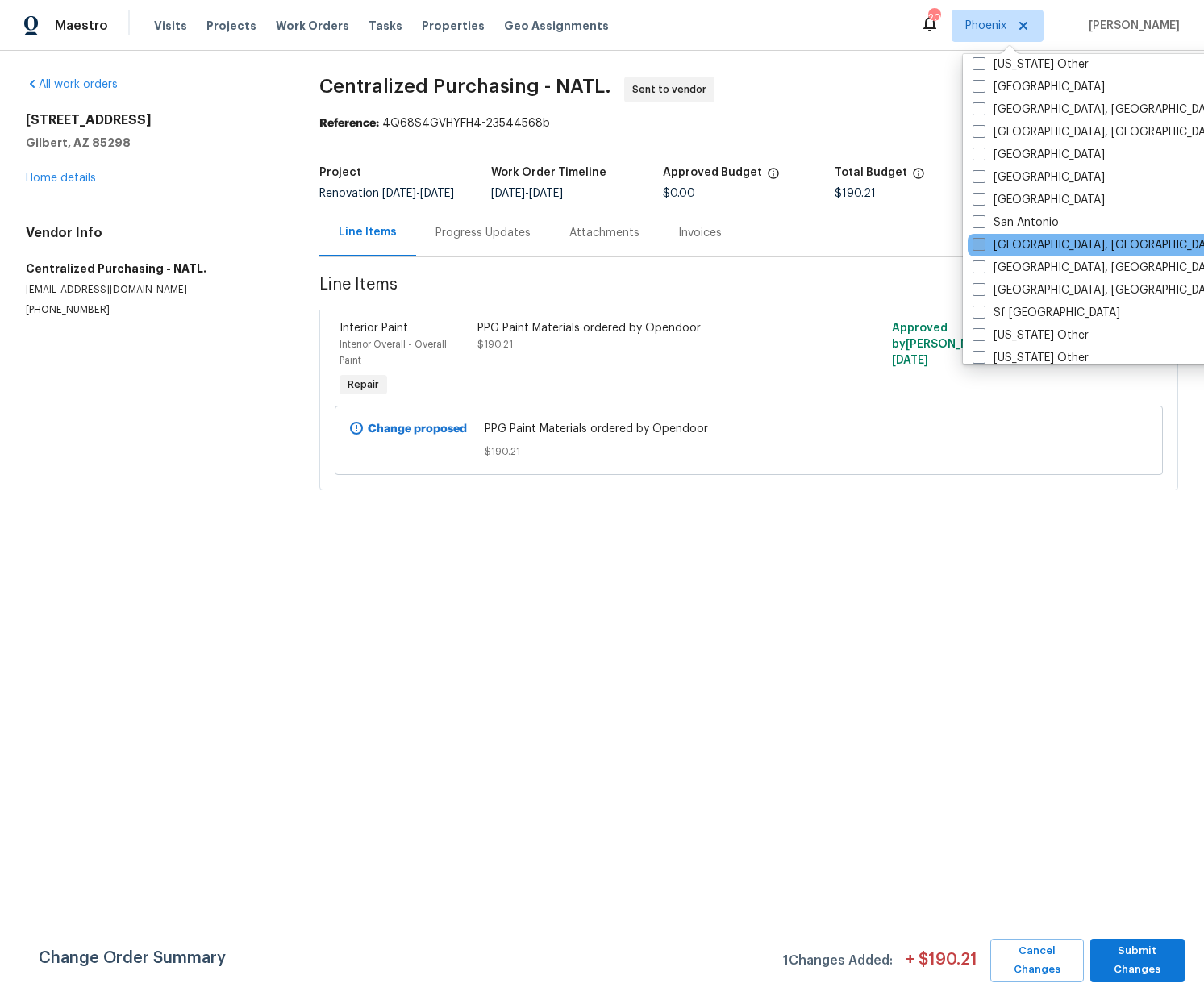
scroll to position [2017, 0]
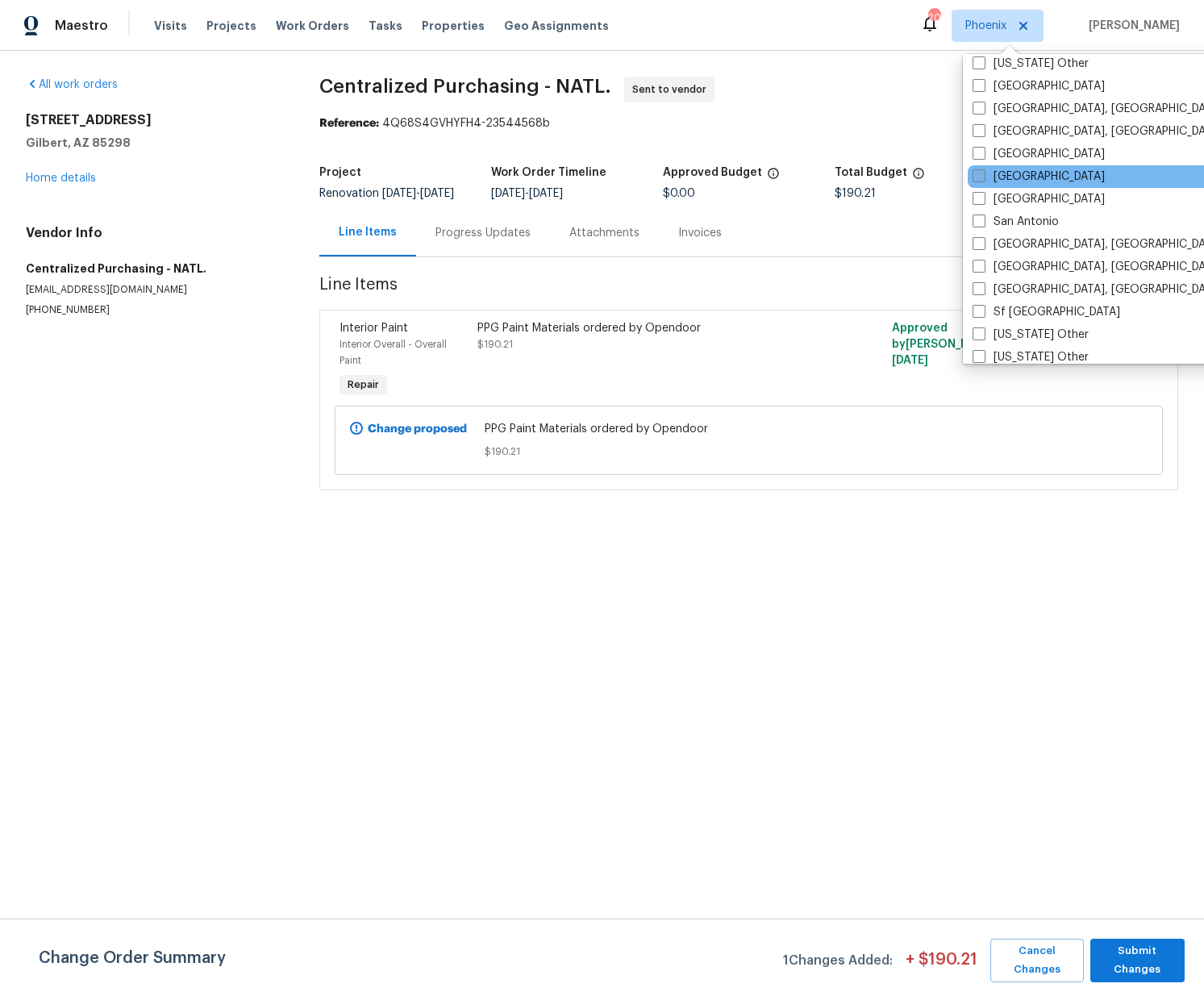
click at [996, 174] on label "Sacramento" at bounding box center [1038, 176] width 132 height 16
click at [983, 174] on input "Sacramento" at bounding box center [977, 174] width 10 height 10
checkbox input "true"
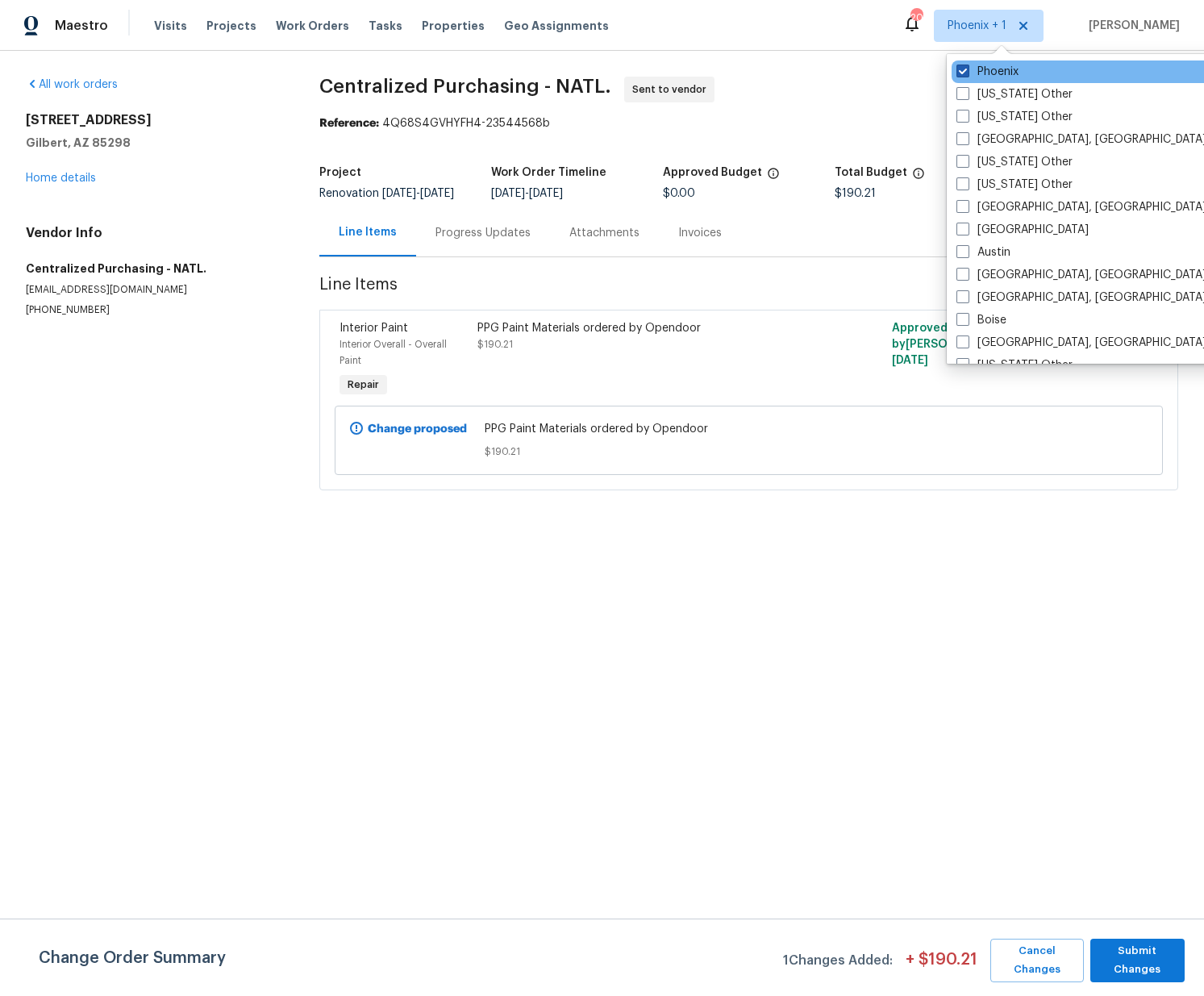
click at [980, 72] on label "Phoenix" at bounding box center [987, 71] width 62 height 16
click at [967, 72] on input "Phoenix" at bounding box center [961, 68] width 10 height 10
checkbox input "false"
click at [213, 22] on span "Projects" at bounding box center [232, 26] width 50 height 16
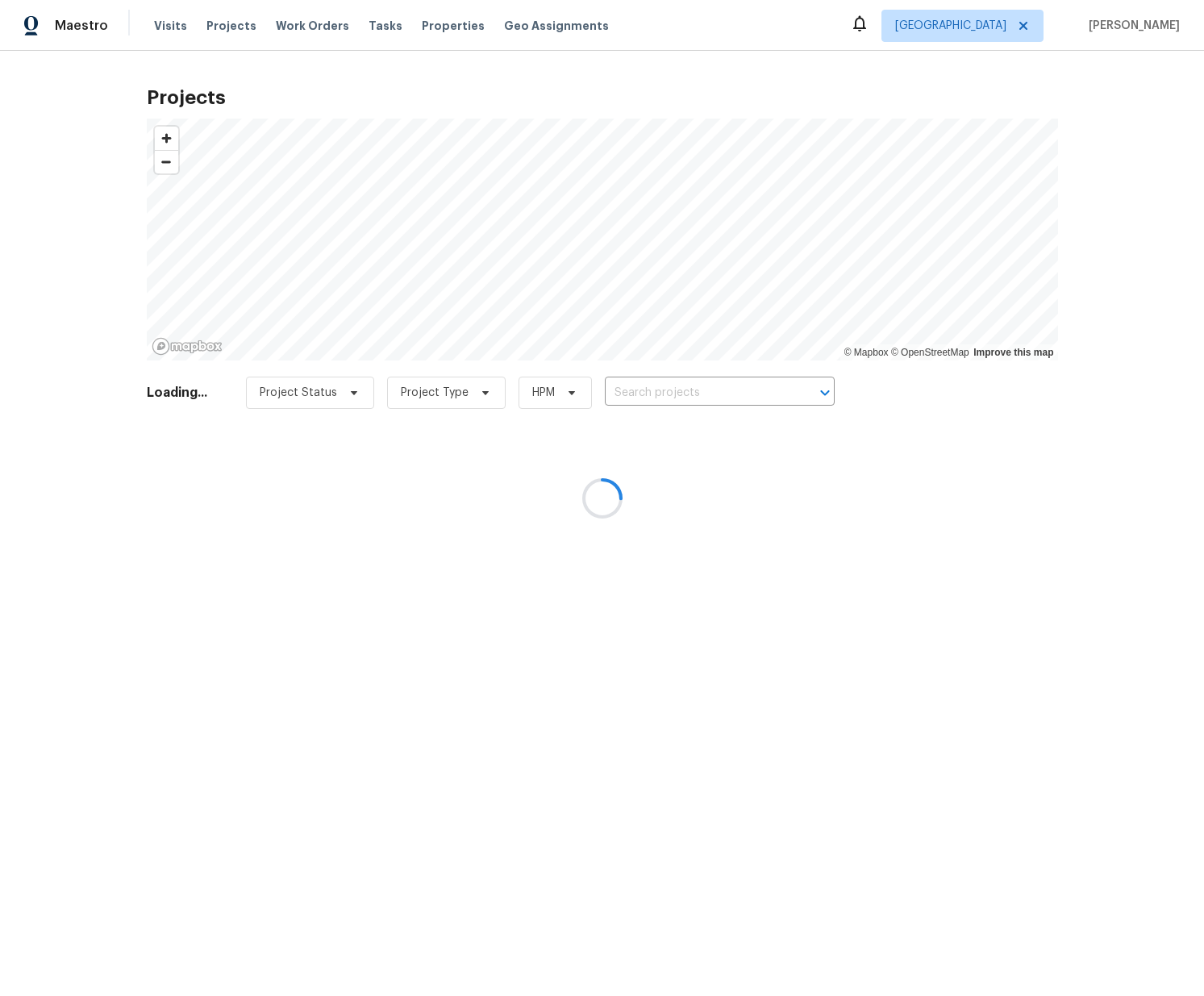
click at [637, 387] on div at bounding box center [602, 498] width 1204 height 996
click at [647, 391] on div at bounding box center [602, 498] width 1204 height 996
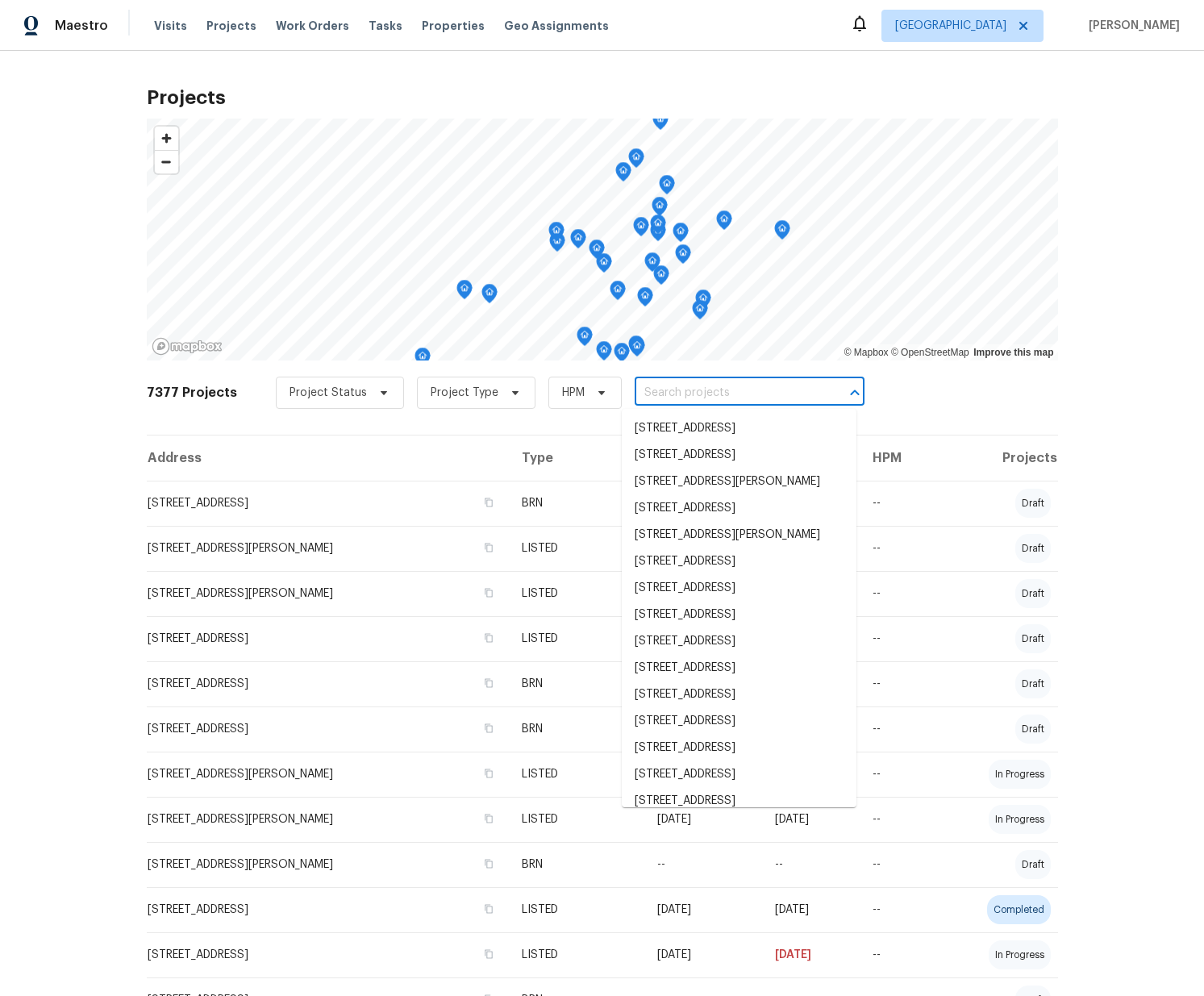
click at [647, 392] on input "text" at bounding box center [727, 393] width 185 height 25
paste input "7542 Latour Ln, Citrus Heights, CA 95621"
type input "7542 Latour Ln, Citrus Heights, CA 95621"
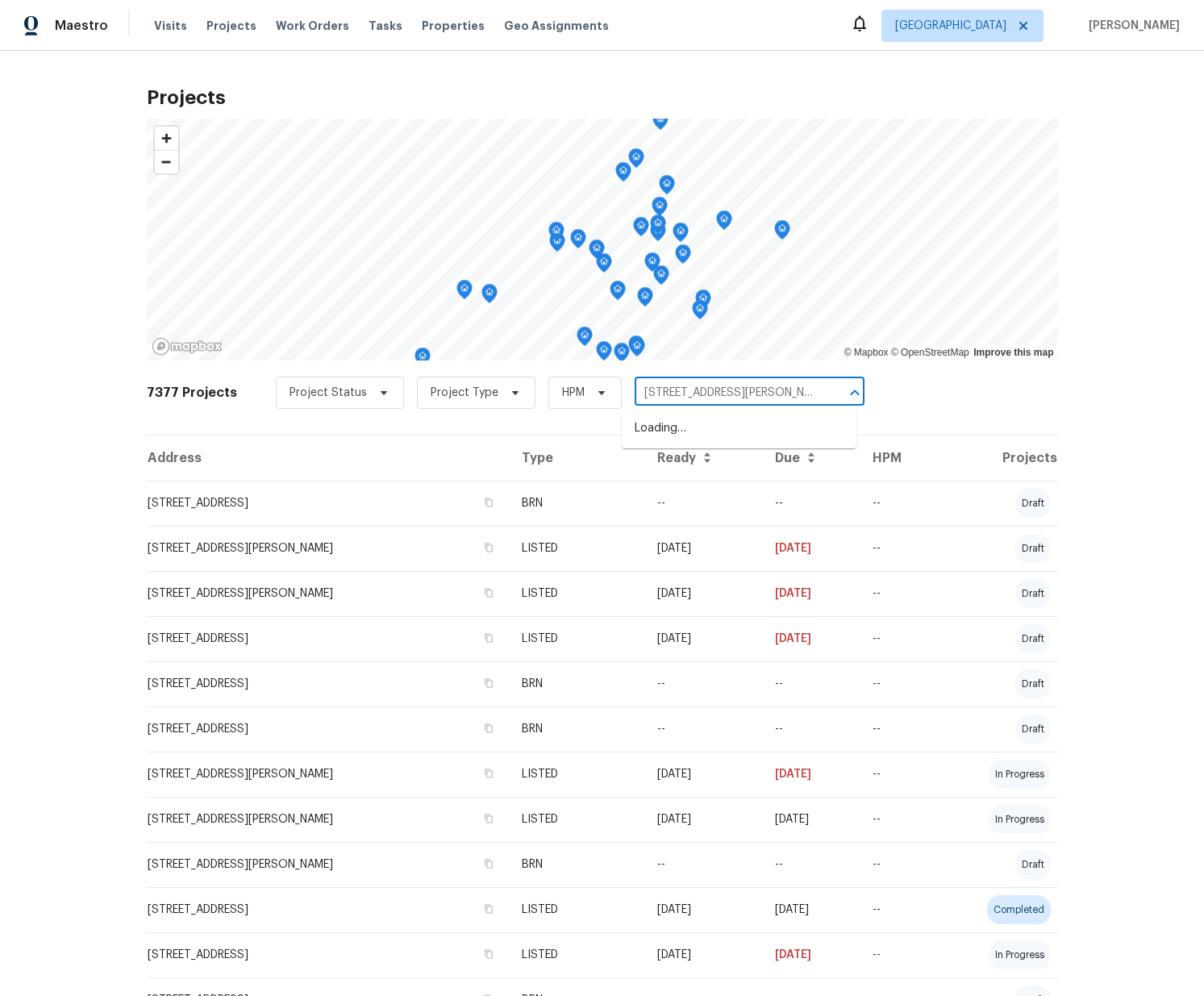
scroll to position [0, 36]
click at [655, 433] on li "7542 Latour Ln, Citrus Heights, CA 95621" at bounding box center [738, 429] width 234 height 27
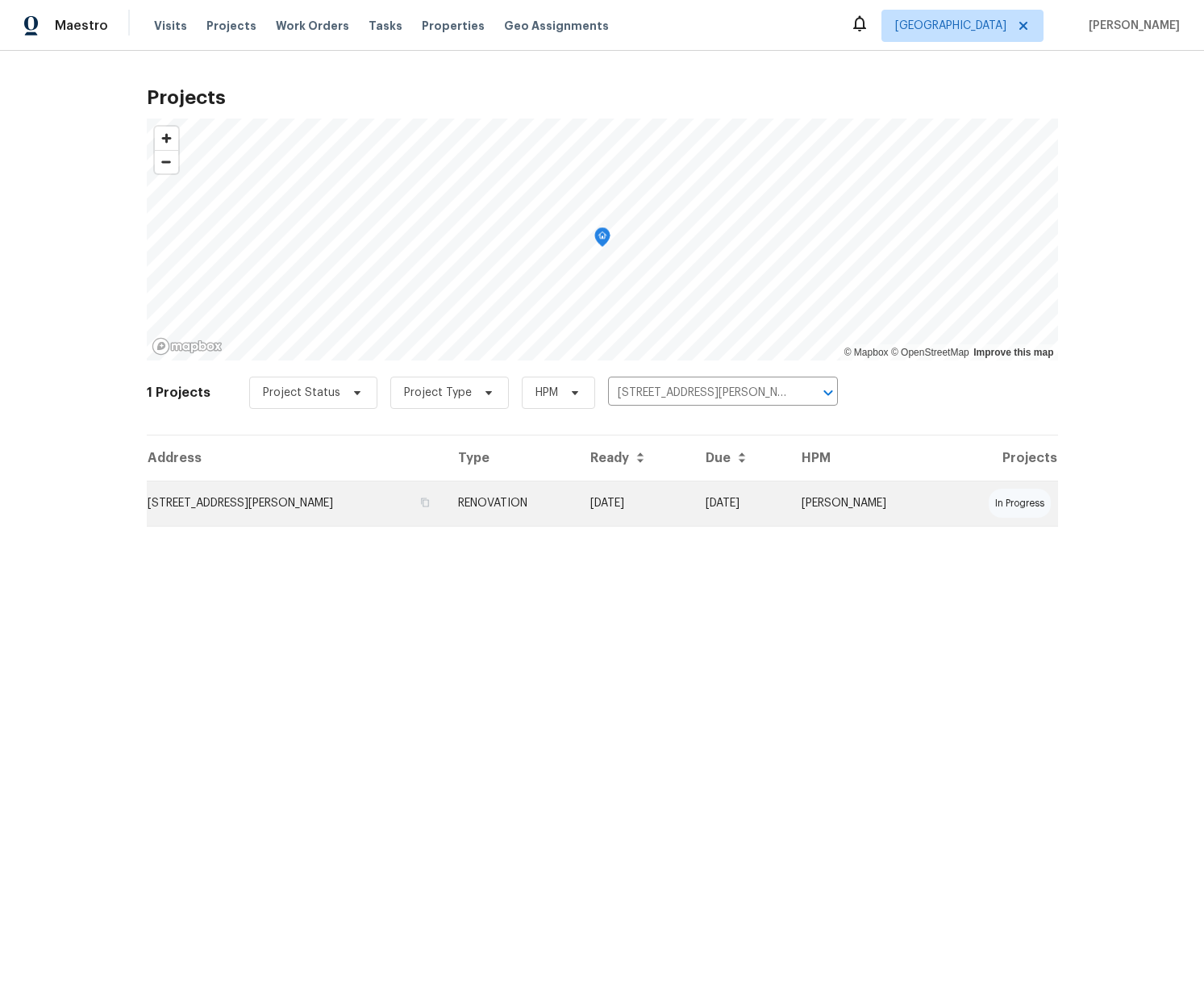
click at [546, 507] on td "RENOVATION" at bounding box center [511, 504] width 133 height 46
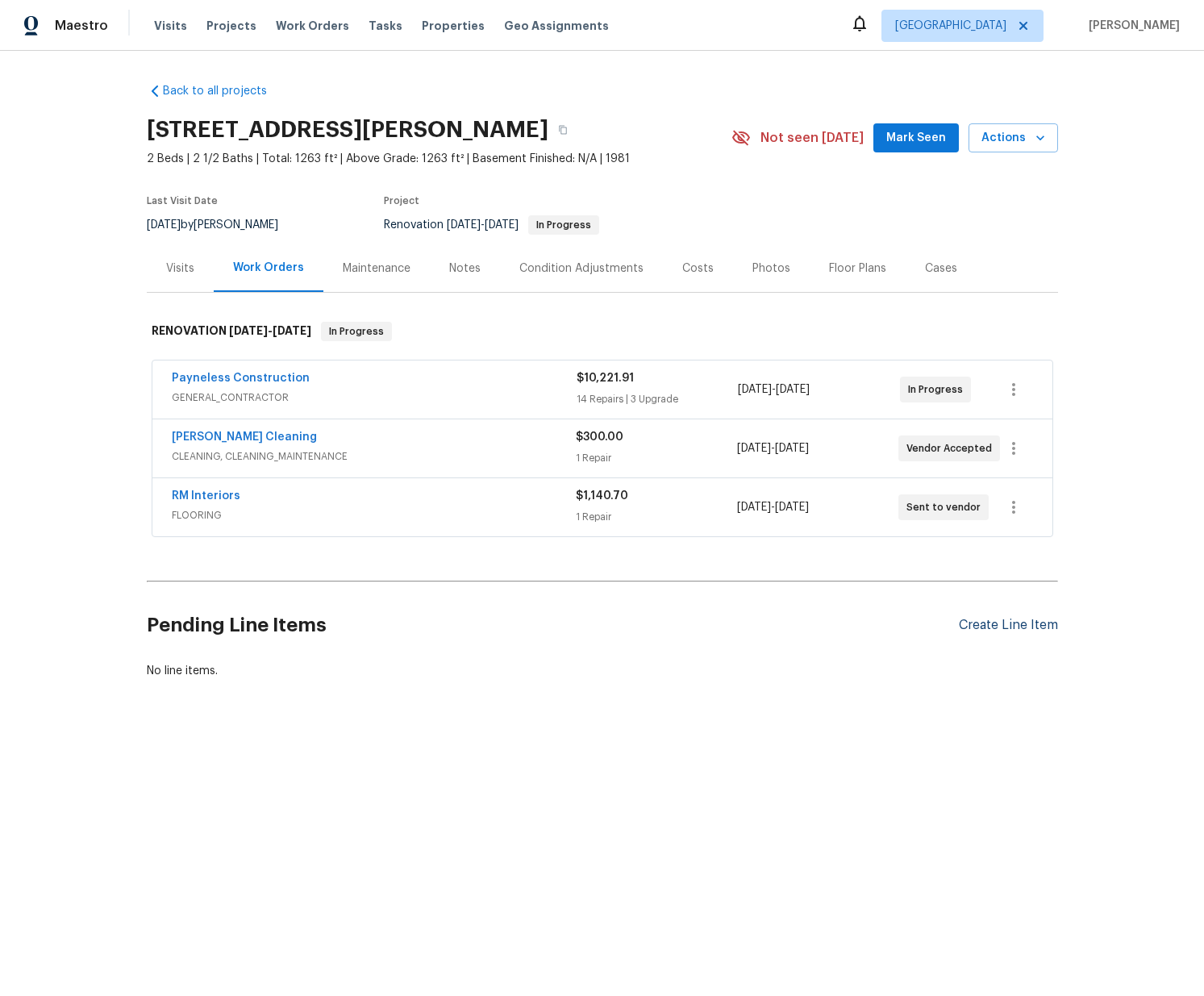
click at [997, 630] on div "Create Line Item" at bounding box center [1008, 625] width 100 height 15
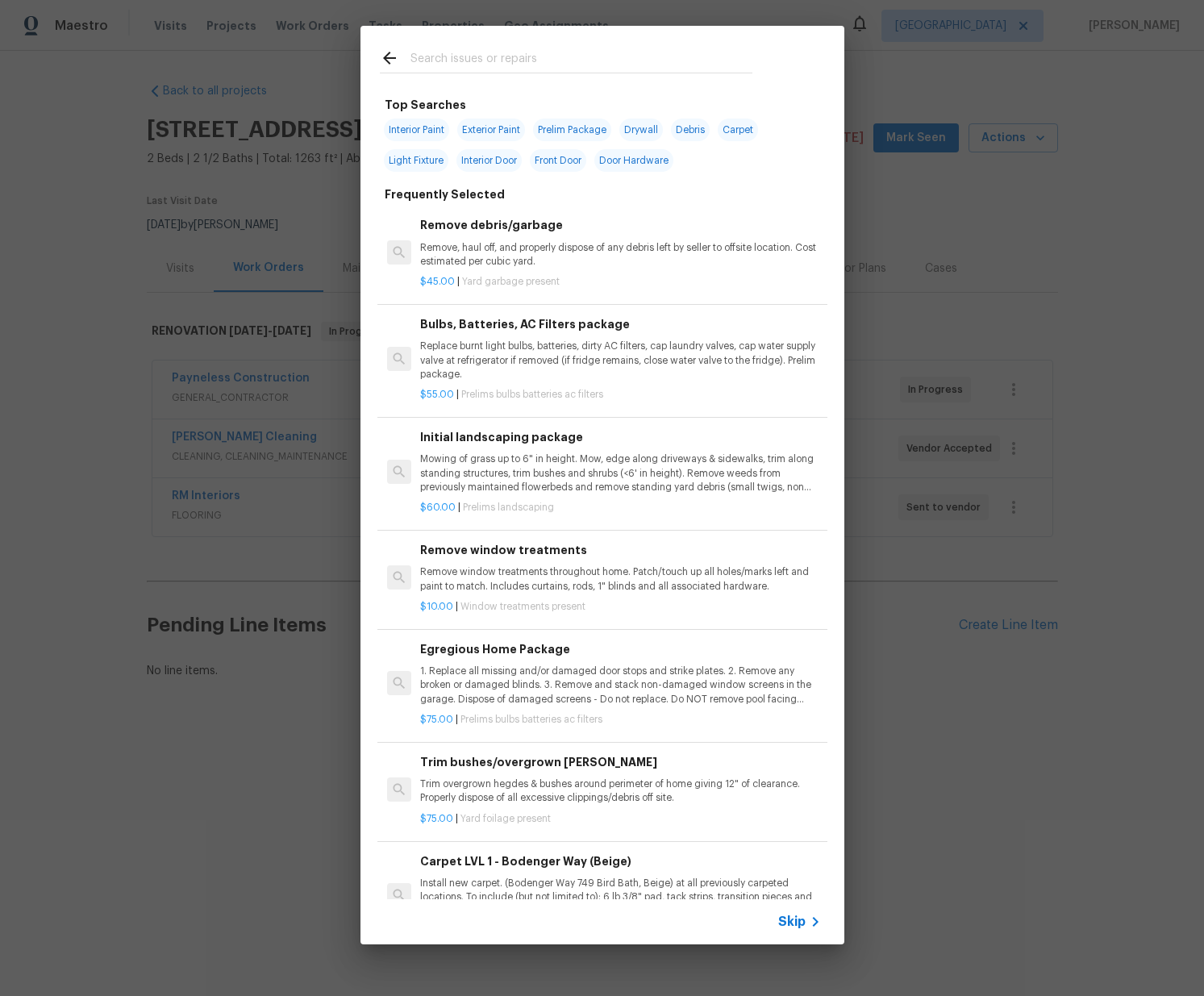
click at [476, 50] on input "text" at bounding box center [582, 60] width 342 height 24
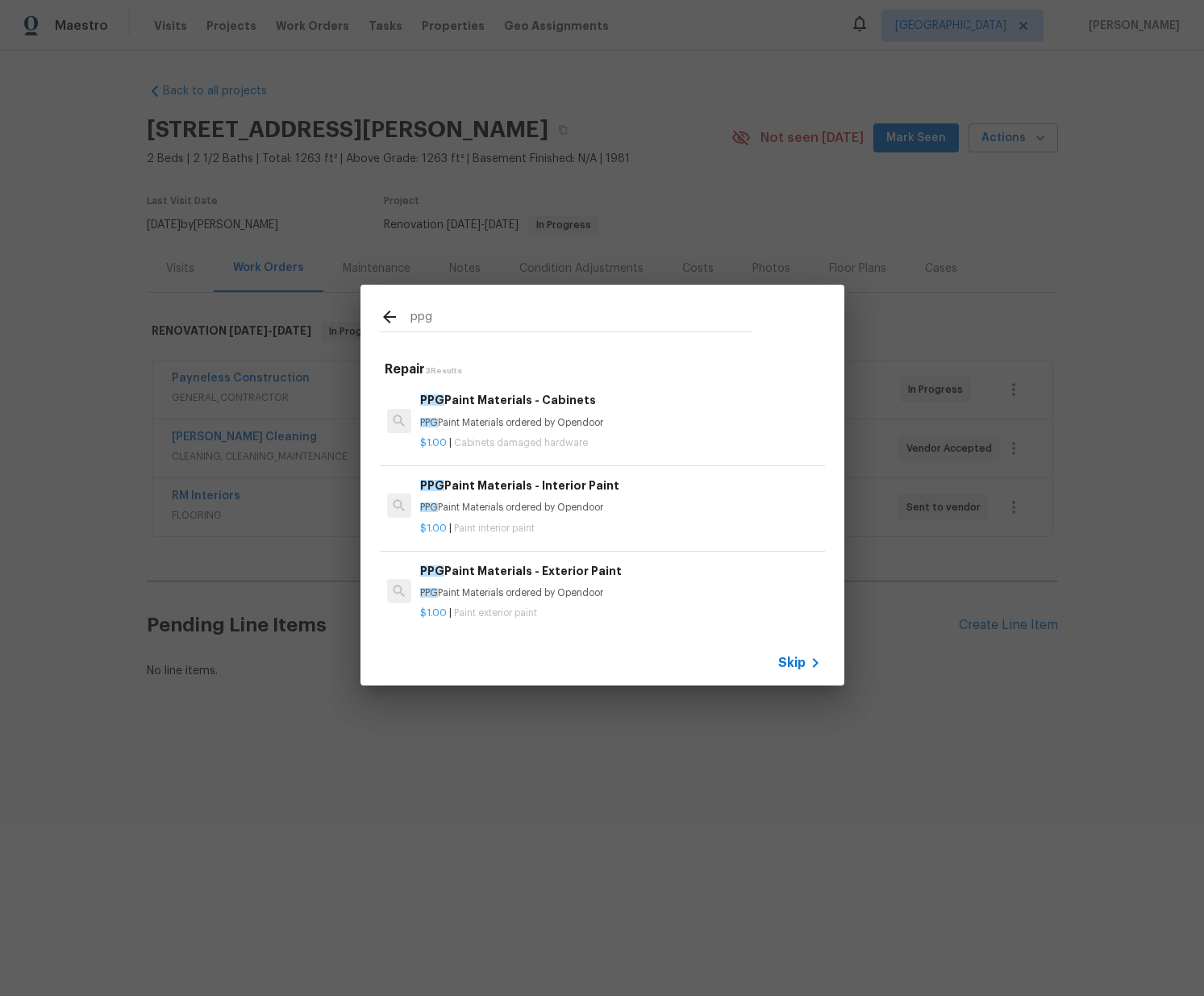
type input "ppg"
click at [518, 421] on p "PPG Paint Materials ordered by Opendoor" at bounding box center [621, 423] width 400 height 13
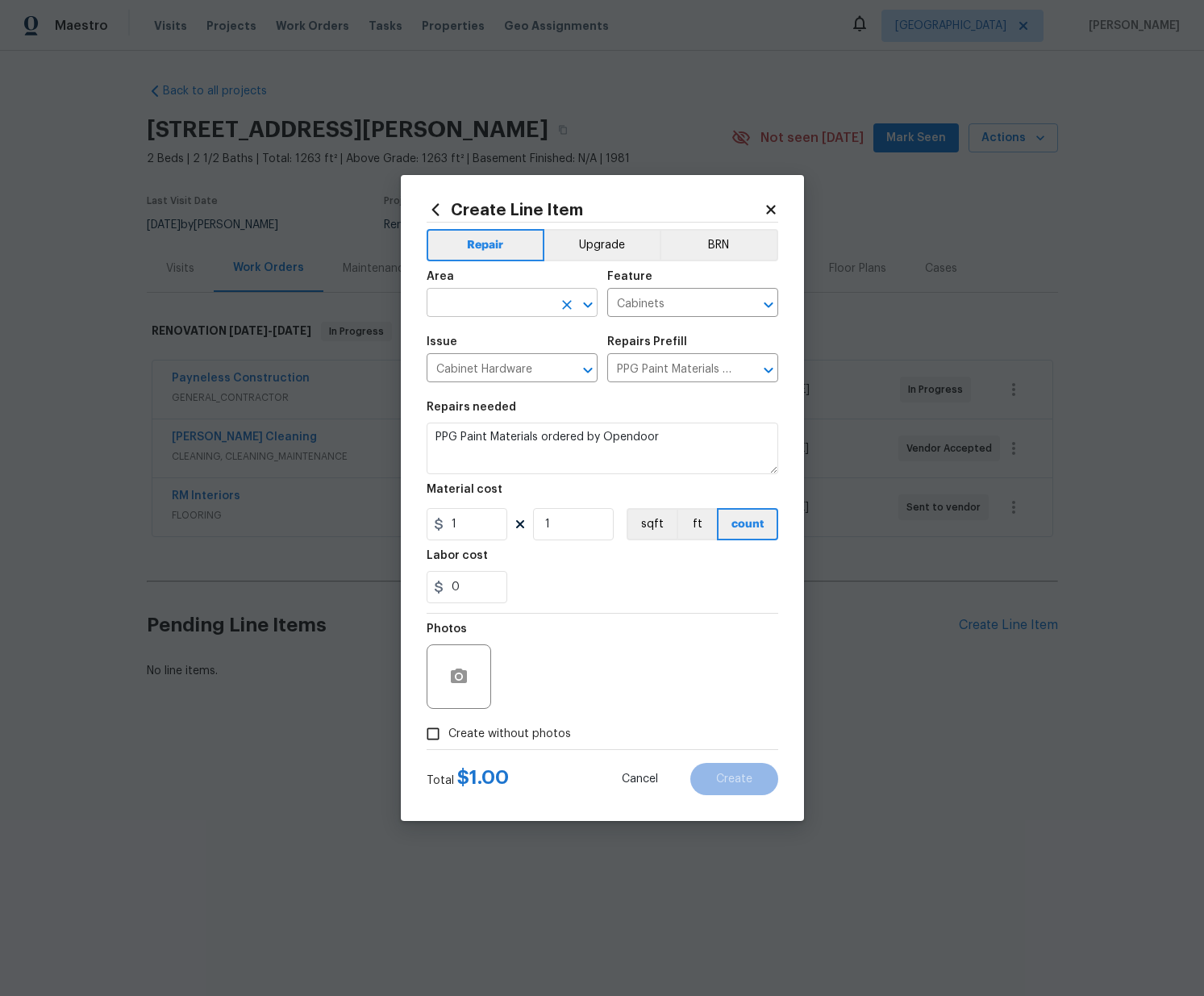
click at [500, 300] on input "text" at bounding box center [490, 304] width 126 height 25
drag, startPoint x: 503, startPoint y: 326, endPoint x: 491, endPoint y: 378, distance: 53.4
click at [502, 327] on li "Kitchen" at bounding box center [512, 340] width 171 height 27
type input "Kitchen"
drag, startPoint x: 447, startPoint y: 534, endPoint x: 397, endPoint y: 526, distance: 50.6
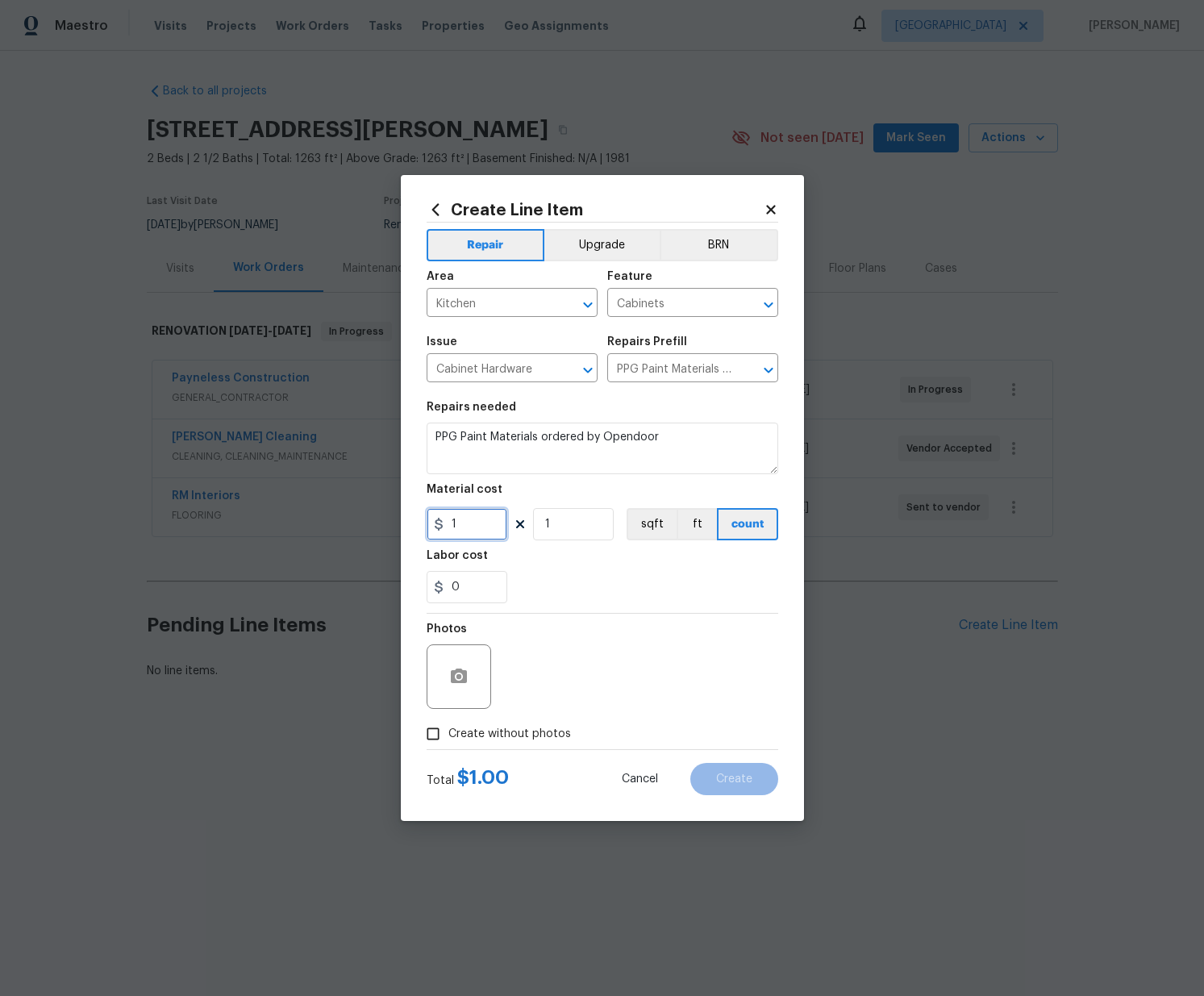
click at [397, 526] on div "Create Line Item Repair Upgrade BRN Area Kitchen ​ Feature Cabinets ​ Issue Cab…" at bounding box center [602, 498] width 1204 height 996
paste input "471.88"
type input "471.88"
drag, startPoint x: 574, startPoint y: 588, endPoint x: 560, endPoint y: 584, distance: 14.6
click at [574, 587] on div "0" at bounding box center [602, 587] width 352 height 32
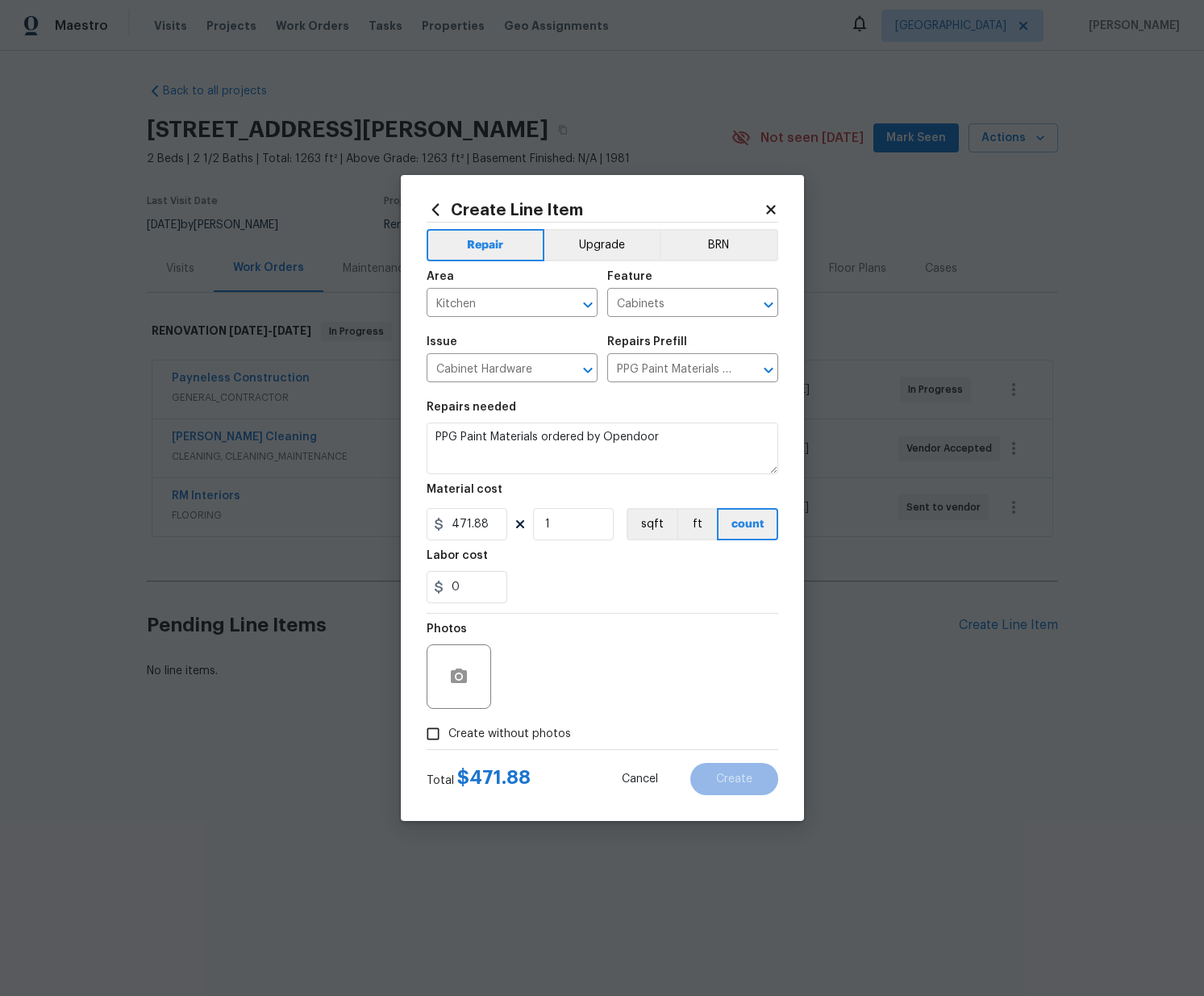
drag, startPoint x: 541, startPoint y: 737, endPoint x: 547, endPoint y: 729, distance: 10.0
click at [541, 737] on span "Create without photos" at bounding box center [509, 734] width 122 height 17
click at [449, 737] on input "Create without photos" at bounding box center [433, 733] width 30 height 30
checkbox input "true"
click at [564, 678] on textarea at bounding box center [640, 676] width 274 height 65
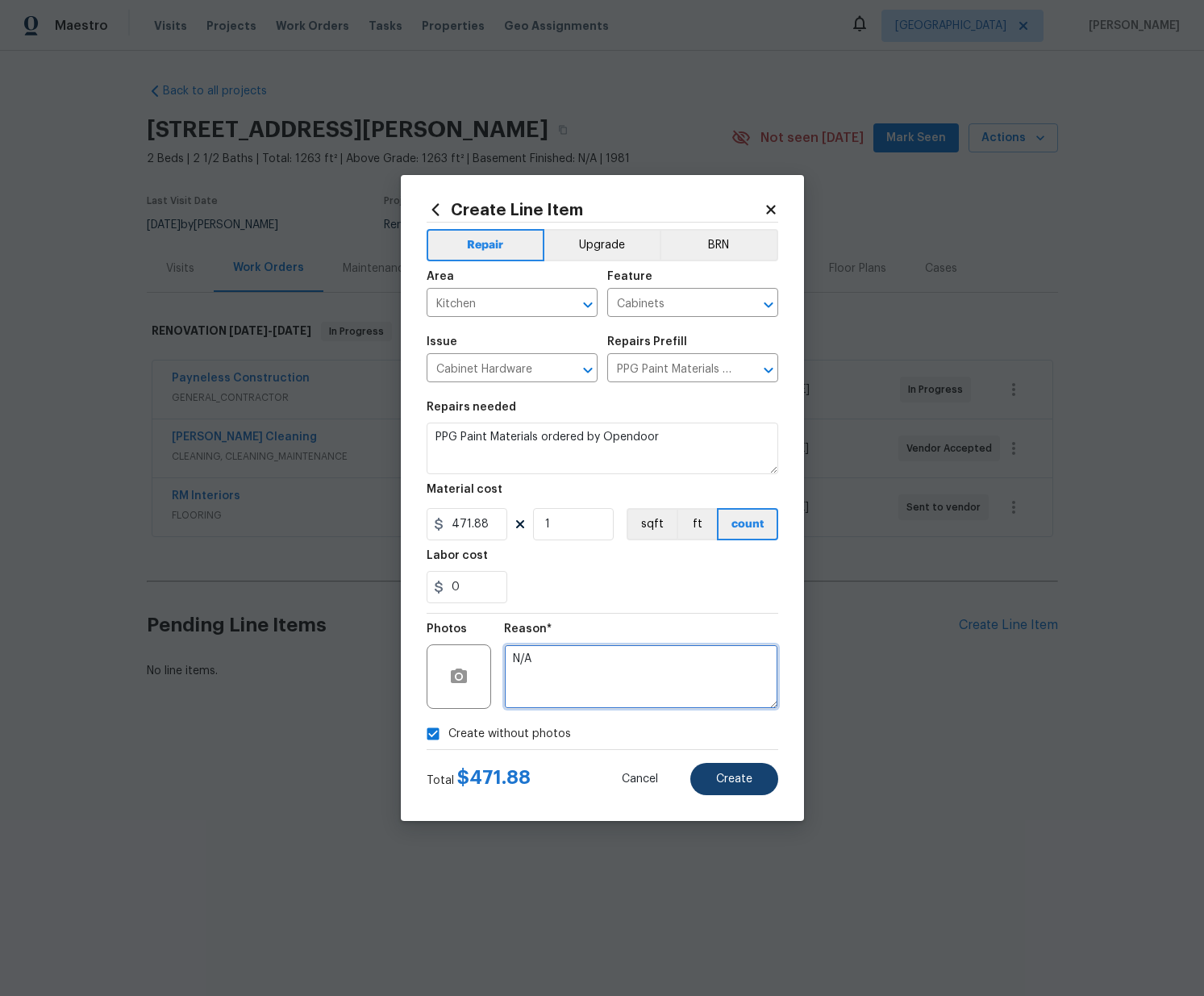
type textarea "N/A"
click at [745, 788] on button "Create" at bounding box center [733, 779] width 88 height 32
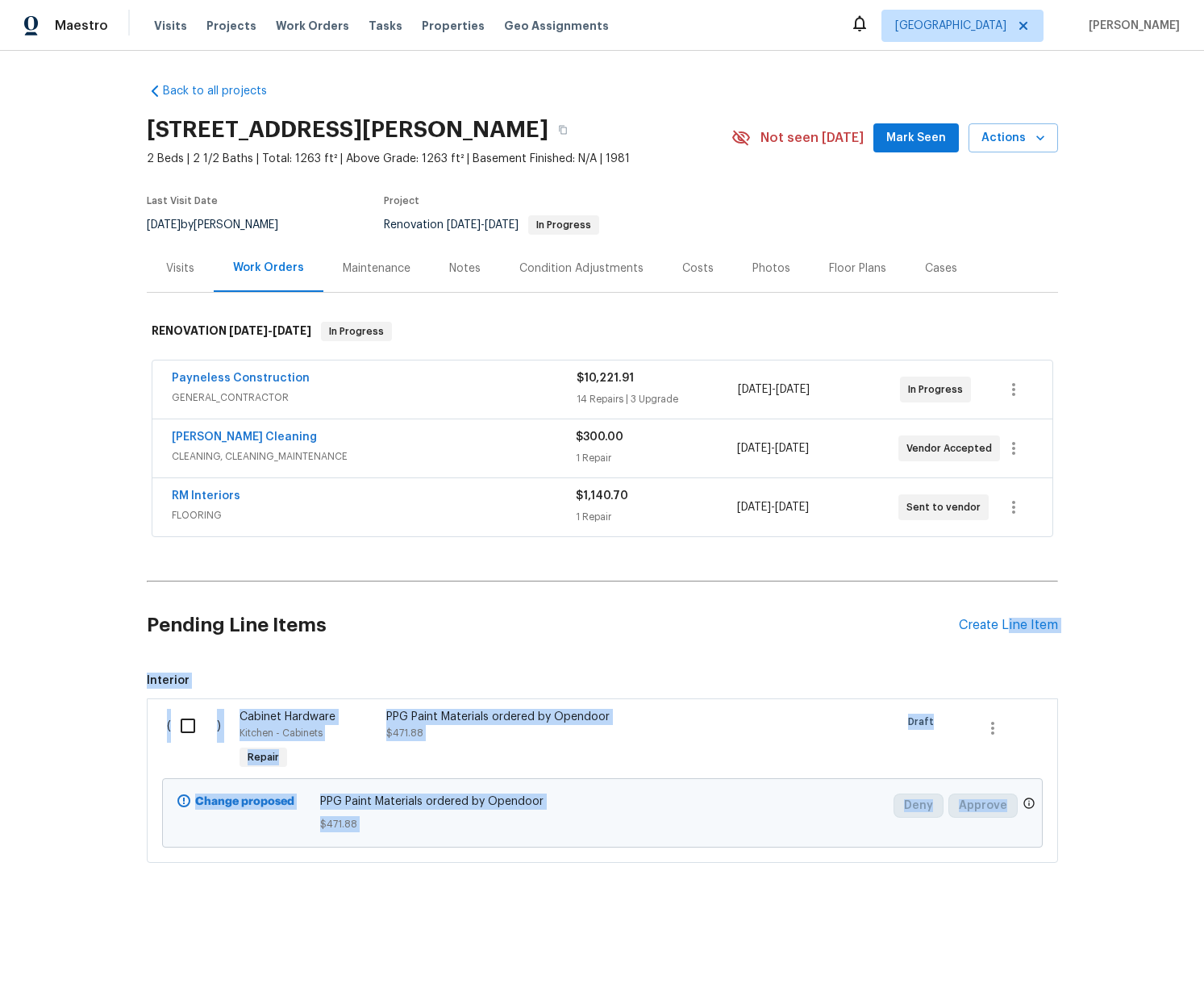
click at [324, 910] on div "Back to all projects 7542 Latour Ln, Citrus Heights, CA 95621 2 Beds | 2 1/2 Ba…" at bounding box center [602, 511] width 1204 height 921
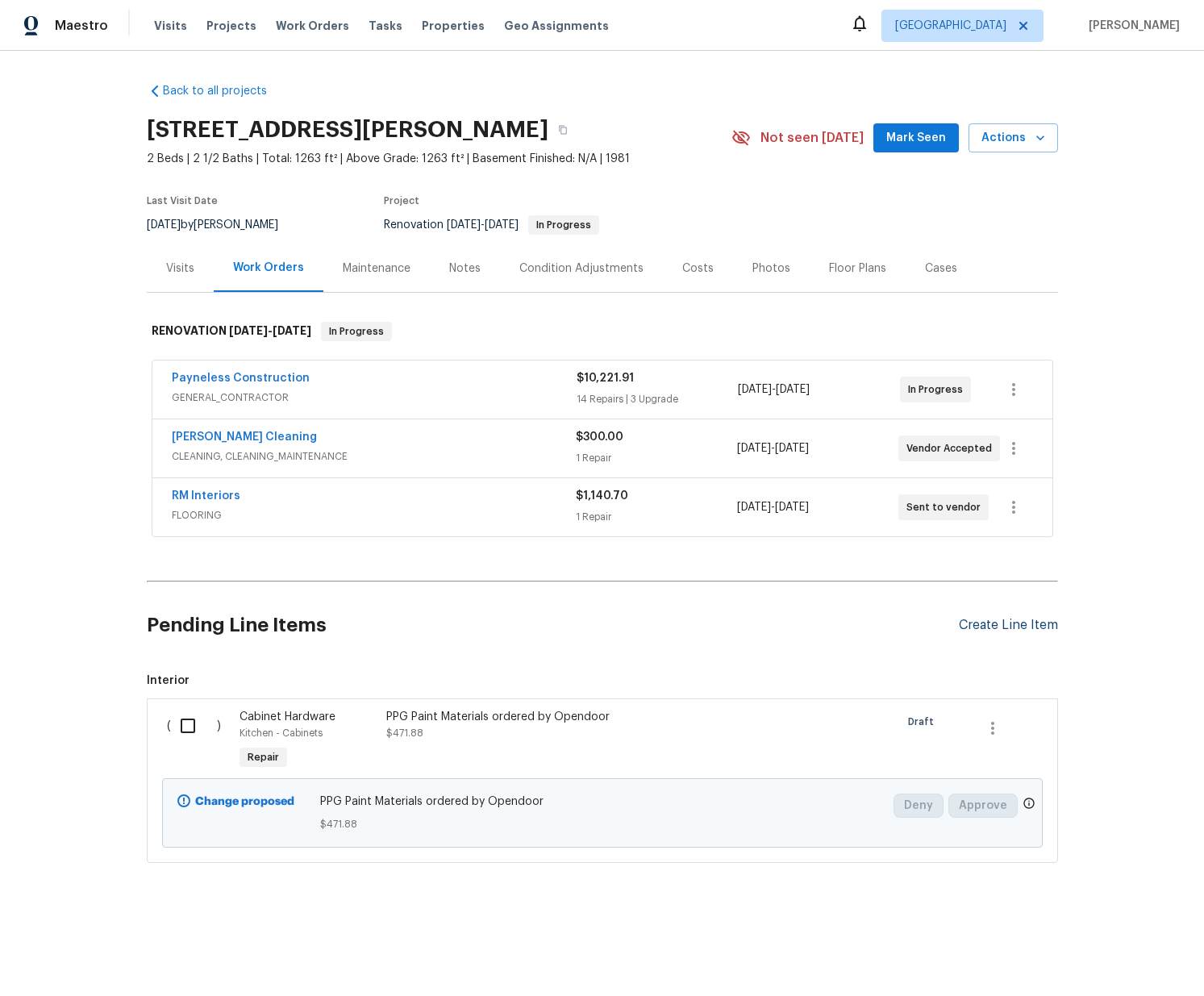
click at [1019, 630] on div "Create Line Item" at bounding box center [1008, 625] width 100 height 15
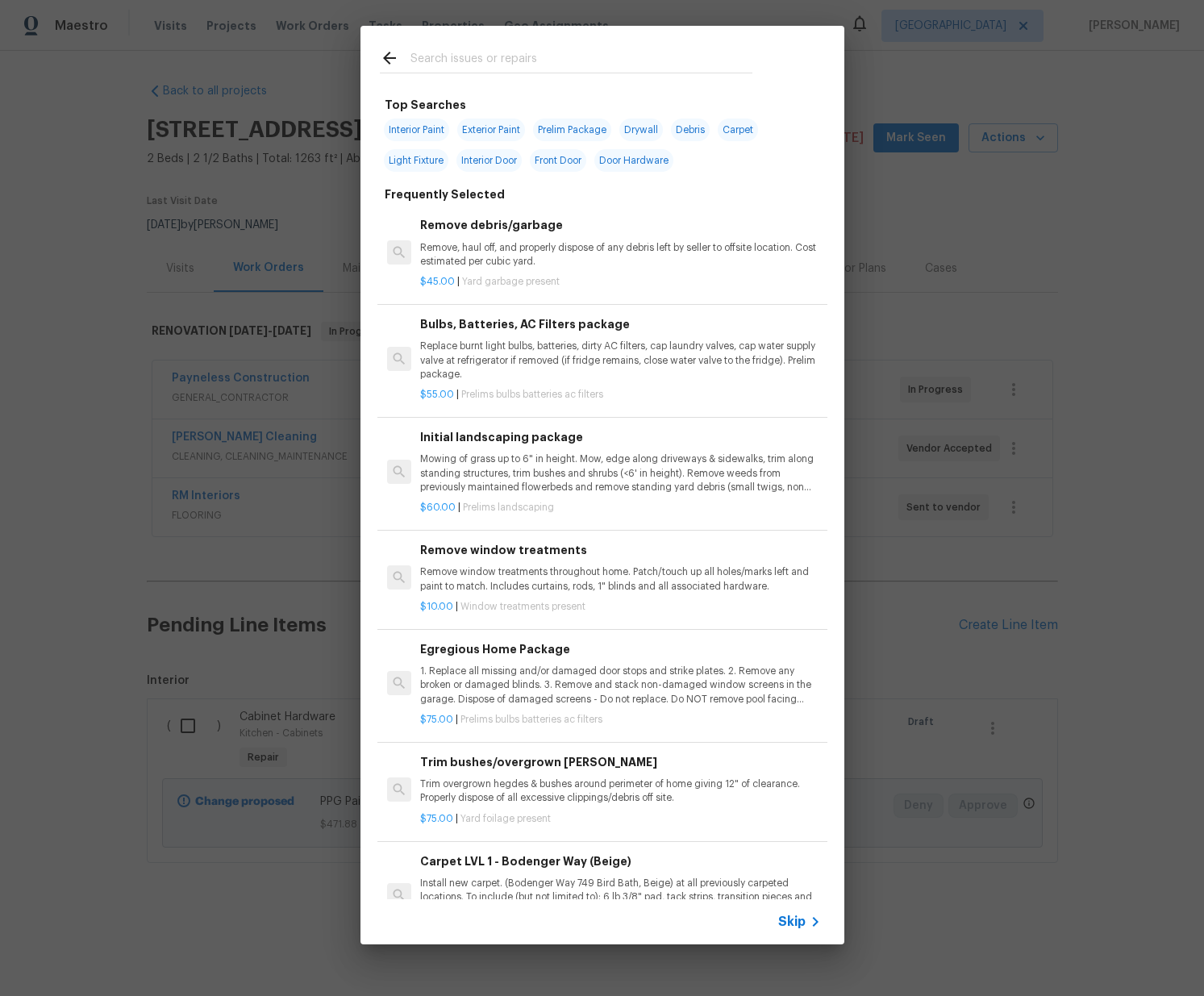
click at [566, 62] on input "text" at bounding box center [582, 60] width 342 height 24
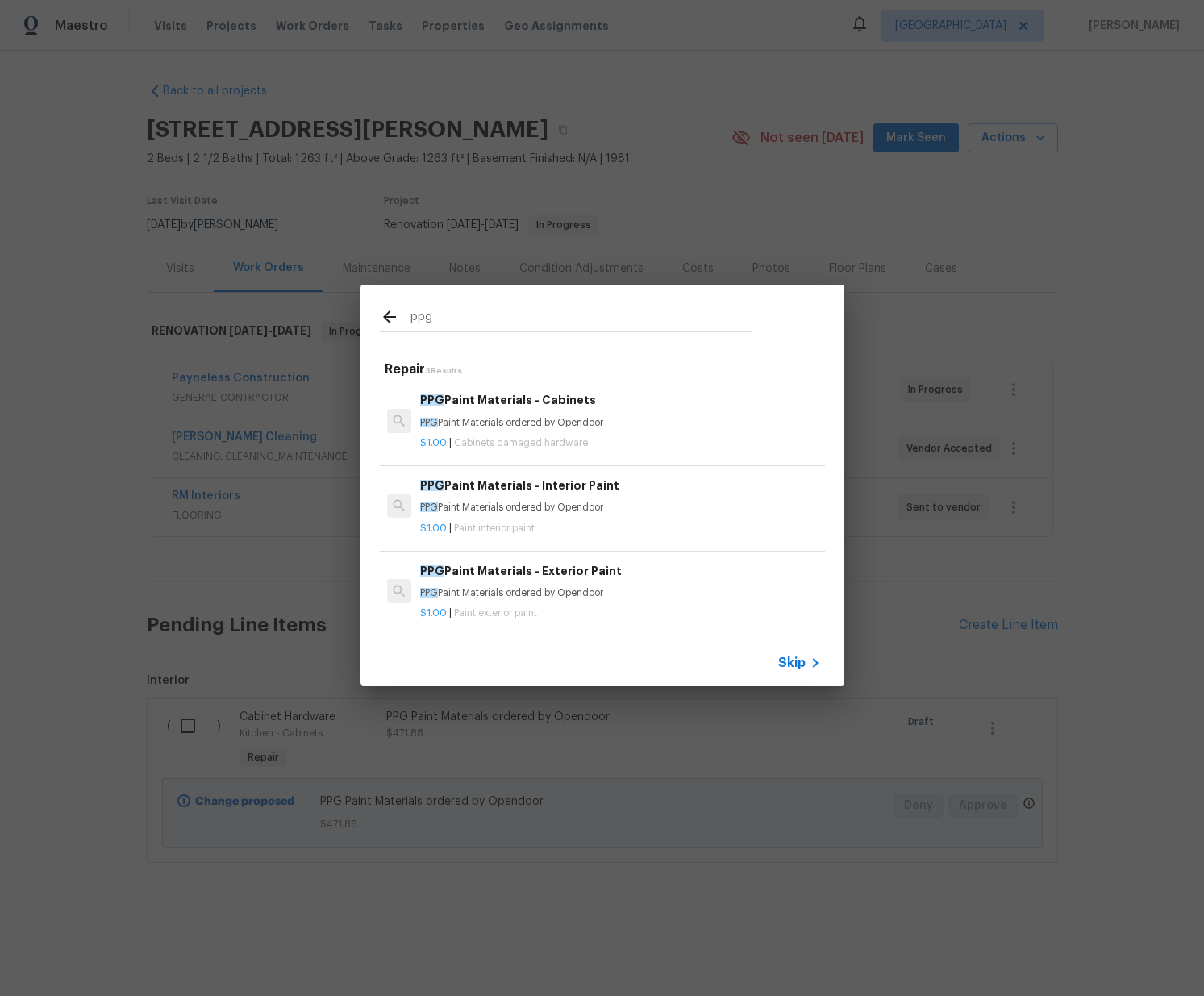
type input "ppg"
click at [572, 532] on p "$1.00 | Paint interior paint" at bounding box center [621, 528] width 400 height 13
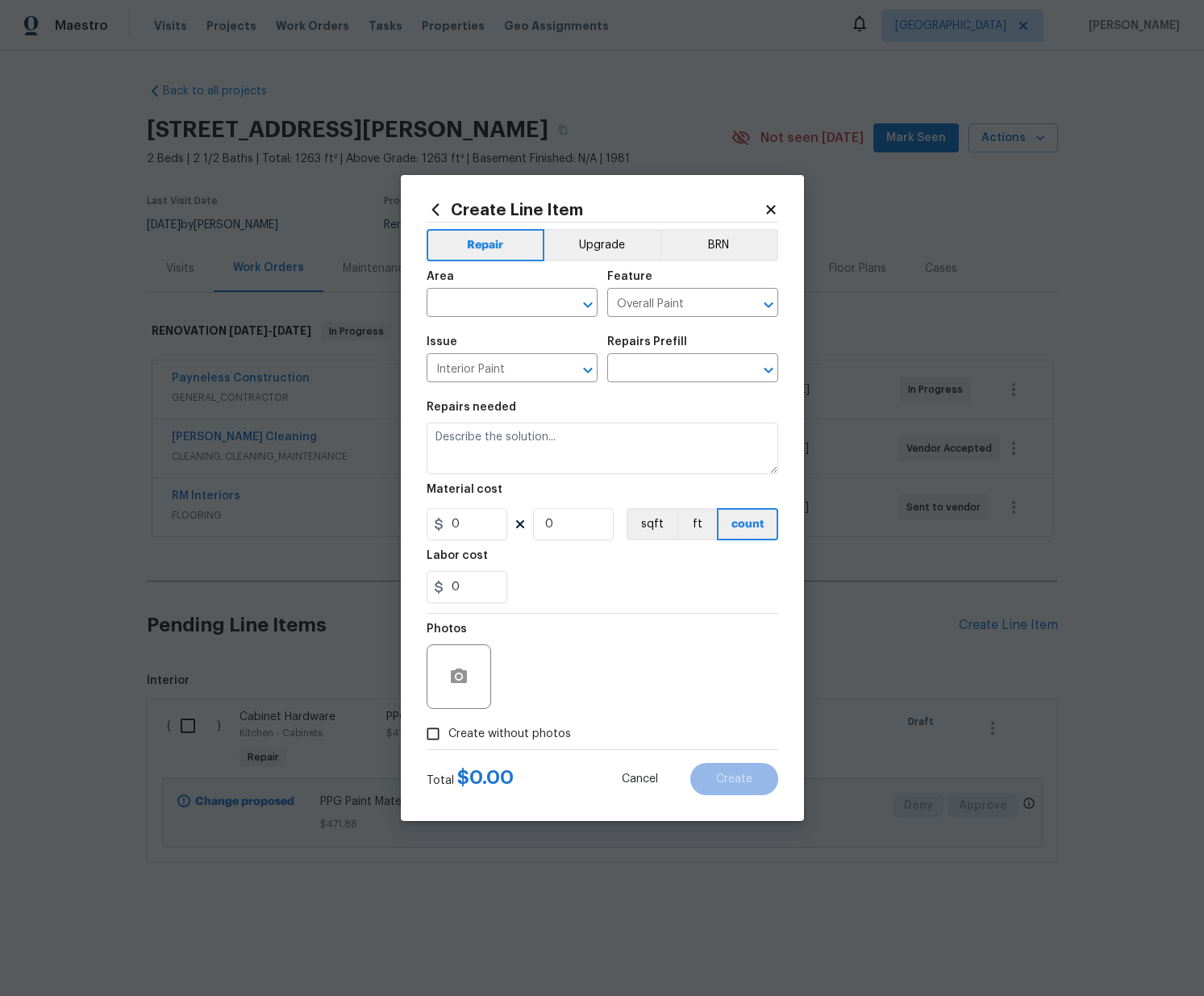
type input "PPG Paint Materials - Interior Paint $1.00"
type textarea "PPG Paint Materials ordered by Opendoor"
type input "1"
click at [518, 298] on input "text" at bounding box center [490, 304] width 126 height 25
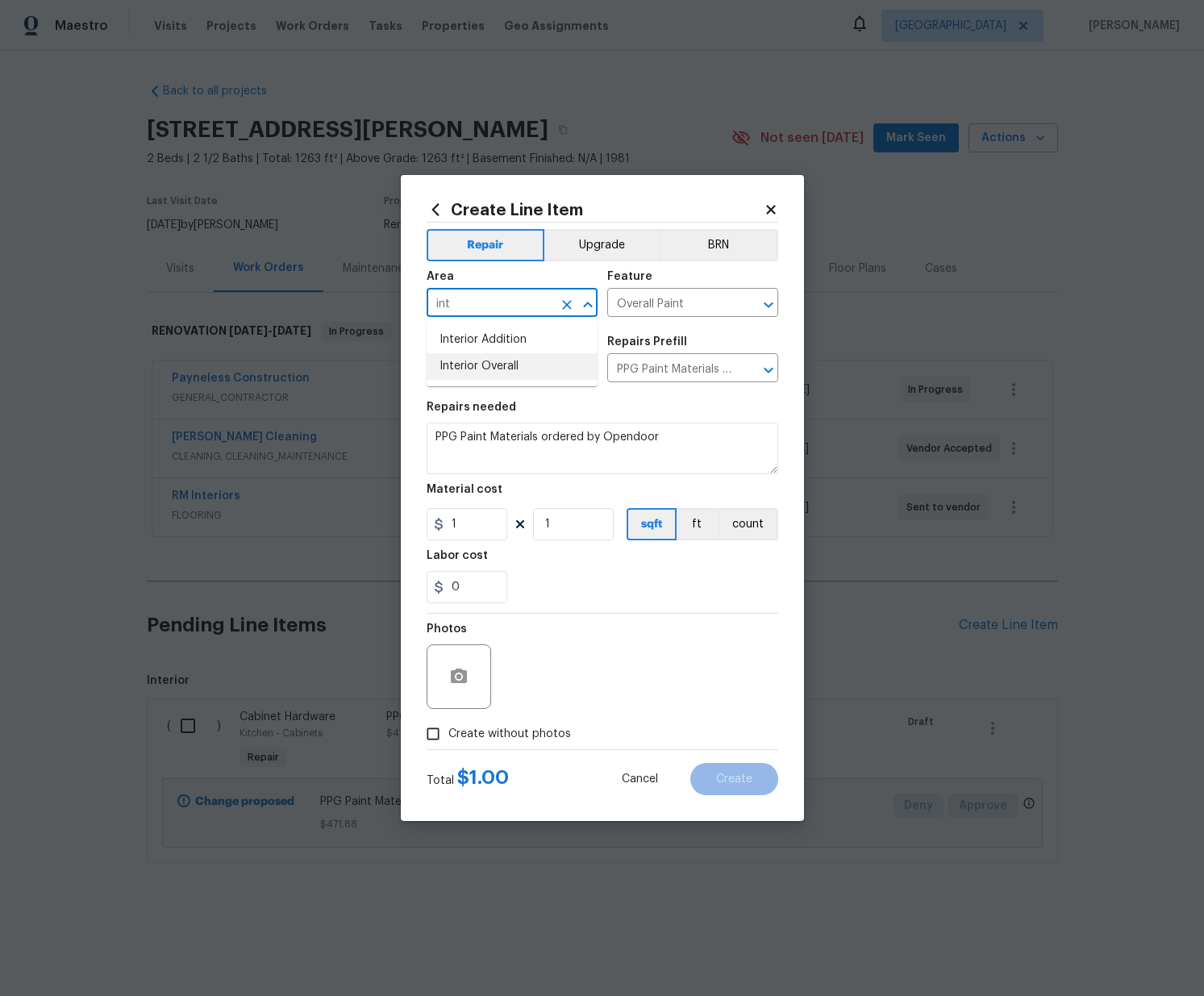
click at [525, 362] on li "Interior Overall" at bounding box center [512, 366] width 171 height 27
type input "Interior Overall"
drag, startPoint x: 431, startPoint y: 522, endPoint x: 392, endPoint y: 525, distance: 39.1
click at [397, 524] on div "Create Line Item Repair Upgrade BRN Area Interior Overall ​ Feature Overall Pai…" at bounding box center [602, 498] width 1204 height 996
paste input "452.26"
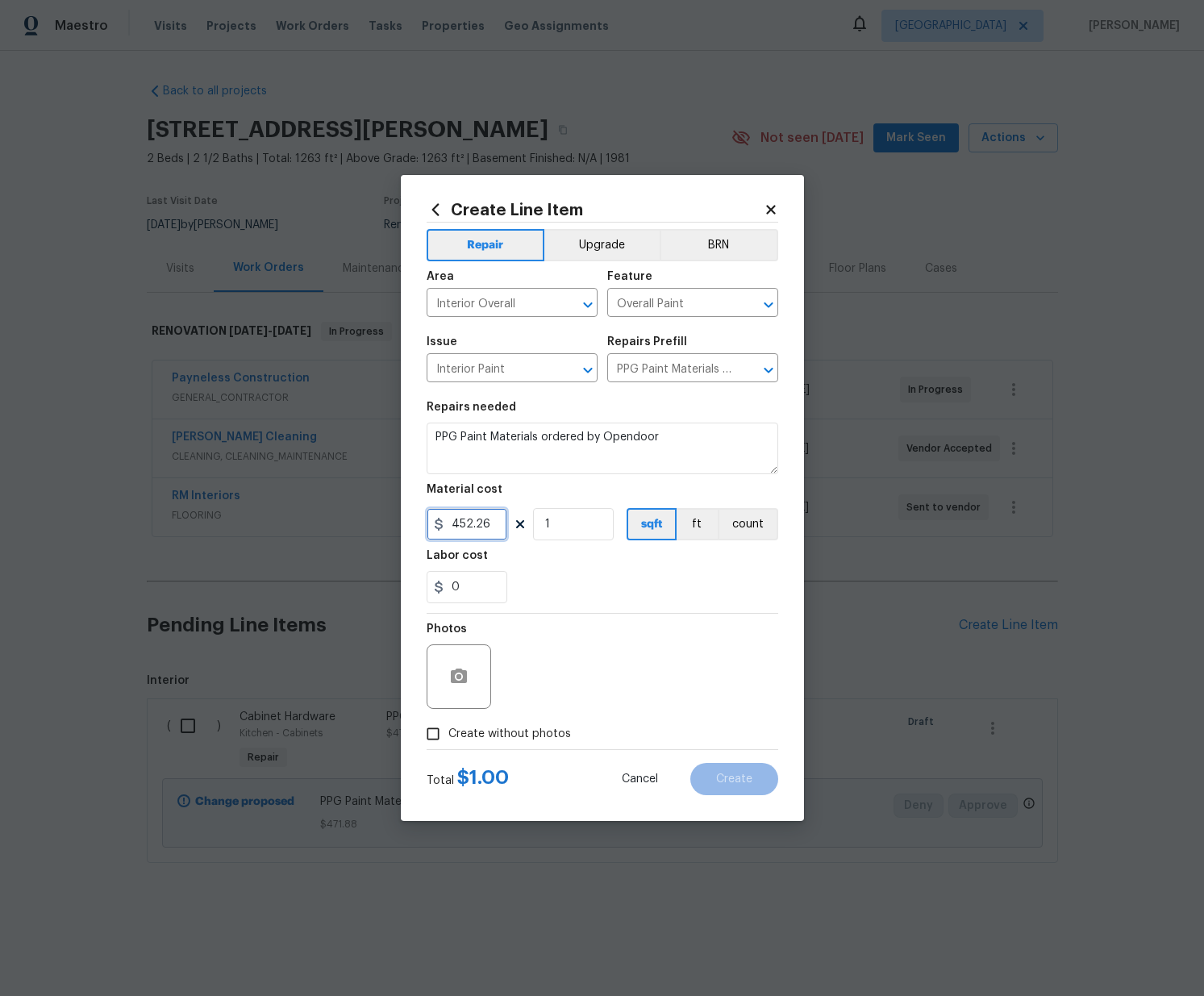
type input "452.26"
click at [513, 733] on span "Create without photos" at bounding box center [509, 734] width 122 height 17
click at [449, 733] on input "Create without photos" at bounding box center [433, 733] width 30 height 30
checkbox input "true"
click at [550, 674] on textarea at bounding box center [640, 676] width 274 height 65
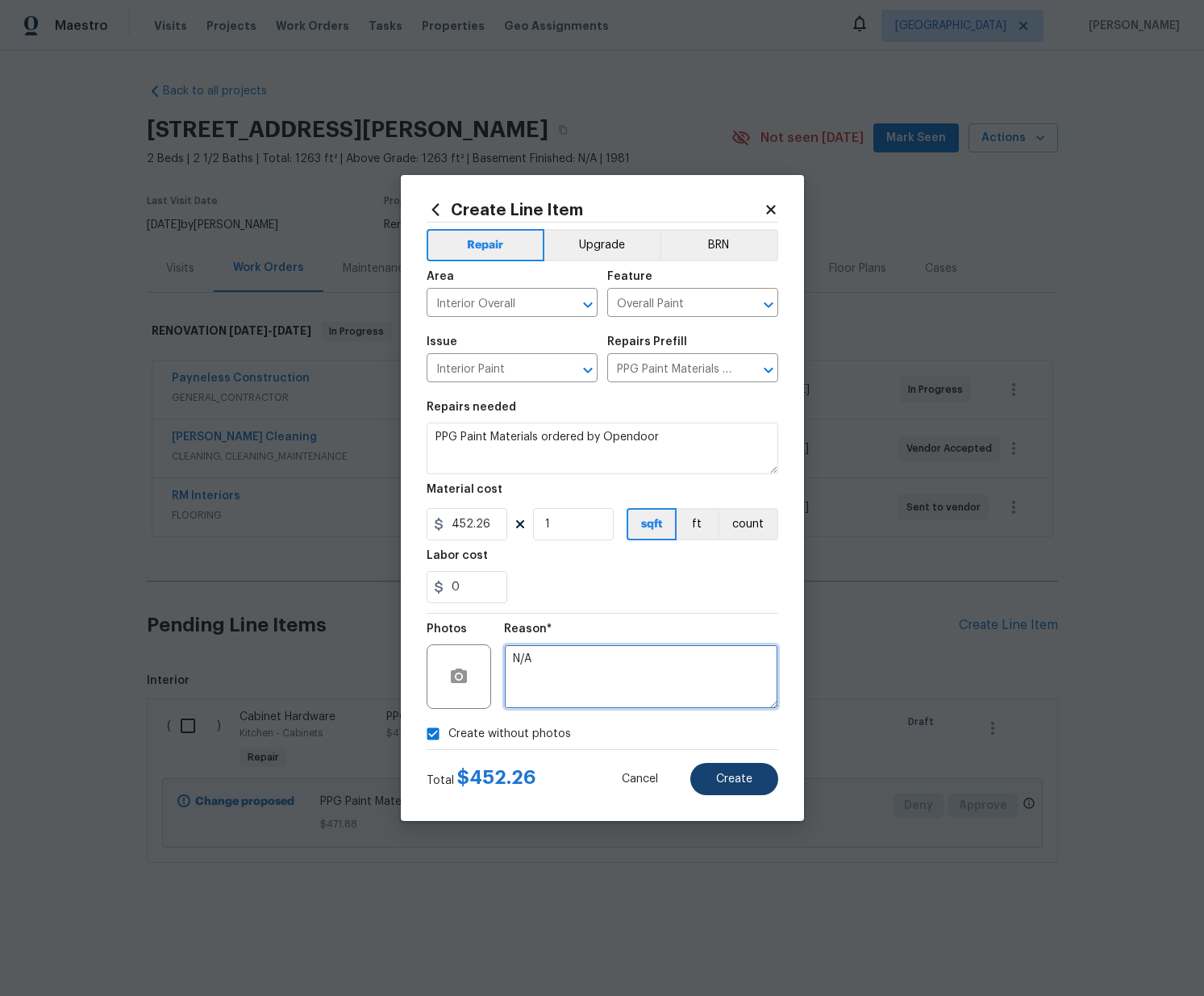
type textarea "N/A"
click at [757, 787] on button "Create" at bounding box center [733, 779] width 88 height 32
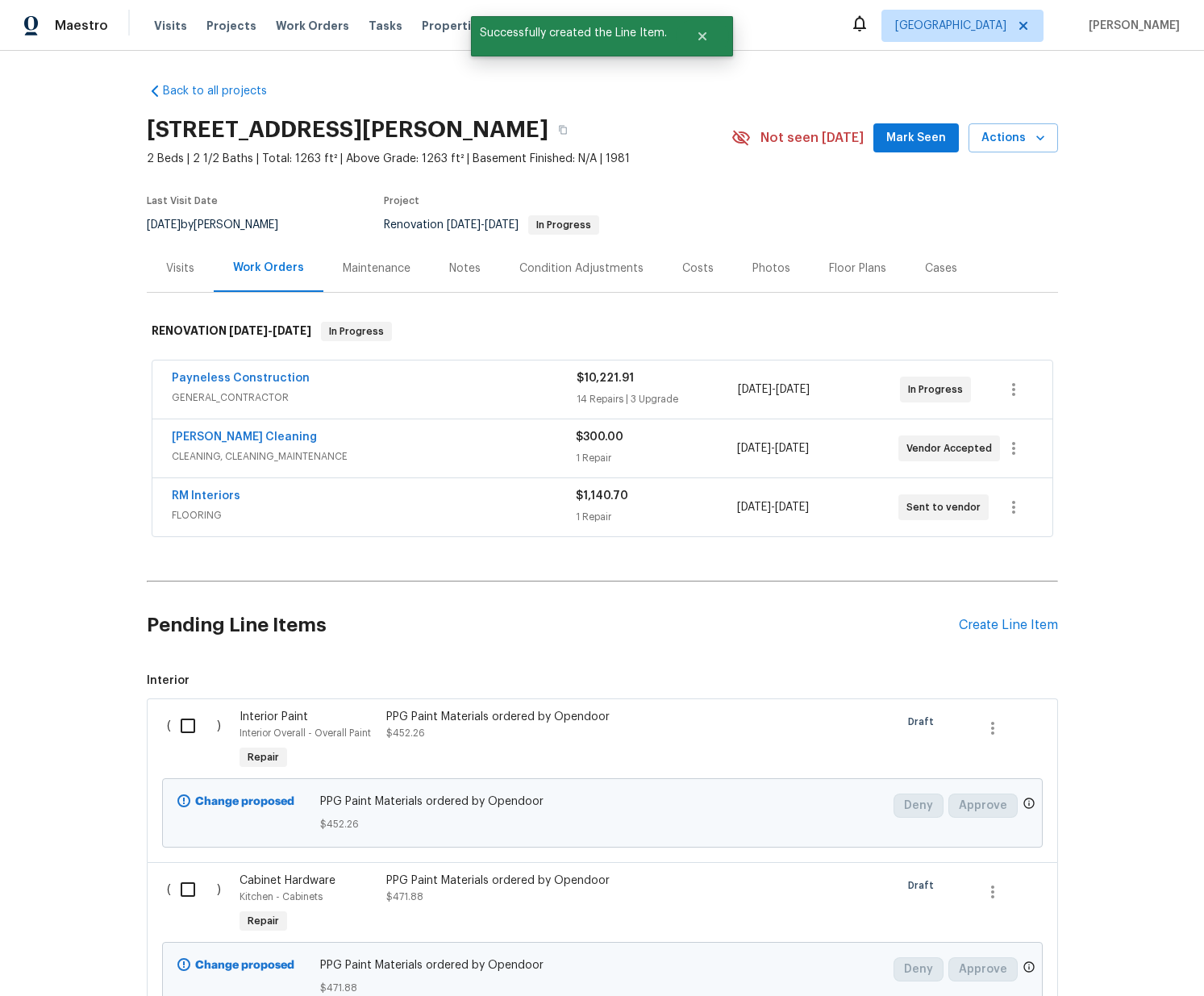
drag, startPoint x: 204, startPoint y: 733, endPoint x: 182, endPoint y: 814, distance: 83.9
click at [202, 733] on input "checkbox" at bounding box center [194, 726] width 46 height 34
checkbox input "true"
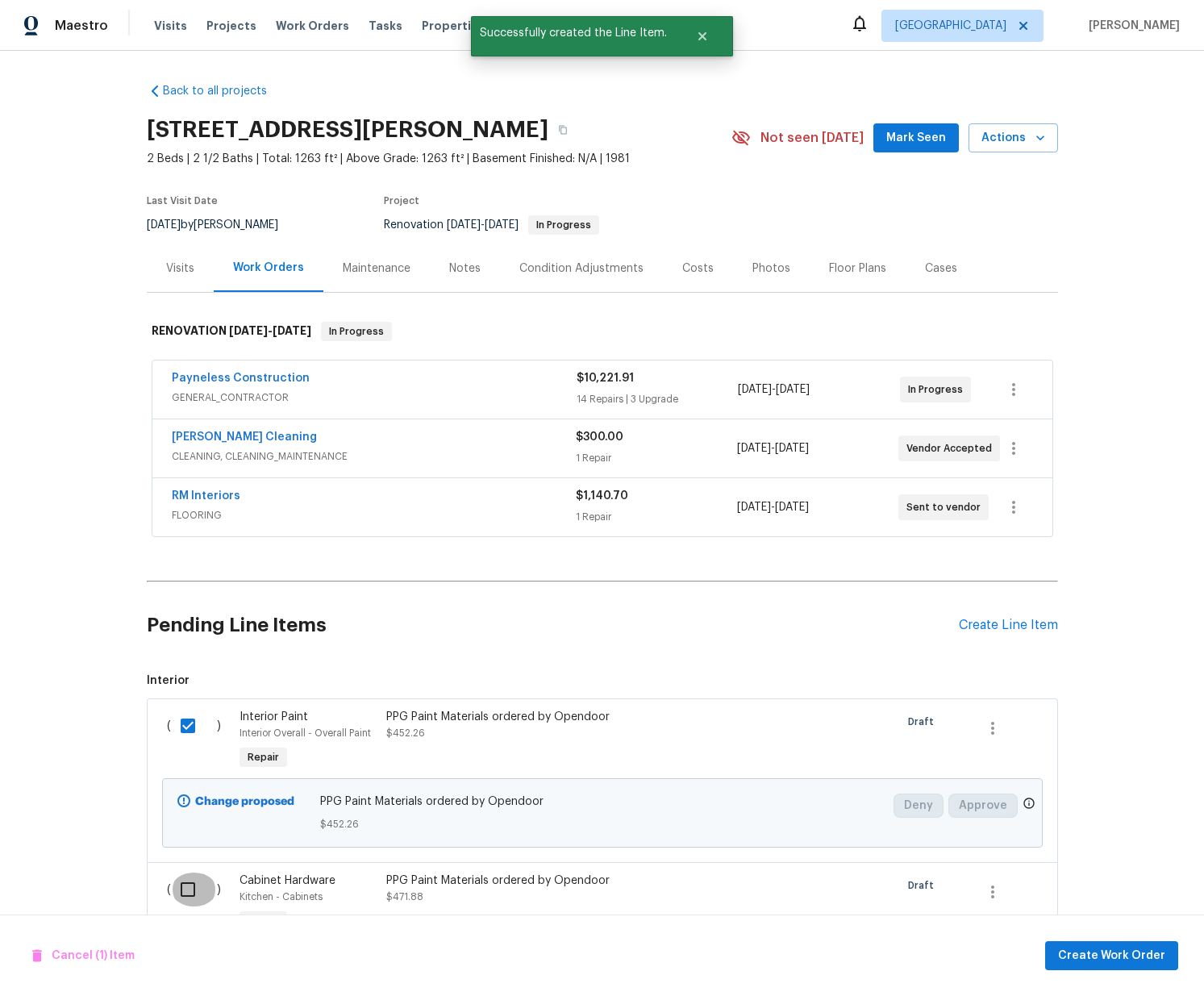
click at [192, 879] on input "checkbox" at bounding box center [194, 890] width 46 height 34
checkbox input "true"
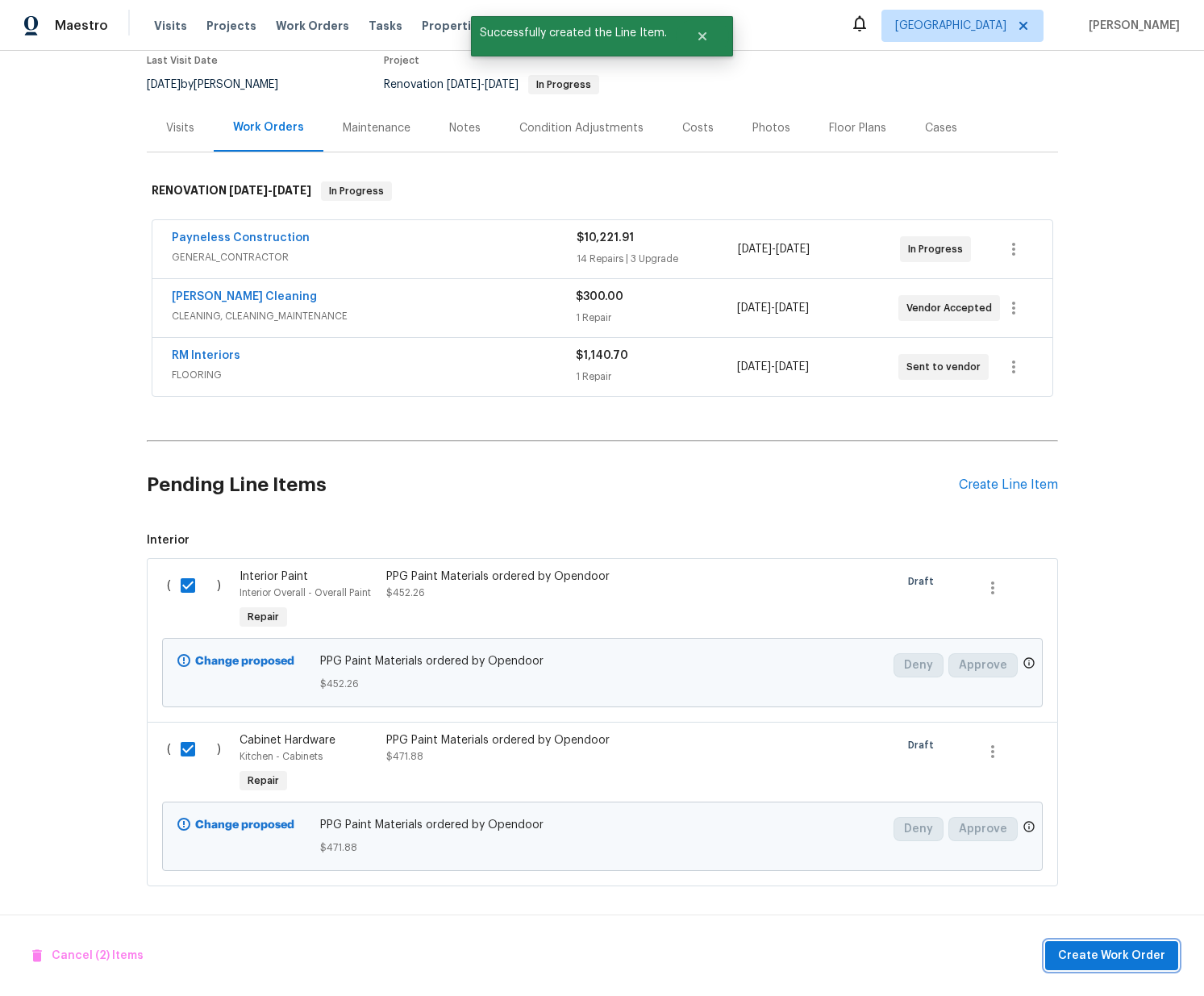
click at [1164, 968] on button "Create Work Order" at bounding box center [1111, 955] width 133 height 29
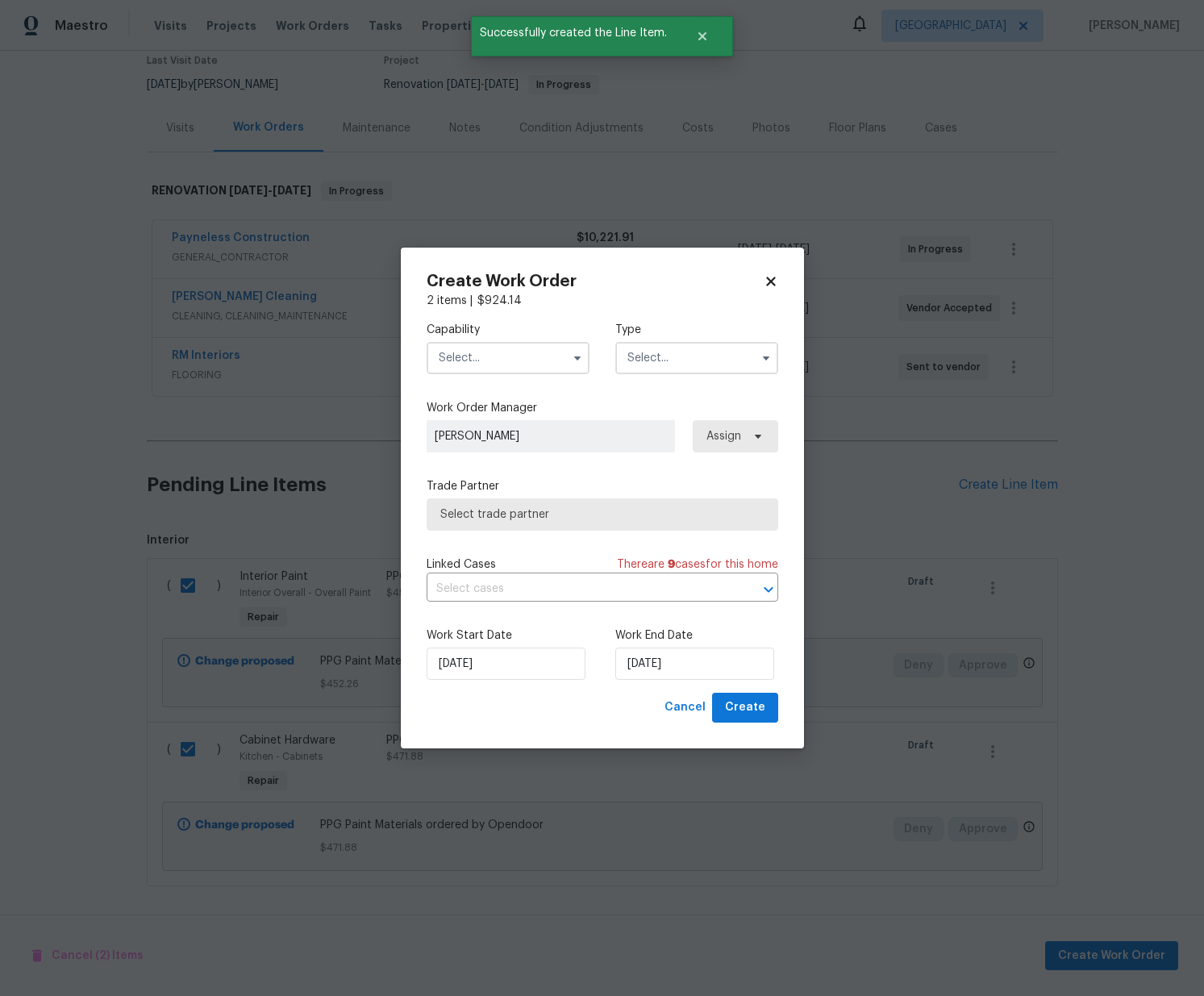
click at [471, 352] on input "text" at bounding box center [509, 358] width 163 height 32
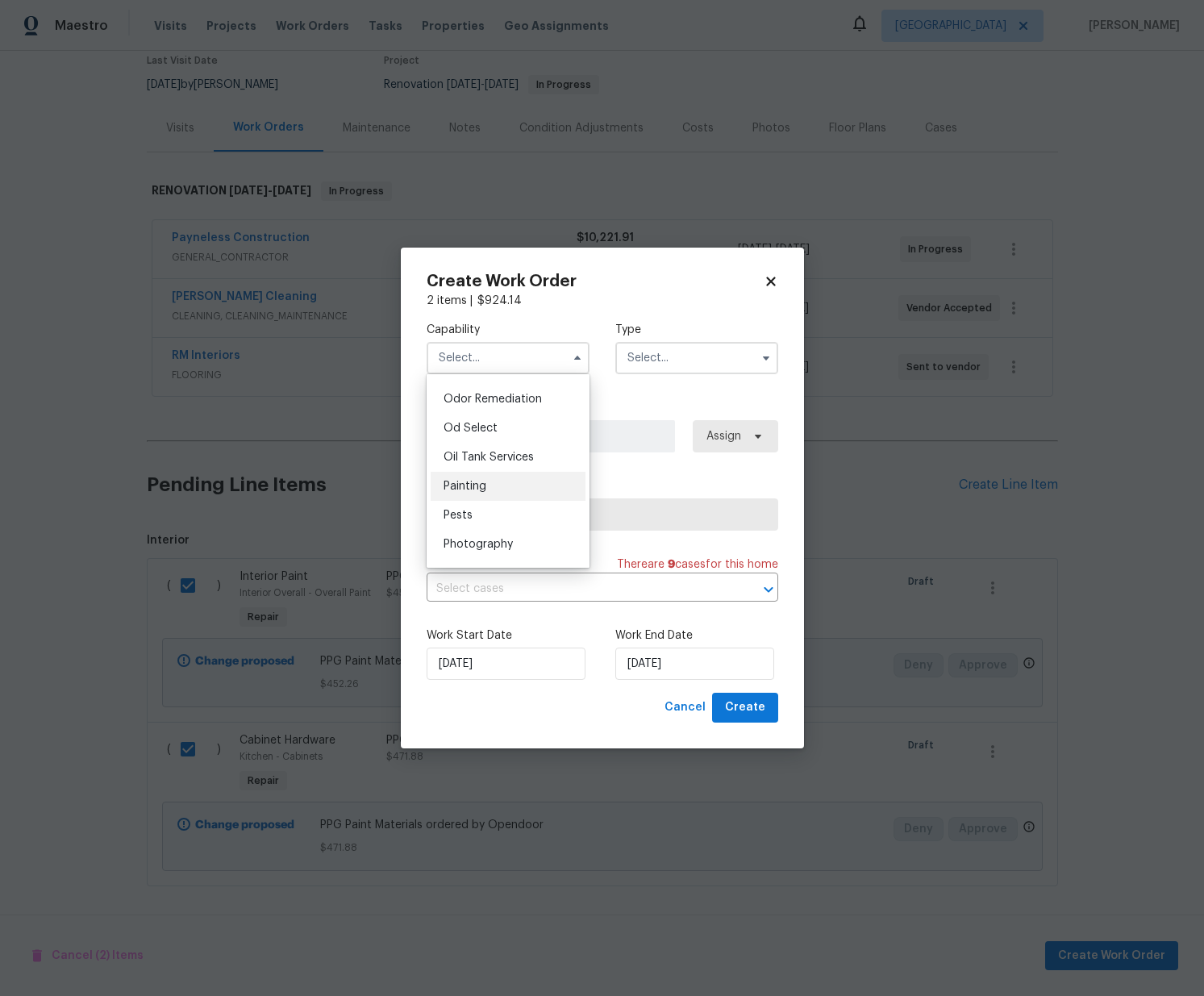
scroll to position [1270, 0]
click at [475, 470] on div "Painting" at bounding box center [508, 477] width 155 height 29
type input "Painting"
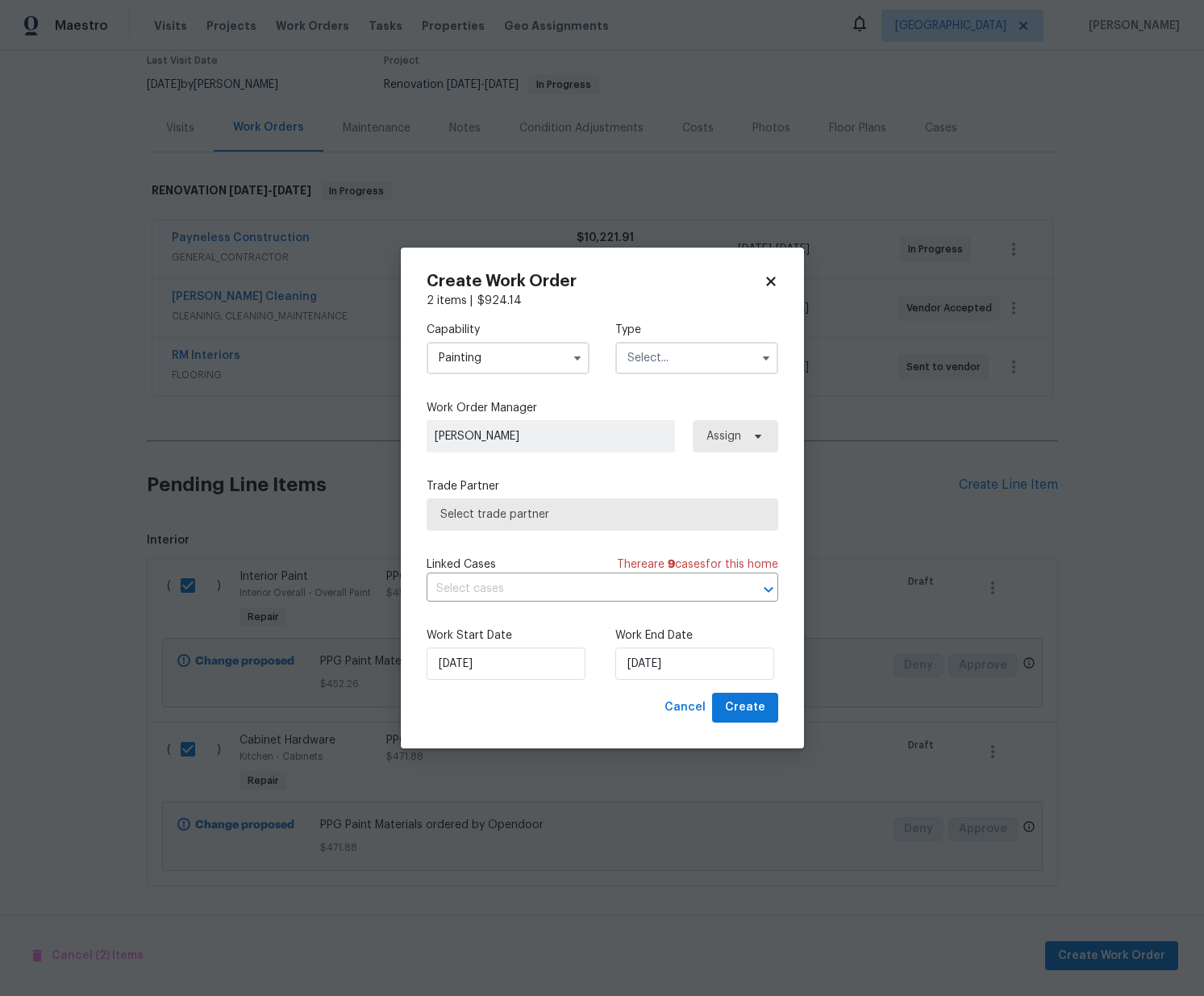
click at [673, 346] on input "text" at bounding box center [696, 358] width 163 height 32
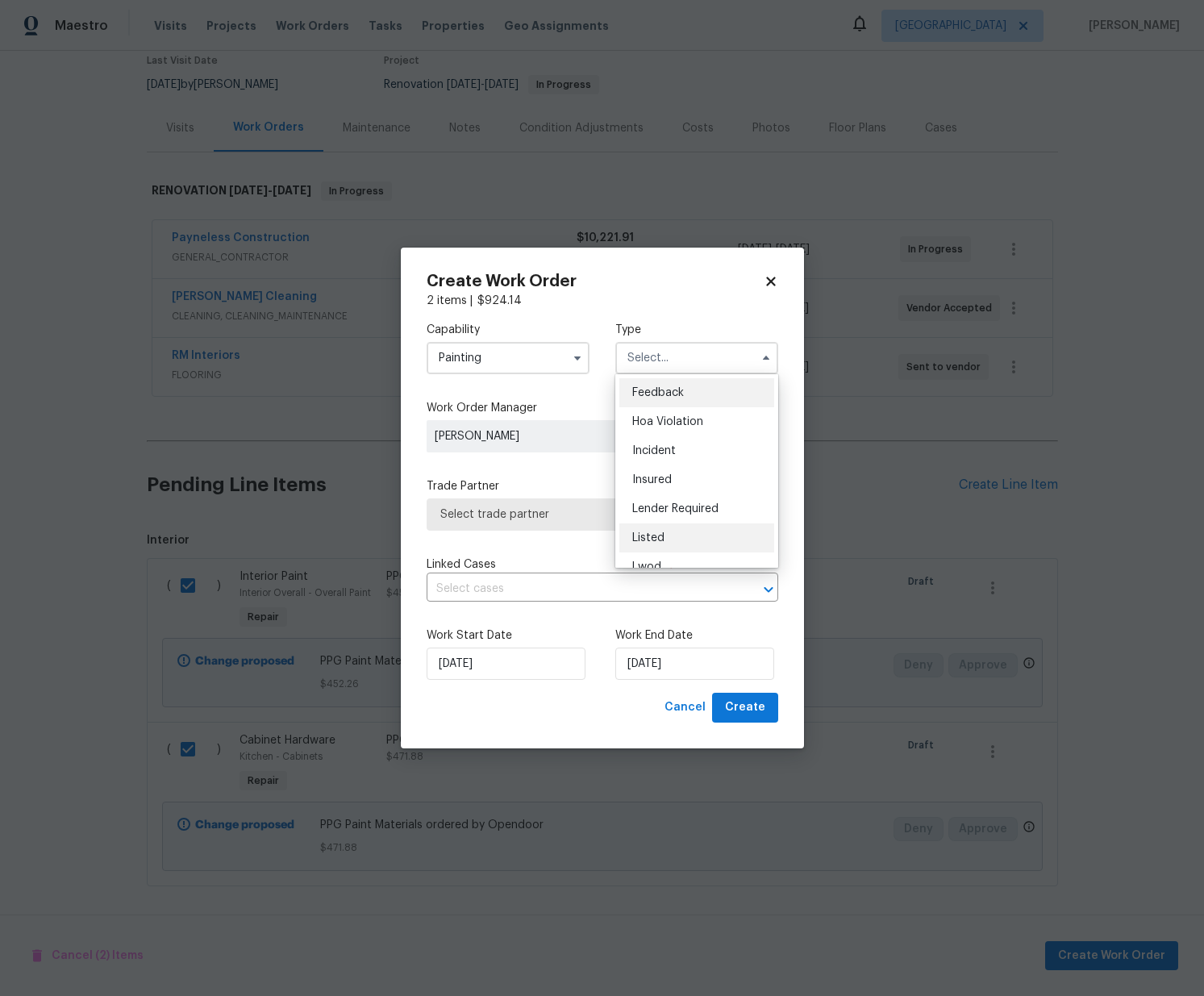
scroll to position [192, 0]
click at [667, 460] on span "Renovation" at bounding box center [661, 462] width 60 height 11
type input "Renovation"
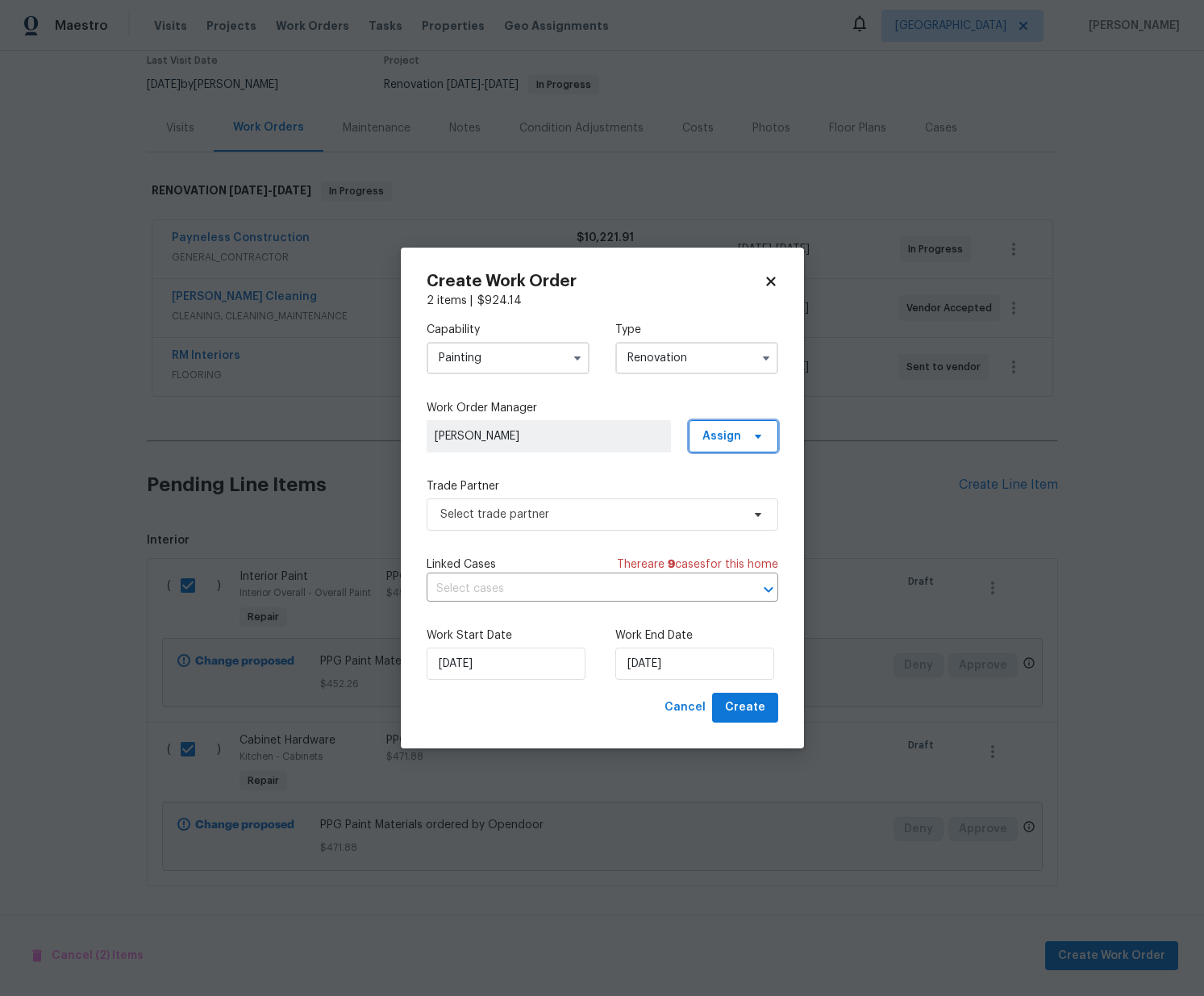
scroll to position [0, 0]
drag, startPoint x: 716, startPoint y: 425, endPoint x: 720, endPoint y: 434, distance: 9.8
click at [716, 425] on span "Assign" at bounding box center [733, 436] width 89 height 32
click at [736, 507] on div "Assign to me" at bounding box center [736, 505] width 70 height 16
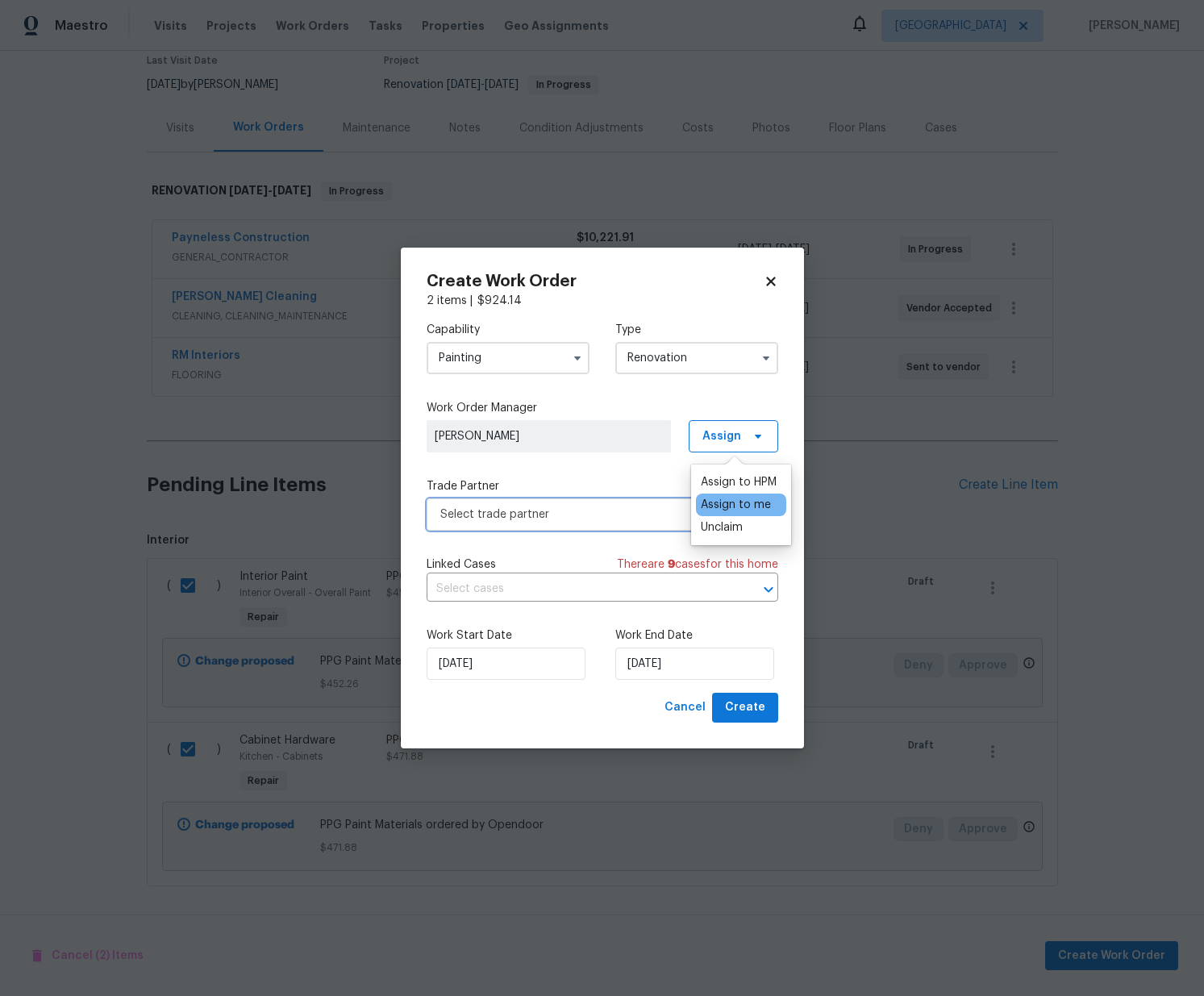
click at [596, 518] on span "Select trade partner" at bounding box center [590, 514] width 301 height 16
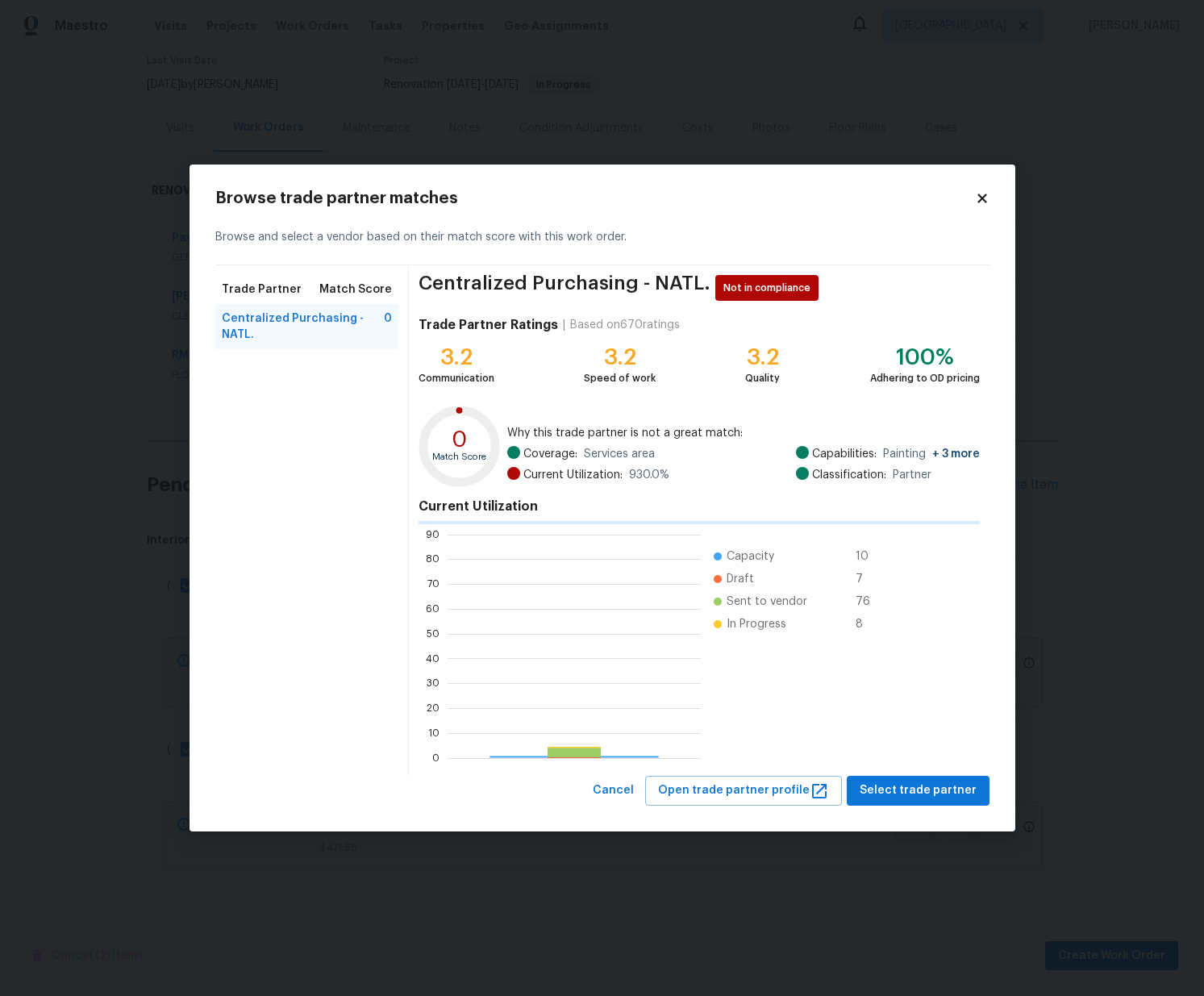
scroll to position [226, 253]
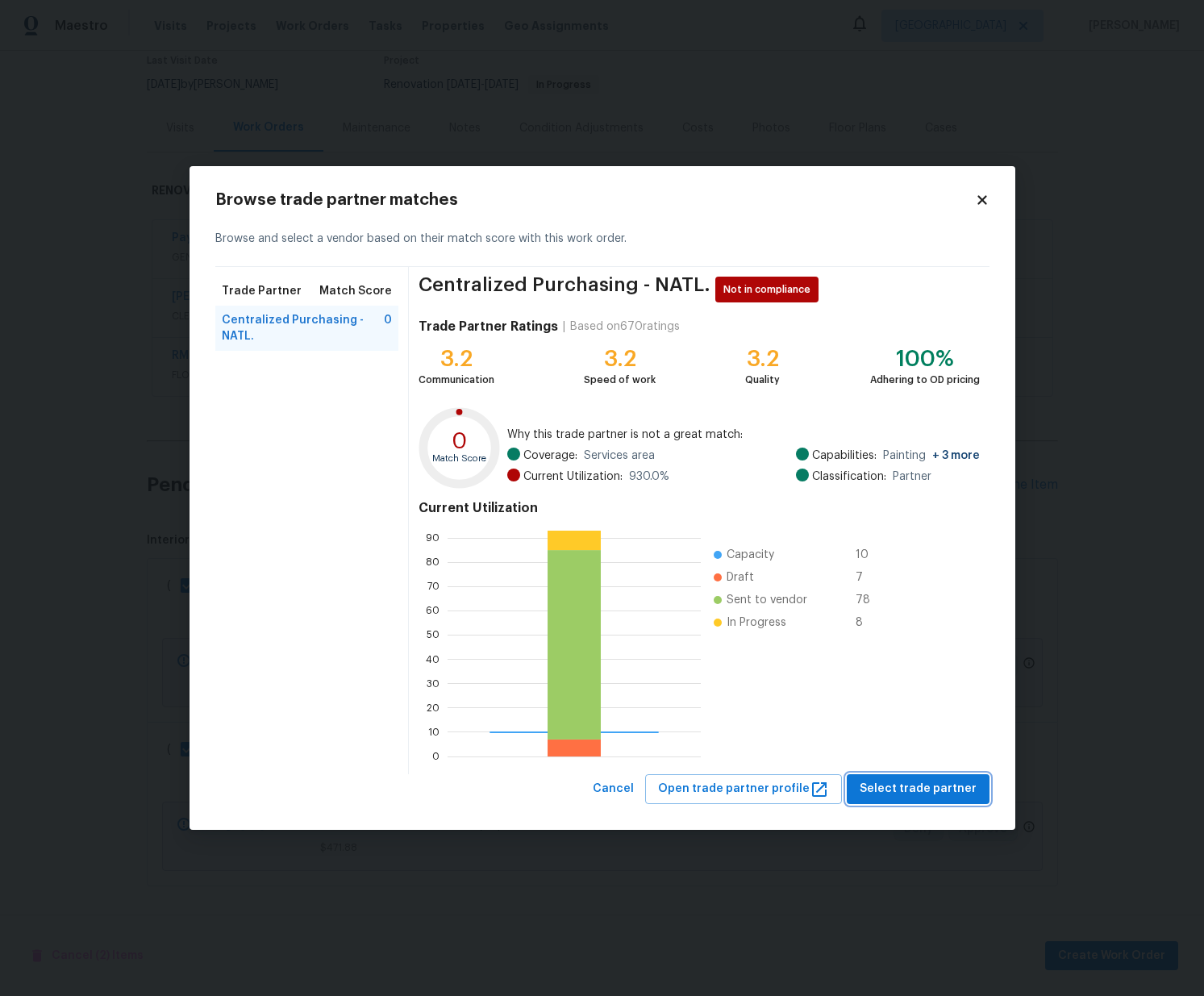
click at [908, 792] on span "Select trade partner" at bounding box center [917, 788] width 117 height 20
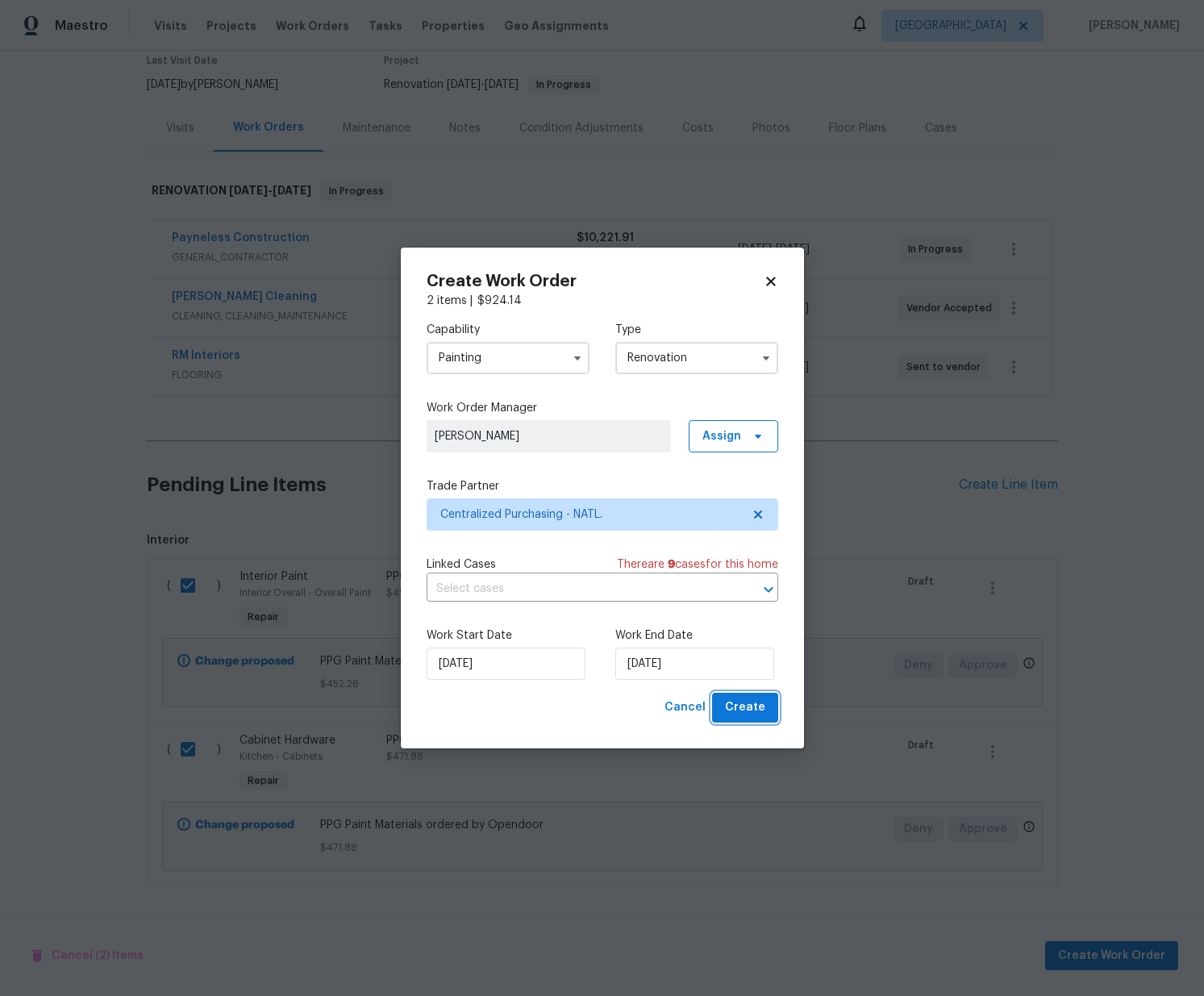
click at [744, 708] on span "Create" at bounding box center [745, 707] width 40 height 20
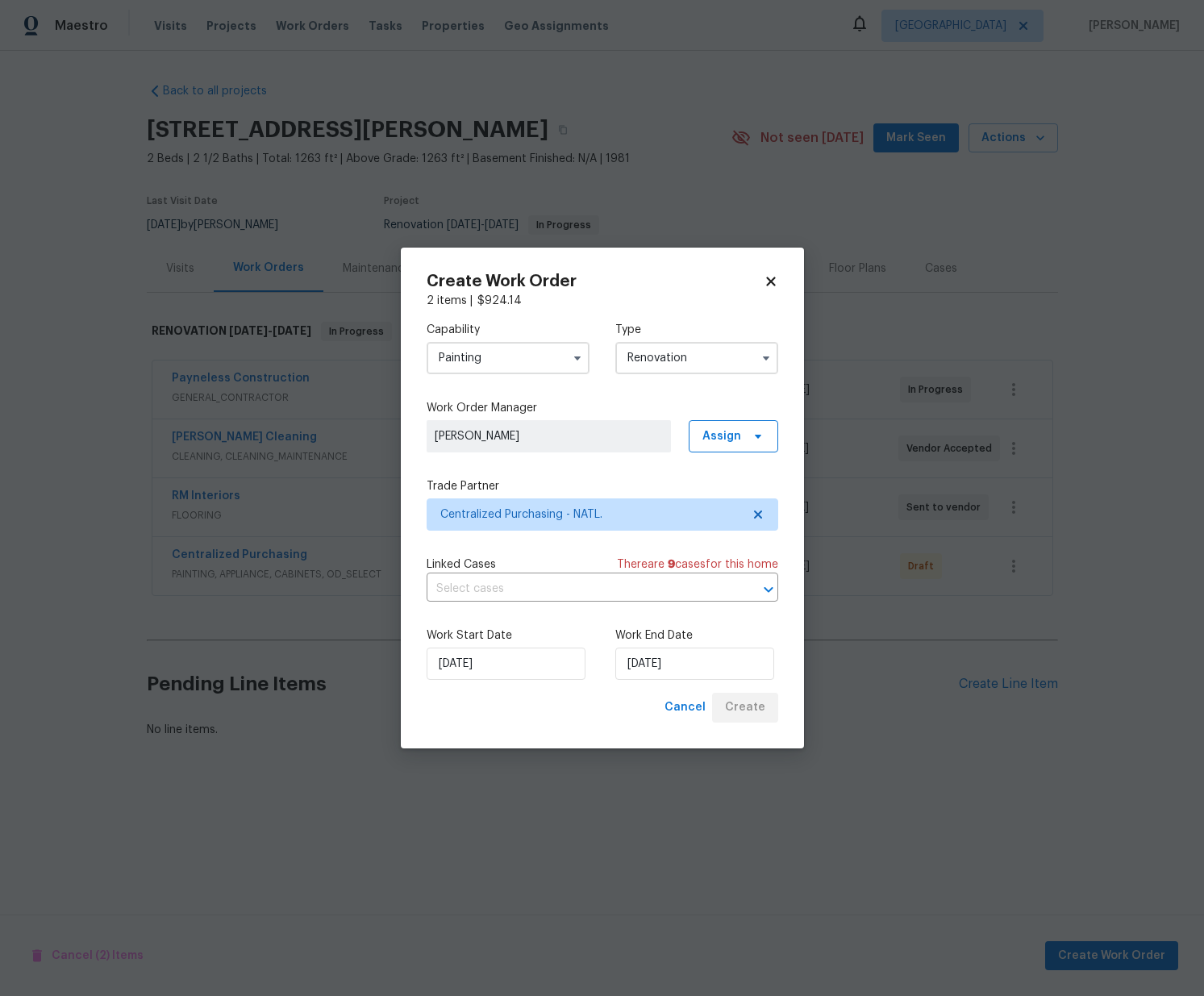
scroll to position [0, 0]
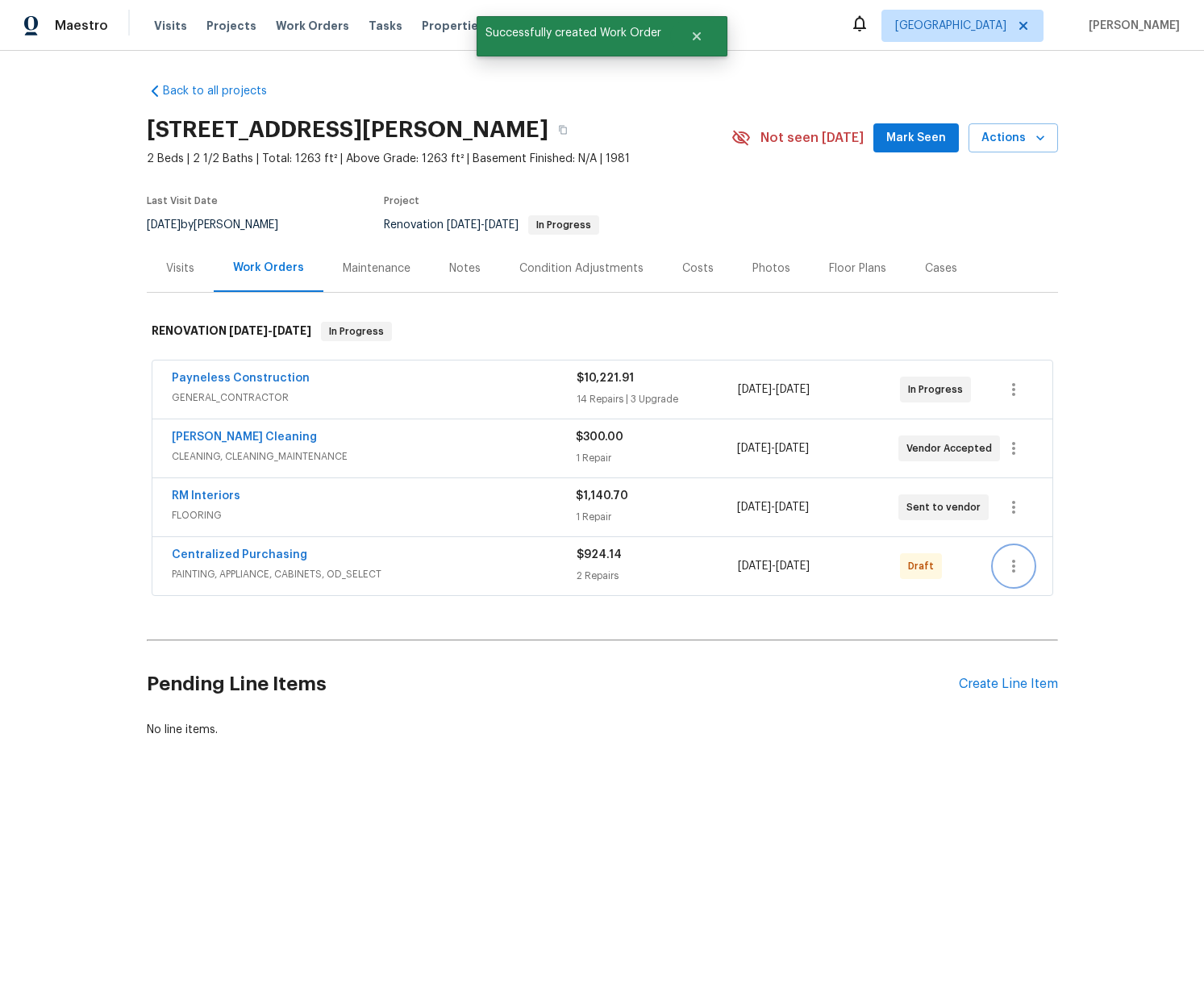
click at [1027, 560] on button "button" at bounding box center [1013, 565] width 39 height 39
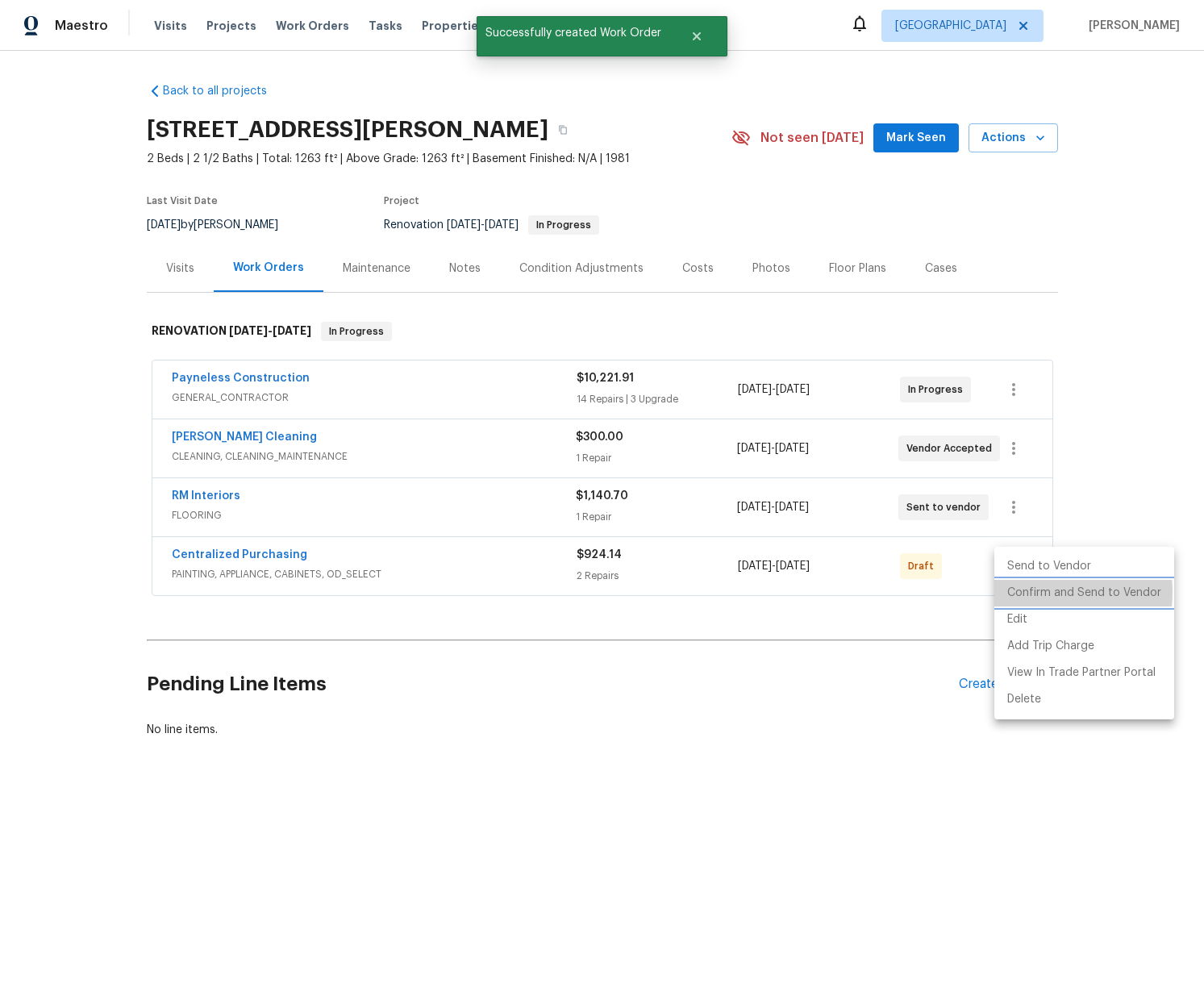
click at [1024, 592] on li "Confirm and Send to Vendor" at bounding box center [1084, 593] width 180 height 27
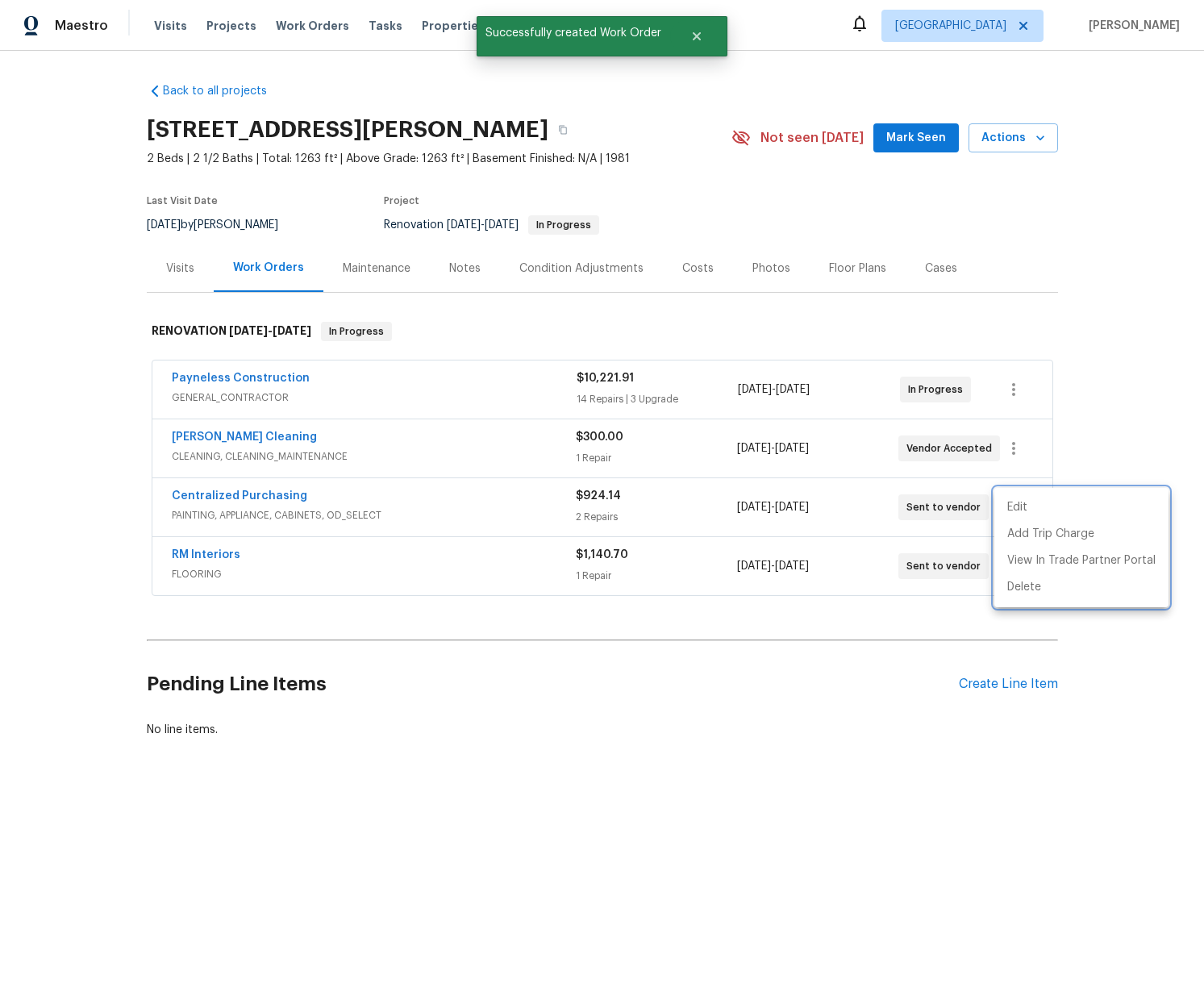
drag, startPoint x: 304, startPoint y: 507, endPoint x: 271, endPoint y: 499, distance: 34.0
click at [297, 505] on div at bounding box center [602, 498] width 1204 height 996
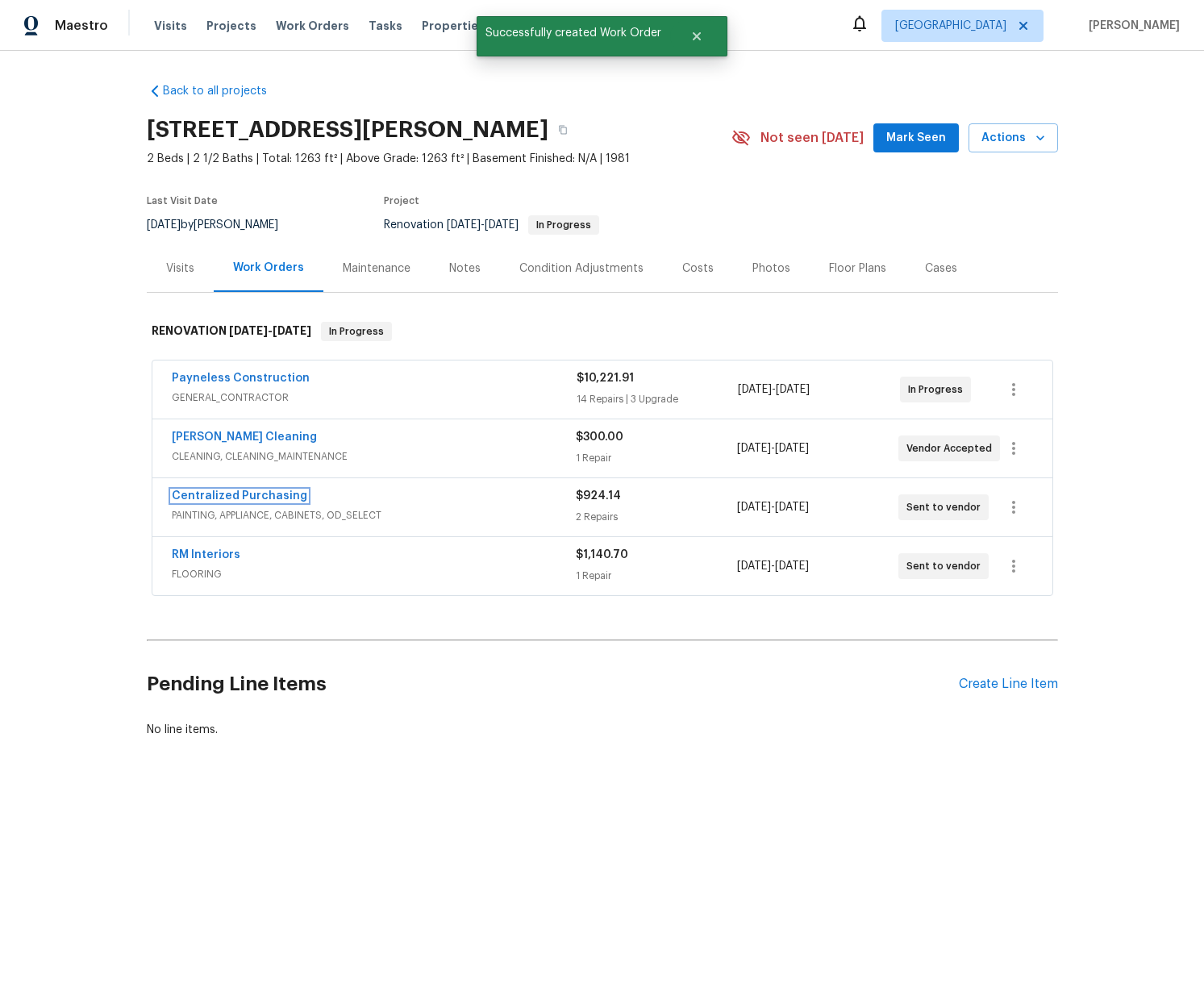
click at [250, 498] on link "Centralized Purchasing" at bounding box center [239, 496] width 136 height 11
